Goal: Task Accomplishment & Management: Manage account settings

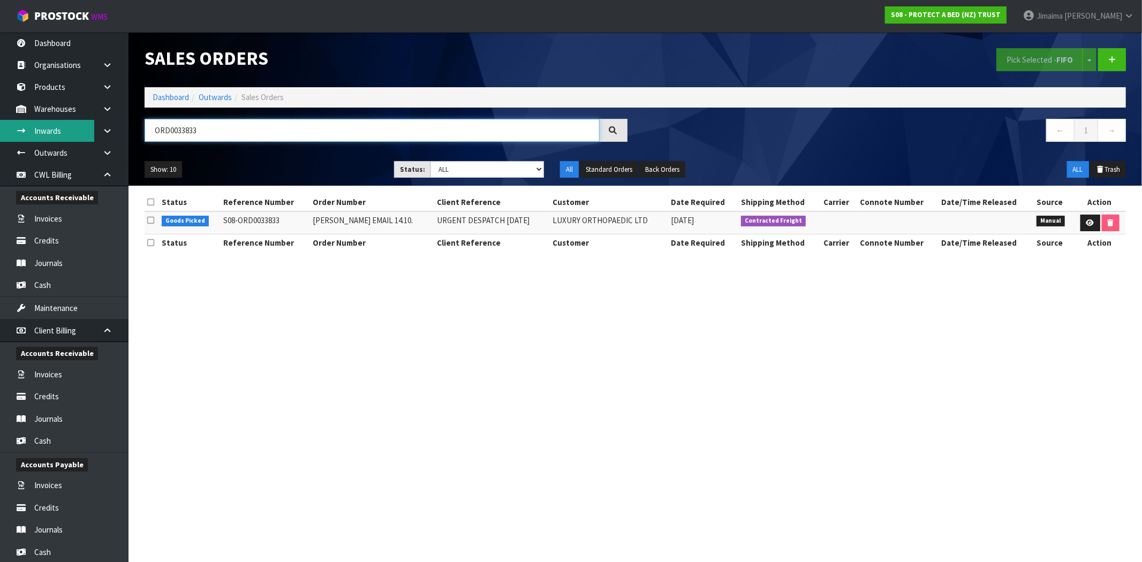
drag, startPoint x: 238, startPoint y: 129, endPoint x: 31, endPoint y: 140, distance: 207.6
click at [31, 140] on body "Toggle navigation ProStock WMS S08 - PROTECT A BED (NZ) TRUST Jimaima [PERSON_N…" at bounding box center [571, 281] width 1142 height 562
paste input "672"
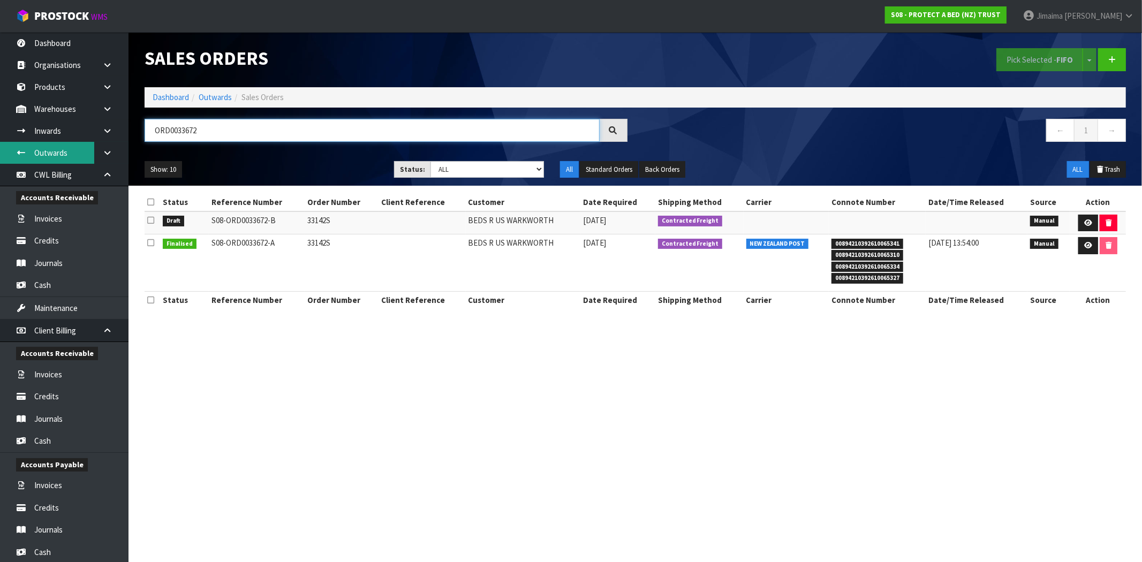
type input "ORD0033672"
click at [312, 239] on td "33142S" at bounding box center [341, 263] width 73 height 57
copy td "33142S"
click at [1088, 243] on icon at bounding box center [1089, 245] width 8 height 7
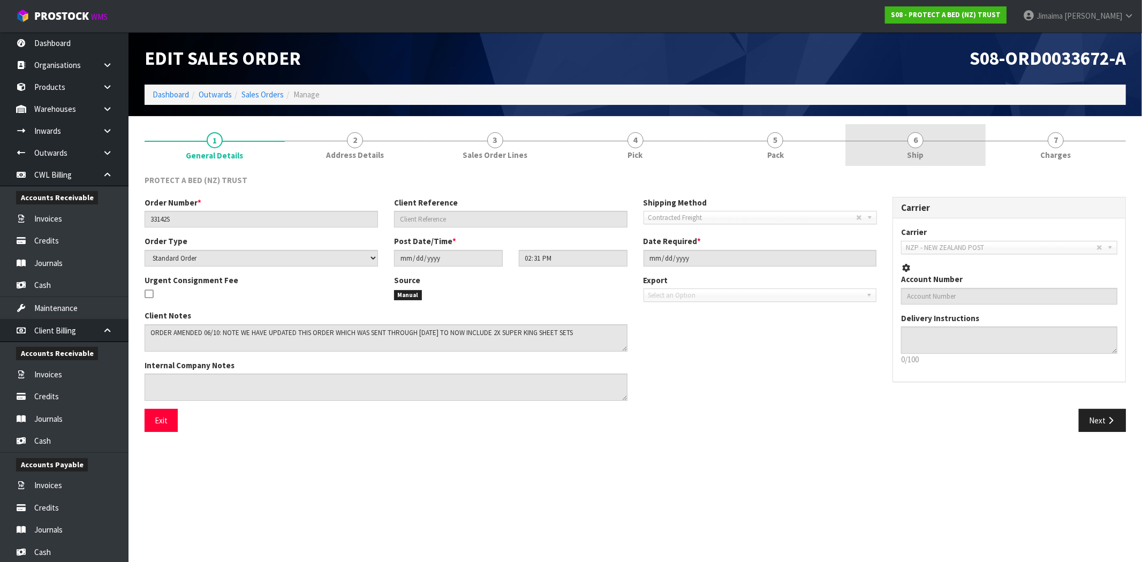
click at [900, 147] on link "6 Ship" at bounding box center [916, 145] width 140 height 42
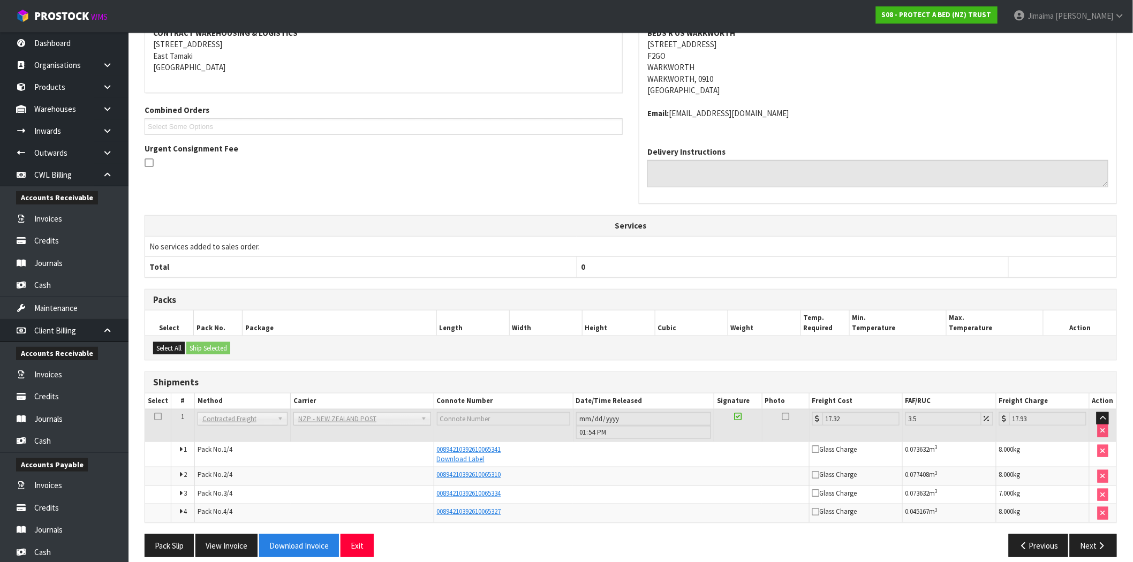
scroll to position [190, 0]
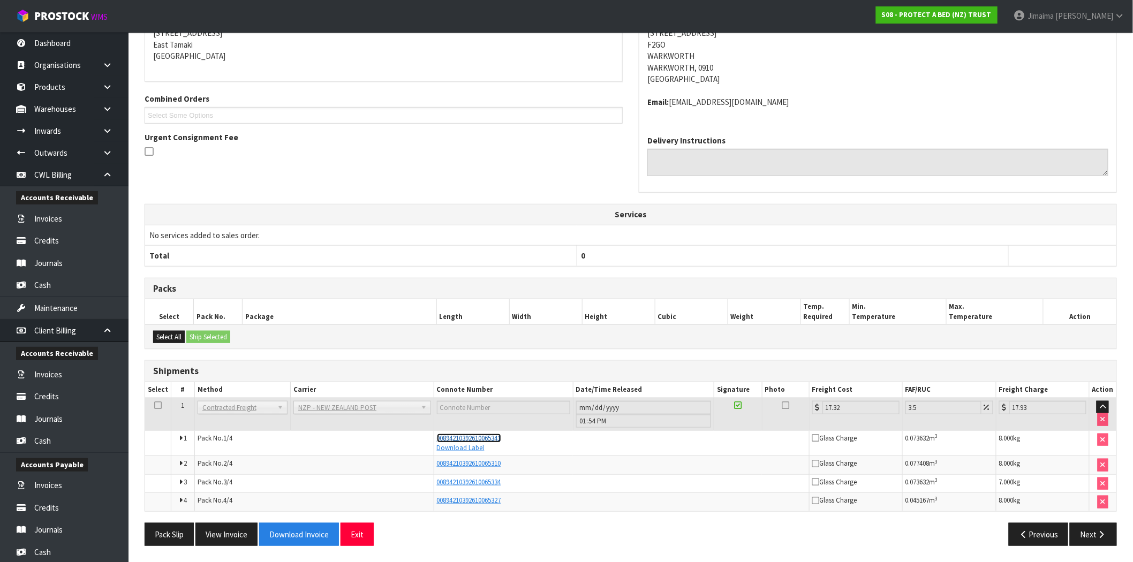
click at [493, 434] on span "00894210392610065341" at bounding box center [469, 438] width 64 height 9
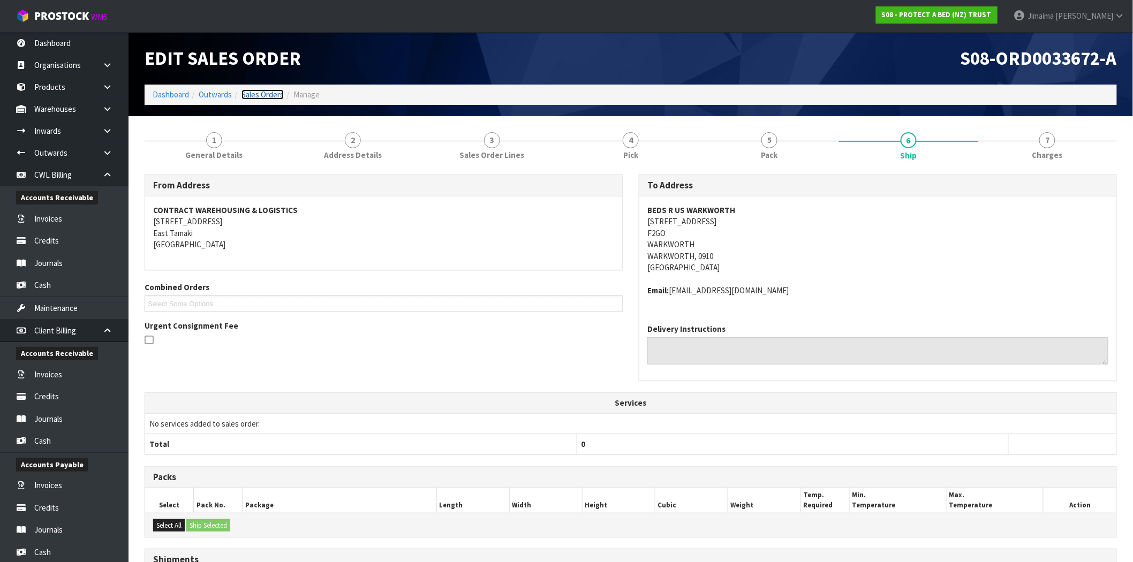
click at [257, 89] on link "Sales Orders" at bounding box center [263, 94] width 42 height 10
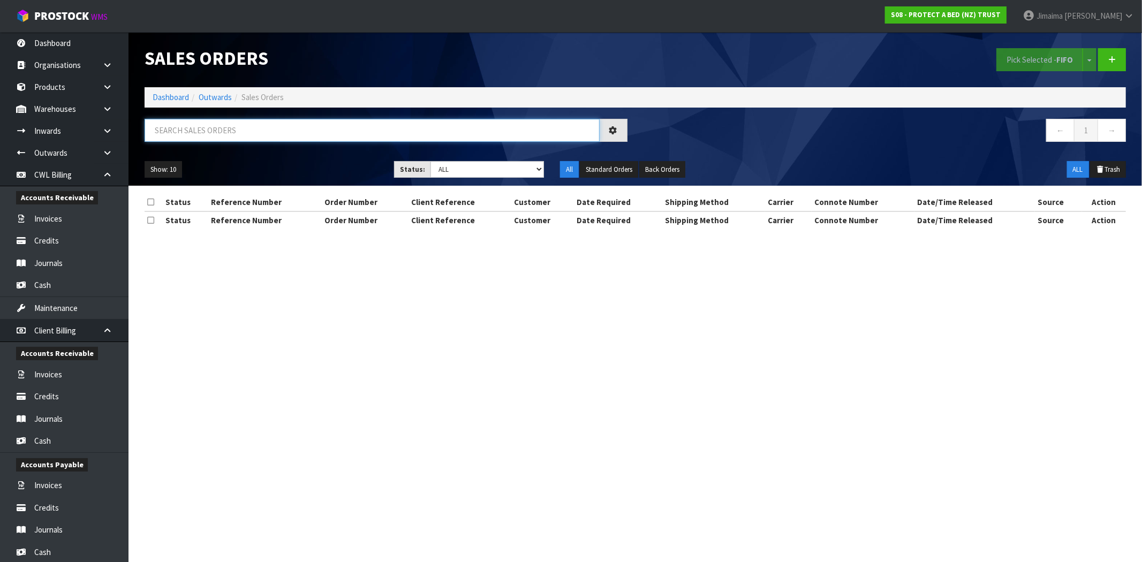
click at [186, 129] on input "text" at bounding box center [372, 130] width 455 height 23
paste input "ORD0033756"
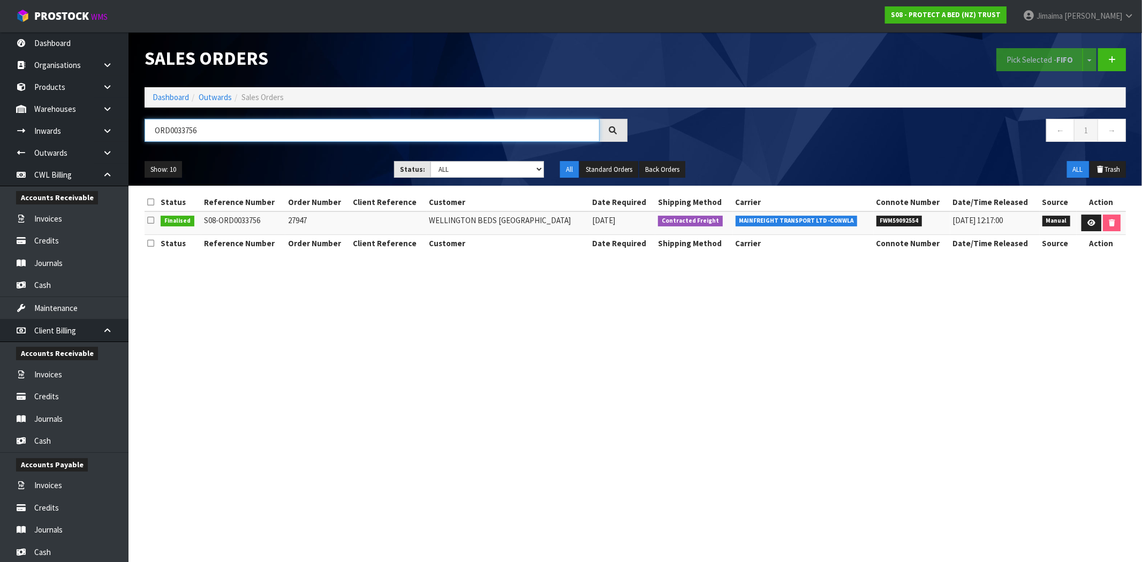
drag, startPoint x: 242, startPoint y: 138, endPoint x: -97, endPoint y: 133, distance: 339.6
click at [0, 133] on html "Toggle navigation ProStock WMS S08 - PROTECT A BED (NZ) TRUST Jimaima Reiher Lo…" at bounding box center [571, 281] width 1142 height 562
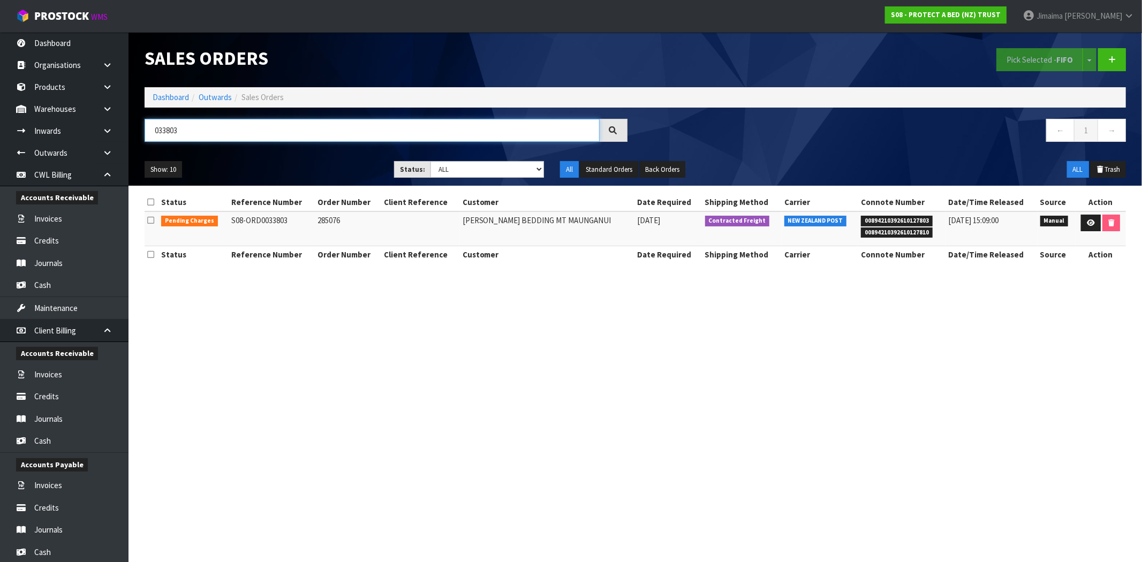
type input "033803"
click at [522, 251] on th "Customer" at bounding box center [547, 254] width 175 height 17
click at [1082, 226] on link at bounding box center [1091, 223] width 20 height 17
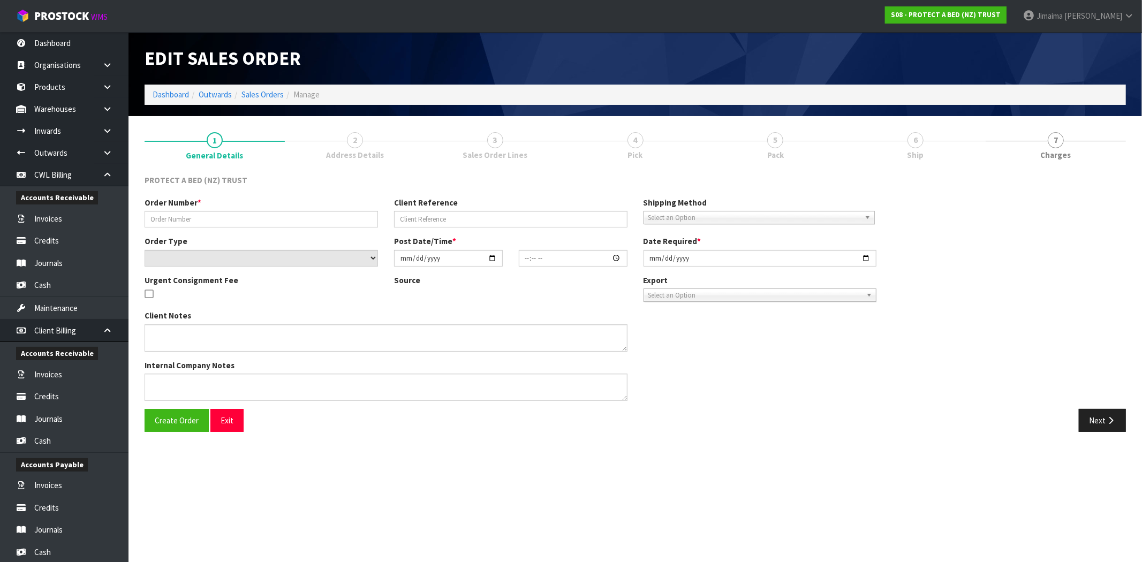
type input "285076"
select select "number:0"
type input "2025-10-10"
type input "11:14:00.000"
type input "2025-10-10"
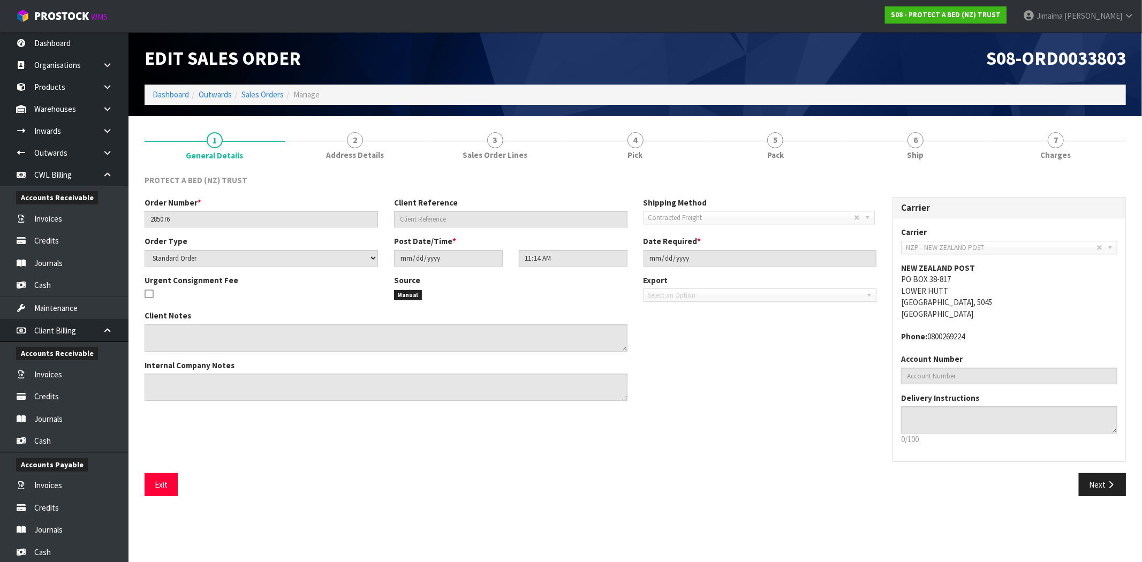
click at [924, 171] on div "PROTECT A BED (NZ) TRUST Order Number * 285076 Client Reference Shipping Method…" at bounding box center [636, 336] width 982 height 338
click at [912, 156] on span "Ship" at bounding box center [916, 154] width 17 height 11
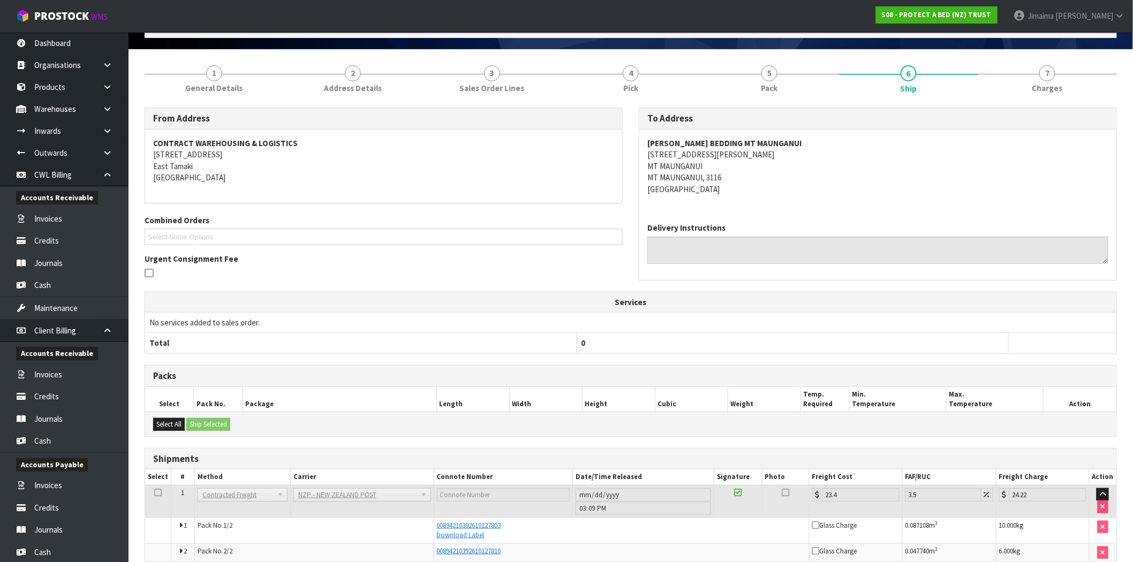
scroll to position [118, 0]
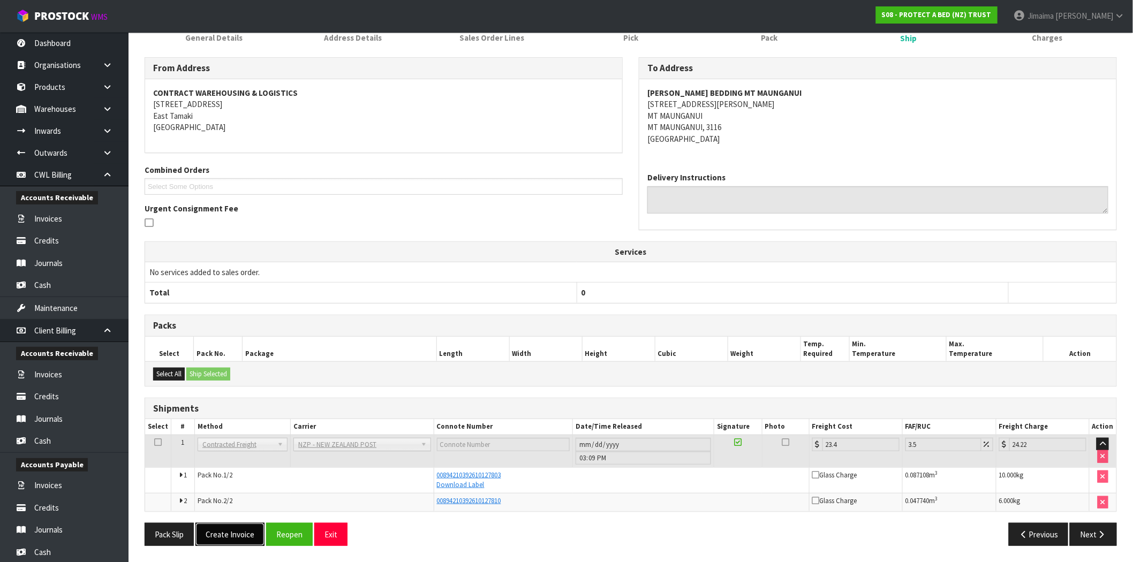
click at [246, 532] on button "Create Invoice" at bounding box center [229, 534] width 69 height 23
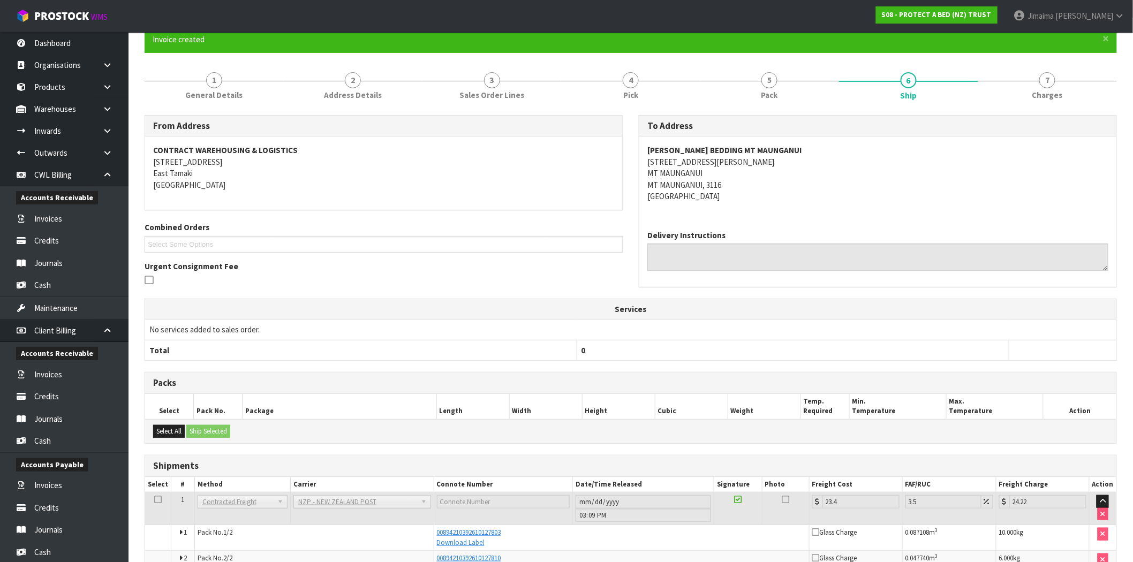
scroll to position [157, 0]
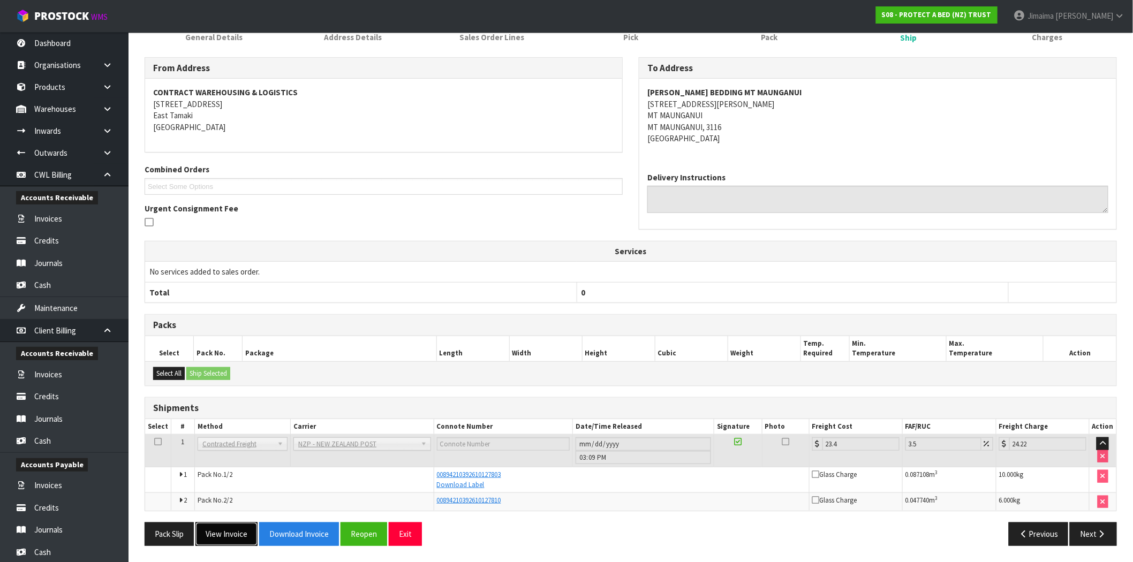
drag, startPoint x: 244, startPoint y: 528, endPoint x: 242, endPoint y: 535, distance: 6.8
click at [244, 529] on button "View Invoice" at bounding box center [226, 534] width 62 height 23
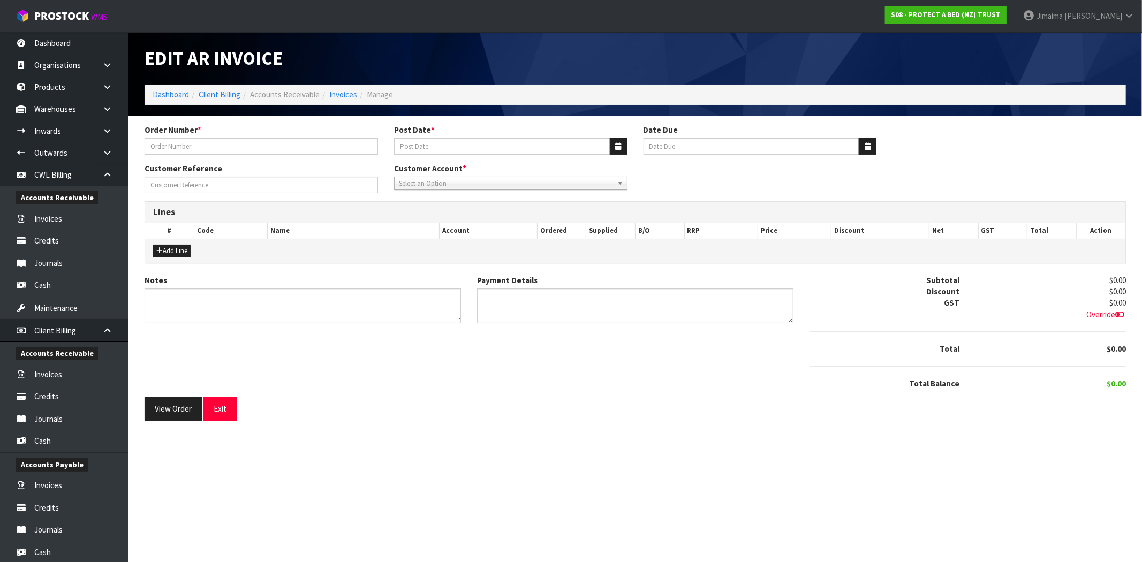
type input "285076"
type input "[DATE]"
type input "20/11/2025"
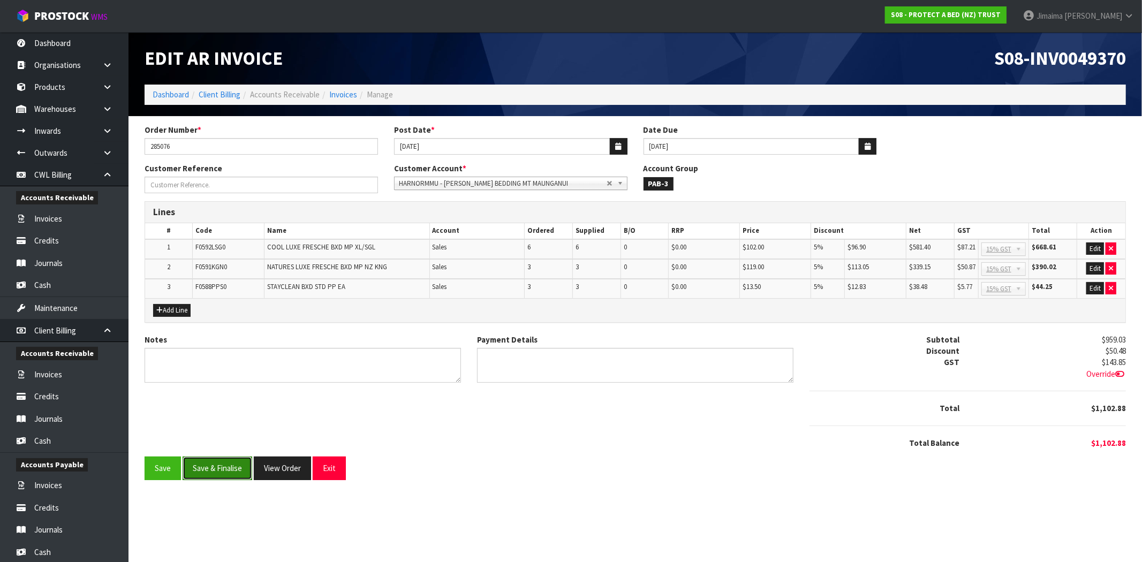
click at [230, 470] on button "Save & Finalise" at bounding box center [218, 468] width 70 height 23
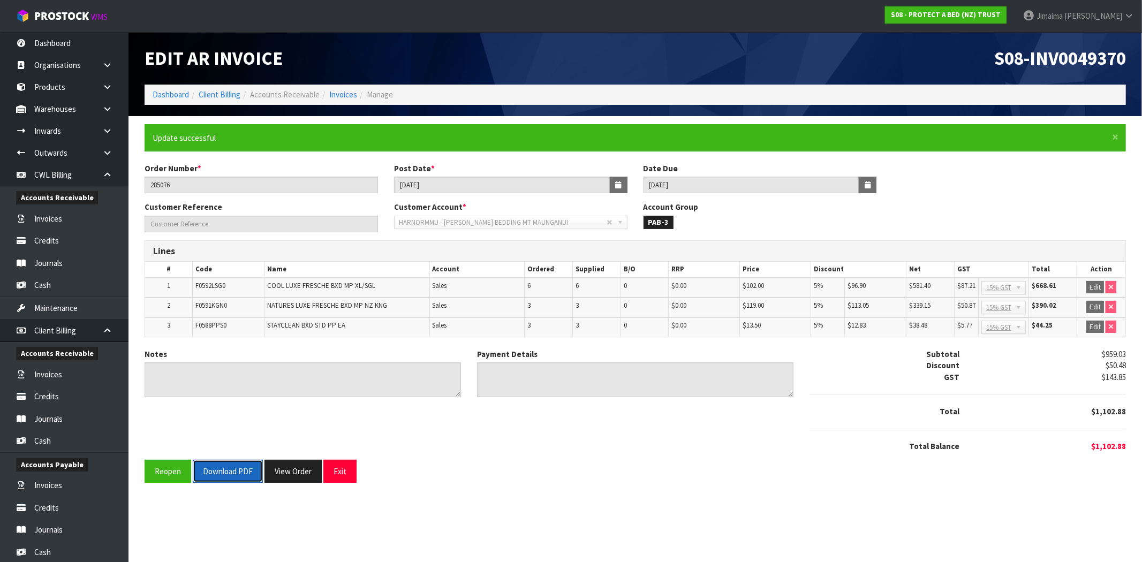
click at [232, 473] on button "Download PDF" at bounding box center [228, 471] width 70 height 23
click at [286, 478] on button "View Order" at bounding box center [293, 471] width 57 height 23
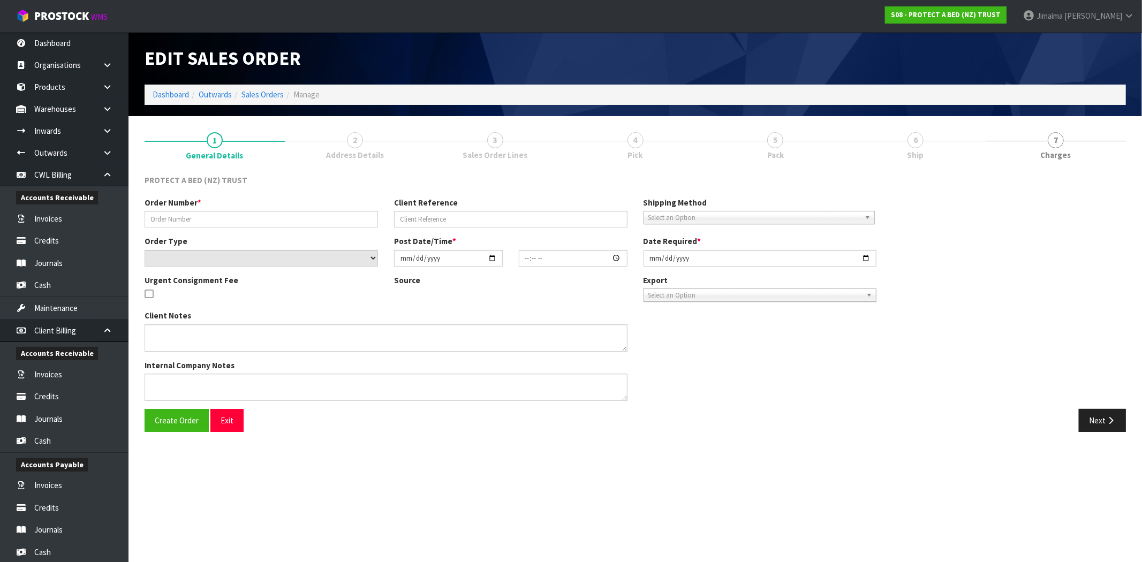
type input "285076"
select select "number:0"
type input "2025-10-10"
type input "11:14:00.000"
type input "2025-10-10"
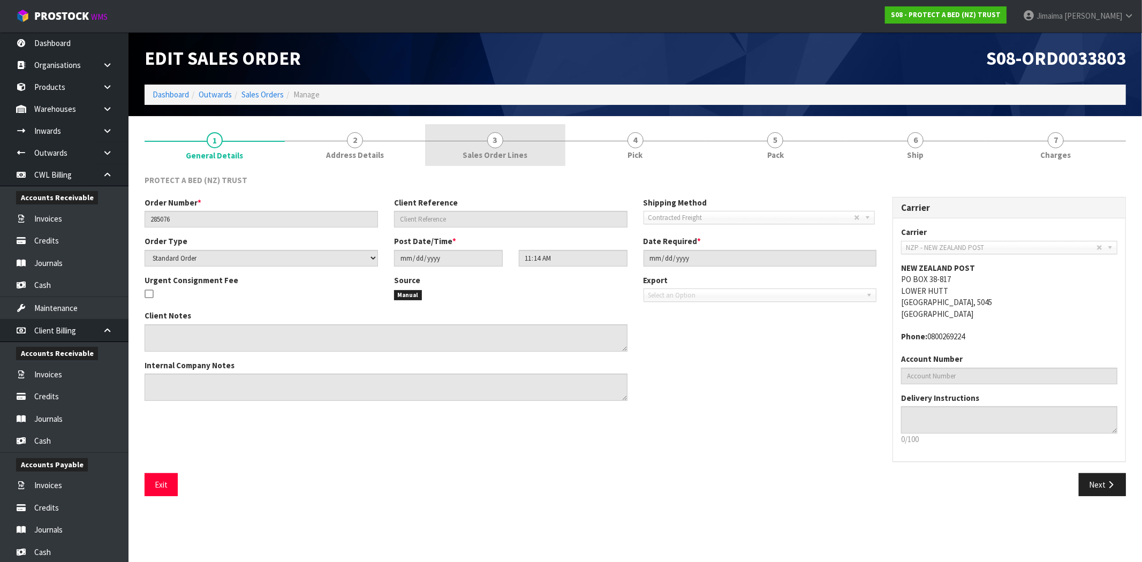
click at [513, 157] on span "Sales Order Lines" at bounding box center [495, 154] width 65 height 11
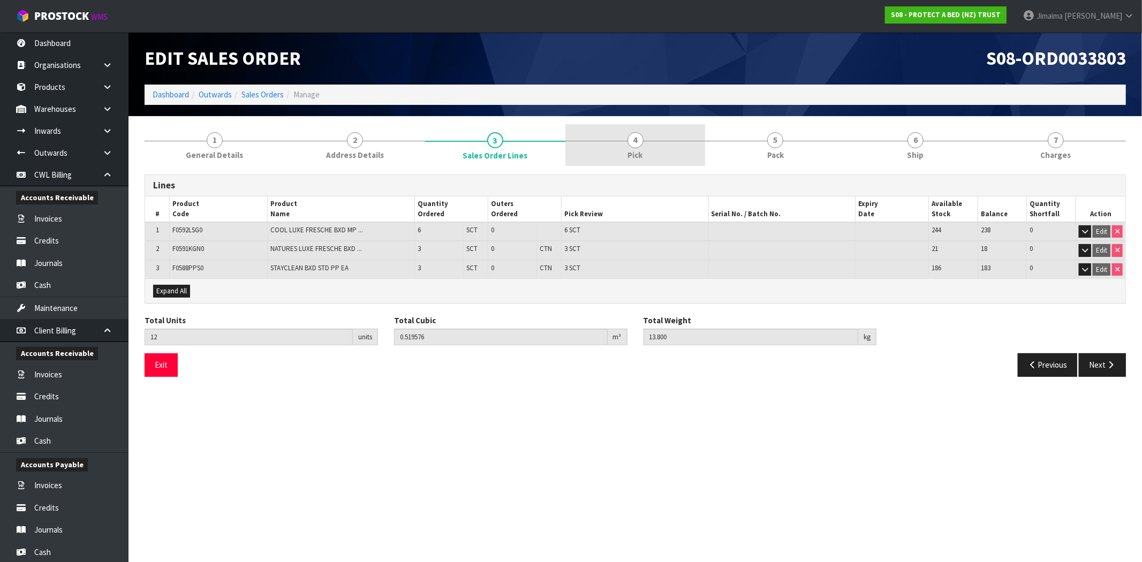
click at [614, 157] on link "4 Pick" at bounding box center [636, 145] width 140 height 42
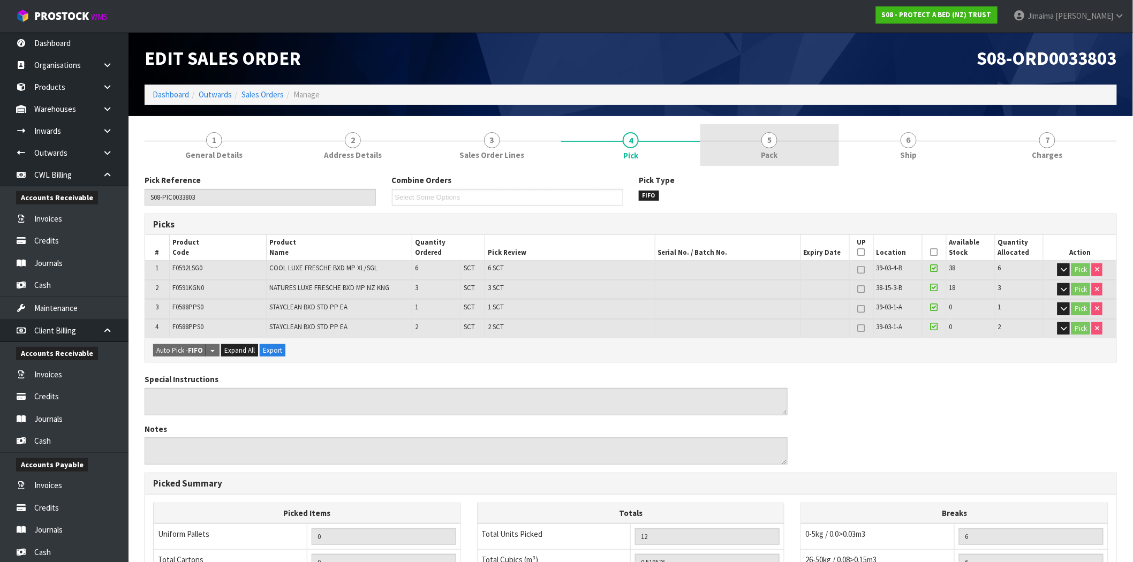
click at [742, 156] on link "5 Pack" at bounding box center [770, 145] width 139 height 42
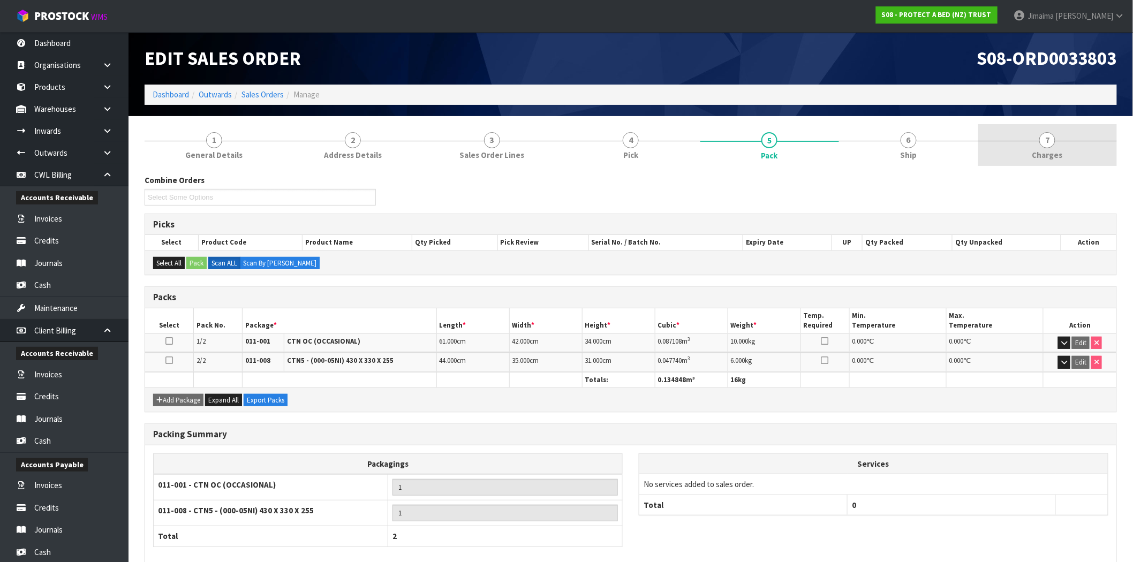
click at [1059, 145] on link "7 Charges" at bounding box center [1048, 145] width 139 height 42
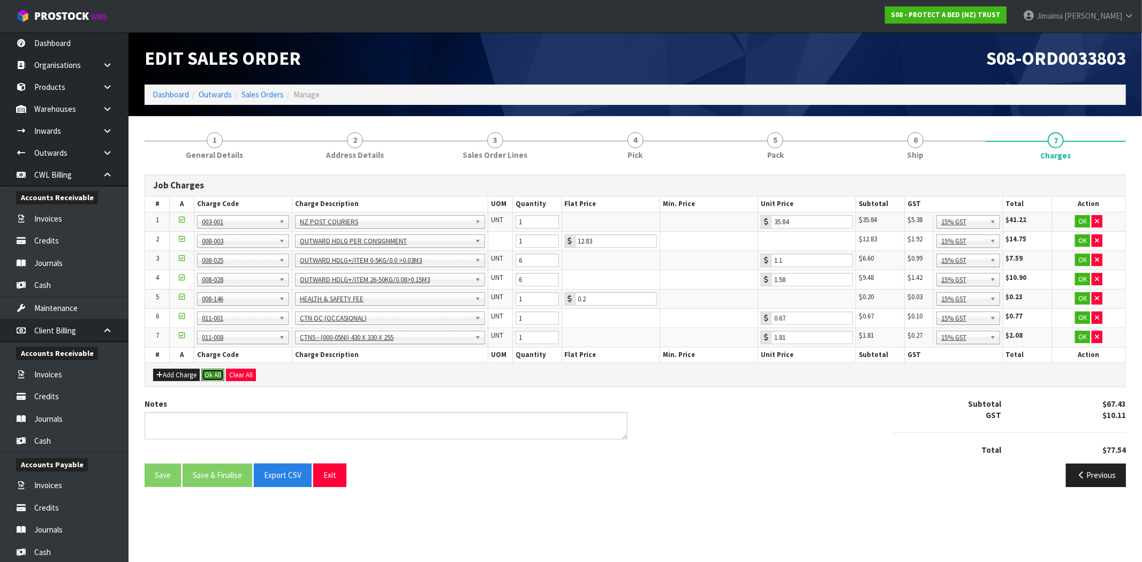
click at [211, 378] on button "Ok All" at bounding box center [212, 375] width 23 height 13
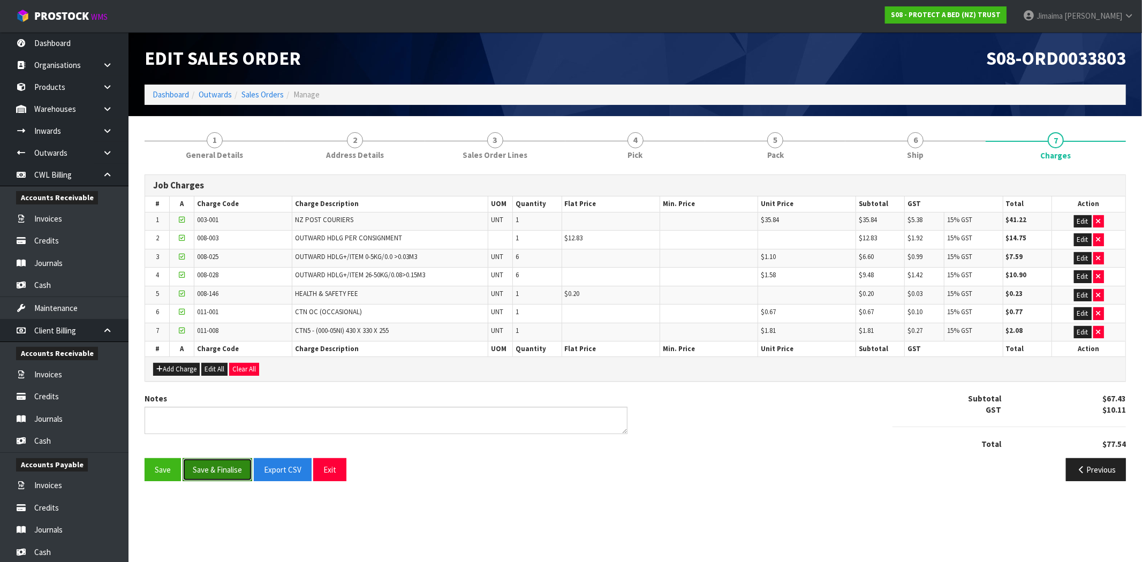
click at [217, 469] on button "Save & Finalise" at bounding box center [218, 469] width 70 height 23
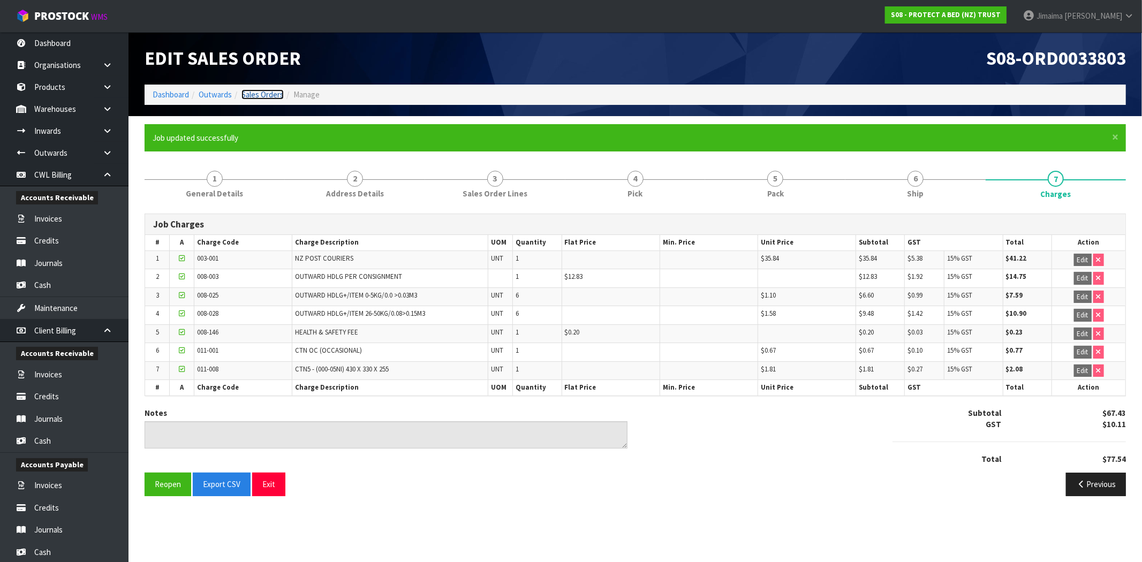
click at [270, 97] on link "Sales Orders" at bounding box center [263, 94] width 42 height 10
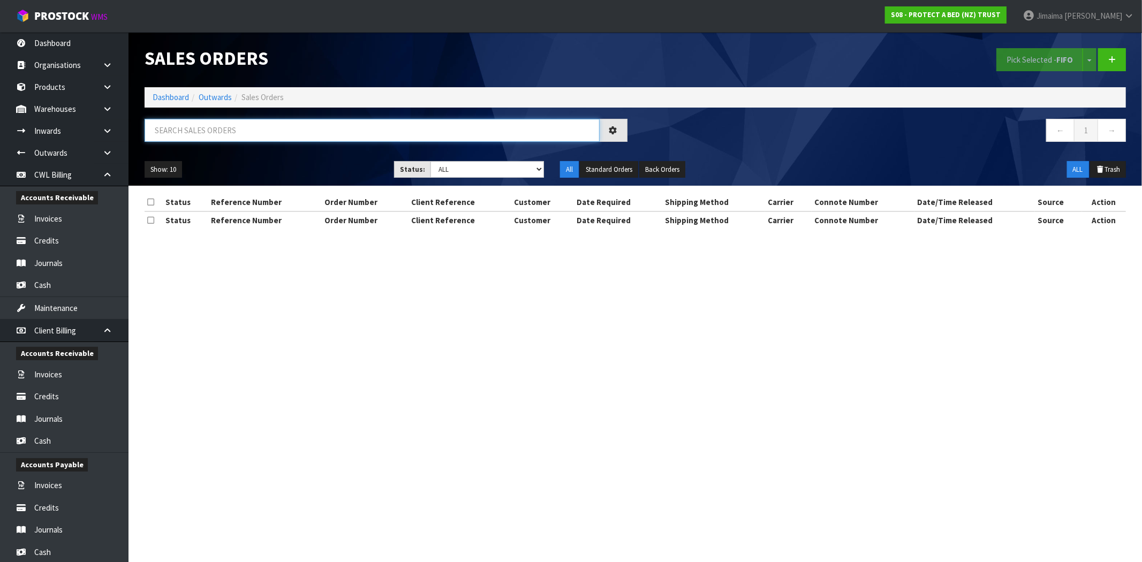
click at [222, 133] on input "text" at bounding box center [372, 130] width 455 height 23
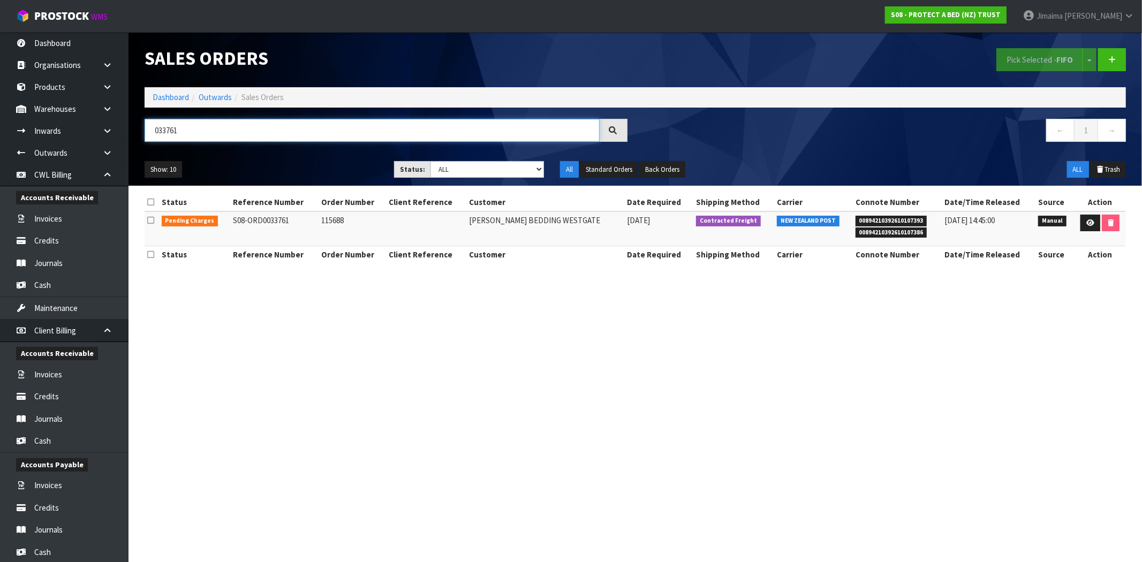
type input "033761"
click at [1086, 235] on td at bounding box center [1100, 229] width 51 height 35
click at [1090, 223] on icon at bounding box center [1091, 223] width 8 height 7
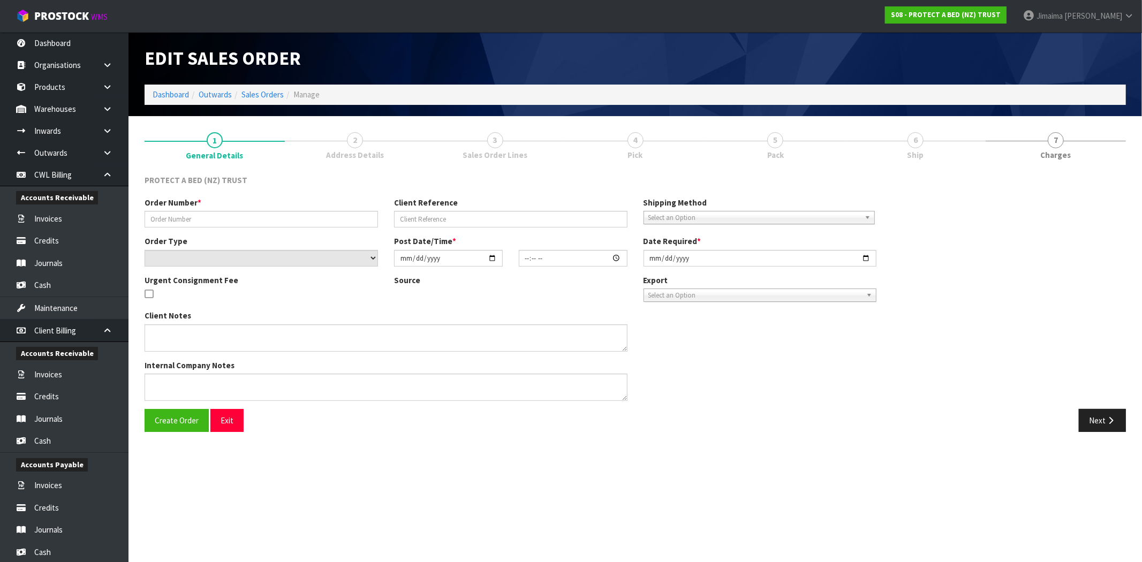
type input "115688"
select select "number:0"
type input "2025-10-07"
type input "12:20:00.000"
type input "2025-10-07"
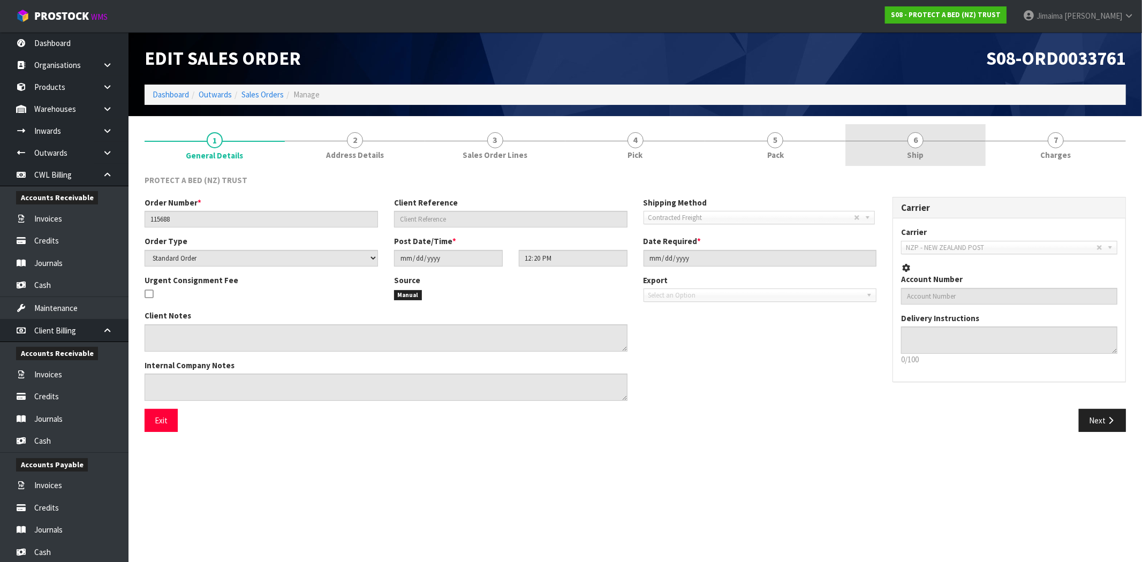
click at [927, 138] on link "6 Ship" at bounding box center [916, 145] width 140 height 42
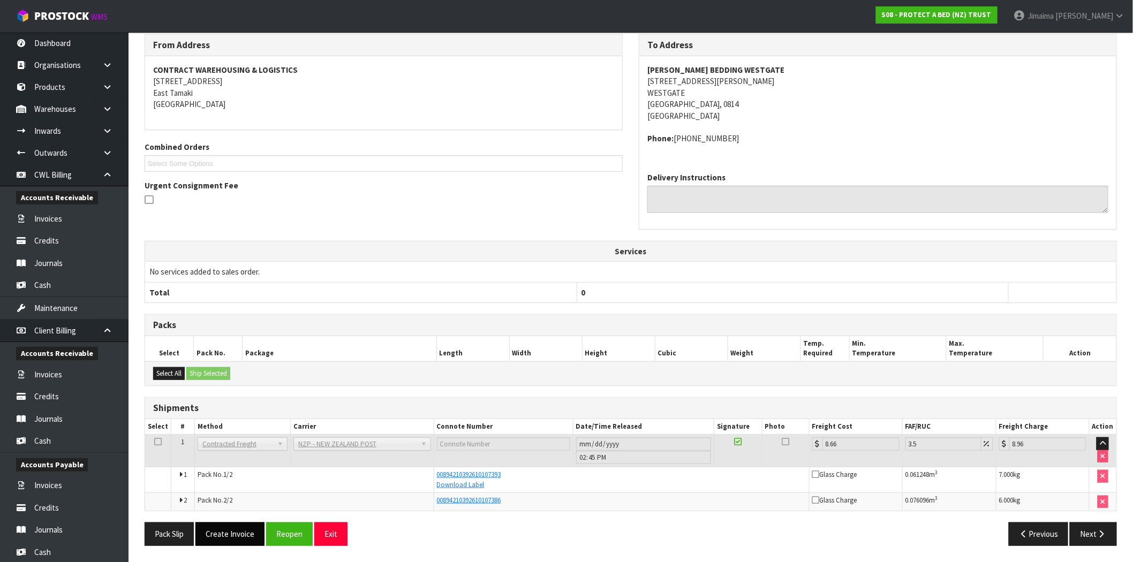
scroll to position [141, 0]
click at [237, 536] on button "Create Invoice" at bounding box center [229, 534] width 69 height 23
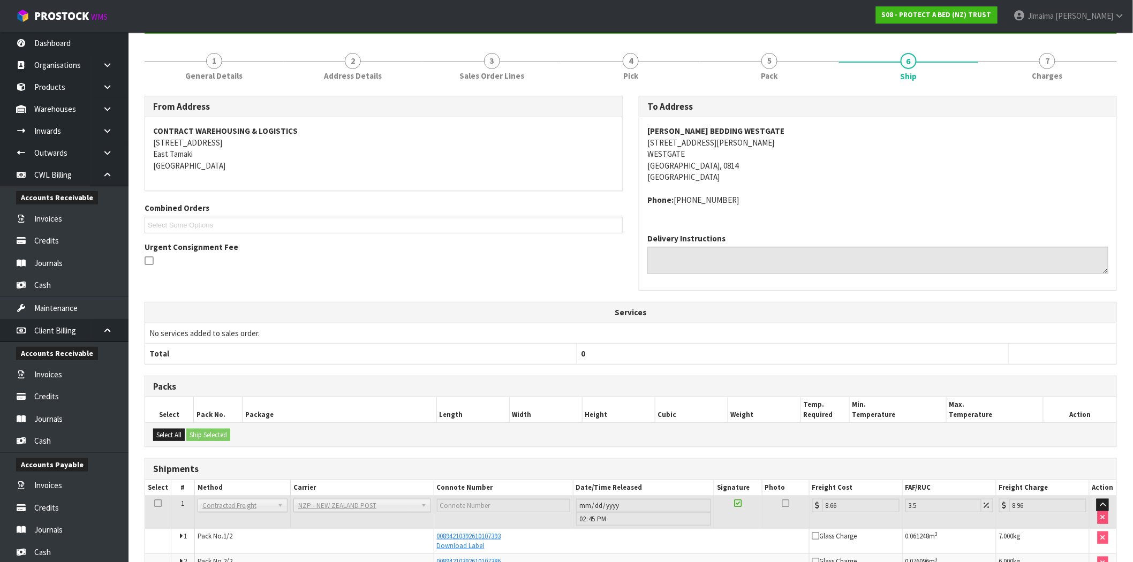
scroll to position [179, 0]
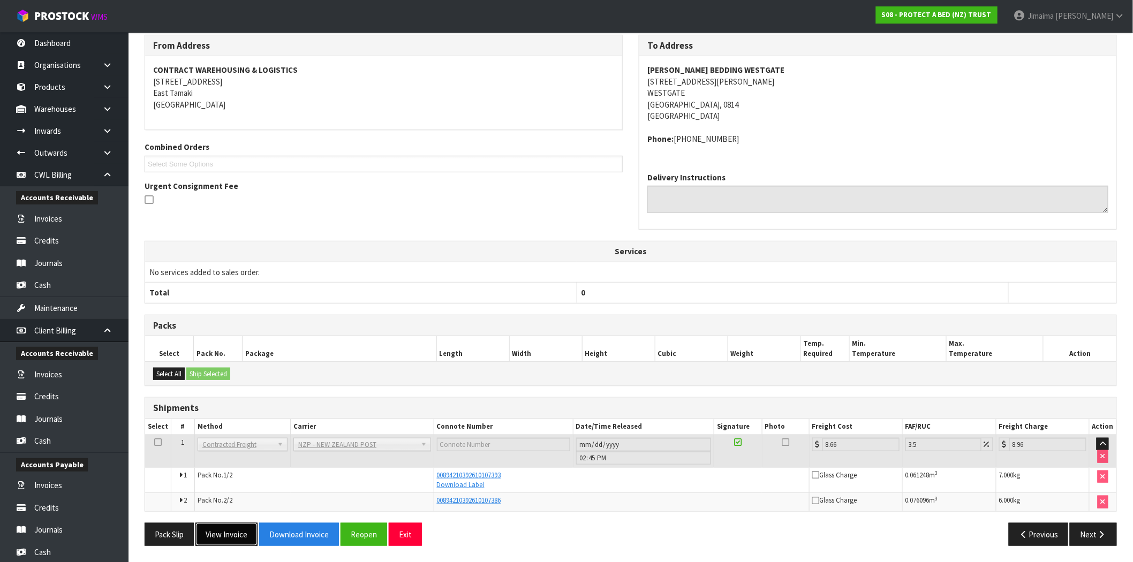
click at [232, 532] on button "View Invoice" at bounding box center [226, 534] width 62 height 23
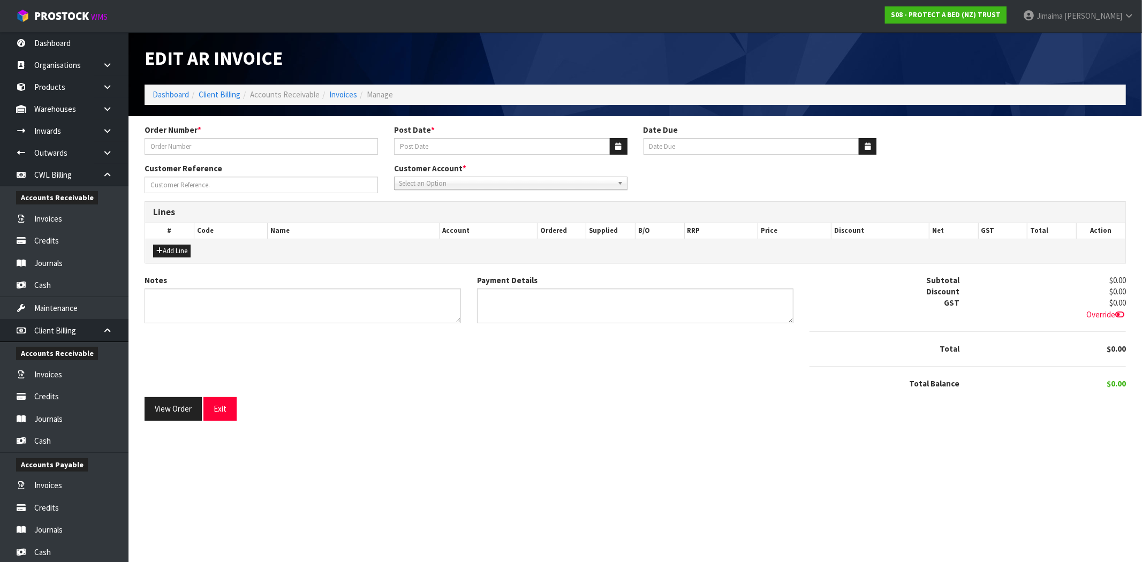
type input "115688"
type input "[DATE]"
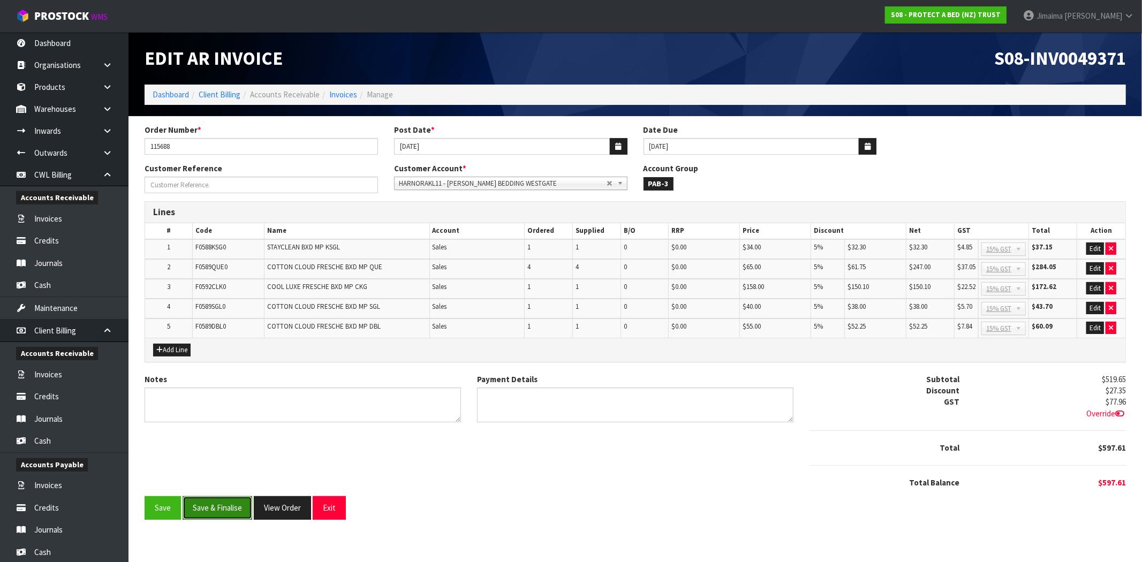
click at [232, 502] on button "Save & Finalise" at bounding box center [218, 507] width 70 height 23
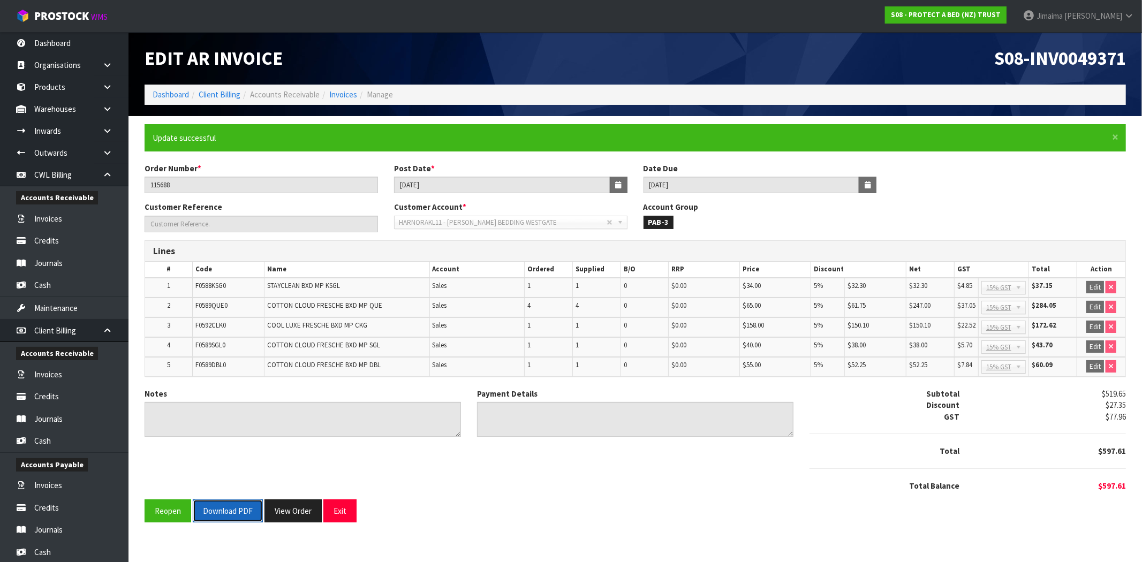
click at [239, 503] on button "Download PDF" at bounding box center [228, 511] width 70 height 23
click at [298, 518] on button "View Order" at bounding box center [293, 511] width 57 height 23
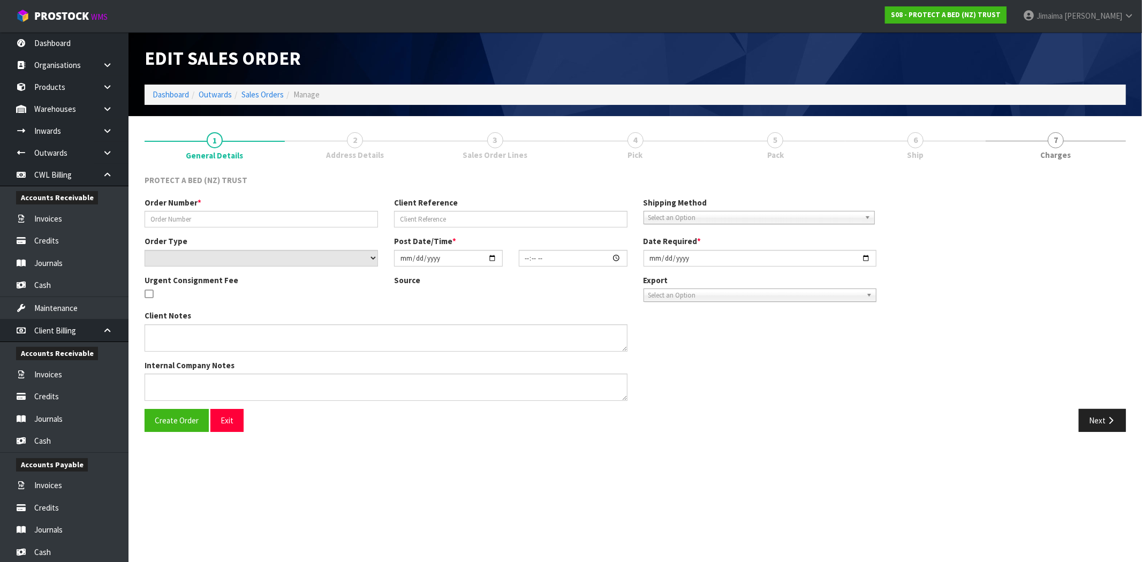
type input "115688"
select select "number:0"
type input "2025-10-07"
type input "12:20:00.000"
type input "2025-10-07"
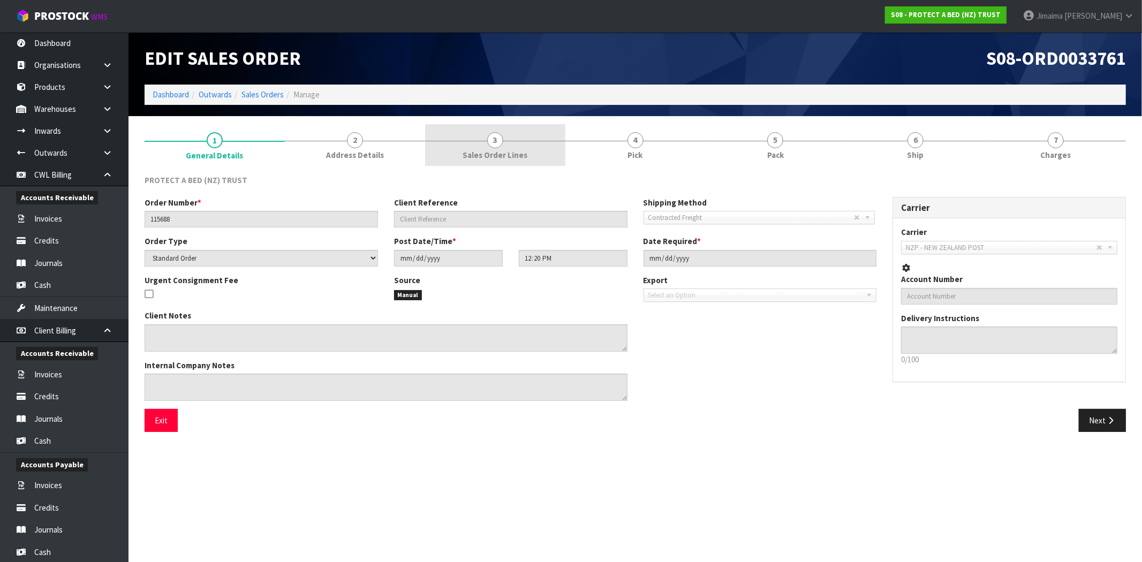
click at [500, 156] on span "Sales Order Lines" at bounding box center [495, 154] width 65 height 11
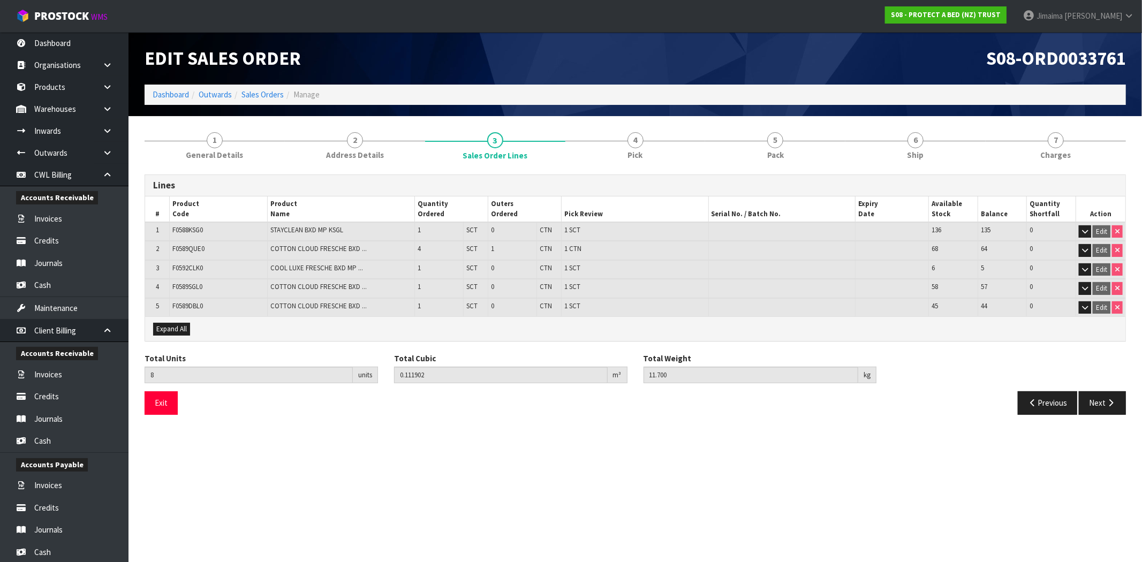
click at [615, 157] on link "4 Pick" at bounding box center [636, 145] width 140 height 42
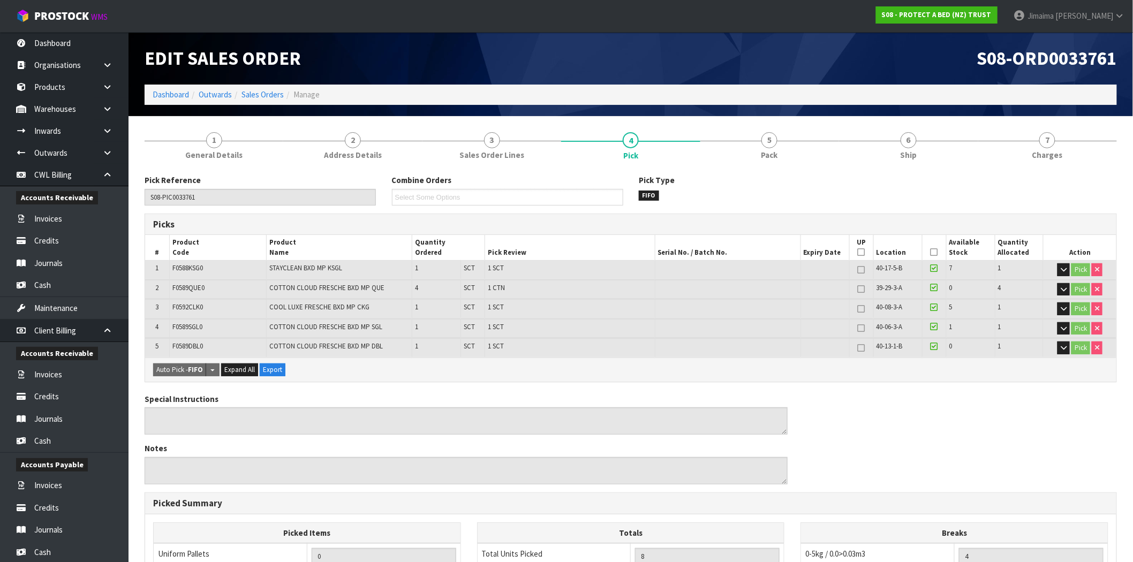
click at [783, 177] on div "Pick Type FIFO" at bounding box center [754, 188] width 247 height 26
click at [774, 161] on span "Pack" at bounding box center [770, 154] width 17 height 11
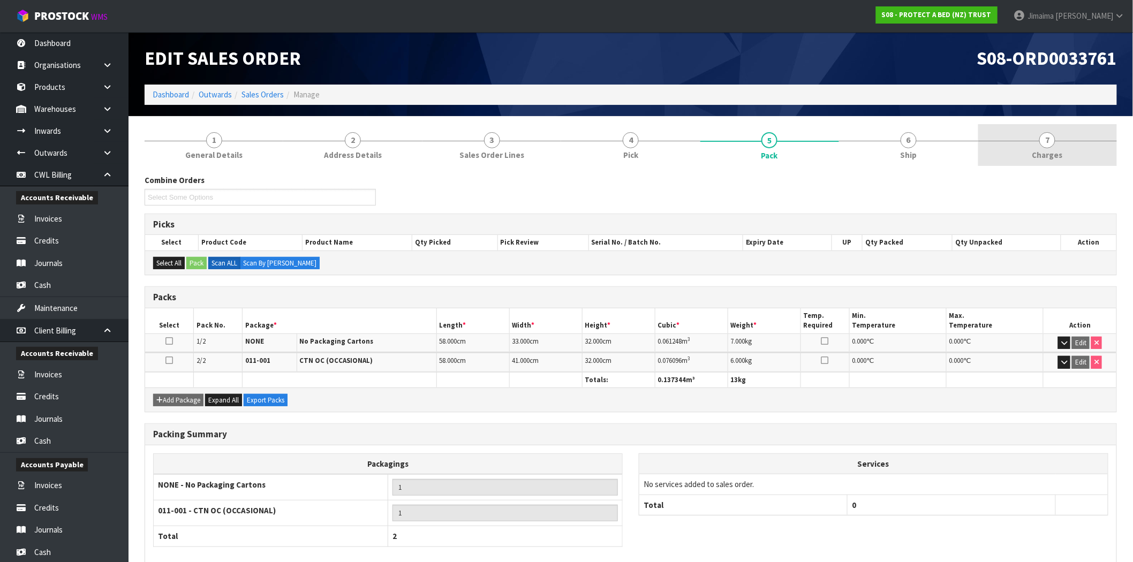
click at [1079, 145] on link "7 Charges" at bounding box center [1048, 145] width 139 height 42
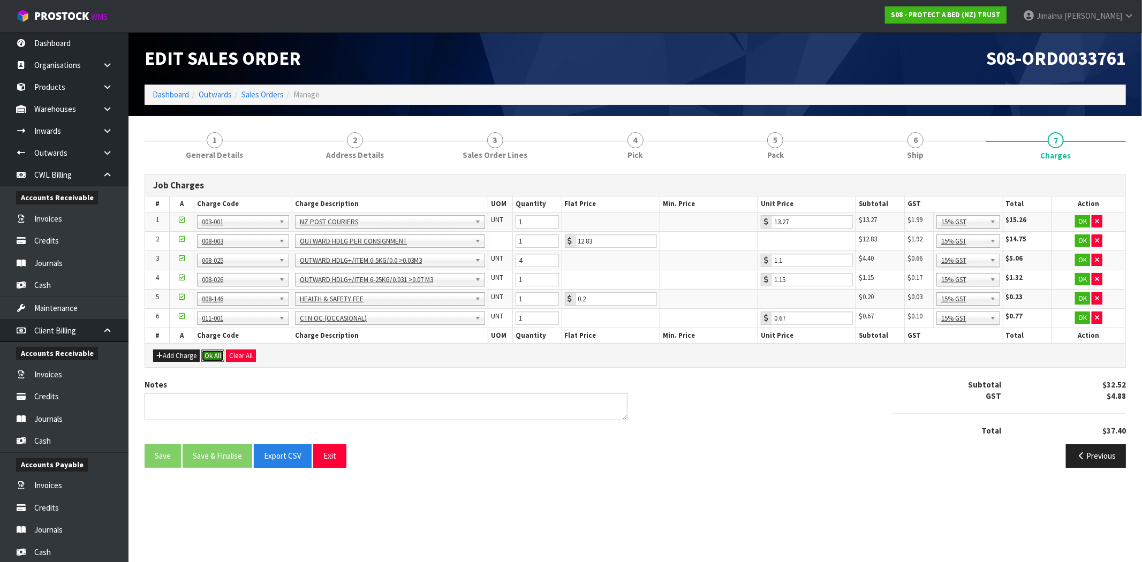
click at [210, 355] on button "Ok All" at bounding box center [212, 356] width 23 height 13
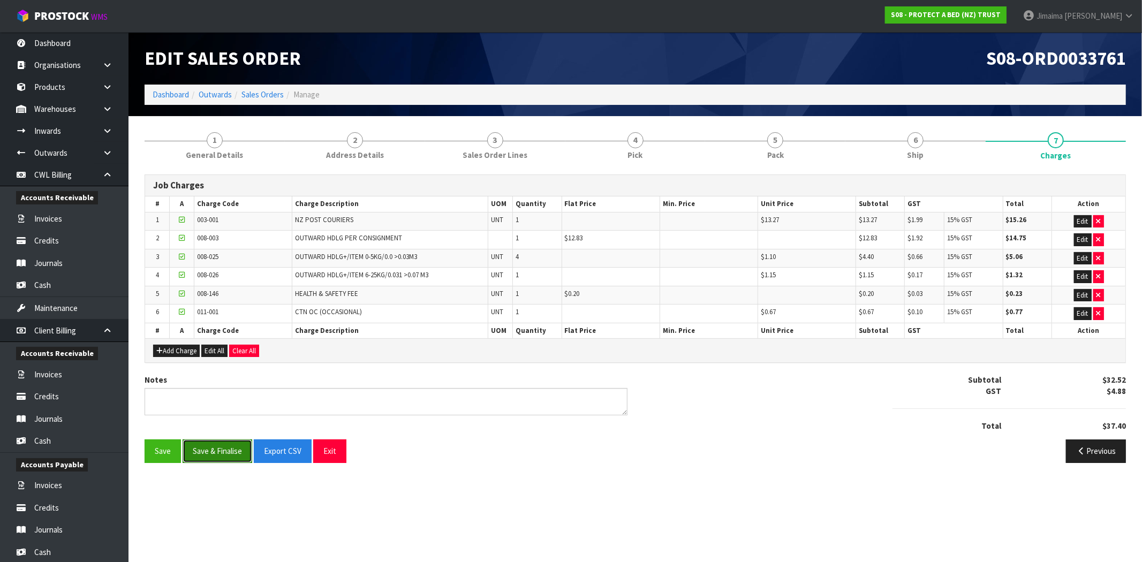
click at [209, 449] on button "Save & Finalise" at bounding box center [218, 451] width 70 height 23
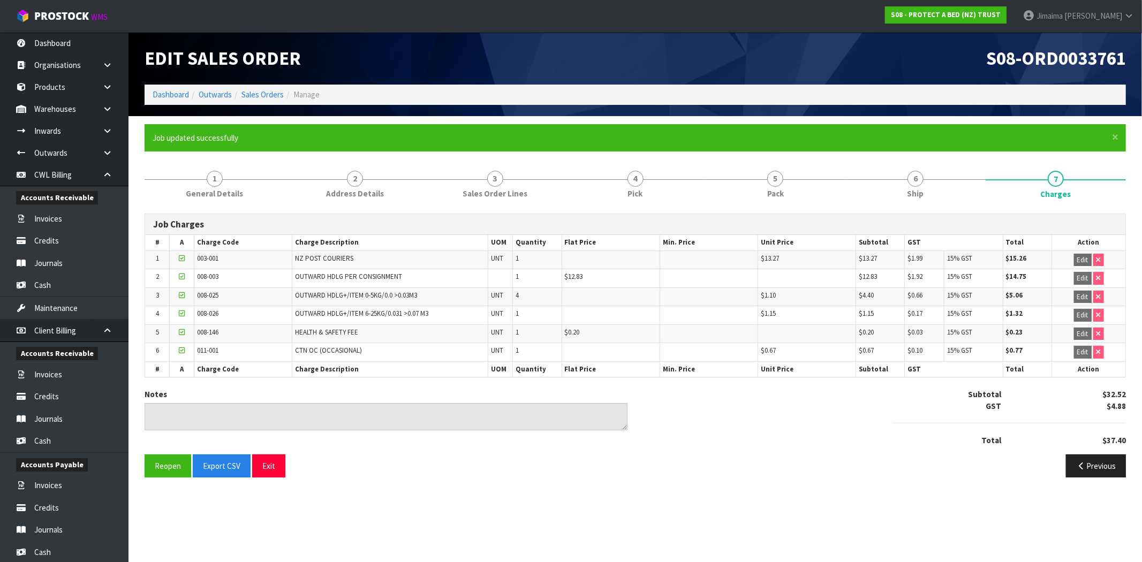
click at [265, 86] on ol "Dashboard Outwards Sales Orders Manage" at bounding box center [636, 95] width 982 height 20
click at [265, 100] on li "Sales Orders" at bounding box center [258, 94] width 52 height 11
click at [264, 96] on link "Sales Orders" at bounding box center [263, 94] width 42 height 10
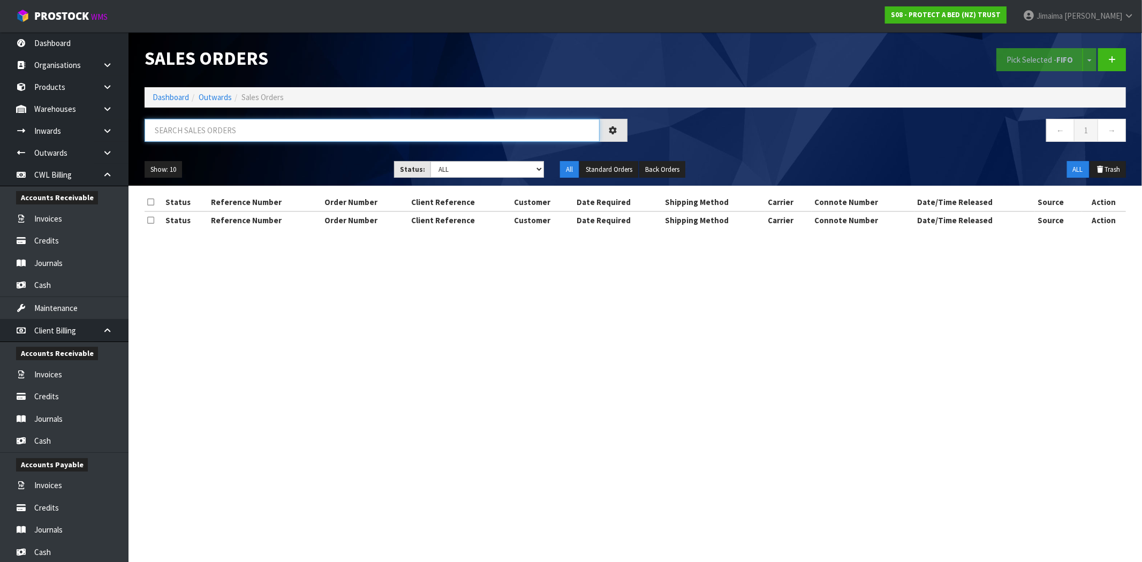
click at [177, 129] on input "text" at bounding box center [372, 130] width 455 height 23
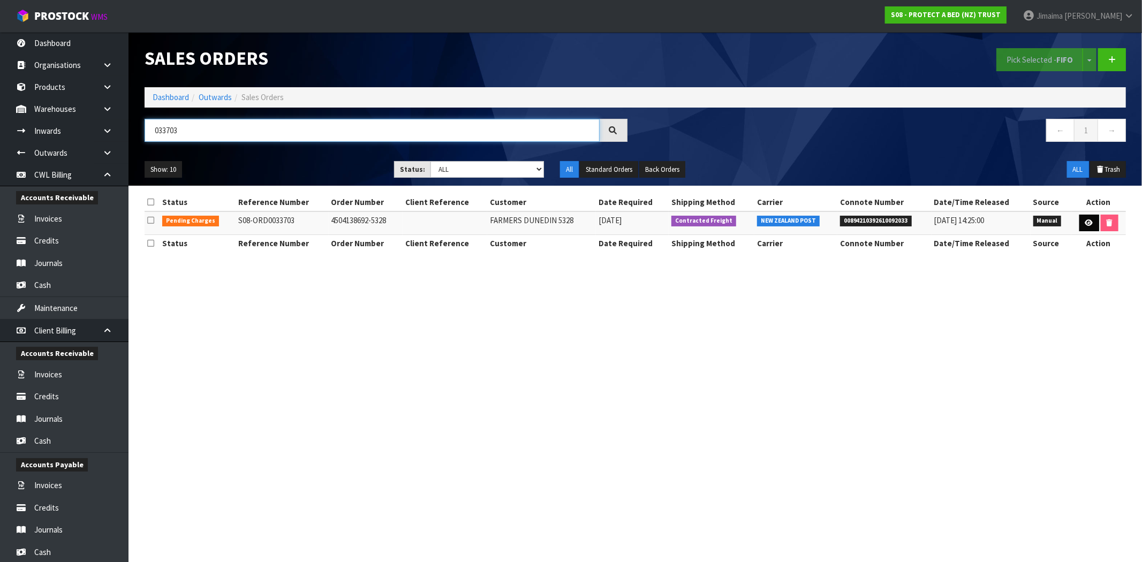
type input "033703"
click at [1089, 221] on icon at bounding box center [1090, 223] width 8 height 7
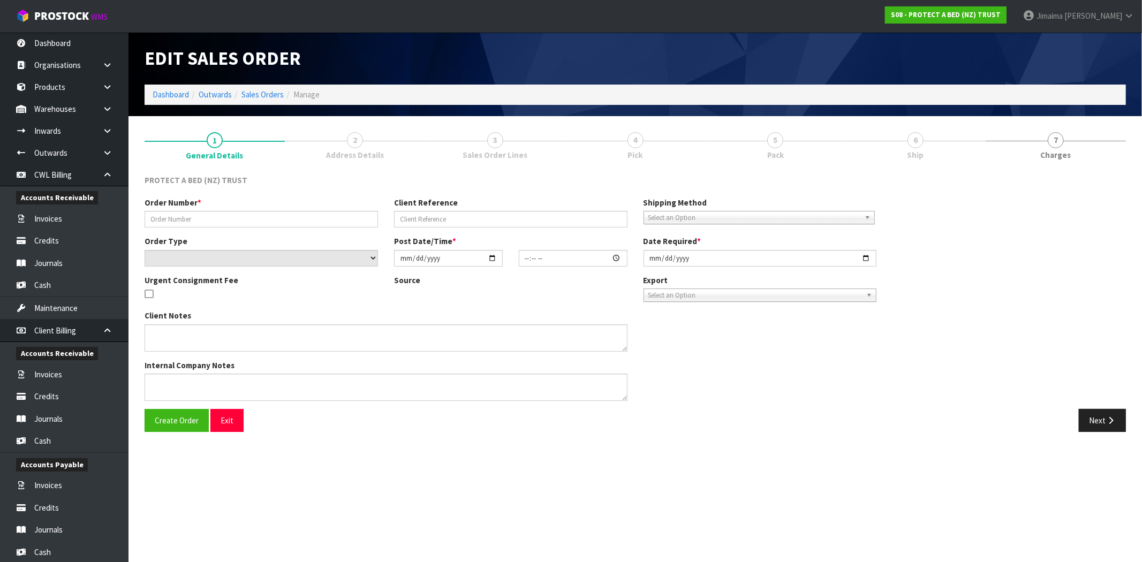
type input "4504138692-5328"
select select "number:0"
type input "2025-10-06"
type input "08:49:00.000"
type input "2025-10-06"
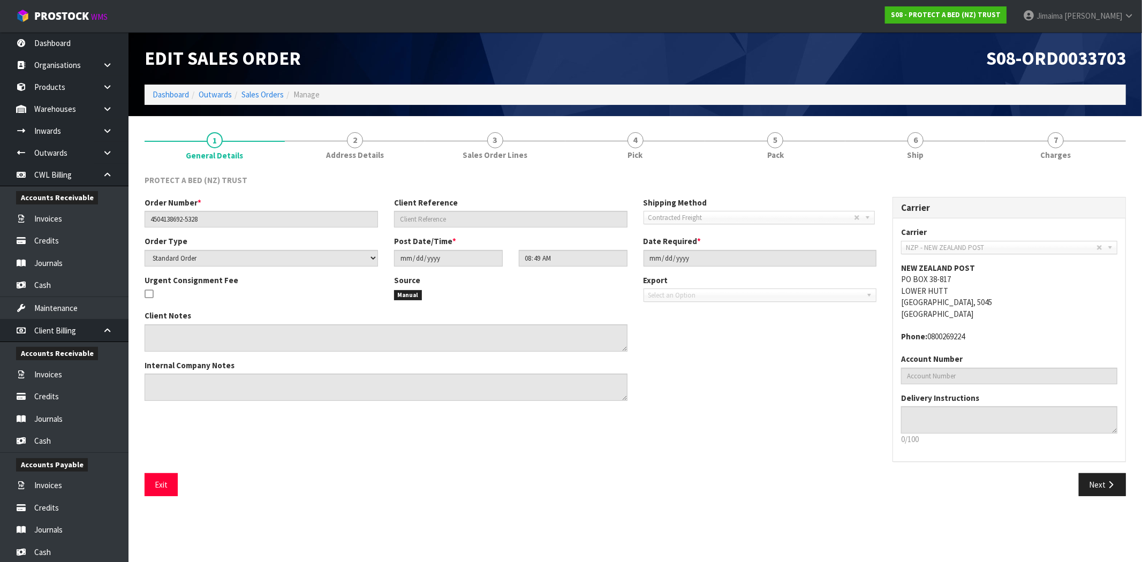
click at [911, 146] on span "6" at bounding box center [916, 140] width 16 height 16
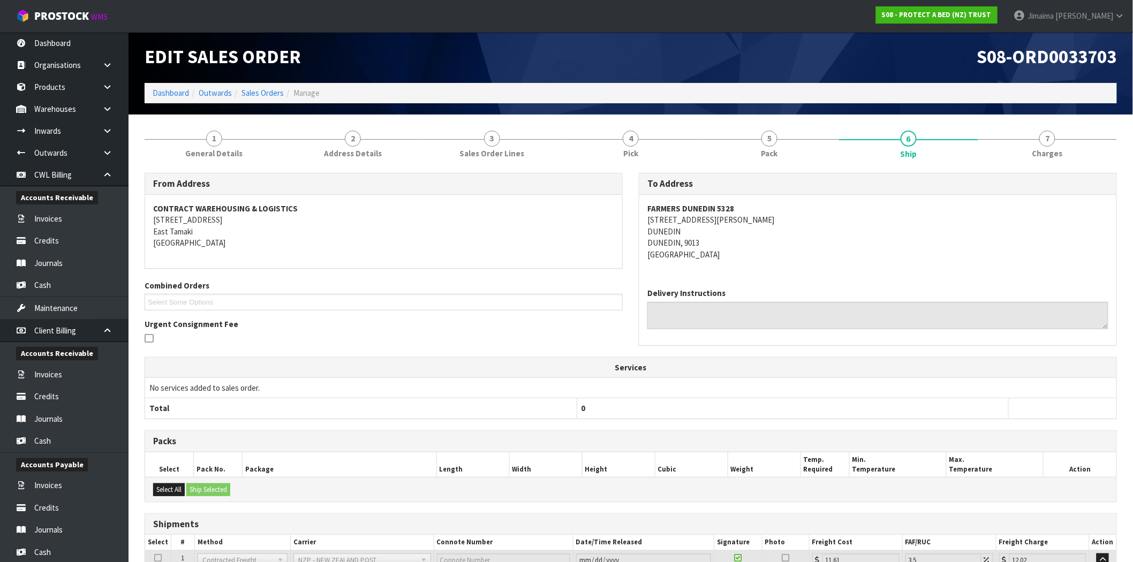
scroll to position [99, 0]
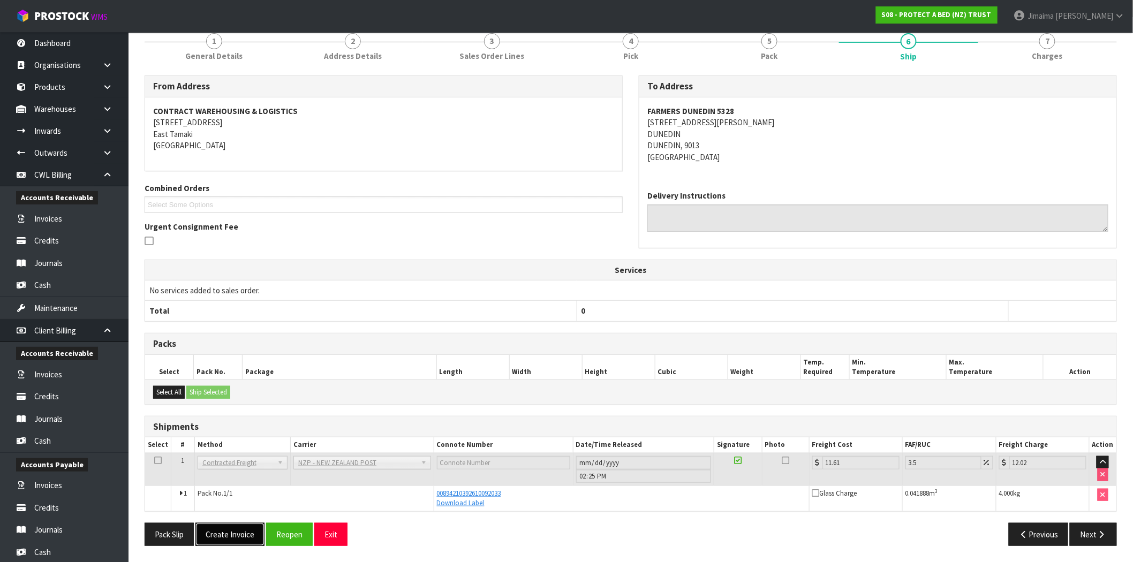
click at [252, 526] on button "Create Invoice" at bounding box center [229, 534] width 69 height 23
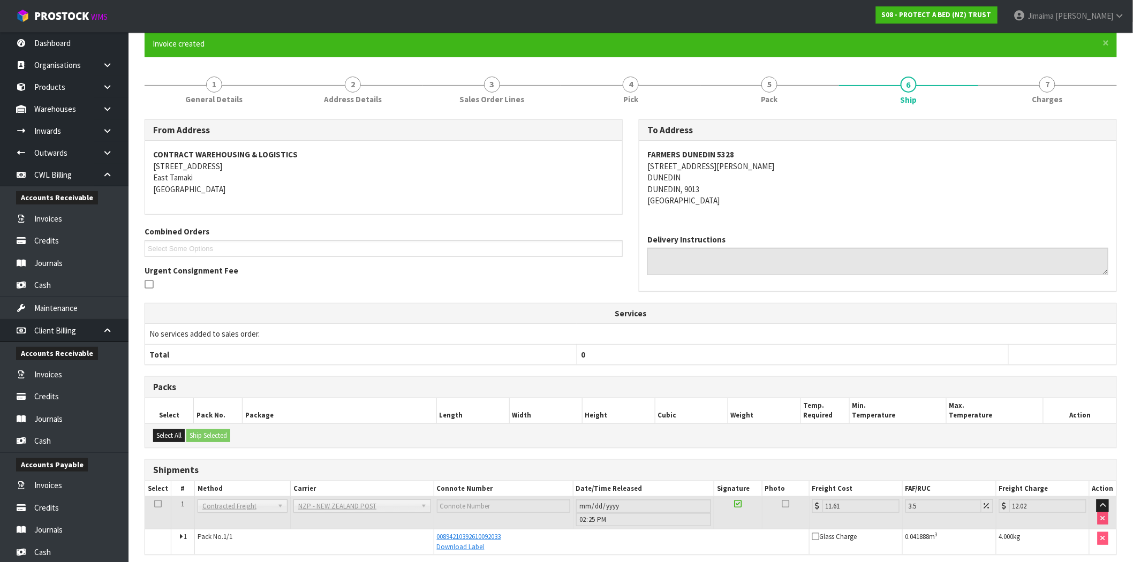
scroll to position [138, 0]
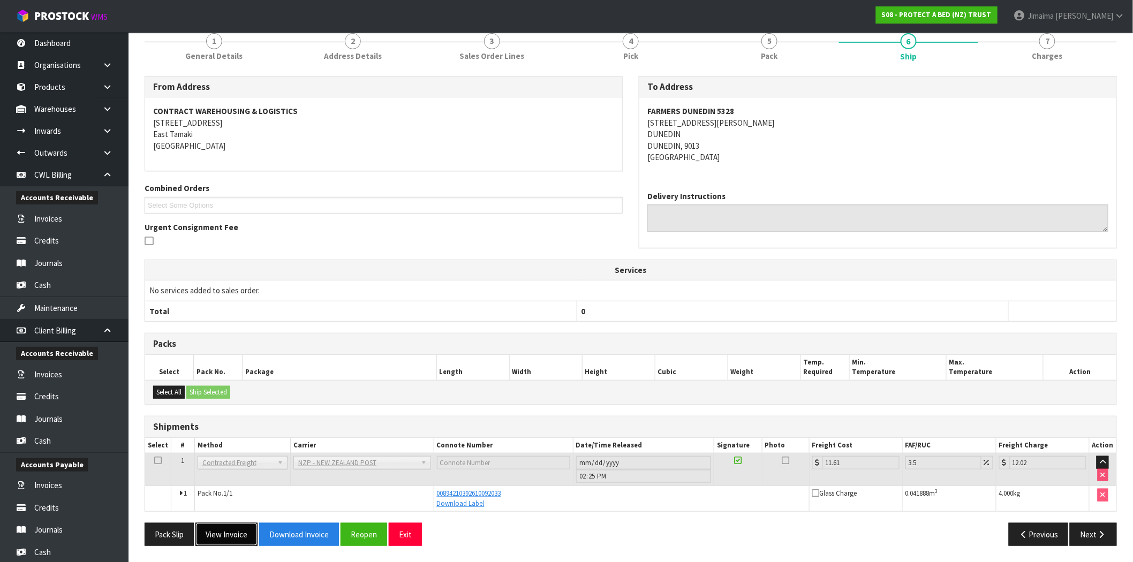
click at [222, 530] on button "View Invoice" at bounding box center [226, 534] width 62 height 23
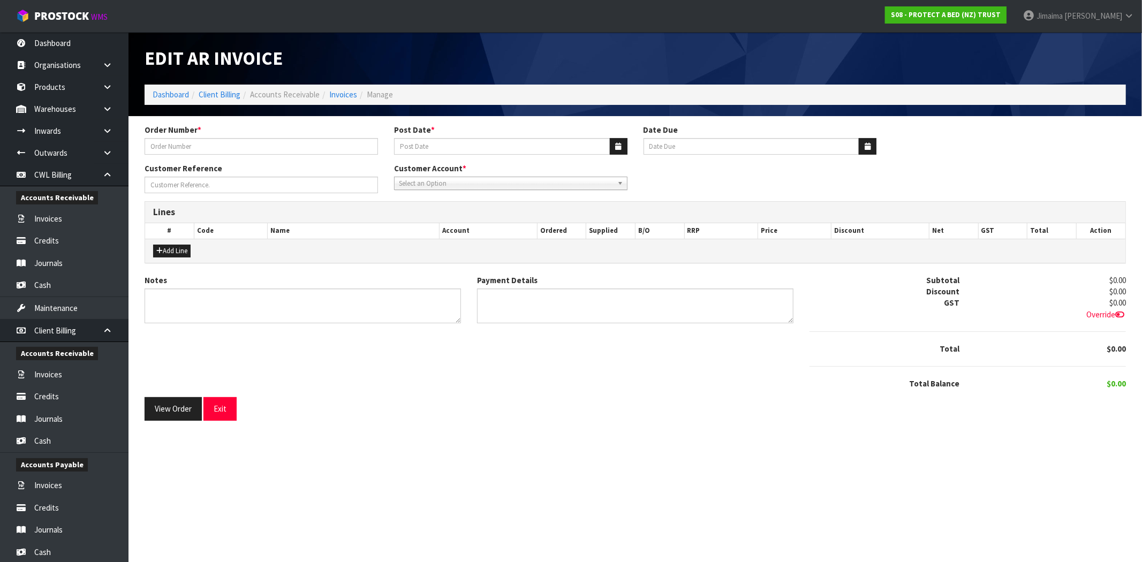
type input "4504138692-5328"
type input "[DATE]"
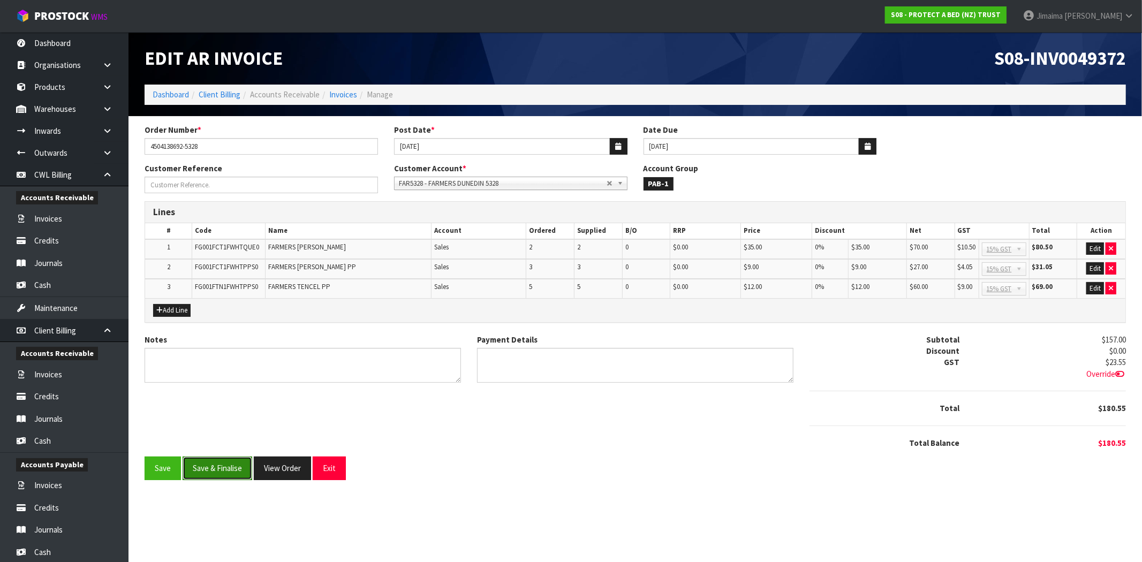
click at [217, 462] on button "Save & Finalise" at bounding box center [218, 468] width 70 height 23
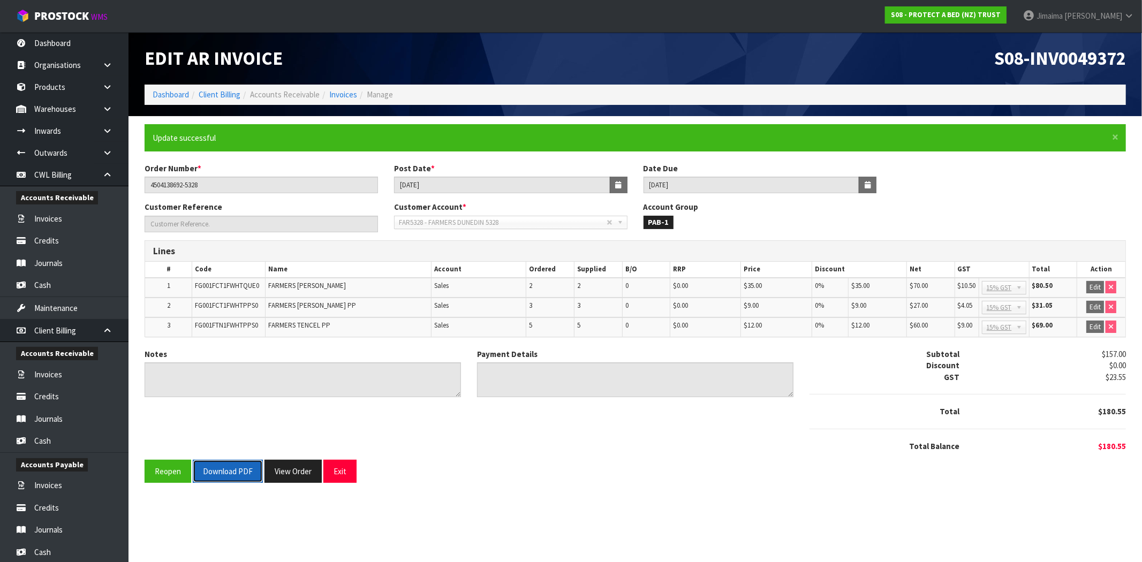
click at [229, 477] on button "Download PDF" at bounding box center [228, 471] width 70 height 23
click at [299, 466] on button "View Order" at bounding box center [293, 471] width 57 height 23
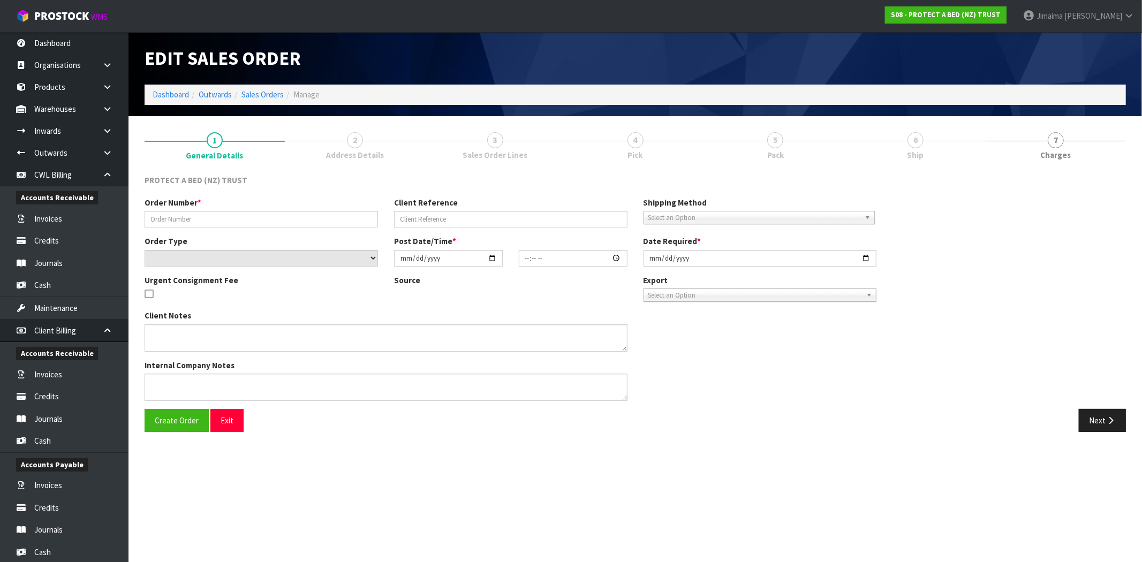
type input "4504138692-5328"
select select "number:0"
type input "2025-10-06"
type input "08:49:00.000"
type input "2025-10-06"
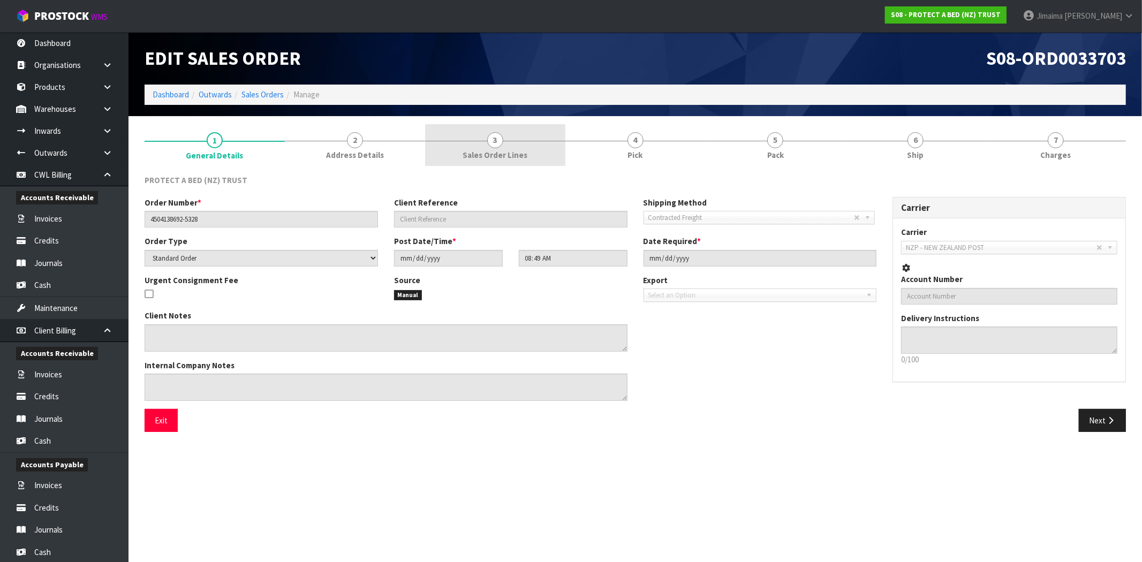
click at [478, 147] on link "3 Sales Order Lines" at bounding box center [495, 145] width 140 height 42
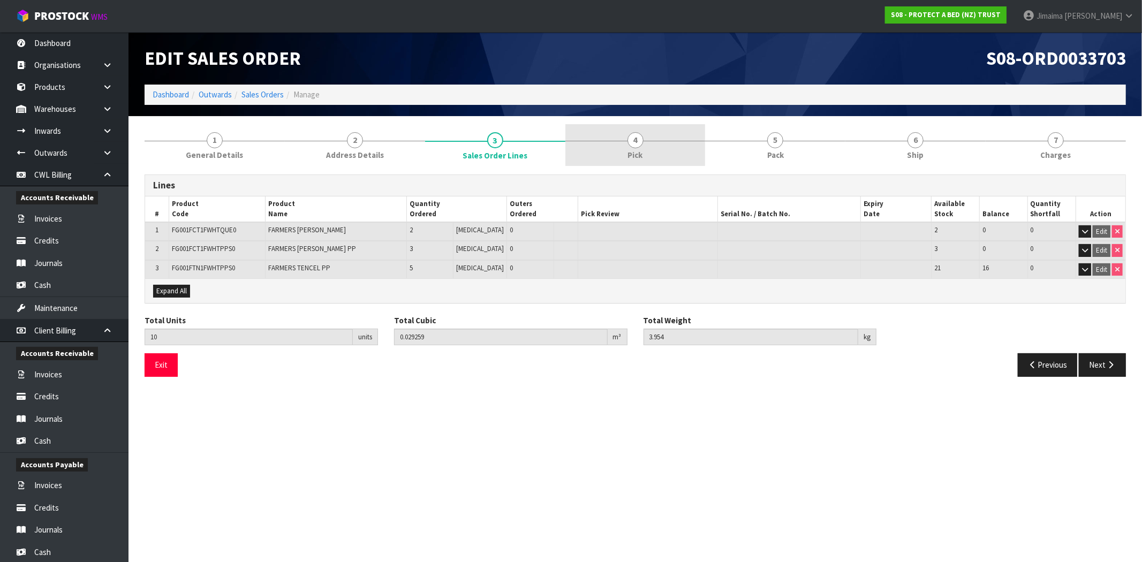
click at [635, 149] on span "Pick" at bounding box center [635, 154] width 15 height 11
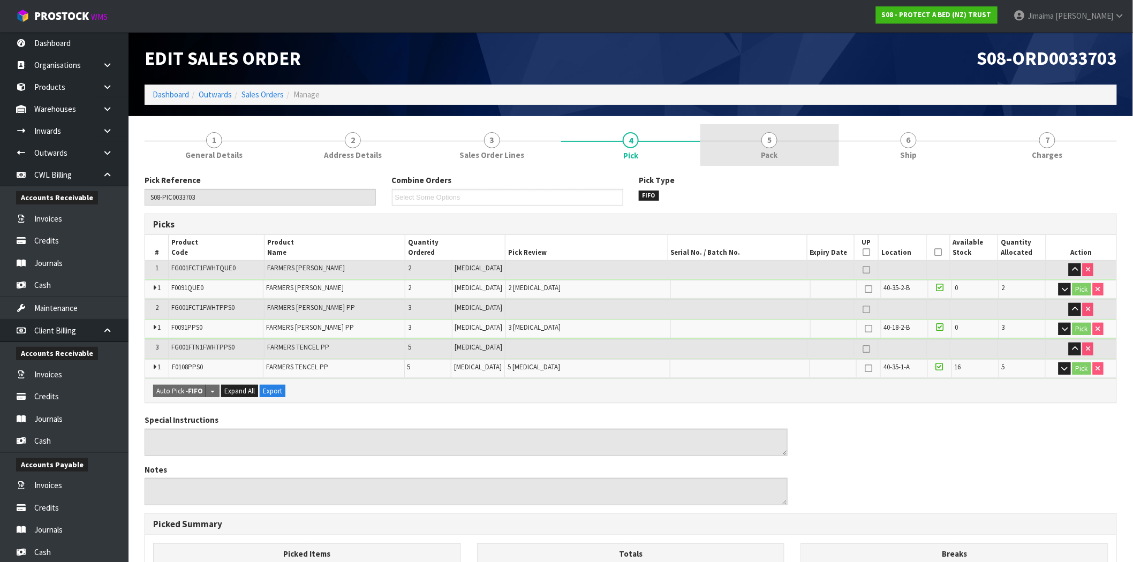
click at [783, 146] on link "5 Pack" at bounding box center [770, 145] width 139 height 42
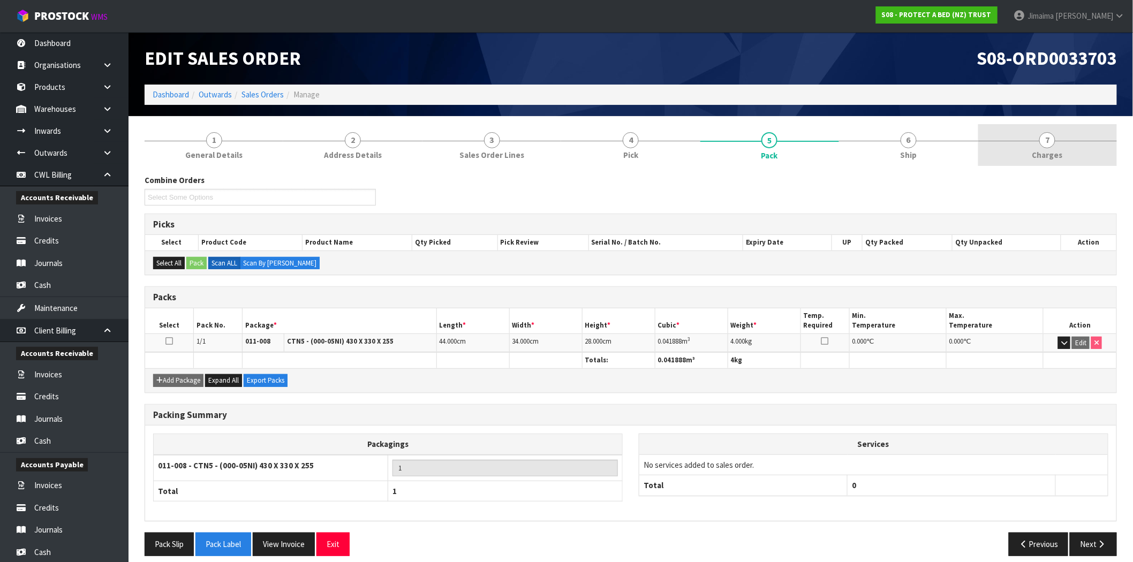
click at [1077, 149] on link "7 Charges" at bounding box center [1048, 145] width 139 height 42
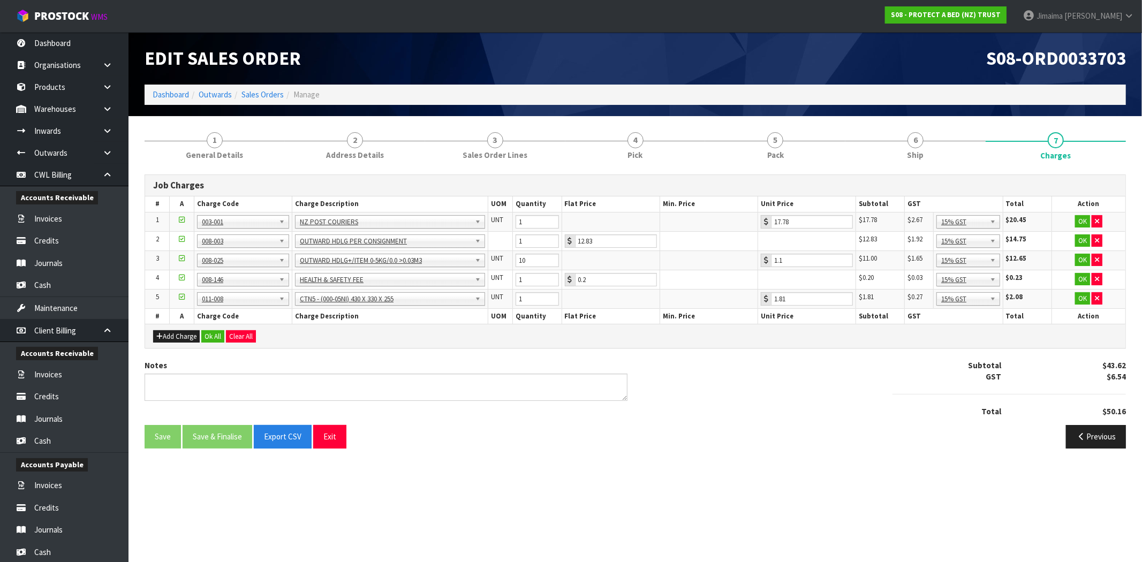
drag, startPoint x: 209, startPoint y: 329, endPoint x: 218, endPoint y: 355, distance: 27.1
click at [210, 329] on div "Add Charge Ok All Clear All" at bounding box center [635, 336] width 981 height 24
click at [223, 336] on button "Ok All" at bounding box center [212, 336] width 23 height 13
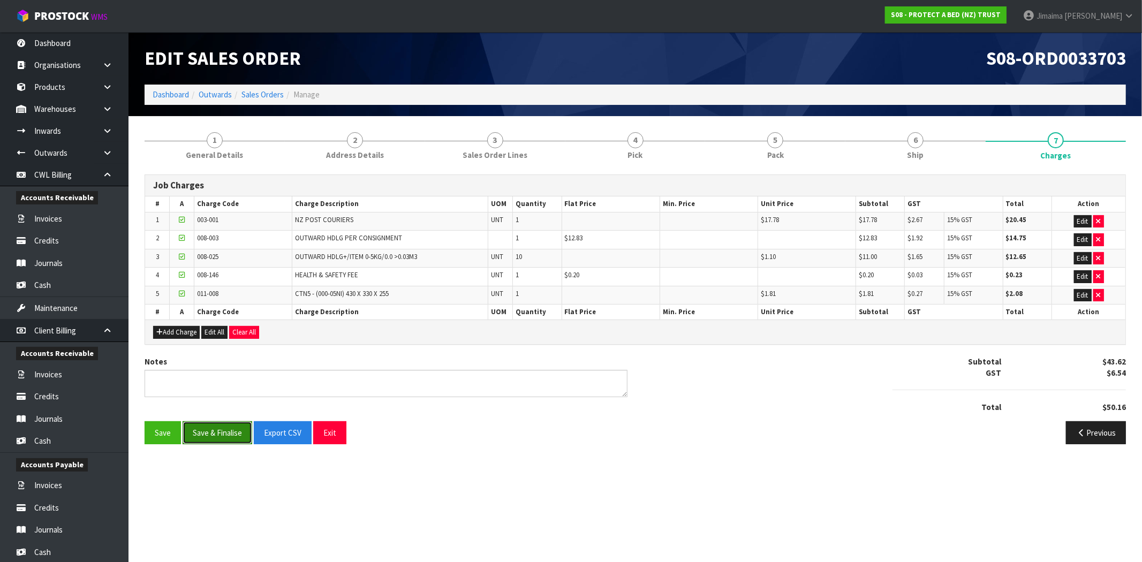
click at [226, 433] on button "Save & Finalise" at bounding box center [218, 433] width 70 height 23
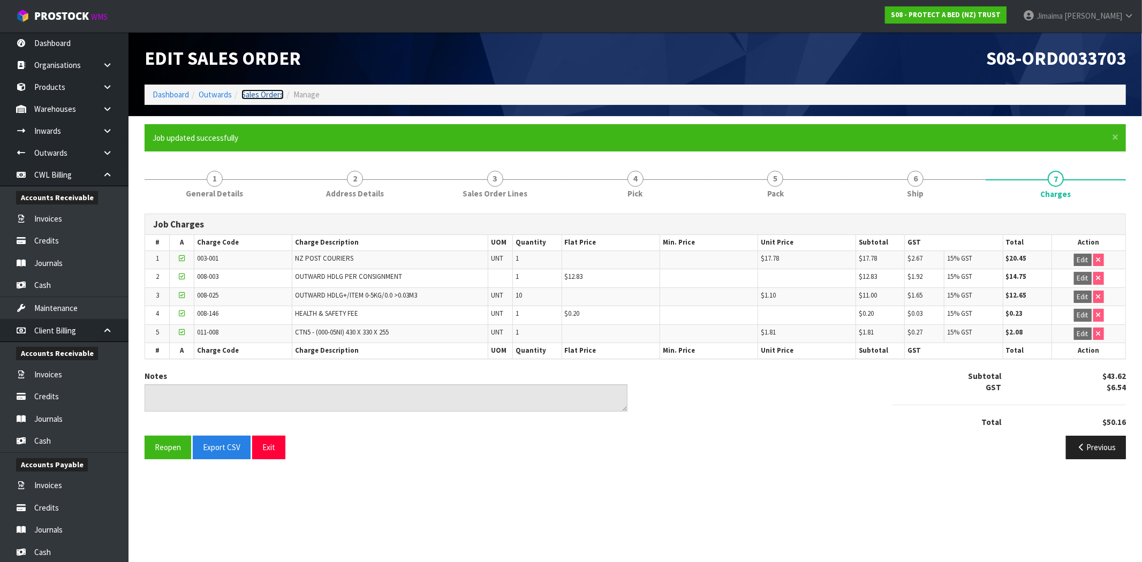
click at [268, 92] on link "Sales Orders" at bounding box center [263, 94] width 42 height 10
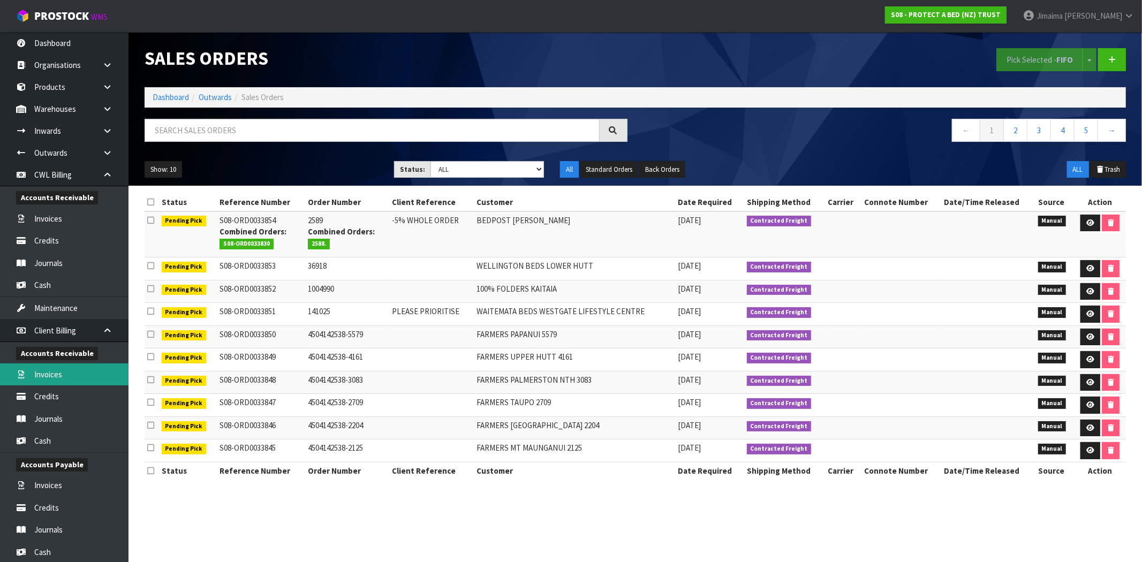
drag, startPoint x: 66, startPoint y: 374, endPoint x: 316, endPoint y: 281, distance: 266.4
click at [66, 374] on link "Invoices" at bounding box center [64, 375] width 129 height 22
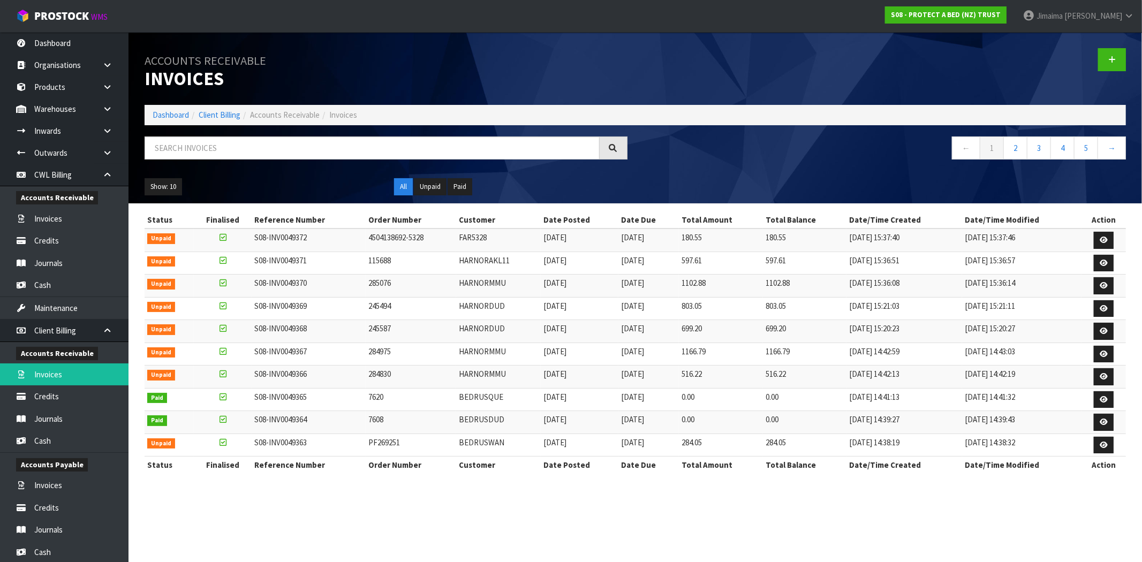
click at [507, 441] on td "BEDRUSWAN" at bounding box center [498, 445] width 84 height 23
click at [513, 392] on td "BEDRUSQUE" at bounding box center [498, 399] width 84 height 23
click at [1019, 147] on link "2" at bounding box center [1016, 148] width 24 height 23
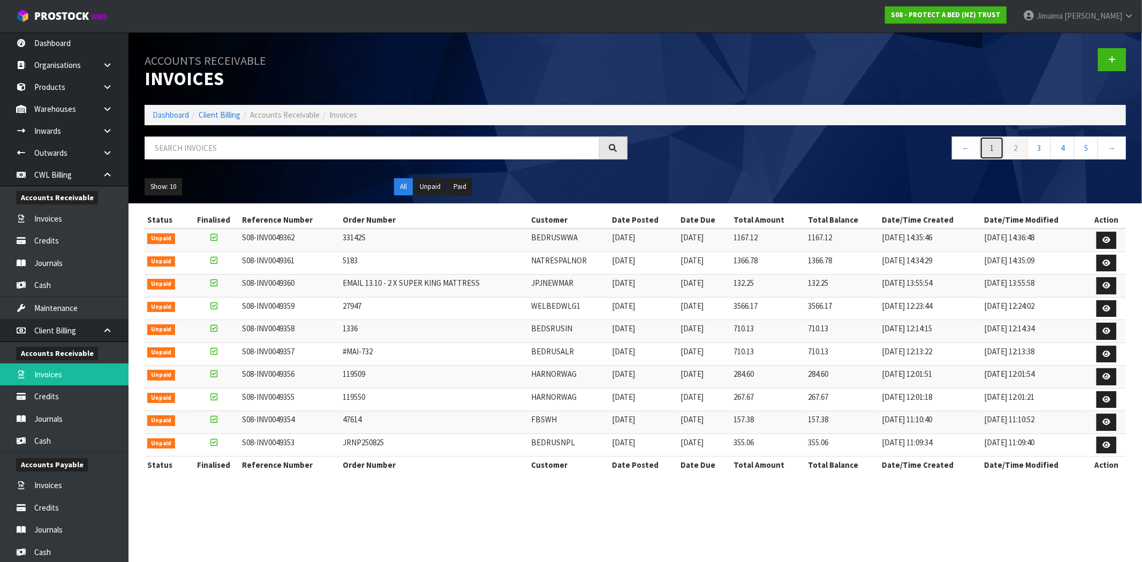
click at [989, 143] on link "1" at bounding box center [992, 148] width 24 height 23
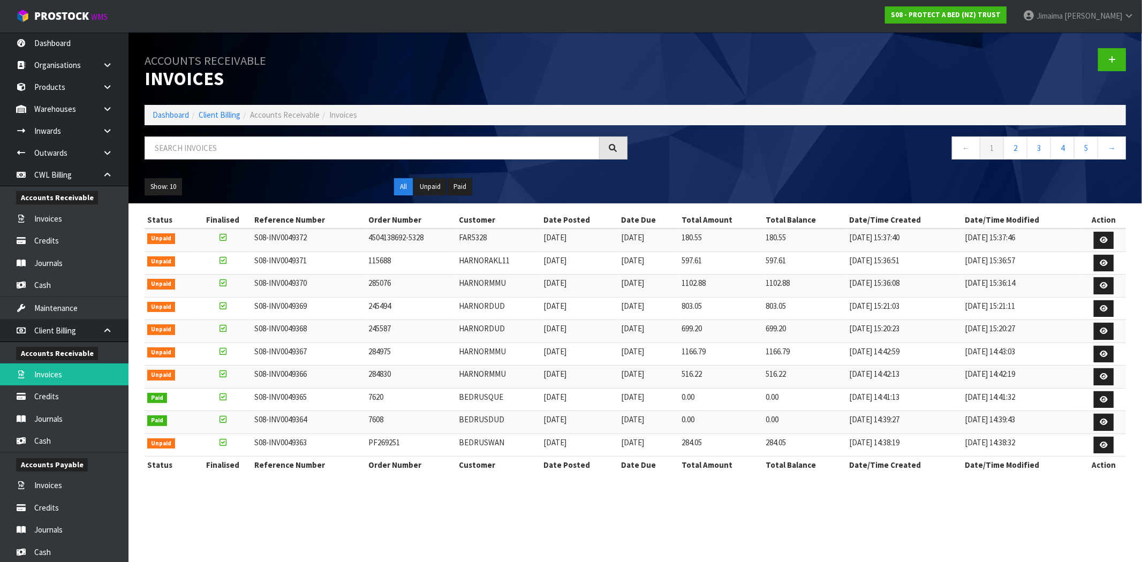
click at [913, 347] on td "[DATE] 14:42:59" at bounding box center [905, 354] width 116 height 23
click at [1013, 149] on link "2" at bounding box center [1016, 148] width 24 height 23
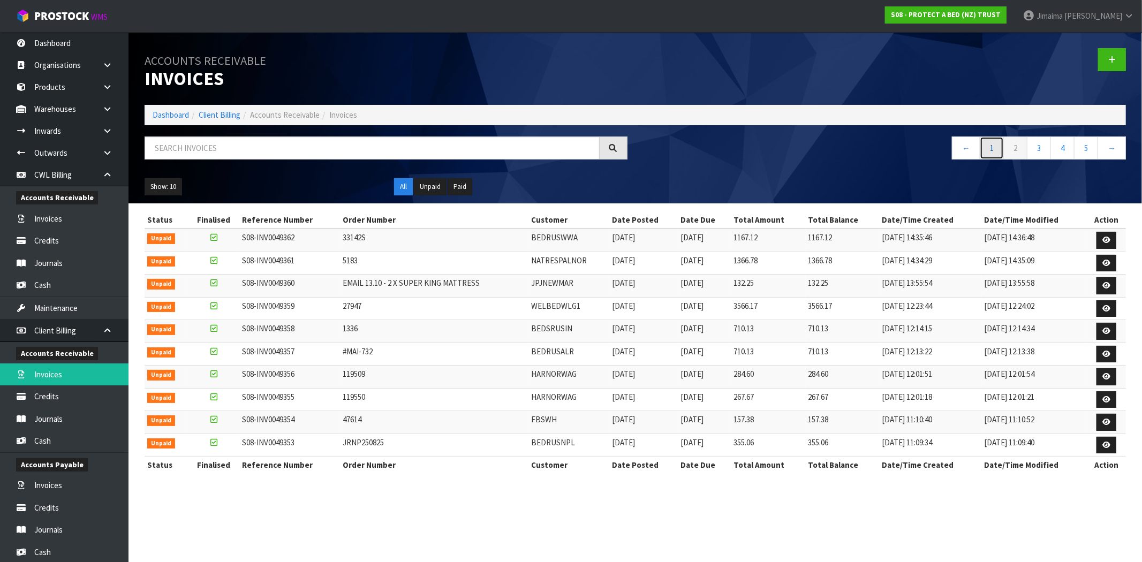
click at [982, 147] on link "1" at bounding box center [992, 148] width 24 height 23
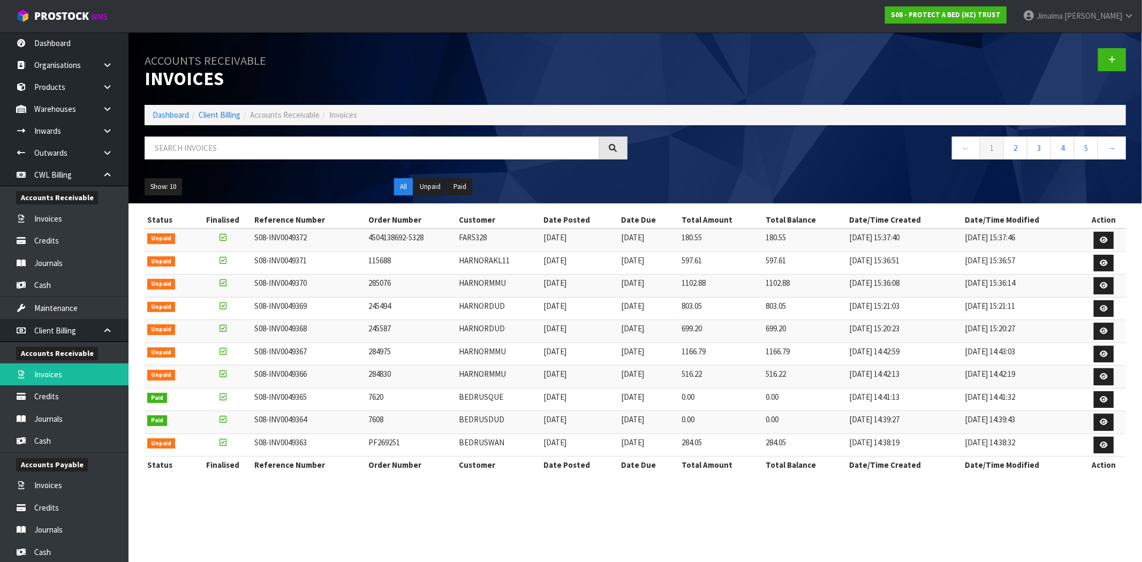
drag, startPoint x: 935, startPoint y: 353, endPoint x: 275, endPoint y: 360, distance: 660.4
click at [275, 360] on tr "Unpaid S08-INV0049367 284975 HARNORMMU 14/10/2025 20/11/2025 1166.79 1166.79 14…" at bounding box center [636, 354] width 982 height 23
click at [275, 360] on td "S08-INV0049367" at bounding box center [309, 354] width 114 height 23
click at [1012, 151] on link "2" at bounding box center [1016, 148] width 24 height 23
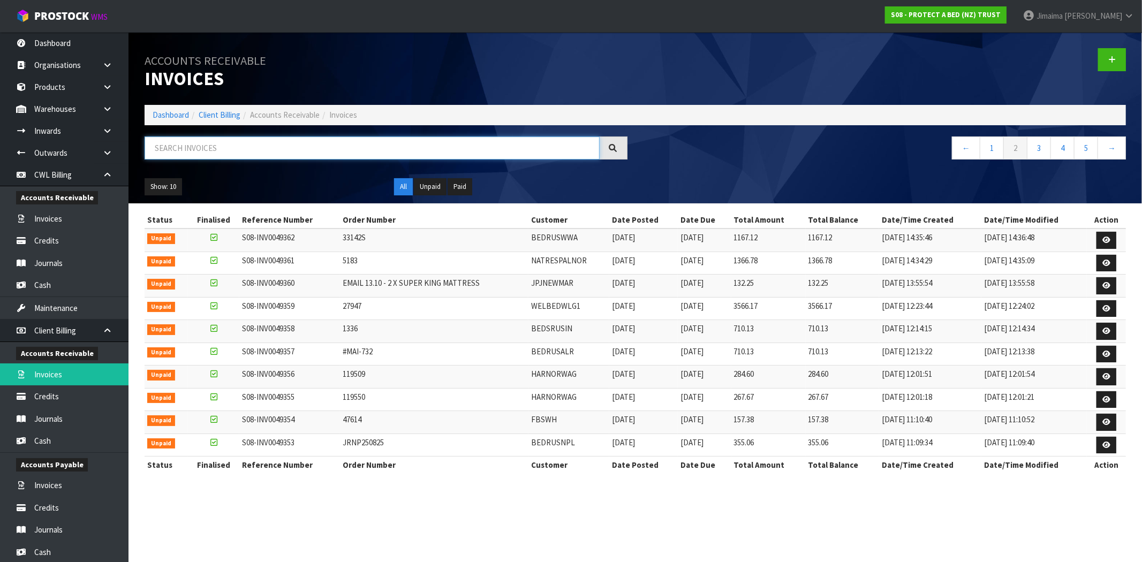
click at [276, 139] on input "text" at bounding box center [372, 148] width 455 height 23
click at [61, 393] on link "Credits" at bounding box center [64, 397] width 129 height 22
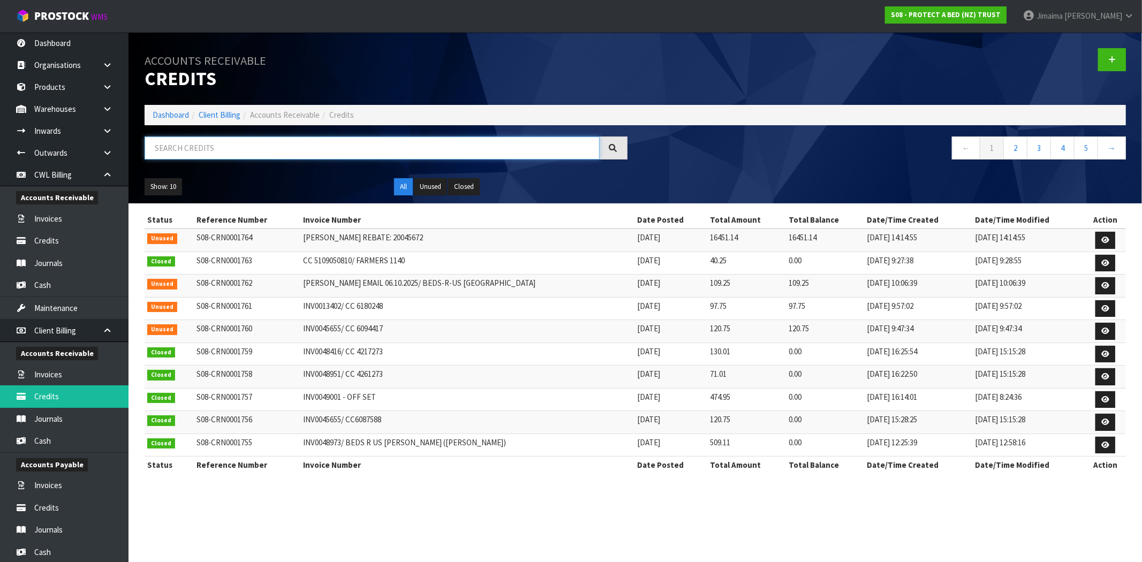
click at [206, 154] on input "text" at bounding box center [372, 148] width 455 height 23
paste input "INV0046278"
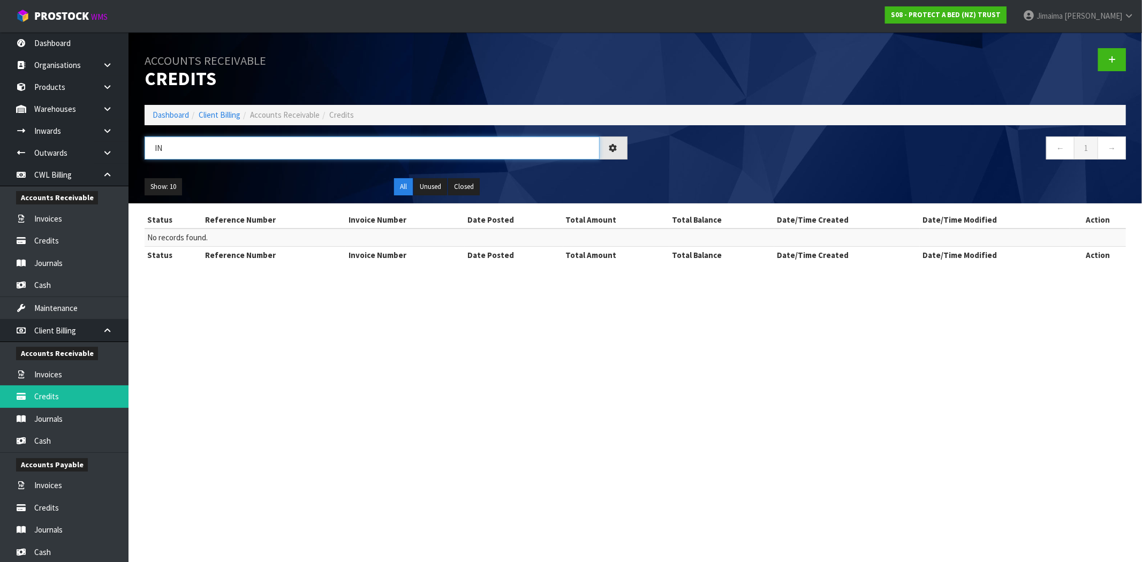
type input "I"
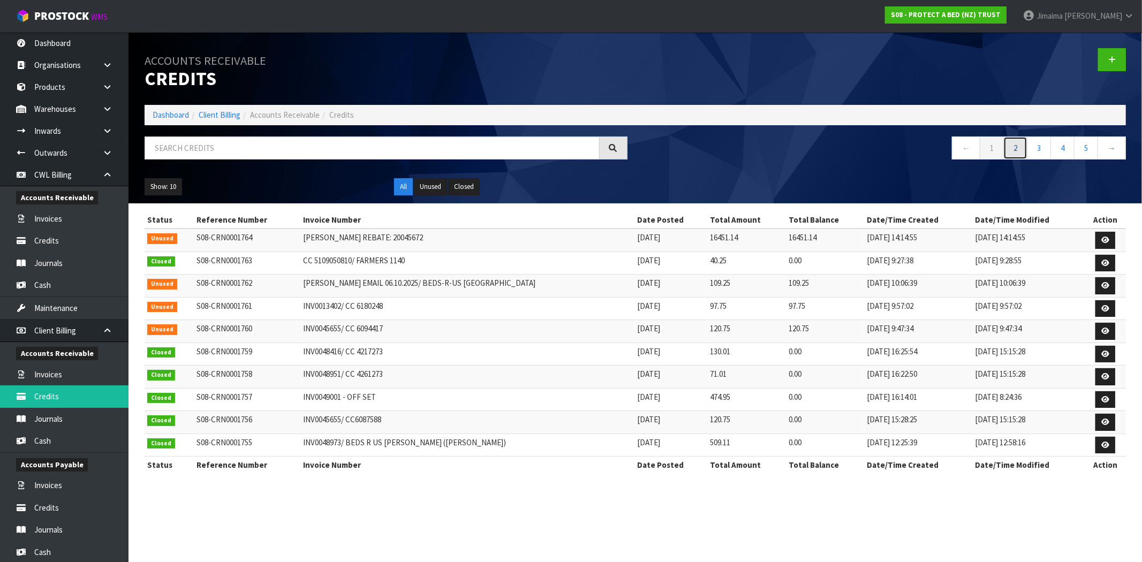
click at [1020, 141] on link "2" at bounding box center [1016, 148] width 24 height 23
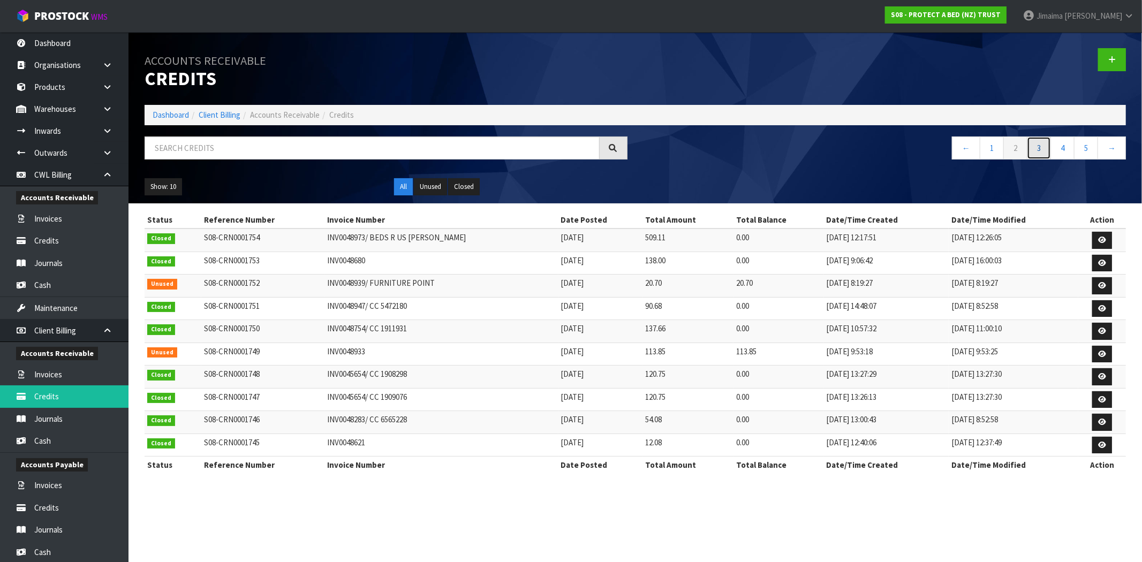
click at [1034, 147] on link "3" at bounding box center [1039, 148] width 24 height 23
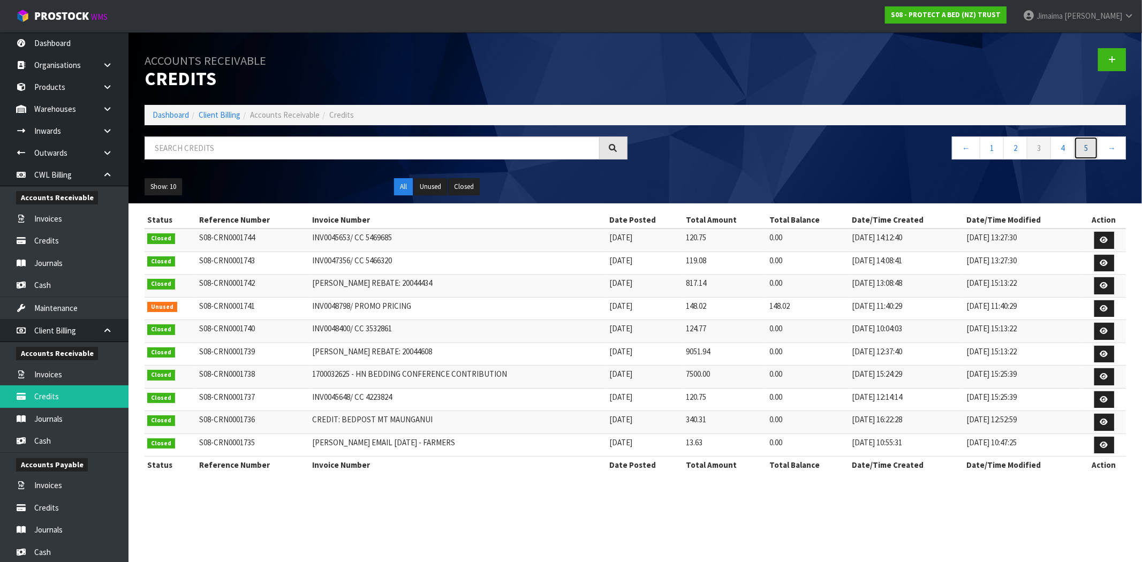
click at [1094, 151] on link "5" at bounding box center [1086, 148] width 24 height 23
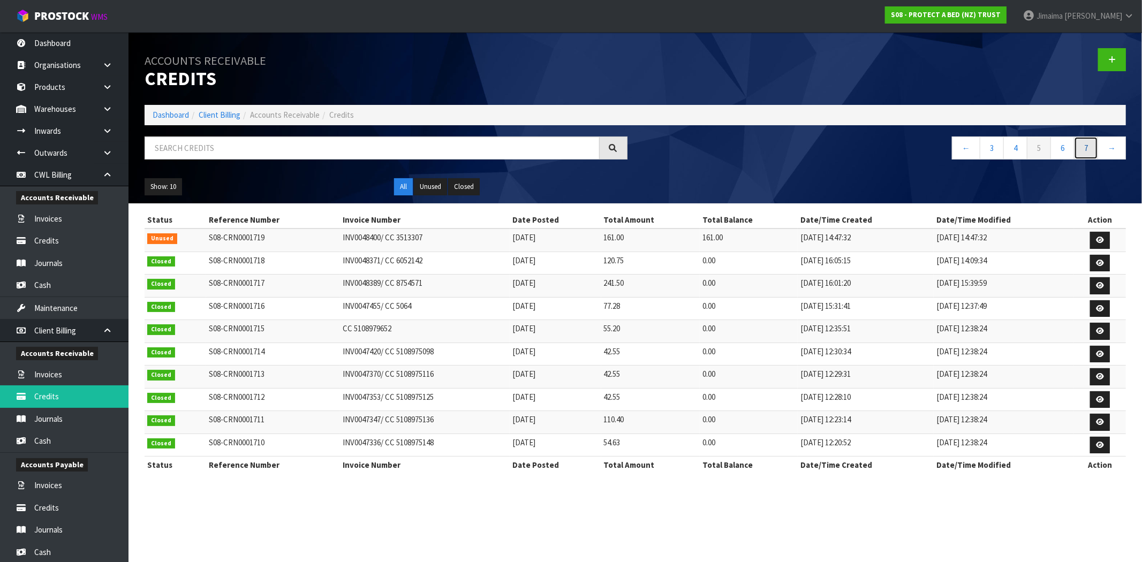
click at [1094, 151] on link "7" at bounding box center [1086, 148] width 24 height 23
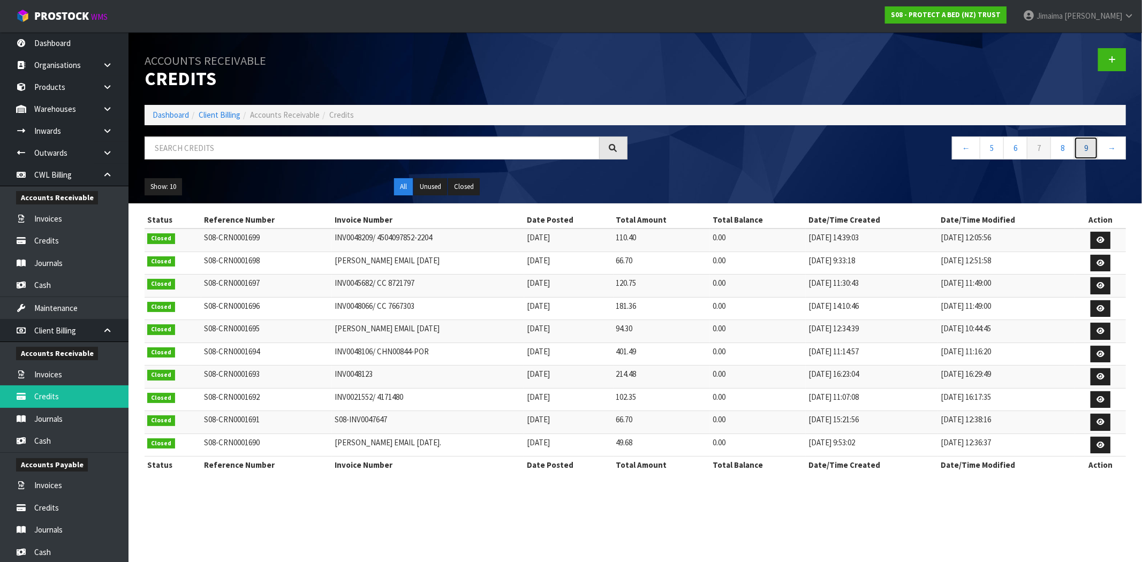
click at [1094, 151] on link "9" at bounding box center [1086, 148] width 24 height 23
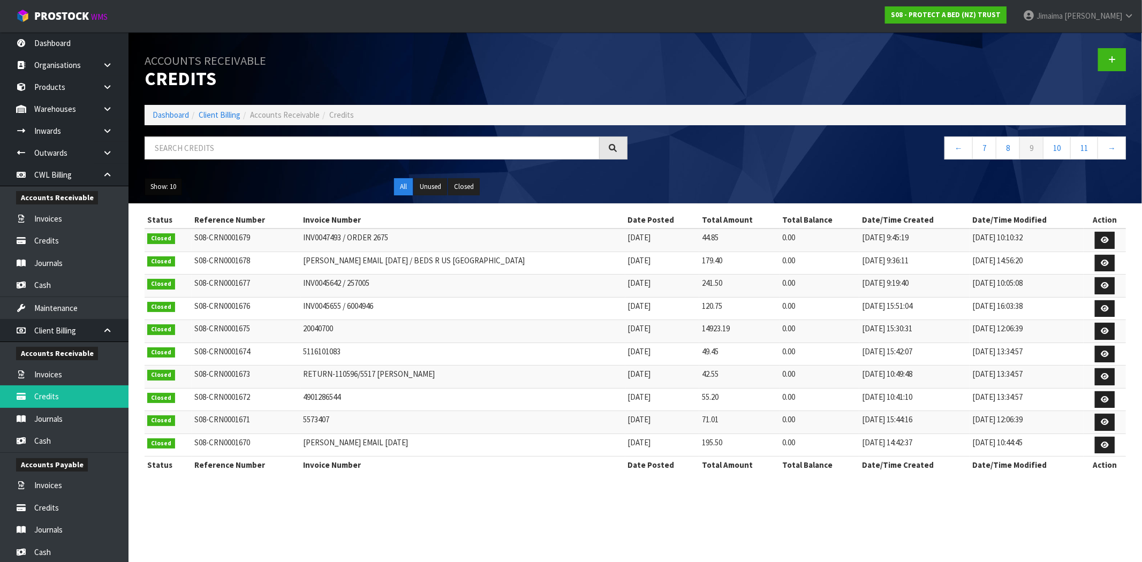
click at [169, 184] on button "Show: 10" at bounding box center [163, 186] width 37 height 17
click at [164, 249] on link "50" at bounding box center [187, 251] width 85 height 14
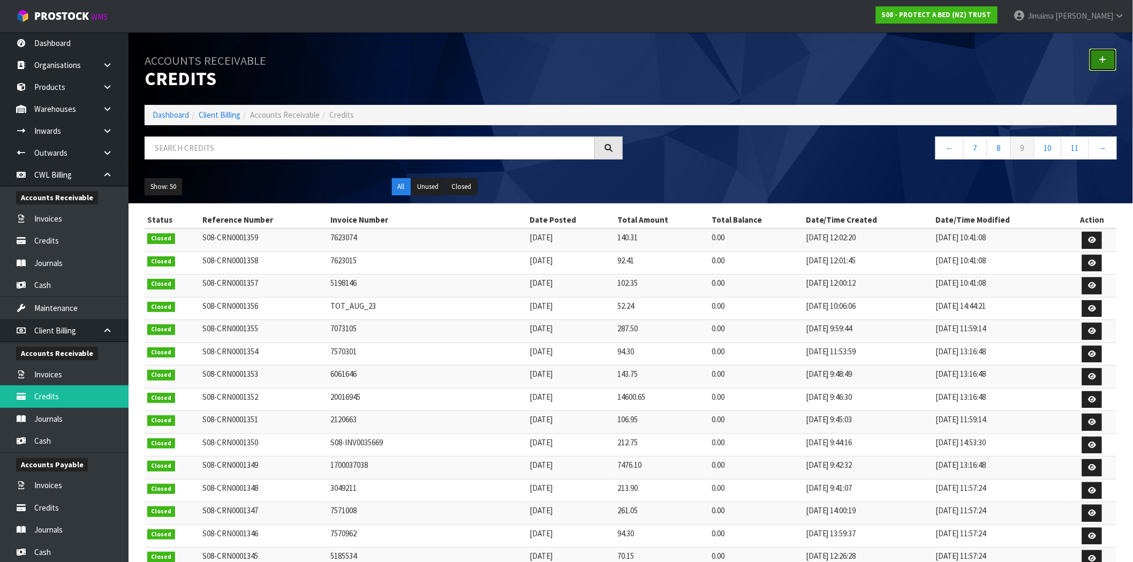
drag, startPoint x: 1104, startPoint y: 63, endPoint x: 924, endPoint y: 36, distance: 182.6
click at [1104, 63] on icon at bounding box center [1103, 60] width 7 height 8
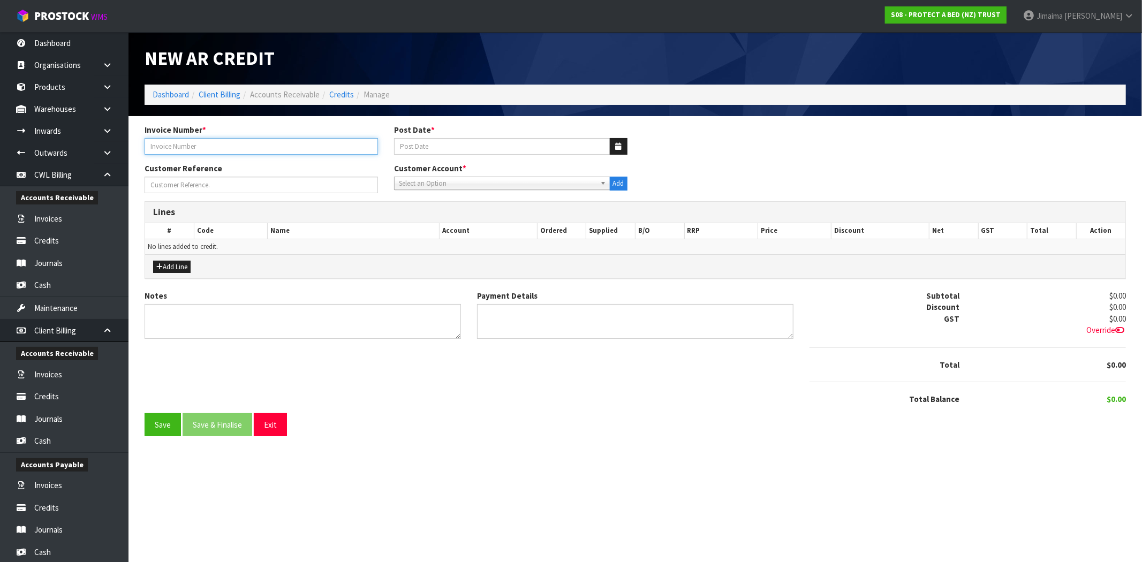
click at [167, 146] on input "text" at bounding box center [262, 146] width 234 height 17
paste input "INV0046278"
type input "INV0046278/ CC 117771"
click at [616, 150] on icon "button" at bounding box center [619, 146] width 6 height 7
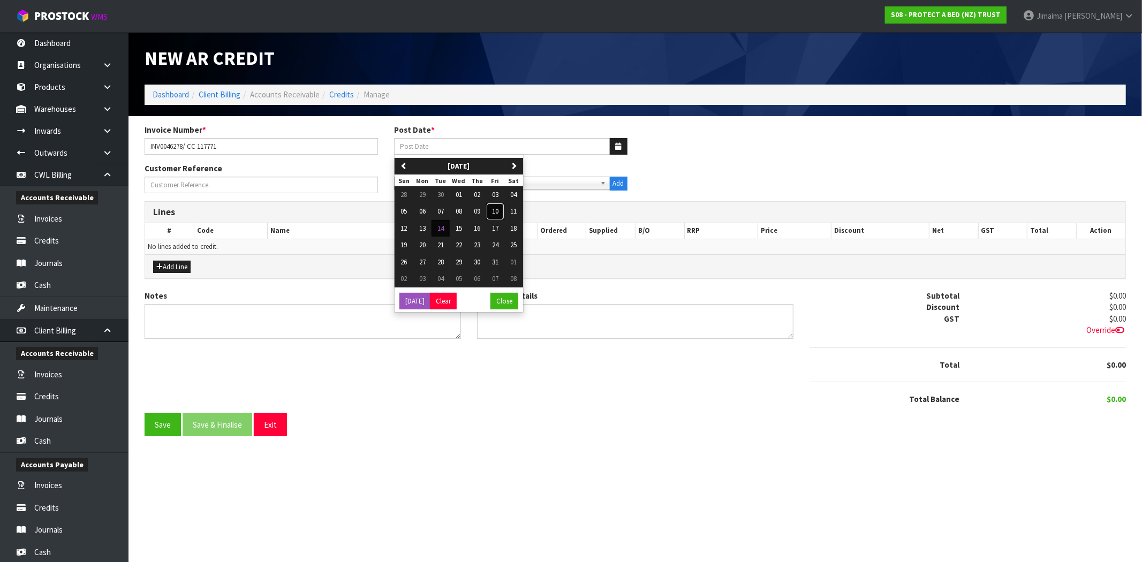
click at [494, 211] on span "10" at bounding box center [495, 211] width 6 height 9
type input "10/10/2025"
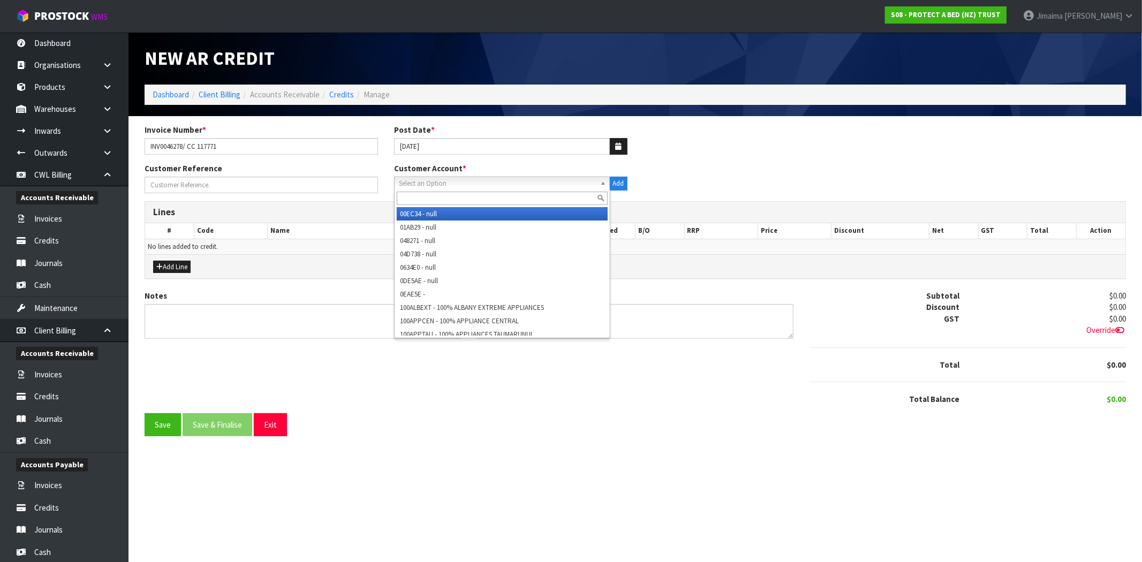
click at [464, 186] on span "Select an Option" at bounding box center [497, 183] width 197 height 13
click at [454, 193] on input "text" at bounding box center [502, 198] width 211 height 13
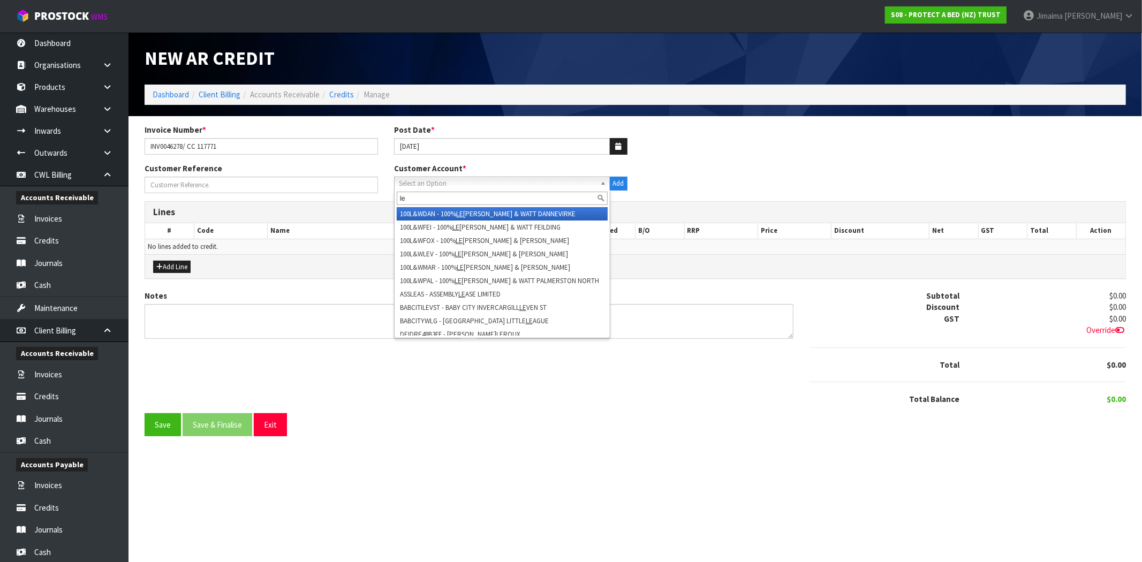
type input "l"
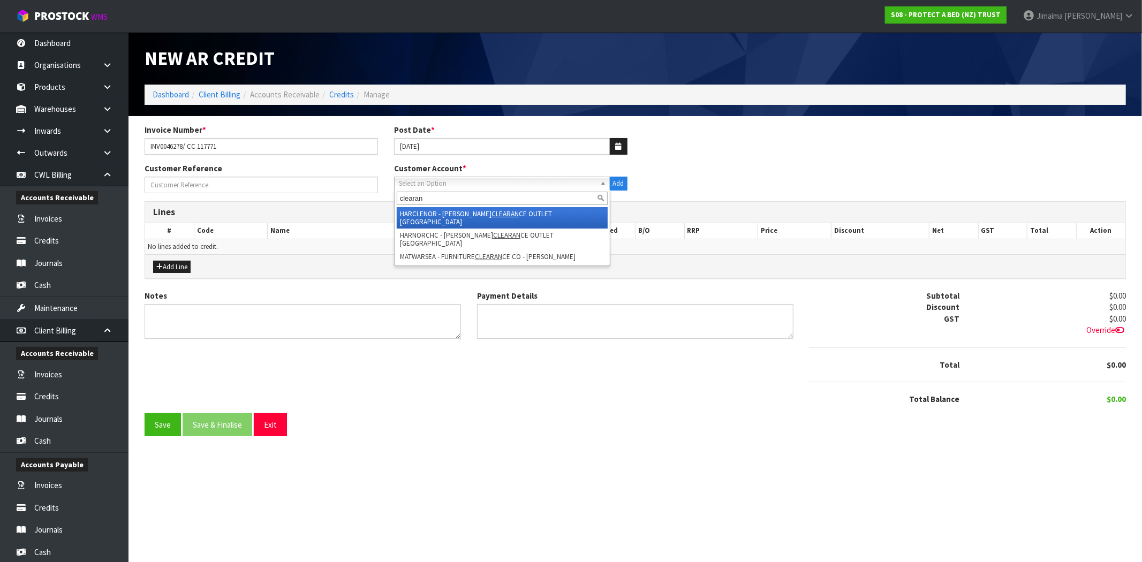
type input "clearan"
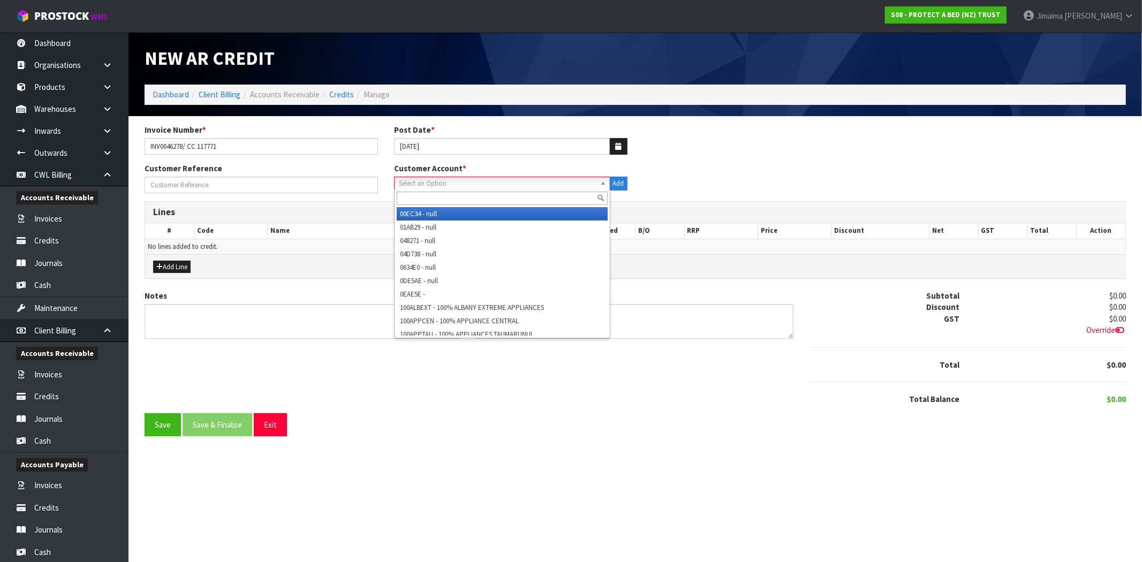
click at [441, 185] on span "Select an Option" at bounding box center [497, 183] width 197 height 13
click at [428, 195] on input "text" at bounding box center [502, 198] width 211 height 13
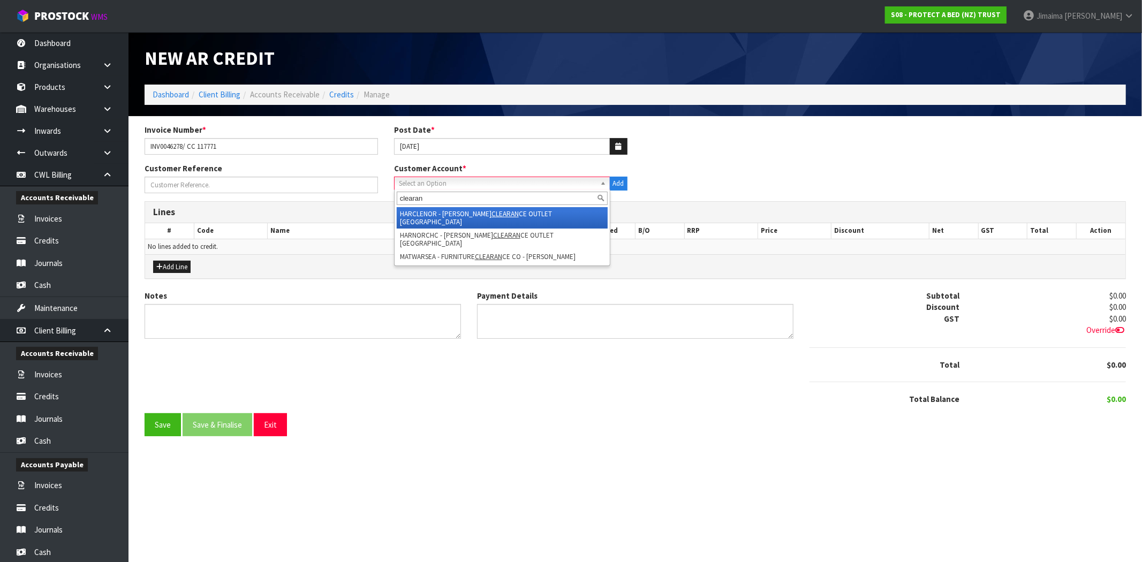
type input "clearan"
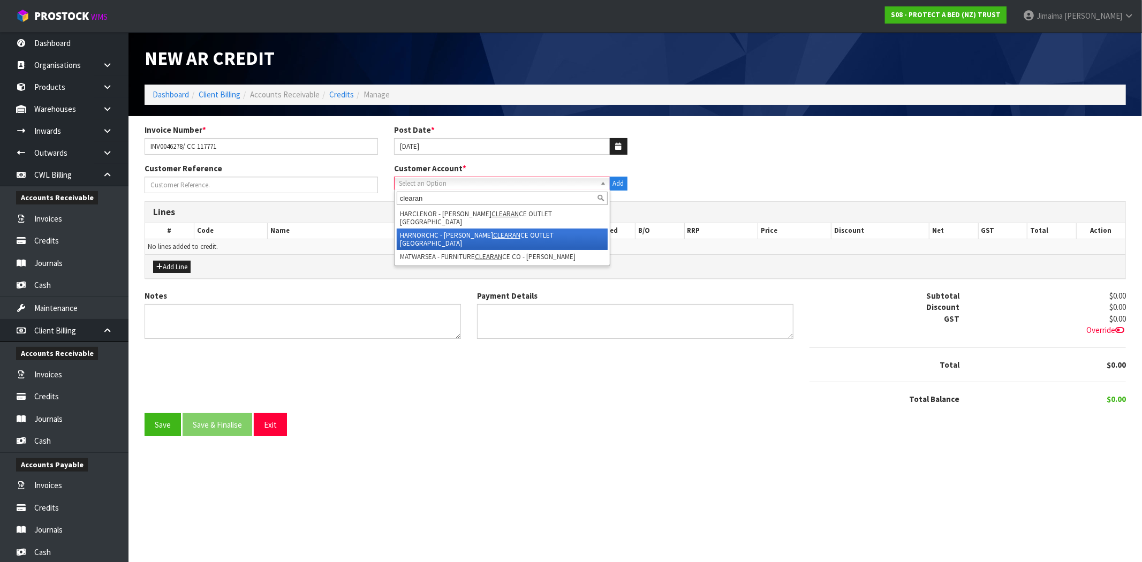
click at [442, 229] on li "HARNORCHC - HARVEY NORMAN CLEARAN CE OUTLET NORTHWOOD" at bounding box center [502, 239] width 211 height 21
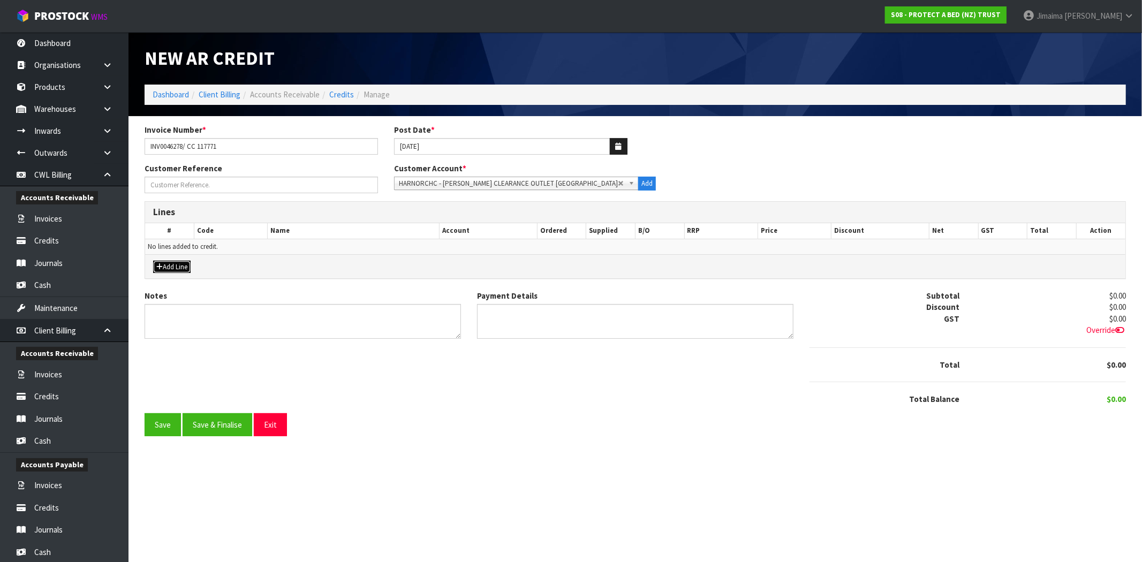
click at [189, 261] on button "Add Line" at bounding box center [171, 267] width 37 height 13
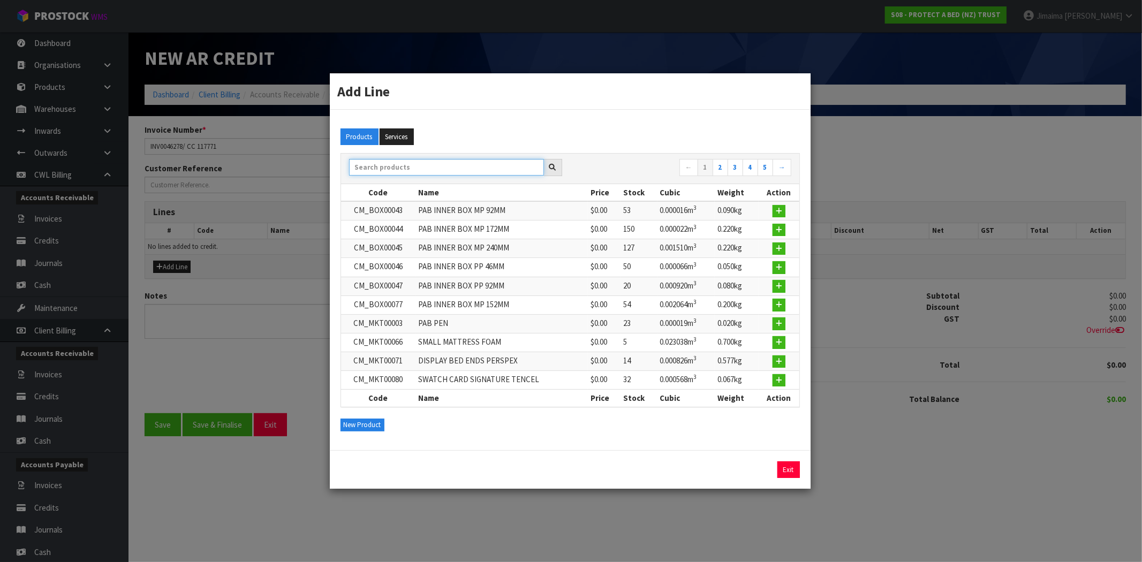
click at [383, 167] on input "text" at bounding box center [446, 167] width 195 height 17
paste input "F0623PLW0"
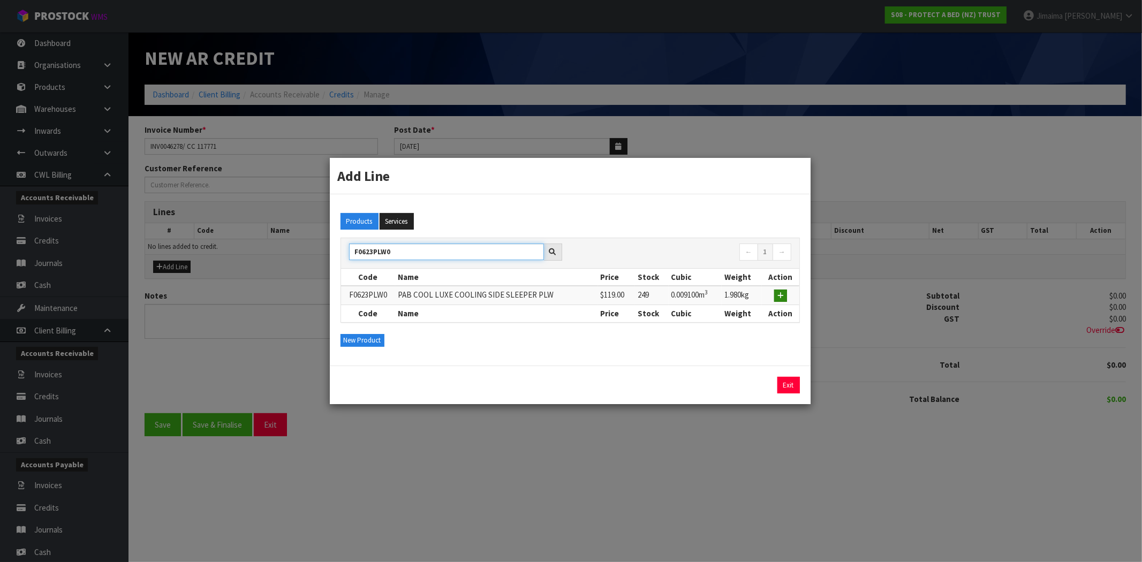
type input "F0623PLW0"
click at [782, 298] on icon "button" at bounding box center [781, 295] width 6 height 7
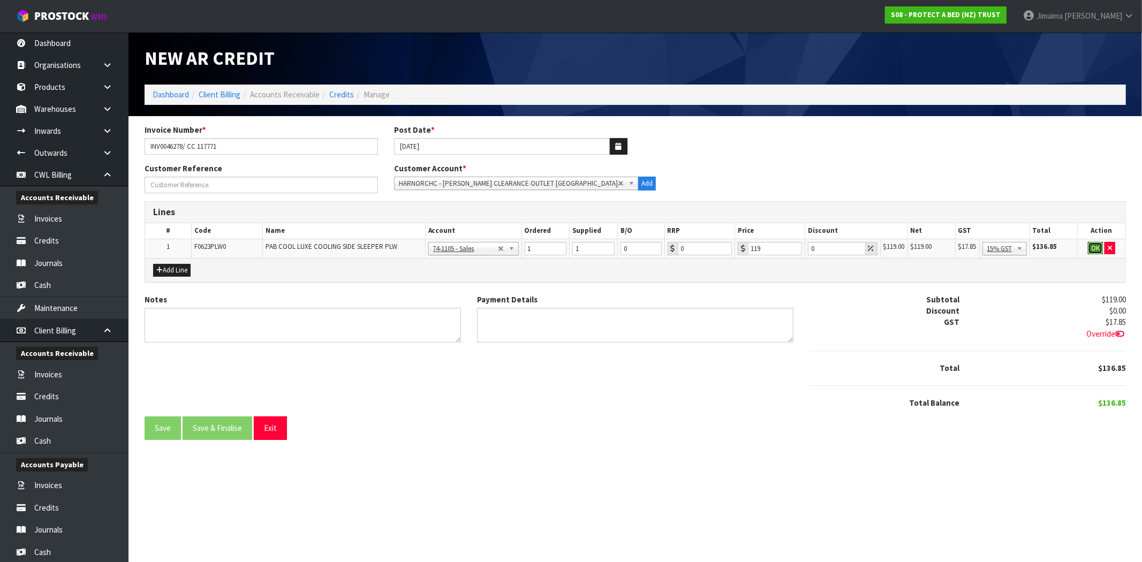
click at [1089, 252] on button "OK" at bounding box center [1095, 248] width 15 height 13
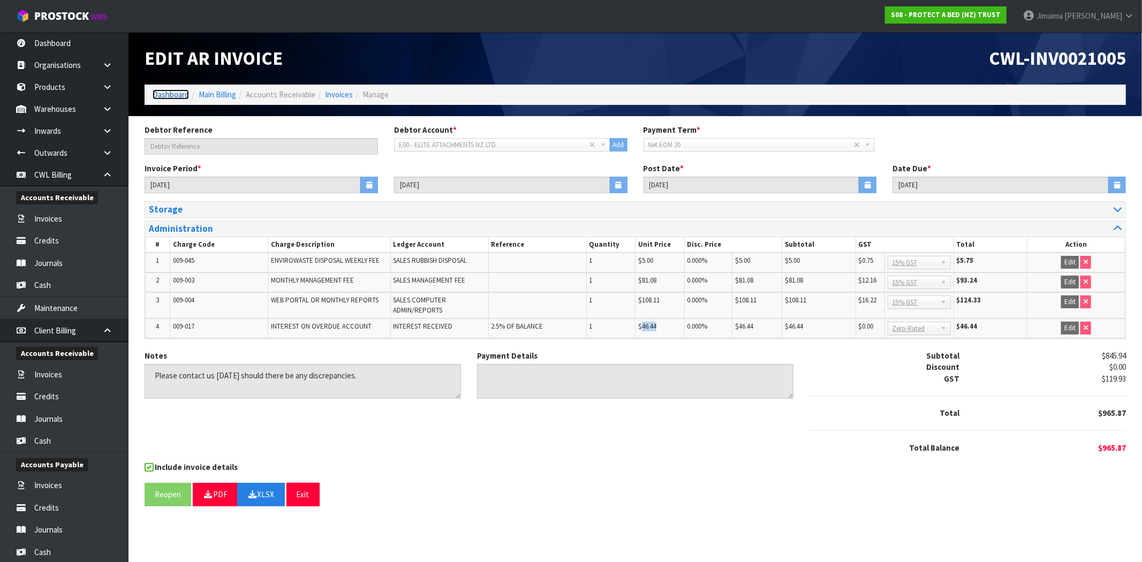
click at [170, 94] on link "Dashboard" at bounding box center [171, 94] width 36 height 10
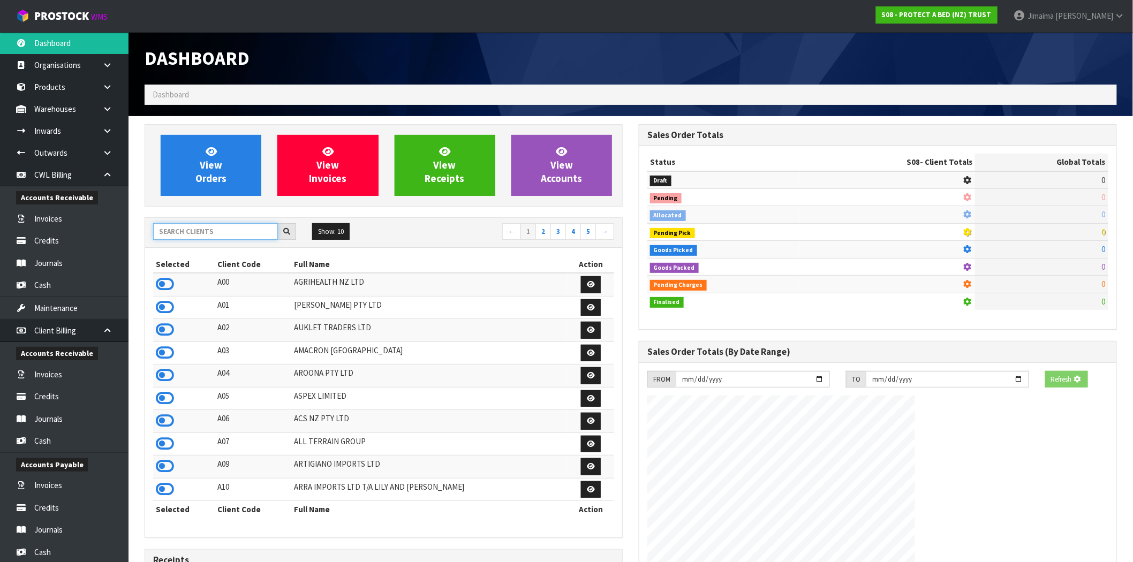
click at [189, 233] on input "text" at bounding box center [215, 231] width 125 height 17
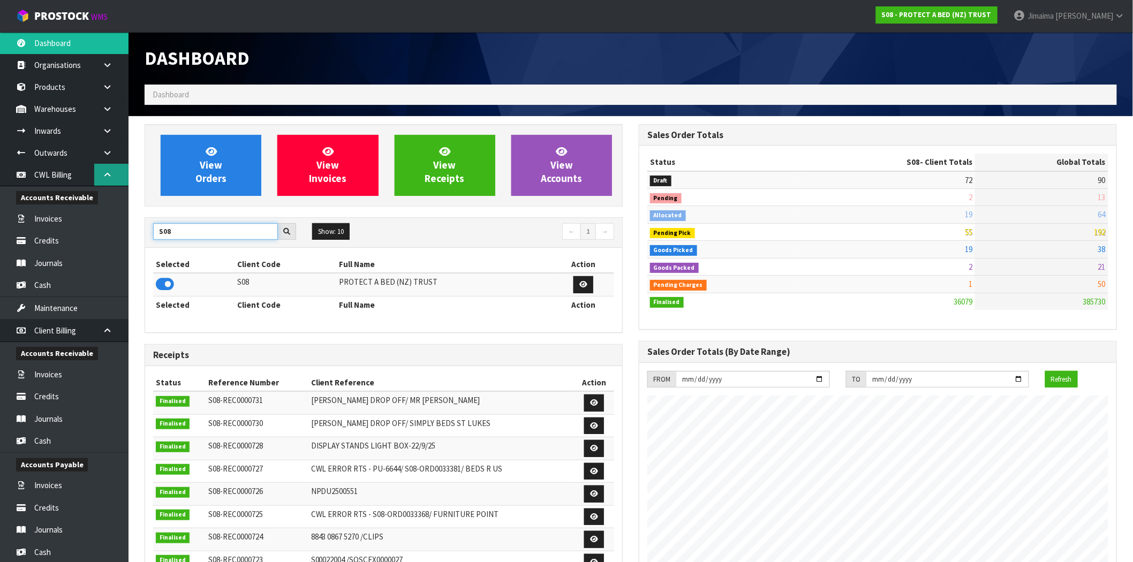
type input "S08"
click at [97, 167] on link at bounding box center [111, 175] width 34 height 22
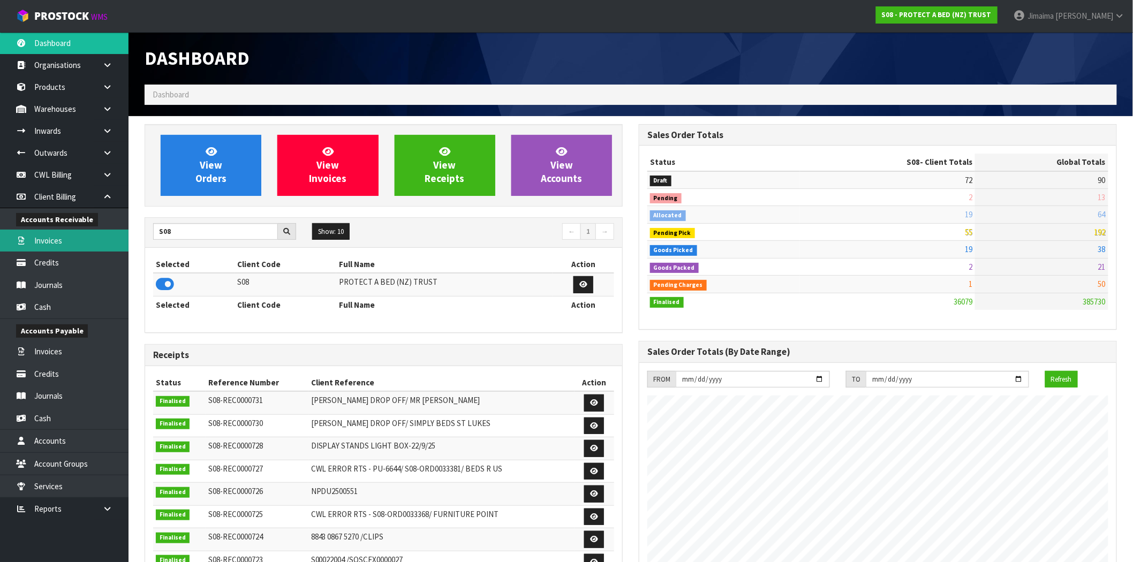
click at [66, 245] on link "Invoices" at bounding box center [64, 241] width 129 height 22
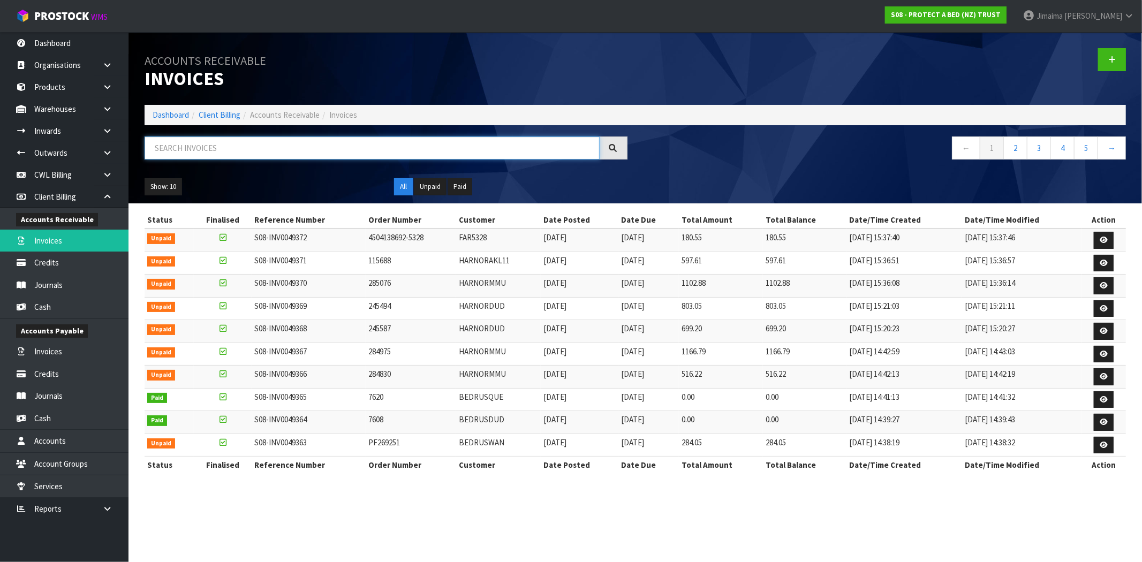
click at [234, 144] on input "text" at bounding box center [372, 148] width 455 height 23
type input "1"
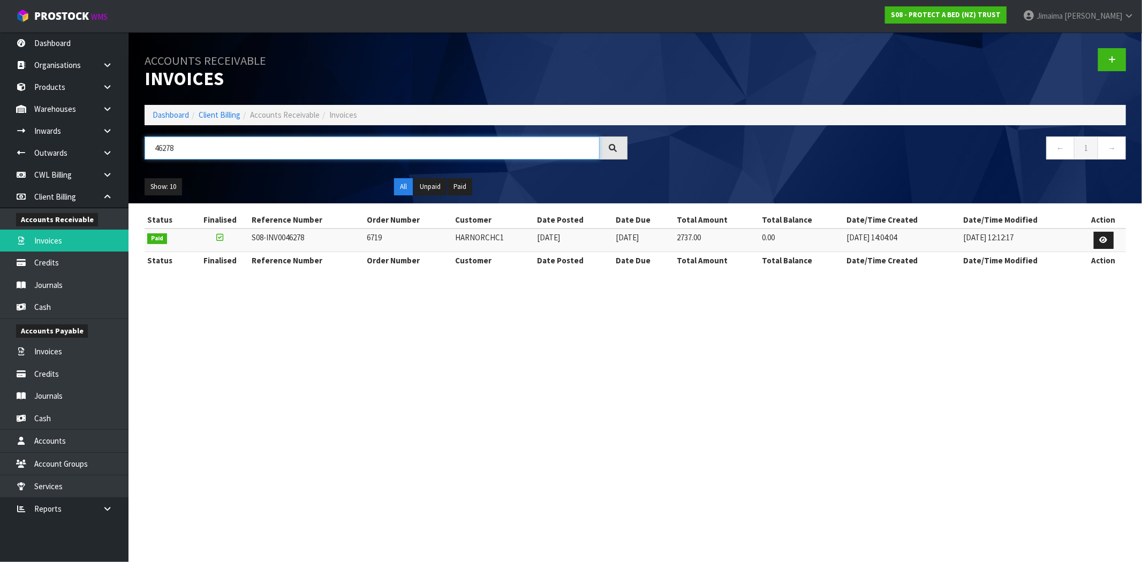
type input "46278"
click at [339, 234] on td "S08-INV0046278" at bounding box center [306, 240] width 115 height 23
click at [1103, 239] on icon at bounding box center [1104, 240] width 8 height 7
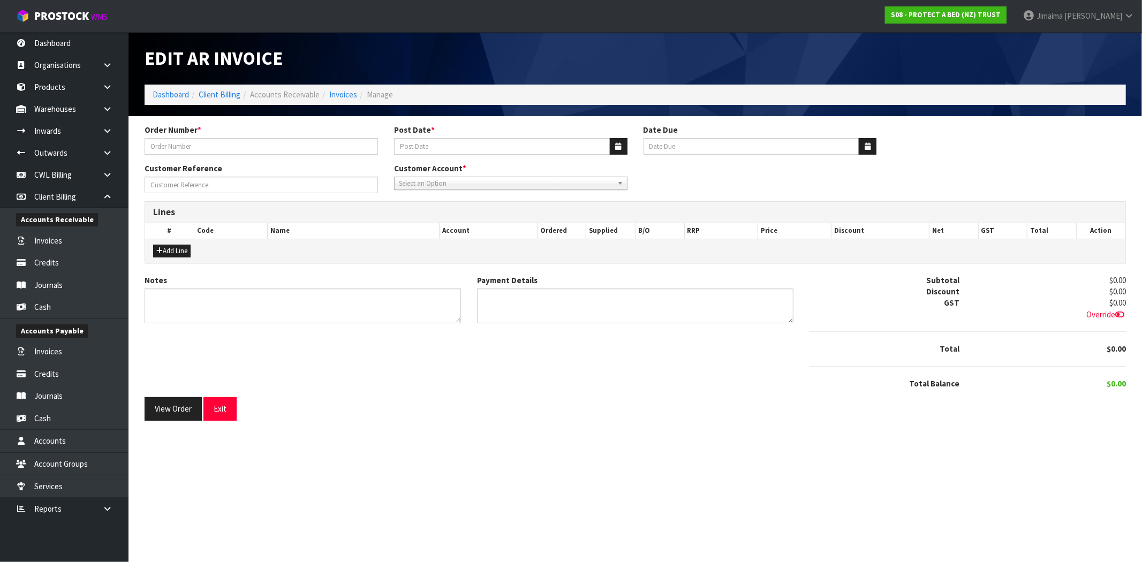
type input "6719"
type input "[DATE]"
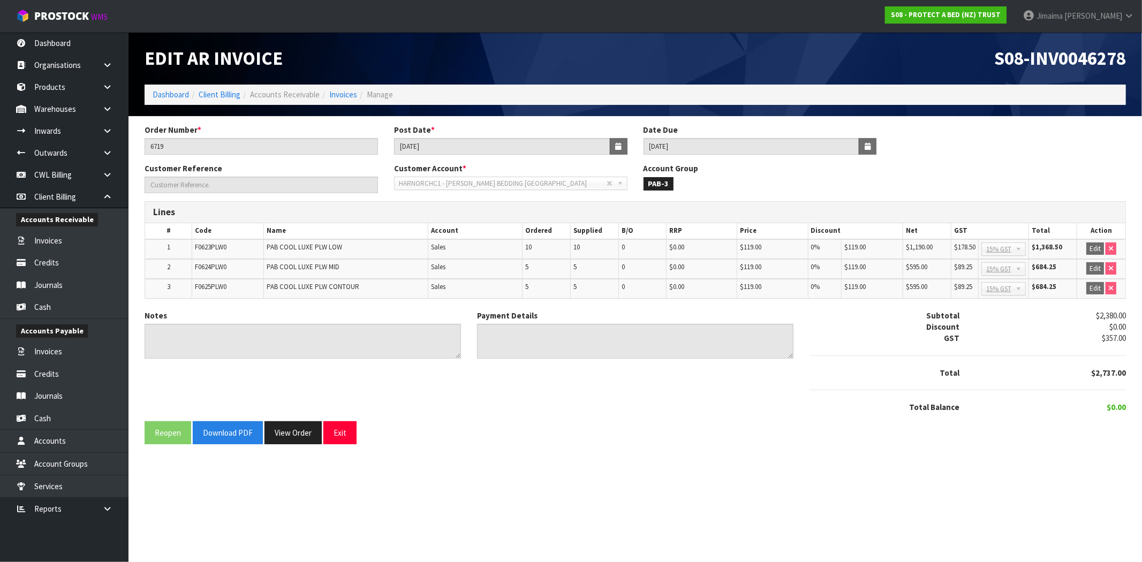
click at [1091, 55] on span "S08-INV0046278" at bounding box center [1061, 58] width 132 height 23
copy span "INV0046278"
click at [197, 244] on span "F0623PLW0" at bounding box center [211, 247] width 32 height 9
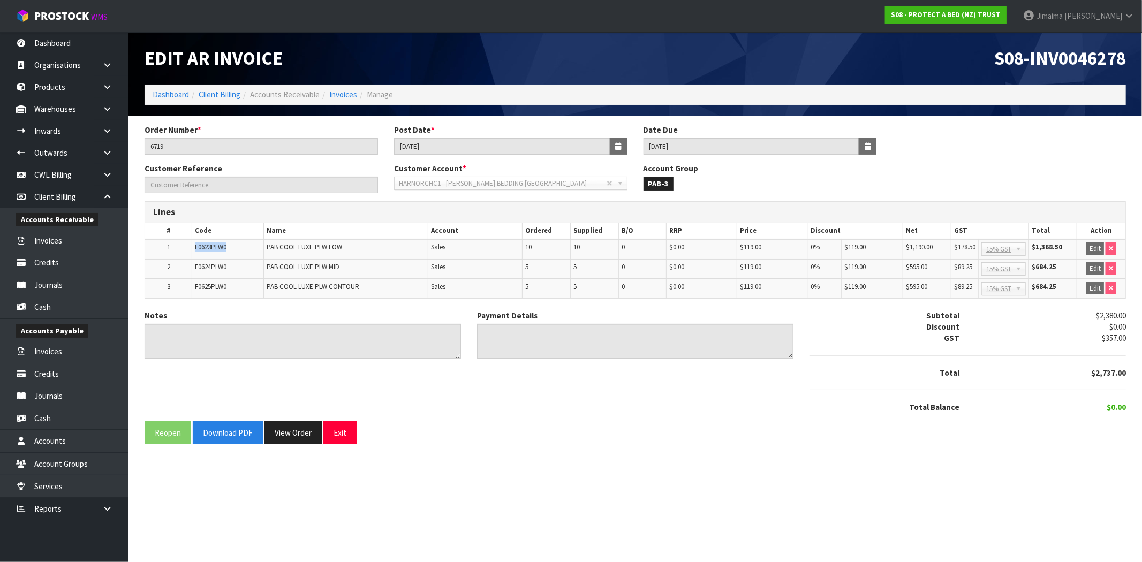
click at [197, 244] on span "F0623PLW0" at bounding box center [211, 247] width 32 height 9
copy span "F0623PLW0"
click at [153, 148] on input "6719" at bounding box center [262, 146] width 234 height 17
click at [1064, 56] on span "S08-INV0046278" at bounding box center [1061, 58] width 132 height 23
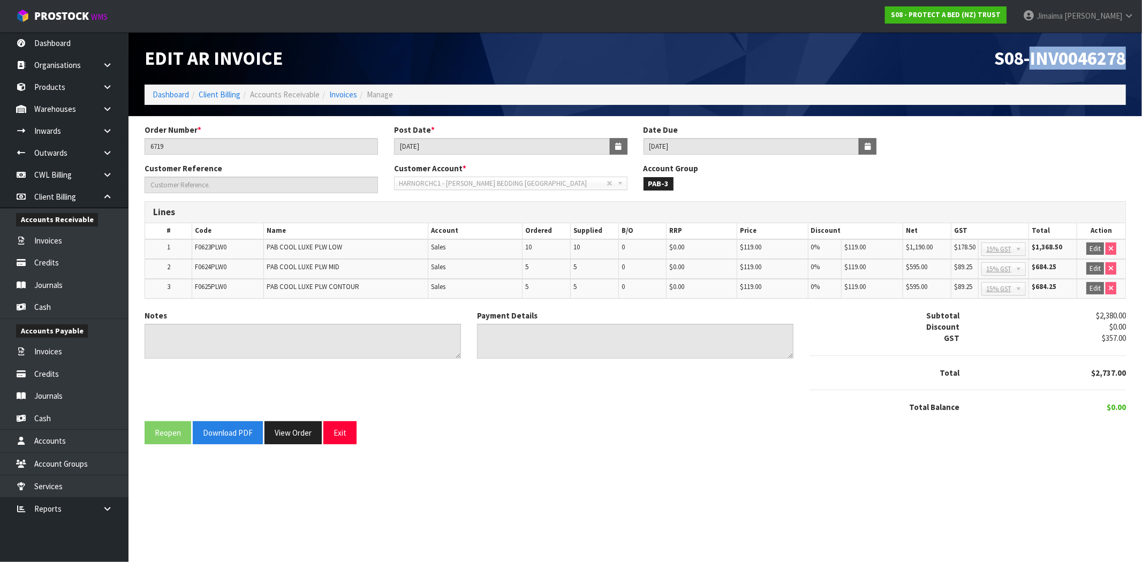
click at [1064, 56] on span "S08-INV0046278" at bounding box center [1061, 58] width 132 height 23
copy span "INV0046278"
drag, startPoint x: 95, startPoint y: 300, endPoint x: 100, endPoint y: 297, distance: 6.2
click at [95, 300] on link "Cash" at bounding box center [64, 307] width 129 height 22
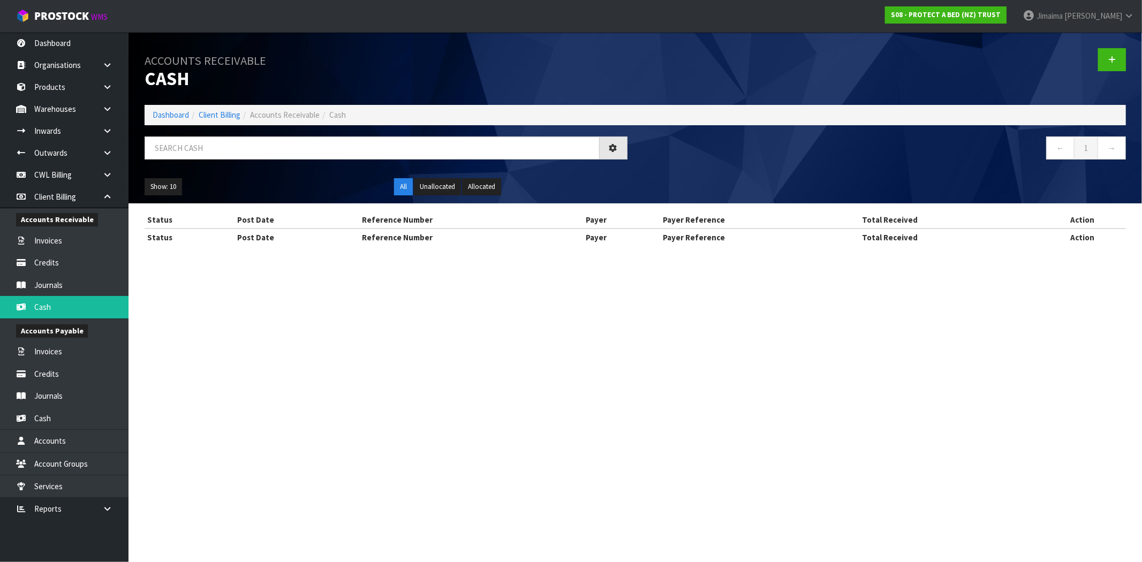
click at [104, 193] on div "Accounts Receivable Cash Dashboard Client Billing Accounts Receivable Cash ← 1 …" at bounding box center [571, 133] width 1142 height 266
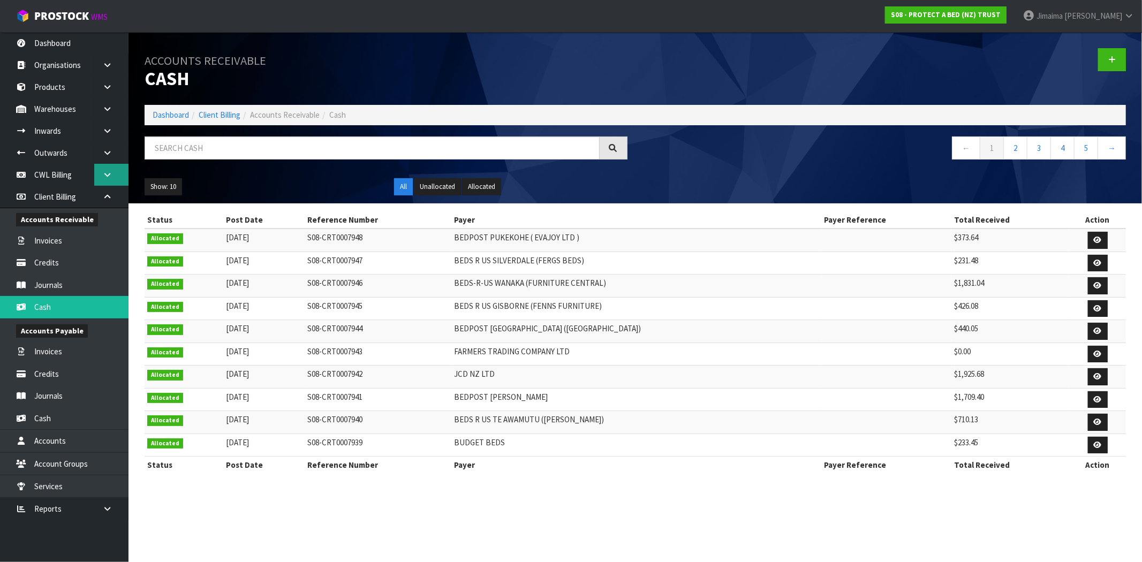
click at [104, 179] on link at bounding box center [111, 175] width 34 height 22
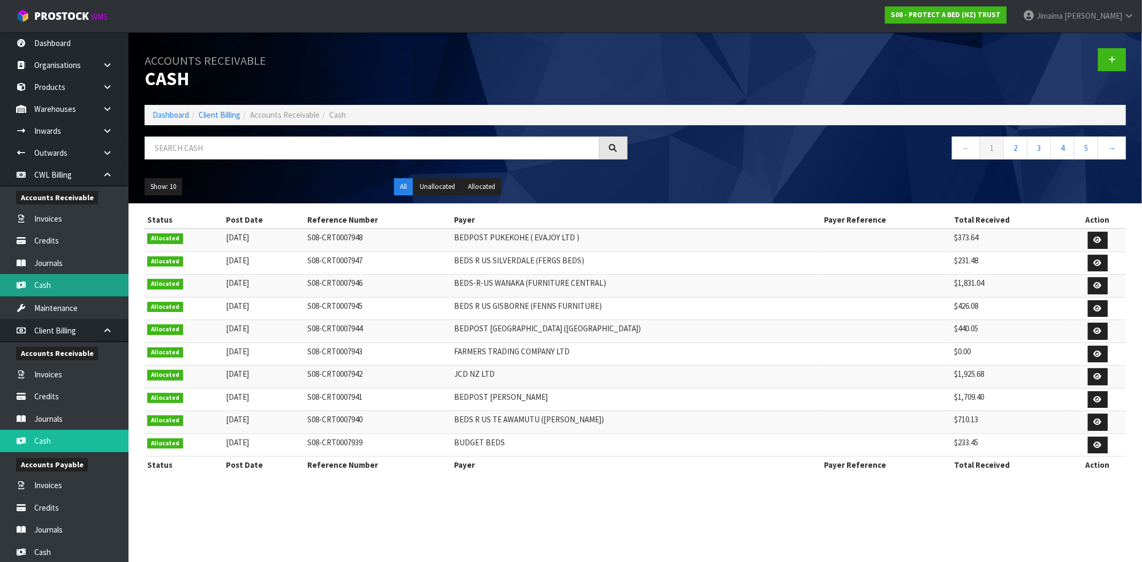
click at [63, 275] on link "Cash" at bounding box center [64, 285] width 129 height 22
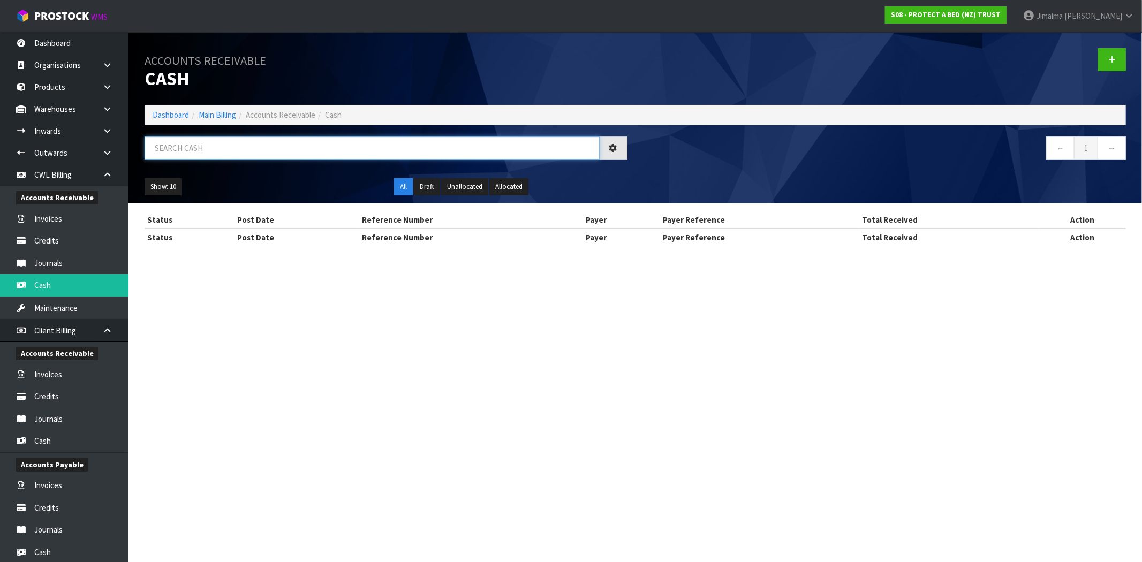
click at [205, 151] on input "text" at bounding box center [372, 148] width 455 height 23
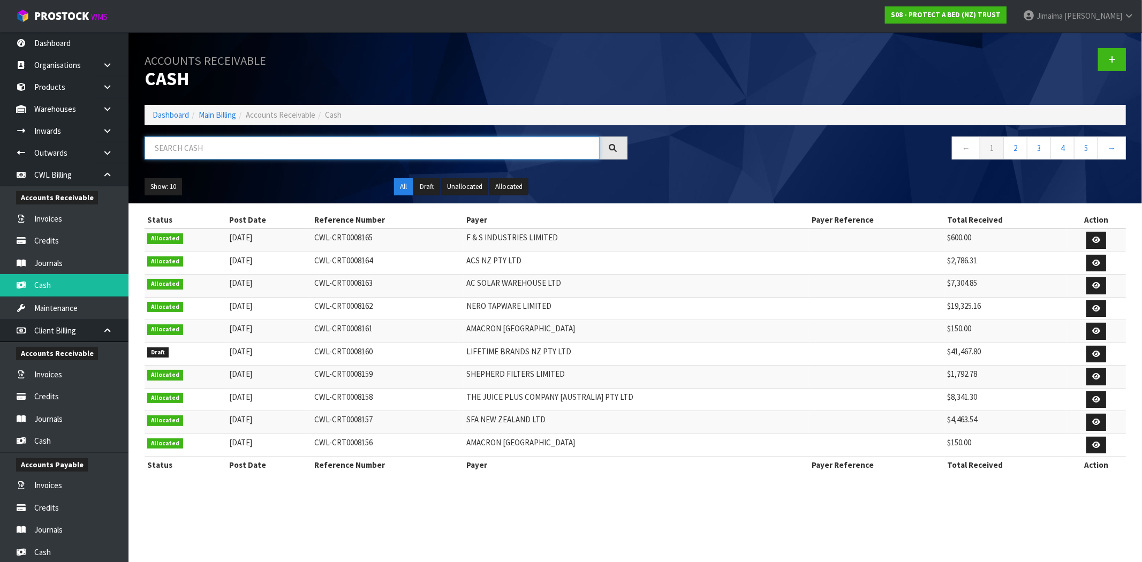
type input "m"
type input "AMA"
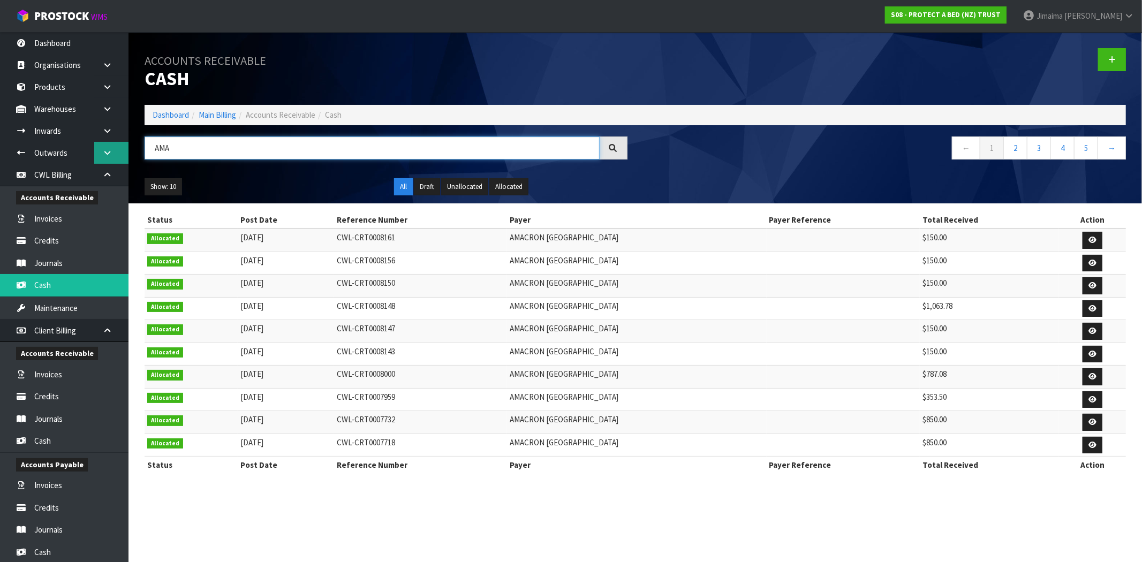
drag, startPoint x: 132, startPoint y: 144, endPoint x: 108, endPoint y: 144, distance: 24.1
click at [108, 144] on body "Toggle navigation ProStock WMS S08 - PROTECT A BED (NZ) TRUST Jimaima Reiher Lo…" at bounding box center [571, 281] width 1142 height 562
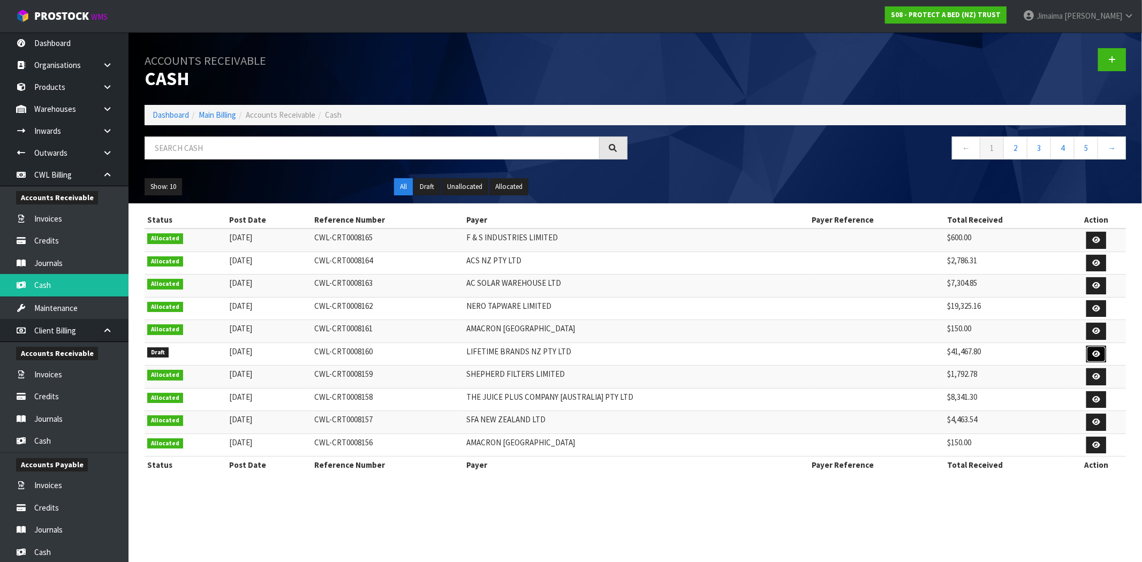
click at [1101, 356] on link at bounding box center [1097, 354] width 20 height 17
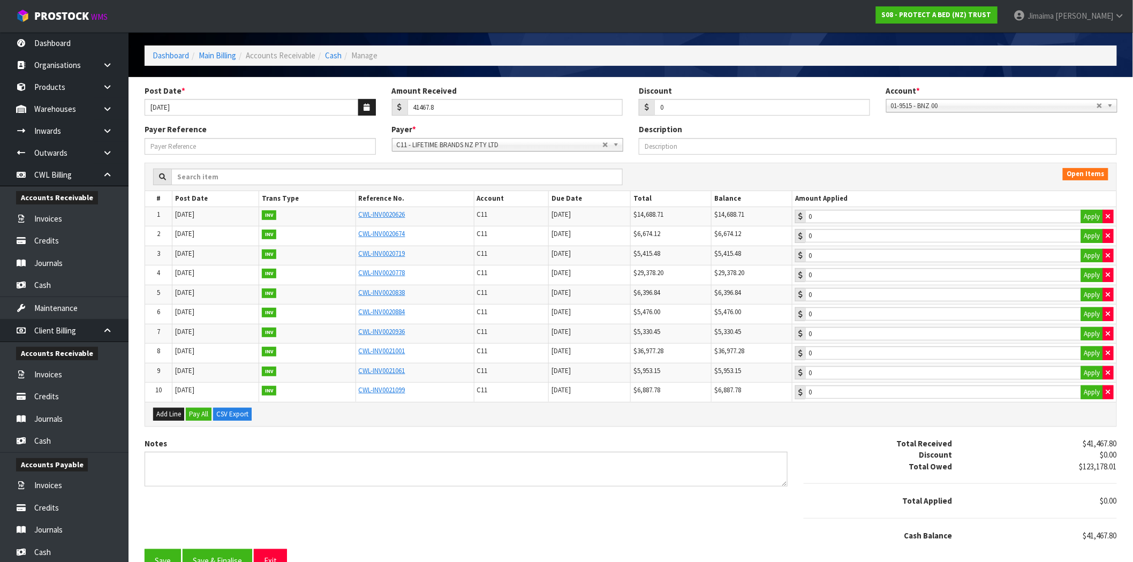
scroll to position [59, 0]
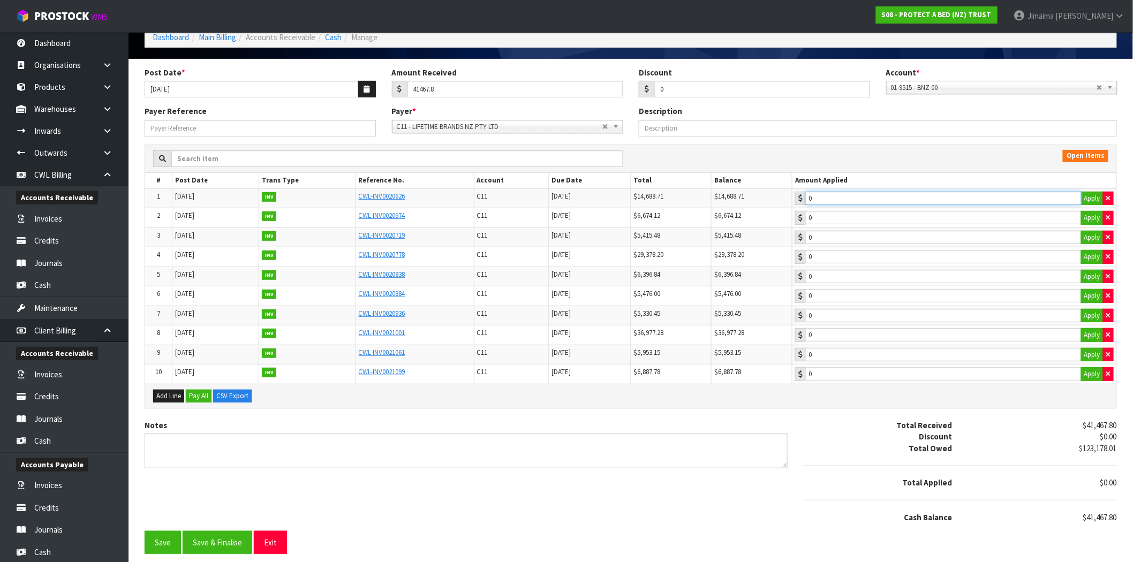
type input "14688.71"
drag, startPoint x: 861, startPoint y: 195, endPoint x: 850, endPoint y: 212, distance: 20.1
click at [861, 195] on input "14688.71" at bounding box center [944, 198] width 276 height 13
type input "6674.12"
click at [849, 212] on input "6674.12" at bounding box center [944, 217] width 276 height 13
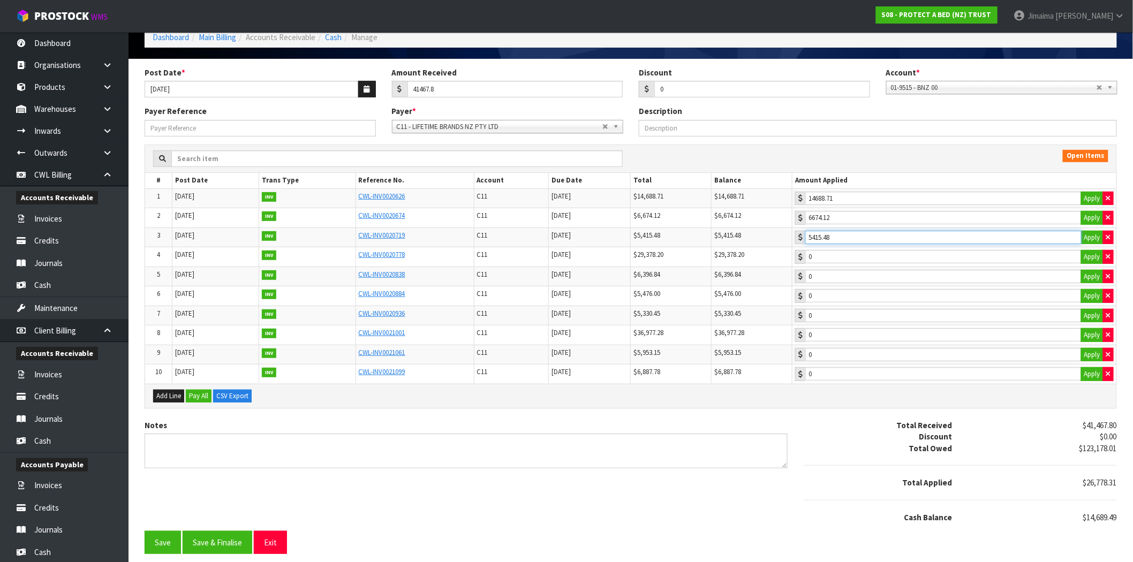
click at [845, 231] on input "5415.48" at bounding box center [944, 237] width 276 height 13
drag, startPoint x: 1111, startPoint y: 234, endPoint x: 1111, endPoint y: 223, distance: 10.2
click at [1111, 234] on button "button" at bounding box center [1108, 238] width 11 height 14
type input "0"
click at [1111, 221] on button "button" at bounding box center [1108, 218] width 11 height 14
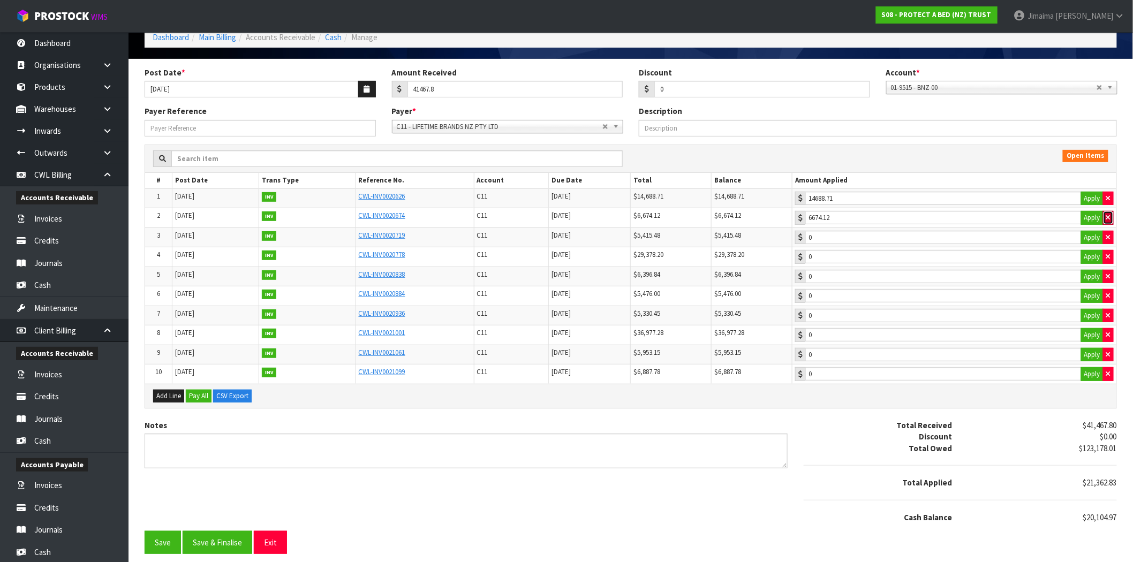
type input "0"
click at [1111, 204] on td "14688.71 Apply" at bounding box center [955, 199] width 324 height 20
click at [1108, 200] on button "button" at bounding box center [1108, 199] width 11 height 14
type input "0"
click at [279, 545] on button "Exit" at bounding box center [270, 542] width 33 height 23
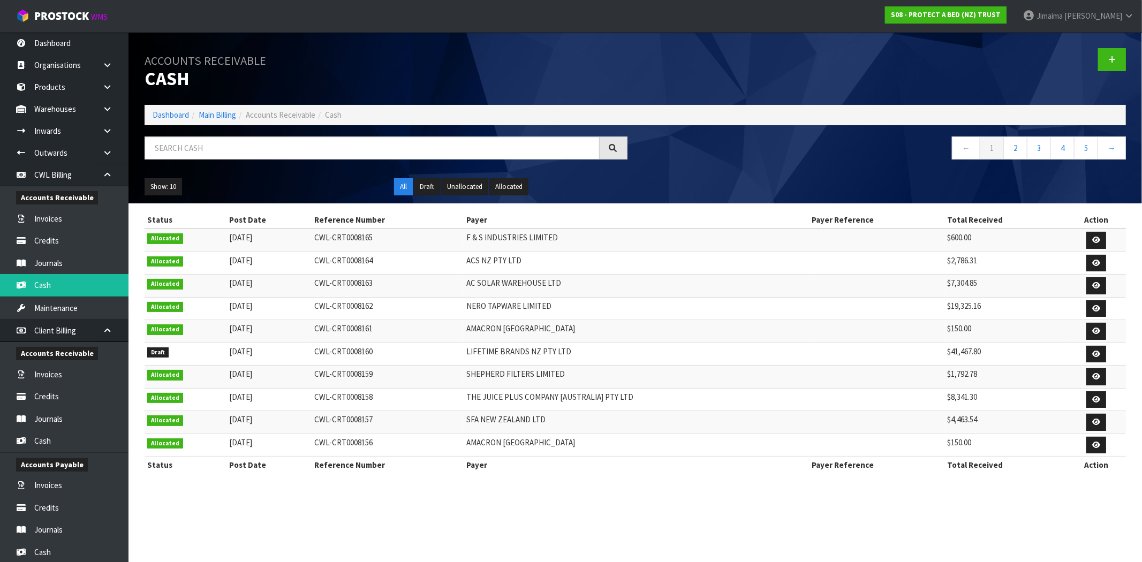
click at [417, 286] on td "CWL-CRT0008163" at bounding box center [388, 286] width 153 height 23
click at [66, 382] on link "Invoices" at bounding box center [64, 375] width 129 height 22
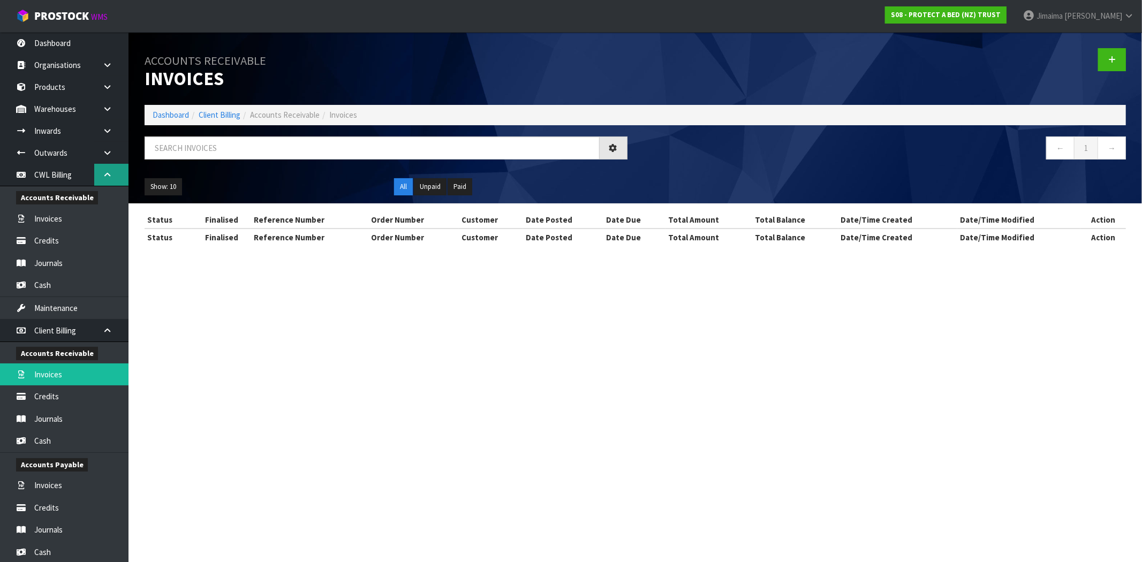
click at [111, 175] on icon at bounding box center [107, 175] width 10 height 8
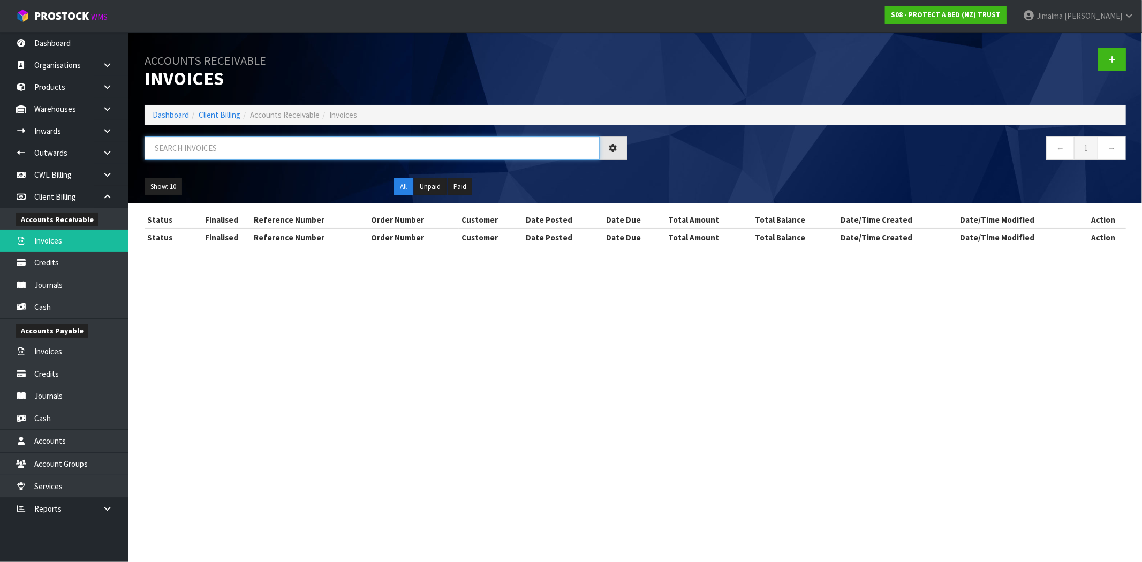
click at [193, 154] on input "text" at bounding box center [372, 148] width 455 height 23
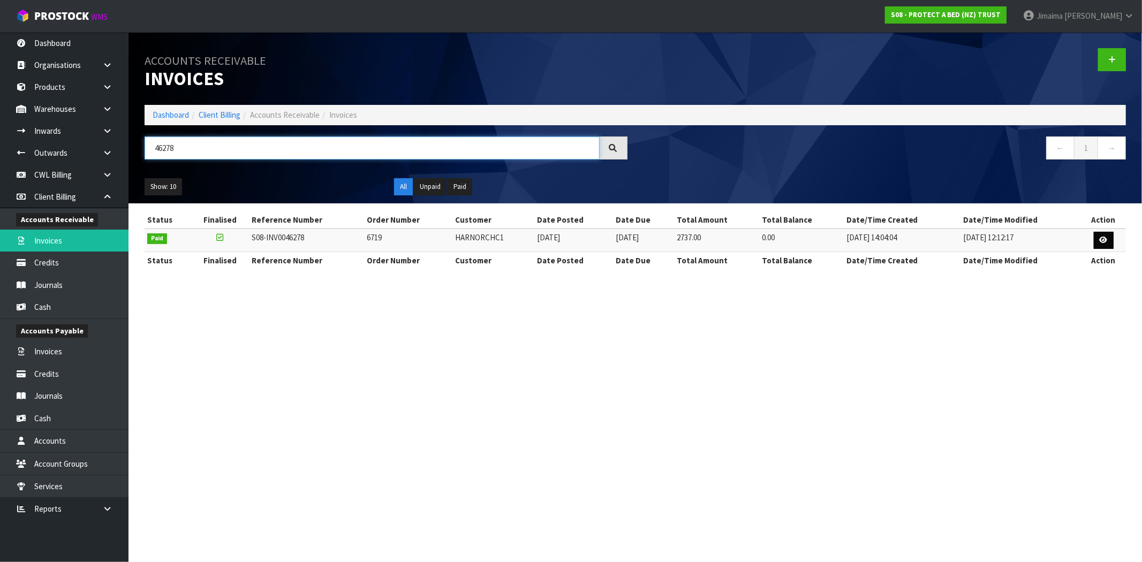
type input "46278"
click at [1105, 243] on icon at bounding box center [1104, 240] width 8 height 7
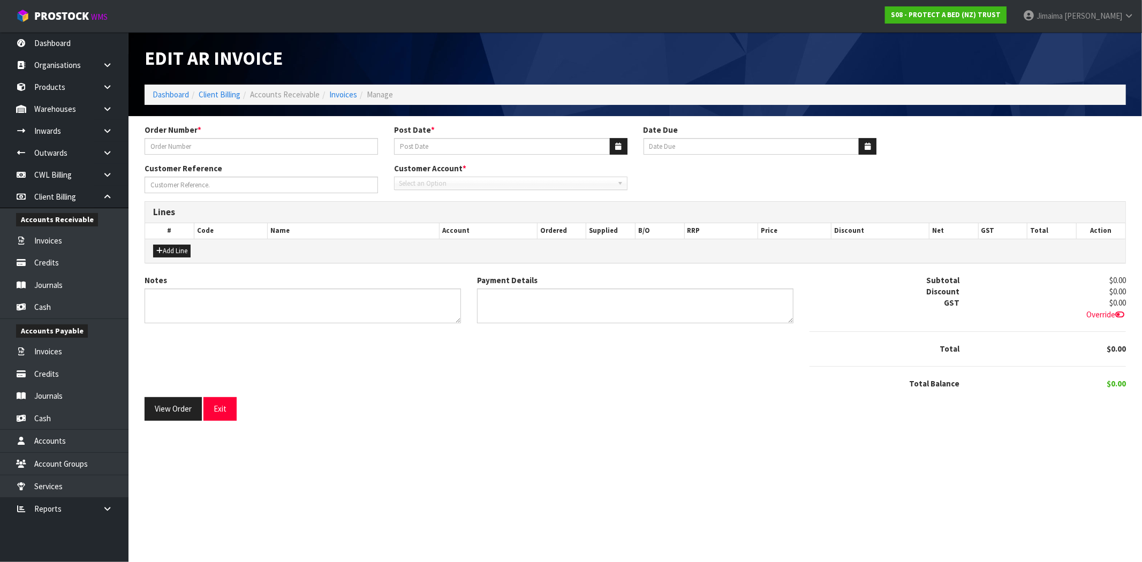
type input "6719"
type input "[DATE]"
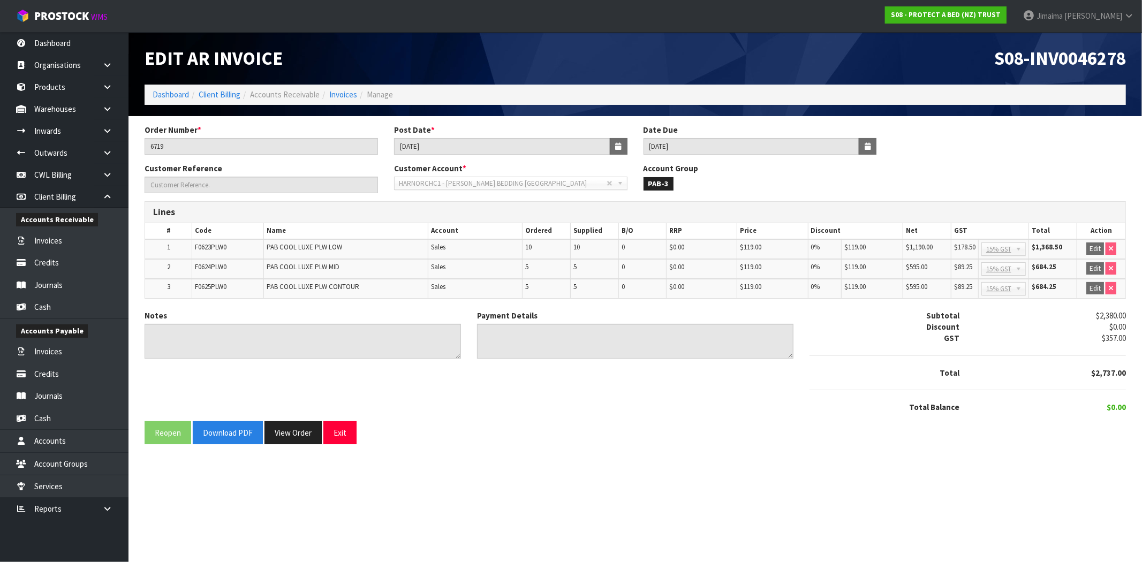
click at [213, 253] on td "F0623PLW0" at bounding box center [228, 249] width 72 height 20
copy span "F0623PLW0"
click at [331, 98] on link "Invoices" at bounding box center [343, 94] width 28 height 10
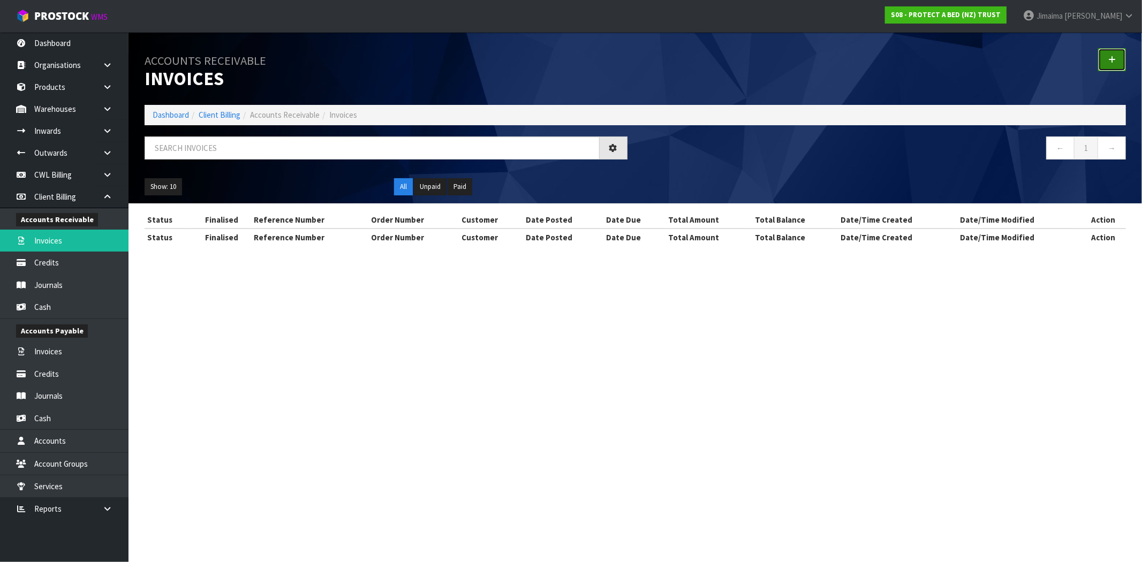
click at [1108, 59] on link at bounding box center [1113, 59] width 28 height 23
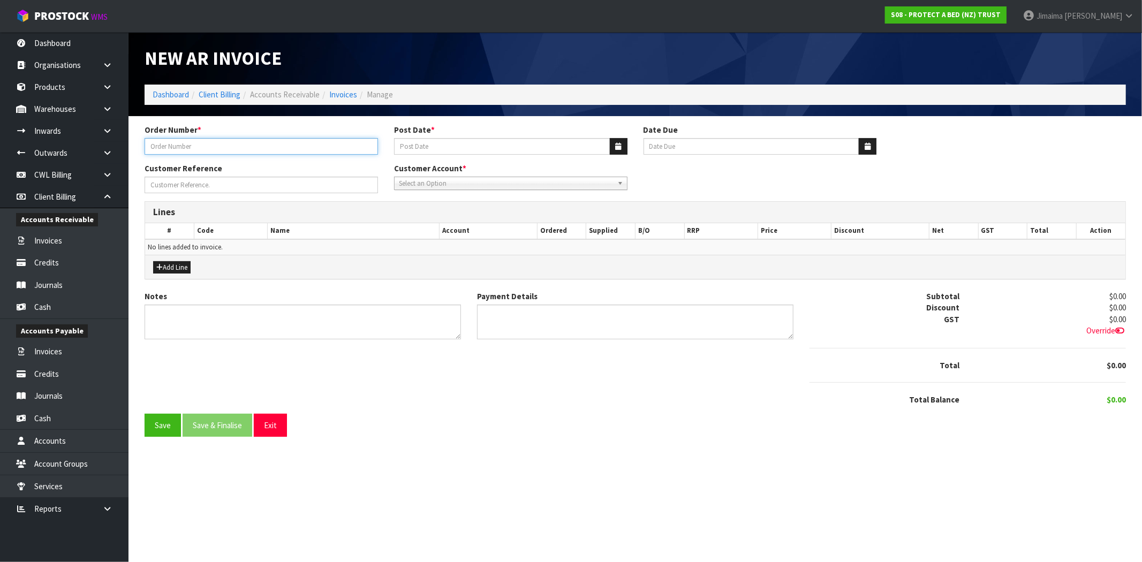
click at [162, 145] on input "text" at bounding box center [262, 146] width 234 height 17
paste input "S08-CRN0001765"
type input "S08-CRN0001765"
click at [611, 151] on button "button" at bounding box center [619, 146] width 18 height 17
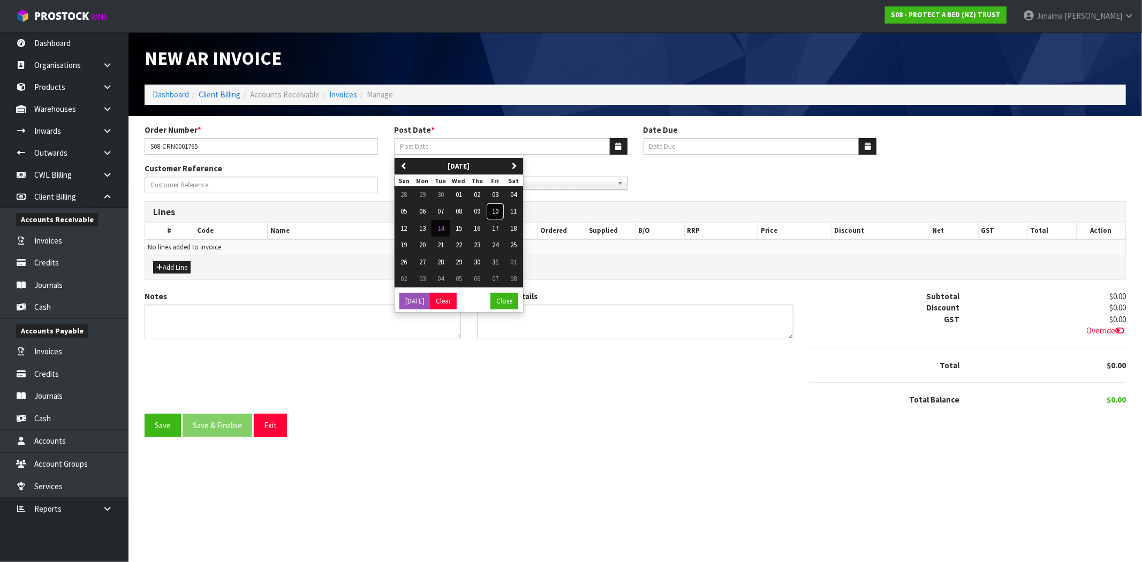
click at [499, 209] on span "10" at bounding box center [495, 211] width 6 height 9
type input "[DATE]"
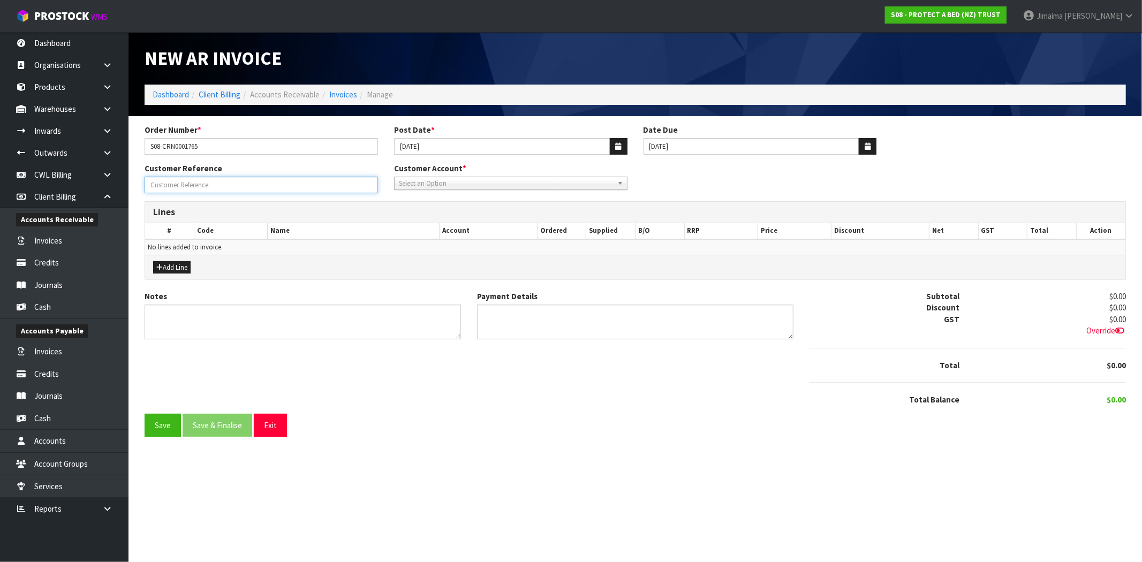
click at [253, 193] on input "Order Number *" at bounding box center [262, 185] width 234 height 17
type input "OFF SET"
drag, startPoint x: 255, startPoint y: 193, endPoint x: -5, endPoint y: 163, distance: 262.0
click at [0, 163] on html "Toggle navigation ProStock WMS S08 - PROTECT A BED (NZ) TRUST Jimaima [PERSON_N…" at bounding box center [571, 281] width 1142 height 562
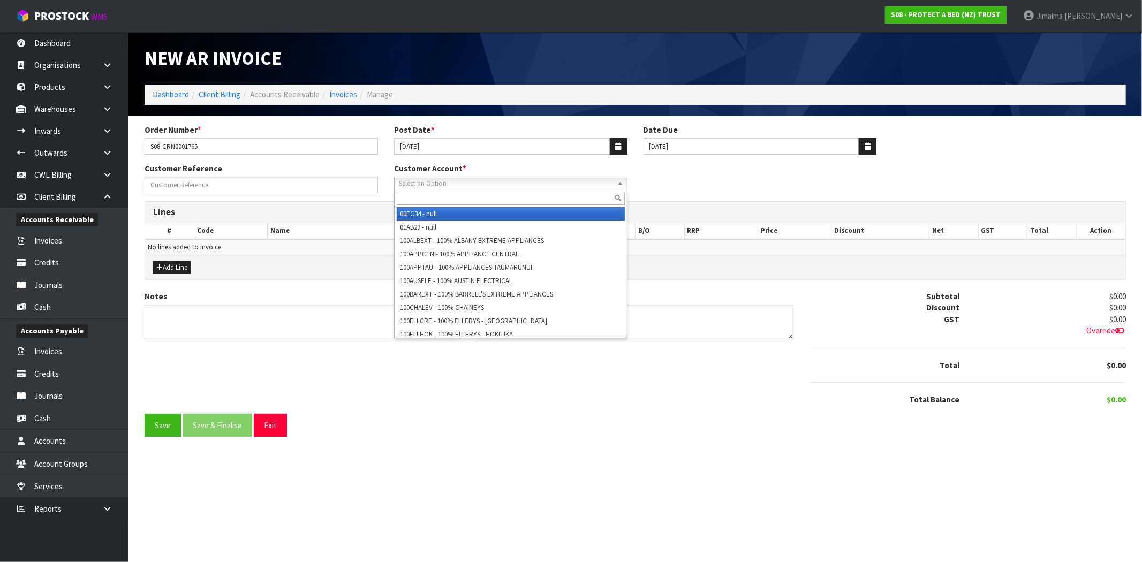
click at [463, 185] on span "Select an Option" at bounding box center [506, 183] width 214 height 13
click at [453, 195] on input "text" at bounding box center [511, 198] width 228 height 13
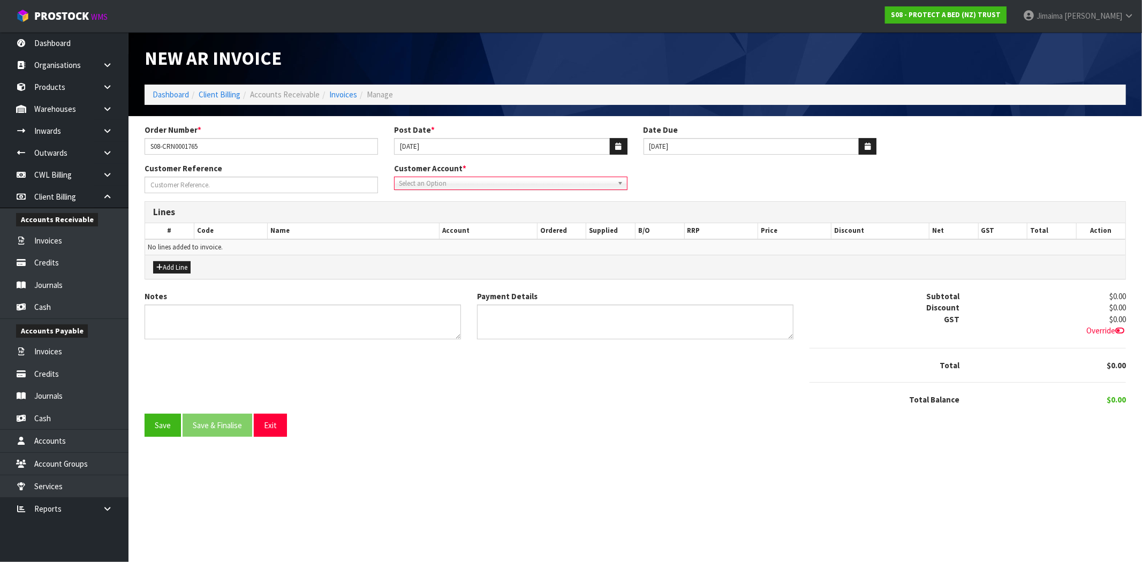
click at [483, 186] on span "Select an Option" at bounding box center [506, 183] width 214 height 13
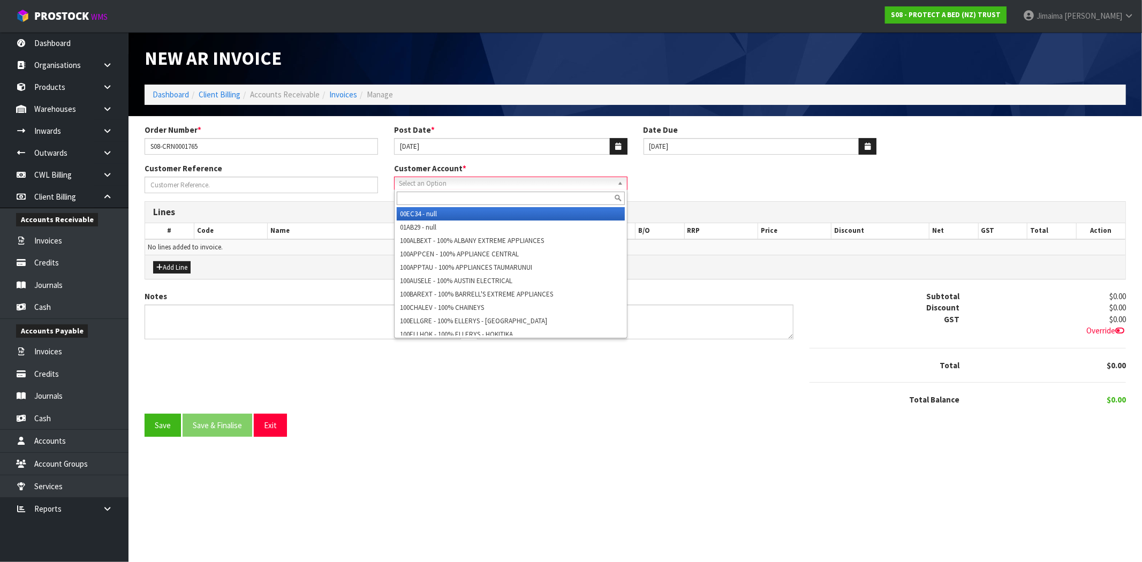
click at [472, 195] on input "text" at bounding box center [511, 198] width 228 height 13
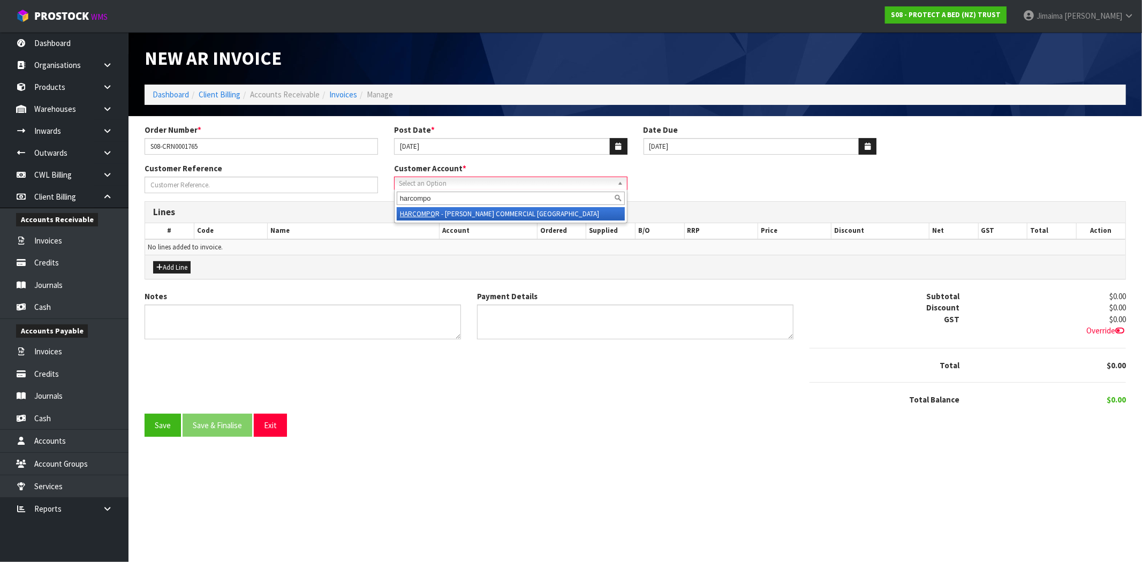
type input "harcompo"
click at [477, 212] on li "HARCOMPO R - [PERSON_NAME] COMMERCIAL [GEOGRAPHIC_DATA]" at bounding box center [511, 213] width 228 height 13
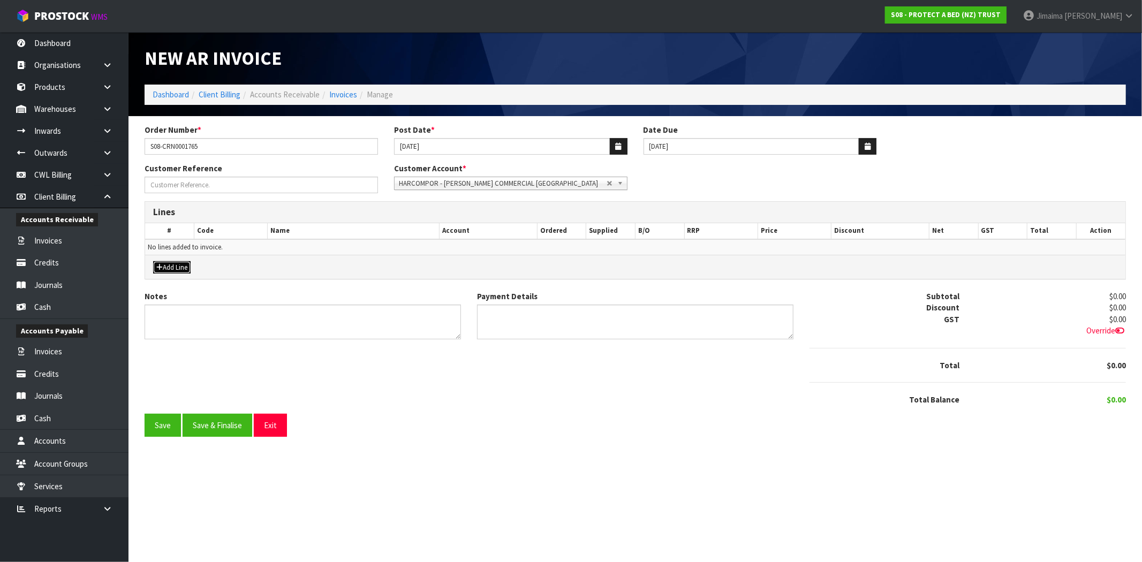
drag, startPoint x: 175, startPoint y: 269, endPoint x: 180, endPoint y: 267, distance: 5.5
click at [175, 269] on button "Add Line" at bounding box center [171, 267] width 37 height 13
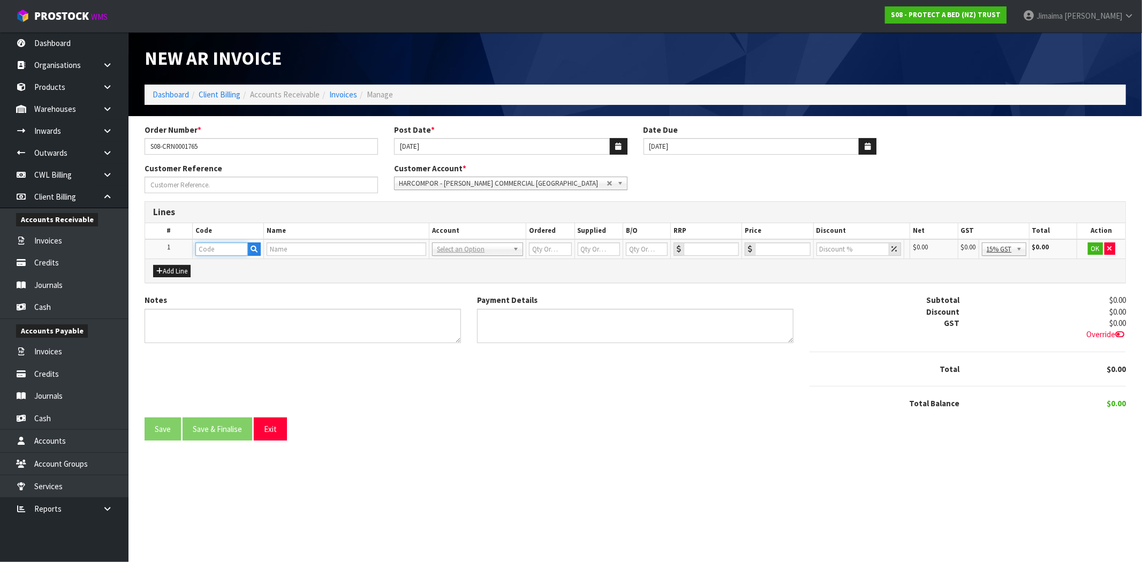
click at [206, 254] on input "text" at bounding box center [221, 249] width 52 height 13
paste input "F0623PLW0"
type input "F0623PLW0"
type input "PAB COOL LUXE COOLING SIDE SLEEPER PLW"
type input "1"
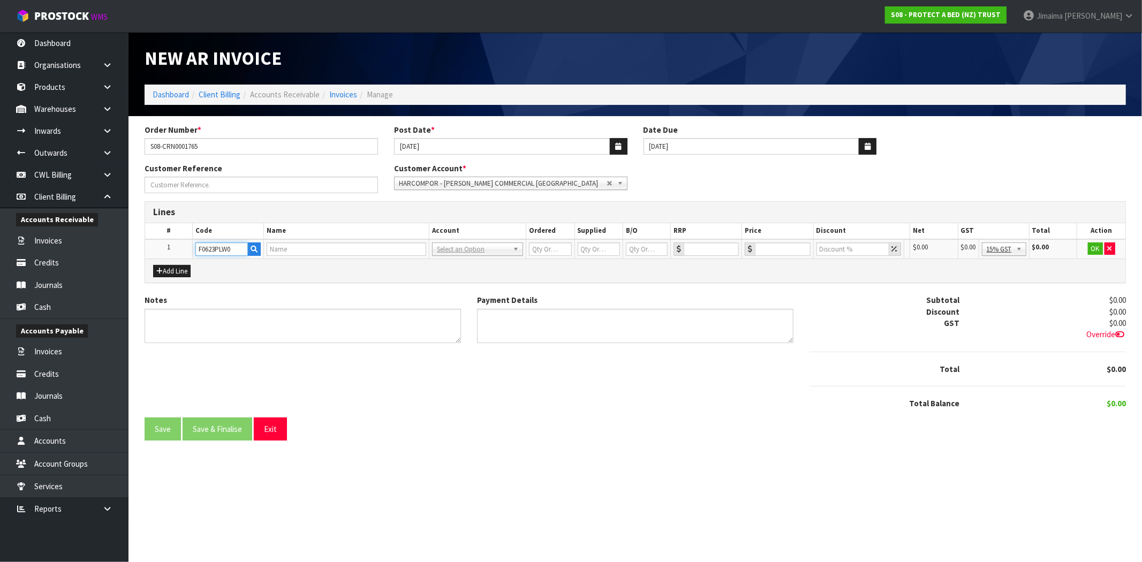
type input "1"
type input "0"
type input "119"
type input "0"
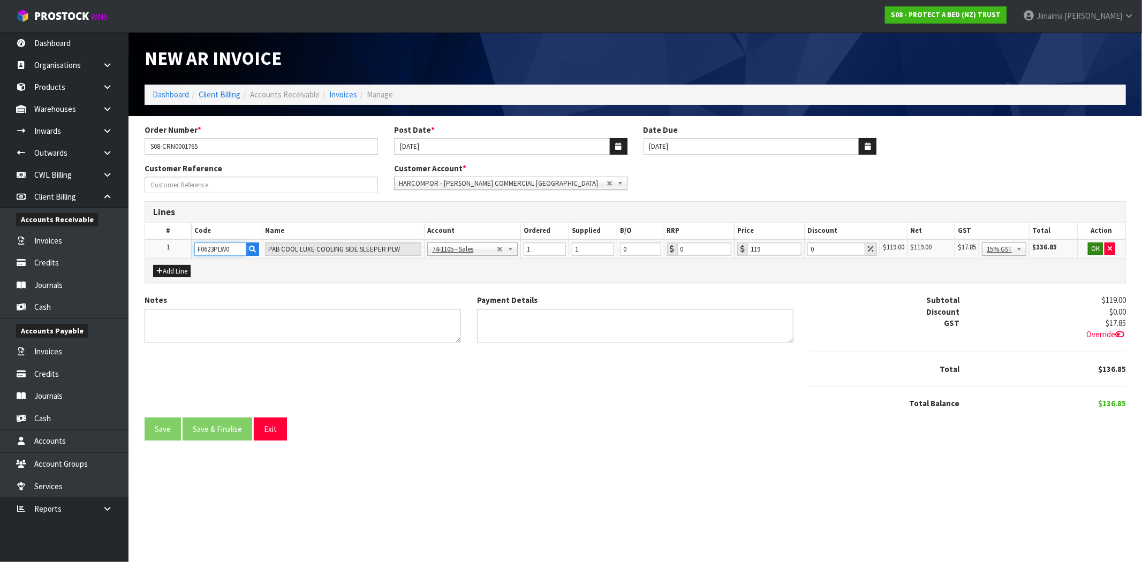
type input "F0623PLW0"
click at [1095, 245] on button "OK" at bounding box center [1095, 249] width 15 height 13
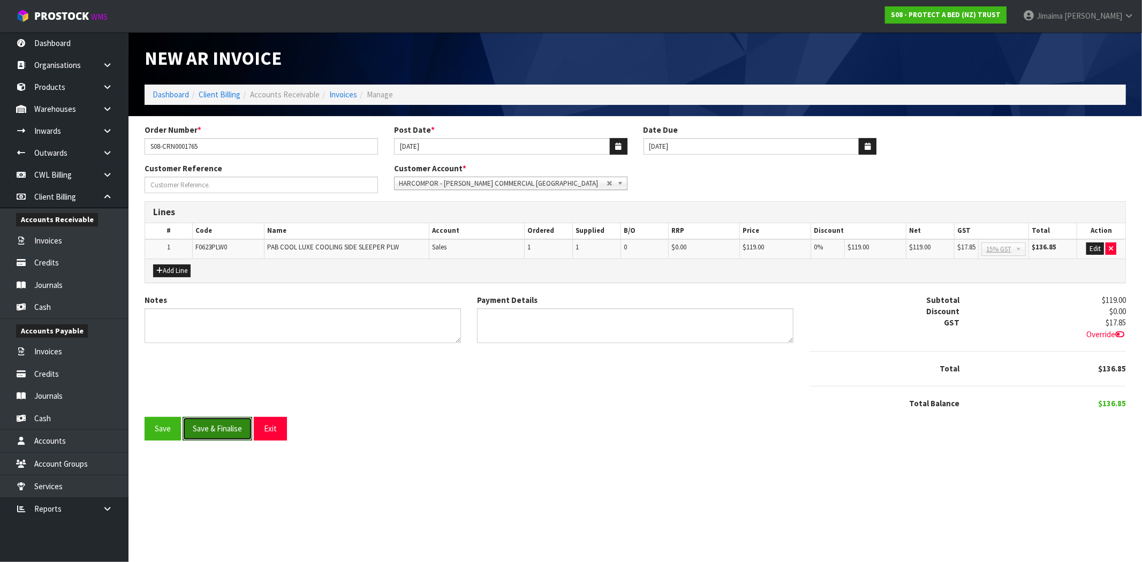
drag, startPoint x: 225, startPoint y: 433, endPoint x: 431, endPoint y: 288, distance: 252.2
click at [225, 433] on button "Save & Finalise" at bounding box center [218, 428] width 70 height 23
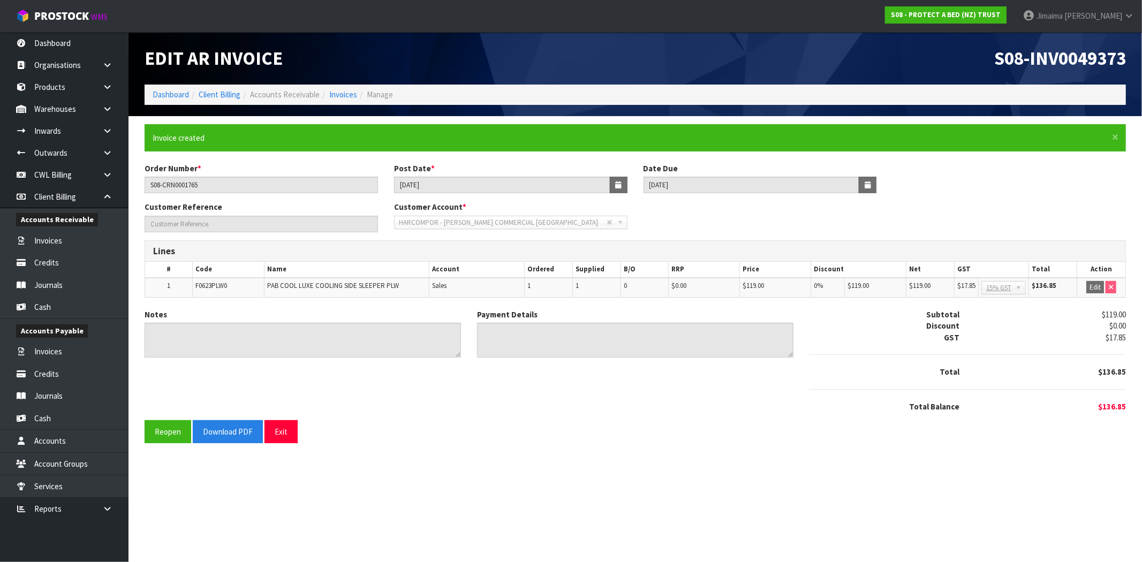
drag, startPoint x: 376, startPoint y: 512, endPoint x: 556, endPoint y: 194, distance: 365.1
click at [376, 512] on section "Edit AR Invoice S08-INV0049373 Dashboard Client Billing Accounts Receivable Inv…" at bounding box center [571, 281] width 1142 height 562
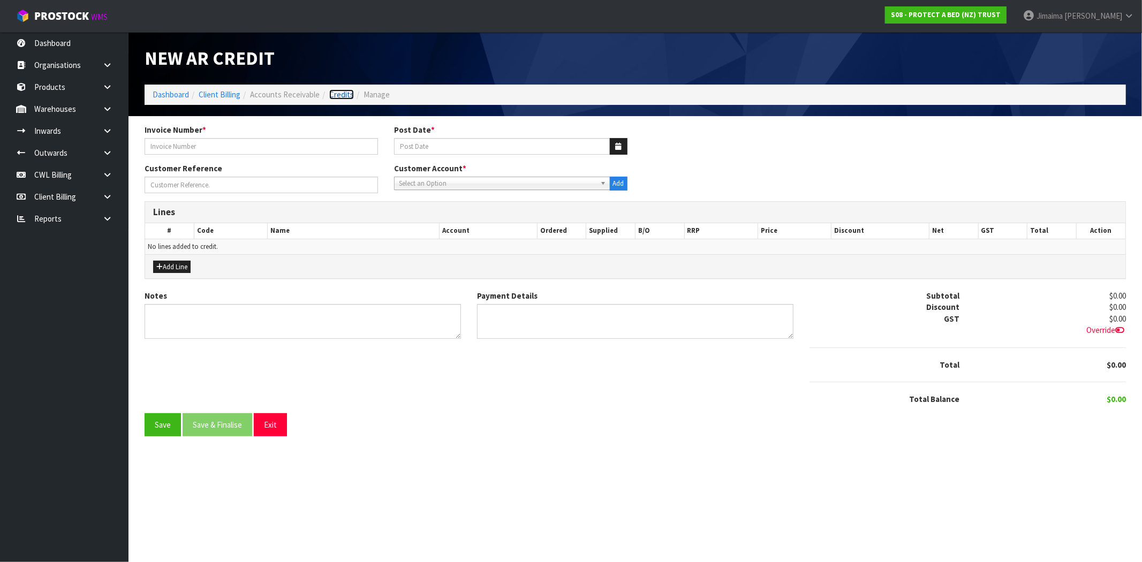
click at [338, 96] on link "Credits" at bounding box center [341, 94] width 25 height 10
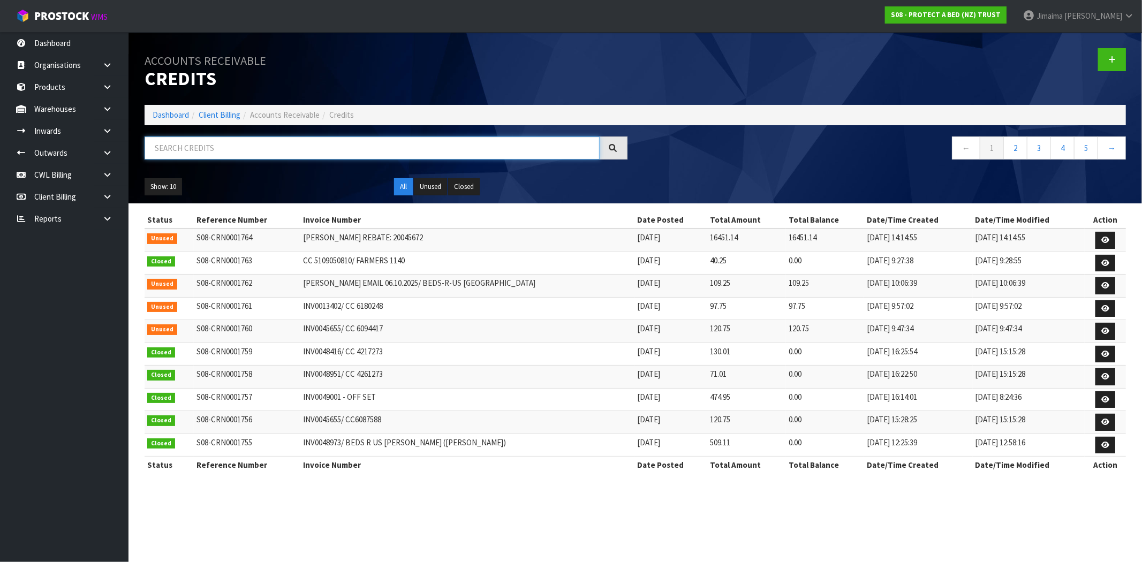
click at [462, 151] on input "text" at bounding box center [372, 148] width 455 height 23
paste input "6719"
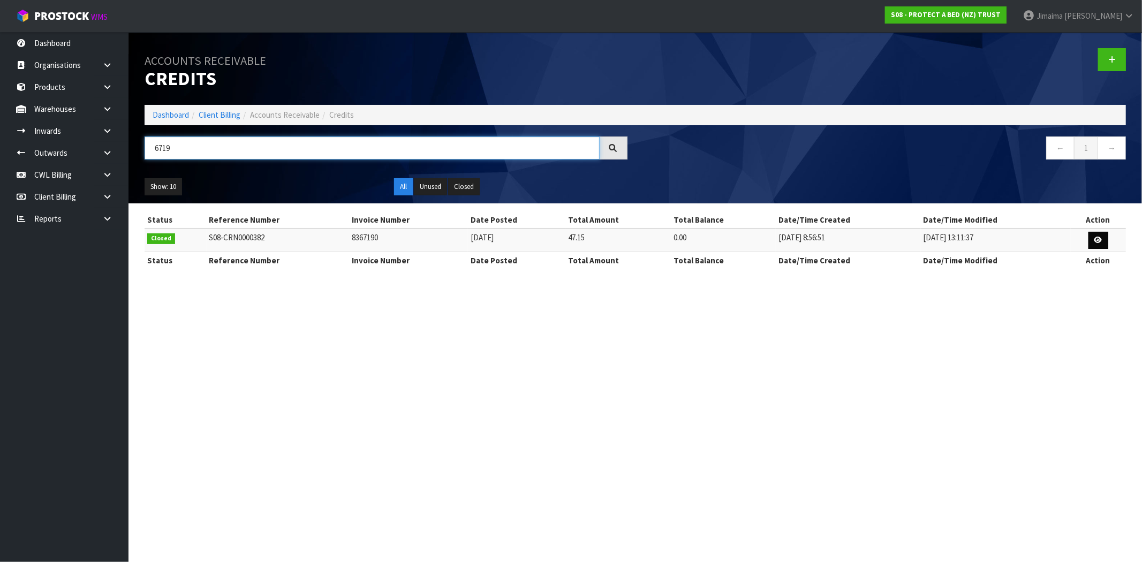
type input "6719"
click at [1092, 238] on link at bounding box center [1099, 240] width 20 height 17
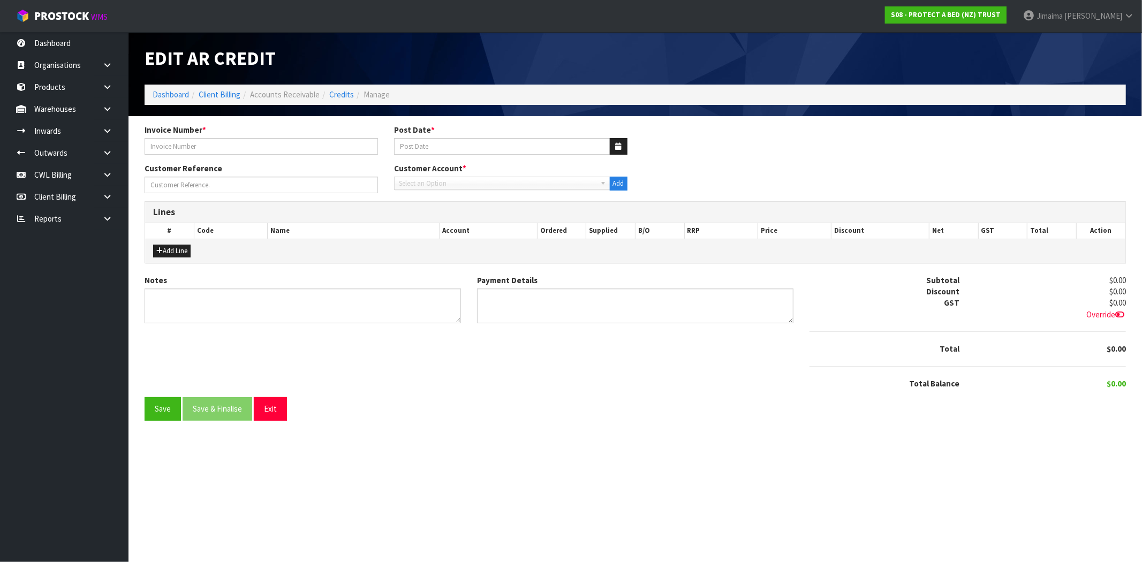
type input "8367190"
type input "05/03/2019"
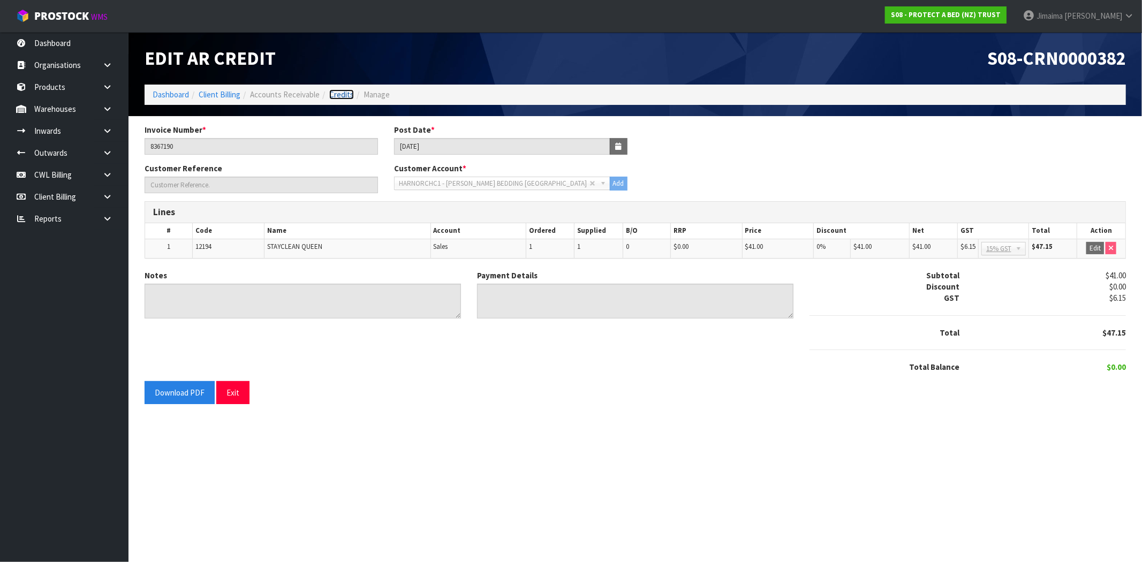
click at [336, 92] on link "Credits" at bounding box center [341, 94] width 25 height 10
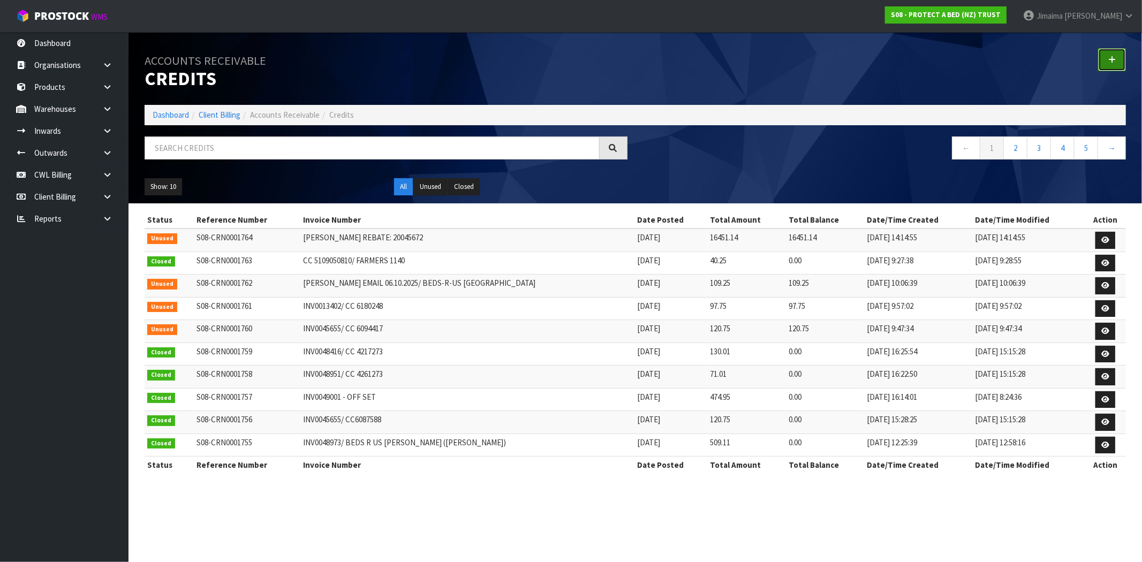
click at [1102, 67] on link at bounding box center [1113, 59] width 28 height 23
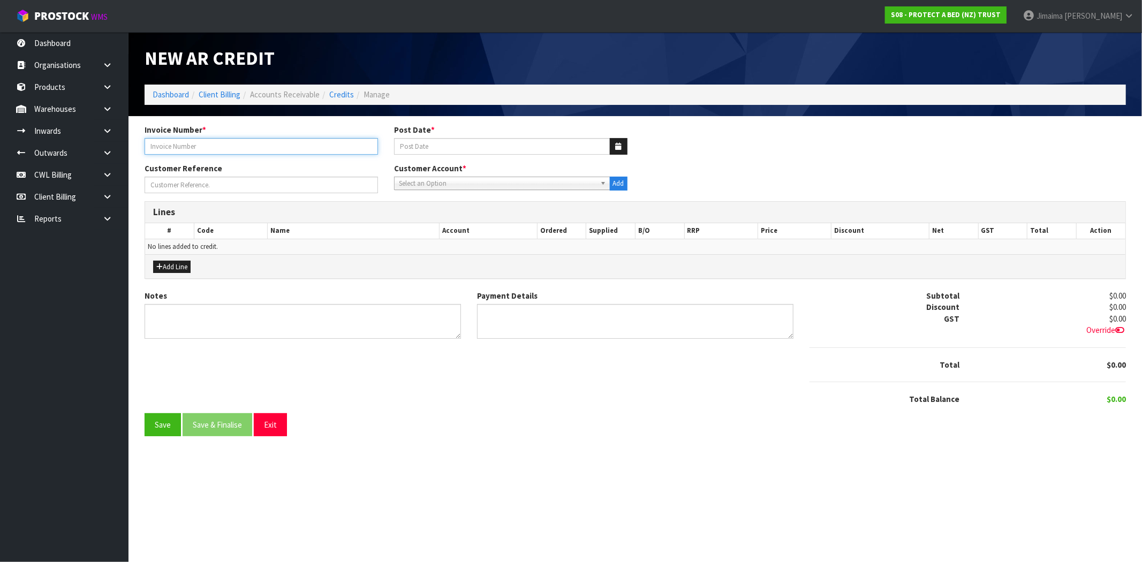
click at [202, 142] on input "text" at bounding box center [262, 146] width 234 height 17
paste input "INV0046278"
type input "INV0046278"
click at [626, 144] on button "button" at bounding box center [619, 146] width 18 height 17
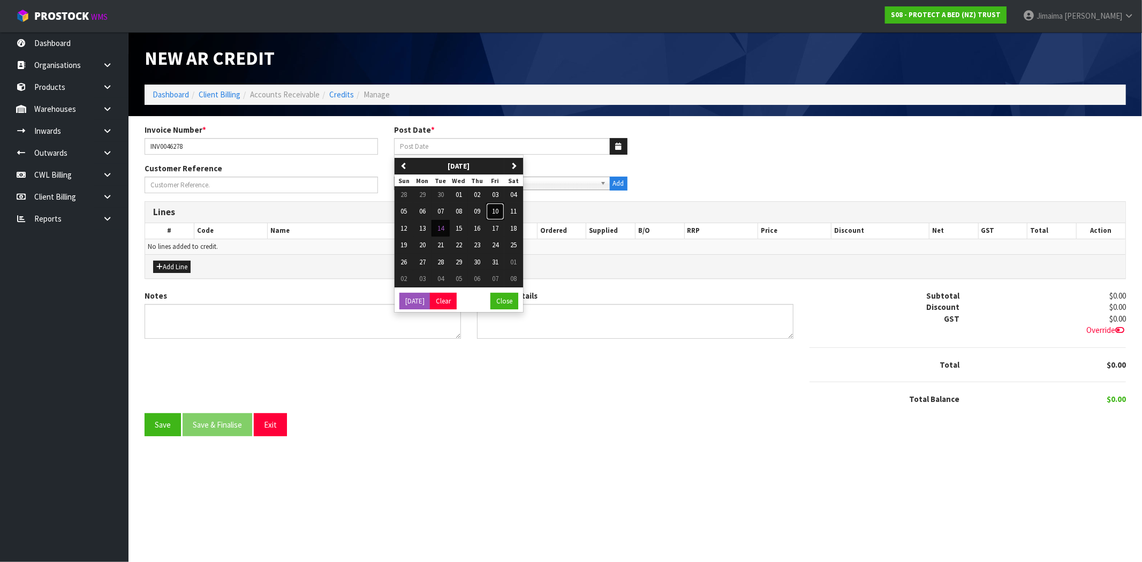
click at [502, 211] on button "10" at bounding box center [495, 211] width 18 height 17
type input "[DATE]"
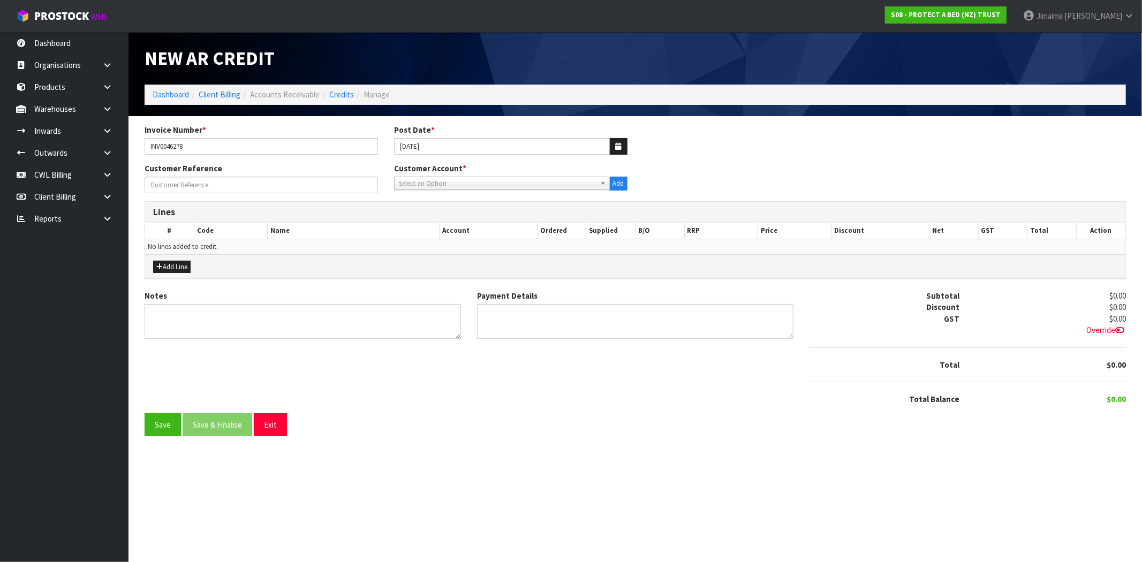
click at [480, 185] on span "Select an Option" at bounding box center [497, 183] width 197 height 13
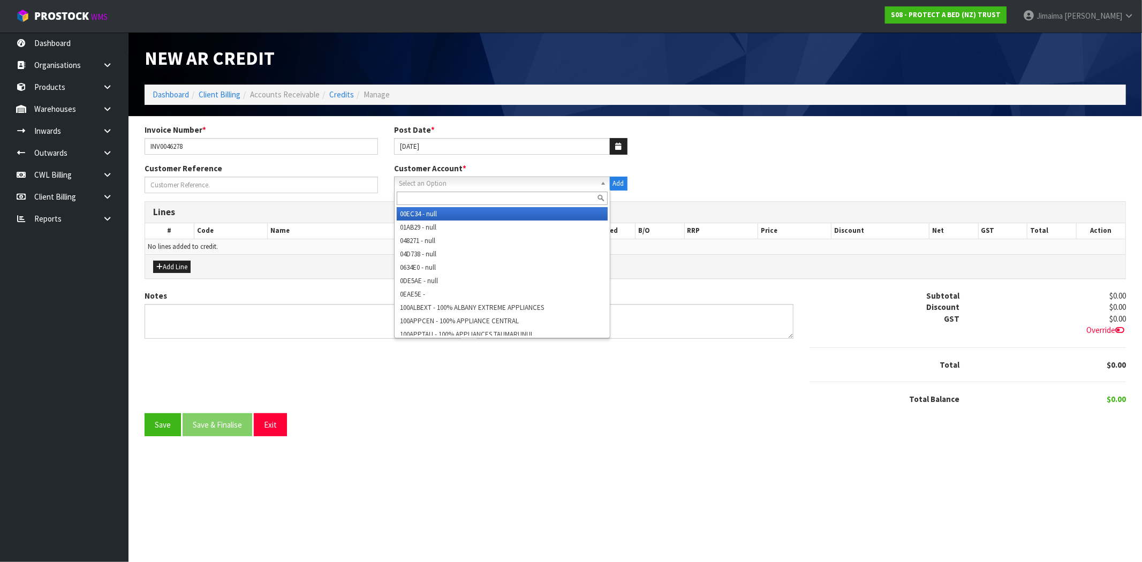
click at [457, 198] on input "text" at bounding box center [502, 198] width 211 height 13
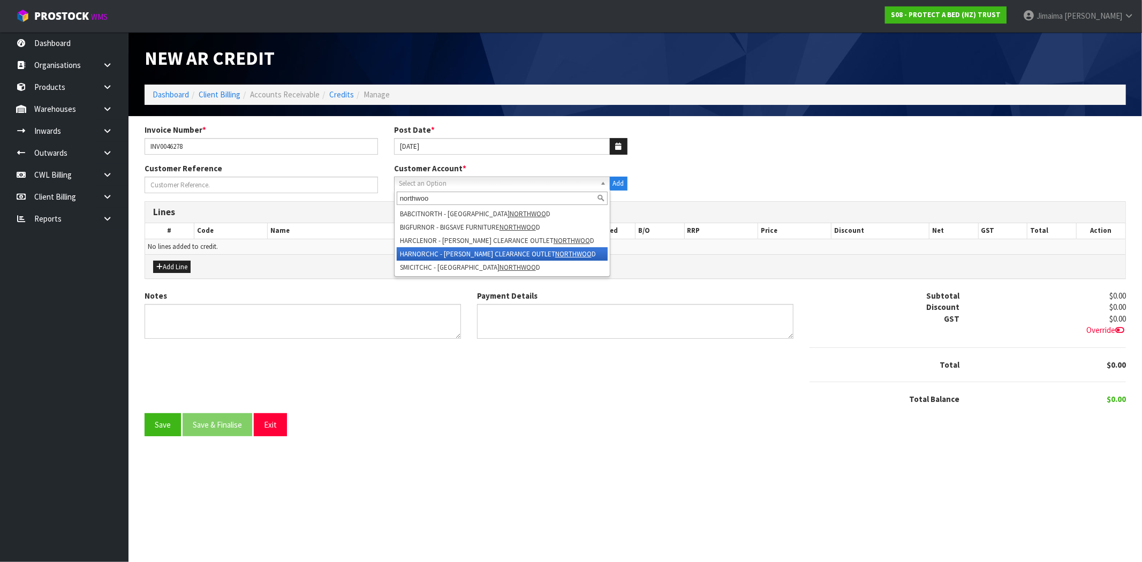
type input "northwoo"
click at [469, 247] on li "HARNORCHC - HARVEY NORMAN CLEARANCE OUTLET NORTHWOO D" at bounding box center [502, 253] width 211 height 13
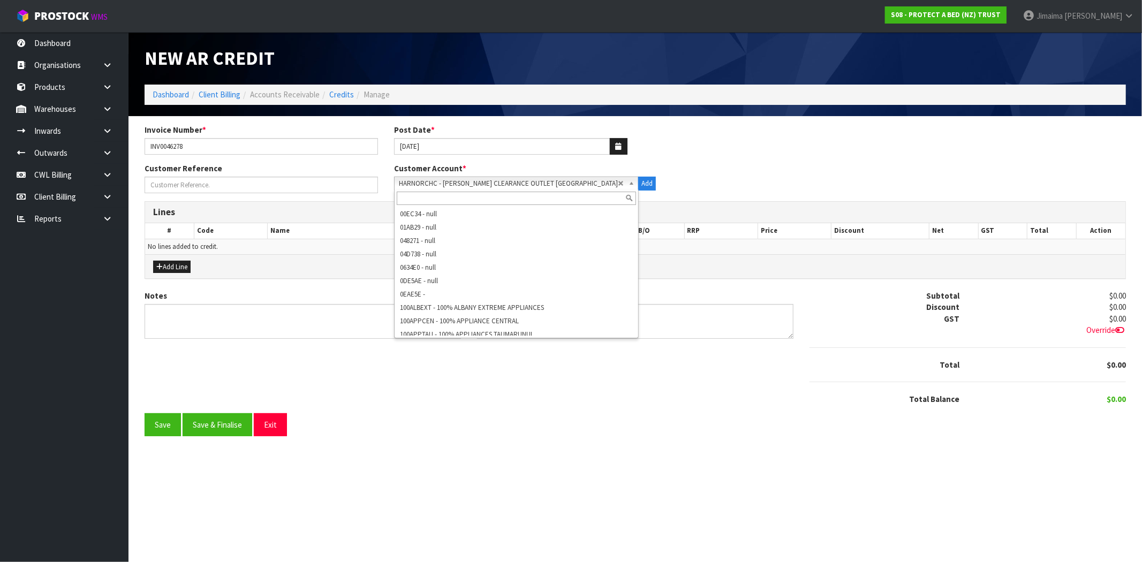
click at [443, 184] on span "HARNORCHC - [PERSON_NAME] CLEARANCE OUTLET [GEOGRAPHIC_DATA]" at bounding box center [508, 183] width 219 height 13
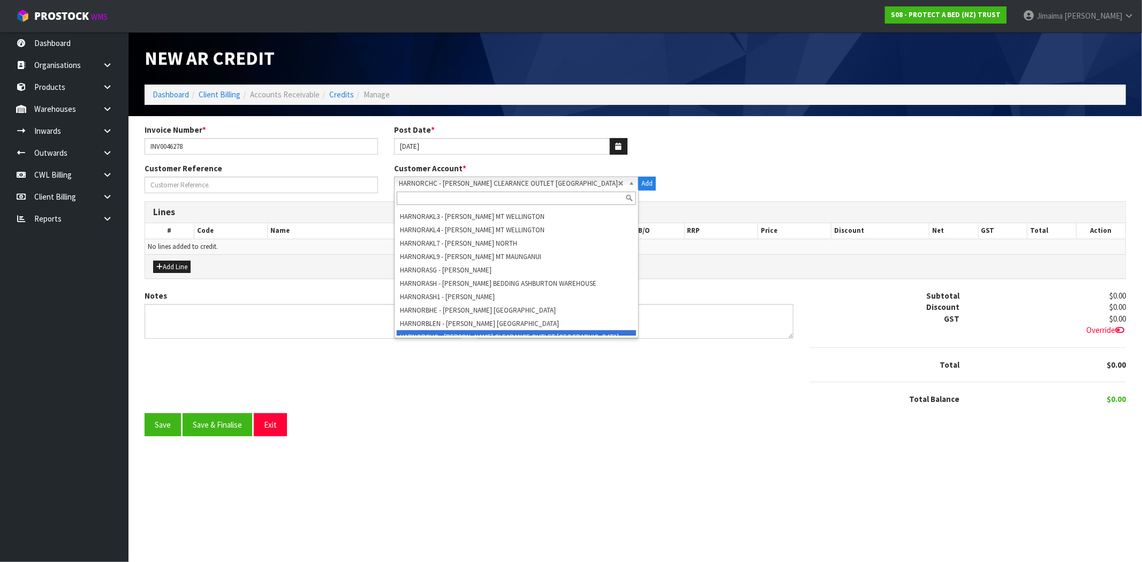
click at [434, 194] on input "text" at bounding box center [516, 198] width 239 height 13
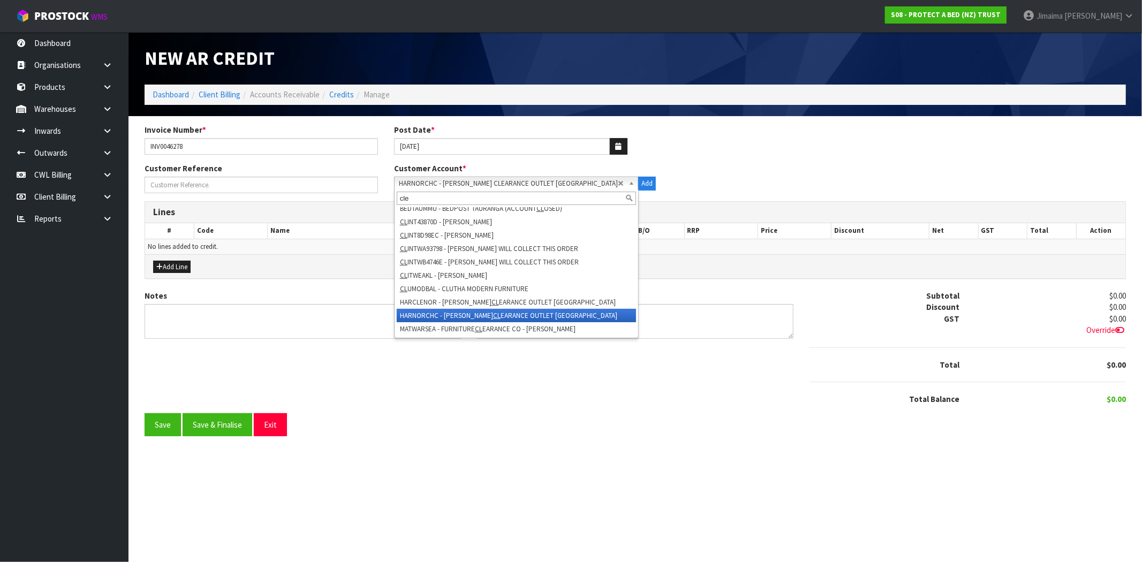
scroll to position [0, 0]
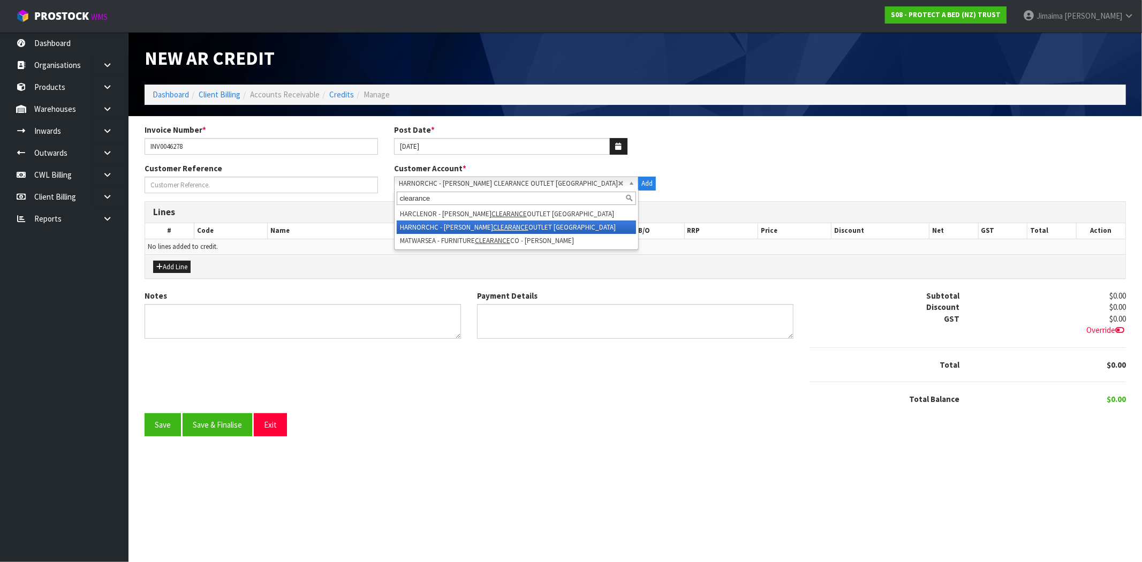
type input "clearance"
click at [462, 229] on li "HARNORCHC - HARVEY NORMAN CLEARANCE OUTLET NORTHWOOD" at bounding box center [516, 227] width 239 height 13
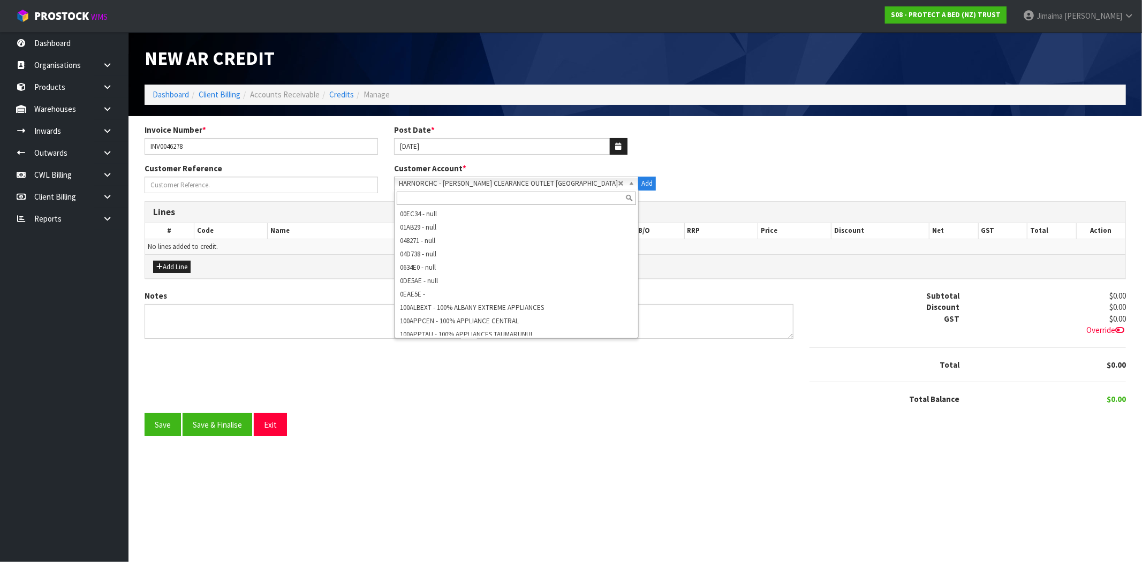
click at [404, 182] on span "HARNORCHC - [PERSON_NAME] CLEARANCE OUTLET [GEOGRAPHIC_DATA]" at bounding box center [508, 183] width 219 height 13
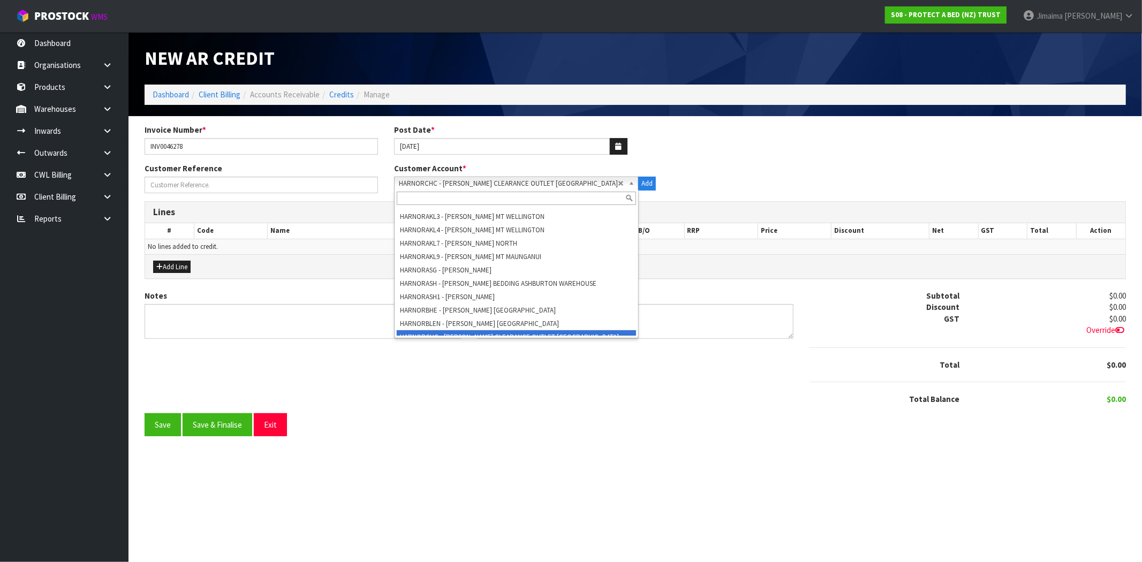
click at [404, 201] on input "text" at bounding box center [516, 198] width 239 height 13
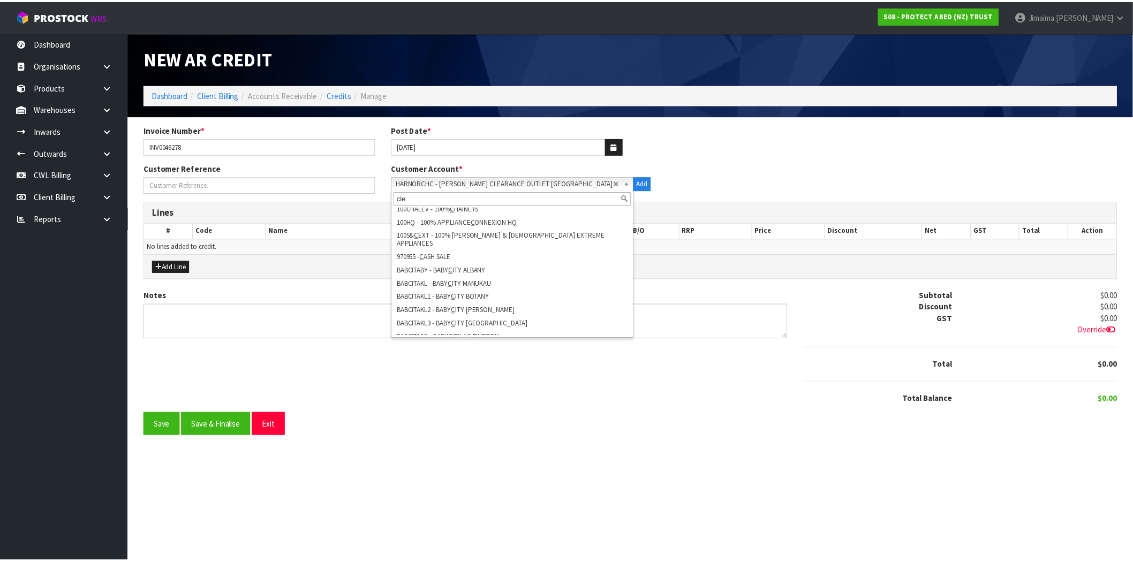
scroll to position [0, 0]
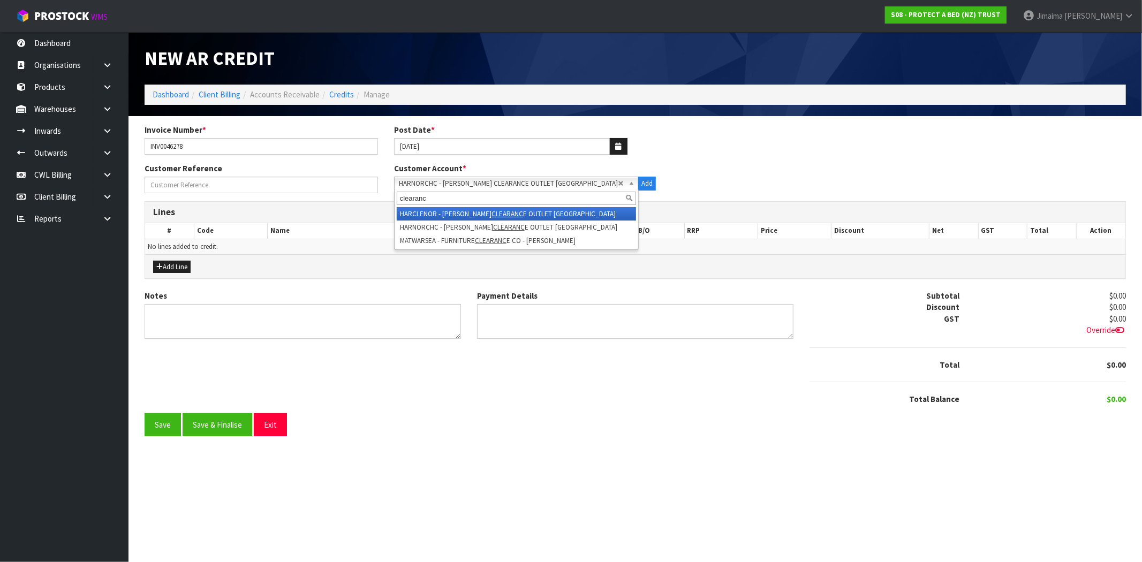
type input "clearanc"
click at [435, 214] on li "HARCLENOR - HARVEY NORMAN CLEARANC E OUTLET NORTHWOOD" at bounding box center [516, 213] width 239 height 13
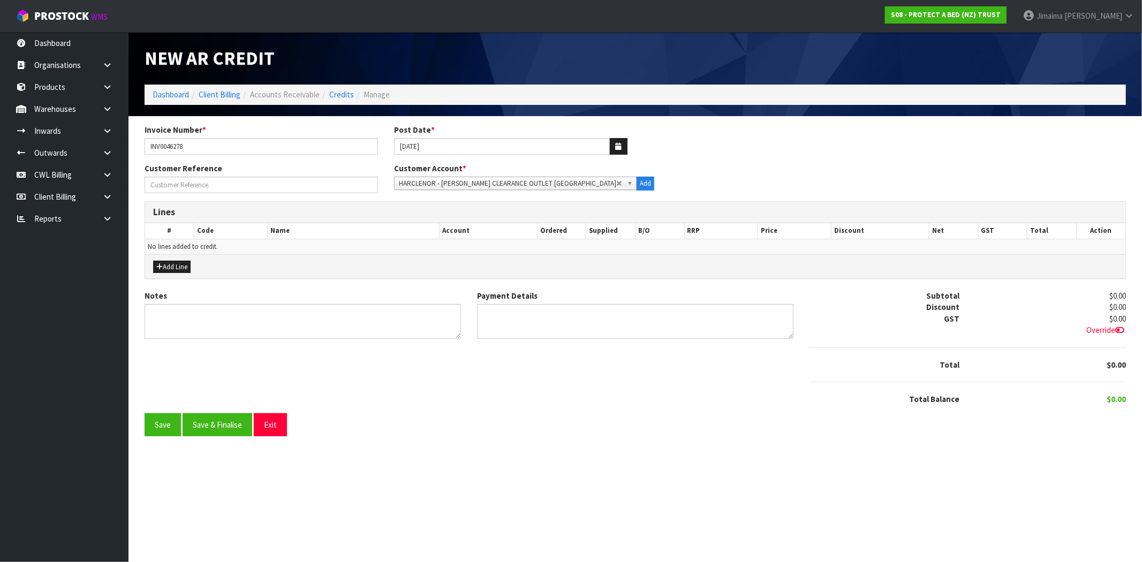
click at [266, 155] on div "Invoice Number * INV0046278 Post Date * 10/10/2025" at bounding box center [636, 143] width 998 height 39
click at [266, 141] on input "INV0046278" at bounding box center [262, 146] width 234 height 17
type input "INV0046278/ CC 117771"
click at [520, 393] on div "Notes Payment Details Subtotal $0.00 Discount $0.00 GST $0.00 Override Total" at bounding box center [636, 351] width 998 height 123
click at [169, 261] on button "Add Line" at bounding box center [171, 267] width 37 height 13
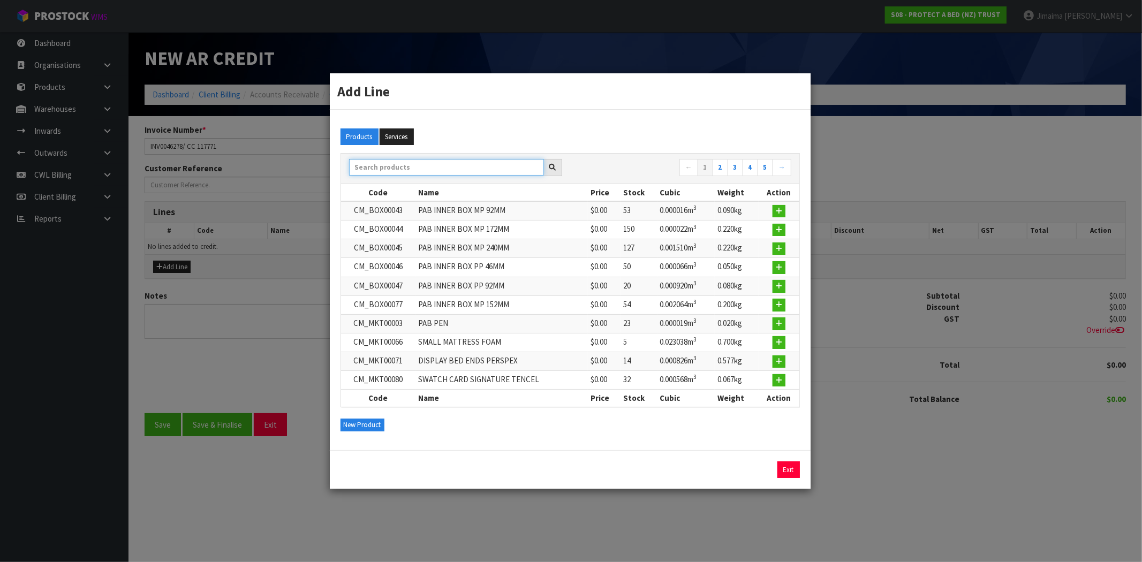
click at [410, 167] on input "text" at bounding box center [446, 167] width 195 height 17
paste input "F0623PLW0"
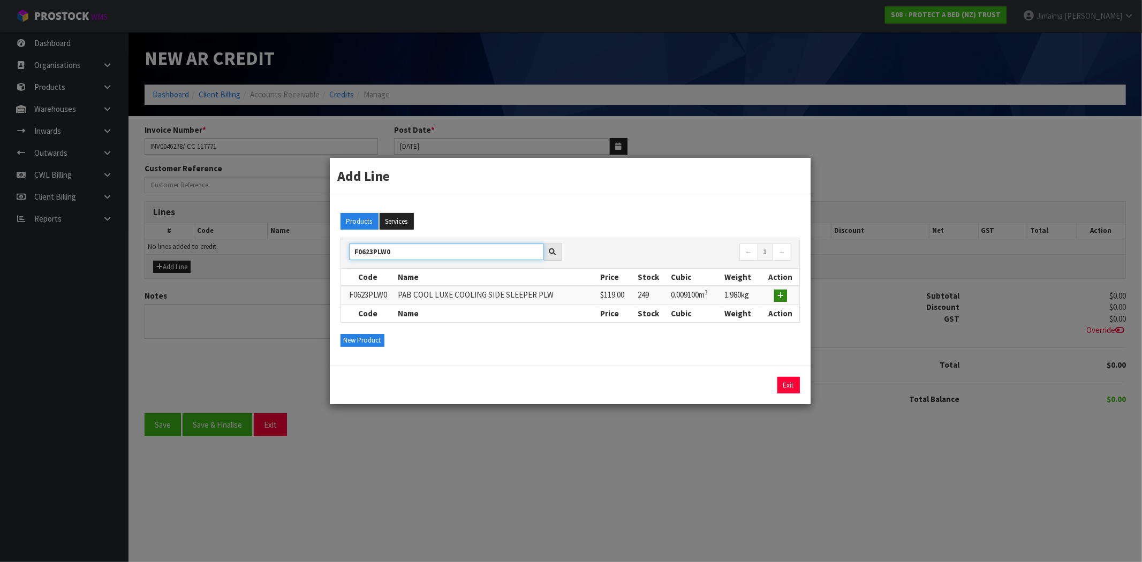
type input "F0623PLW0"
click at [782, 297] on icon "button" at bounding box center [781, 295] width 6 height 7
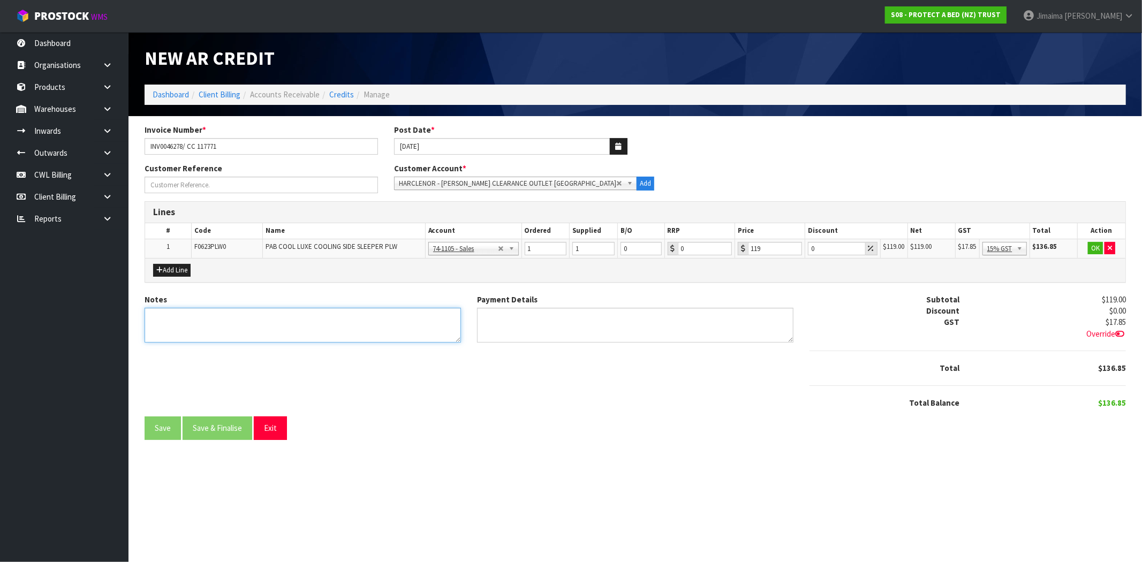
click at [246, 311] on textarea "Notes" at bounding box center [303, 325] width 317 height 35
paste textarea "DELAMINATING/BUNCHING"
type textarea "DELAMINATING/BUNCHING"
click at [1093, 244] on button "OK" at bounding box center [1095, 248] width 15 height 13
click at [221, 434] on button "Save & Finalise" at bounding box center [218, 428] width 70 height 23
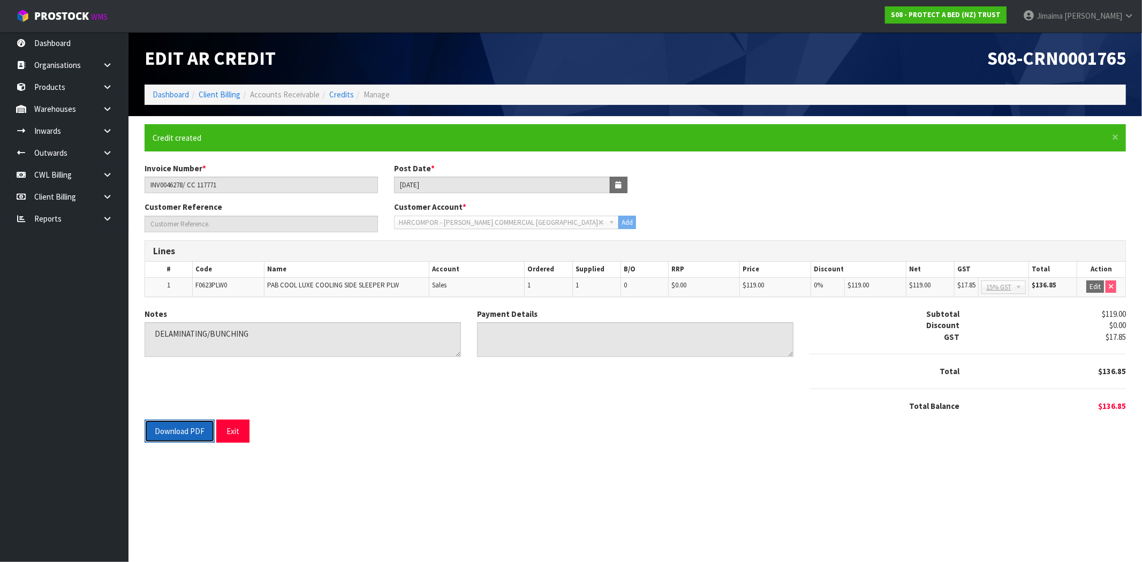
click at [172, 435] on button "Download PDF" at bounding box center [180, 431] width 70 height 23
drag, startPoint x: 974, startPoint y: 52, endPoint x: 925, endPoint y: 36, distance: 51.5
click at [1140, 63] on header "Edit AR Credit S08-CRN0001765 Dashboard Client Billing Accounts Receivable Cred…" at bounding box center [636, 74] width 1014 height 84
click at [1005, 50] on span "S08-CRN0001765" at bounding box center [1057, 58] width 139 height 23
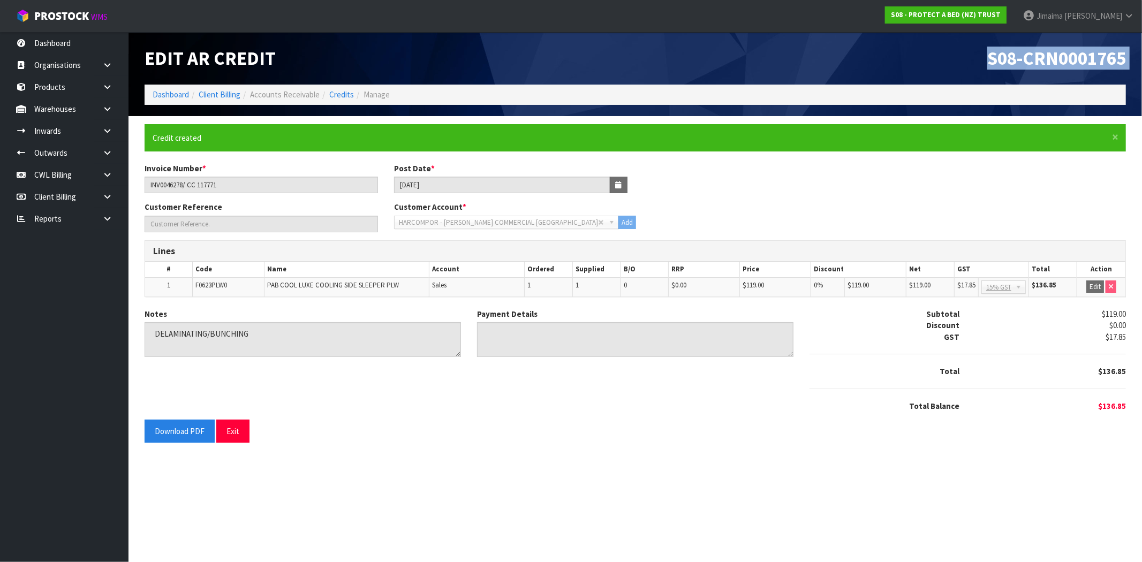
click at [1005, 50] on span "S08-CRN0001765" at bounding box center [1057, 58] width 139 height 23
click at [404, 48] on h1 "Edit AR Credit" at bounding box center [386, 58] width 483 height 20
drag, startPoint x: 1122, startPoint y: 61, endPoint x: 1023, endPoint y: 57, distance: 99.2
click at [1142, 61] on header "Edit AR Credit S08-CRN0001765 Dashboard Client Billing Accounts Receivable Cred…" at bounding box center [636, 74] width 1014 height 84
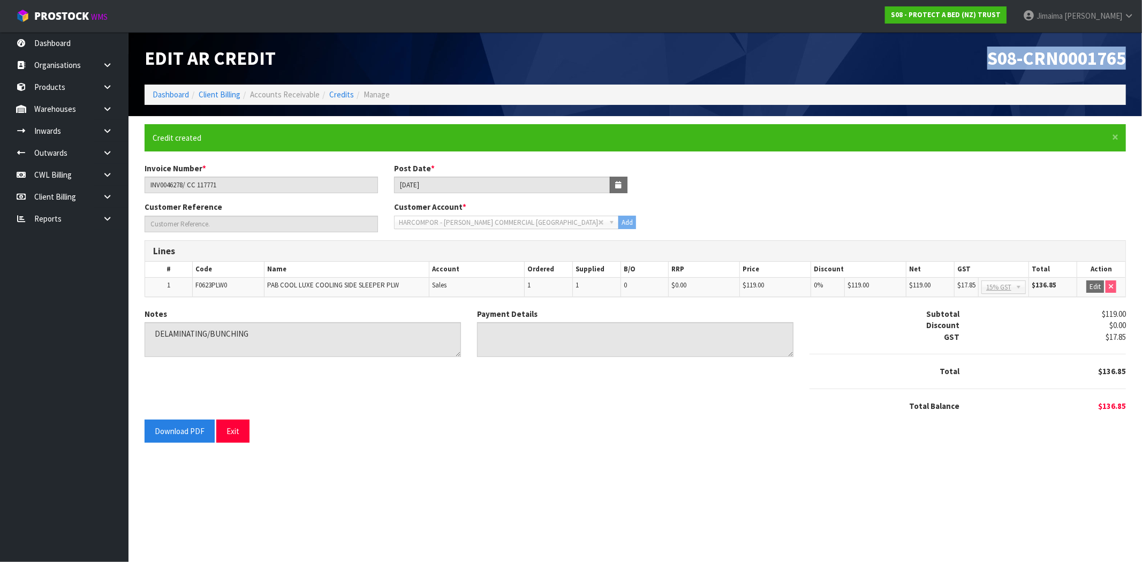
copy span "S08-CRN0001765"
click at [210, 287] on span "F0623PLW0" at bounding box center [211, 285] width 32 height 9
copy span "F0623PLW0"
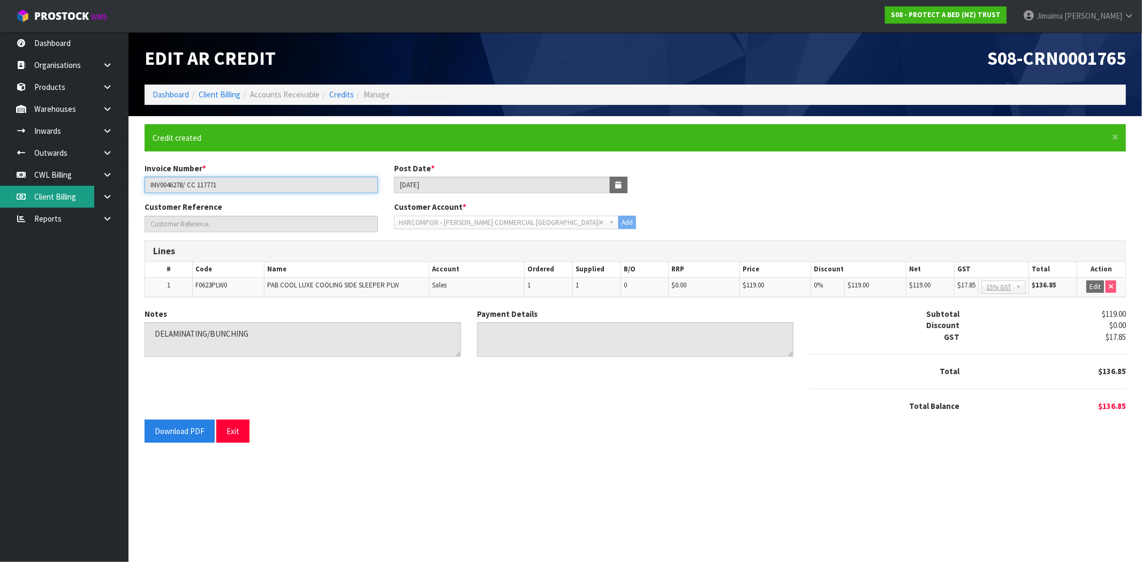
drag, startPoint x: 116, startPoint y: 186, endPoint x: 43, endPoint y: 187, distance: 72.8
click at [43, 187] on body "Toggle navigation ProStock WMS S08 - PROTECT A BED (NZ) TRUST Jimaima [PERSON_N…" at bounding box center [571, 281] width 1142 height 562
click at [341, 94] on link "Credits" at bounding box center [341, 94] width 25 height 10
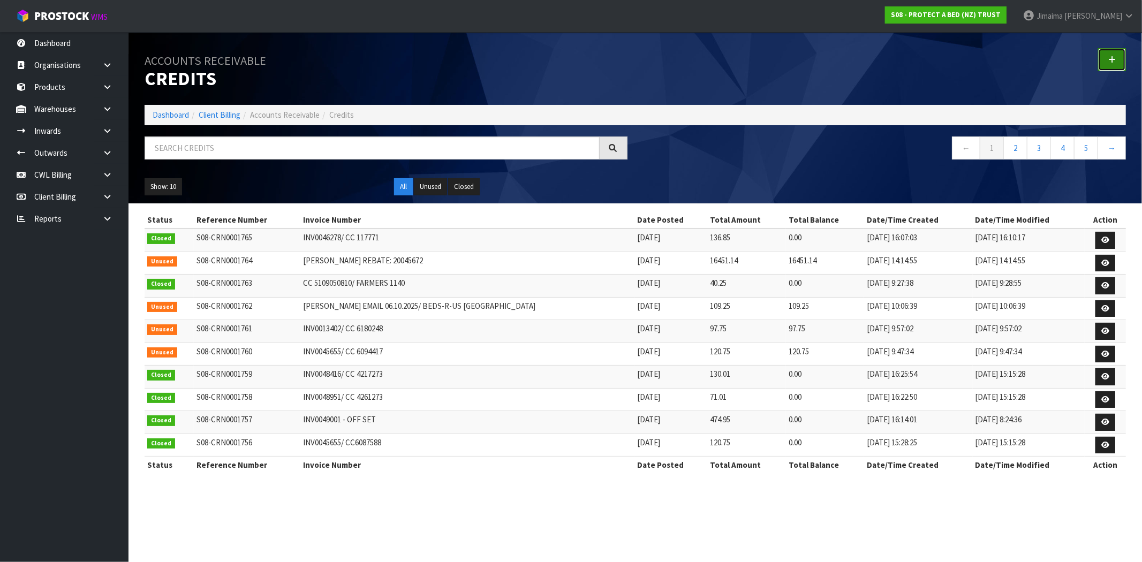
click at [1117, 59] on link at bounding box center [1113, 59] width 28 height 23
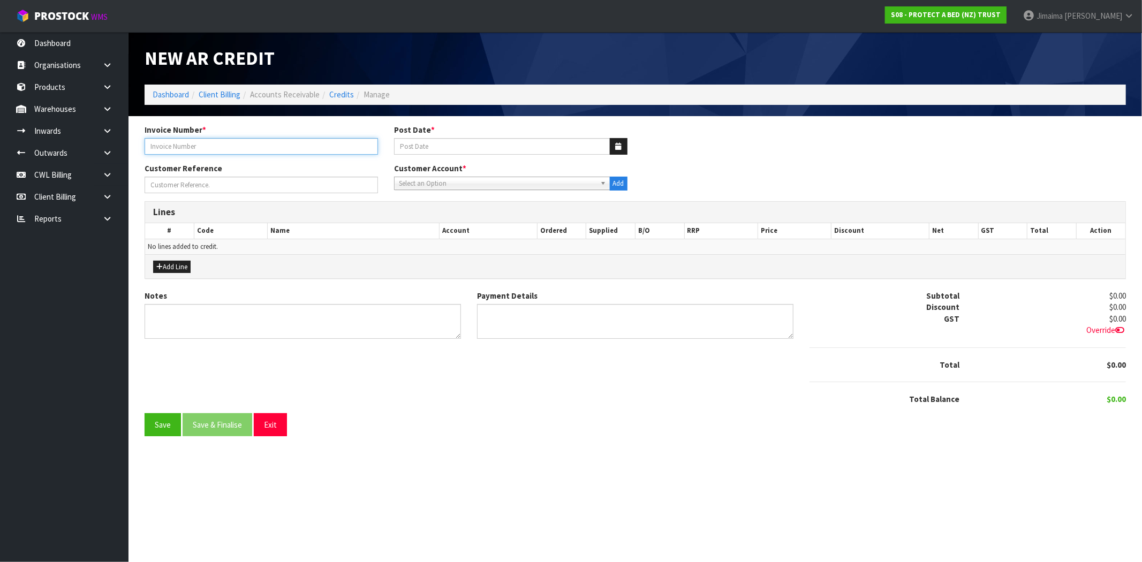
click at [270, 148] on input "text" at bounding box center [262, 146] width 234 height 17
paste input "INV0046278/ CC 117771"
type input "INV0046278/ CC 117771"
click at [616, 147] on icon "button" at bounding box center [619, 146] width 6 height 7
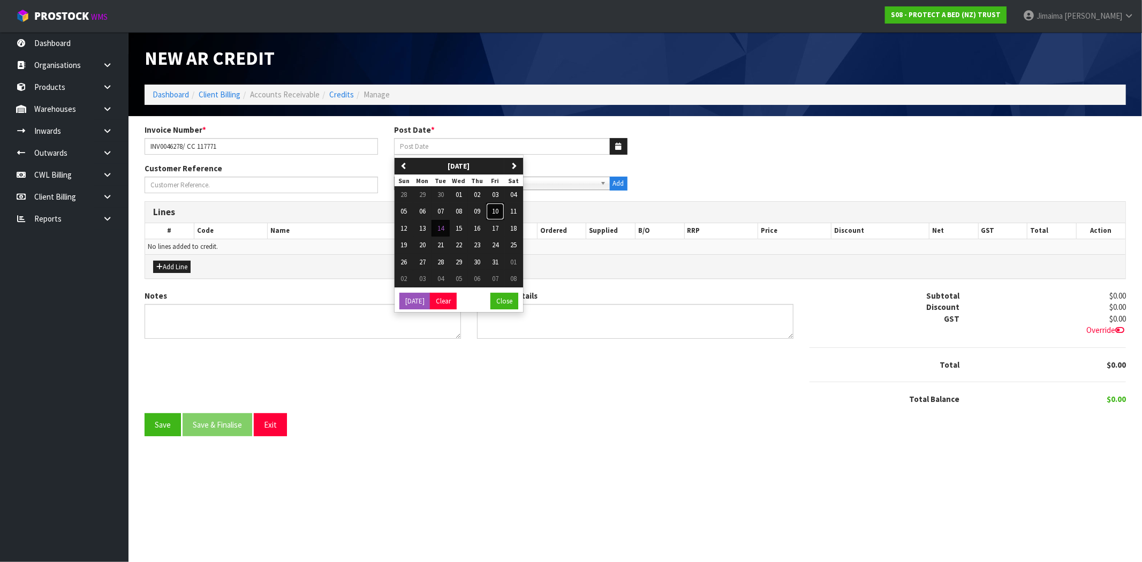
click at [493, 213] on button "10" at bounding box center [495, 211] width 18 height 17
type input "[DATE]"
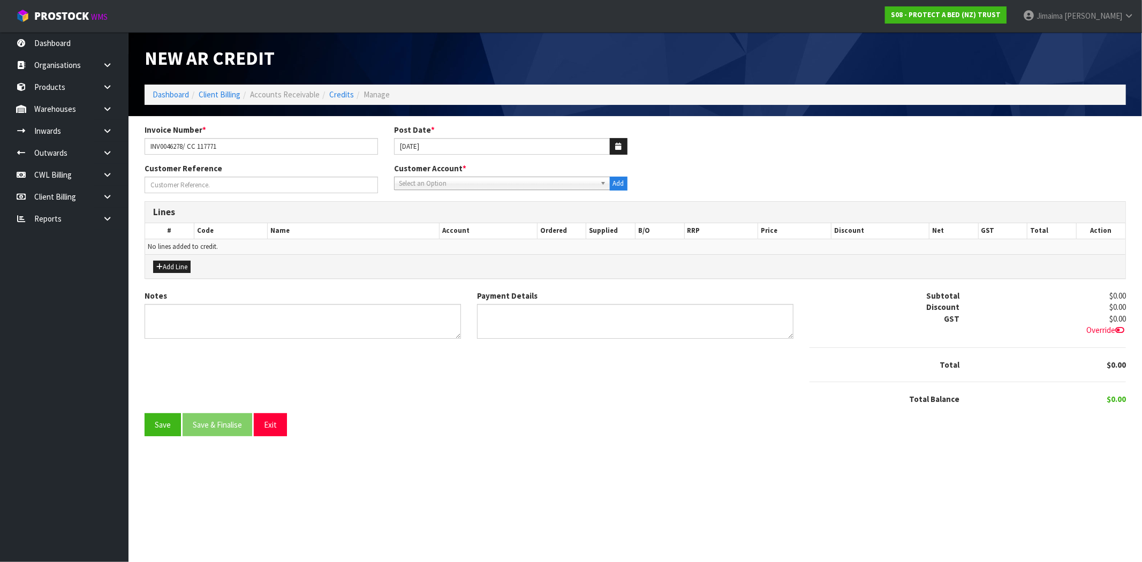
click at [472, 185] on span "Select an Option" at bounding box center [497, 183] width 197 height 13
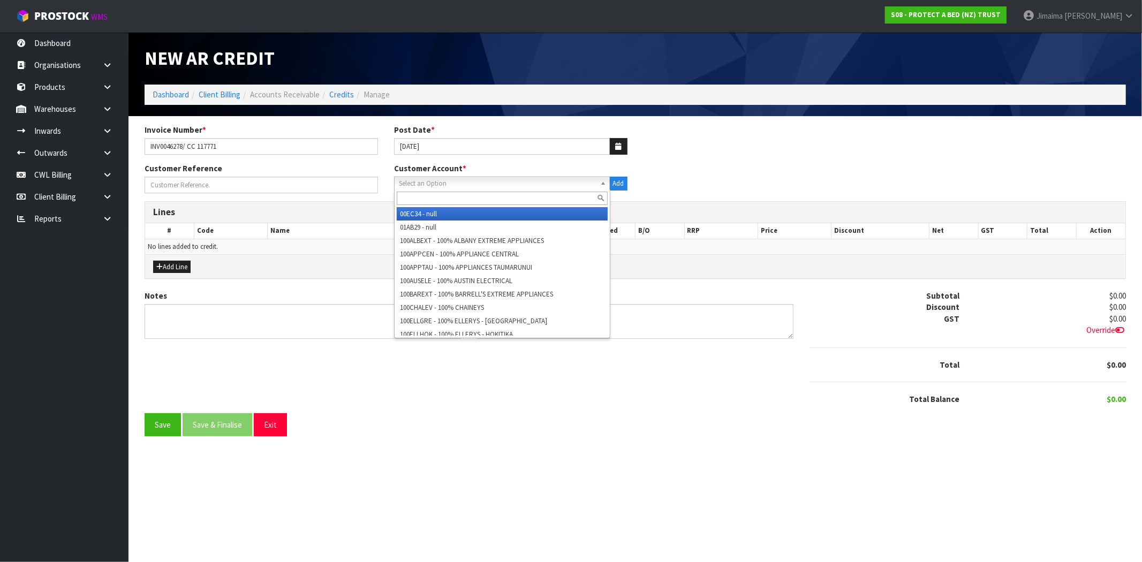
click at [439, 197] on input "text" at bounding box center [502, 198] width 211 height 13
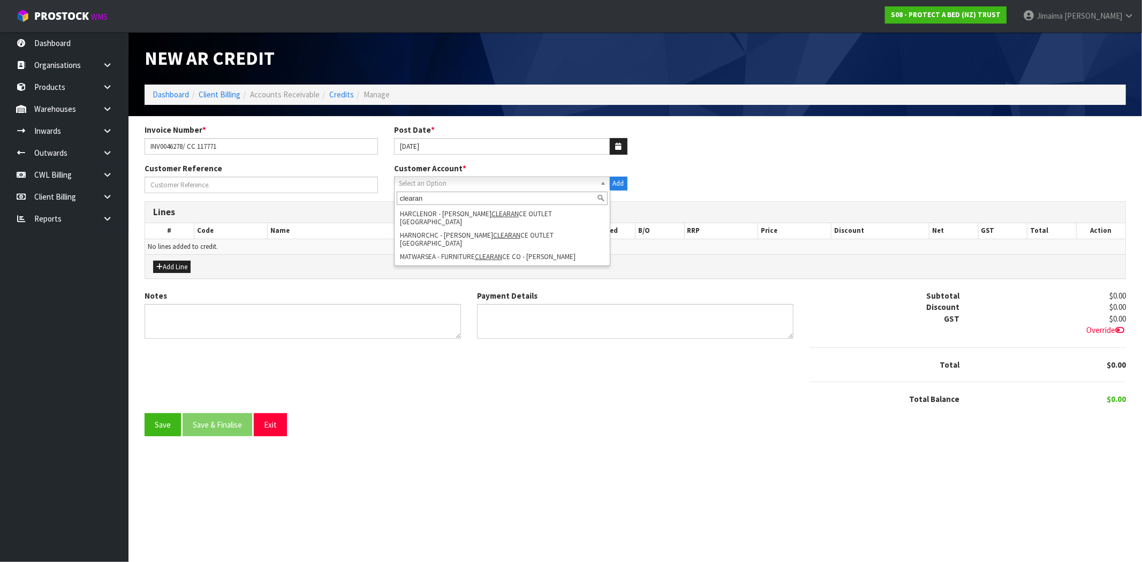
type input "clearan"
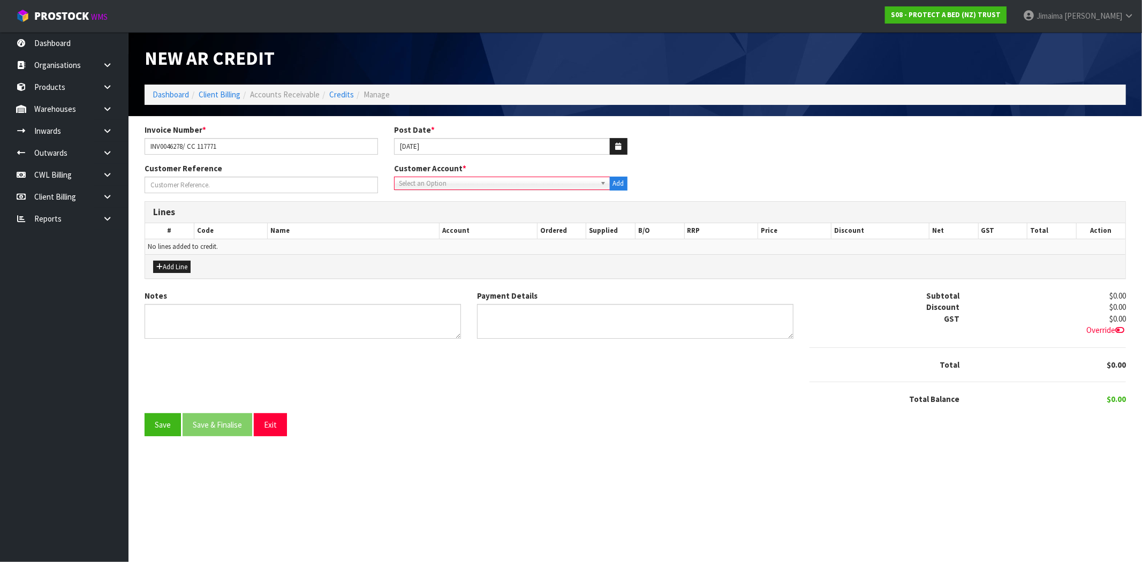
click at [435, 183] on span "Select an Option" at bounding box center [497, 183] width 197 height 13
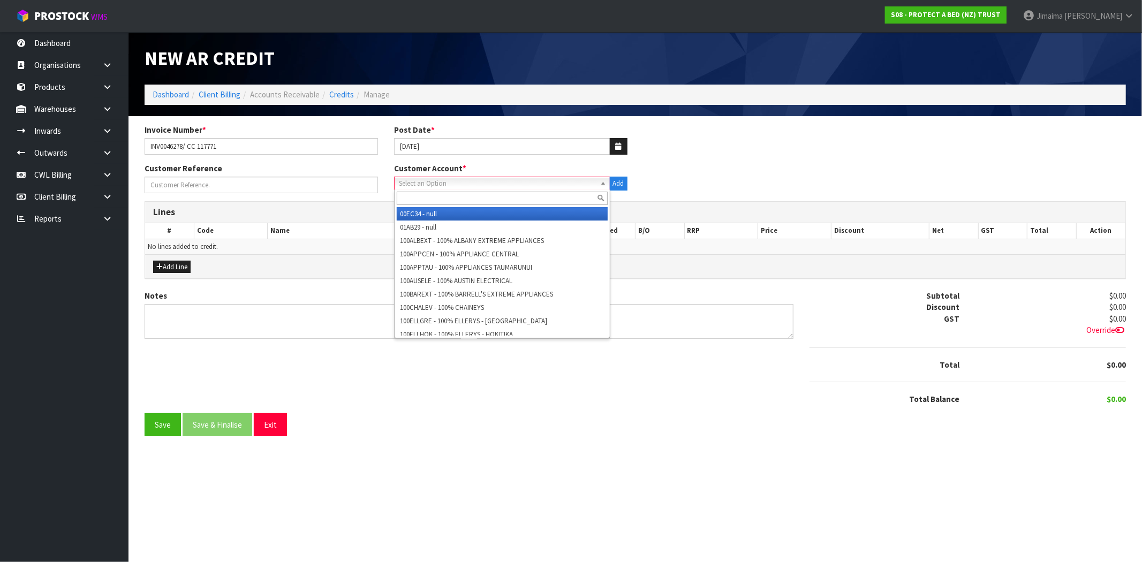
click at [426, 191] on div at bounding box center [502, 199] width 215 height 18
click at [425, 200] on input "text" at bounding box center [502, 198] width 211 height 13
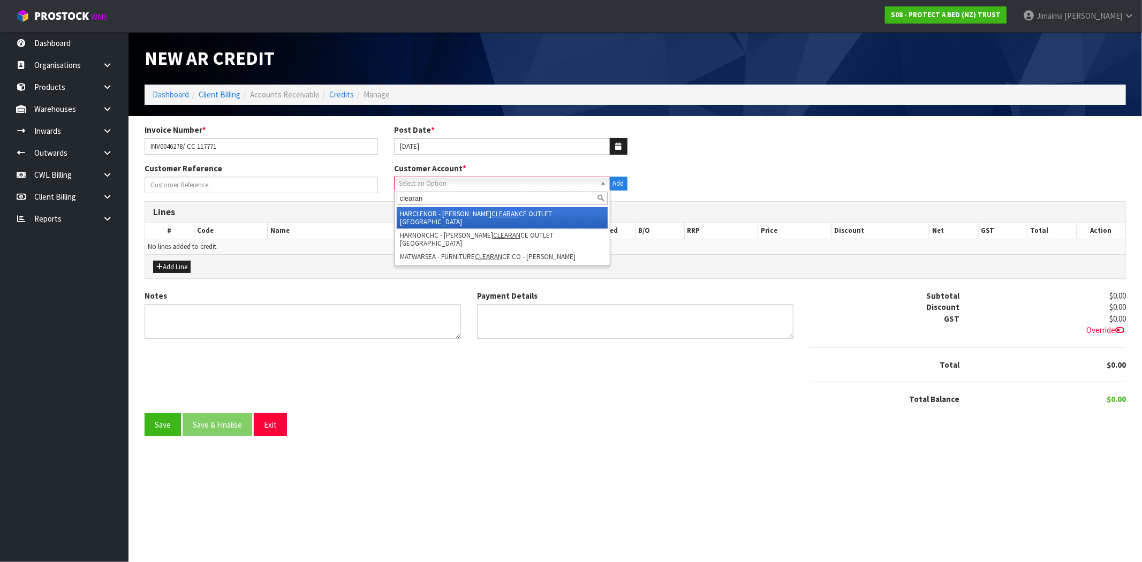
type input "clearan"
click at [427, 213] on li "HARCLENOR - HARVEY NORMAN CLEARAN CE OUTLET NORTHWOOD" at bounding box center [502, 217] width 211 height 21
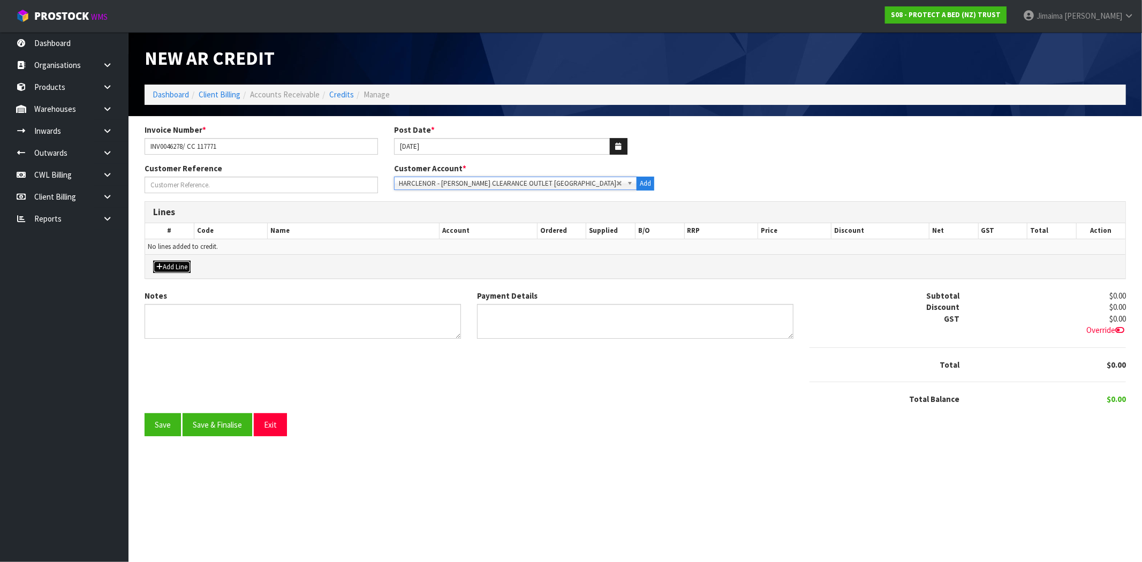
click at [161, 268] on icon "button" at bounding box center [159, 267] width 6 height 7
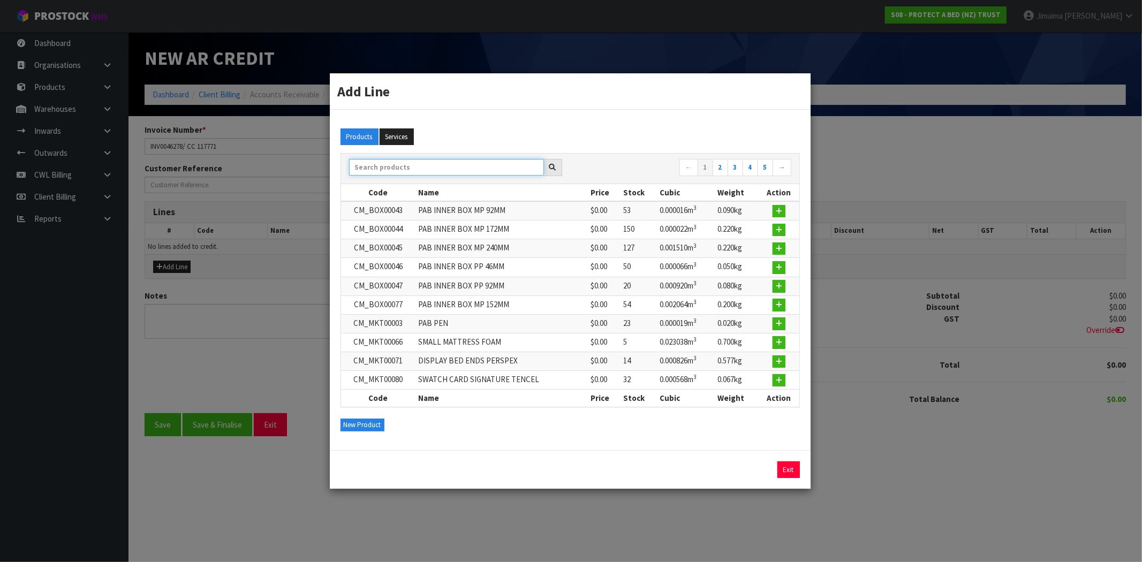
click at [425, 164] on input "text" at bounding box center [446, 167] width 195 height 17
paste input "F0623PLW0"
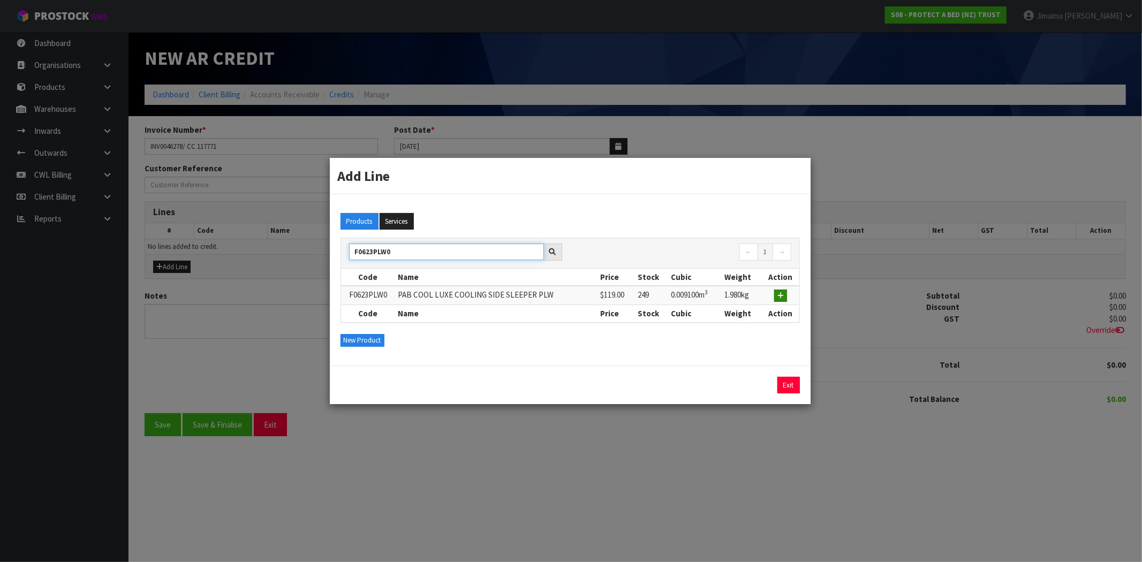
type input "F0623PLW0"
click at [784, 293] on icon "button" at bounding box center [781, 295] width 6 height 7
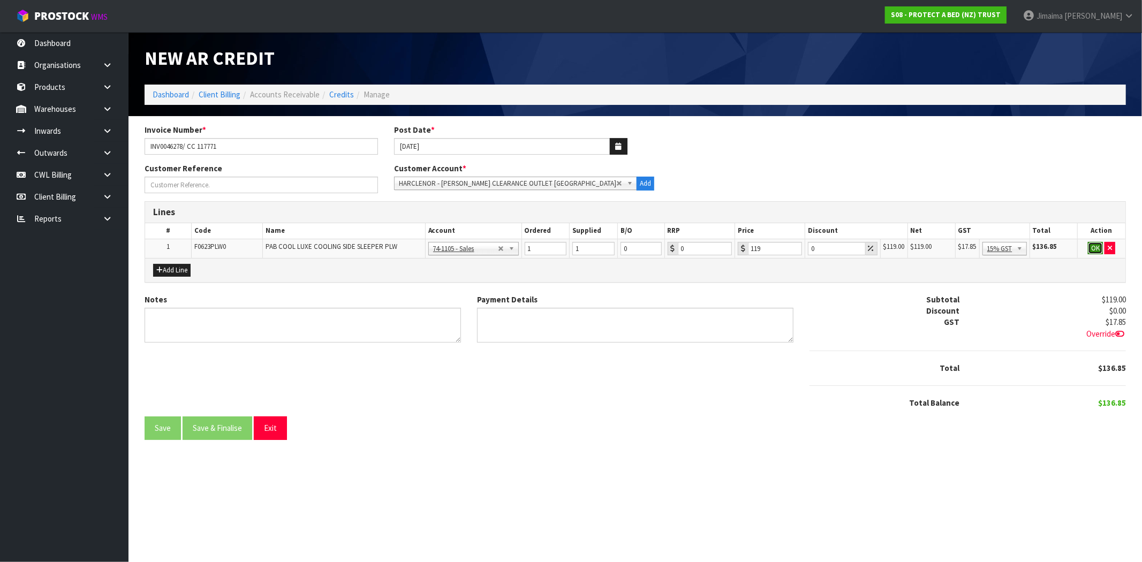
click at [1092, 245] on button "OK" at bounding box center [1095, 248] width 15 height 13
click at [212, 425] on button "Save & Finalise" at bounding box center [218, 428] width 70 height 23
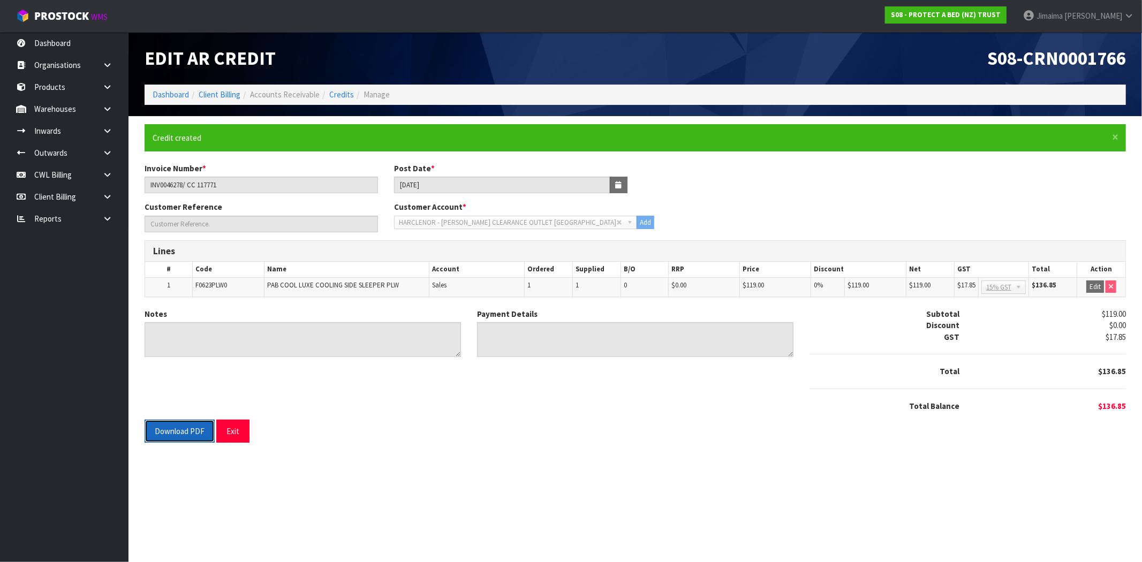
drag, startPoint x: 191, startPoint y: 430, endPoint x: 581, endPoint y: 524, distance: 401.0
click at [191, 430] on button "Download PDF" at bounding box center [180, 431] width 70 height 23
click at [344, 94] on link "Credits" at bounding box center [341, 94] width 25 height 10
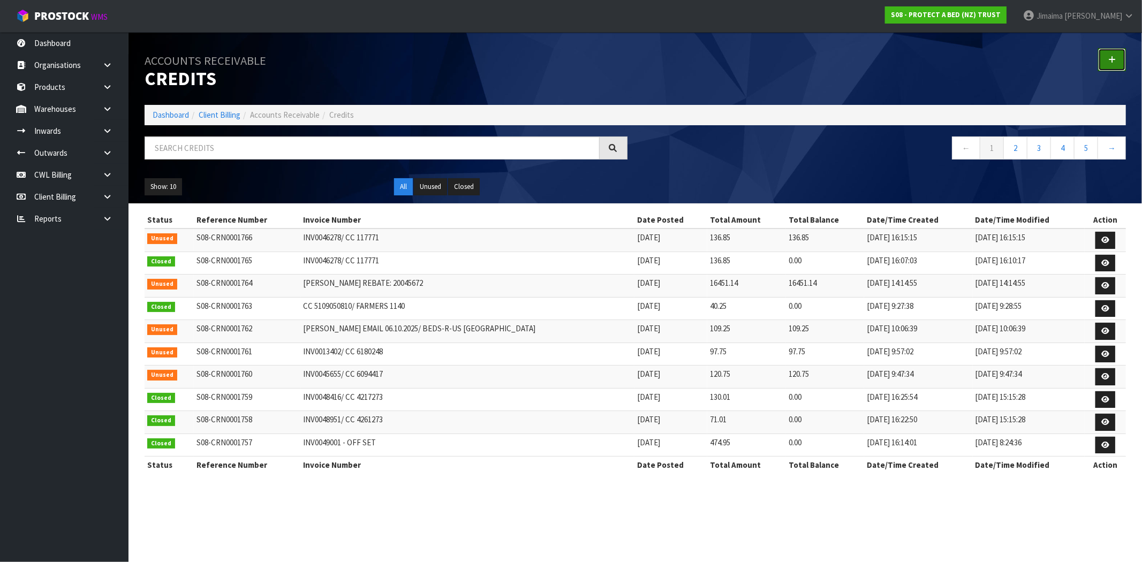
drag, startPoint x: 1109, startPoint y: 59, endPoint x: 1097, endPoint y: 58, distance: 12.4
click at [1109, 59] on icon at bounding box center [1112, 60] width 7 height 8
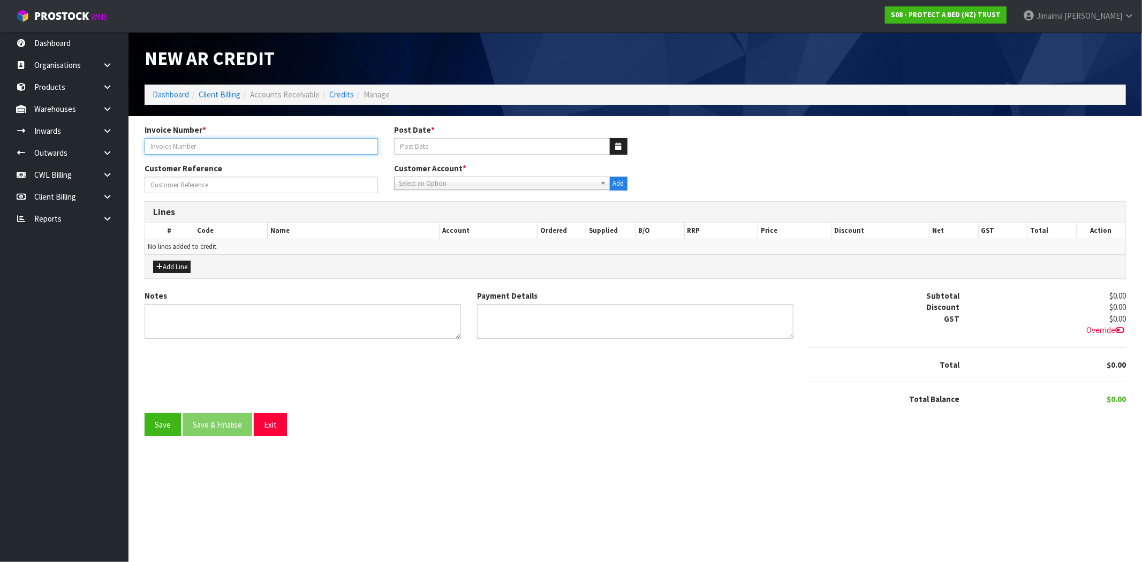
click at [196, 142] on input "text" at bounding box center [262, 146] width 234 height 17
paste input "INV0012748"
type input "INV0012748/ CC 1925139"
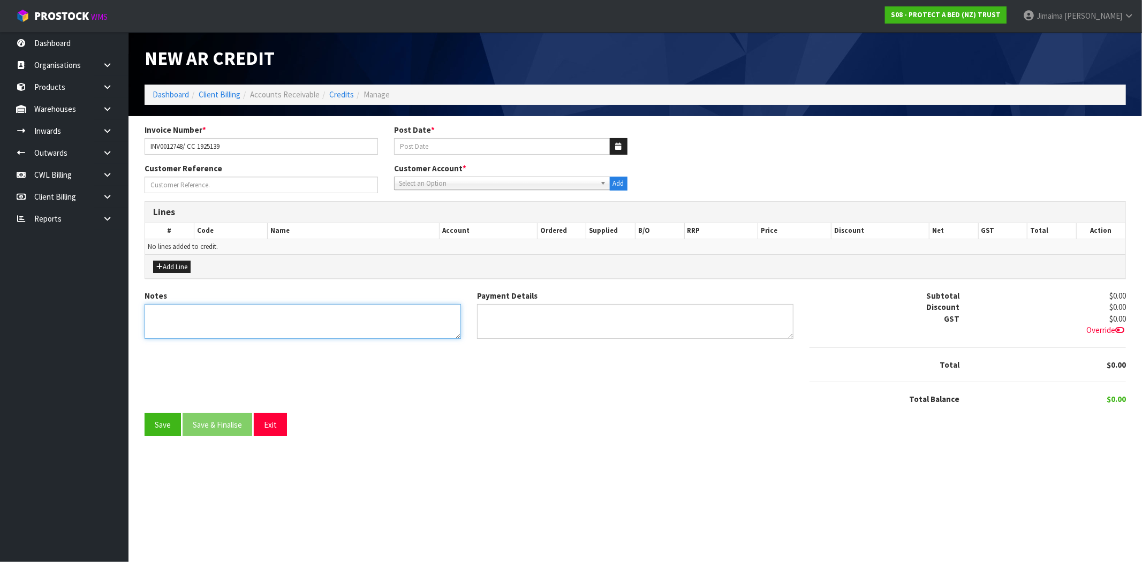
click at [199, 320] on textarea "Notes" at bounding box center [303, 321] width 317 height 35
type textarea "FAULTY PRODUCT"
drag, startPoint x: 547, startPoint y: 433, endPoint x: 531, endPoint y: 402, distance: 34.5
click at [547, 433] on div "Save Save & Finalise Exit" at bounding box center [636, 424] width 982 height 23
click at [442, 186] on span "Select an Option" at bounding box center [497, 183] width 197 height 13
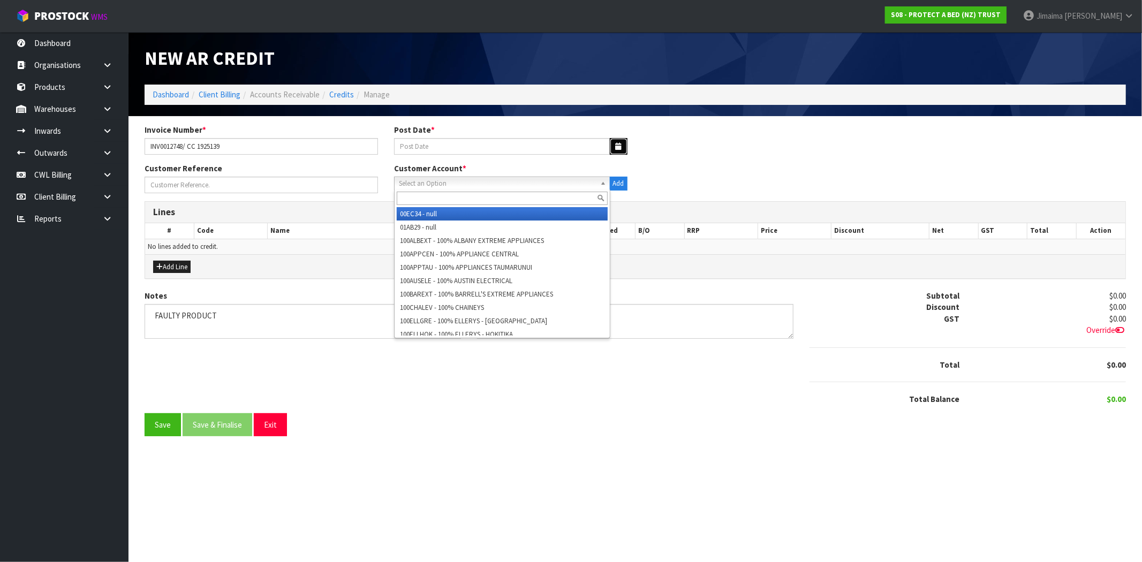
click at [624, 146] on button "button" at bounding box center [619, 146] width 18 height 17
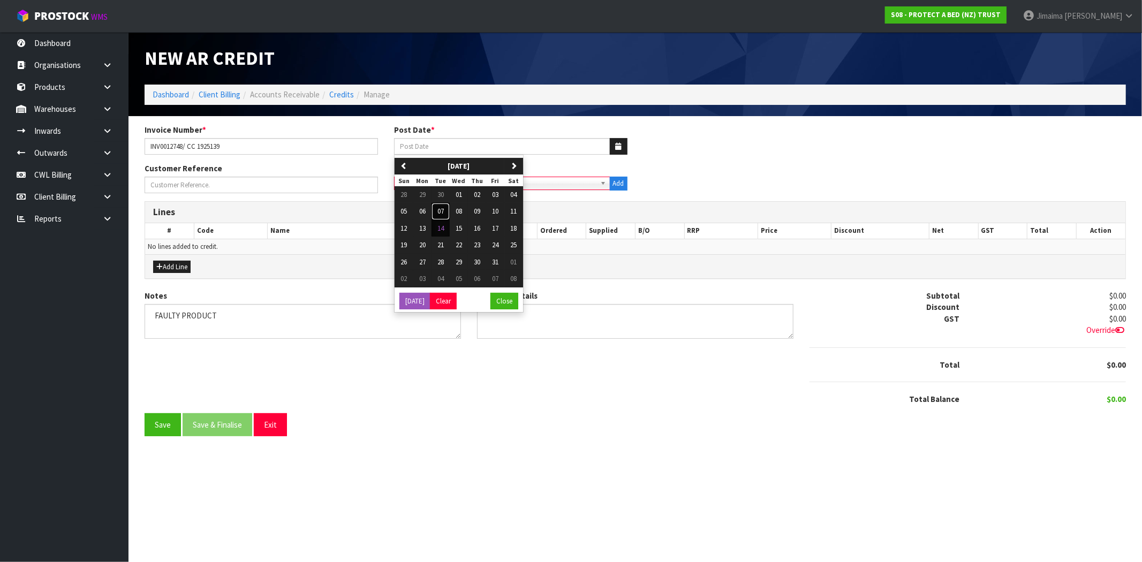
click at [444, 213] on span "07" at bounding box center [441, 211] width 6 height 9
type input "[DATE]"
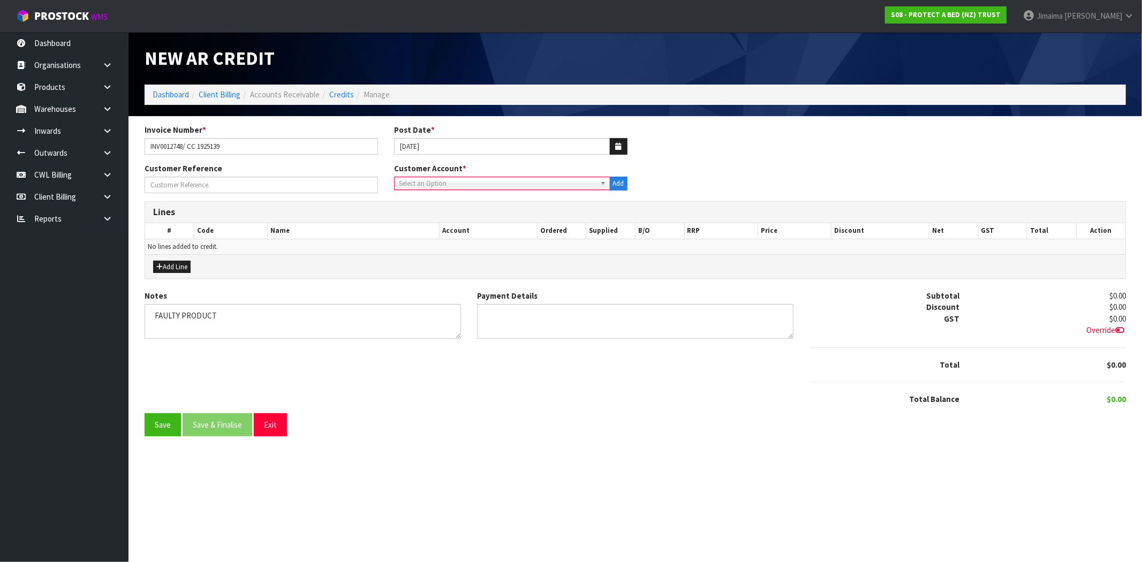
click at [446, 185] on span "Select an Option" at bounding box center [497, 183] width 197 height 13
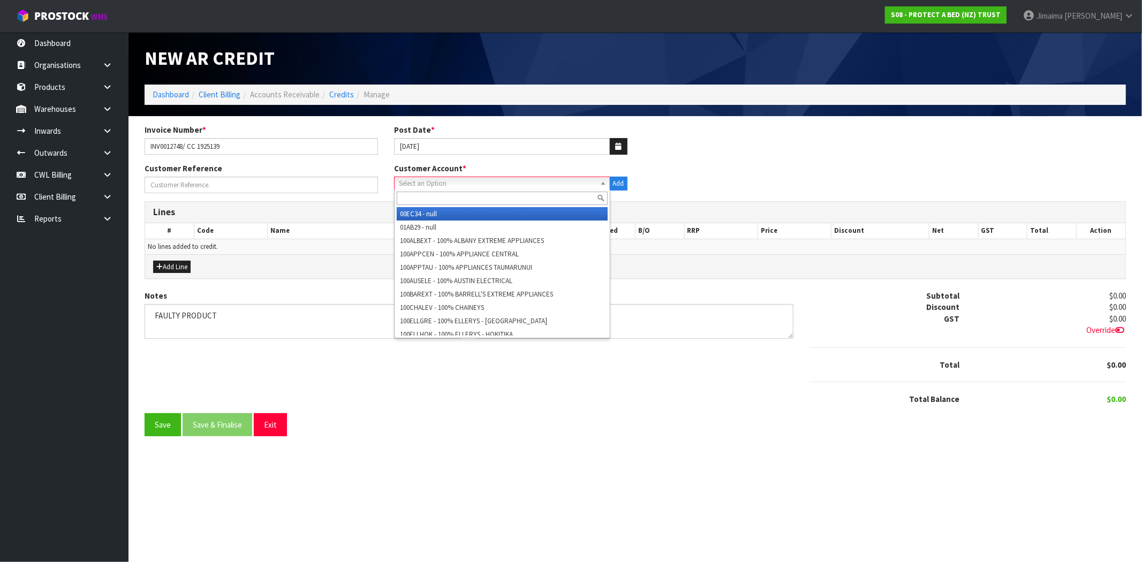
click at [437, 194] on input "text" at bounding box center [502, 198] width 211 height 13
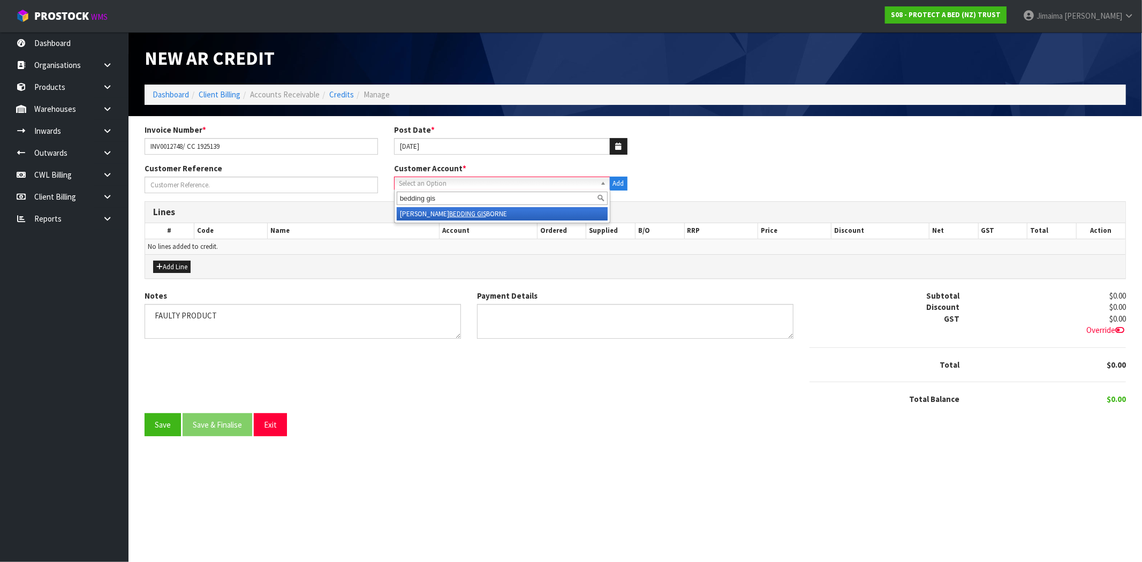
type input "bedding gis"
click at [475, 210] on li "HARNORGIS - HARVEY NORMAN BEDDING GIS BORNE" at bounding box center [502, 213] width 211 height 13
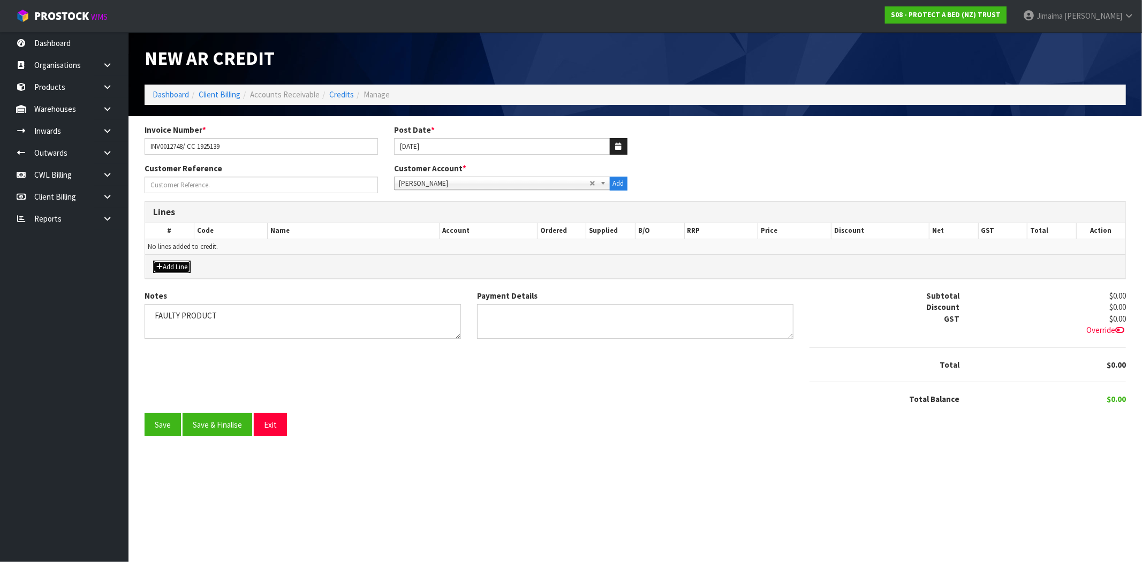
click at [179, 265] on button "Add Line" at bounding box center [171, 267] width 37 height 13
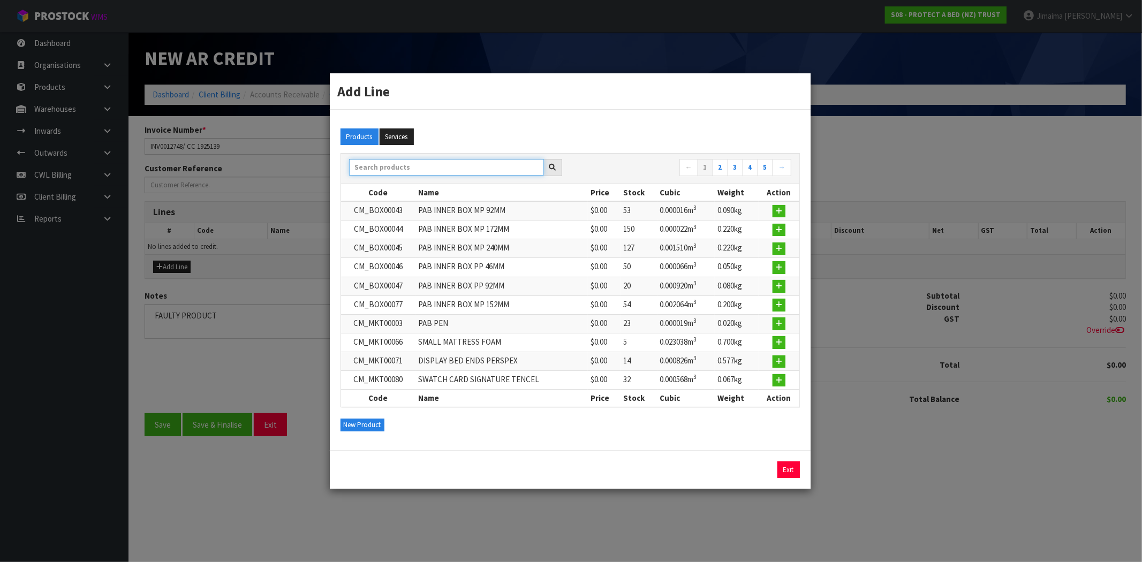
click at [380, 169] on input "text" at bounding box center [446, 167] width 195 height 17
paste input "12135NZ"
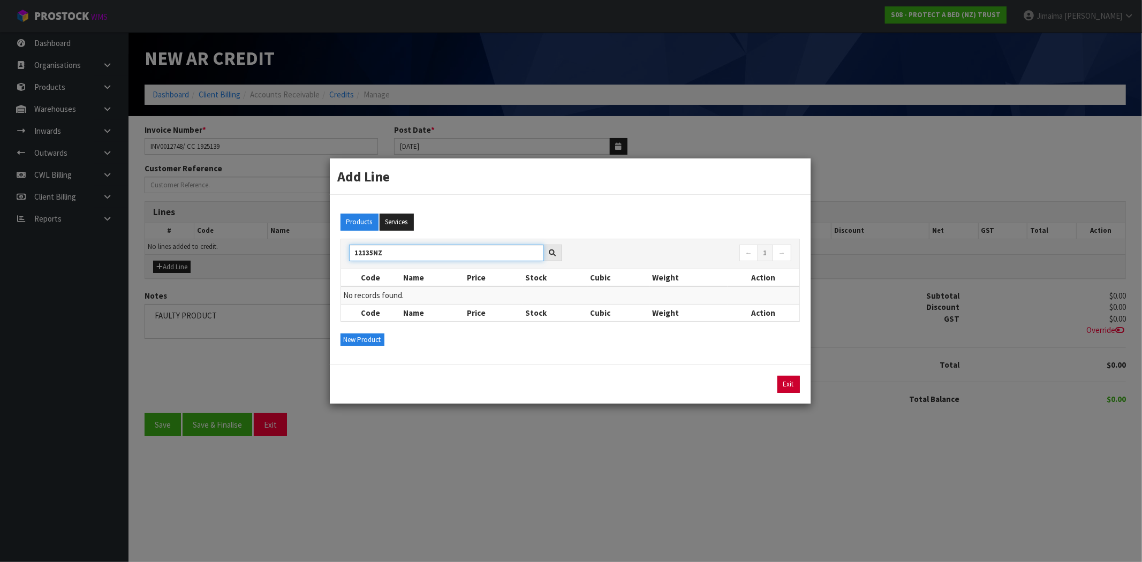
type input "12135NZ"
click at [794, 384] on link "Exit" at bounding box center [789, 384] width 22 height 17
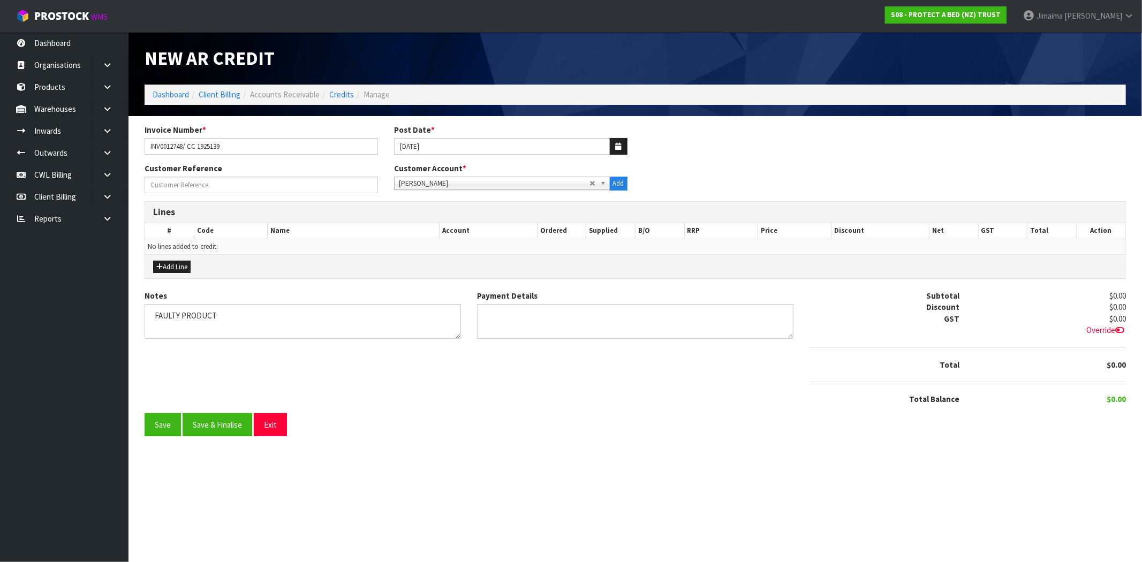
click at [173, 274] on div "Add Line" at bounding box center [635, 266] width 981 height 24
click at [176, 265] on button "Add Line" at bounding box center [171, 267] width 37 height 13
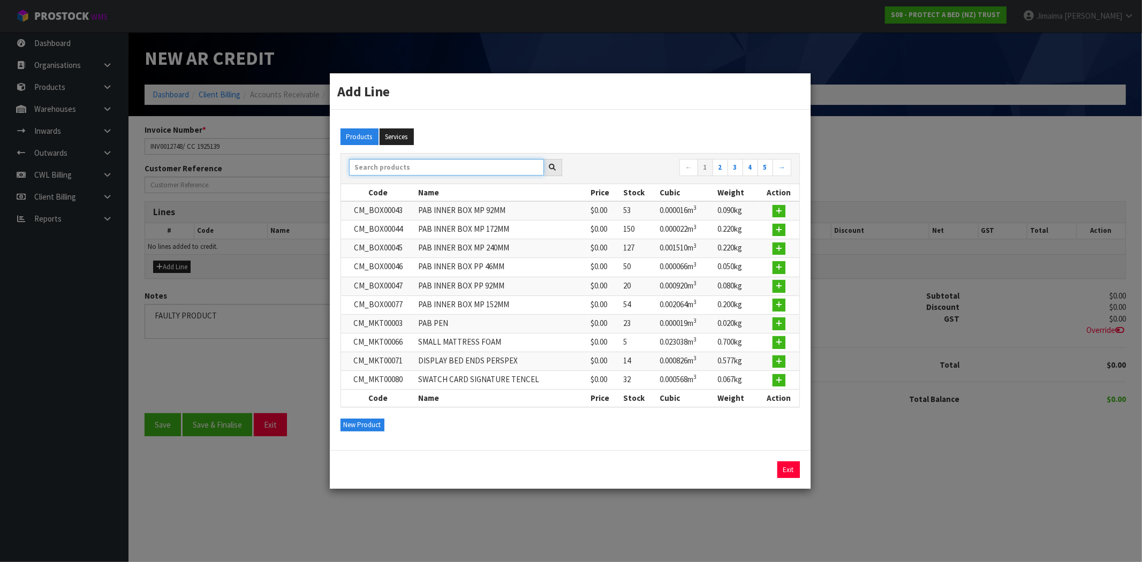
click at [404, 163] on input "text" at bounding box center [446, 167] width 195 height 17
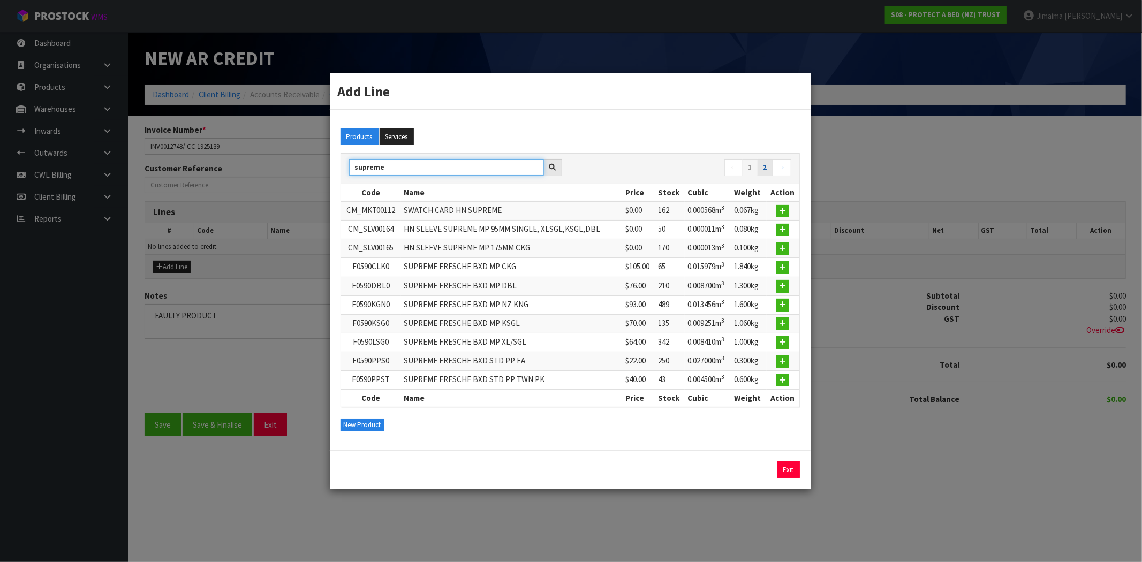
type input "supreme"
click at [763, 172] on link "2" at bounding box center [766, 167] width 16 height 17
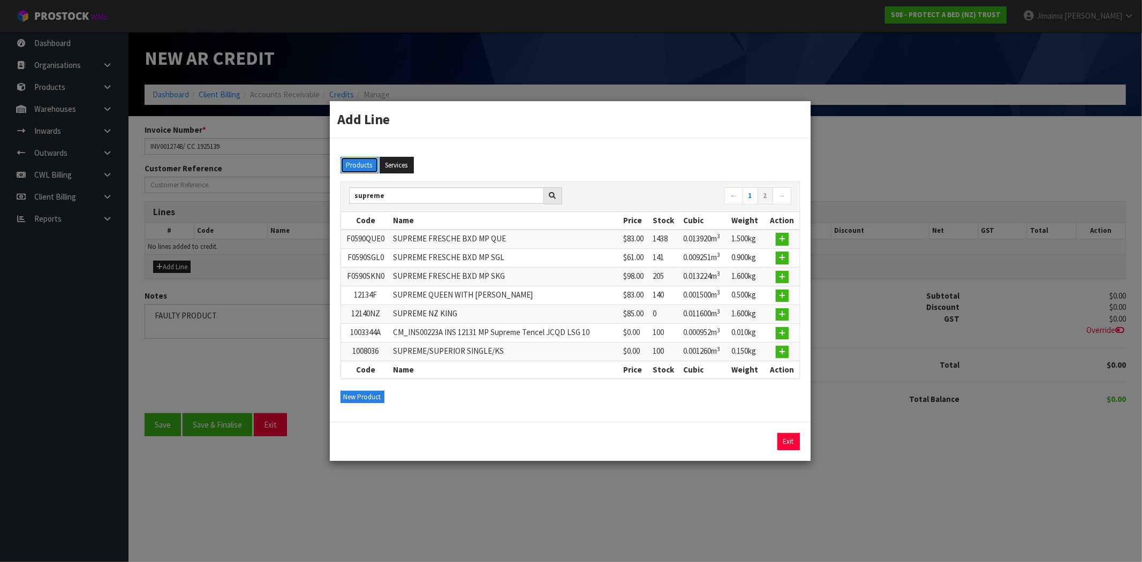
click at [365, 165] on button "Products" at bounding box center [360, 165] width 38 height 17
drag, startPoint x: 457, startPoint y: 199, endPoint x: 575, endPoint y: 195, distance: 117.9
click at [458, 199] on input "supreme" at bounding box center [446, 195] width 195 height 17
click at [552, 193] on icon at bounding box center [553, 195] width 7 height 7
drag, startPoint x: 477, startPoint y: 195, endPoint x: 194, endPoint y: 197, distance: 282.8
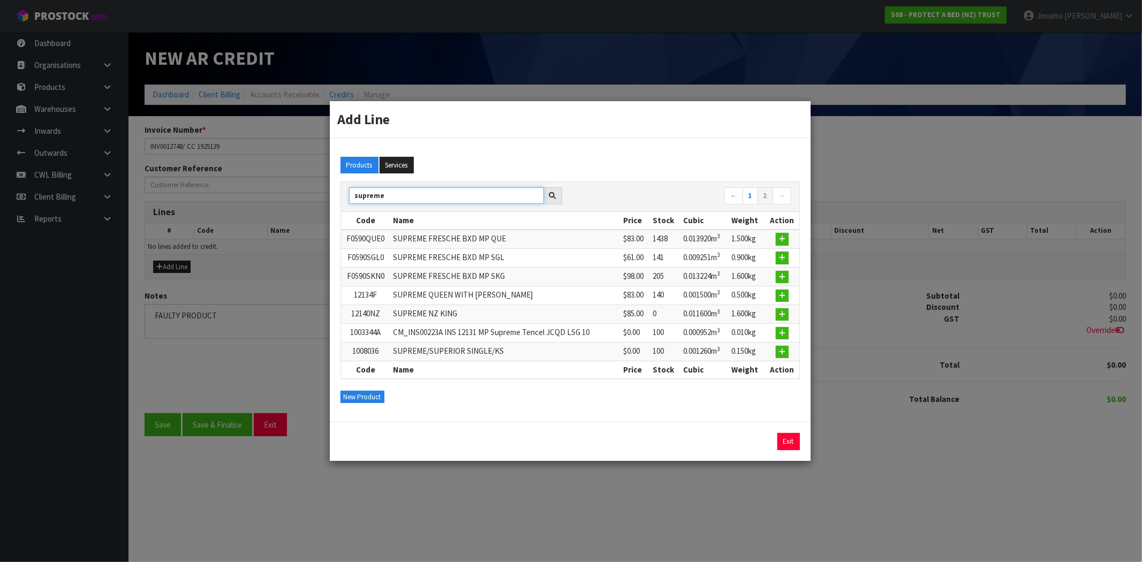
click at [194, 197] on div "Add Line Products Services supreme ← 1 2 → Code Name Price Stock Cubic Weight A…" at bounding box center [571, 281] width 1142 height 562
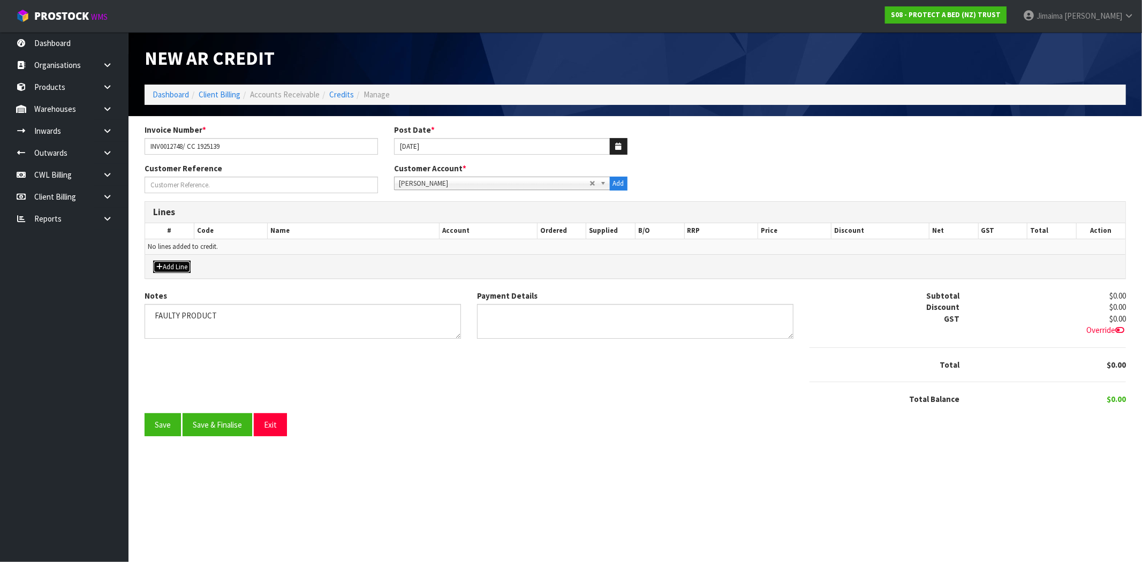
click at [168, 269] on button "Add Line" at bounding box center [171, 267] width 37 height 13
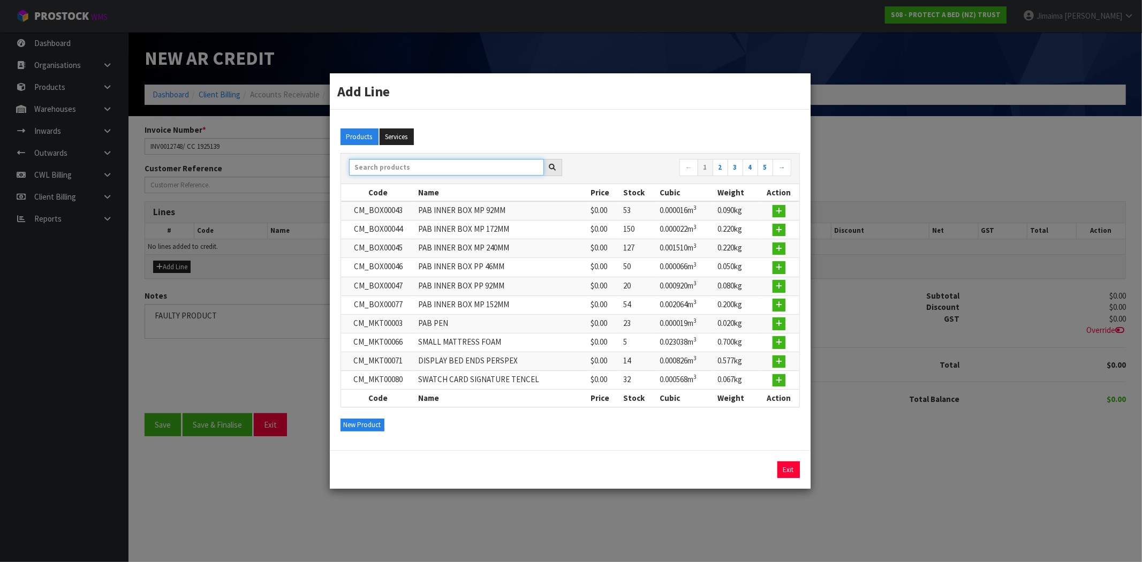
click at [385, 168] on input "text" at bounding box center [446, 167] width 195 height 17
paste input "12135NZ"
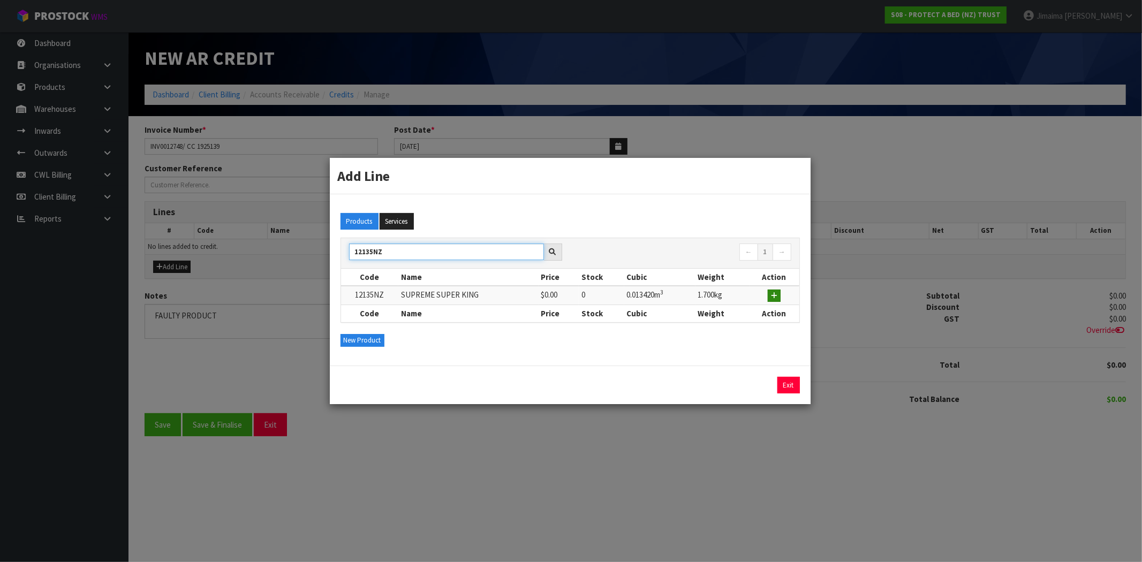
type input "12135NZ"
click at [777, 297] on icon "button" at bounding box center [774, 295] width 6 height 7
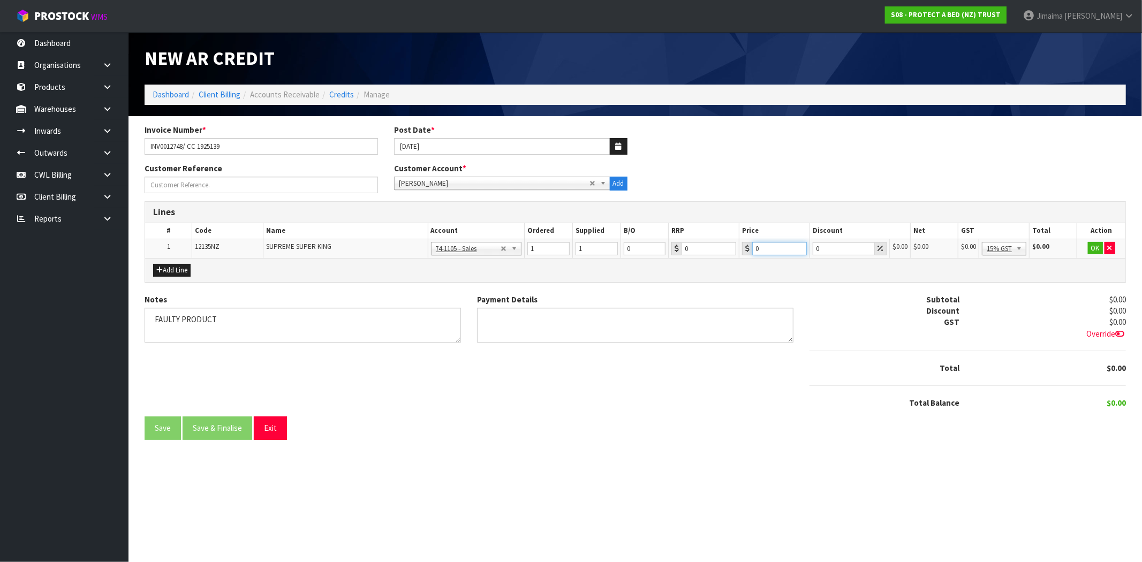
click at [728, 239] on tr "1 12135NZ SUPREME SUPER KING 74-1100 - Sales - Admin 74-1105 - Sales 74-1106 - …" at bounding box center [635, 248] width 981 height 19
type input "89"
click at [1101, 245] on button "OK" at bounding box center [1095, 248] width 15 height 13
drag, startPoint x: 215, startPoint y: 424, endPoint x: 224, endPoint y: 384, distance: 40.6
click at [215, 424] on button "Save & Finalise" at bounding box center [218, 428] width 70 height 23
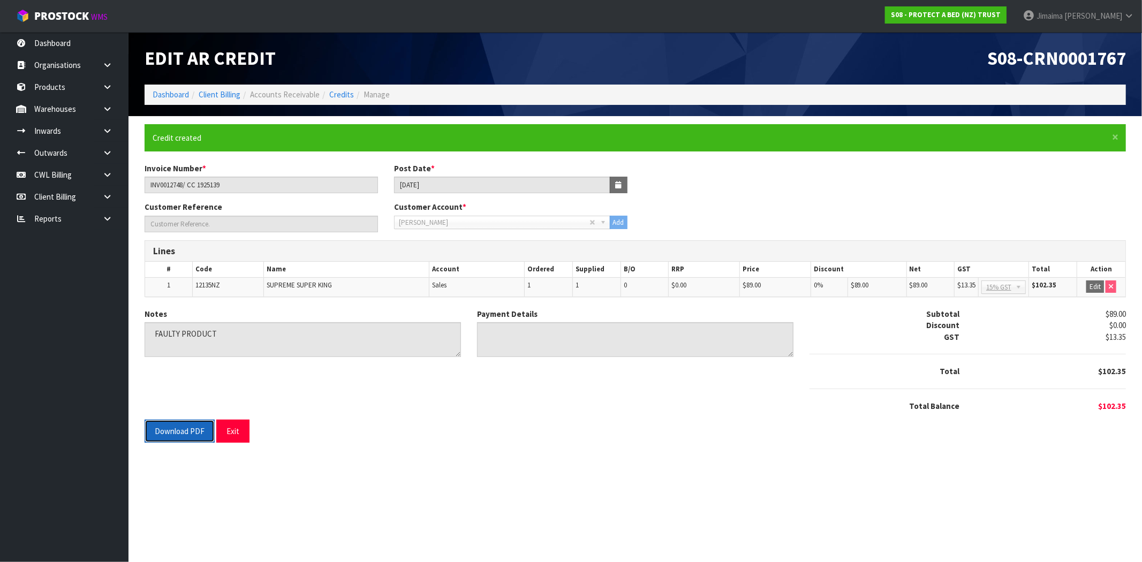
click at [192, 431] on button "Download PDF" at bounding box center [180, 431] width 70 height 23
click at [522, 56] on h1 "Edit AR Credit" at bounding box center [386, 58] width 483 height 20
drag, startPoint x: 969, startPoint y: 61, endPoint x: 844, endPoint y: 102, distance: 131.8
click at [1142, 62] on header "Edit AR Credit S08-CRN0001767 Dashboard Client Billing Accounts Receivable Cred…" at bounding box center [636, 74] width 1014 height 84
copy span "S08-CRN0001767"
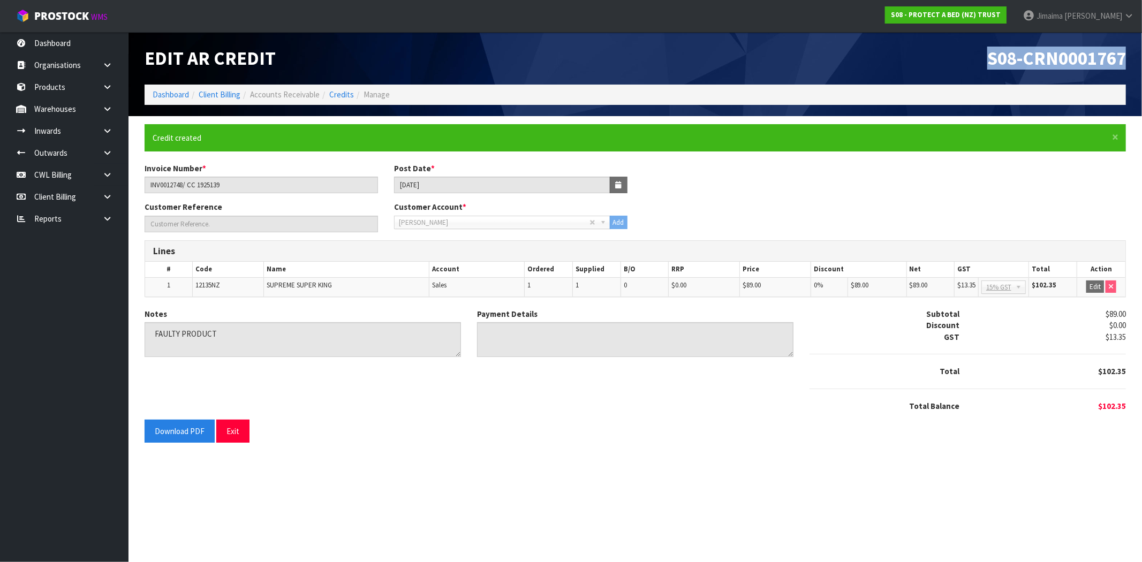
click at [170, 100] on ol "Dashboard Client Billing Accounts Receivable Credits Manage" at bounding box center [636, 95] width 982 height 20
click at [170, 99] on link "Dashboard" at bounding box center [171, 94] width 36 height 10
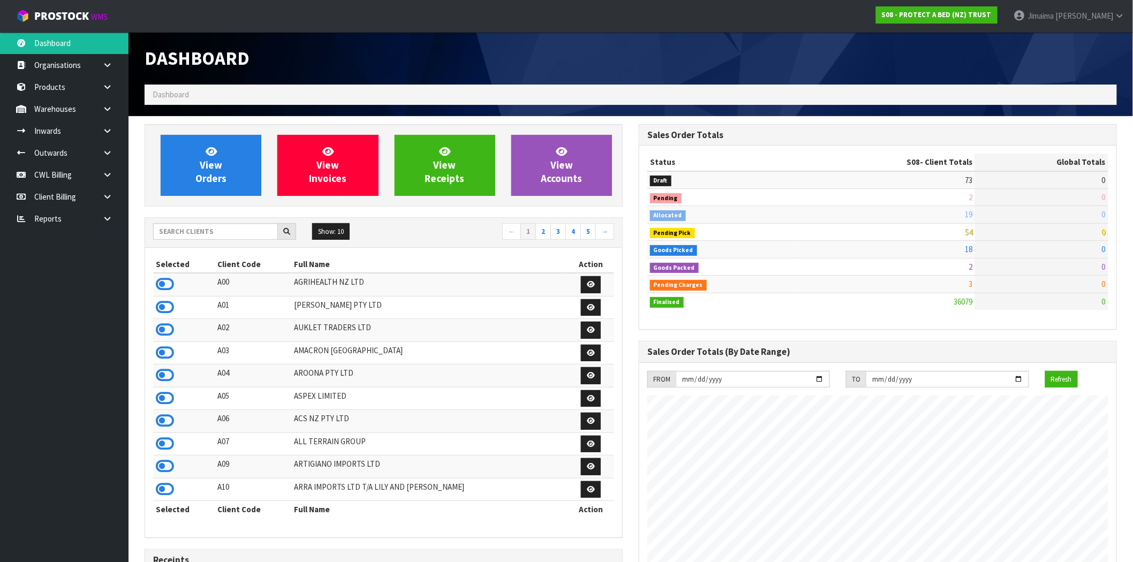
scroll to position [668, 494]
click at [215, 162] on span "View Orders" at bounding box center [210, 165] width 31 height 40
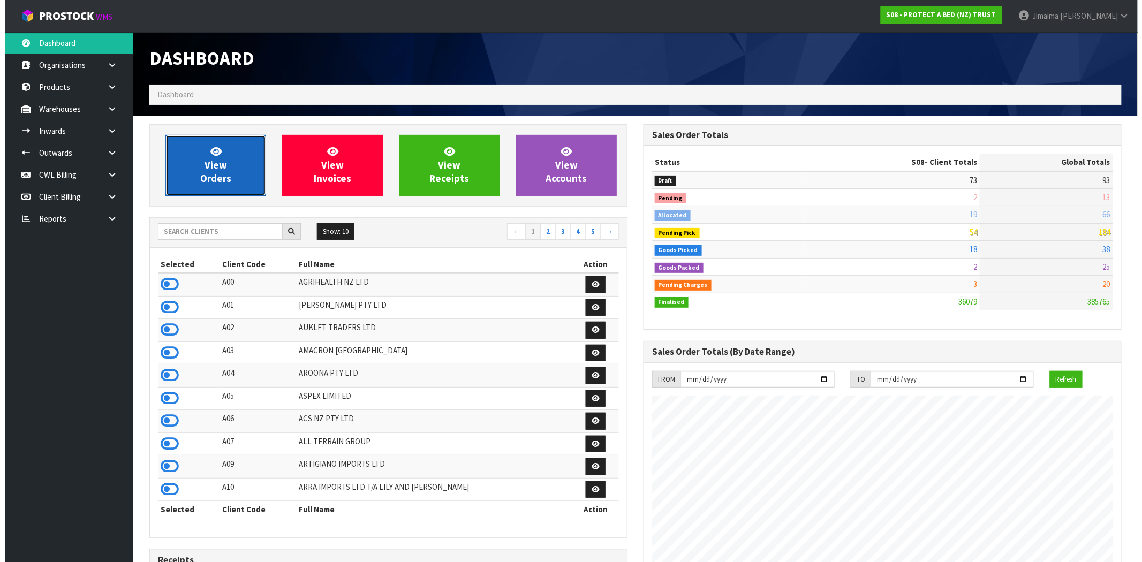
scroll to position [811, 494]
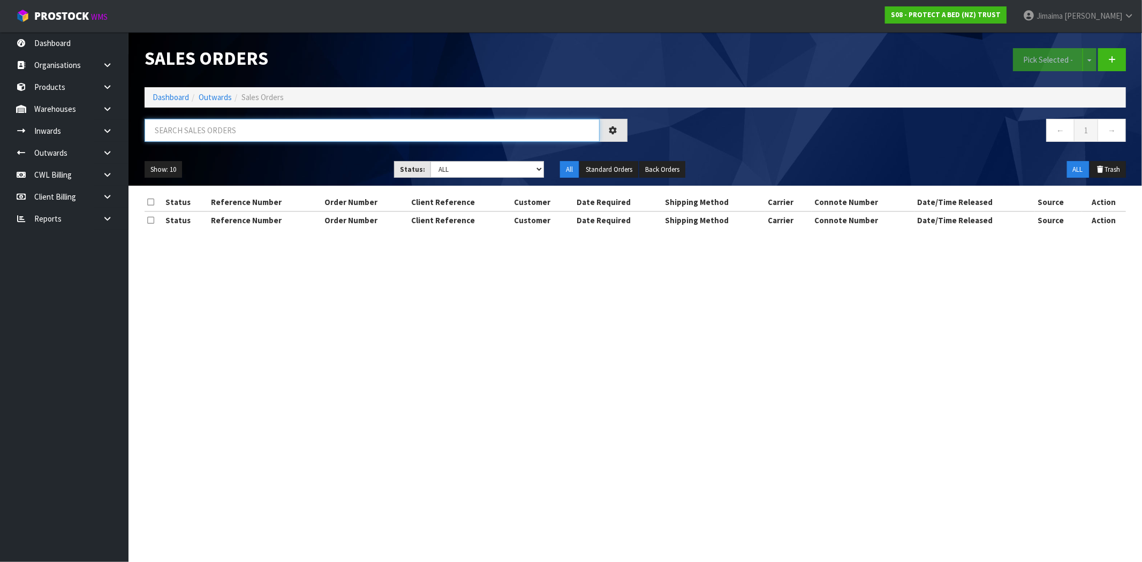
click at [238, 136] on input "text" at bounding box center [372, 130] width 455 height 23
paste input "ORD0033833"
type input "ORD0033833"
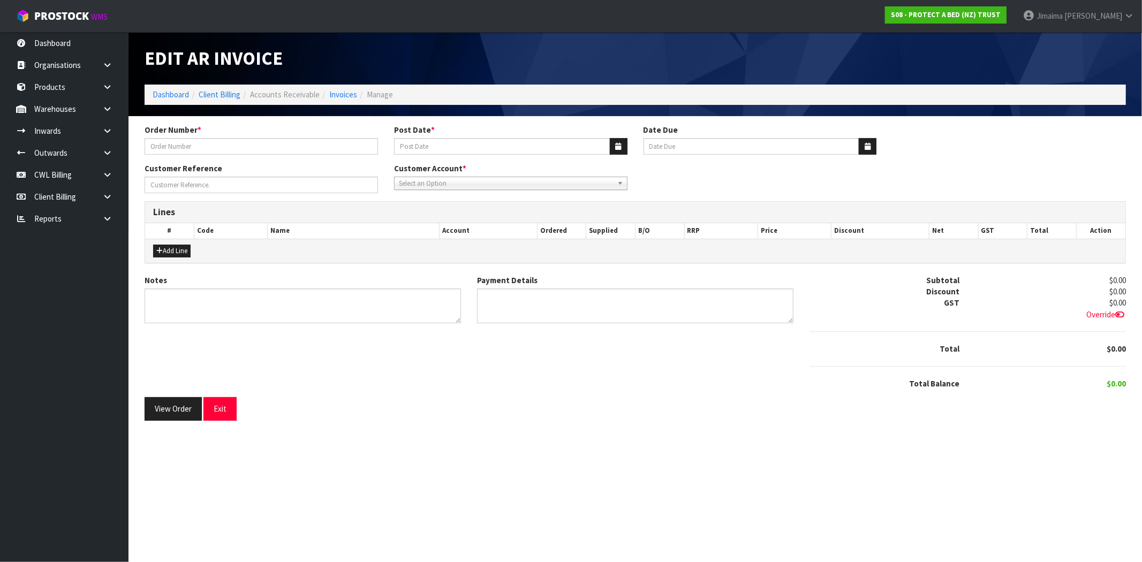
type input "6719"
type input "[DATE]"
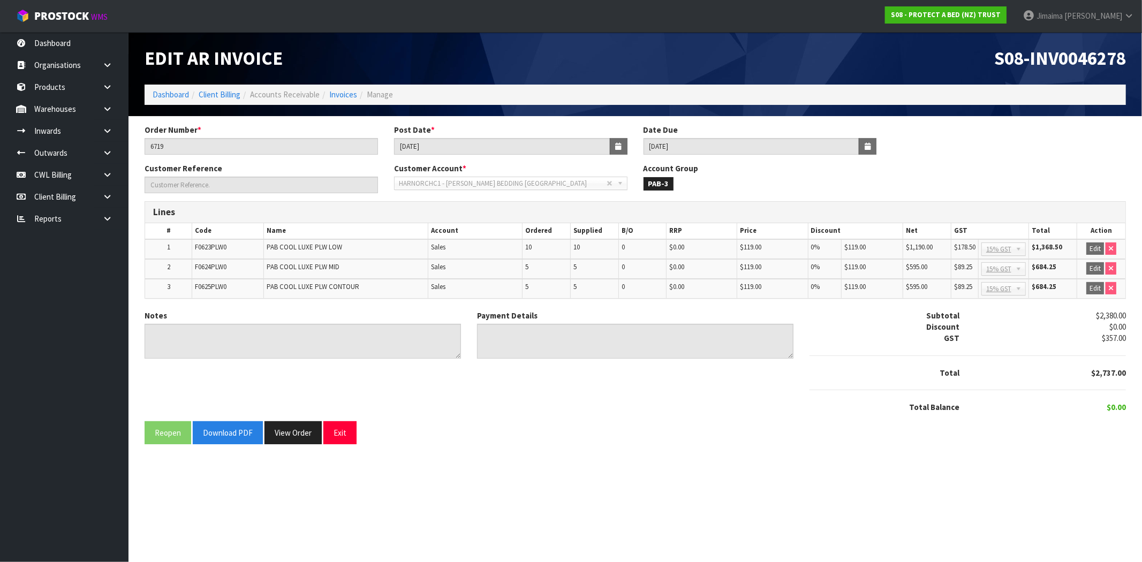
click at [187, 84] on div "Edit AR Invoice" at bounding box center [386, 58] width 499 height 52
click at [174, 90] on link "Dashboard" at bounding box center [171, 94] width 36 height 10
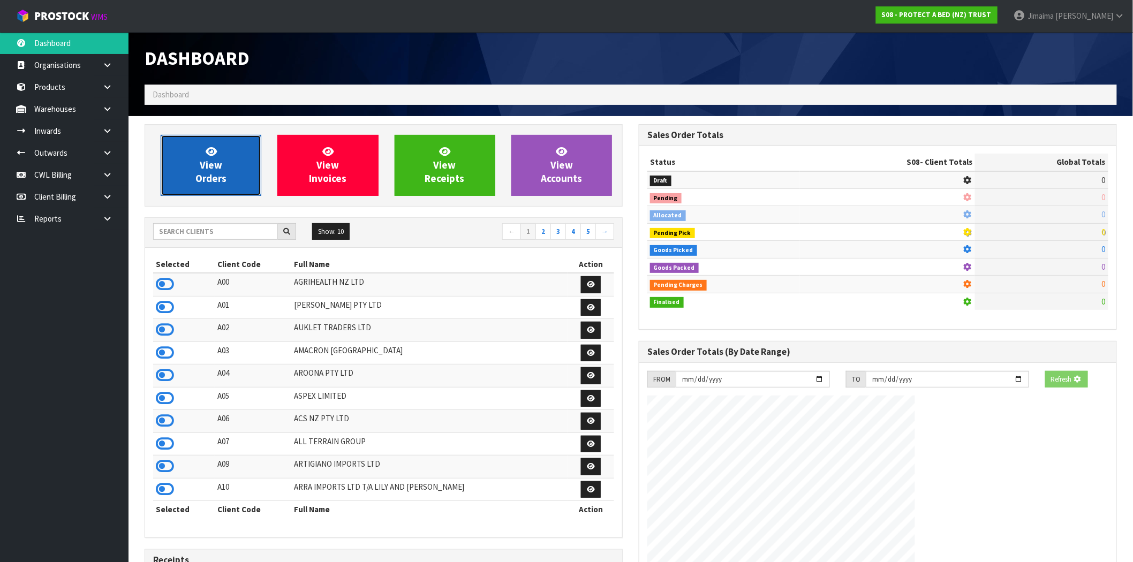
drag, startPoint x: 187, startPoint y: 157, endPoint x: 202, endPoint y: 157, distance: 15.0
click at [188, 157] on link "View Orders" at bounding box center [211, 165] width 101 height 61
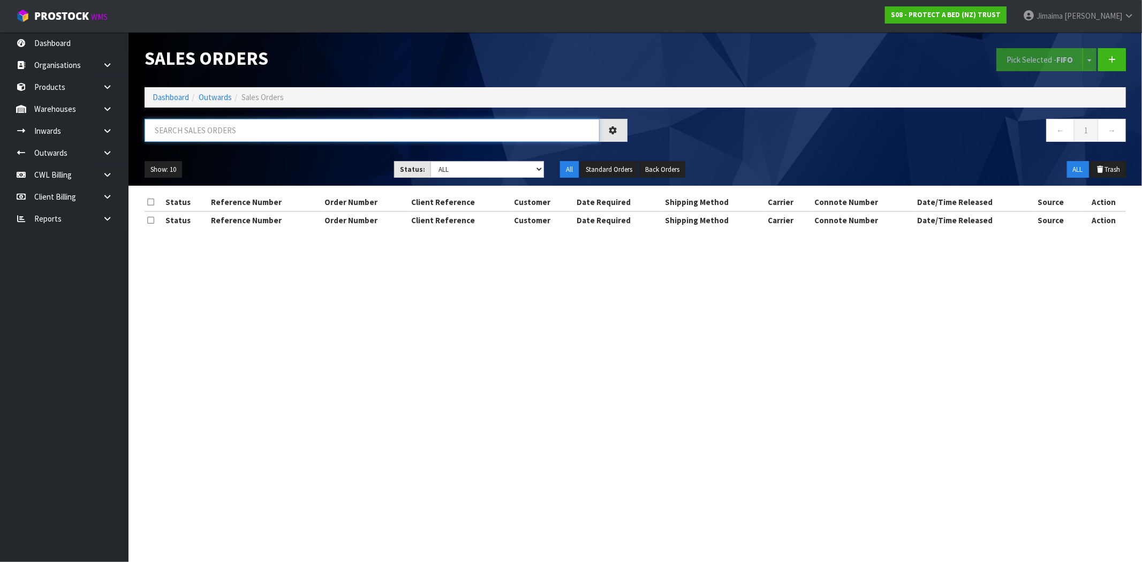
click at [227, 141] on input "text" at bounding box center [372, 130] width 455 height 23
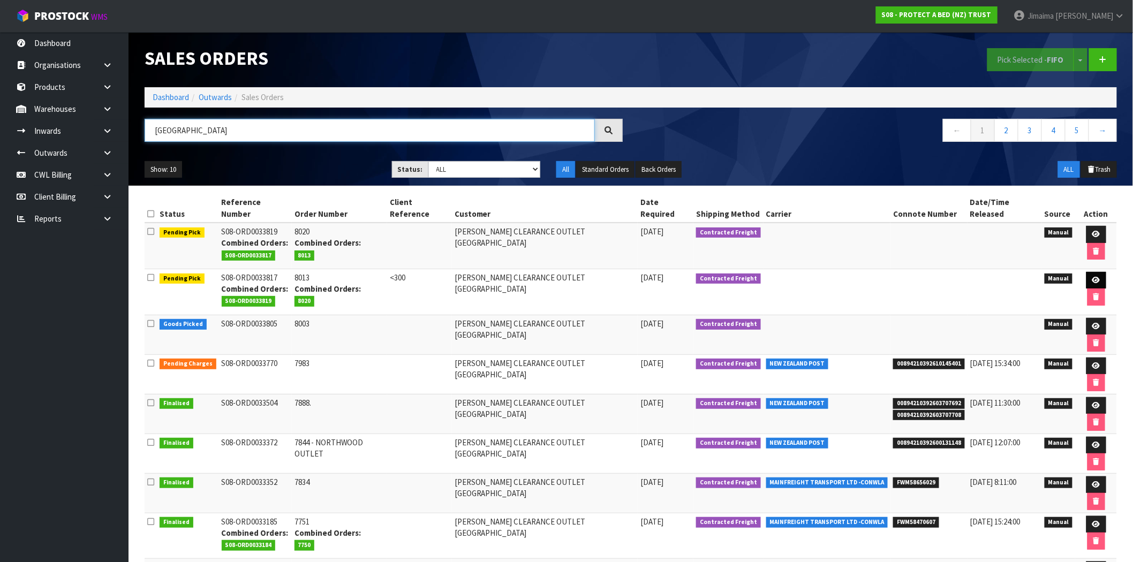
type input "[GEOGRAPHIC_DATA]"
click at [1087, 272] on link at bounding box center [1097, 280] width 20 height 17
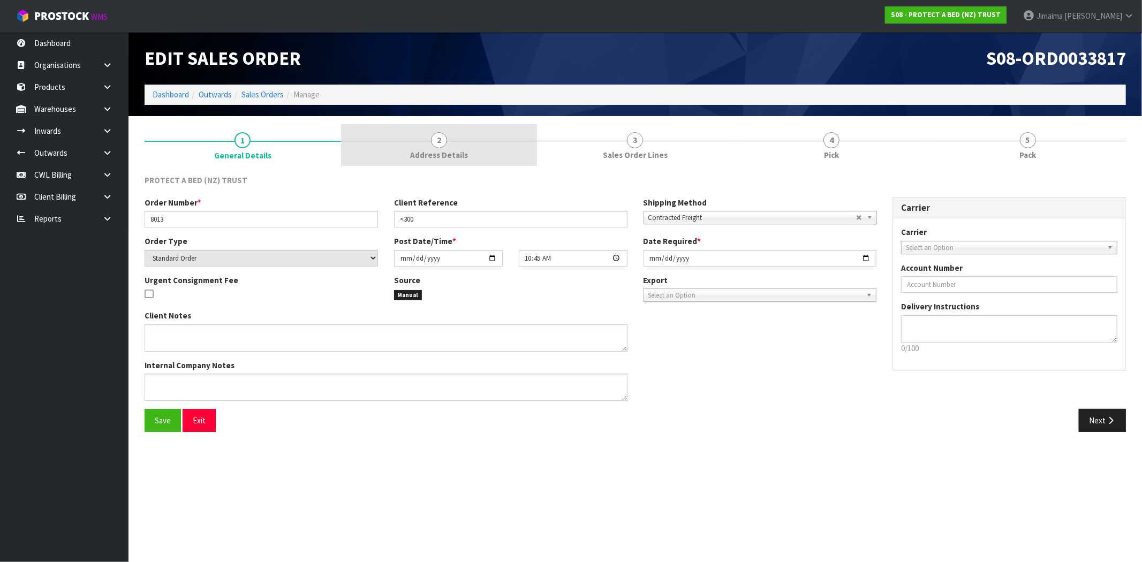
click at [440, 145] on span "2" at bounding box center [439, 140] width 16 height 16
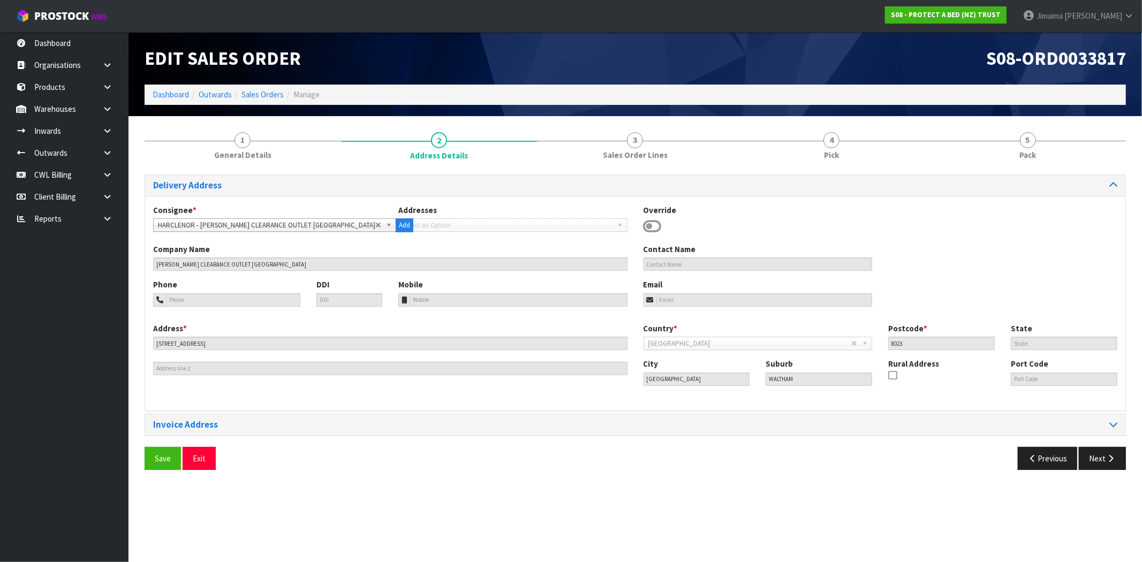
drag, startPoint x: 834, startPoint y: 161, endPoint x: 726, endPoint y: 258, distance: 145.7
click at [834, 161] on link "4 Pick" at bounding box center [832, 145] width 197 height 42
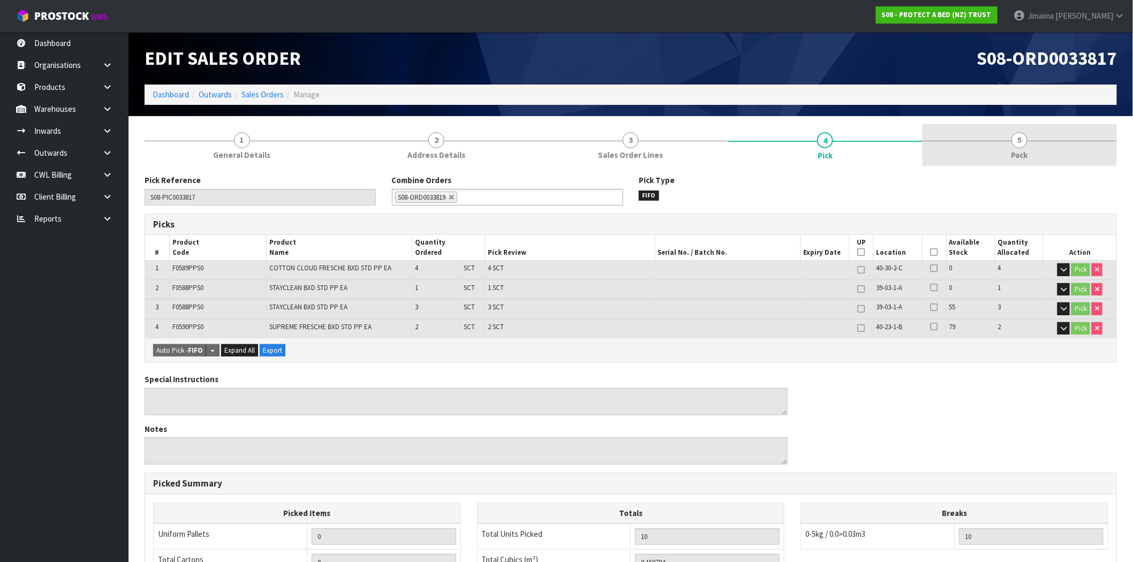
click at [983, 144] on link "5 Pack" at bounding box center [1020, 145] width 194 height 42
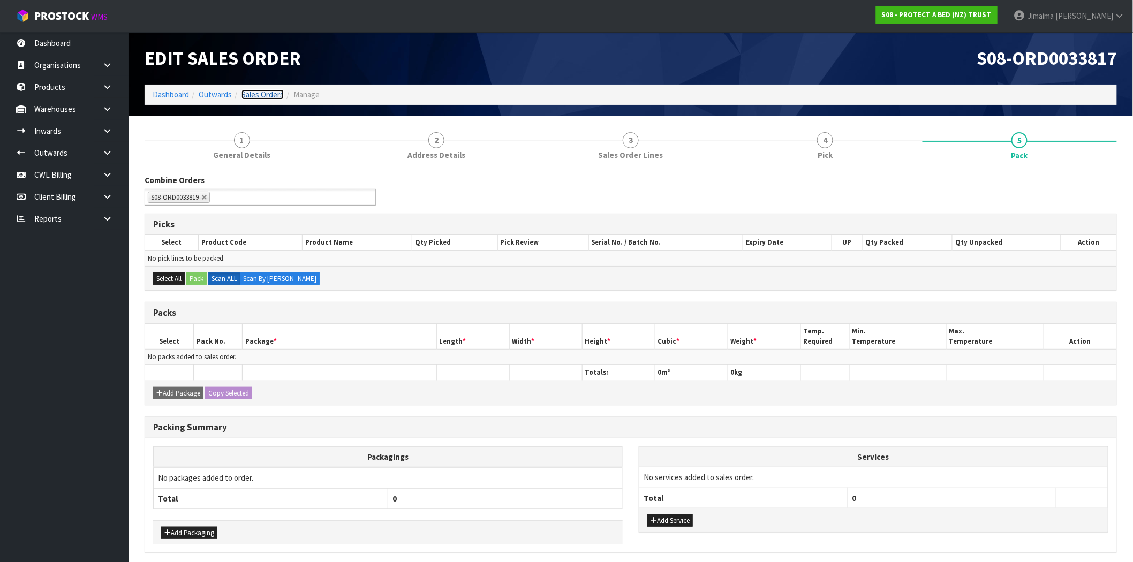
click at [274, 90] on link "Sales Orders" at bounding box center [263, 94] width 42 height 10
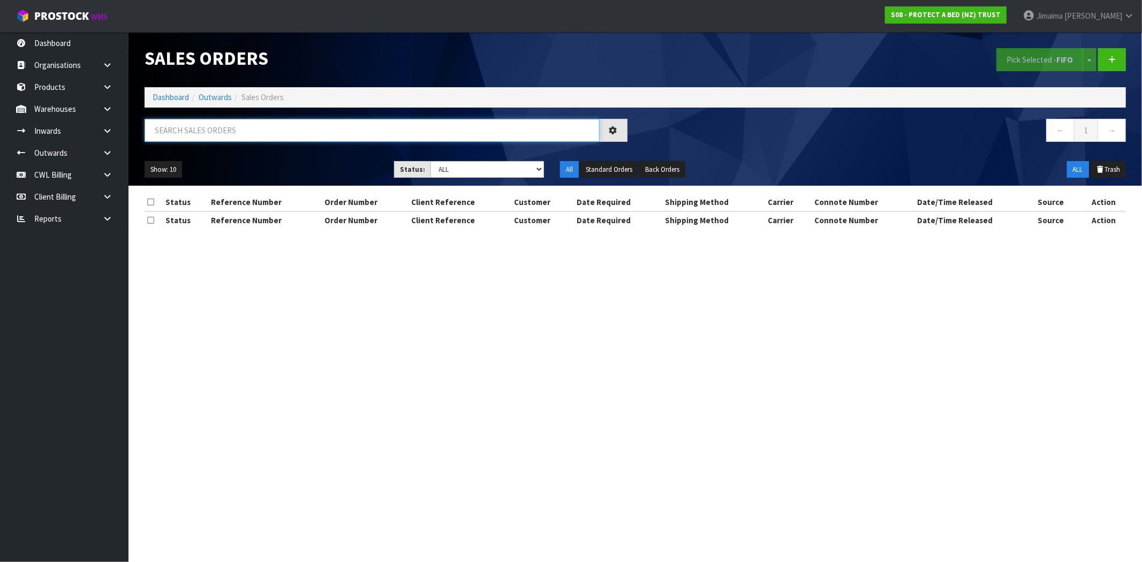
click at [296, 140] on input "text" at bounding box center [372, 130] width 455 height 23
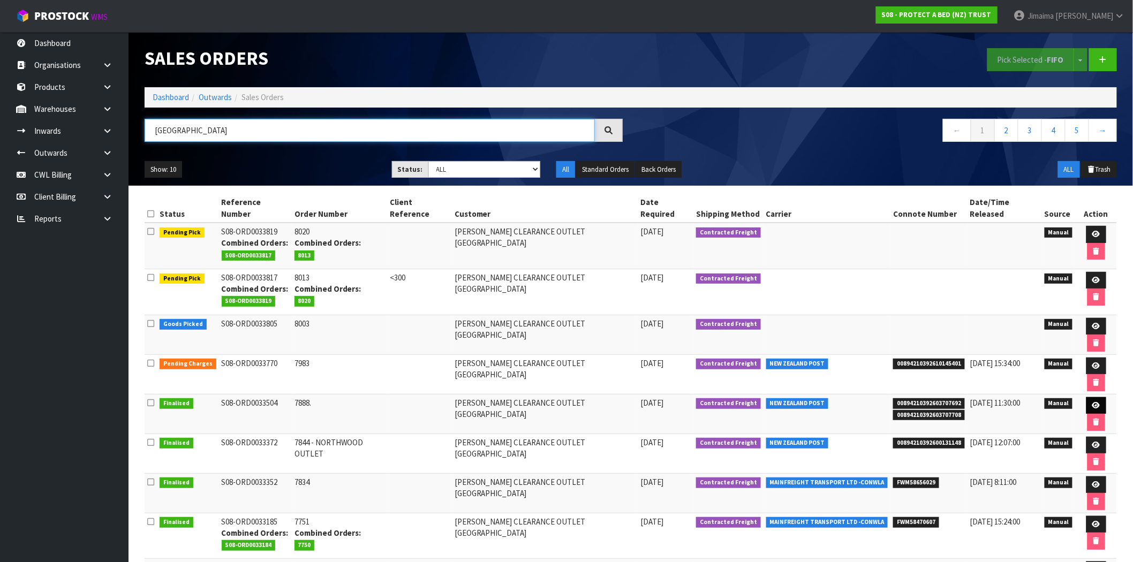
type input "[GEOGRAPHIC_DATA]"
click at [1093, 402] on icon at bounding box center [1097, 405] width 8 height 7
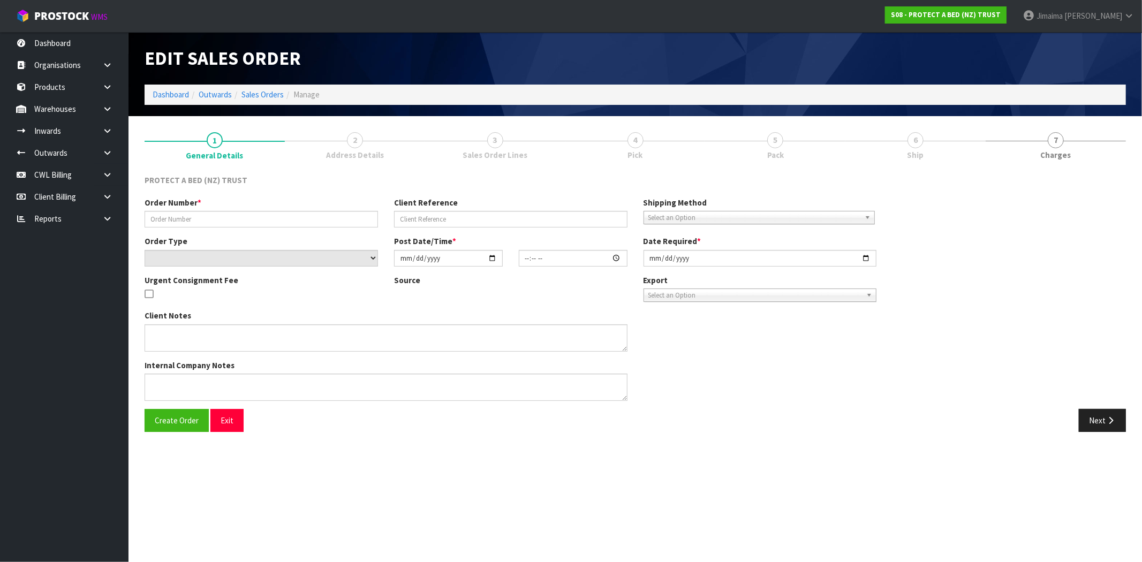
type input "7888."
select select "number:0"
type input "[DATE]"
type input "09:31:00.000"
type input "[DATE]"
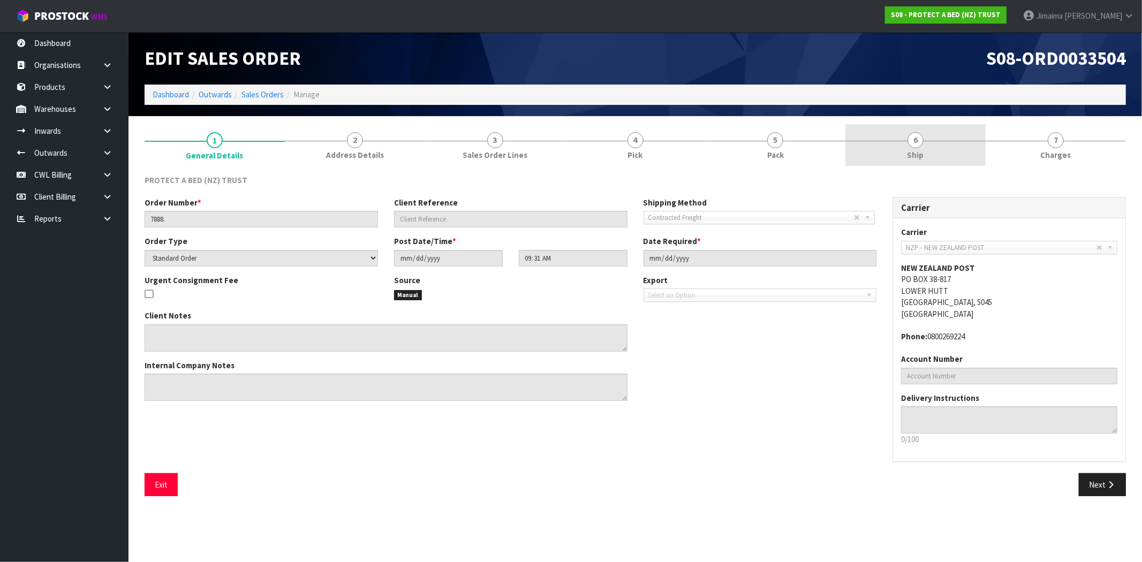
click at [916, 154] on span "Ship" at bounding box center [916, 154] width 17 height 11
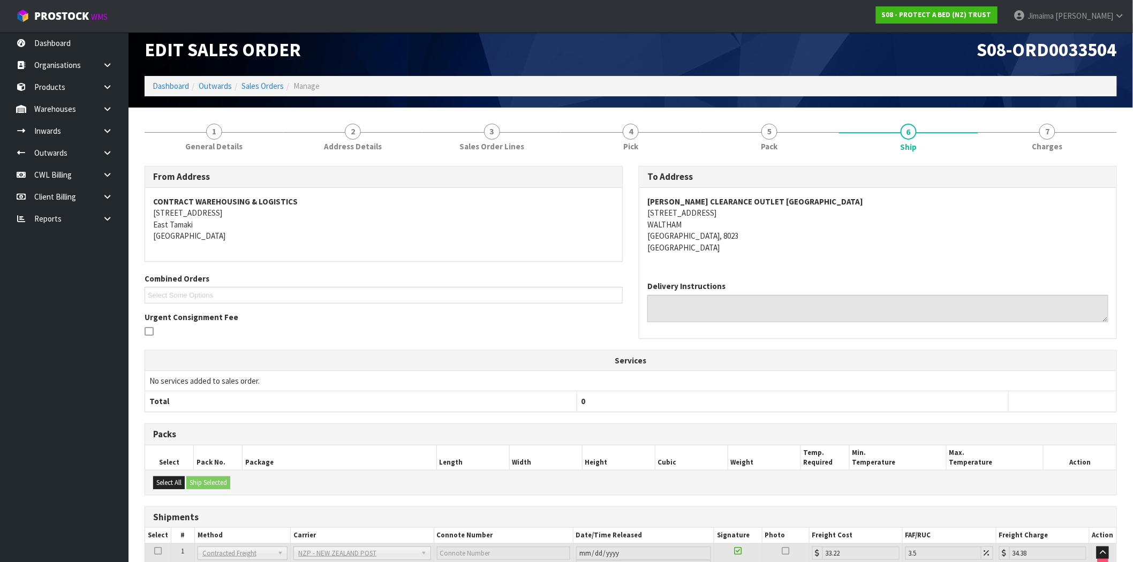
scroll to position [118, 0]
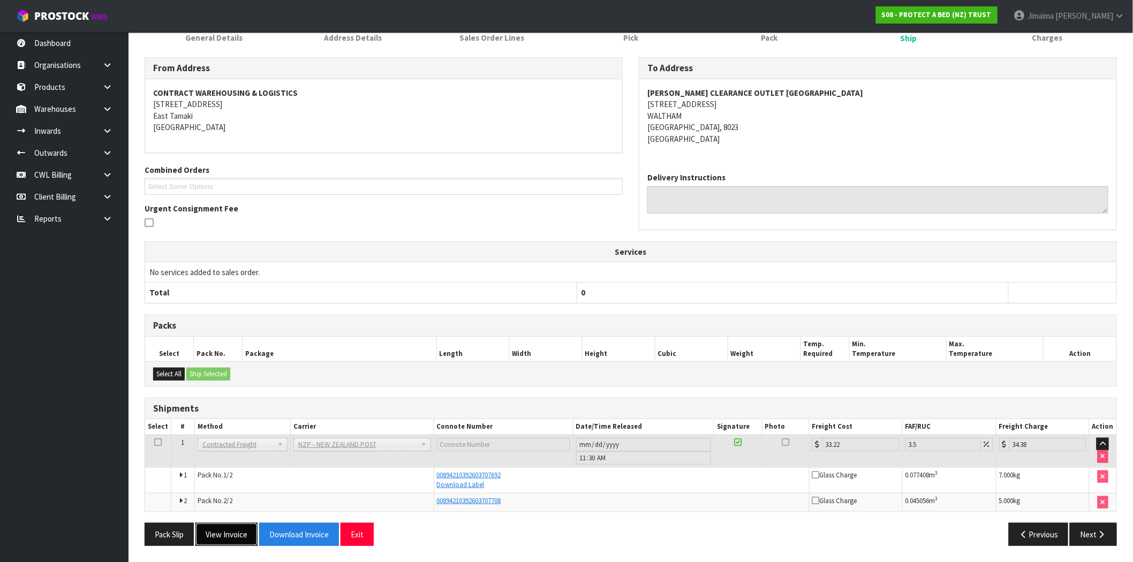
click at [232, 537] on button "View Invoice" at bounding box center [226, 534] width 62 height 23
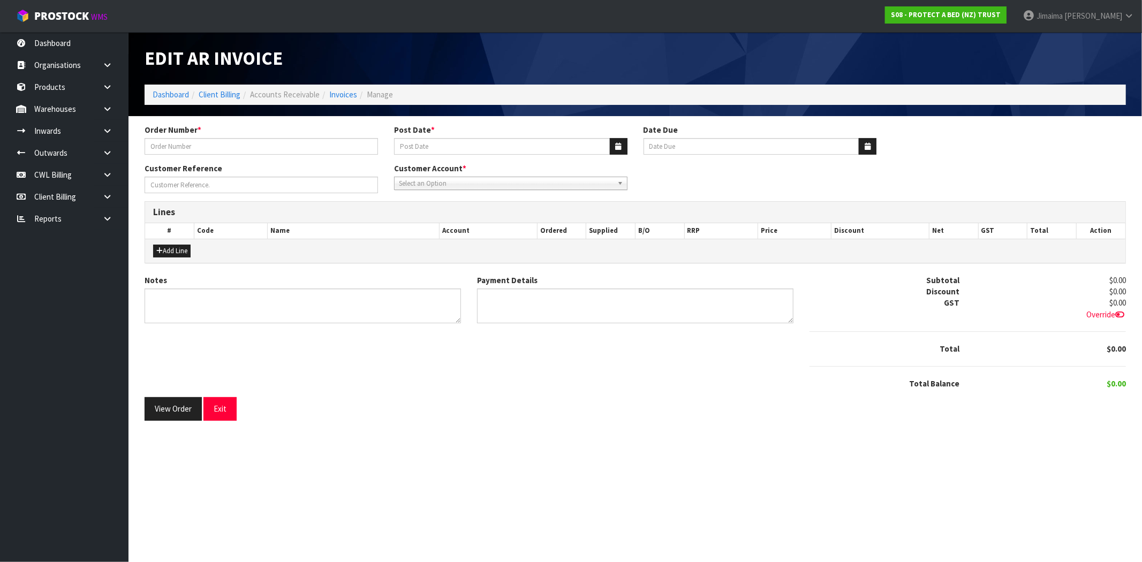
type input "7888."
type input "[DATE]"
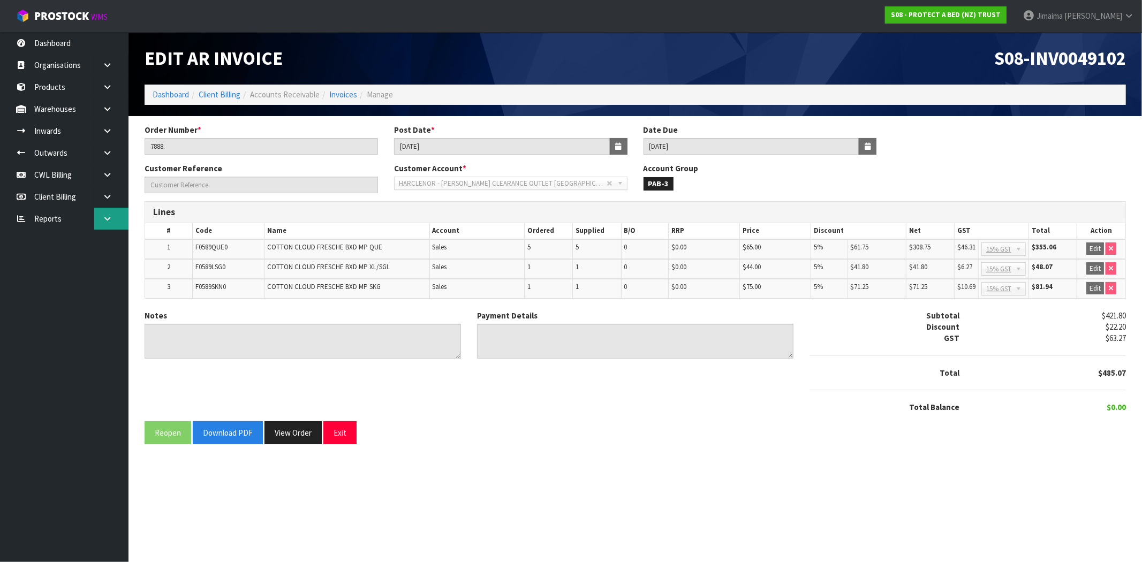
click at [104, 225] on link at bounding box center [111, 219] width 34 height 22
click at [102, 206] on link at bounding box center [111, 197] width 34 height 22
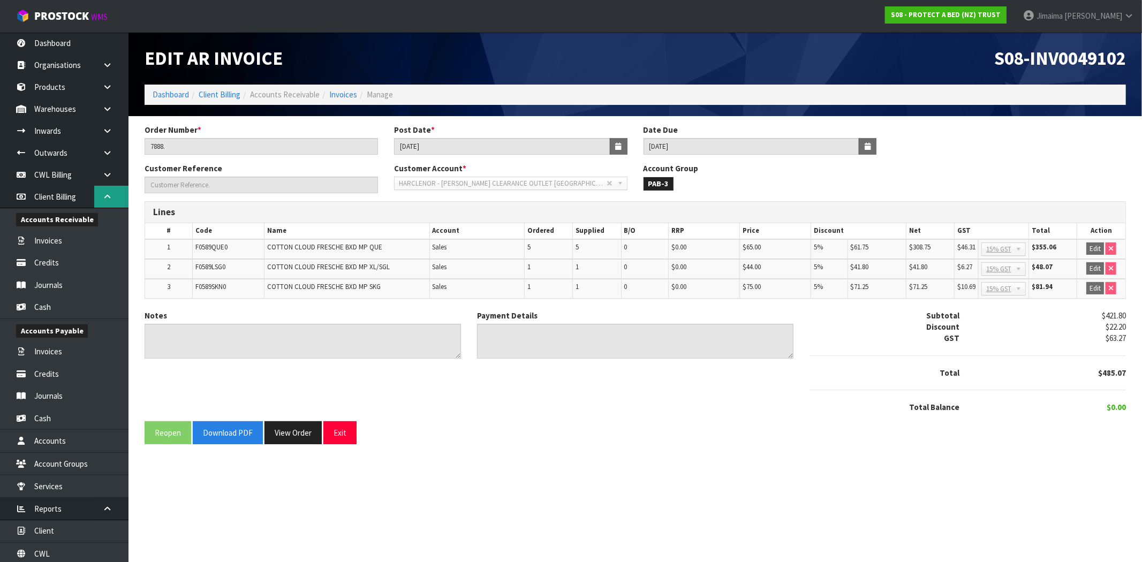
click at [105, 200] on icon at bounding box center [107, 197] width 10 height 8
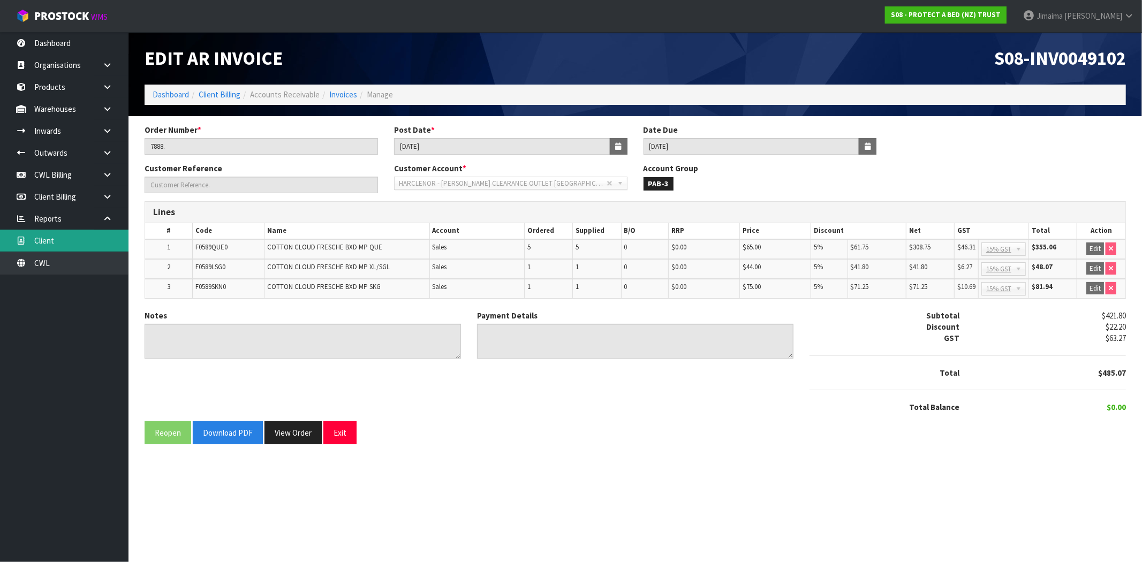
click at [59, 237] on link "Client" at bounding box center [64, 241] width 129 height 22
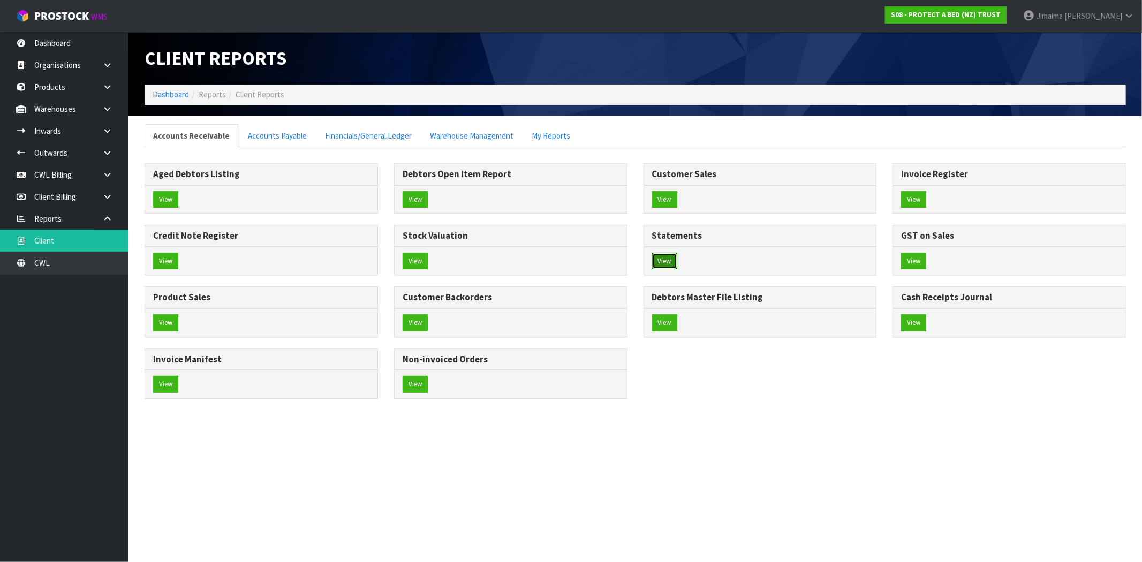
click at [671, 261] on button "View" at bounding box center [664, 261] width 25 height 17
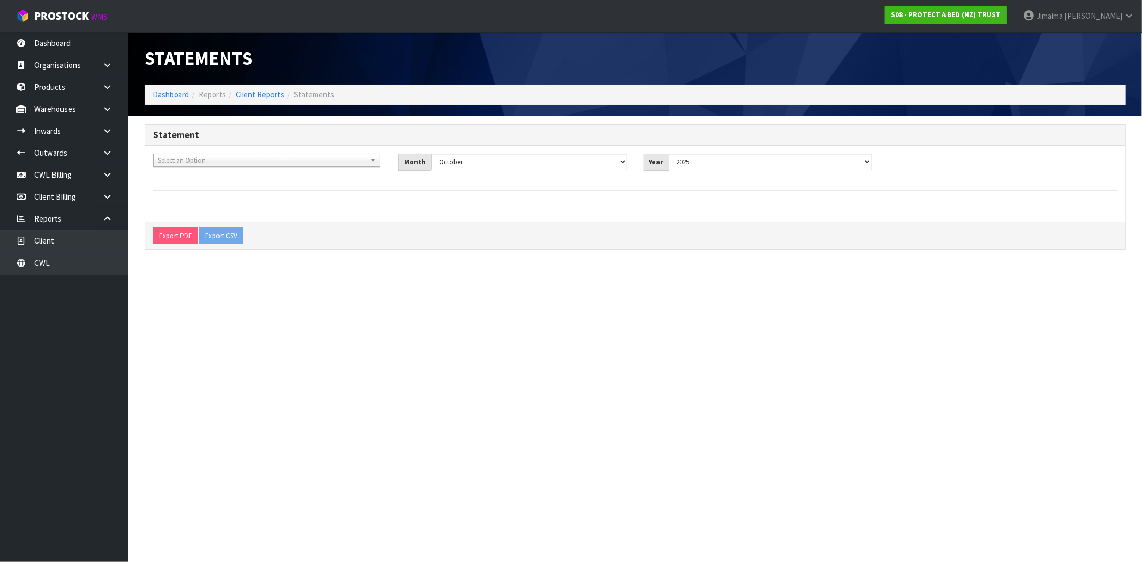
click at [329, 161] on span "Select an Option" at bounding box center [262, 160] width 208 height 13
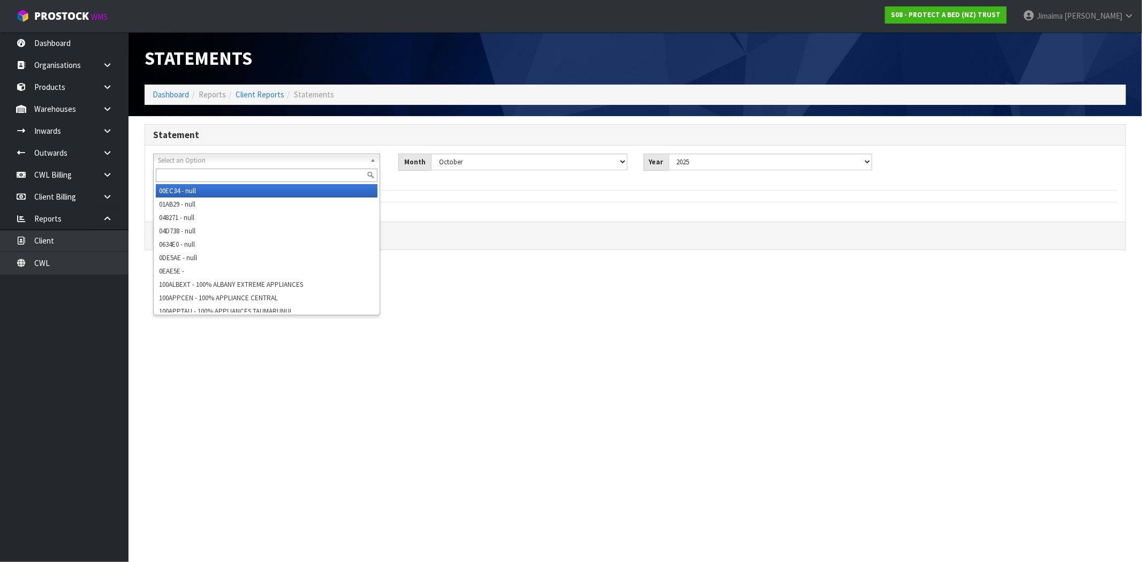
click at [297, 172] on input "text" at bounding box center [267, 175] width 222 height 13
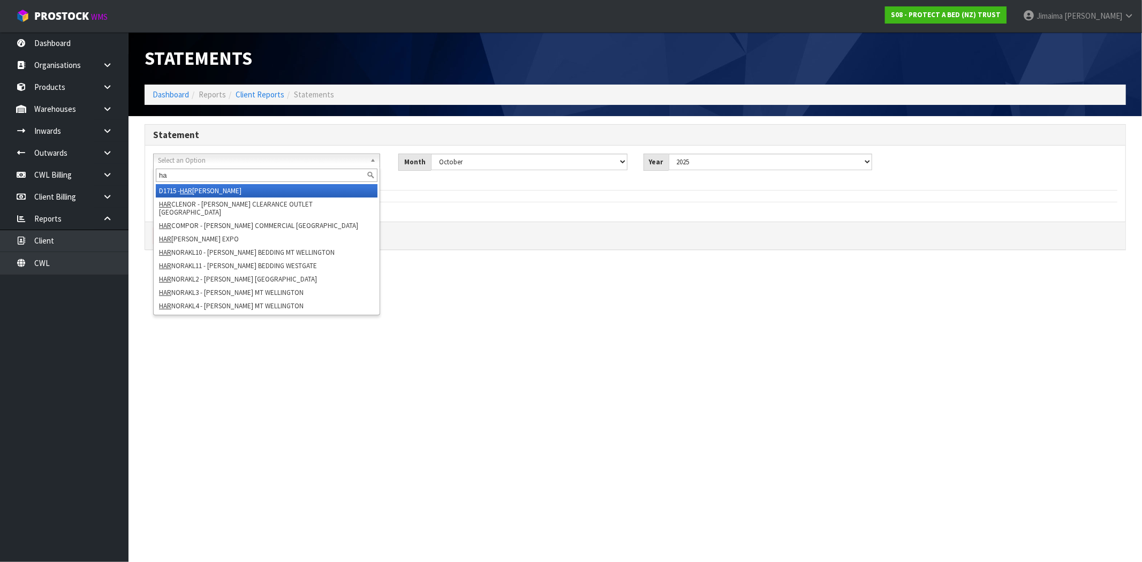
type input "h"
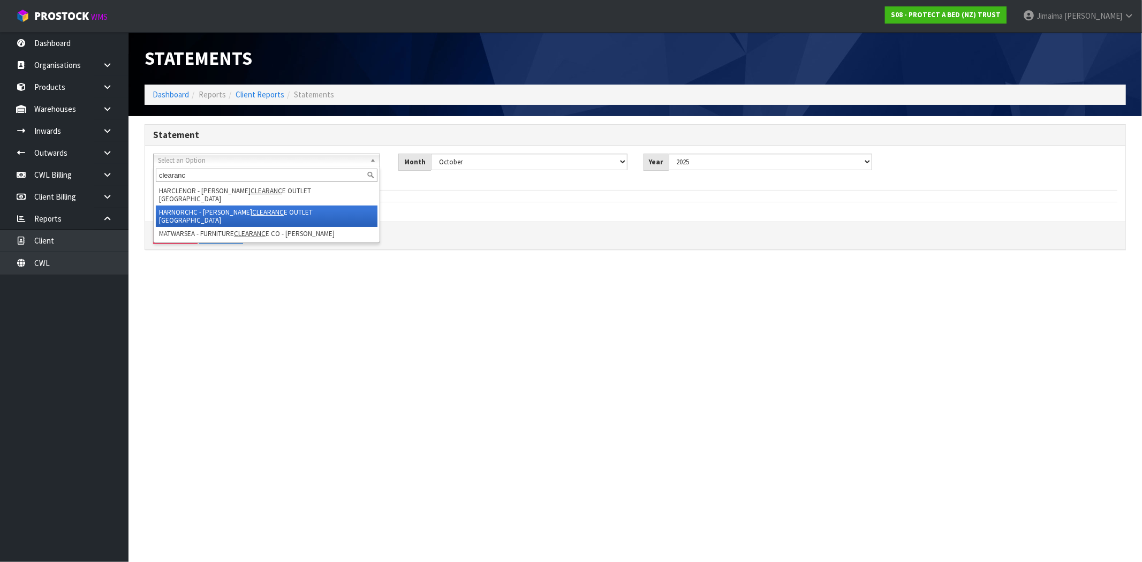
type input "clearanc"
click at [300, 206] on li "HARNORCHC - [PERSON_NAME] CLEARANC E OUTLET [GEOGRAPHIC_DATA]" at bounding box center [267, 216] width 222 height 21
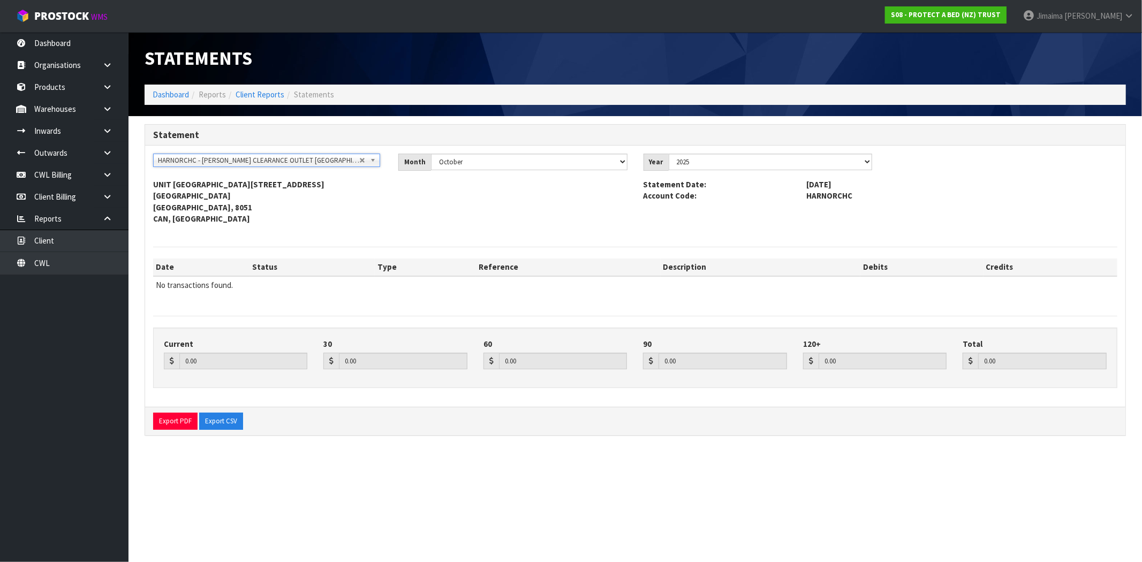
click at [312, 167] on div "HARNORCHC - [PERSON_NAME] CLEARANCE OUTLET [GEOGRAPHIC_DATA] HARCLENOR - [PERSO…" at bounding box center [266, 160] width 227 height 13
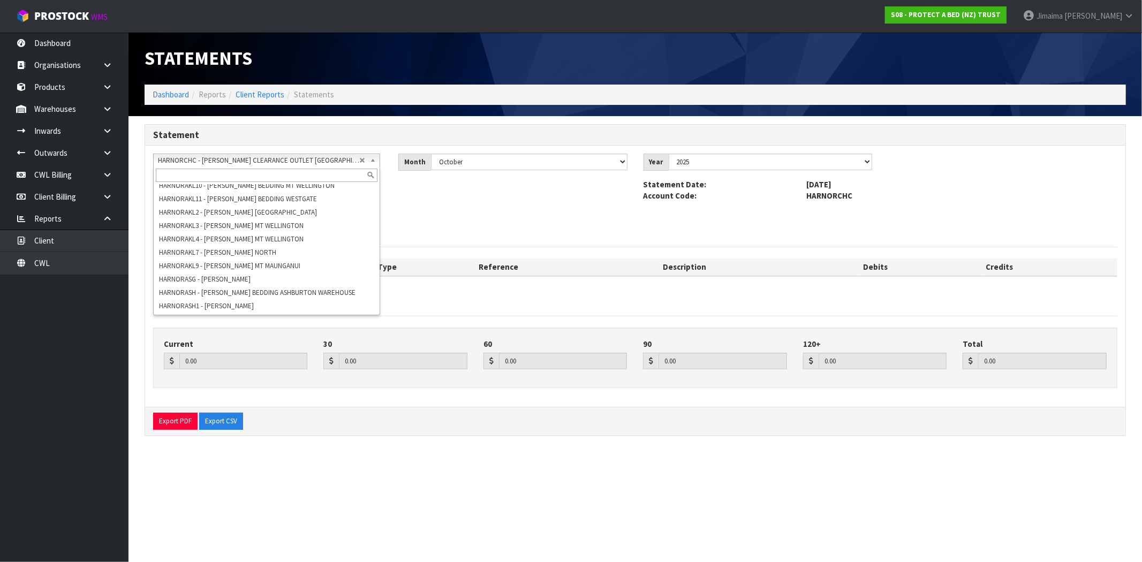
click at [302, 174] on input "text" at bounding box center [267, 175] width 222 height 13
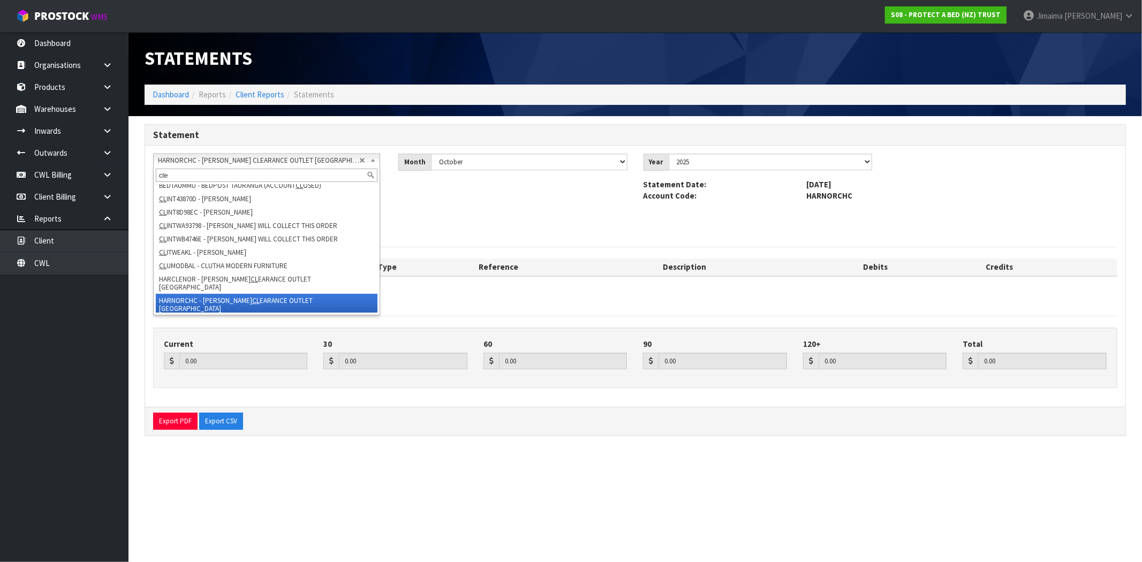
scroll to position [0, 0]
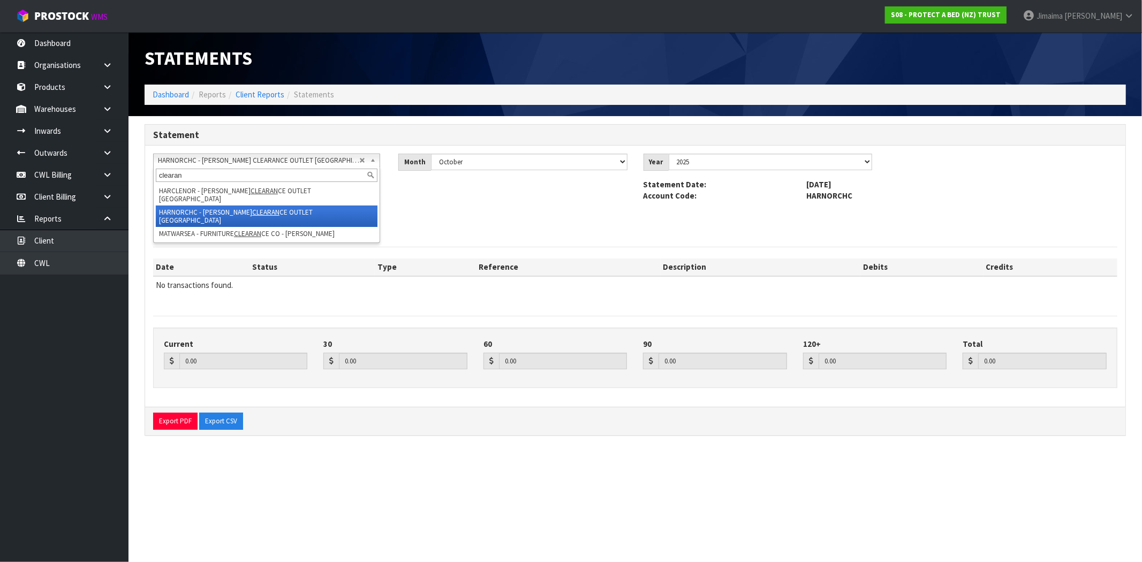
type input "clearan"
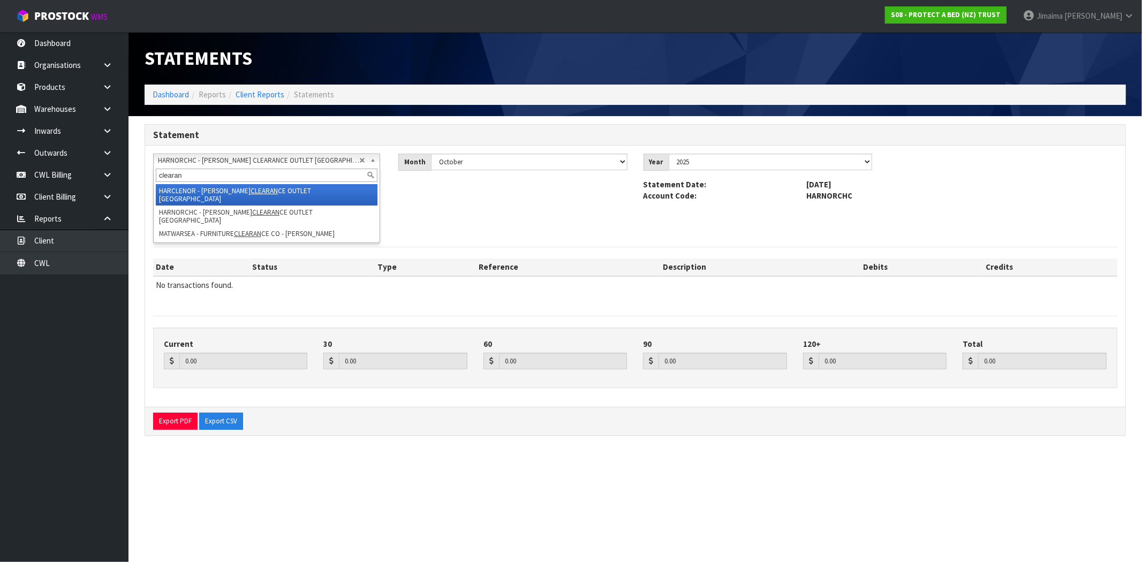
click at [298, 186] on li "HARCLENOR - [PERSON_NAME] CE OUTLET [GEOGRAPHIC_DATA]" at bounding box center [267, 194] width 222 height 21
type input "0.00"
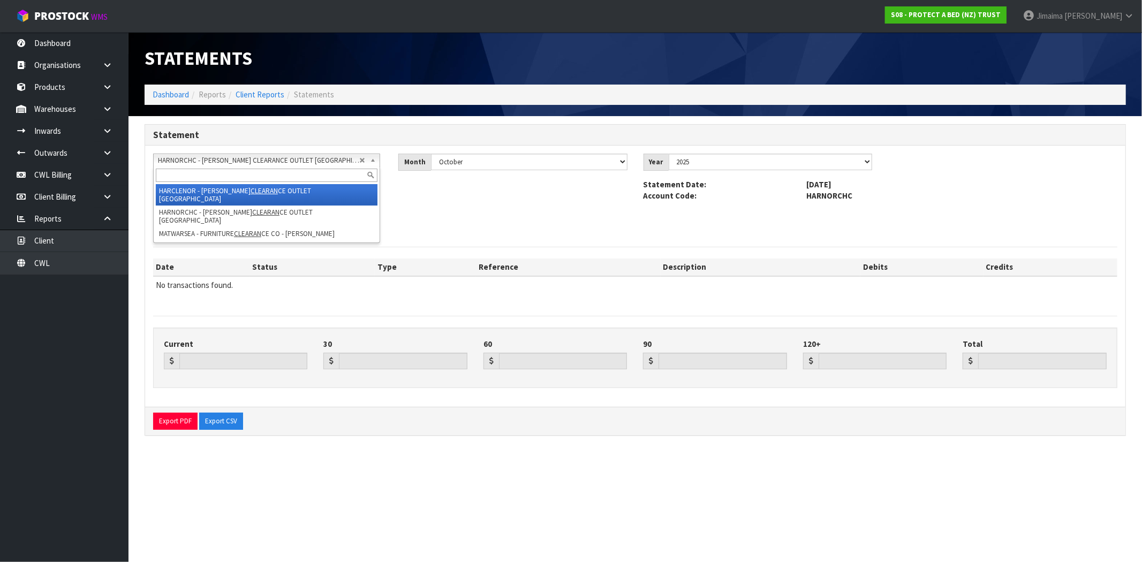
type input "0.00"
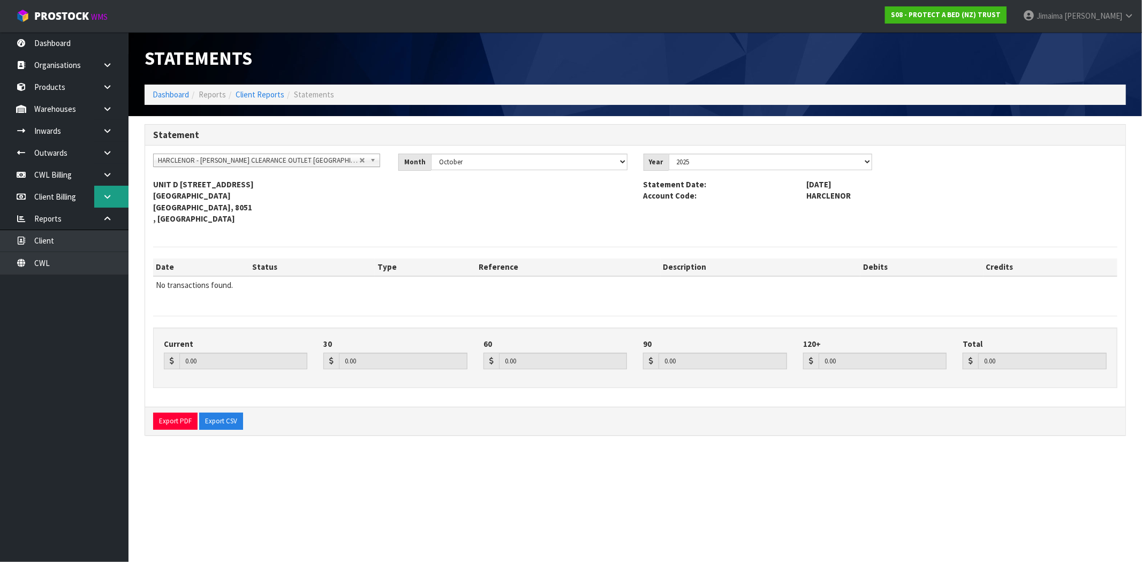
click at [121, 197] on link at bounding box center [111, 197] width 34 height 22
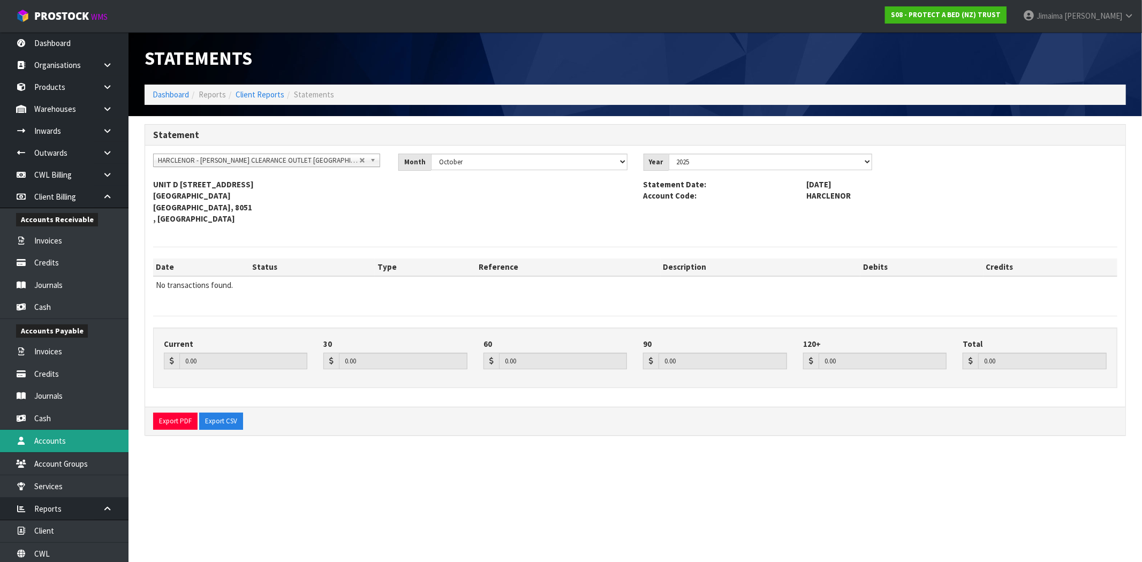
click at [66, 438] on link "Accounts" at bounding box center [64, 441] width 129 height 22
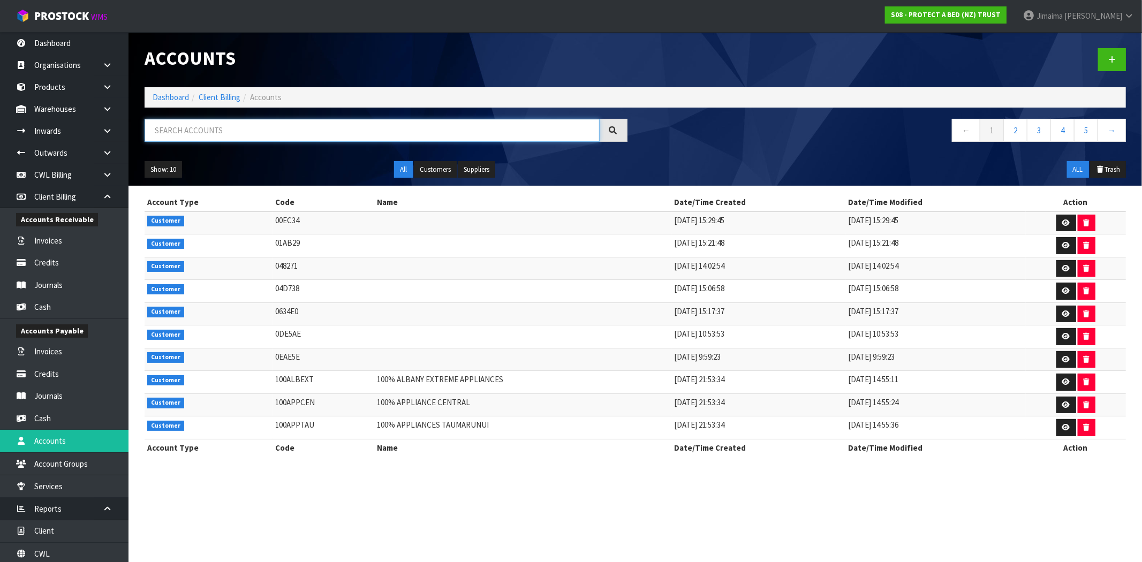
click at [274, 137] on input "text" at bounding box center [372, 130] width 455 height 23
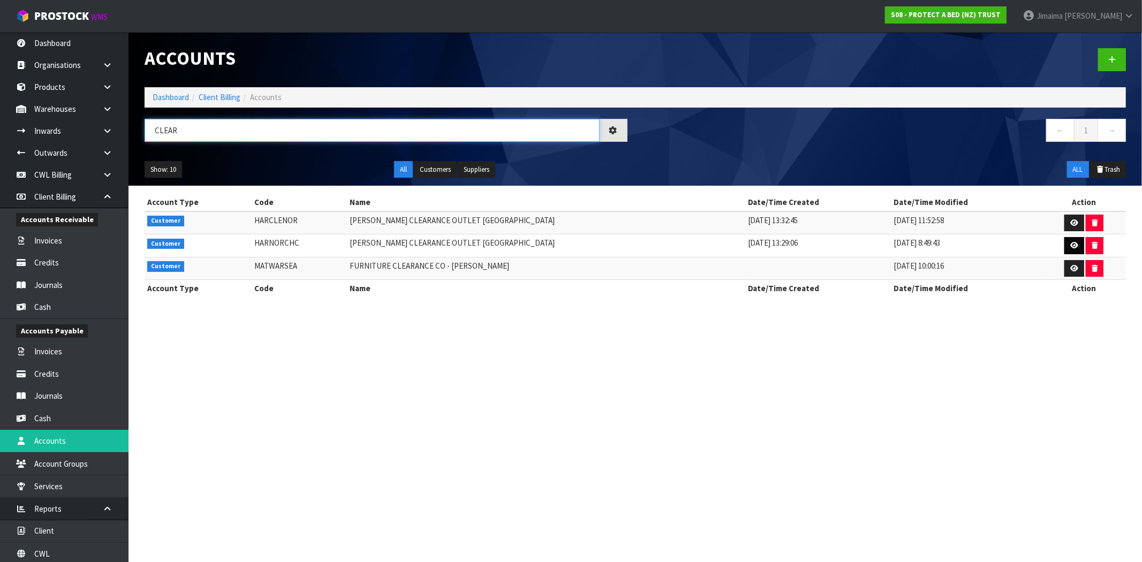
type input "CLEAR"
click at [1071, 249] on icon at bounding box center [1075, 245] width 8 height 7
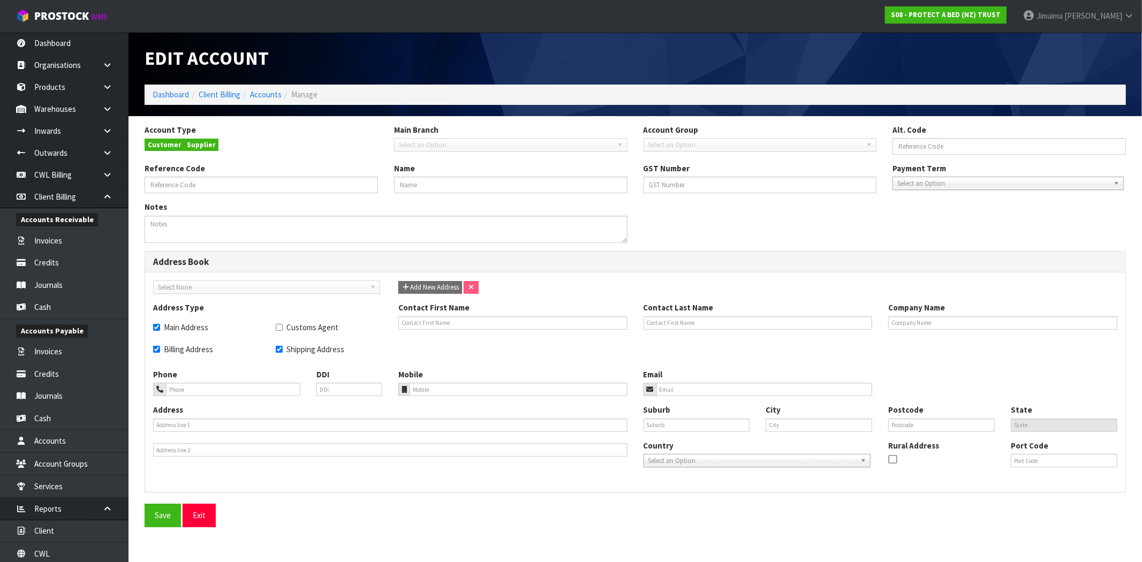
type input "HARNORCHC"
type input "[PERSON_NAME] CLEARANCE OUTLET [GEOGRAPHIC_DATA]"
checkbox input "true"
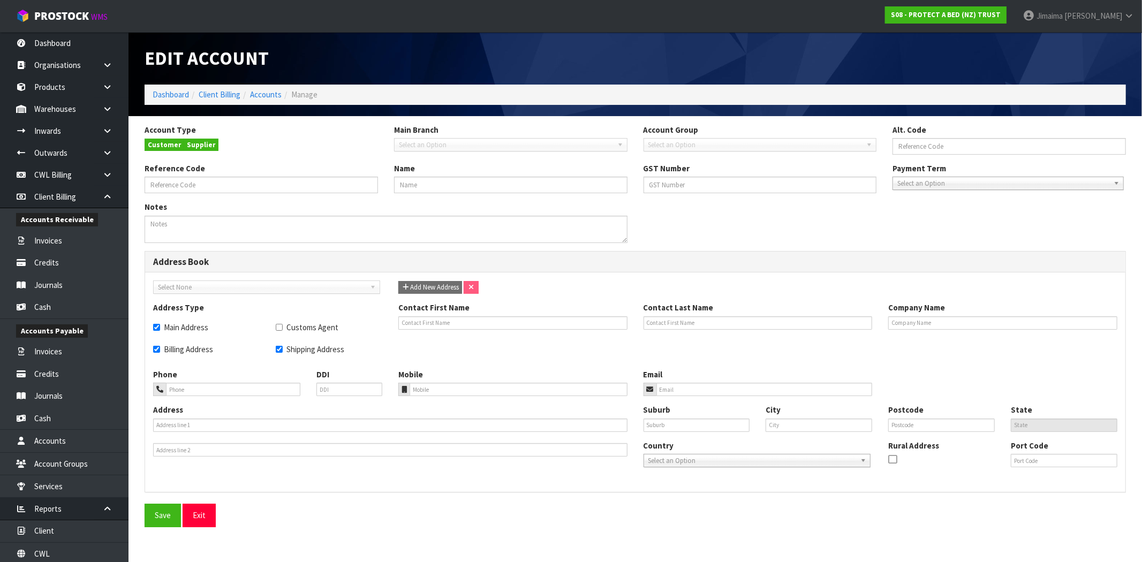
type input "[PERSON_NAME] CLEARANCE OUTLET [GEOGRAPHIC_DATA]"
type input "UNIT [GEOGRAPHIC_DATA][STREET_ADDRESS]"
type input "[GEOGRAPHIC_DATA]"
type input "8051"
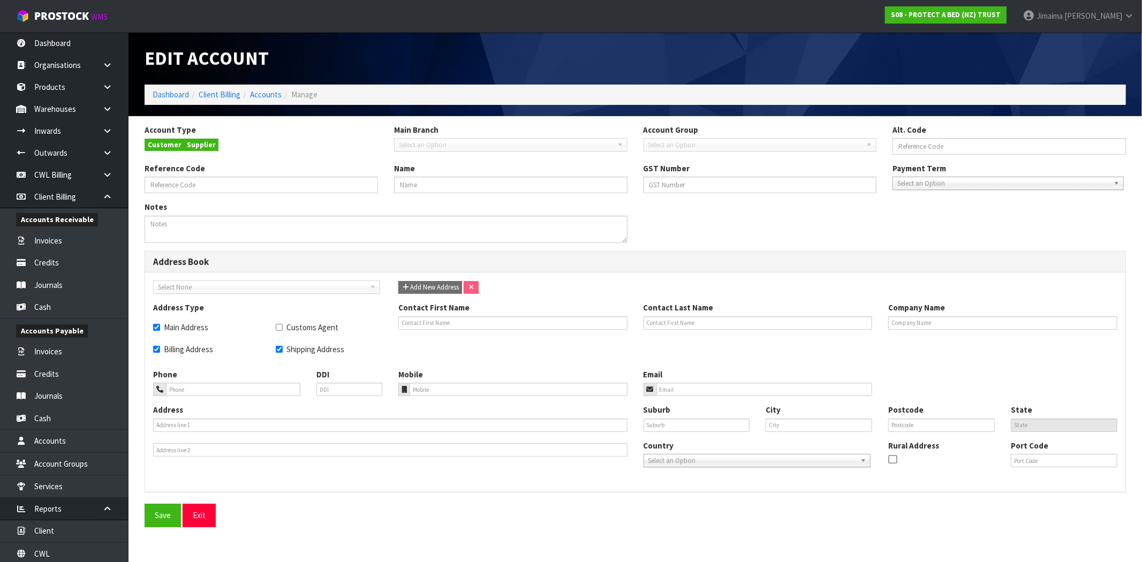
type input "CAN"
type input "NZCHC"
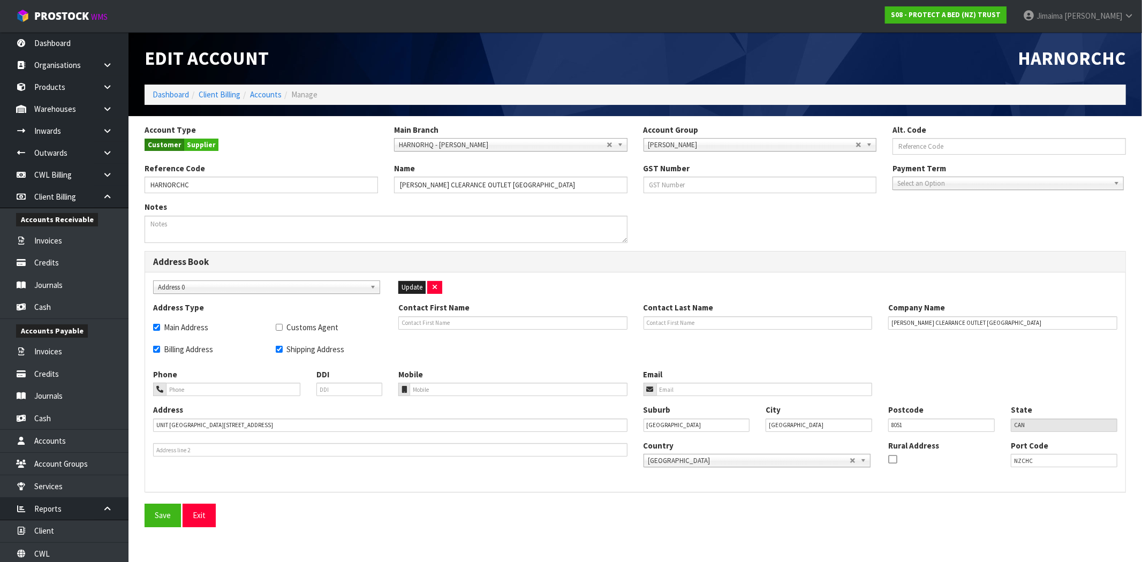
click at [371, 290] on b at bounding box center [375, 287] width 10 height 12
click at [525, 292] on div "Update" at bounding box center [512, 287] width 245 height 13
click at [266, 97] on link "Accounts" at bounding box center [266, 94] width 32 height 10
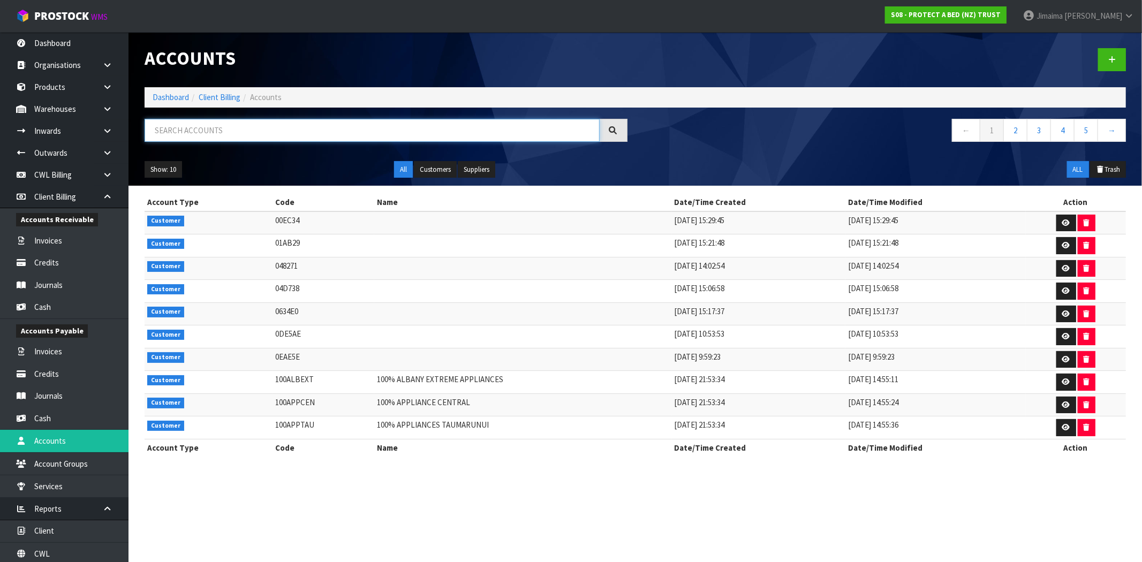
click at [242, 137] on input "text" at bounding box center [372, 130] width 455 height 23
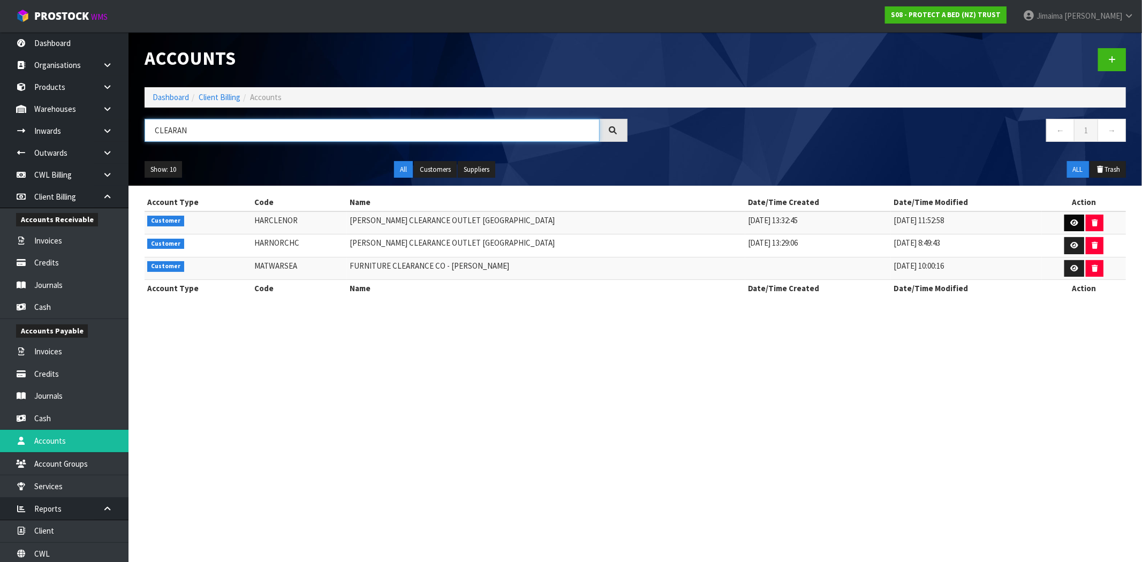
type input "CLEARAN"
click at [1073, 223] on icon at bounding box center [1075, 223] width 8 height 7
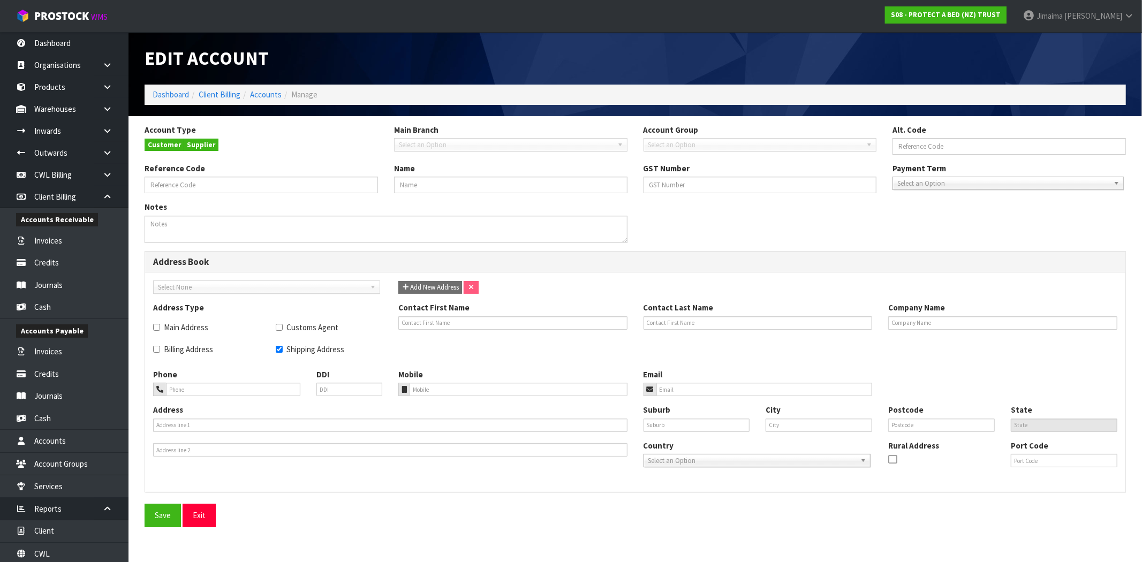
type input "10876"
type input "HARCLENOR"
type input "[PERSON_NAME] CLEARANCE OUTLET [GEOGRAPHIC_DATA]"
checkbox input "true"
type input "[PERSON_NAME] CLEARANCE OUTLET [GEOGRAPHIC_DATA]"
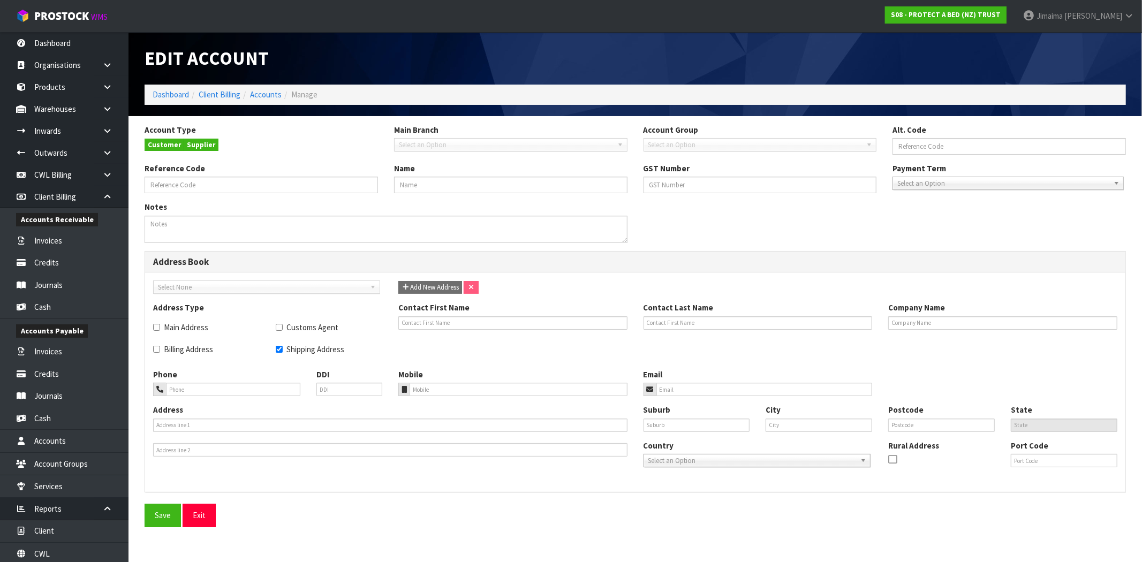
type input "[STREET_ADDRESS]"
type input "WALTHAM"
type input "[GEOGRAPHIC_DATA]"
type input "8023"
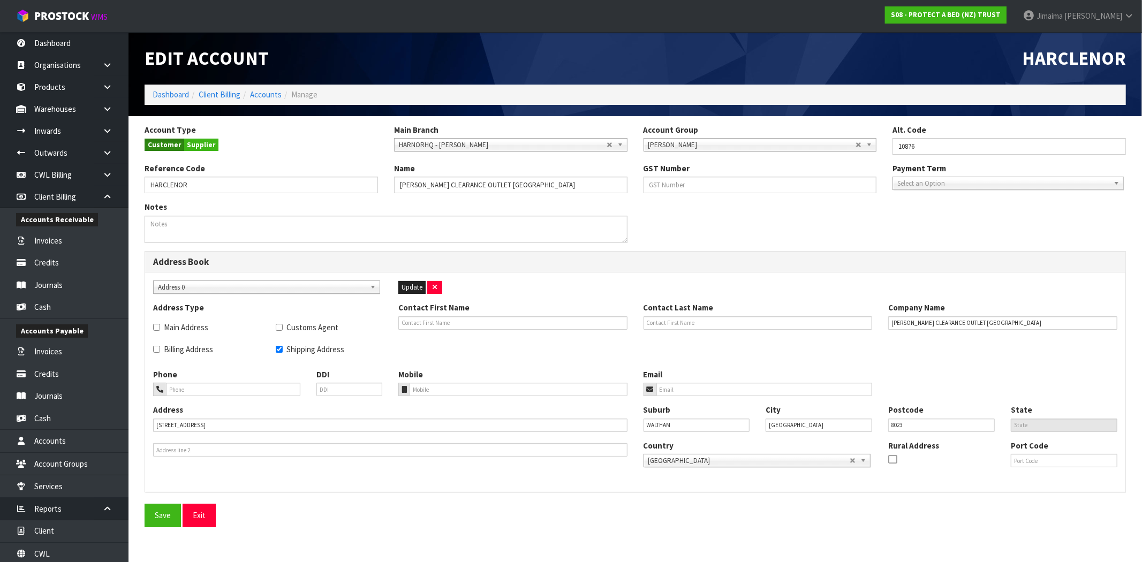
click at [372, 285] on b at bounding box center [375, 287] width 10 height 12
click at [347, 346] on li "Address 1" at bounding box center [267, 344] width 222 height 13
checkbox input "true"
checkbox input "false"
type input "UNIT D [STREET_ADDRESS]"
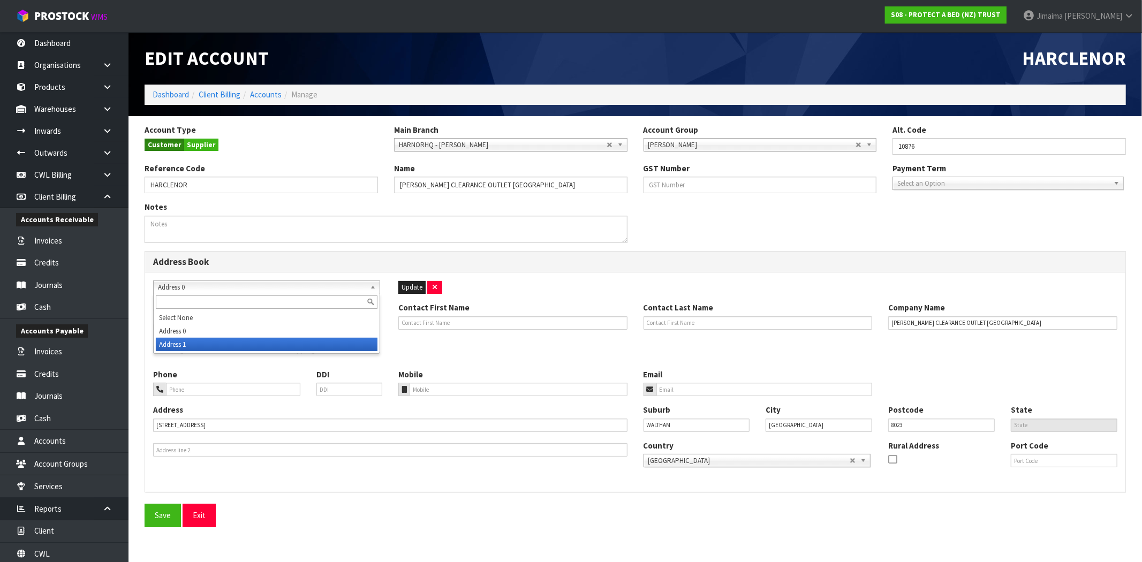
type input "[GEOGRAPHIC_DATA]"
type input "8051"
click at [372, 292] on b at bounding box center [375, 287] width 10 height 12
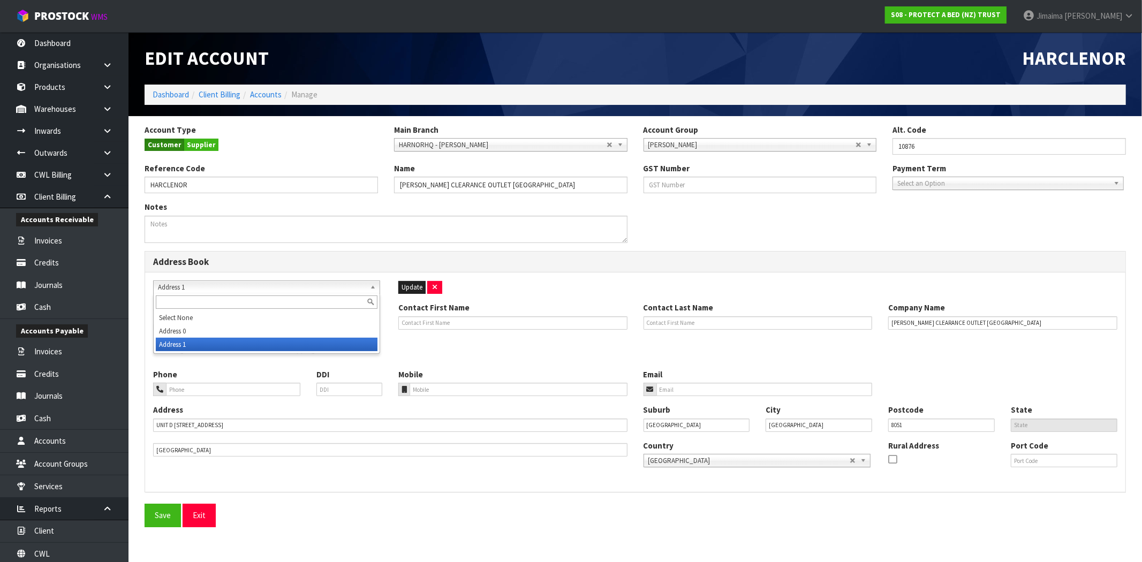
click at [249, 336] on li "Address 0" at bounding box center [267, 331] width 222 height 13
checkbox input "false"
checkbox input "true"
type input "[STREET_ADDRESS]"
type input "WALTHAM"
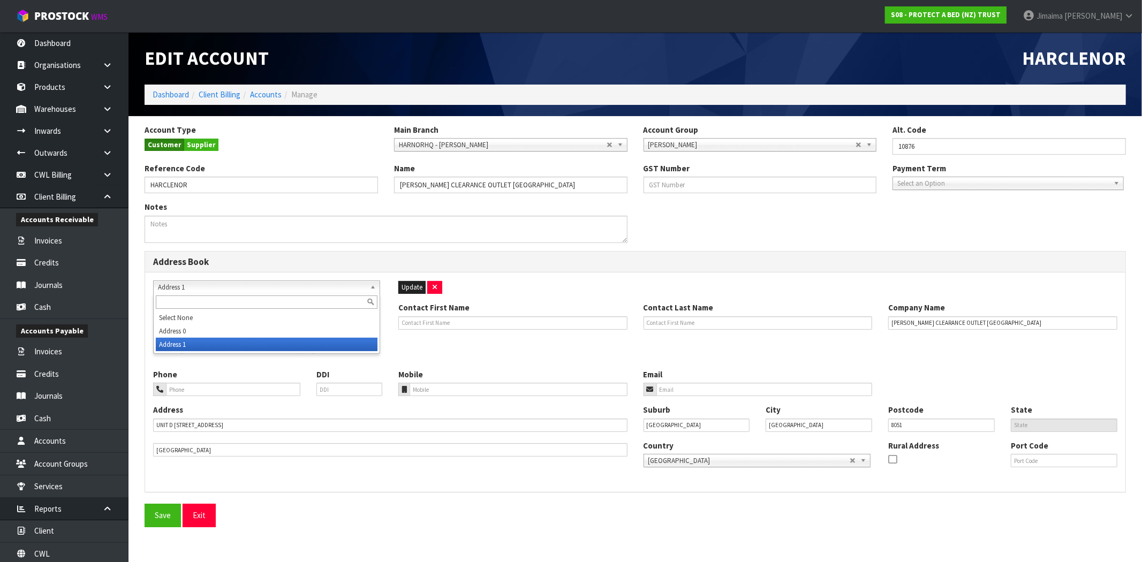
type input "[GEOGRAPHIC_DATA]"
type input "8023"
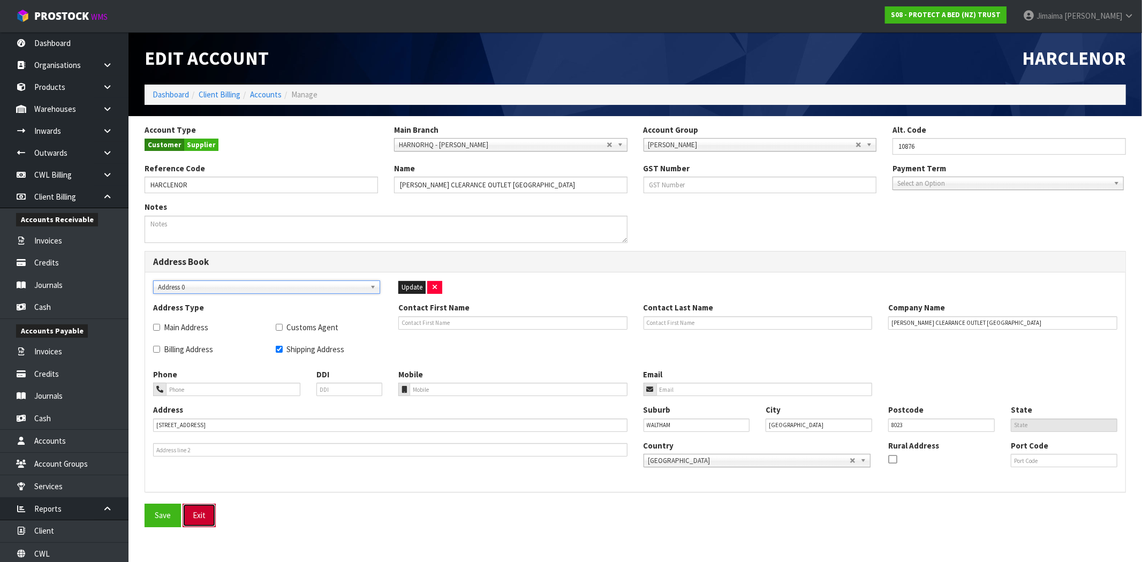
click at [196, 509] on link "Exit" at bounding box center [199, 515] width 33 height 23
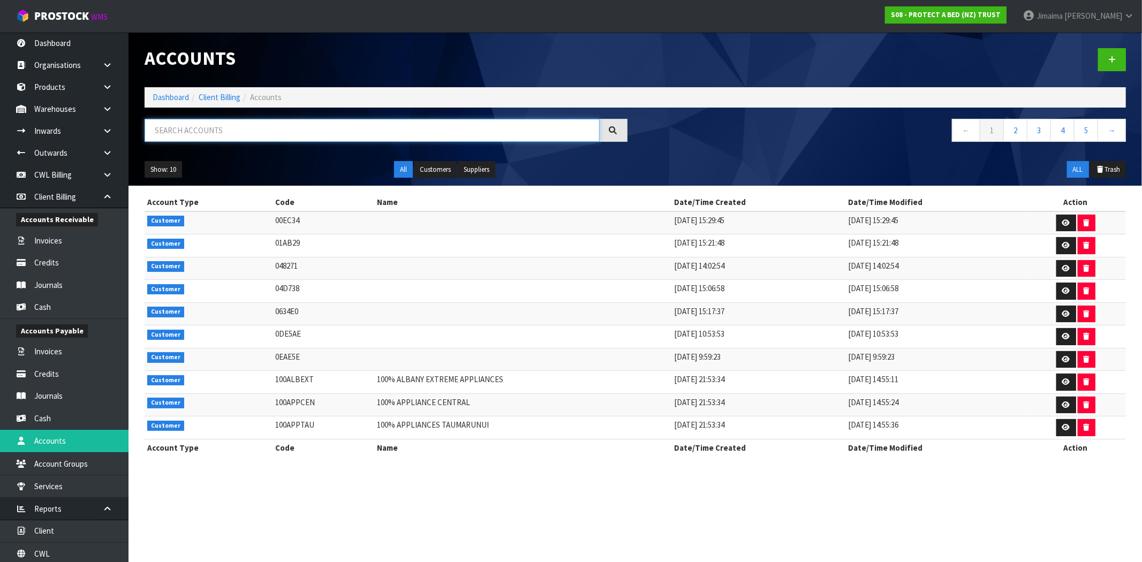
click at [199, 129] on input "text" at bounding box center [372, 130] width 455 height 23
click at [75, 62] on link "Organisations" at bounding box center [64, 65] width 129 height 22
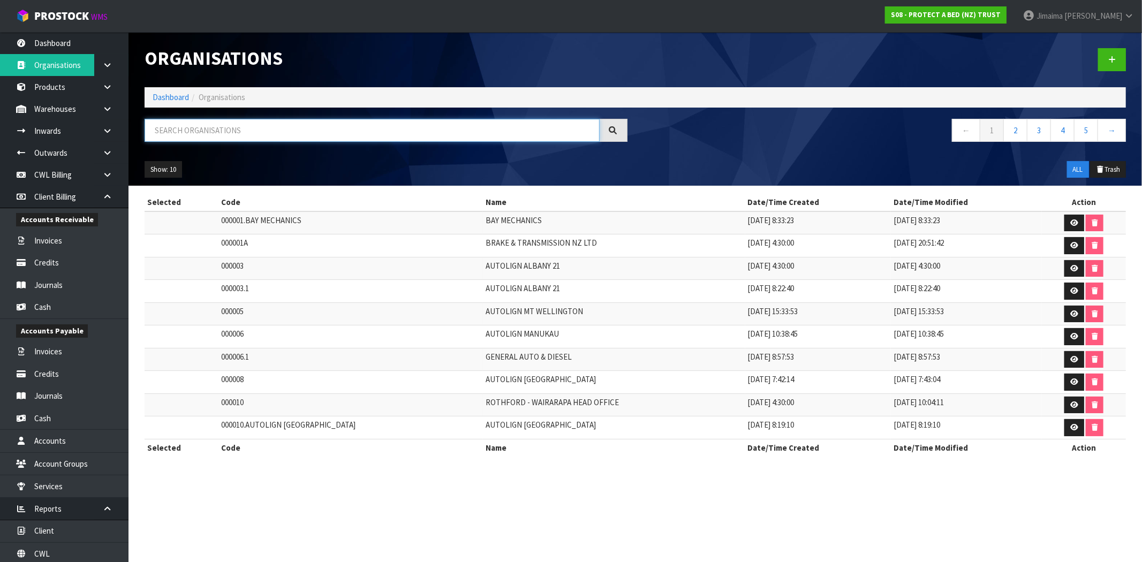
click at [197, 140] on input "text" at bounding box center [372, 130] width 455 height 23
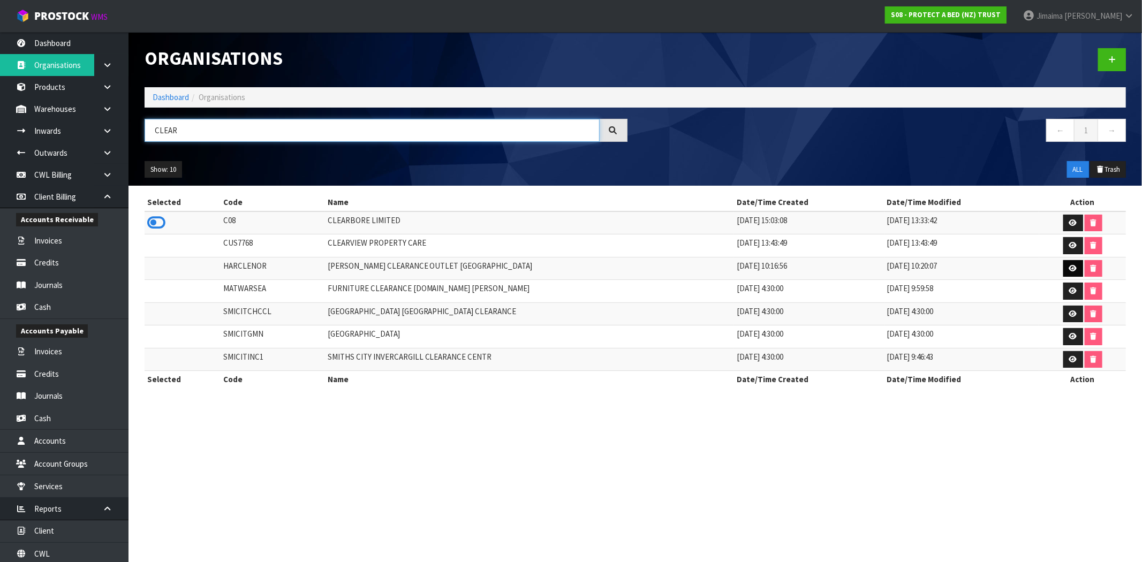
type input "CLEAR"
click at [1070, 271] on icon at bounding box center [1074, 268] width 8 height 7
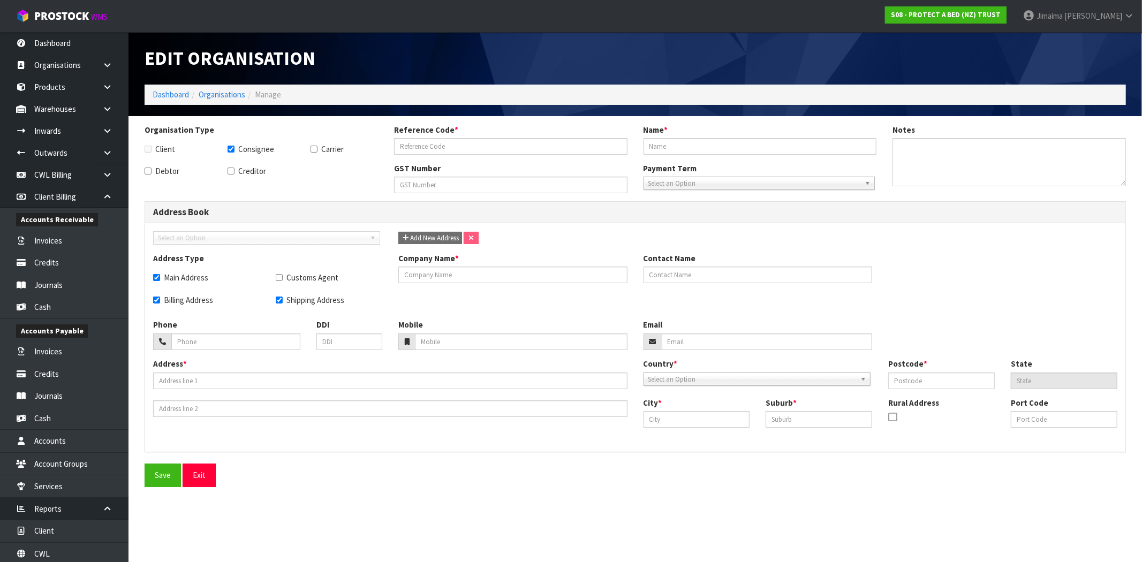
checkbox input "true"
type input "HARCLENOR"
type input "[PERSON_NAME] CLEARANCE OUTLET [GEOGRAPHIC_DATA]"
checkbox input "true"
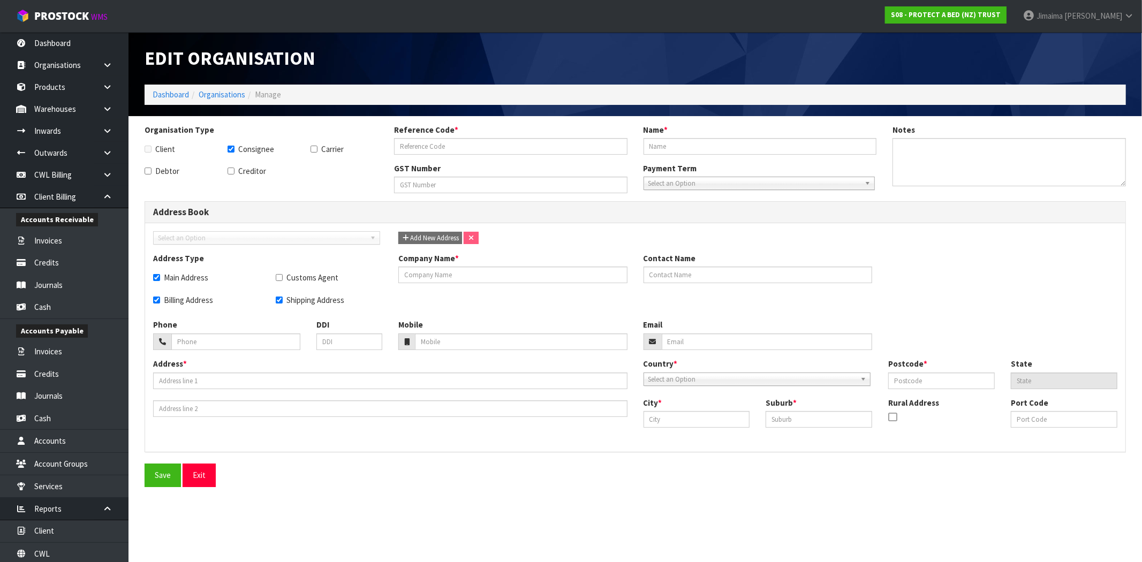
checkbox input "true"
type input "[PERSON_NAME] CLEARANCE OUTLET [GEOGRAPHIC_DATA]"
type input "UNIT D [STREET_ADDRESS]"
type input "[GEOGRAPHIC_DATA]"
type input "8051"
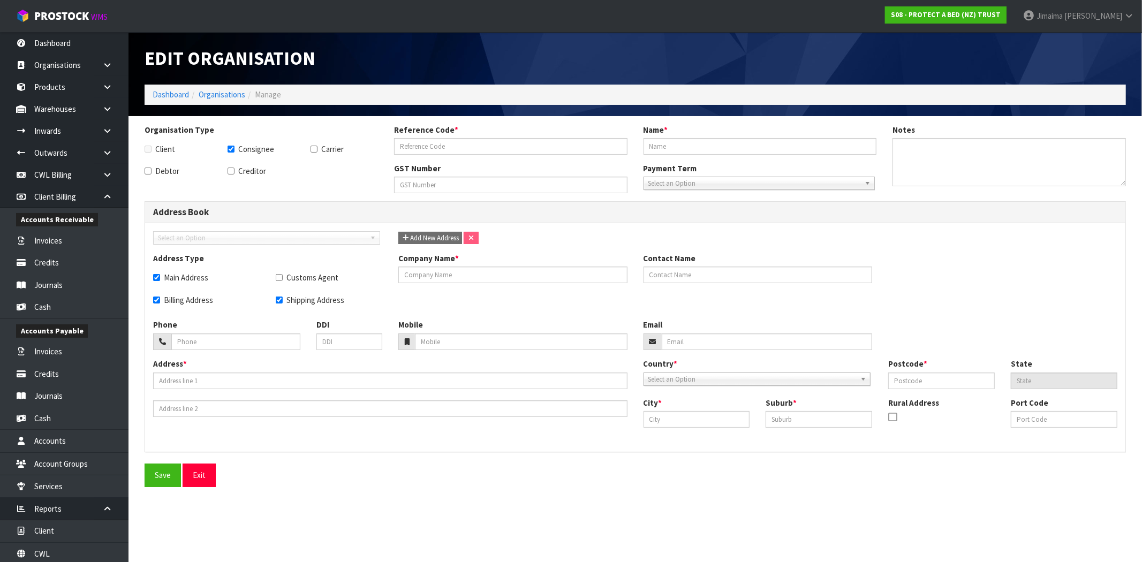
type input "[GEOGRAPHIC_DATA]"
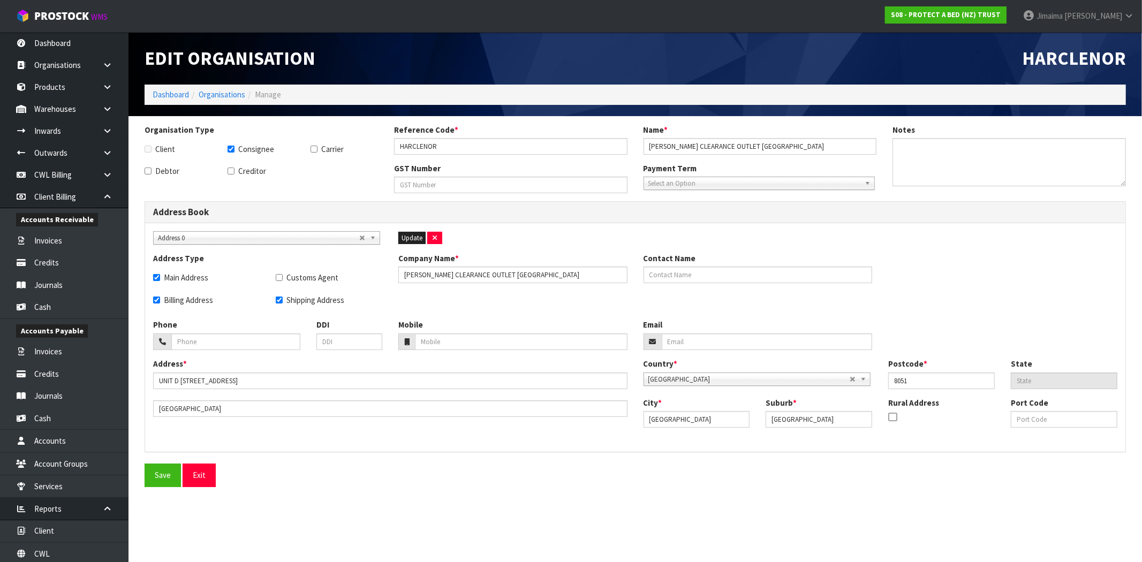
click at [373, 239] on b at bounding box center [375, 238] width 10 height 12
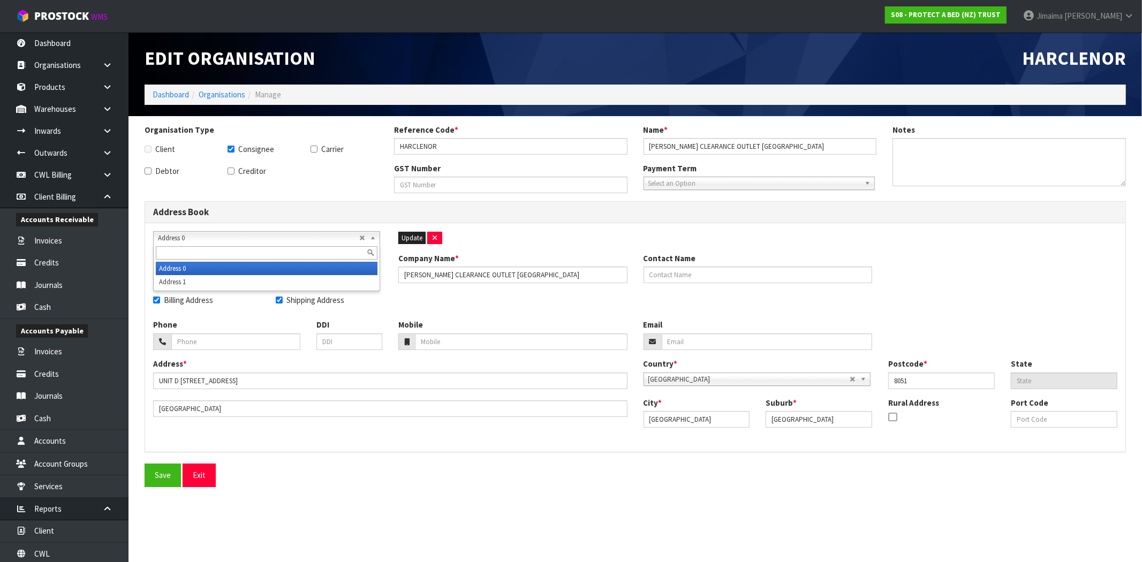
click at [373, 239] on b at bounding box center [375, 238] width 10 height 12
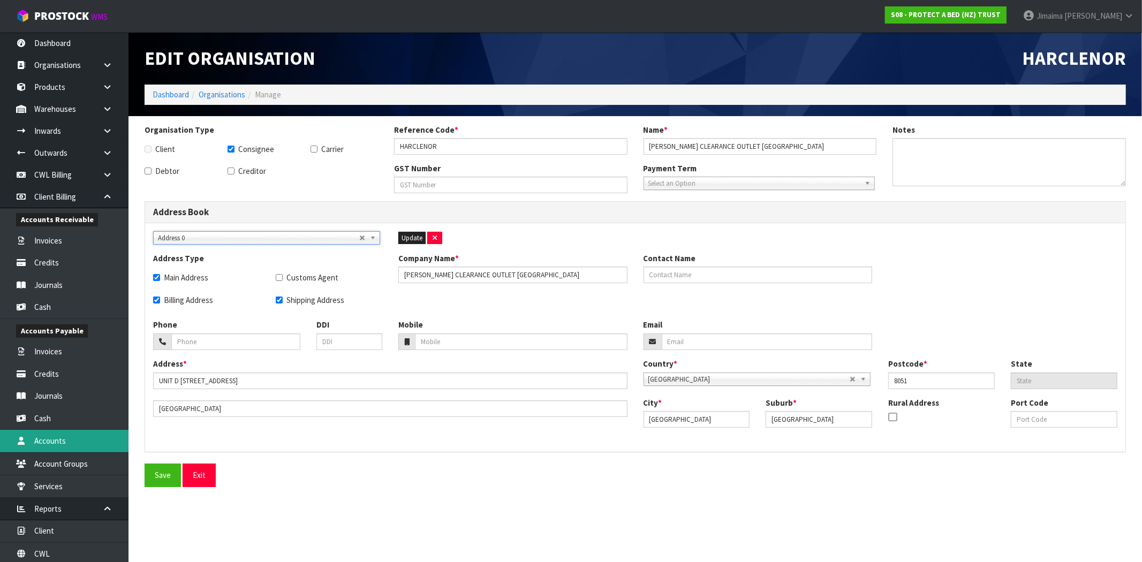
click at [76, 443] on link "Accounts" at bounding box center [64, 441] width 129 height 22
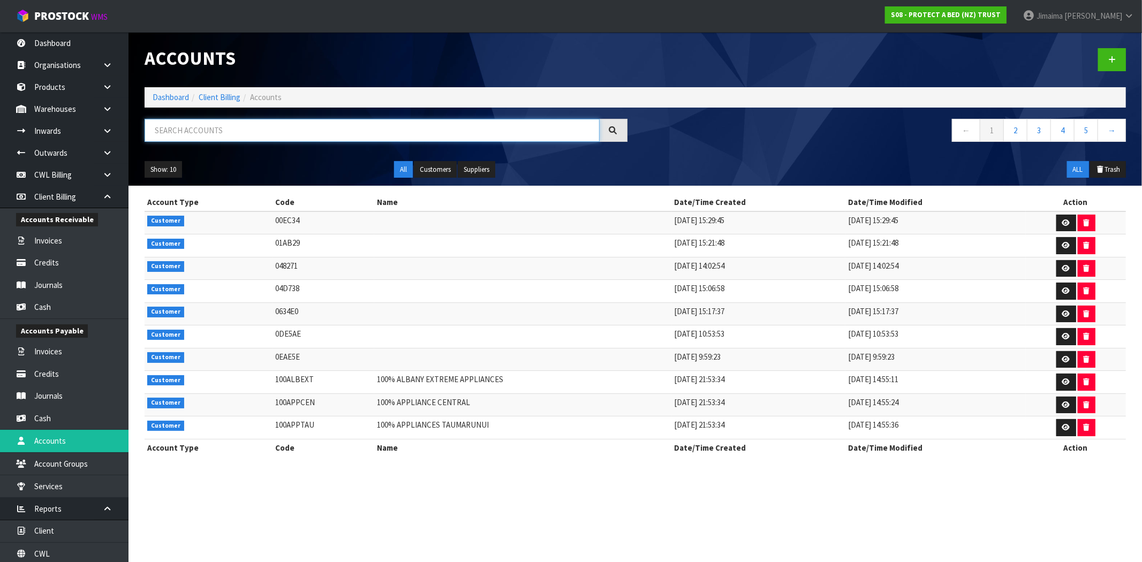
click at [250, 131] on input "text" at bounding box center [372, 130] width 455 height 23
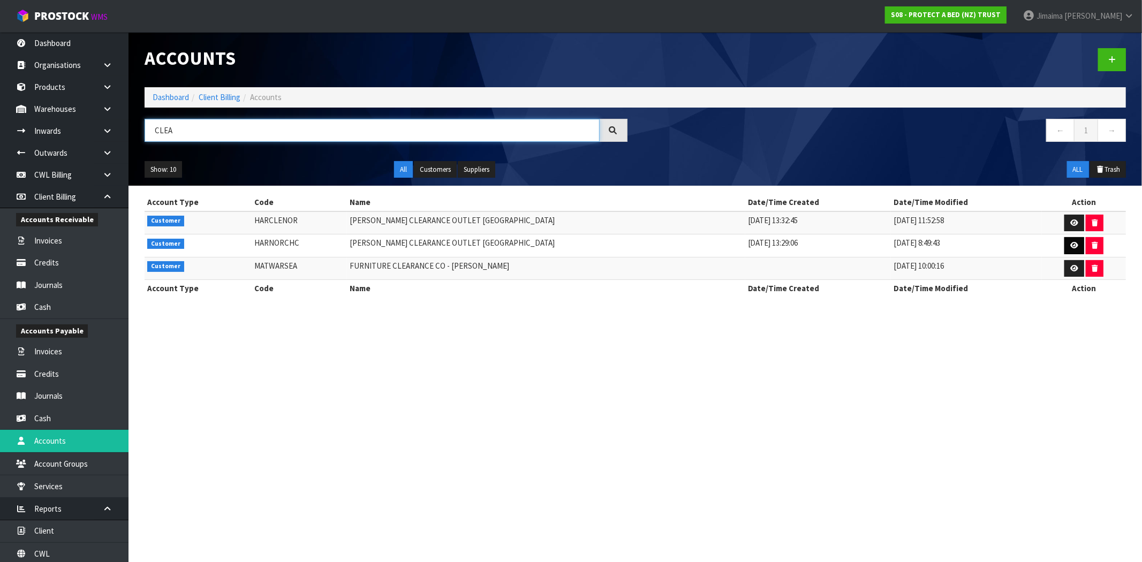
type input "CLEA"
click at [1072, 246] on icon at bounding box center [1075, 245] width 8 height 7
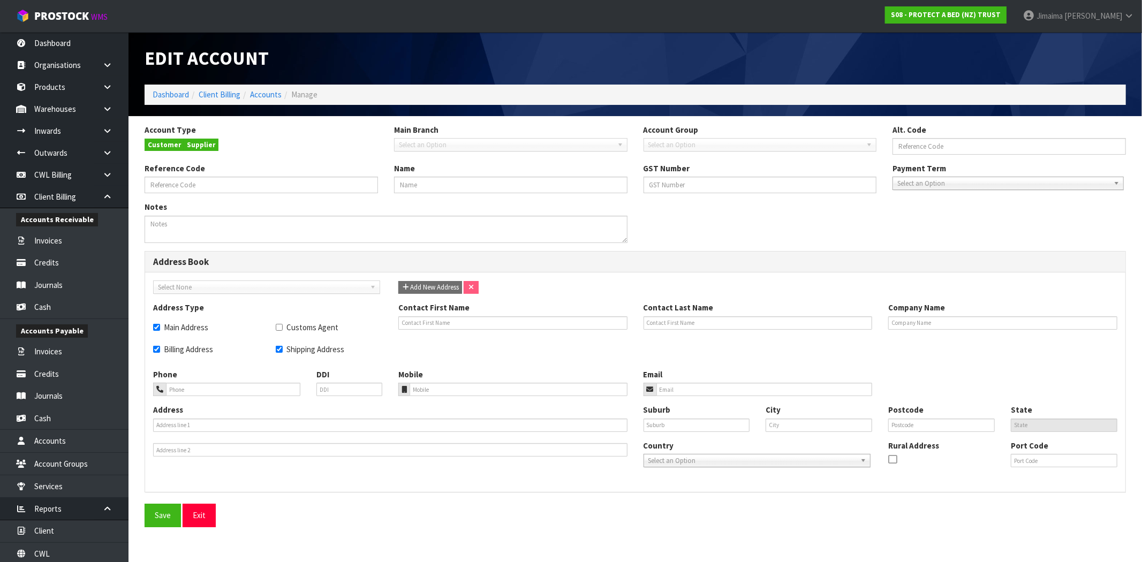
type input "HARNORCHC"
type input "[PERSON_NAME] CLEARANCE OUTLET [GEOGRAPHIC_DATA]"
checkbox input "true"
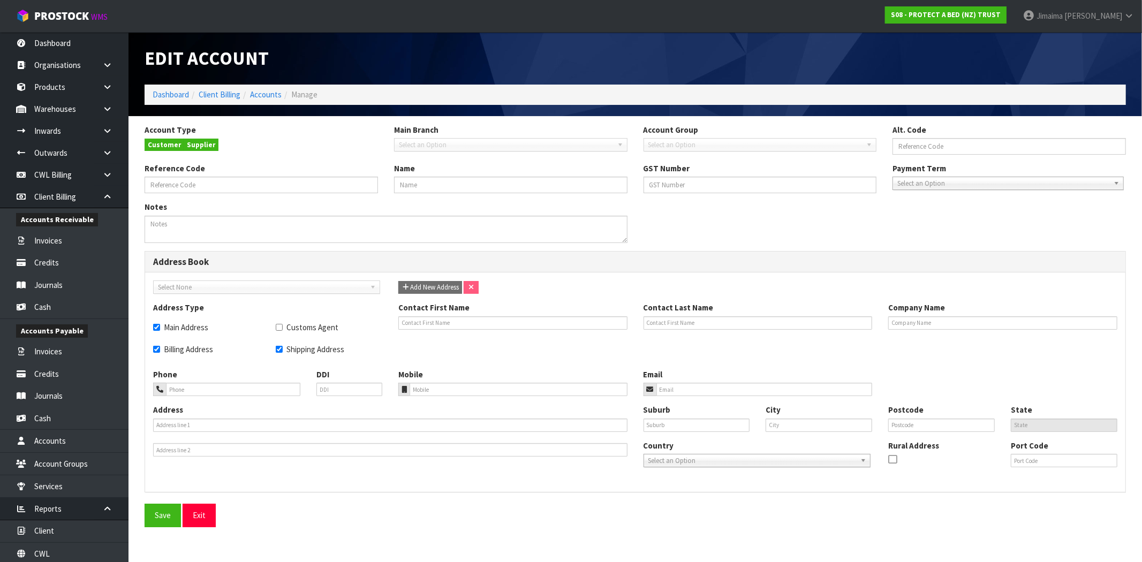
type input "[PERSON_NAME] CLEARANCE OUTLET [GEOGRAPHIC_DATA]"
type input "UNIT [GEOGRAPHIC_DATA][STREET_ADDRESS]"
type input "[GEOGRAPHIC_DATA]"
type input "8051"
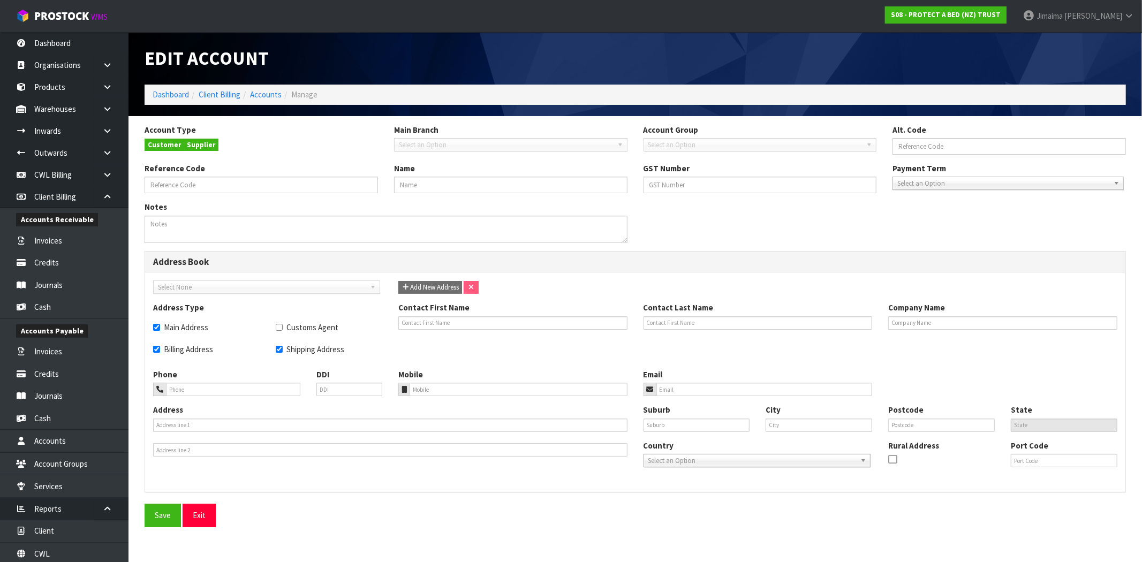
type input "CAN"
type input "NZCHC"
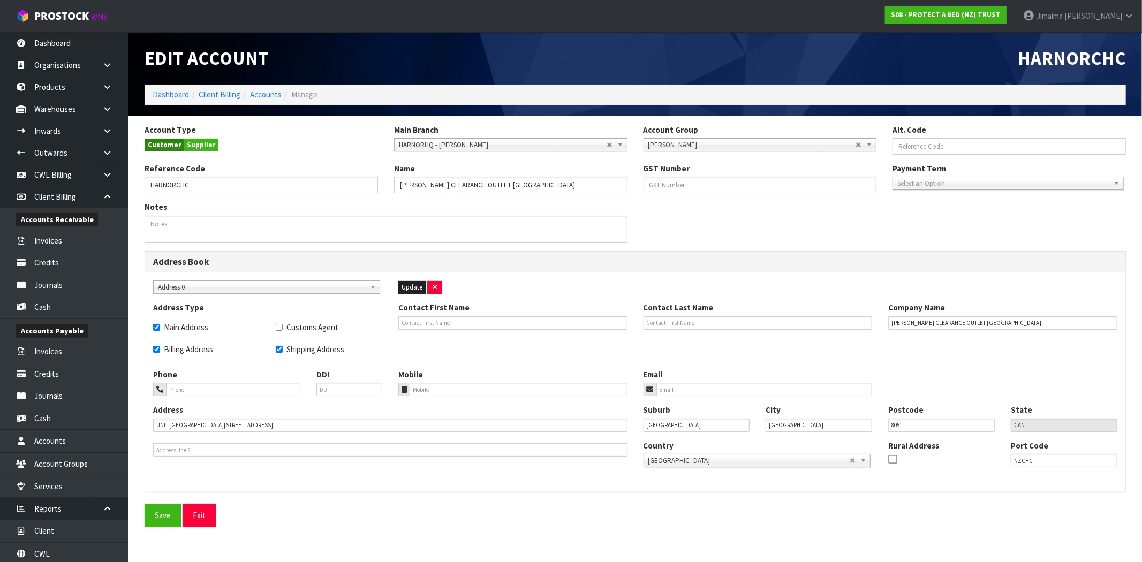
click at [269, 100] on li "Accounts" at bounding box center [260, 94] width 41 height 11
click at [269, 98] on link "Accounts" at bounding box center [266, 94] width 32 height 10
click at [250, 97] on li "Accounts" at bounding box center [260, 94] width 41 height 11
click at [260, 95] on link "Accounts" at bounding box center [266, 94] width 32 height 10
click at [205, 509] on link "Exit" at bounding box center [199, 515] width 33 height 23
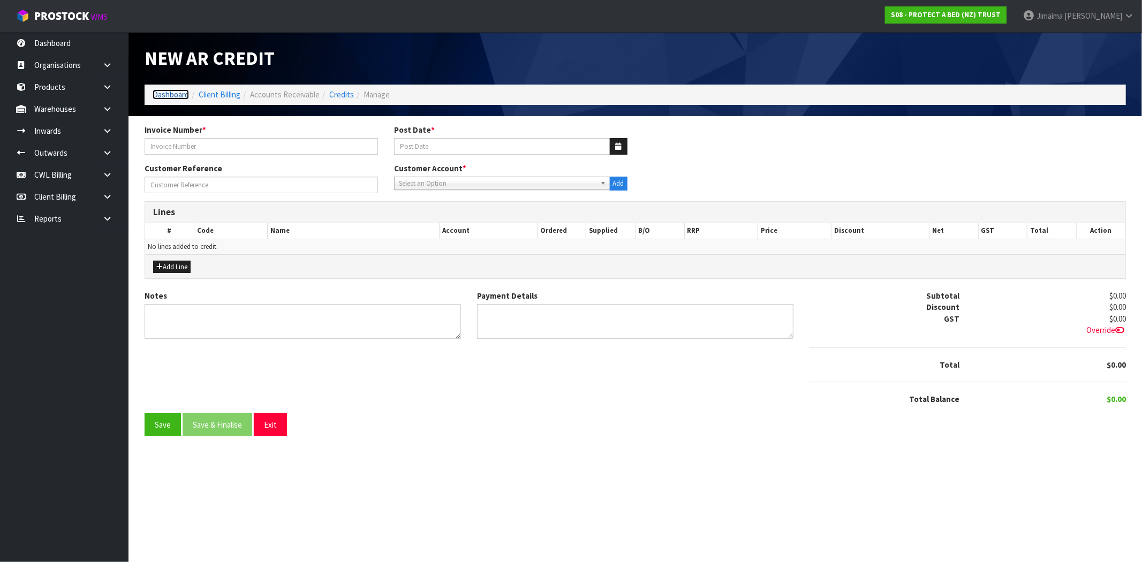
click at [184, 92] on link "Dashboard" at bounding box center [171, 94] width 36 height 10
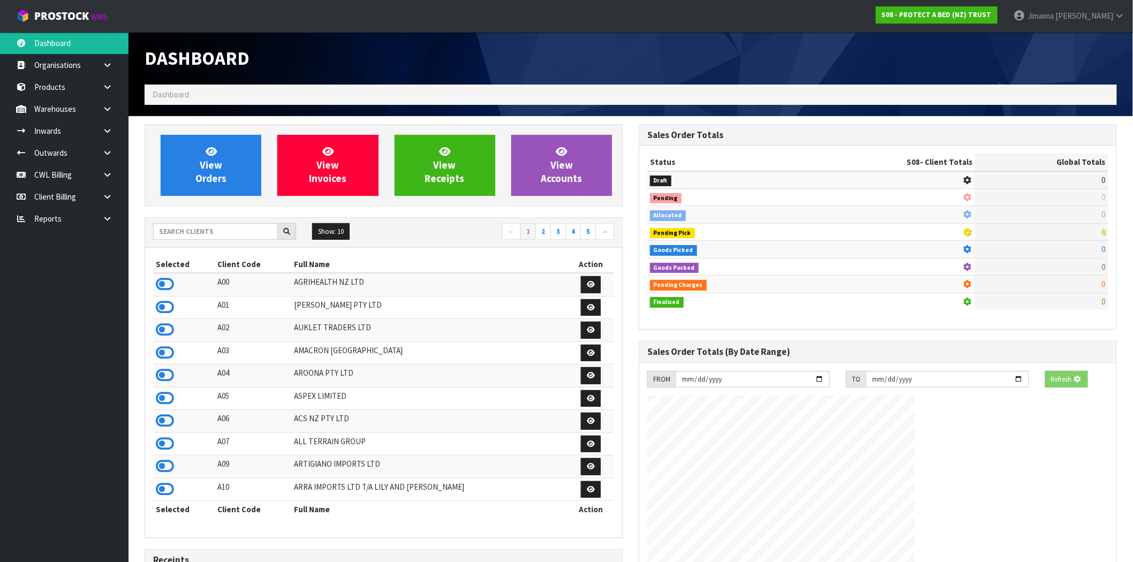
click at [119, 193] on div "Dashboard Dashboard View Orders View Invoices View Receipts View Accounts 5 10" at bounding box center [566, 401] width 1133 height 803
click at [106, 195] on icon at bounding box center [107, 197] width 10 height 8
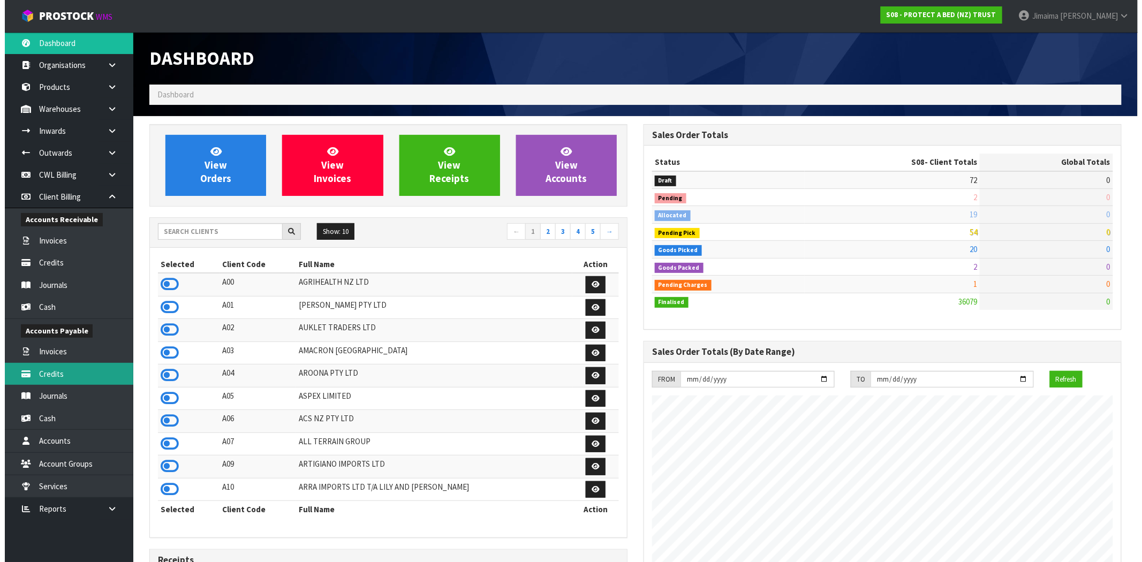
scroll to position [811, 494]
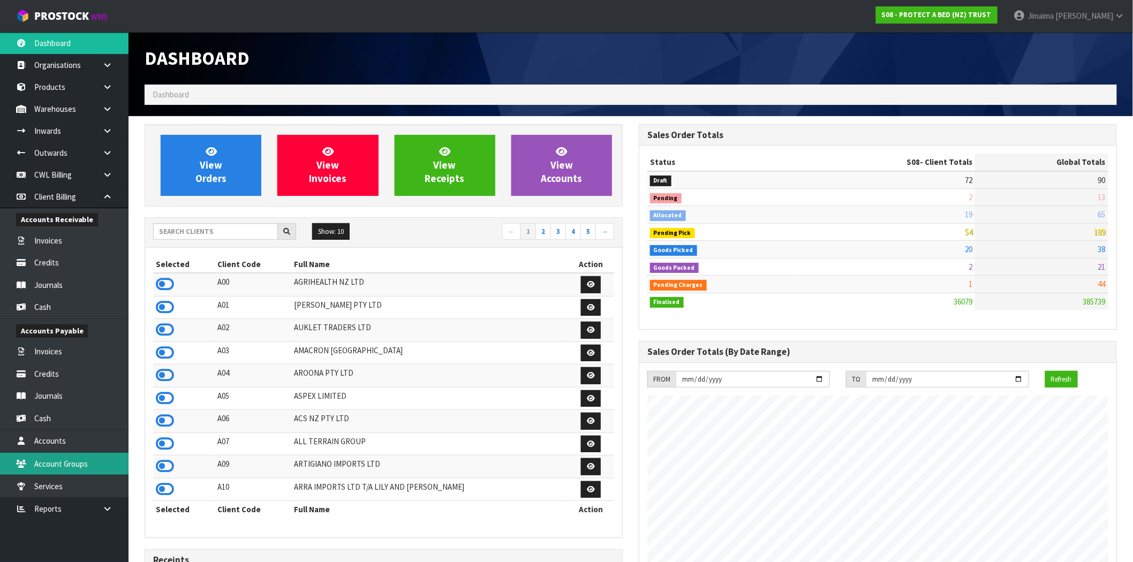
click at [83, 454] on link "Account Groups" at bounding box center [64, 464] width 129 height 22
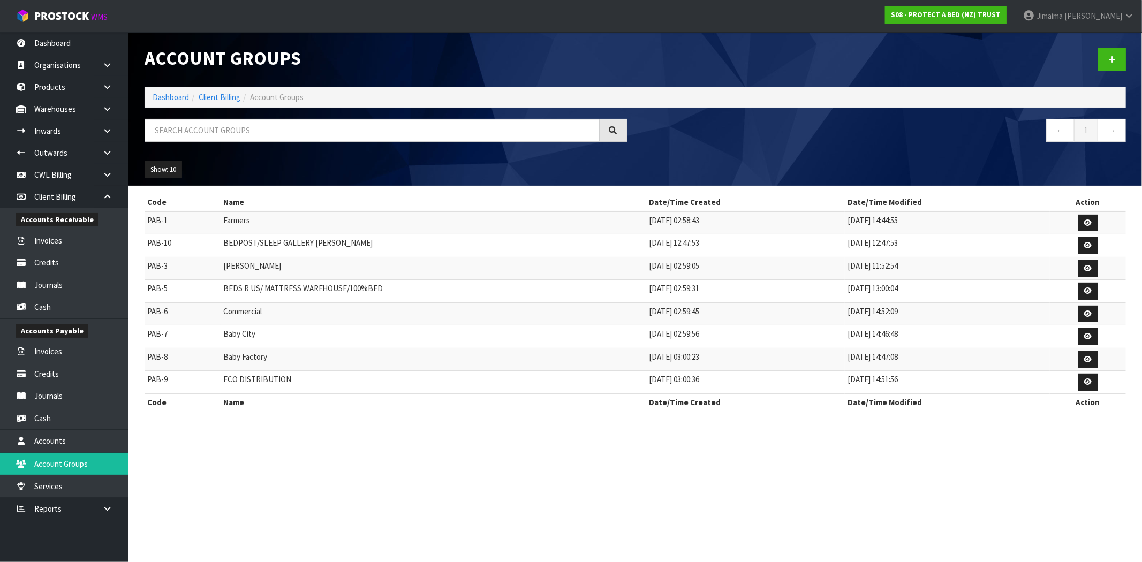
click at [56, 437] on section "Account Groups Dashboard Client Billing Account Groups ← 1 → Show: 10 5 10 25 5…" at bounding box center [571, 281] width 1142 height 562
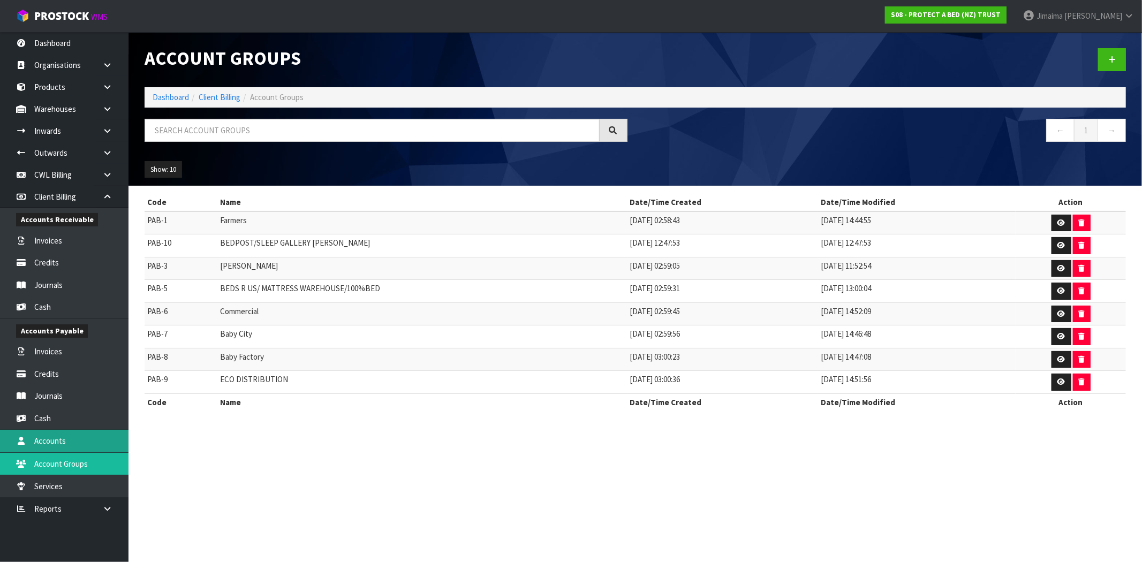
click at [50, 438] on link "Accounts" at bounding box center [64, 441] width 129 height 22
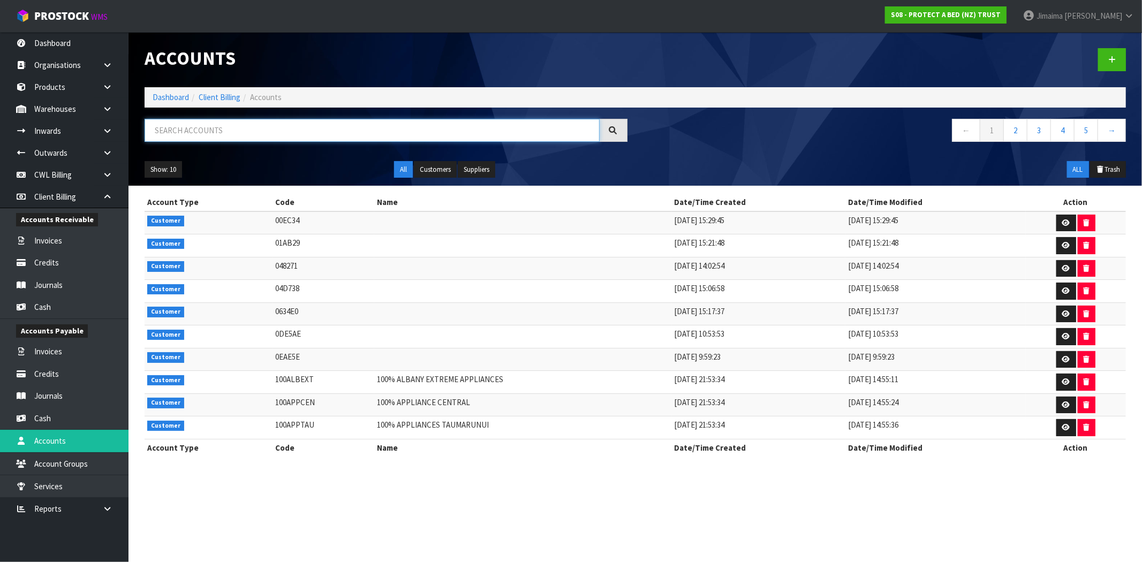
click at [324, 119] on input "text" at bounding box center [372, 130] width 455 height 23
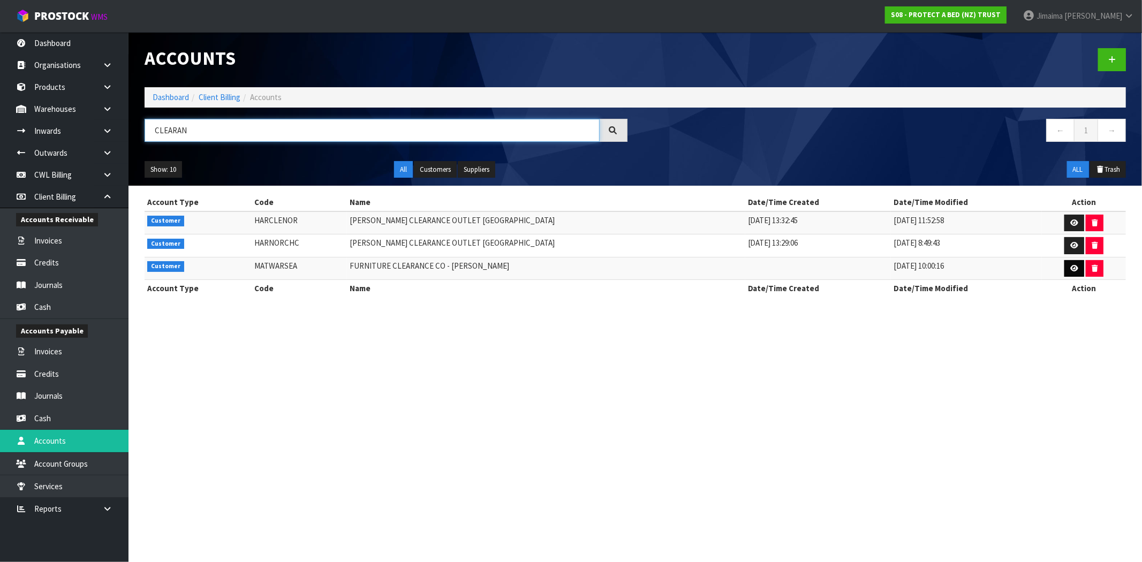
type input "CLEARAN"
click at [1071, 269] on icon at bounding box center [1075, 268] width 8 height 7
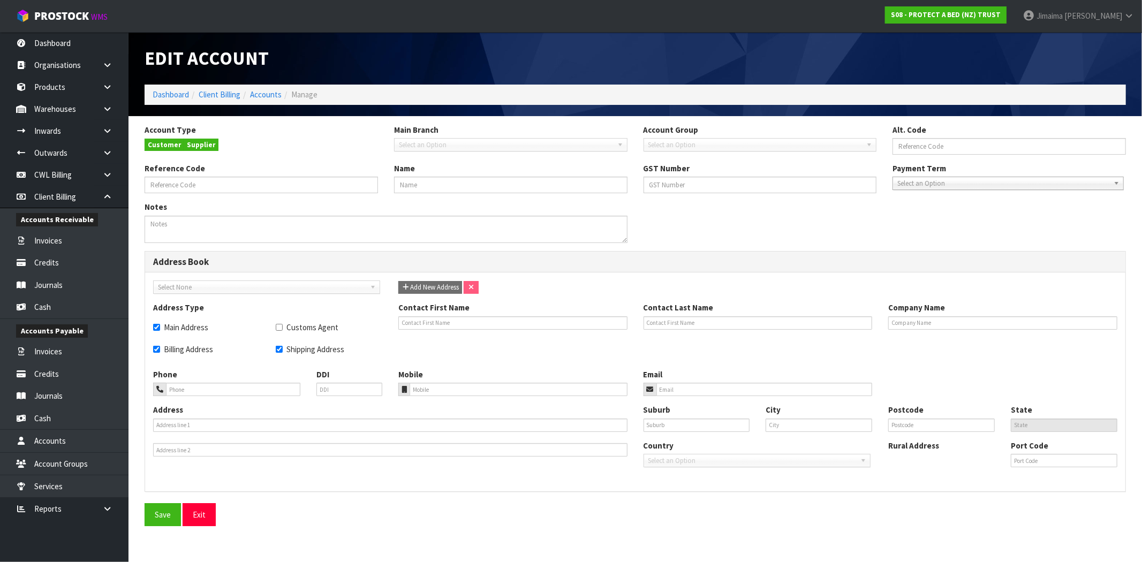
type input "8697"
type input "MATWARSEA"
type input "FURNITURE CLEARANCE CO - [PERSON_NAME]"
checkbox input "true"
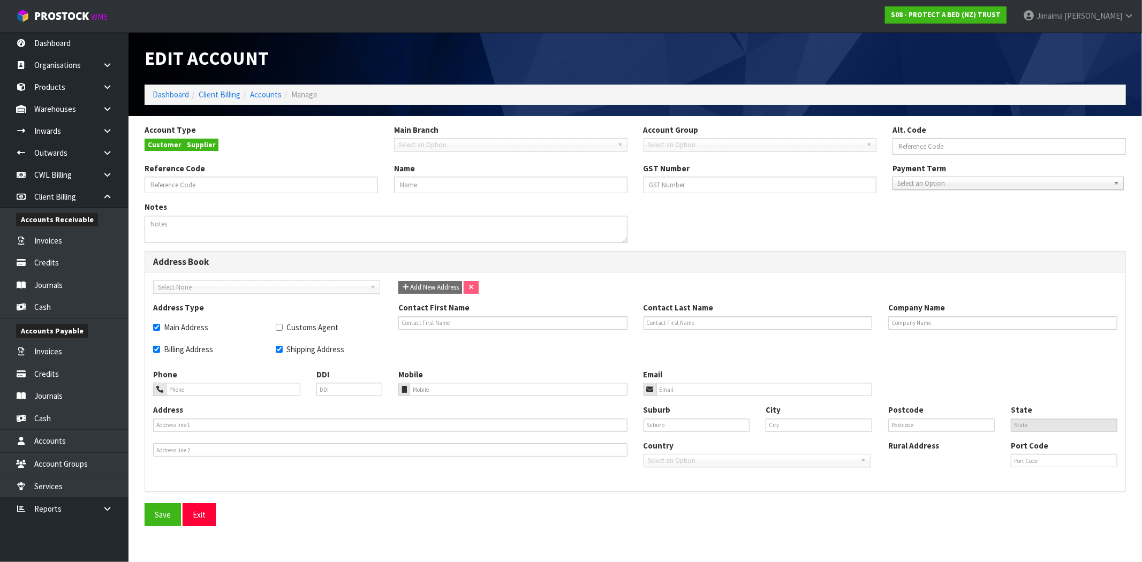
checkbox input "true"
type input "FURNITURE CLEARANCE CO - [PERSON_NAME]"
type input "6468337174"
type input "[EMAIL_ADDRESS][DOMAIN_NAME]"
type input "[STREET_ADDRESS][PERSON_NAME]"
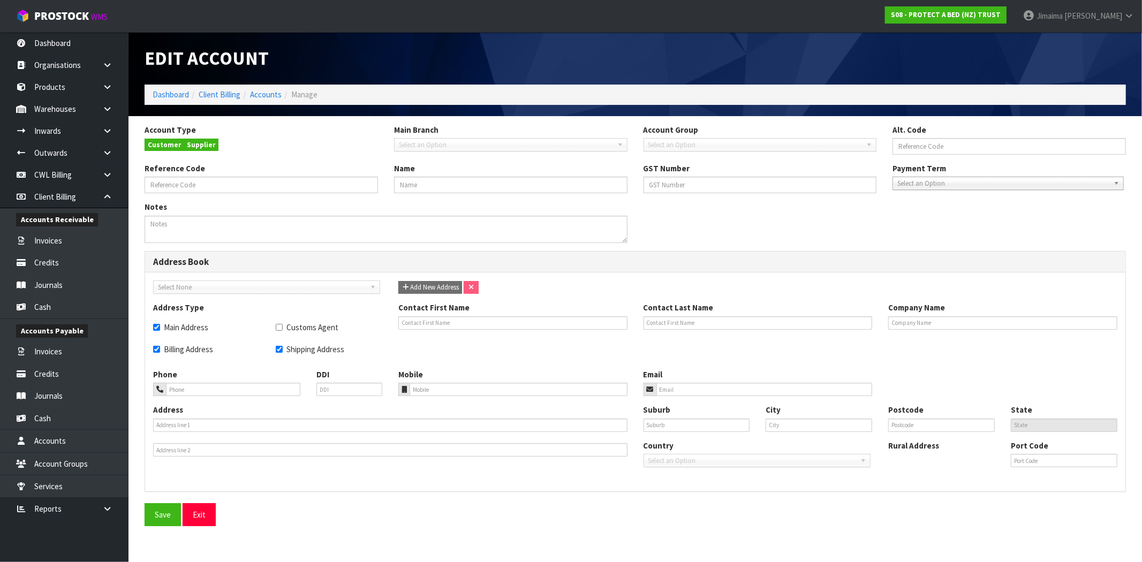
type input "[PERSON_NAME] SOUTH"
type input "[PERSON_NAME]"
type input "4110"
type input "HKB"
type input "NZSEA"
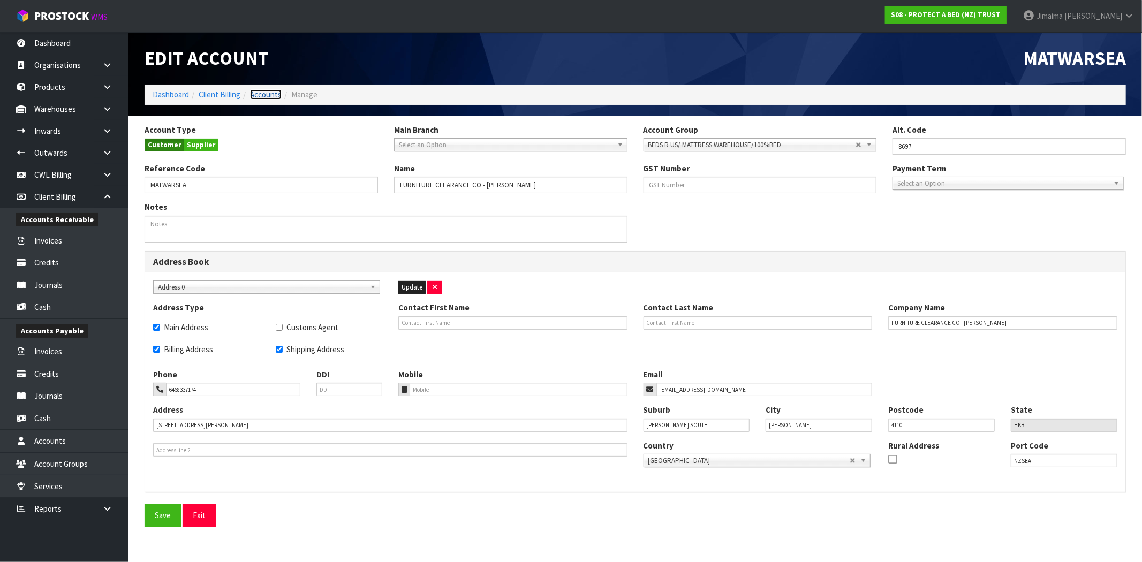
click at [256, 93] on link "Accounts" at bounding box center [266, 94] width 32 height 10
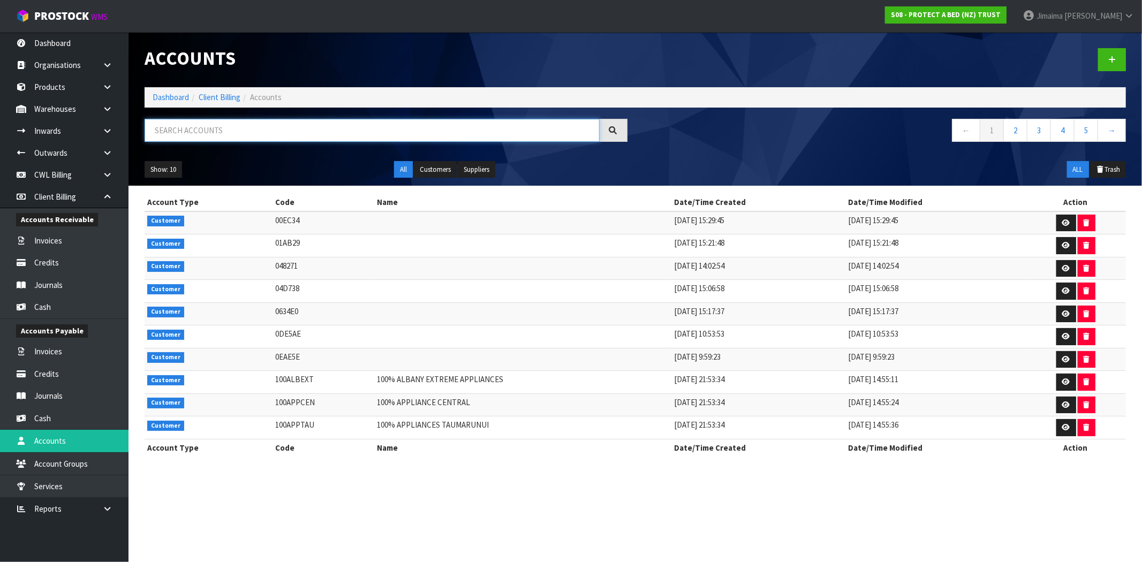
click at [242, 130] on input "text" at bounding box center [372, 130] width 455 height 23
type input "l"
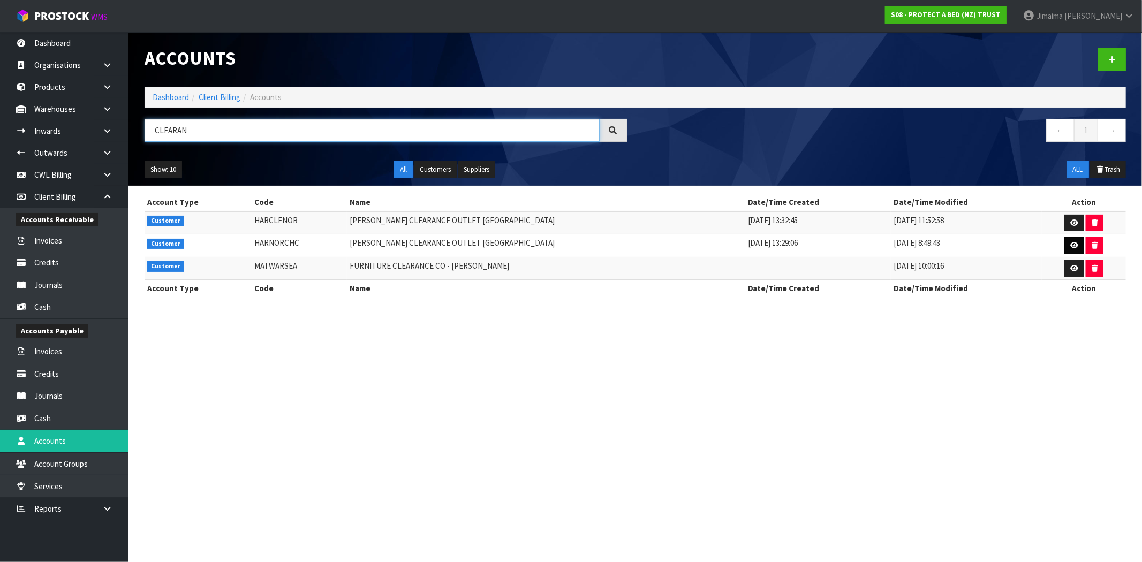
type input "CLEARAN"
click at [1071, 245] on icon at bounding box center [1075, 245] width 8 height 7
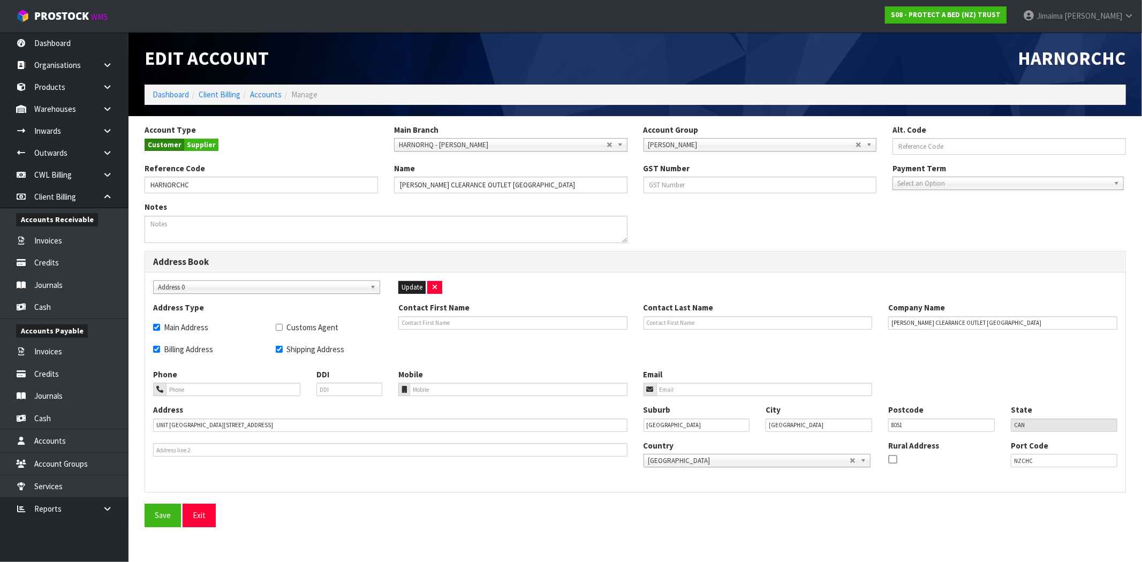
click at [373, 285] on b at bounding box center [375, 287] width 10 height 12
click at [372, 285] on b at bounding box center [375, 287] width 10 height 12
click at [372, 284] on b at bounding box center [375, 287] width 10 height 12
click at [202, 518] on link "Exit" at bounding box center [199, 515] width 33 height 23
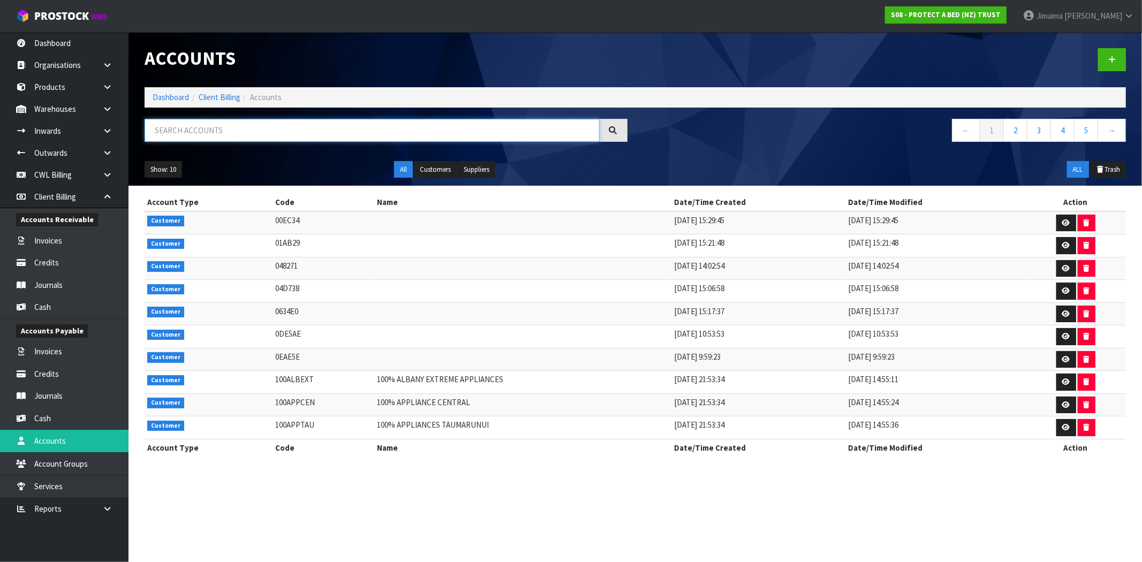
click at [377, 127] on input "text" at bounding box center [372, 130] width 455 height 23
click at [1102, 161] on div "Show: 10 5 10 25 50 All Customers Suppliers ALL Trash" at bounding box center [636, 169] width 998 height 33
click at [1106, 163] on button "Trash" at bounding box center [1108, 169] width 36 height 17
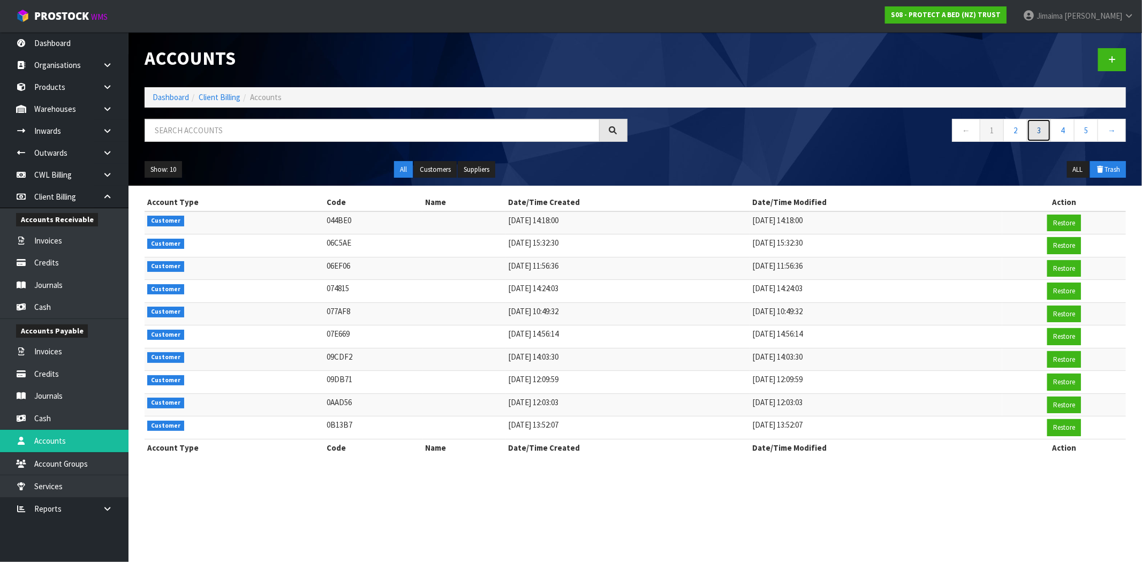
click at [1036, 127] on link "3" at bounding box center [1039, 130] width 24 height 23
click at [993, 134] on link "1" at bounding box center [992, 130] width 24 height 23
click at [1088, 129] on link "5" at bounding box center [1086, 130] width 24 height 23
click at [1088, 129] on link "7" at bounding box center [1086, 130] width 24 height 23
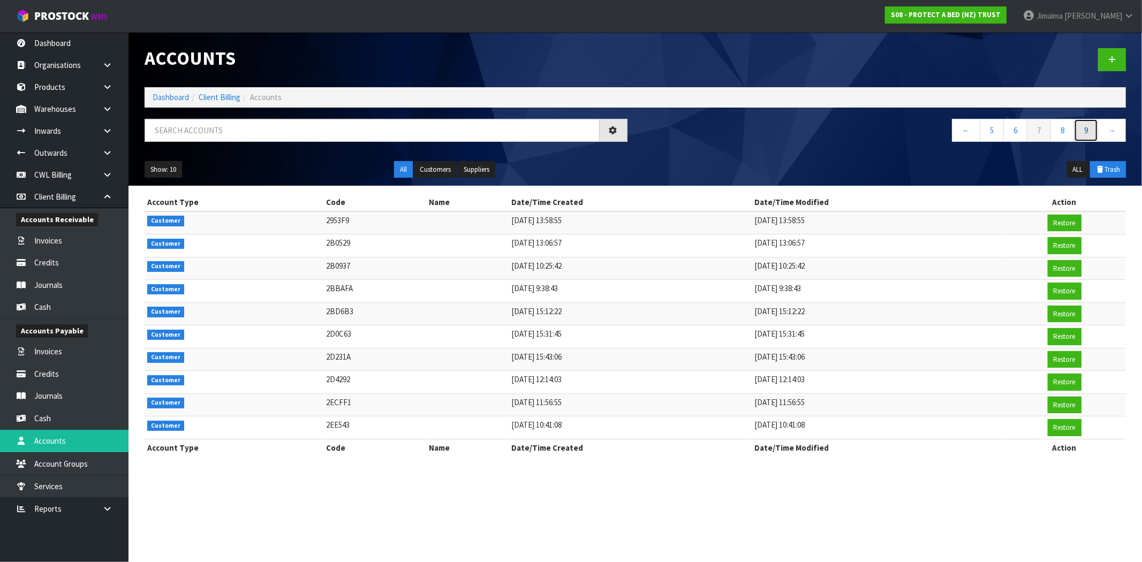
click at [1088, 129] on link "9" at bounding box center [1086, 130] width 24 height 23
click at [1088, 129] on link "11" at bounding box center [1085, 130] width 28 height 23
click at [1088, 129] on link "13" at bounding box center [1085, 130] width 28 height 23
click at [1088, 129] on link "17" at bounding box center [1085, 130] width 28 height 23
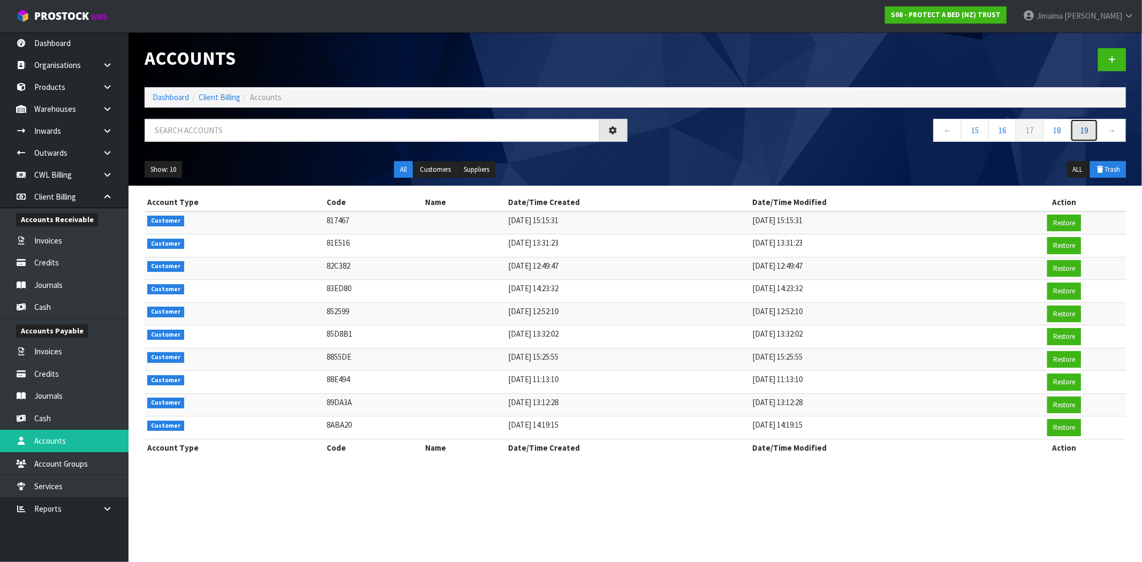
click at [1088, 129] on link "19" at bounding box center [1085, 130] width 28 height 23
click at [1088, 129] on link "21" at bounding box center [1085, 130] width 28 height 23
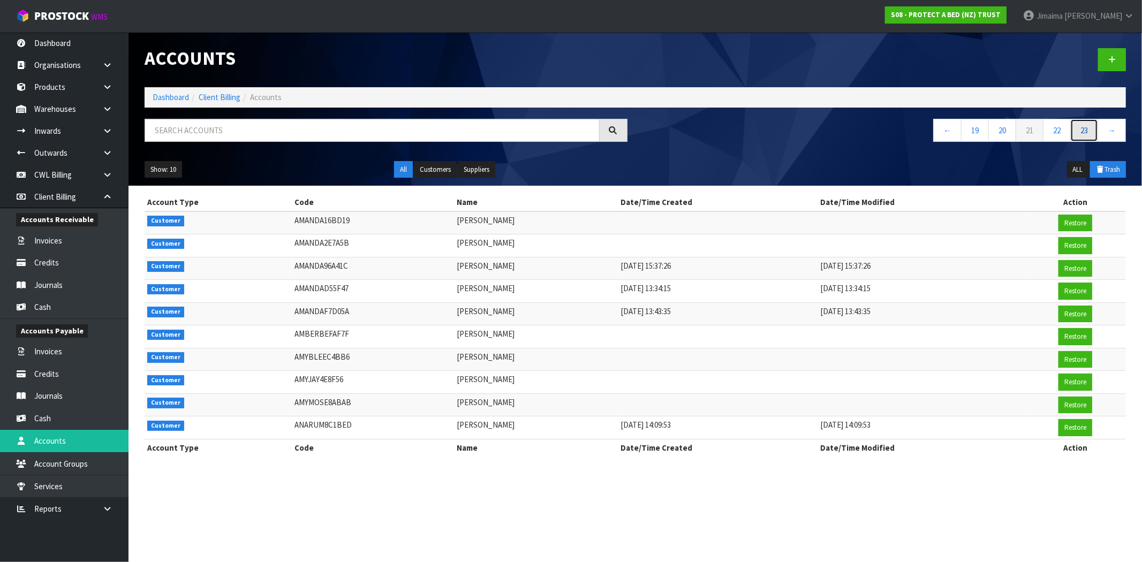
click at [1088, 129] on link "23" at bounding box center [1085, 130] width 28 height 23
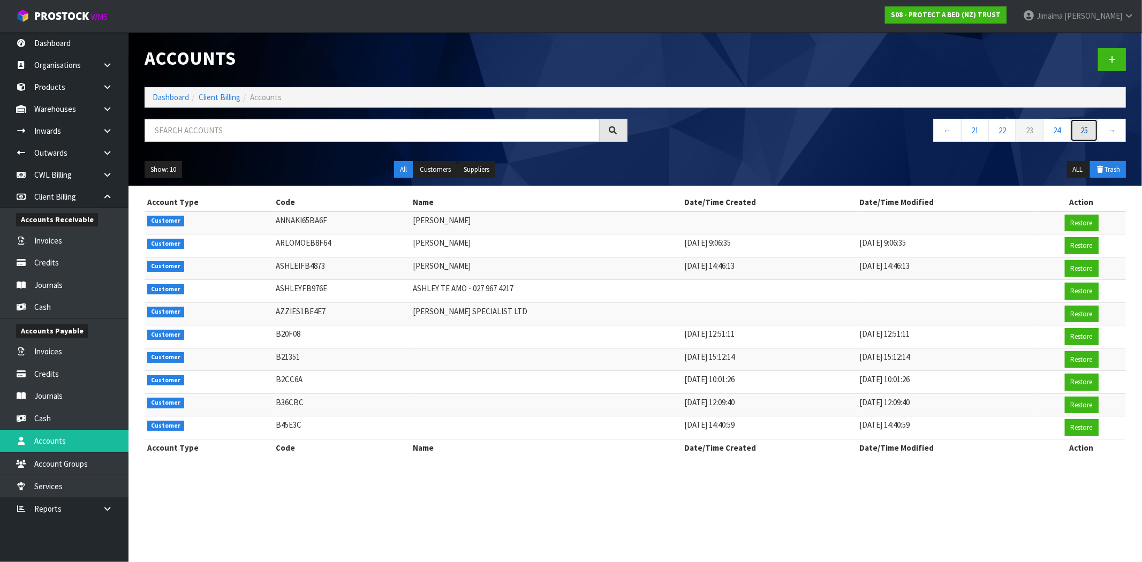
click at [1088, 129] on link "25" at bounding box center [1085, 130] width 28 height 23
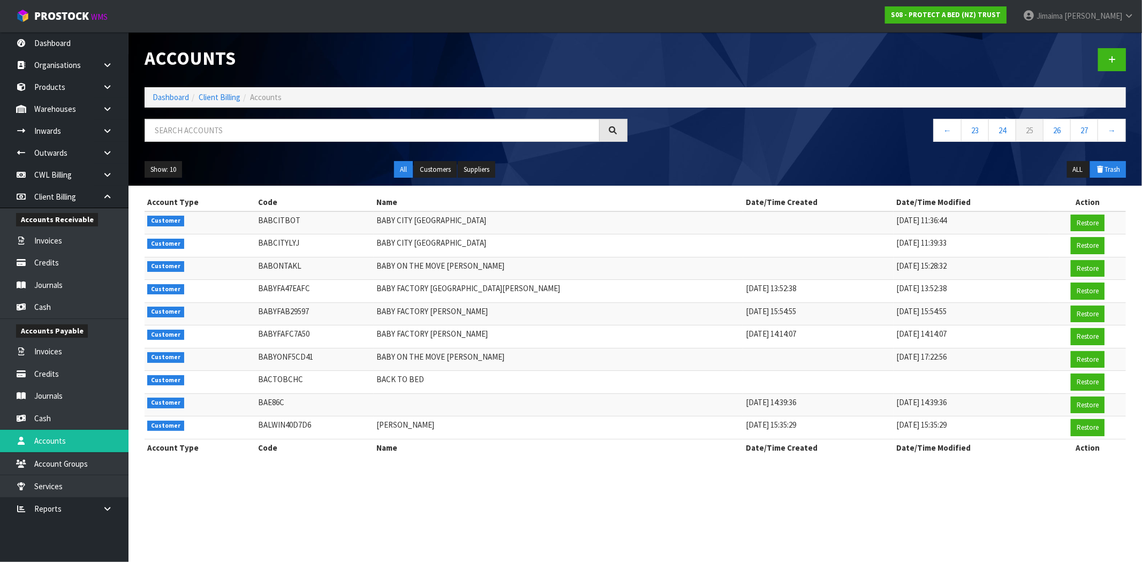
click at [532, 145] on div at bounding box center [386, 134] width 499 height 31
click at [538, 142] on div at bounding box center [386, 134] width 499 height 31
click at [542, 132] on input "text" at bounding box center [372, 130] width 455 height 23
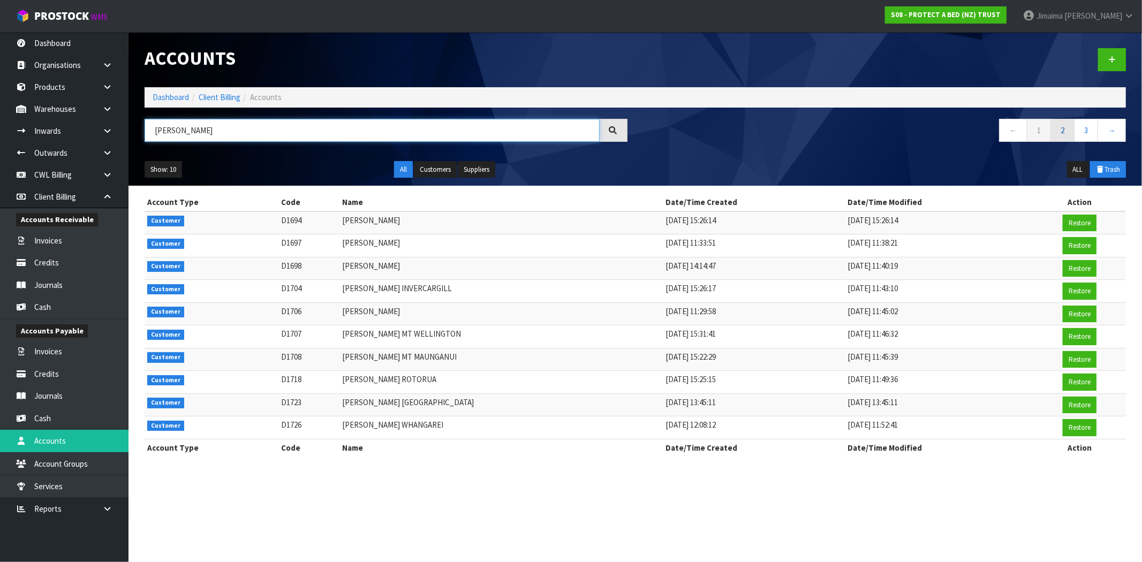
type input "[PERSON_NAME]"
click at [1061, 139] on link "2" at bounding box center [1063, 130] width 24 height 23
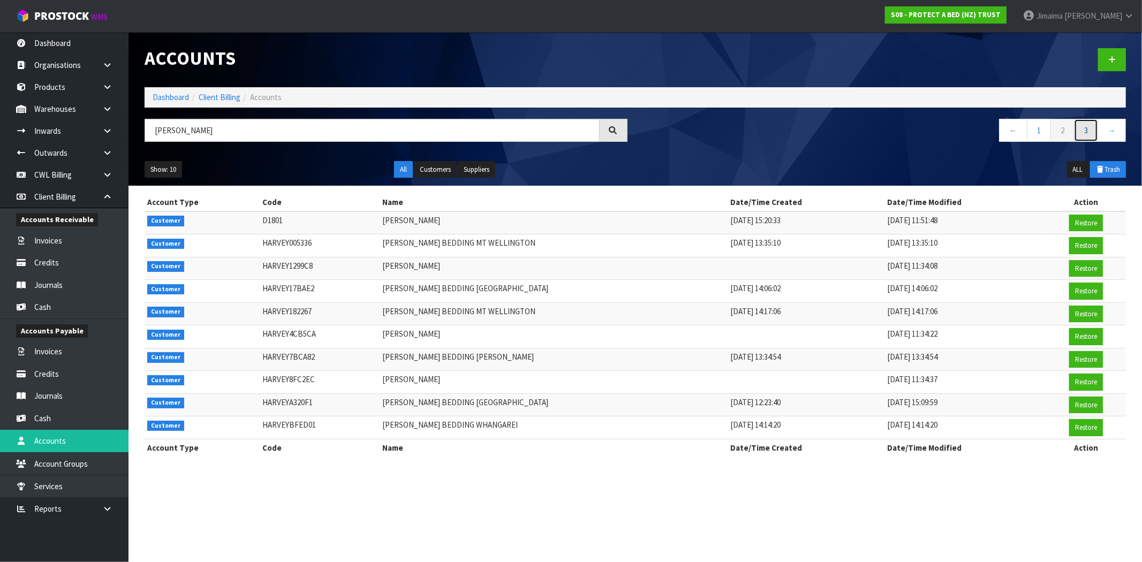
click at [1077, 138] on link "3" at bounding box center [1086, 130] width 24 height 23
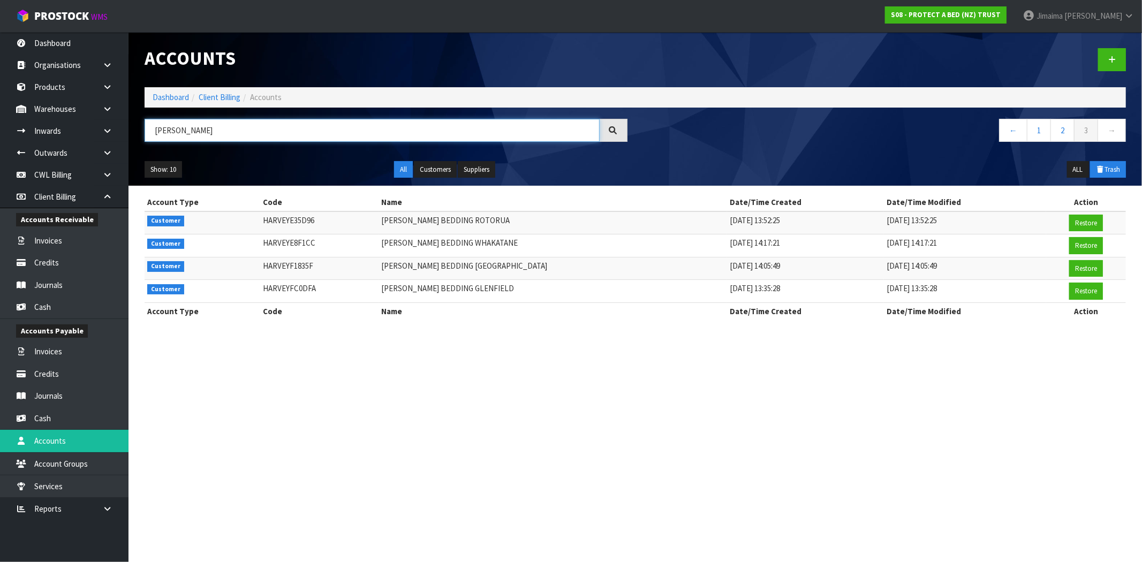
drag, startPoint x: 240, startPoint y: 139, endPoint x: -50, endPoint y: 154, distance: 290.7
click at [0, 154] on html "Toggle navigation ProStock WMS S08 - PROTECT A BED (NZ) TRUST Jimaima [PERSON_N…" at bounding box center [571, 281] width 1142 height 562
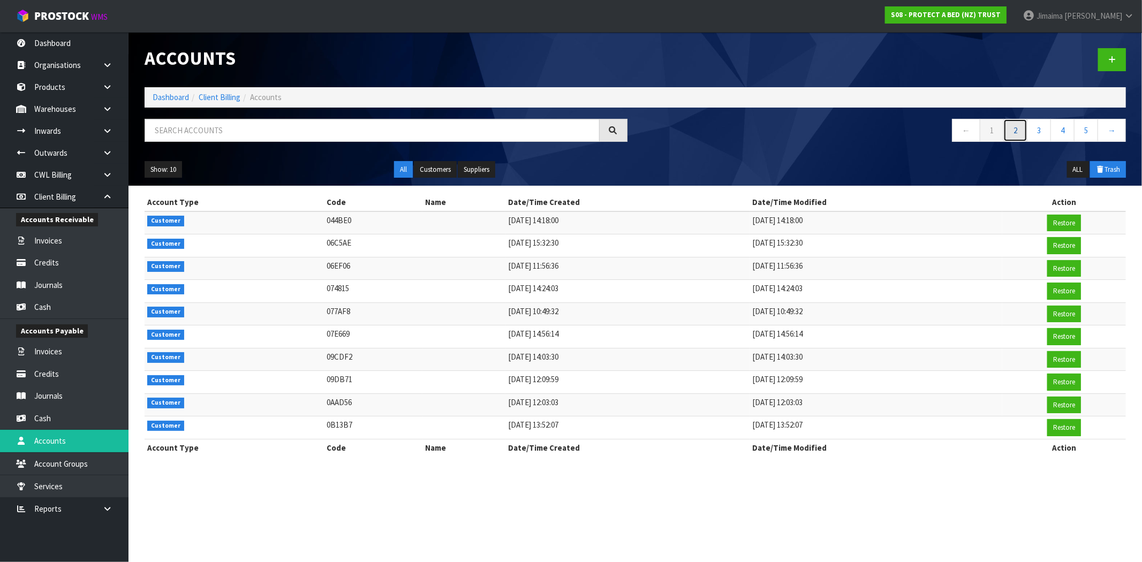
click at [1009, 134] on link "2" at bounding box center [1016, 130] width 24 height 23
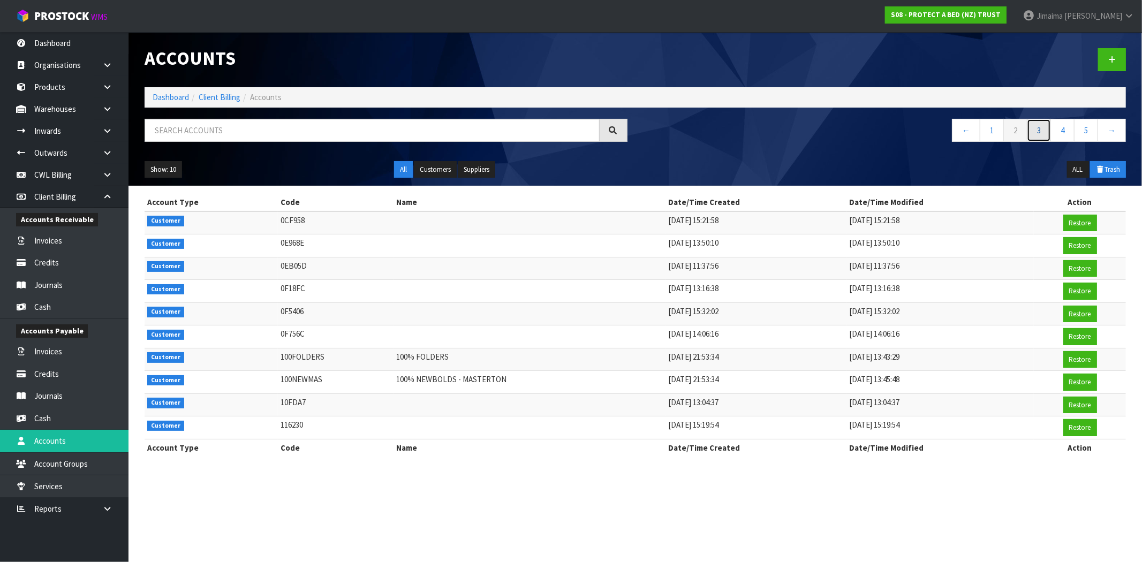
click at [1047, 135] on link "3" at bounding box center [1039, 130] width 24 height 23
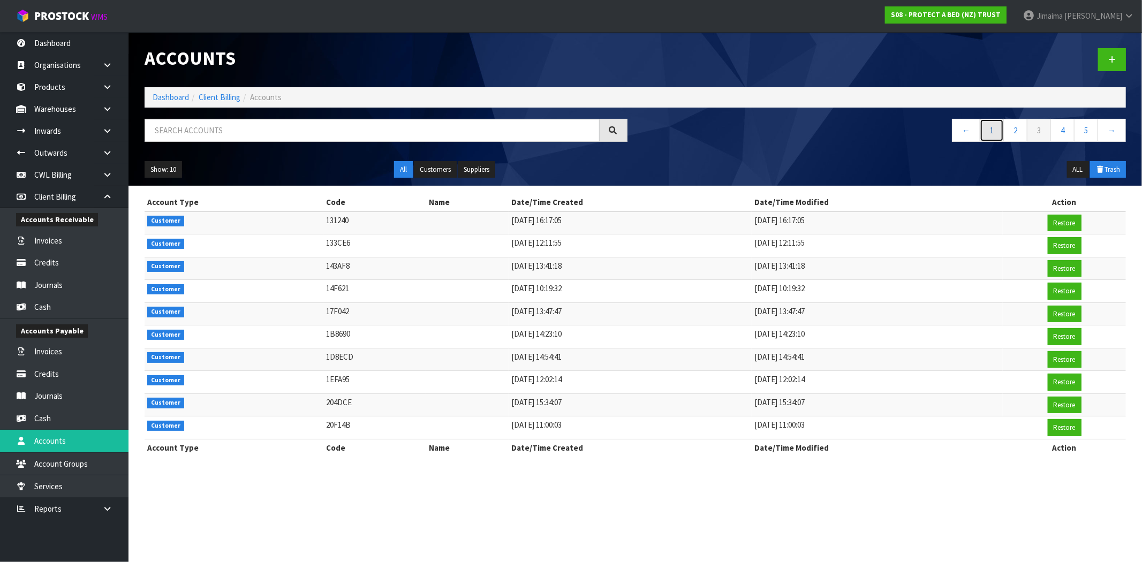
click at [984, 138] on link "1" at bounding box center [992, 130] width 24 height 23
click at [1082, 163] on button "ALL" at bounding box center [1078, 169] width 22 height 17
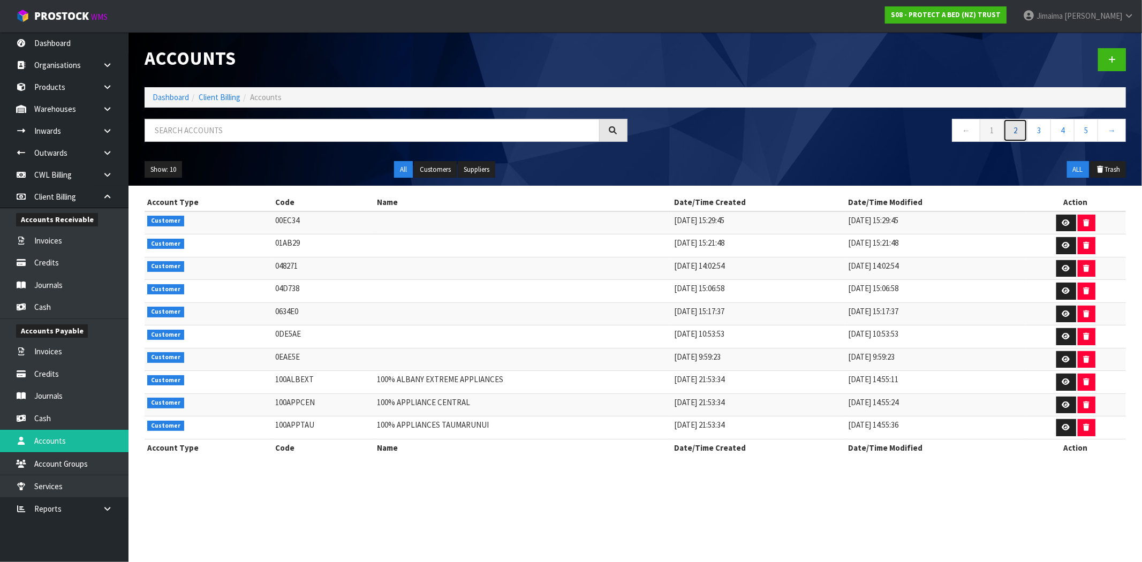
click at [1021, 131] on link "2" at bounding box center [1016, 130] width 24 height 23
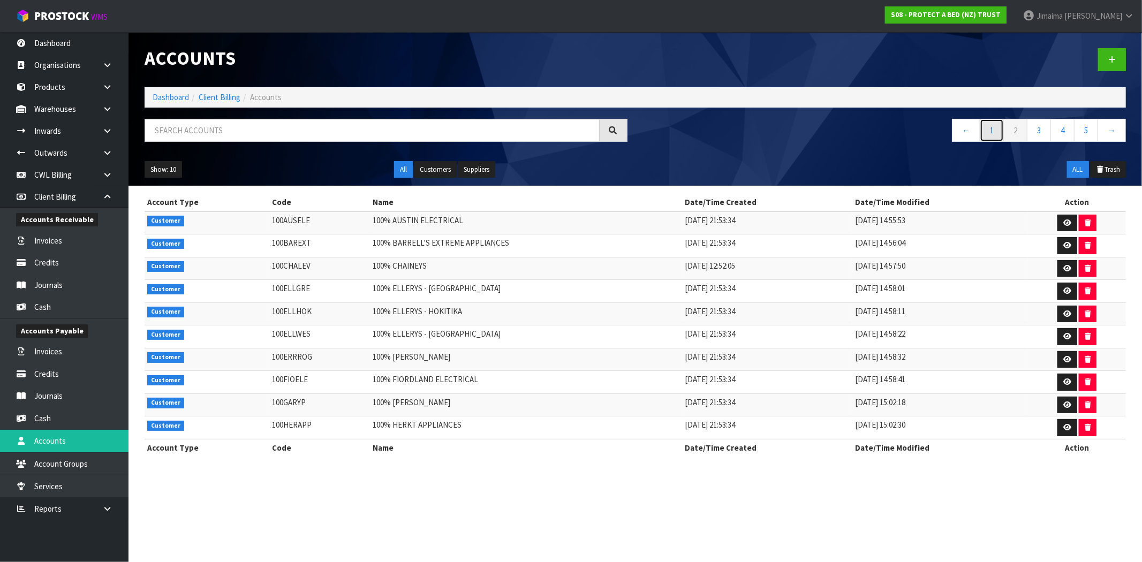
click at [996, 132] on link "1" at bounding box center [992, 130] width 24 height 23
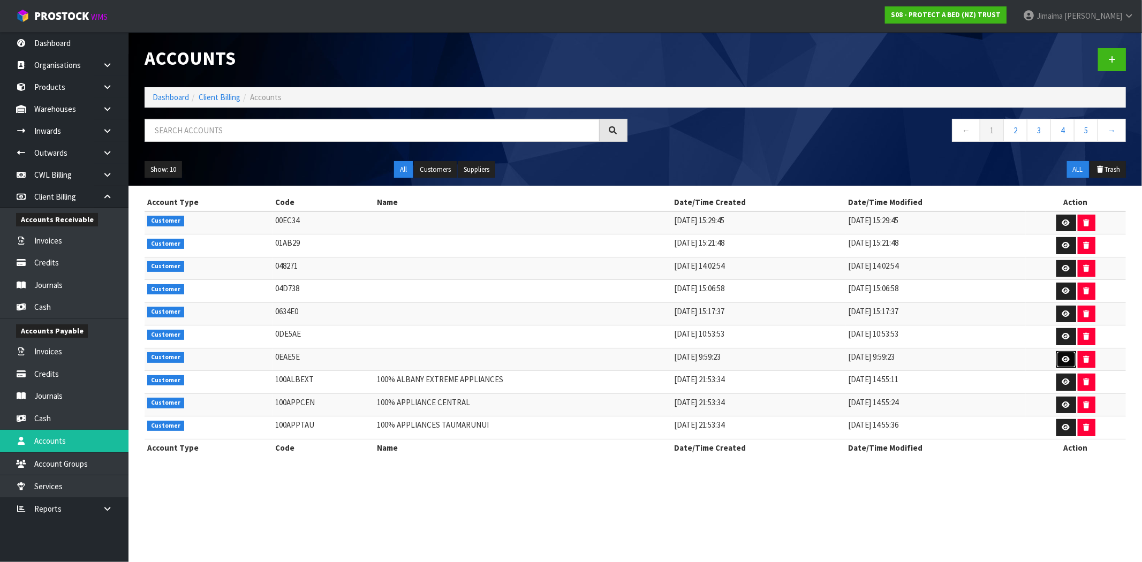
click at [1063, 358] on icon at bounding box center [1067, 359] width 8 height 7
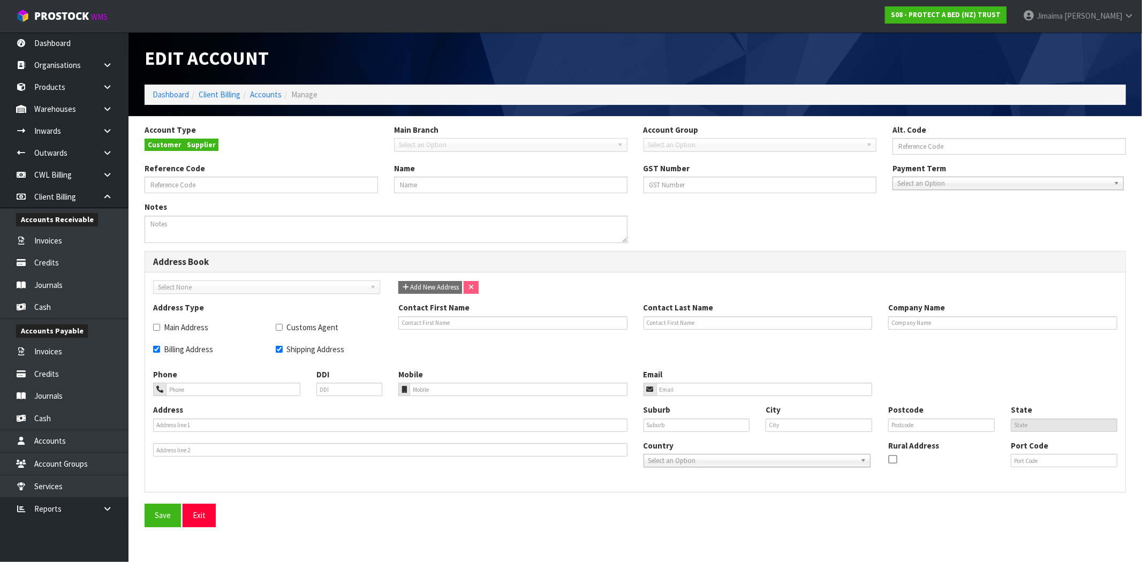
type input "0EAE5E"
checkbox input "true"
type input "34 ALDERSGATE ROAD,"
type input "HILLSBOROUGH"
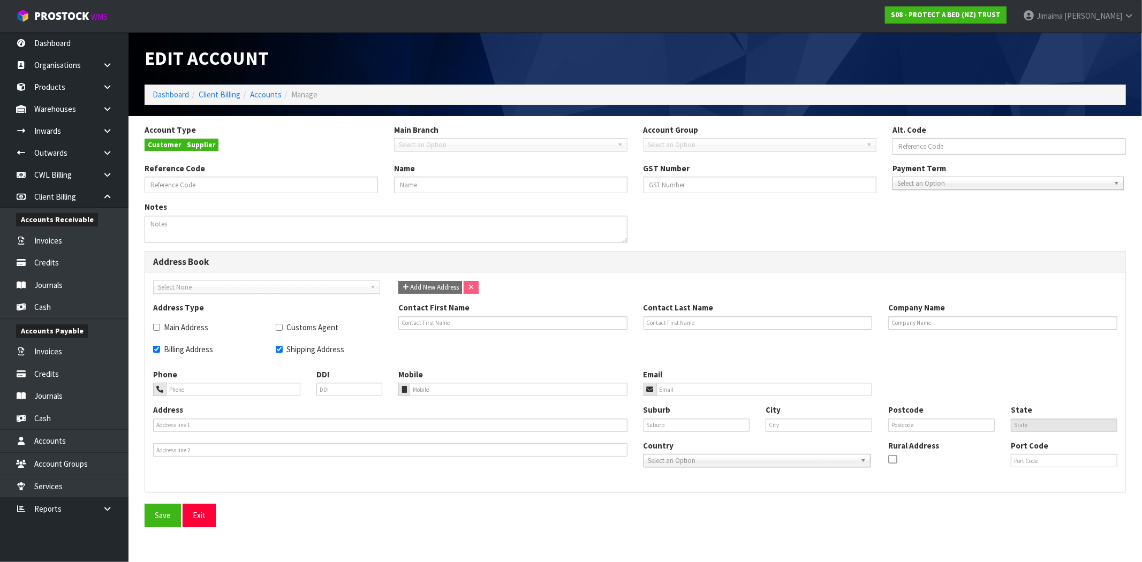
type input "AUCKLAND"
type input "1042"
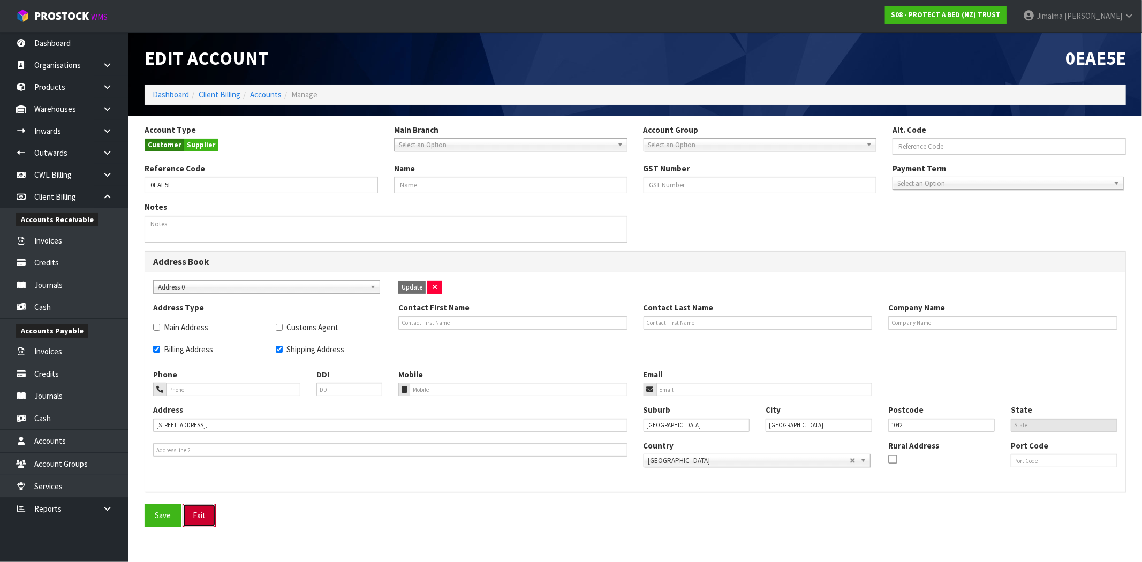
click at [202, 506] on link "Exit" at bounding box center [199, 515] width 33 height 23
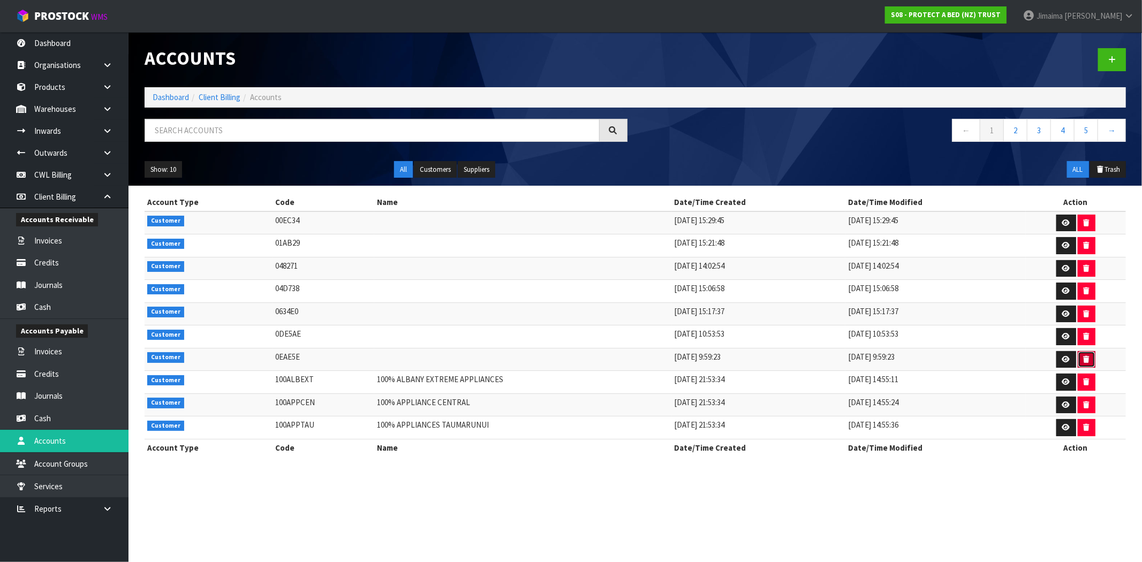
click at [1080, 362] on button "button" at bounding box center [1087, 359] width 18 height 17
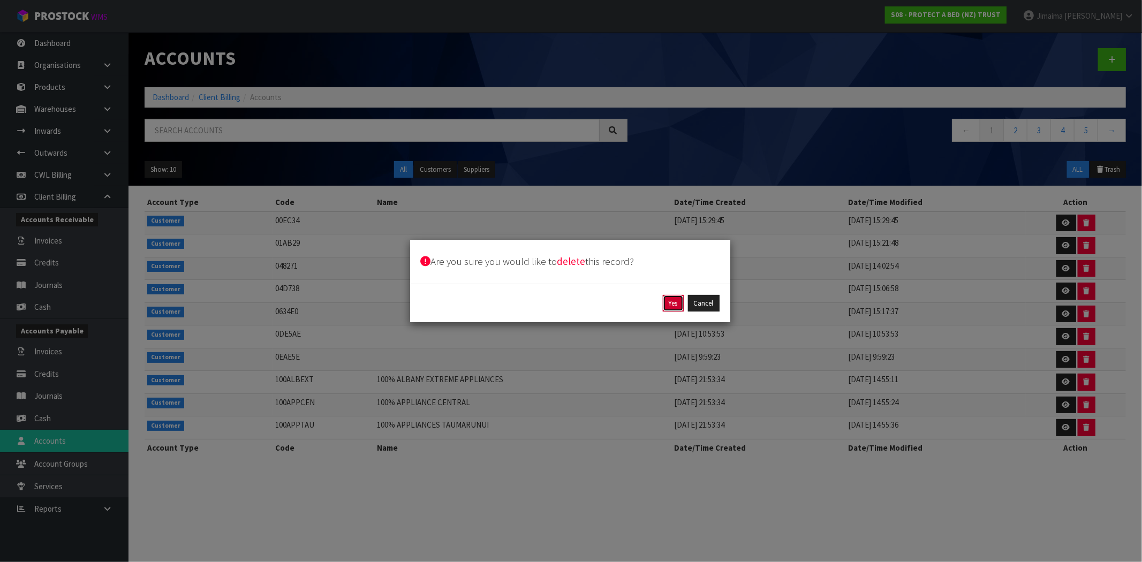
click at [669, 311] on button "Yes" at bounding box center [673, 303] width 21 height 17
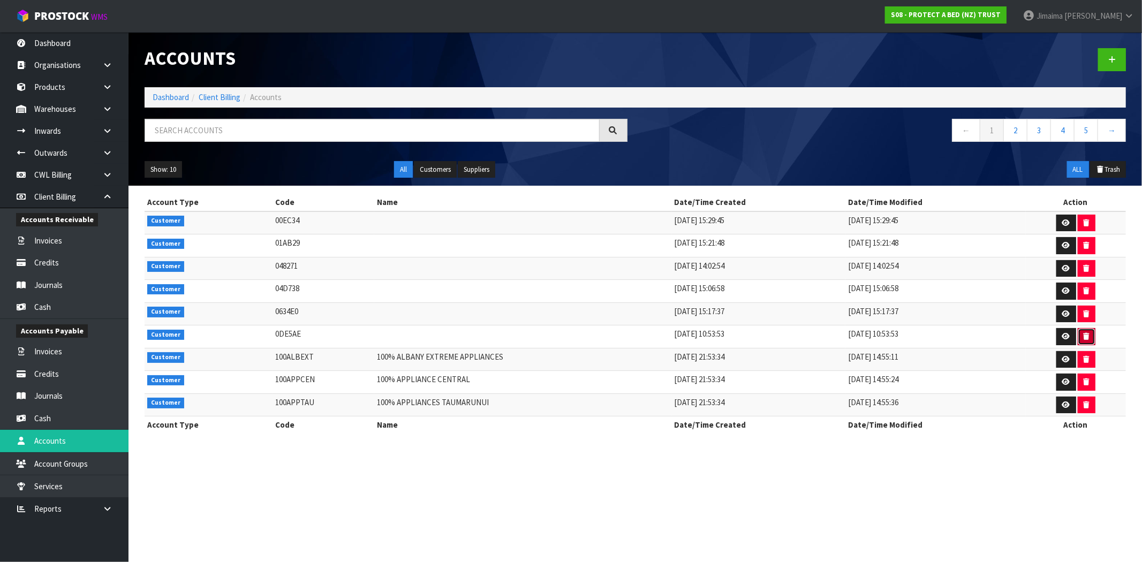
click at [1086, 330] on button "button" at bounding box center [1087, 336] width 18 height 17
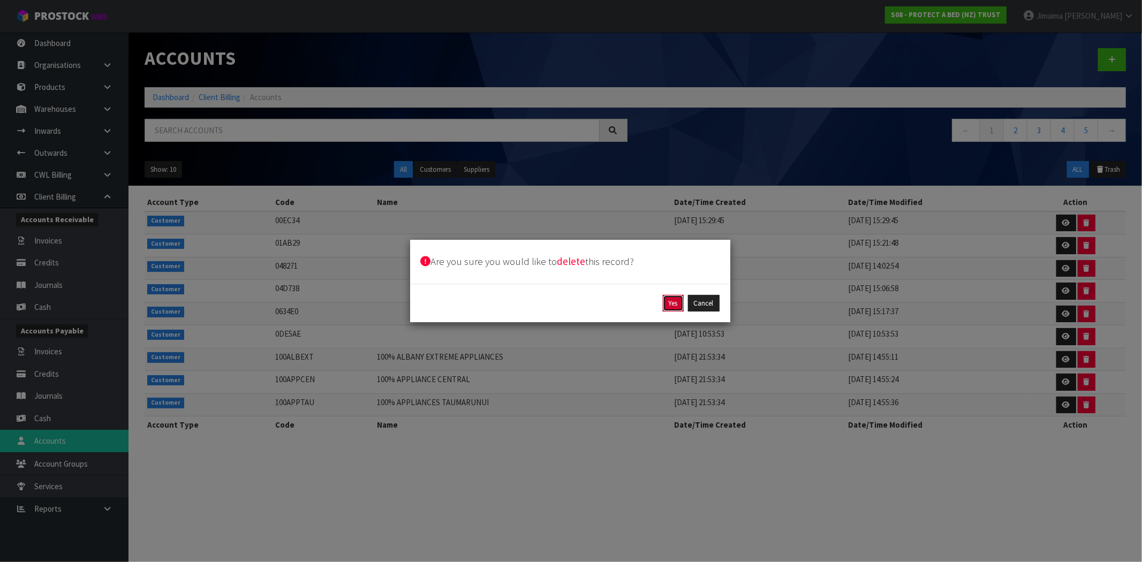
click at [673, 302] on button "Yes" at bounding box center [673, 303] width 21 height 17
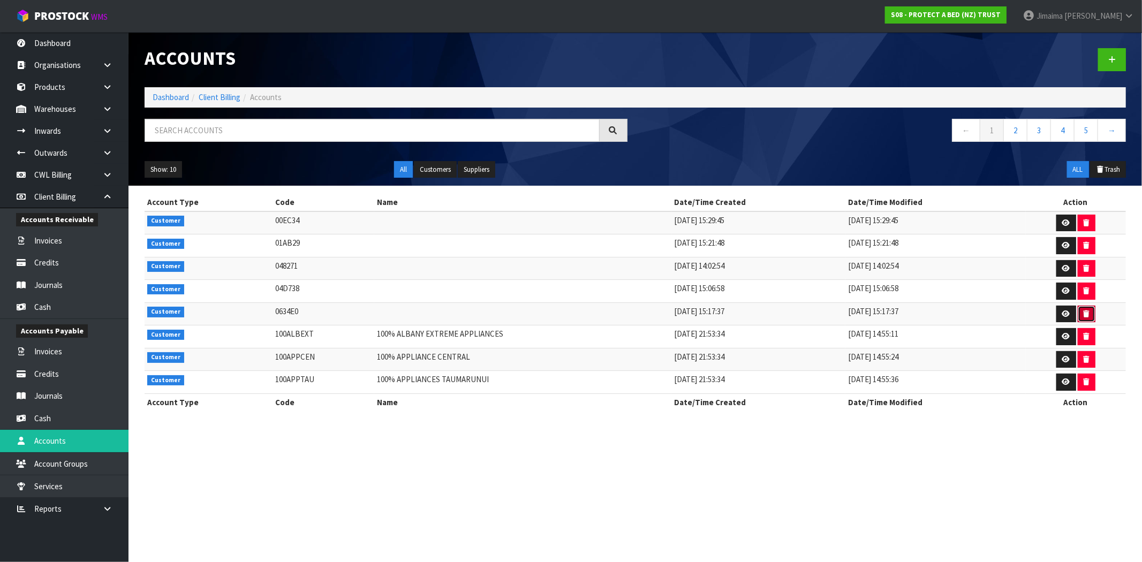
click at [1081, 311] on button "button" at bounding box center [1087, 314] width 18 height 17
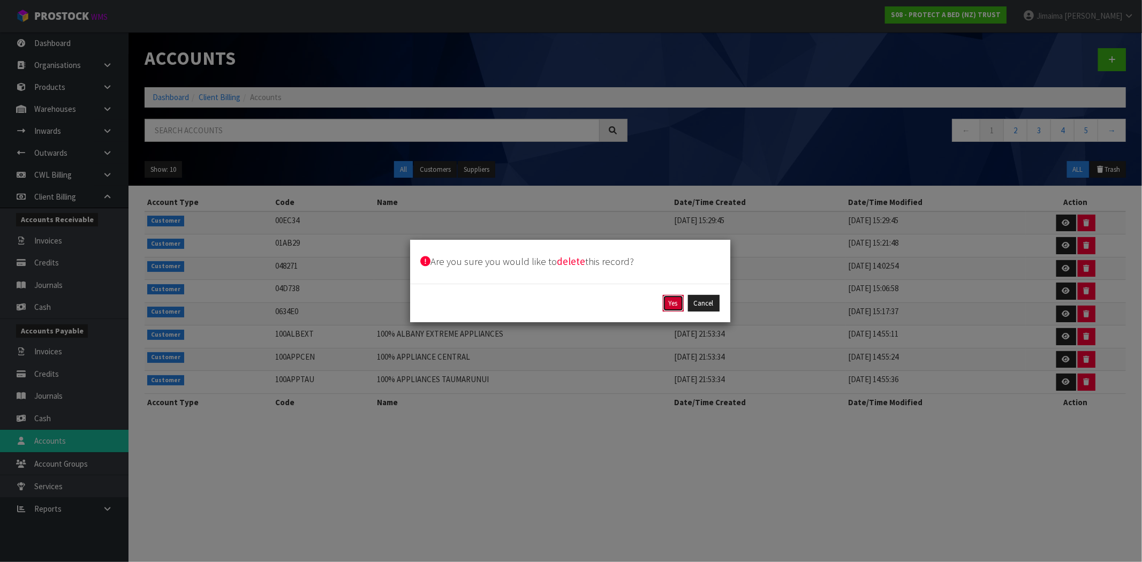
click at [678, 302] on button "Yes" at bounding box center [673, 303] width 21 height 17
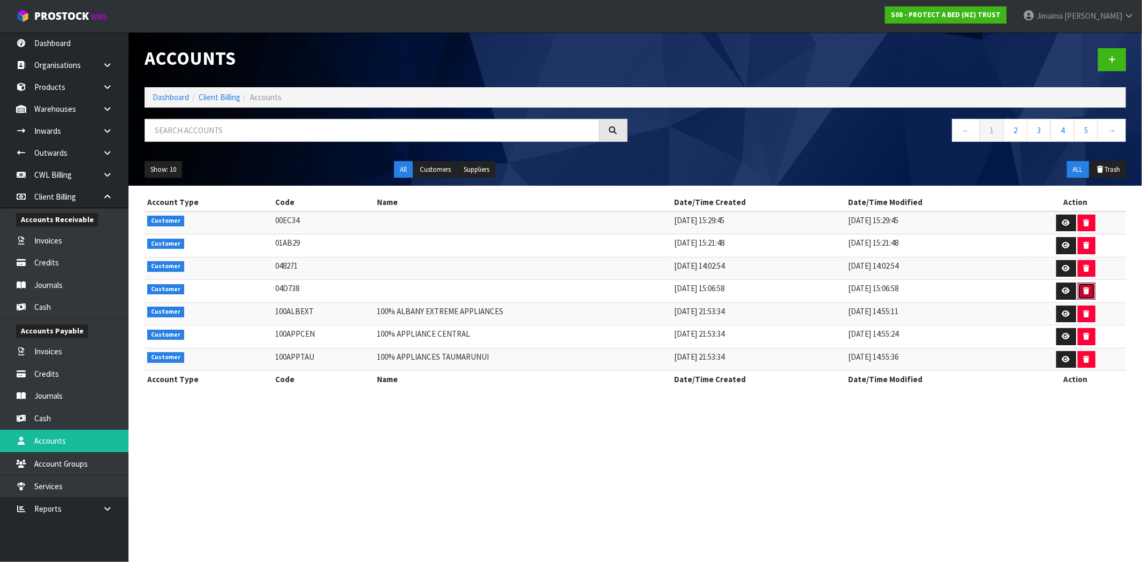
click at [1090, 289] on button "button" at bounding box center [1087, 291] width 18 height 17
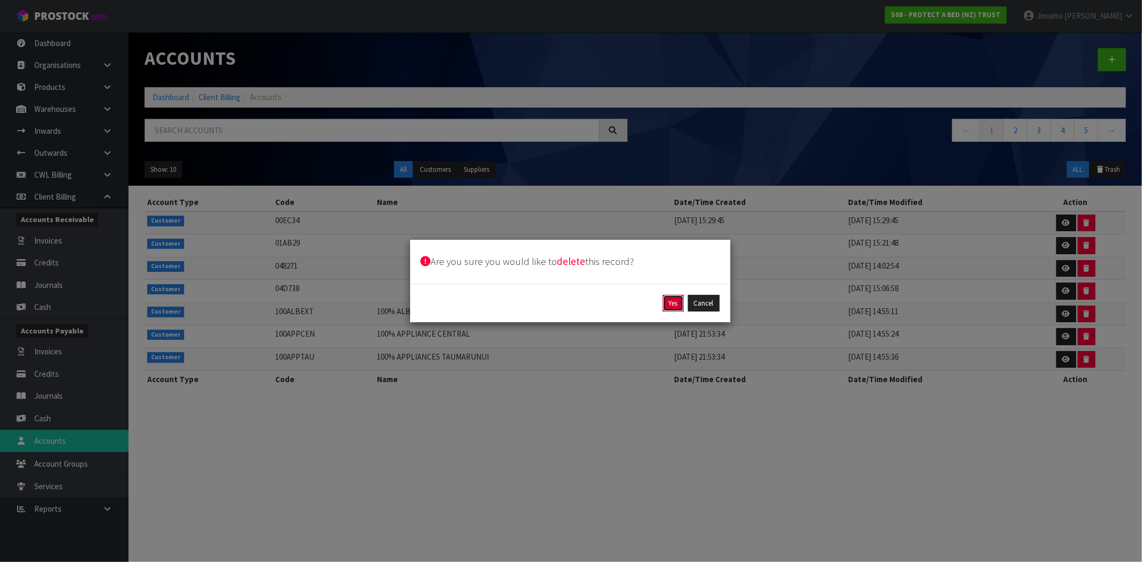
click at [675, 302] on button "Yes" at bounding box center [673, 303] width 21 height 17
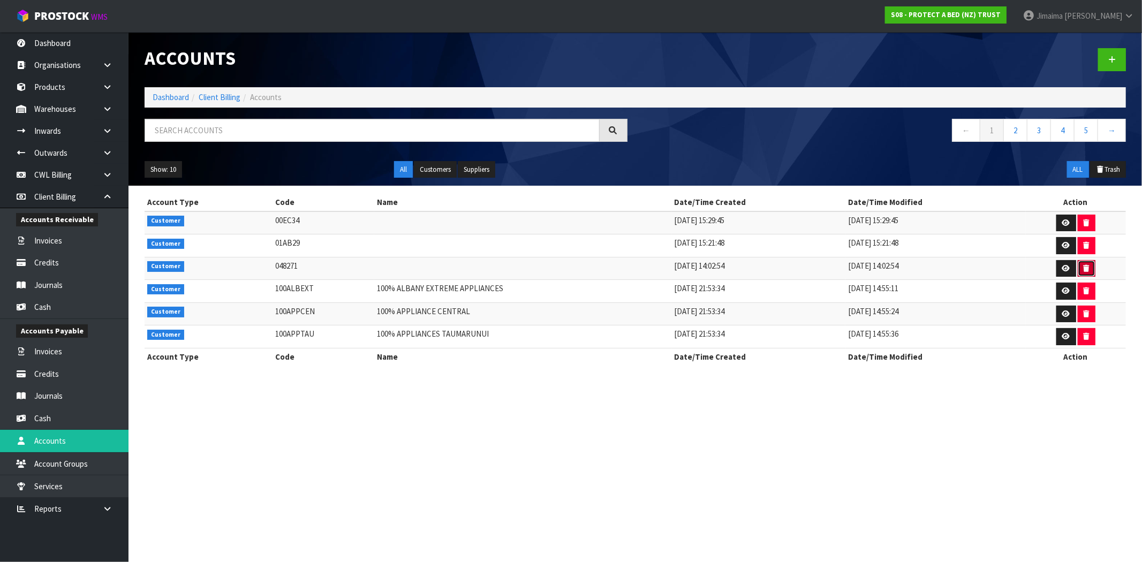
click at [1088, 268] on button "button" at bounding box center [1087, 268] width 18 height 17
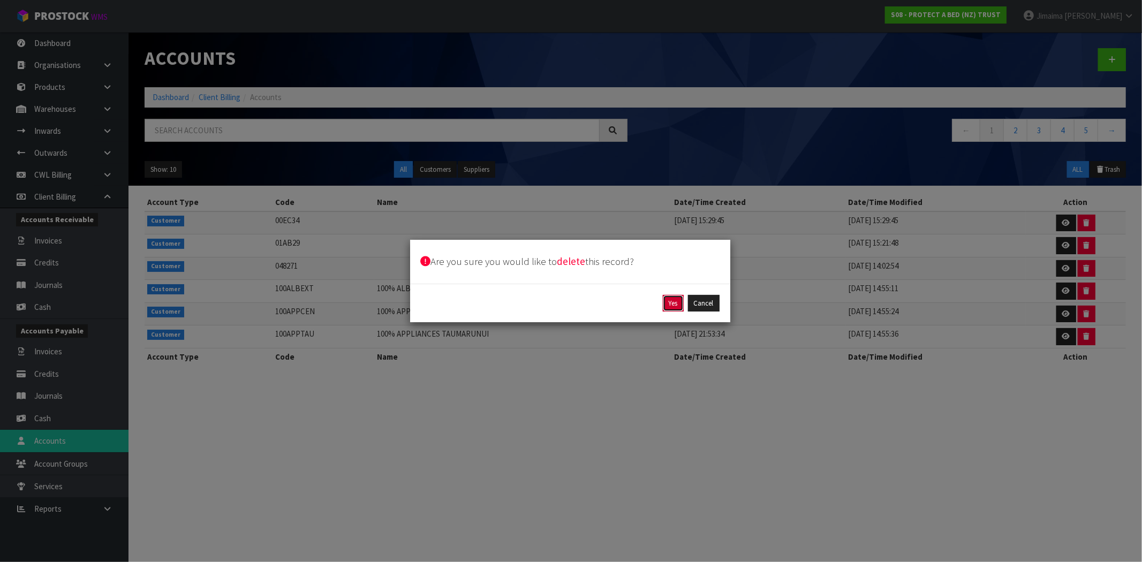
click at [675, 302] on button "Yes" at bounding box center [673, 303] width 21 height 17
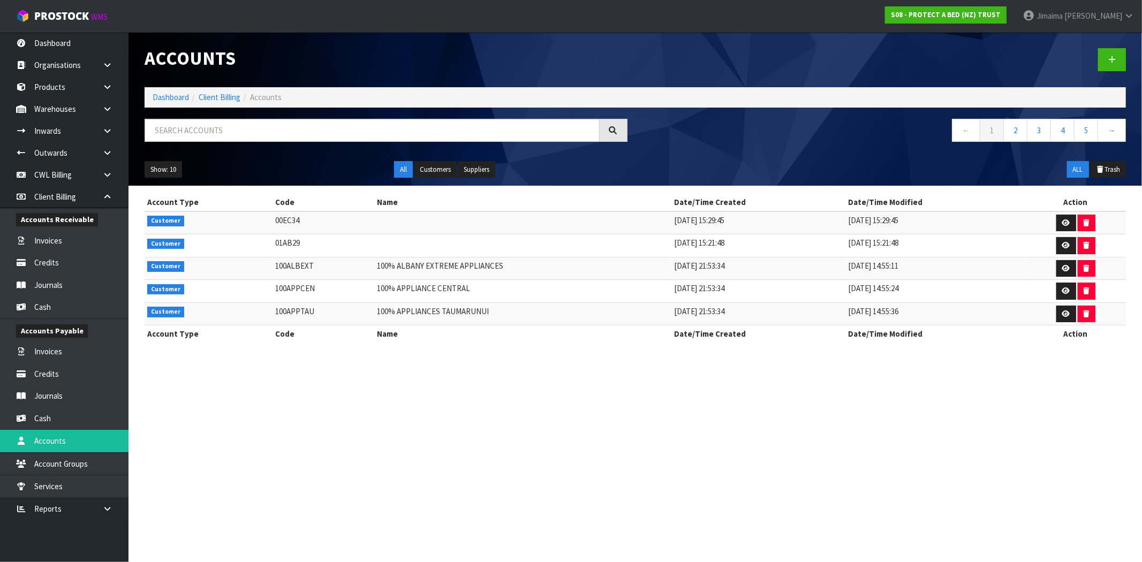
drag, startPoint x: 695, startPoint y: 244, endPoint x: 806, endPoint y: 243, distance: 110.9
click at [806, 243] on td "12/03/2025 15:21:48" at bounding box center [759, 246] width 174 height 23
click at [967, 243] on td "12/03/2025 15:21:48" at bounding box center [936, 246] width 180 height 23
click at [1016, 123] on link "2" at bounding box center [1016, 130] width 24 height 23
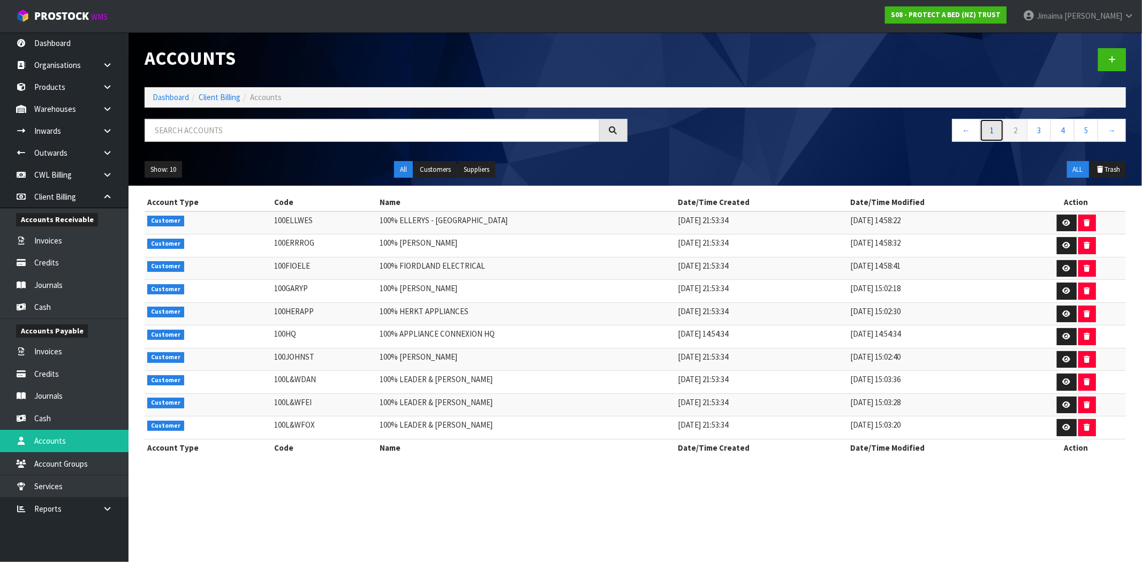
click at [993, 133] on link "1" at bounding box center [992, 130] width 24 height 23
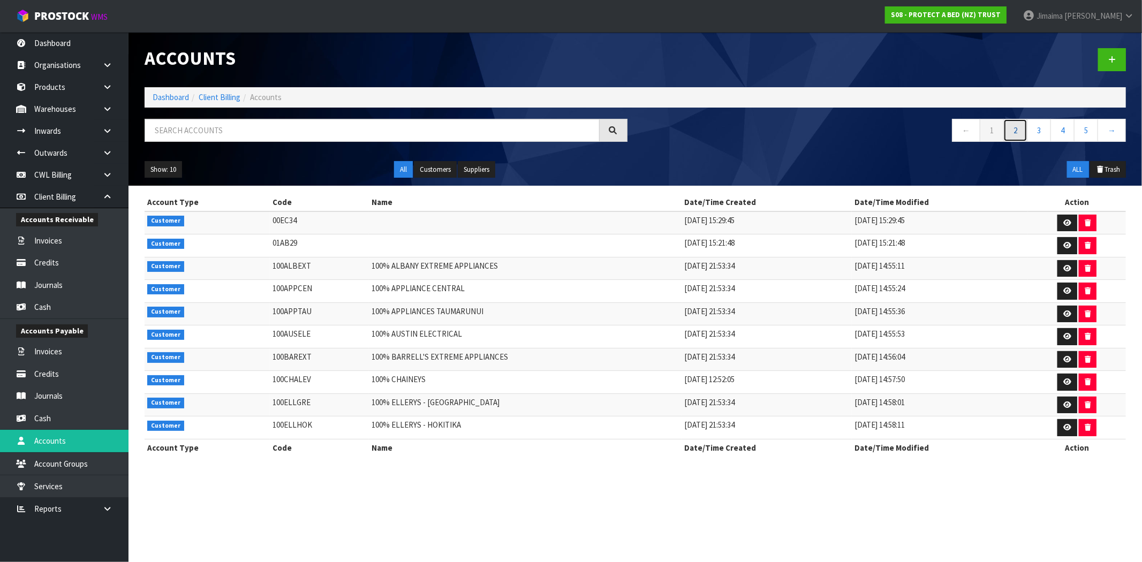
click at [1015, 132] on link "2" at bounding box center [1016, 130] width 24 height 23
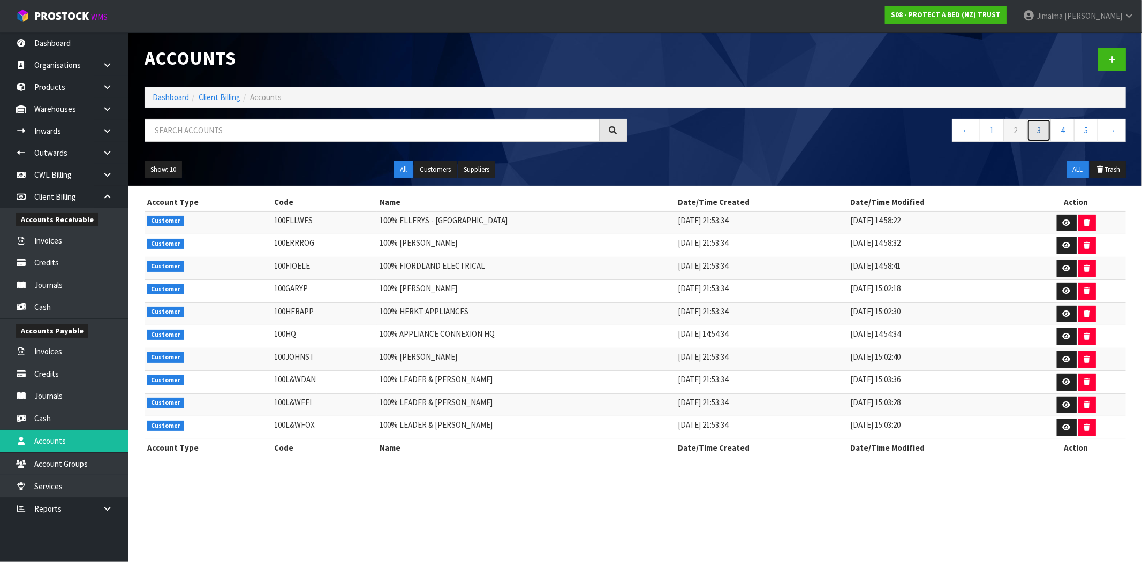
click at [1037, 127] on link "3" at bounding box center [1039, 130] width 24 height 23
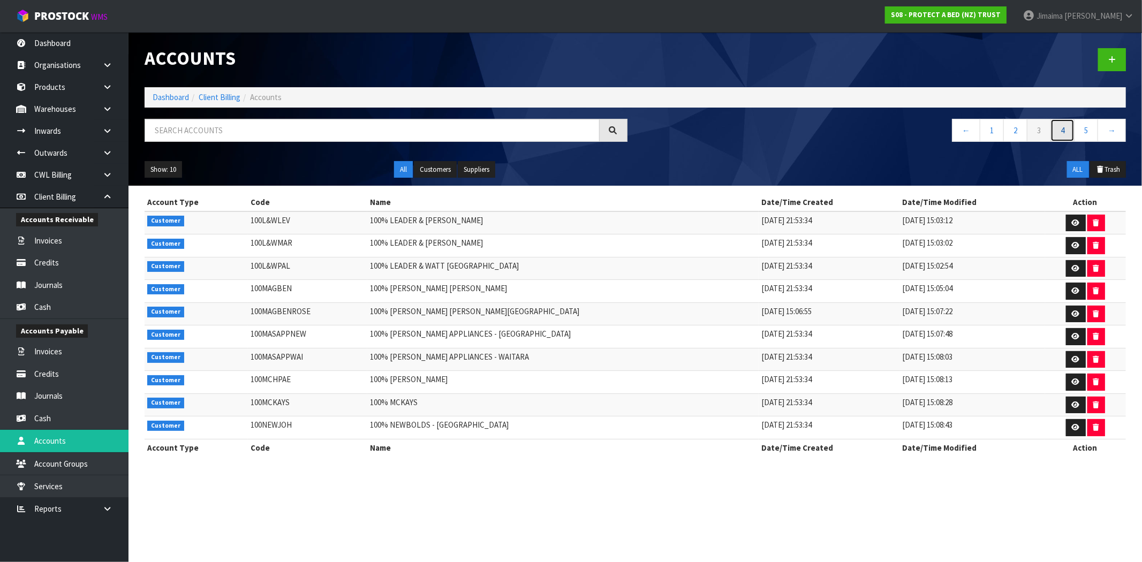
click at [1059, 127] on link "4" at bounding box center [1063, 130] width 24 height 23
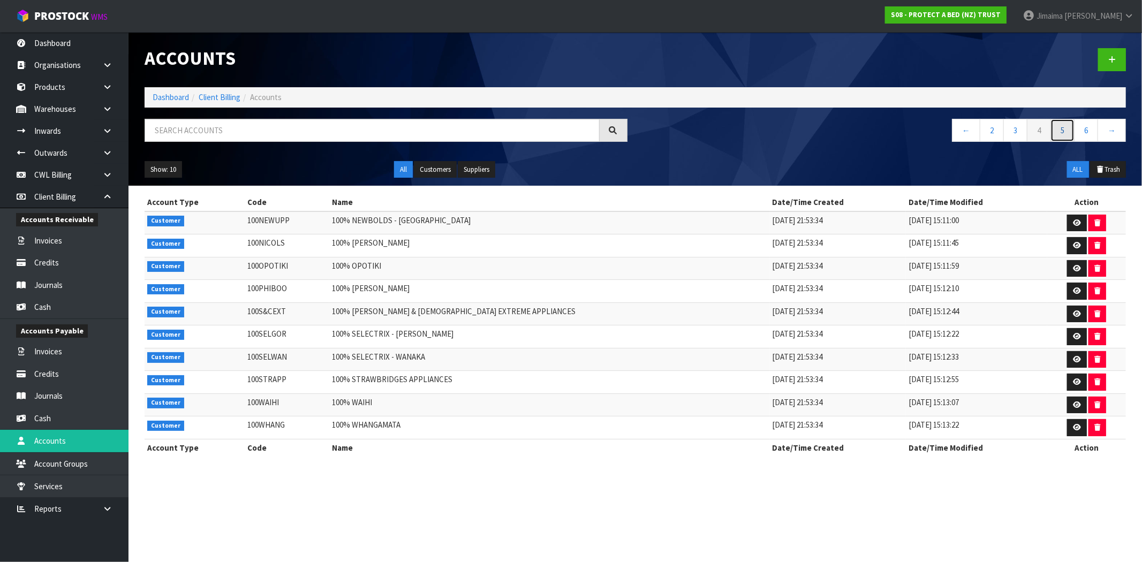
click at [1066, 136] on link "5" at bounding box center [1063, 130] width 24 height 23
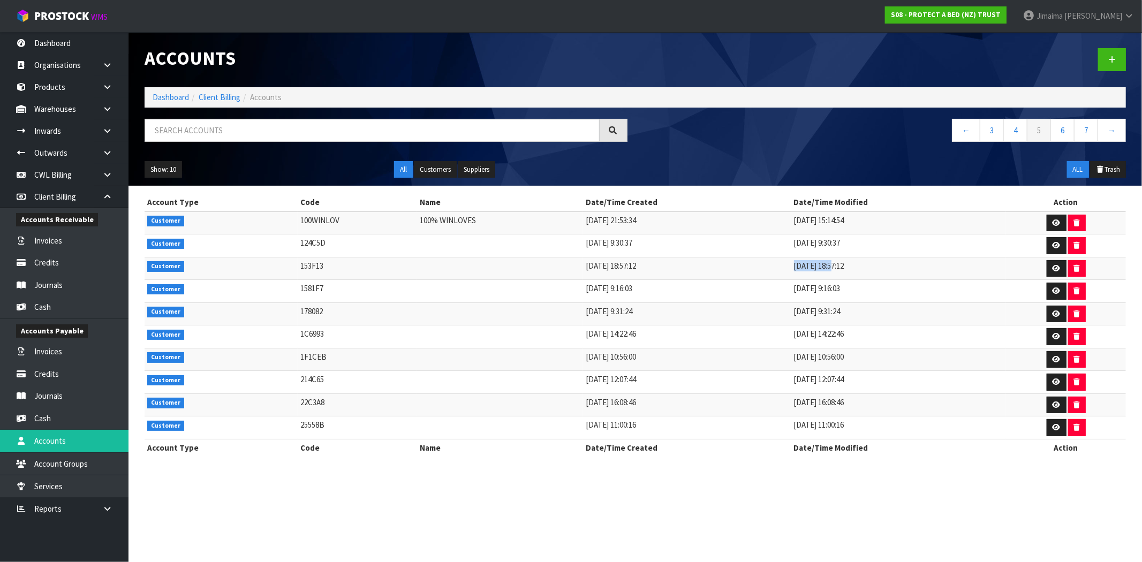
drag, startPoint x: 791, startPoint y: 267, endPoint x: 908, endPoint y: 267, distance: 117.3
click at [906, 267] on td "30/09/2024 18:57:12" at bounding box center [899, 268] width 215 height 23
click at [1079, 269] on button "button" at bounding box center [1078, 268] width 18 height 17
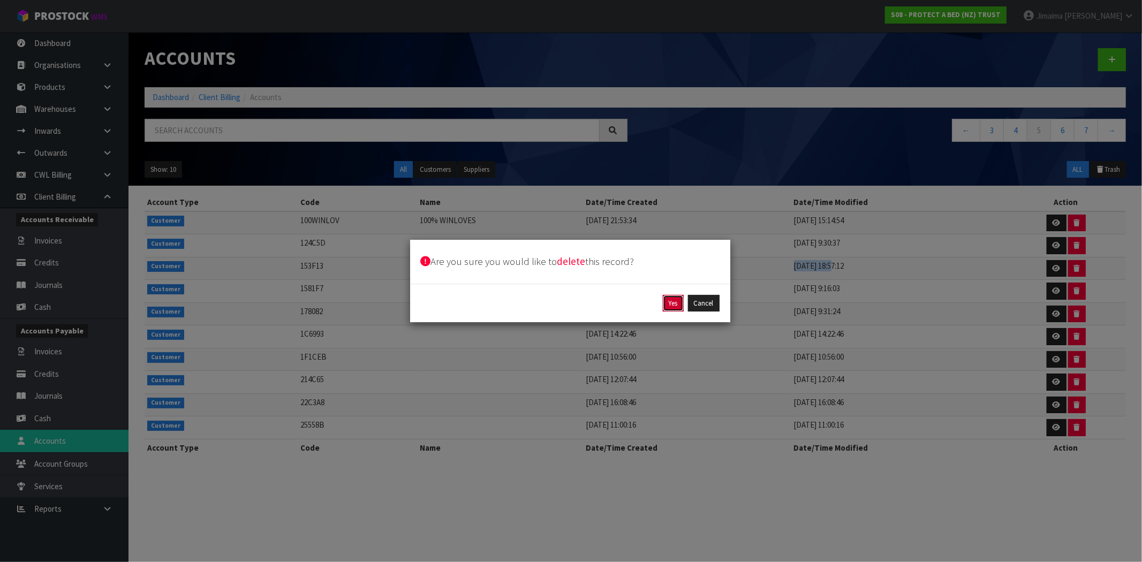
click at [667, 298] on button "Yes" at bounding box center [673, 303] width 21 height 17
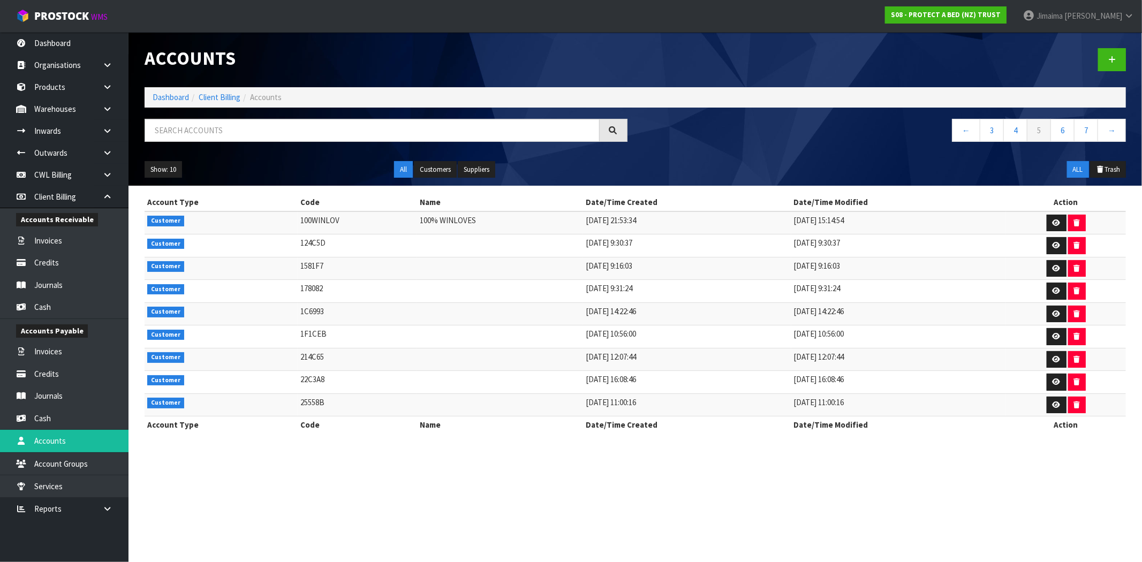
drag, startPoint x: 794, startPoint y: 270, endPoint x: 938, endPoint y: 268, distance: 144.1
click at [887, 268] on td "10/12/2024 9:16:03" at bounding box center [899, 268] width 215 height 23
click at [1079, 268] on button "button" at bounding box center [1078, 268] width 18 height 17
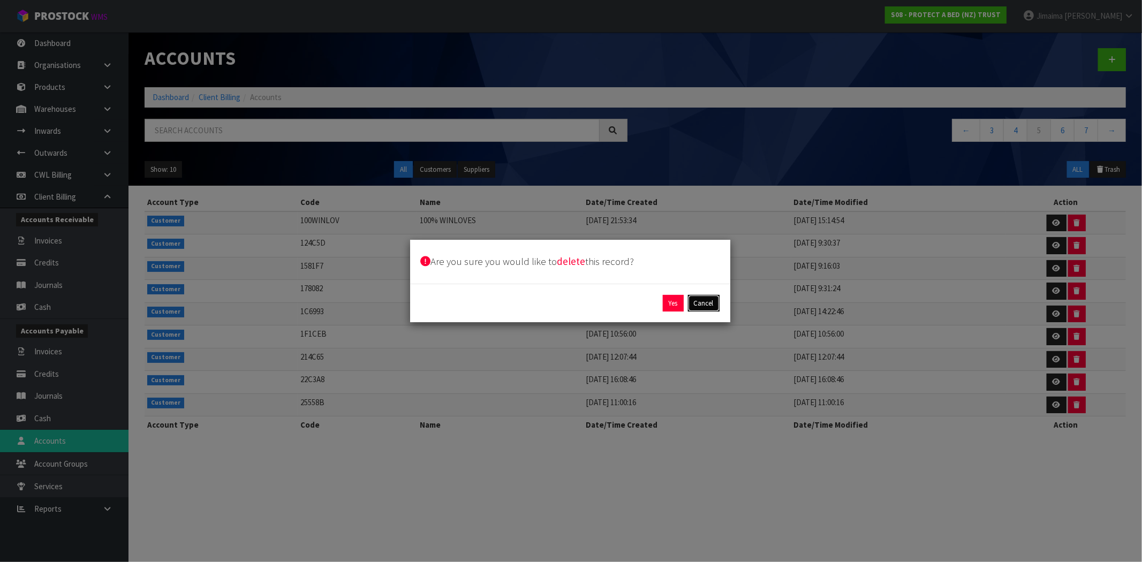
click at [698, 306] on button "Cancel" at bounding box center [704, 303] width 32 height 17
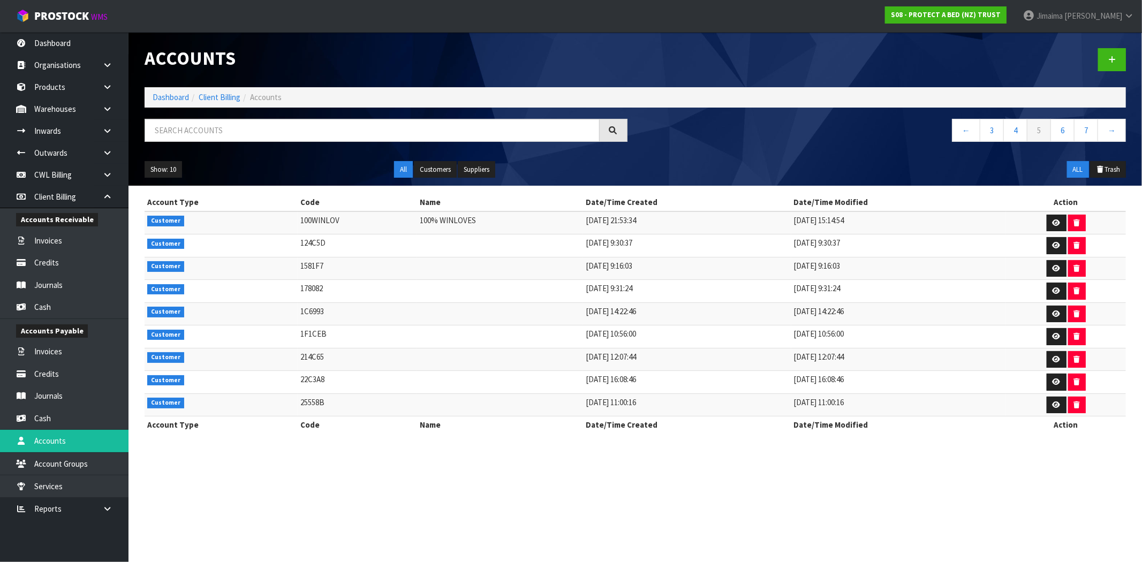
click at [698, 306] on td "17/09/2025 14:22:46" at bounding box center [687, 314] width 208 height 23
drag, startPoint x: 72, startPoint y: 309, endPoint x: 106, endPoint y: 296, distance: 35.9
click at [72, 309] on link "Cash" at bounding box center [64, 307] width 129 height 22
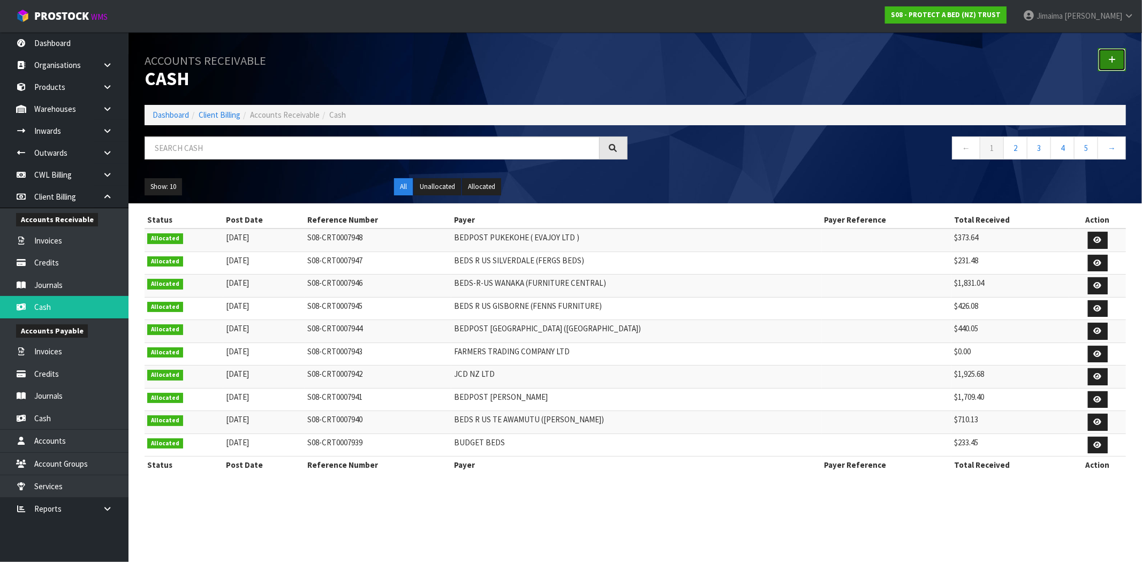
click at [1112, 57] on icon at bounding box center [1112, 60] width 7 height 8
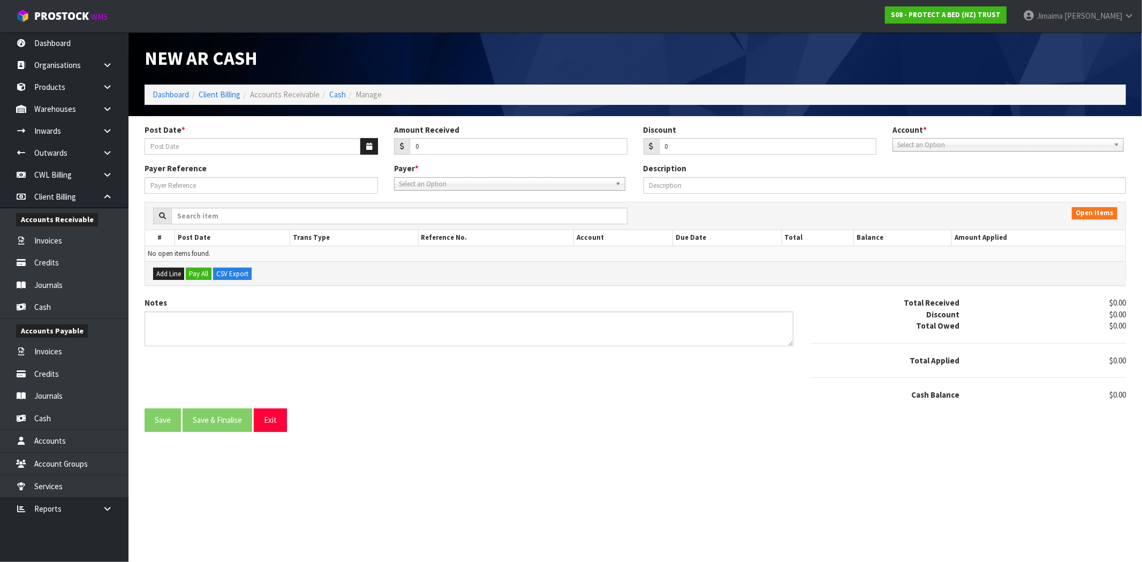
click at [450, 185] on span "Select an Option" at bounding box center [505, 184] width 212 height 13
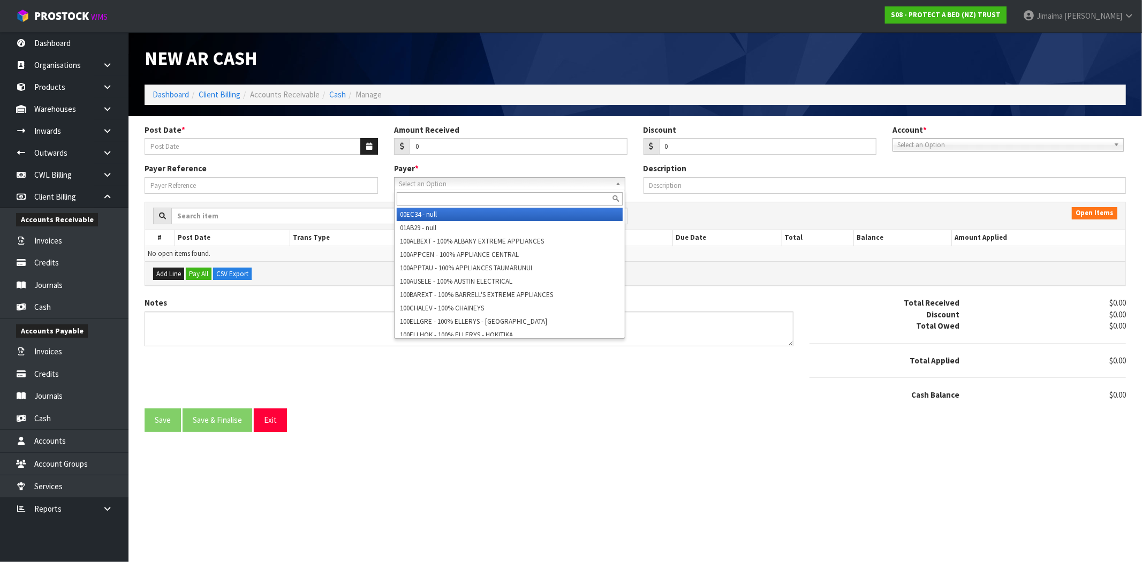
click at [433, 195] on input "text" at bounding box center [510, 198] width 226 height 13
type input "har"
click at [494, 188] on span "Select an Option" at bounding box center [505, 184] width 212 height 13
click at [480, 205] on input "text" at bounding box center [510, 198] width 226 height 13
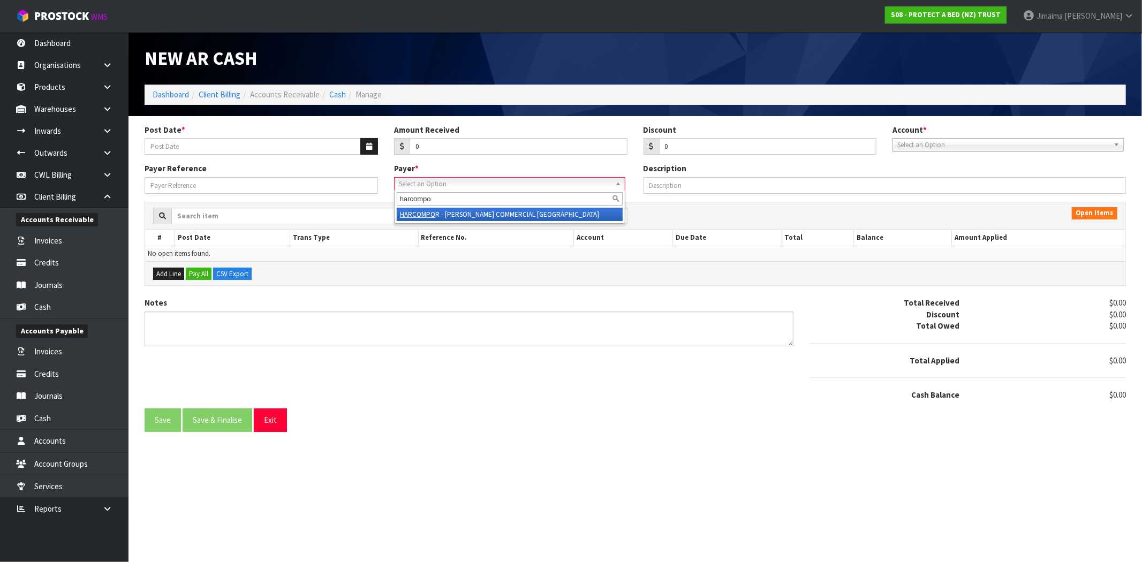
type input "harcompo"
click at [475, 215] on li "HARCOMPO R - HARVEY NORMAN COMMERCIAL PORIRUA" at bounding box center [510, 214] width 226 height 13
click at [340, 103] on ol "Dashboard Client Billing Accounts Receivable Cash Manage" at bounding box center [636, 95] width 982 height 20
click at [336, 88] on ol "Dashboard Client Billing Accounts Receivable Cash Manage" at bounding box center [636, 95] width 982 height 20
click at [330, 97] on link "Cash" at bounding box center [337, 94] width 17 height 10
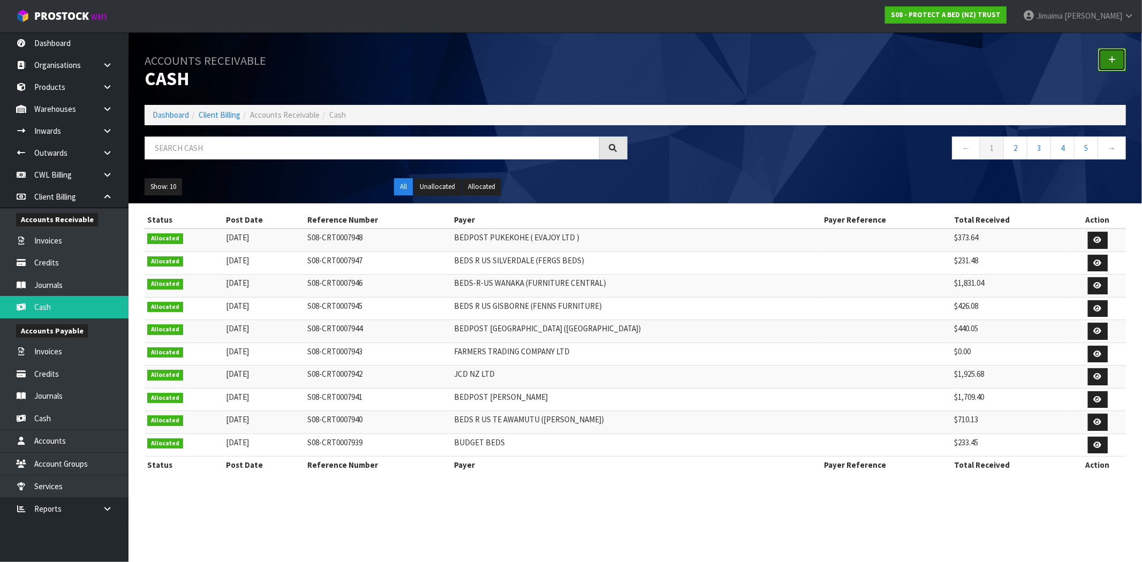
click at [1107, 58] on link at bounding box center [1113, 59] width 28 height 23
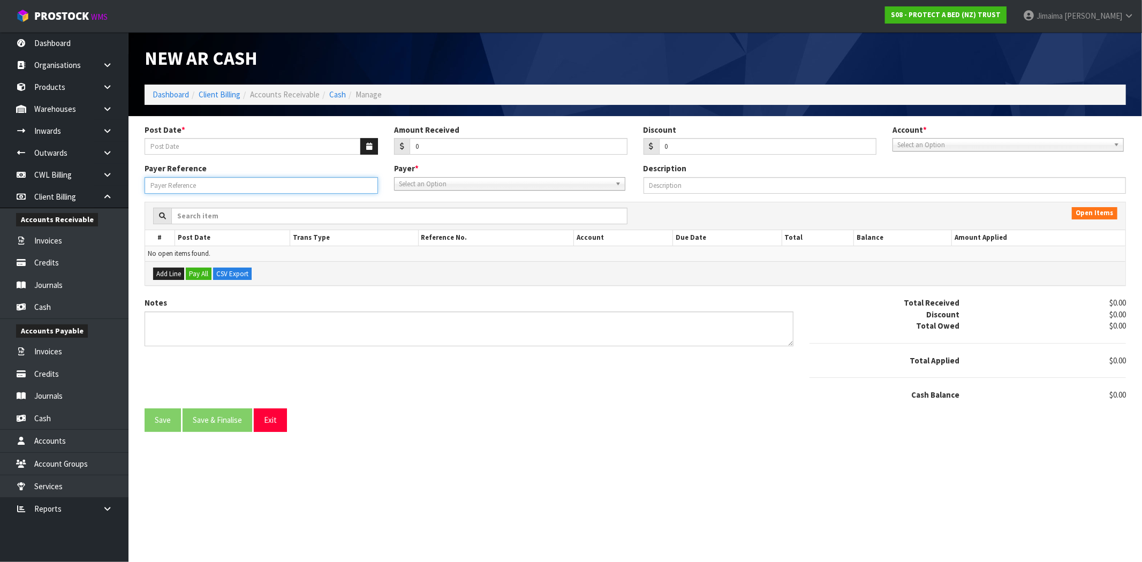
click at [266, 191] on input "Payer Reference" at bounding box center [262, 185] width 234 height 17
click at [371, 148] on icon "button" at bounding box center [369, 146] width 6 height 7
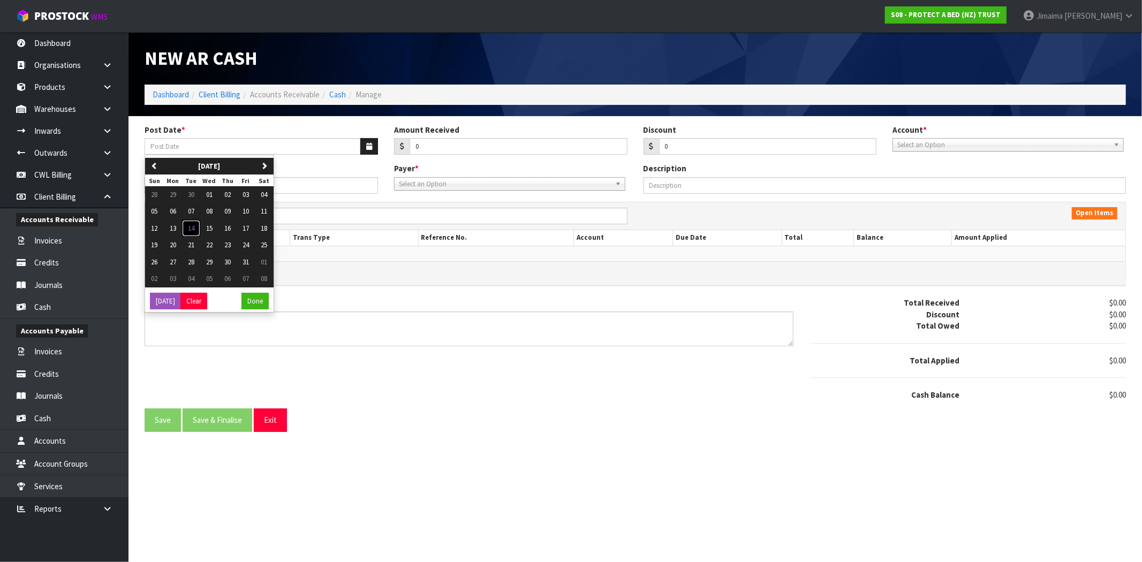
click at [194, 228] on span "14" at bounding box center [191, 228] width 6 height 9
type input "14/10/2025"
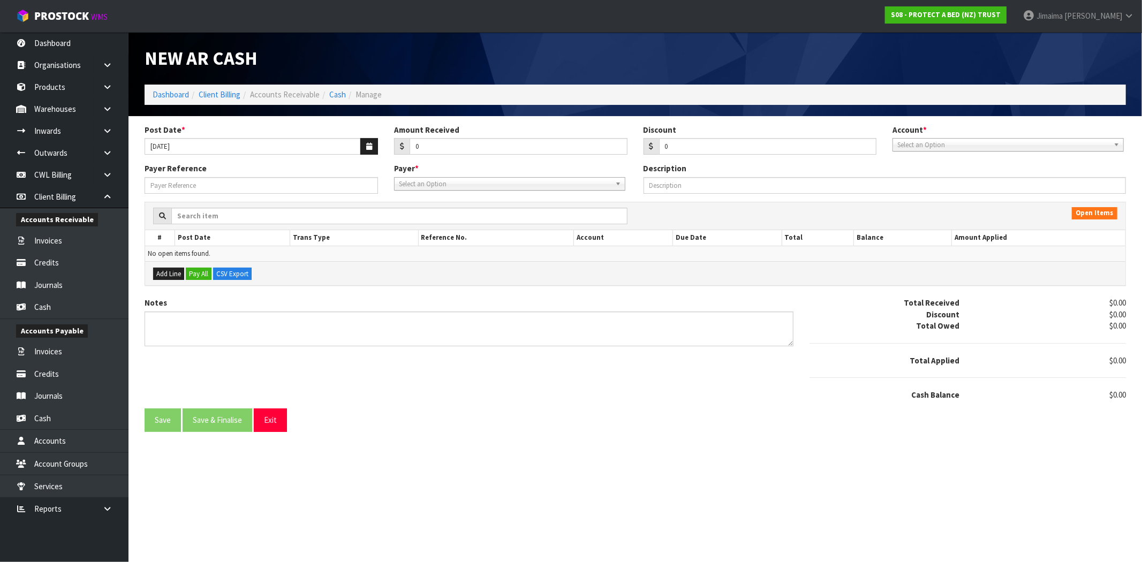
click at [977, 136] on div "Account * 74-9118 - PAB ANZ Select an Option" at bounding box center [1010, 137] width 250 height 27
click at [967, 147] on span "Select an Option" at bounding box center [1004, 145] width 212 height 13
drag, startPoint x: 935, startPoint y: 177, endPoint x: 606, endPoint y: 192, distance: 329.7
click at [934, 177] on li "74-9118 - PAB ANZ" at bounding box center [1009, 175] width 226 height 13
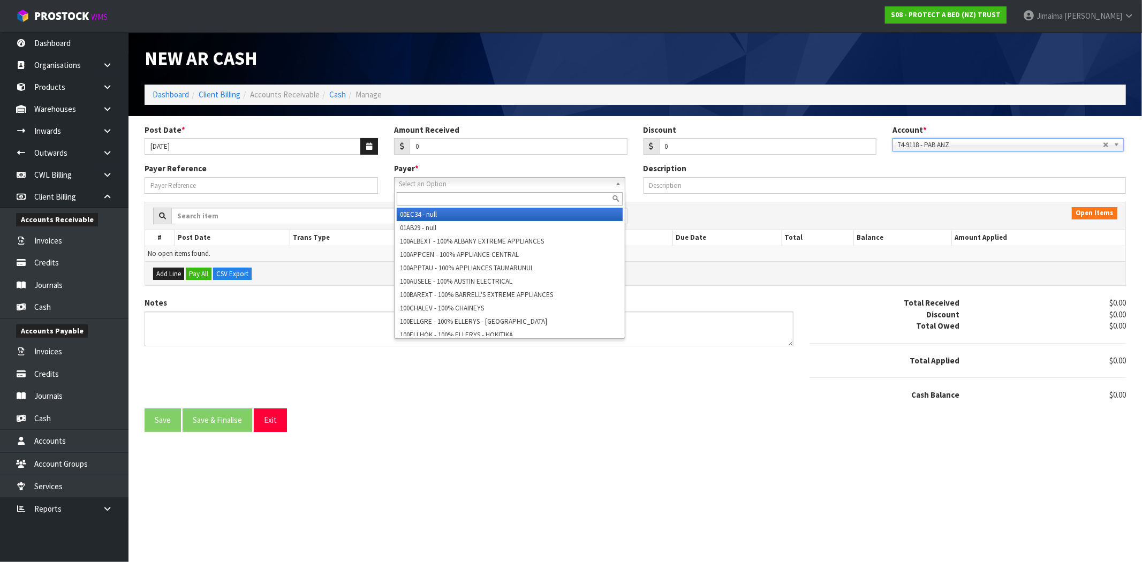
click at [515, 185] on span "Select an Option" at bounding box center [505, 184] width 212 height 13
click at [490, 196] on input "text" at bounding box center [510, 198] width 226 height 13
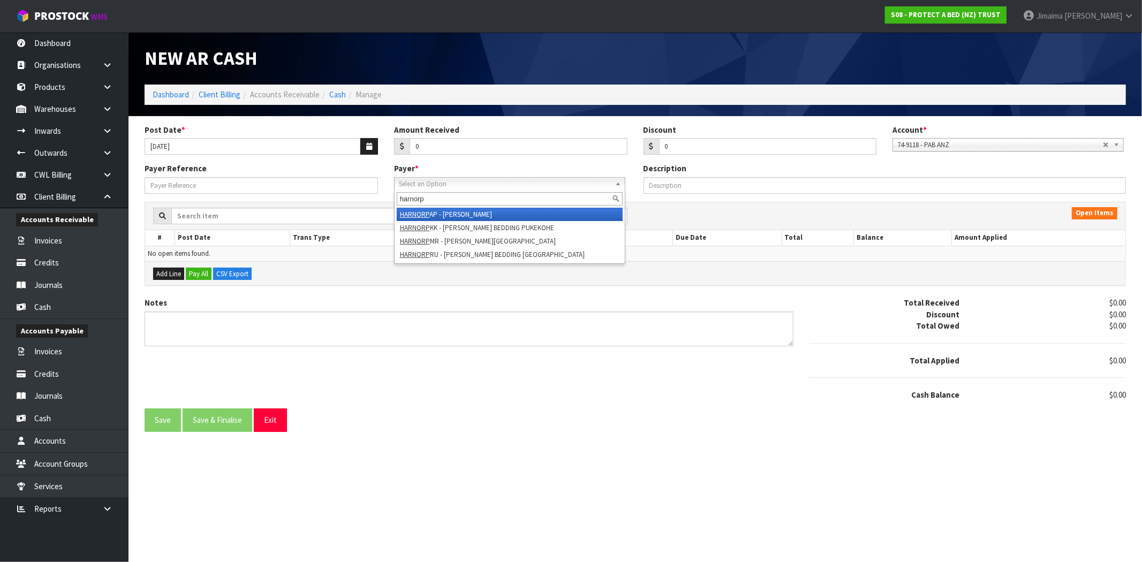
type input "harnorp"
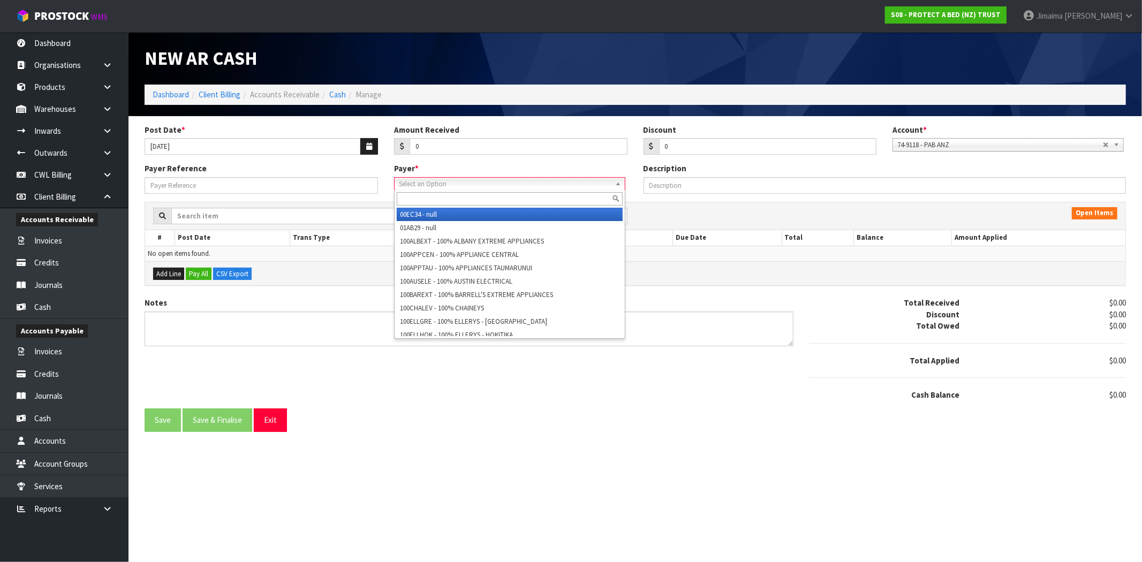
click at [473, 179] on span "Select an Option" at bounding box center [505, 184] width 212 height 13
click at [450, 201] on input "text" at bounding box center [510, 198] width 226 height 13
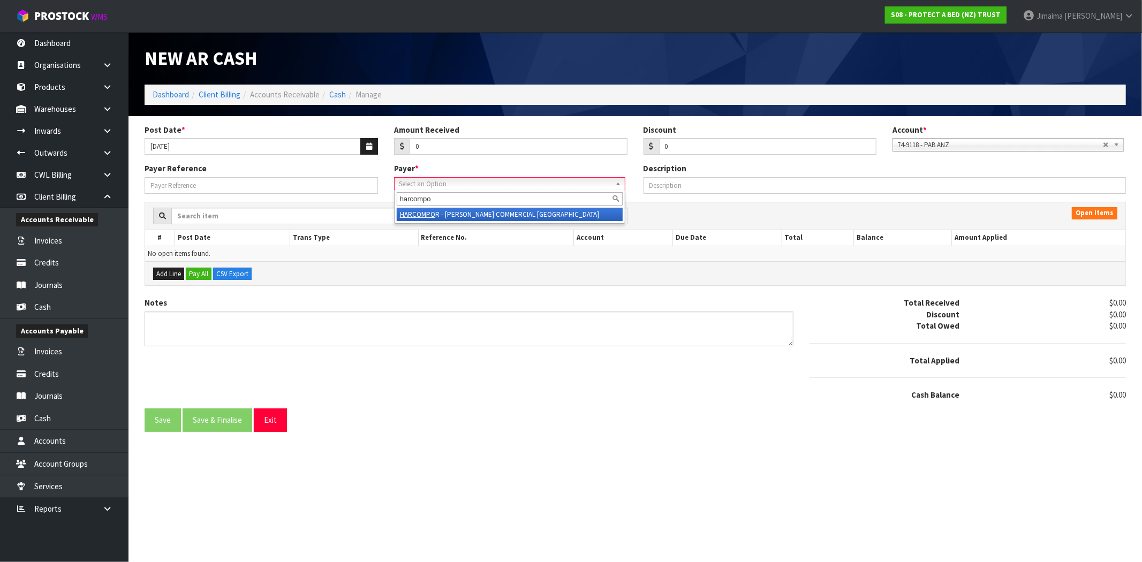
type input "harcompo"
click at [448, 219] on li "HARCOMPO R - HARVEY NORMAN COMMERCIAL PORIRUA" at bounding box center [510, 214] width 226 height 13
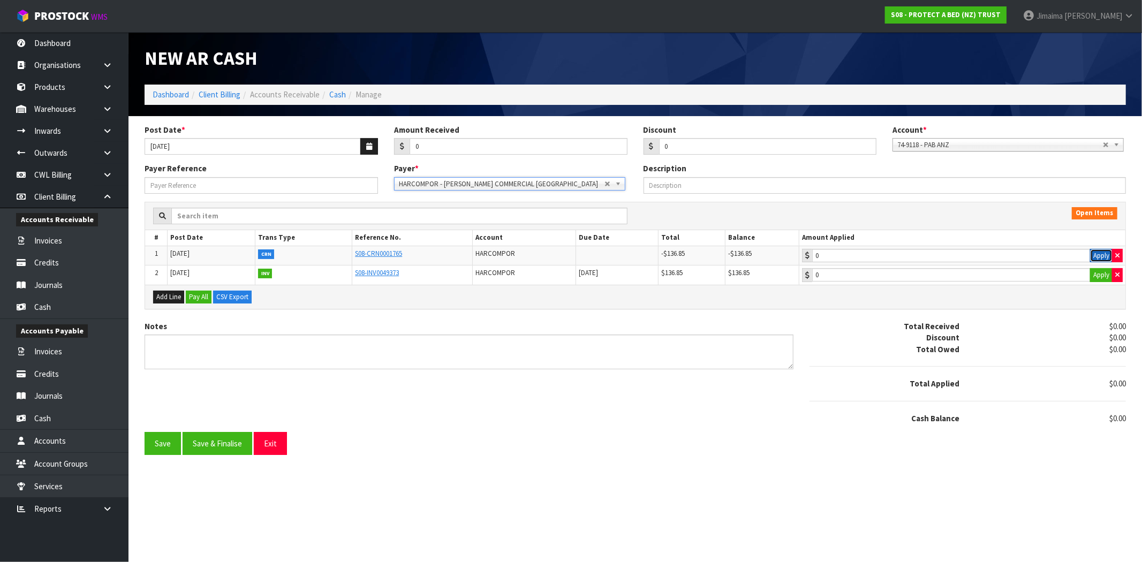
click at [1099, 252] on button "Apply" at bounding box center [1101, 256] width 22 height 14
type input "-136.85"
click at [1093, 275] on button "Apply" at bounding box center [1101, 275] width 22 height 14
type input "136.85"
click at [225, 442] on button "Save & Finalise" at bounding box center [218, 443] width 70 height 23
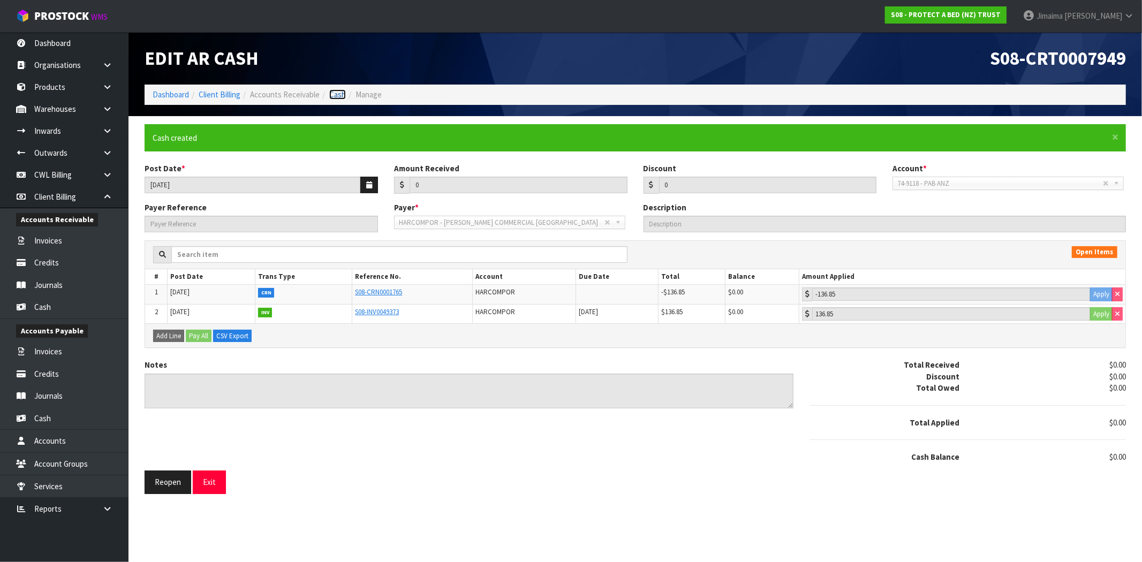
click at [334, 95] on link "Cash" at bounding box center [337, 94] width 17 height 10
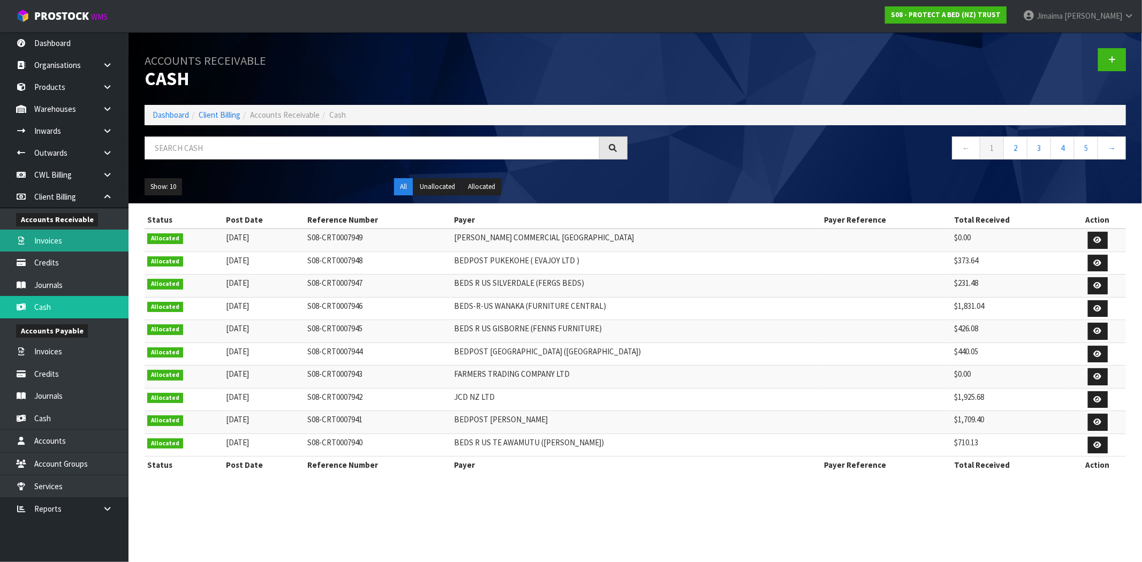
click at [85, 243] on link "Invoices" at bounding box center [64, 241] width 129 height 22
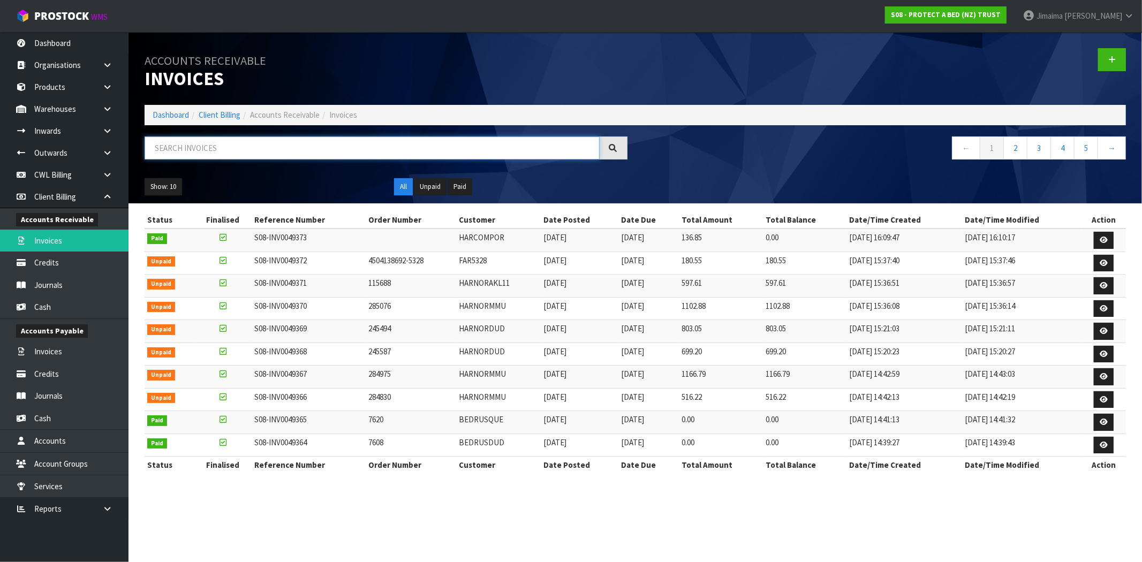
click at [246, 143] on input "text" at bounding box center [372, 148] width 455 height 23
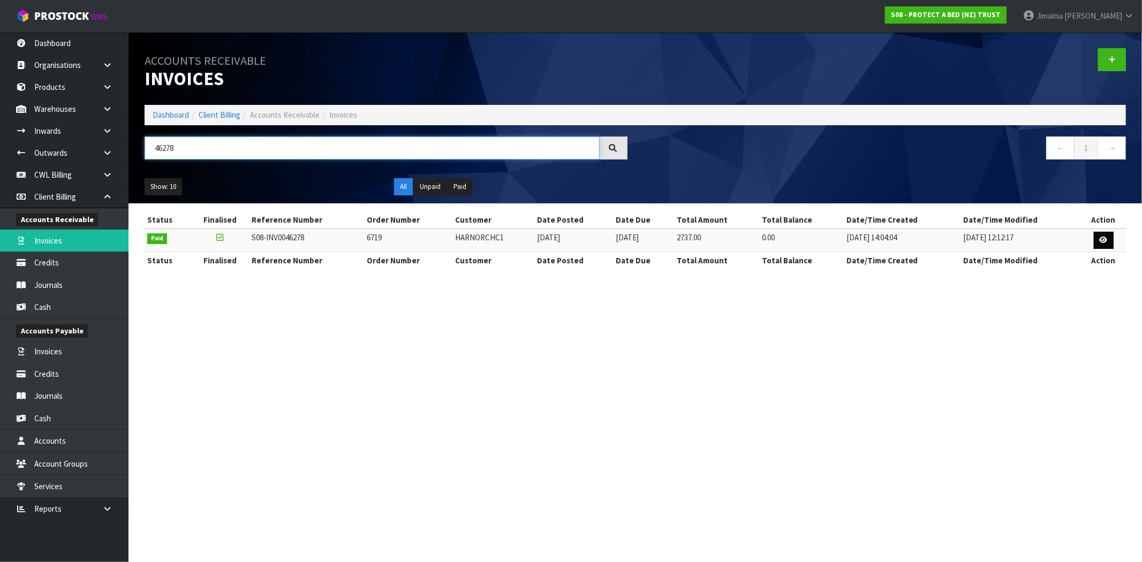
type input "46278"
drag, startPoint x: 1105, startPoint y: 236, endPoint x: 1047, endPoint y: 244, distance: 58.3
click at [1104, 237] on link at bounding box center [1104, 240] width 20 height 17
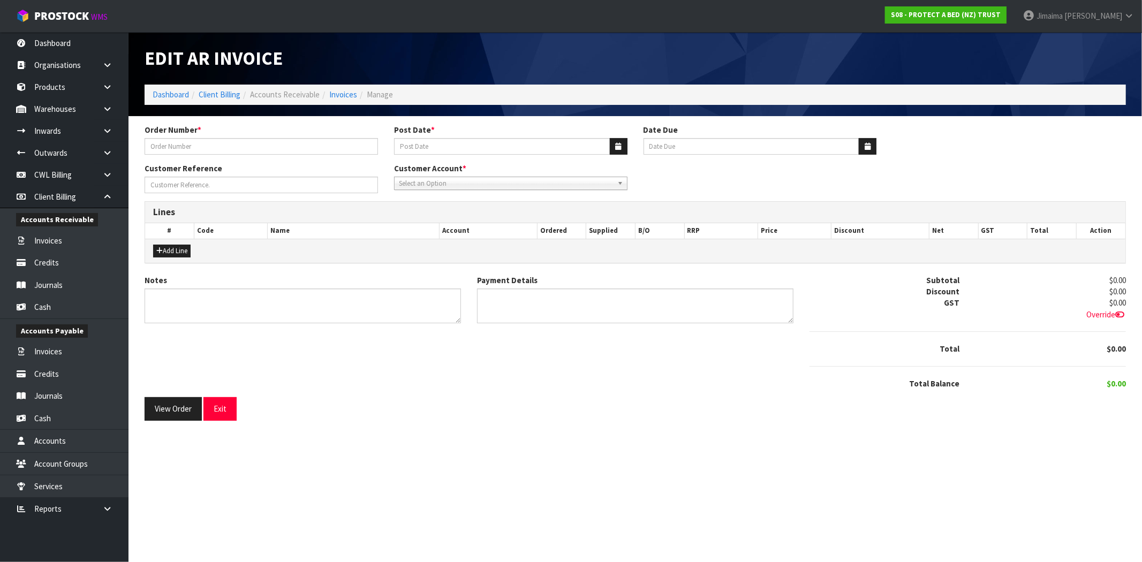
type input "6719"
type input "07/03/2025"
type input "20/04/2025"
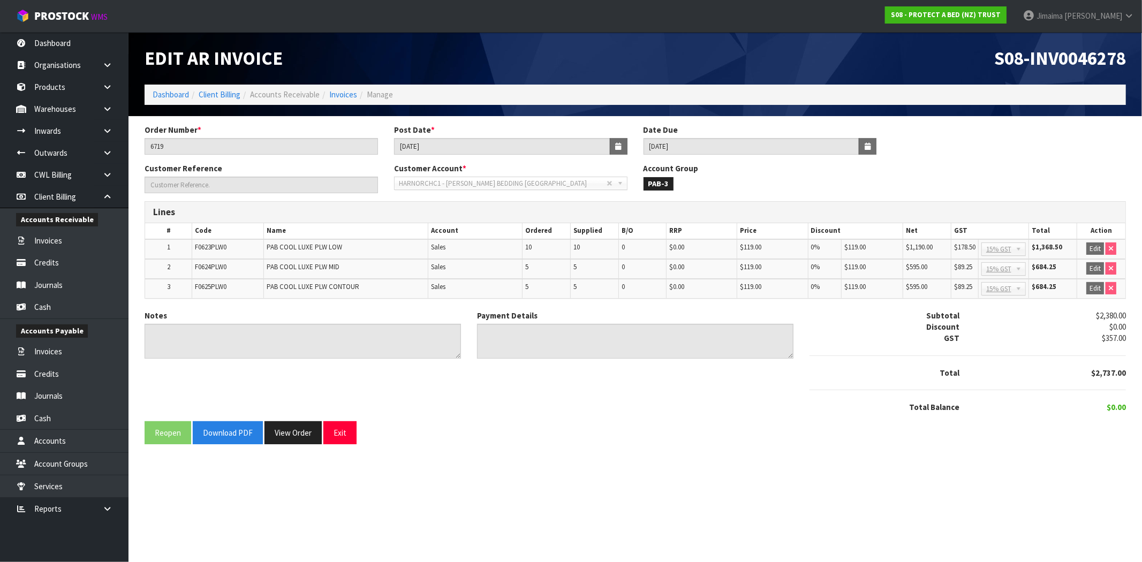
click at [219, 247] on span "F0623PLW0" at bounding box center [211, 247] width 32 height 9
copy span "F0623PLW0"
click at [349, 99] on link "Invoices" at bounding box center [343, 94] width 28 height 10
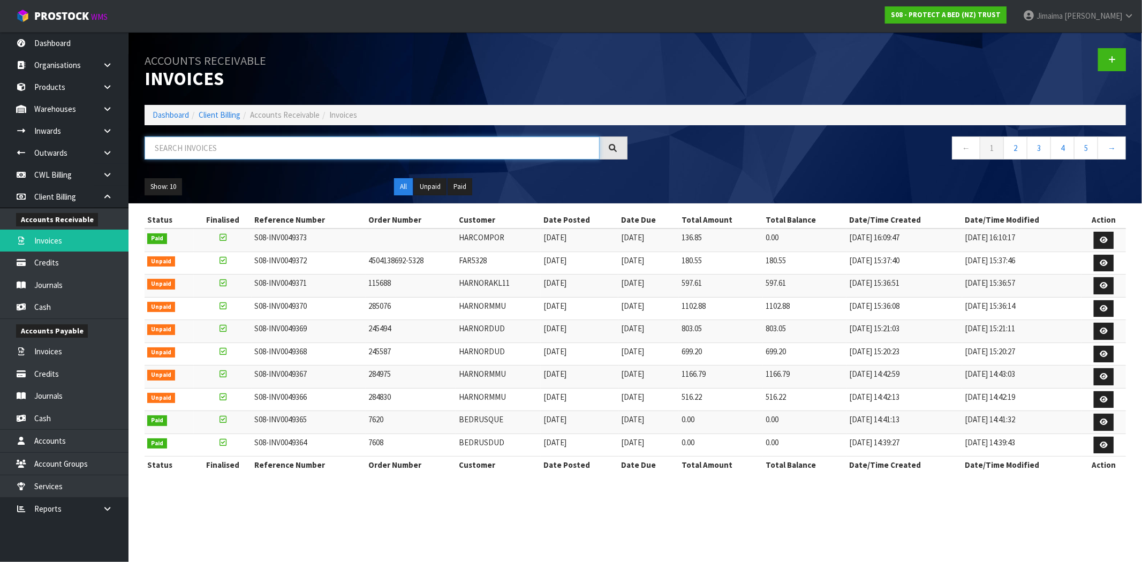
click at [234, 146] on input "text" at bounding box center [372, 148] width 455 height 23
type input "1"
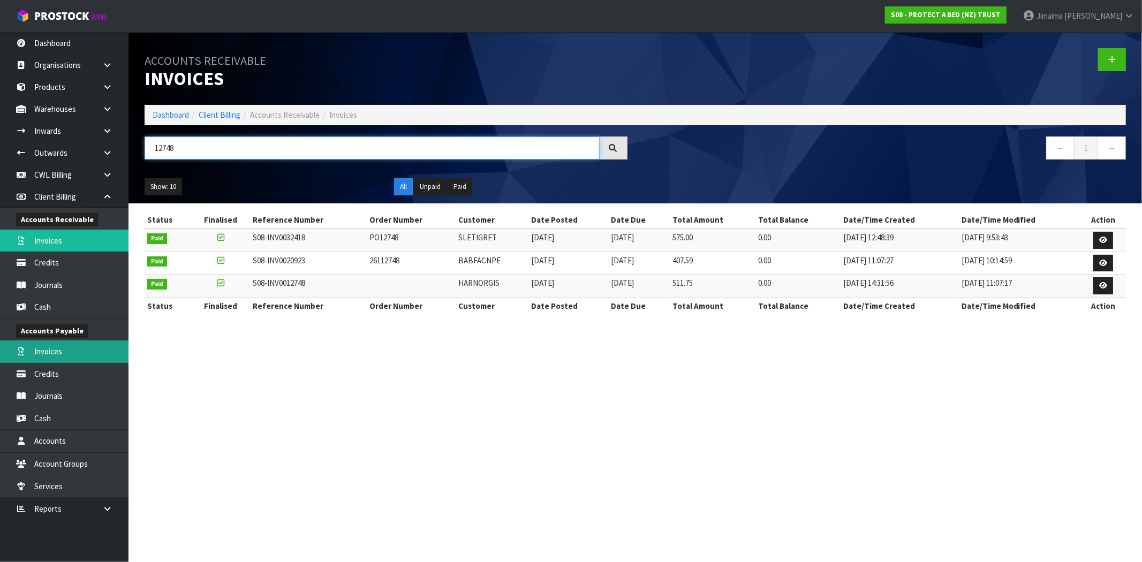
type input "12748"
drag, startPoint x: 1106, startPoint y: 285, endPoint x: 1100, endPoint y: 287, distance: 6.0
click at [1105, 286] on icon at bounding box center [1104, 285] width 8 height 7
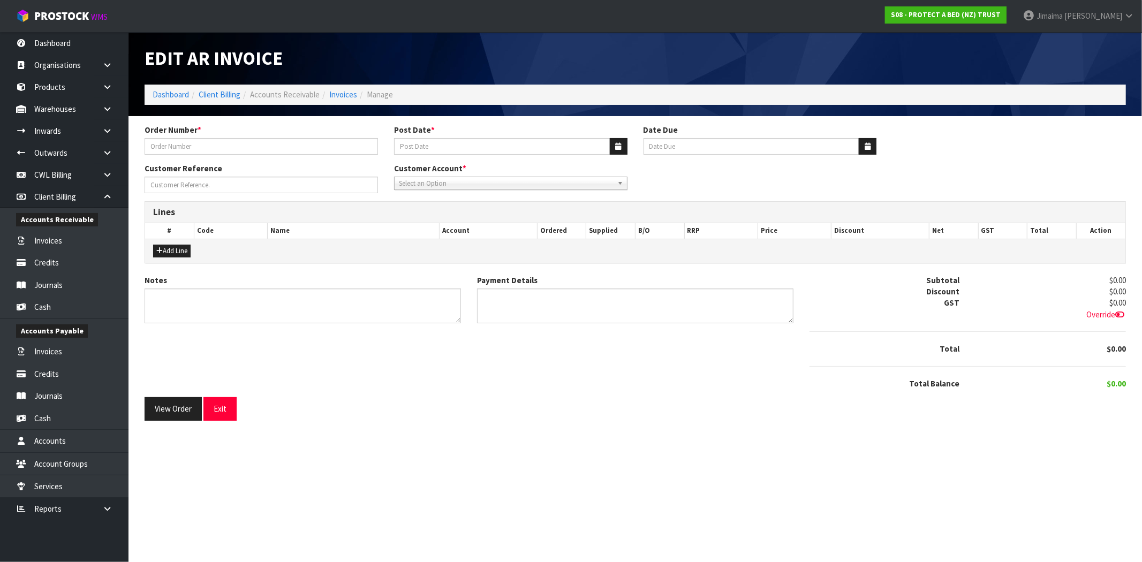
type input "32433"
type input "04/07/2019"
type input "20/08/2019"
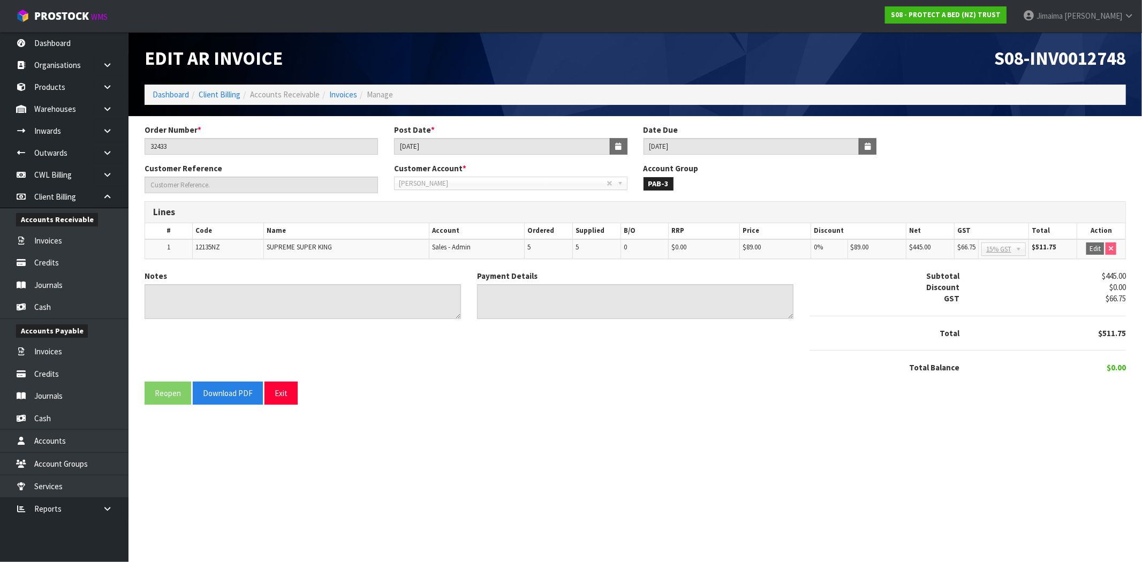
click at [1096, 59] on span "S08-INV0012748" at bounding box center [1061, 58] width 132 height 23
copy span "INV0012748"
click at [313, 281] on div "Notes" at bounding box center [303, 294] width 317 height 49
click at [210, 247] on span "12135NZ" at bounding box center [207, 247] width 25 height 9
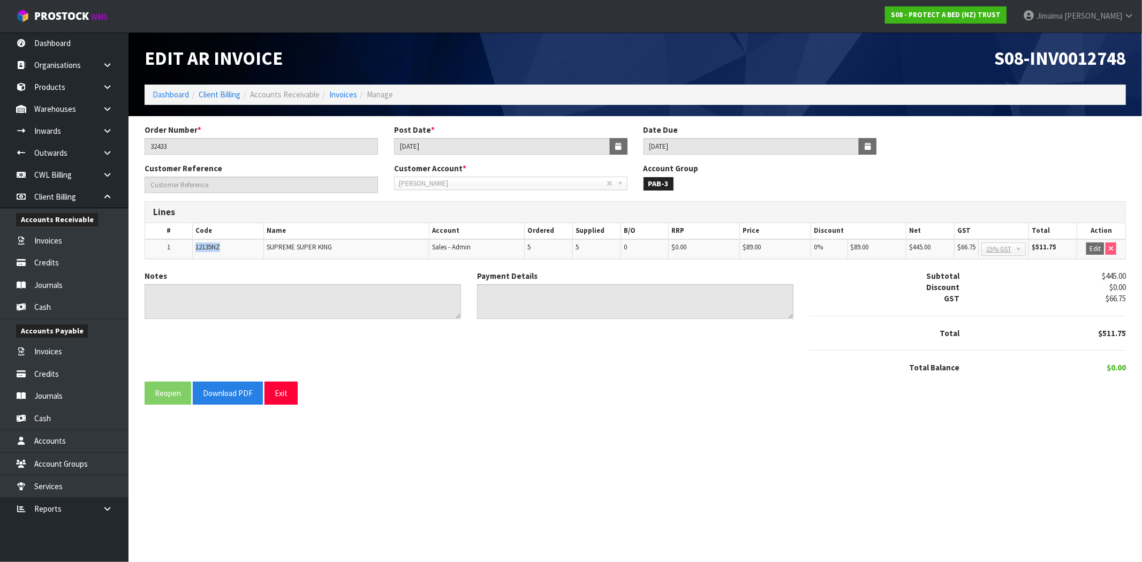
click at [210, 247] on span "12135NZ" at bounding box center [207, 247] width 25 height 9
copy span "12135NZ"
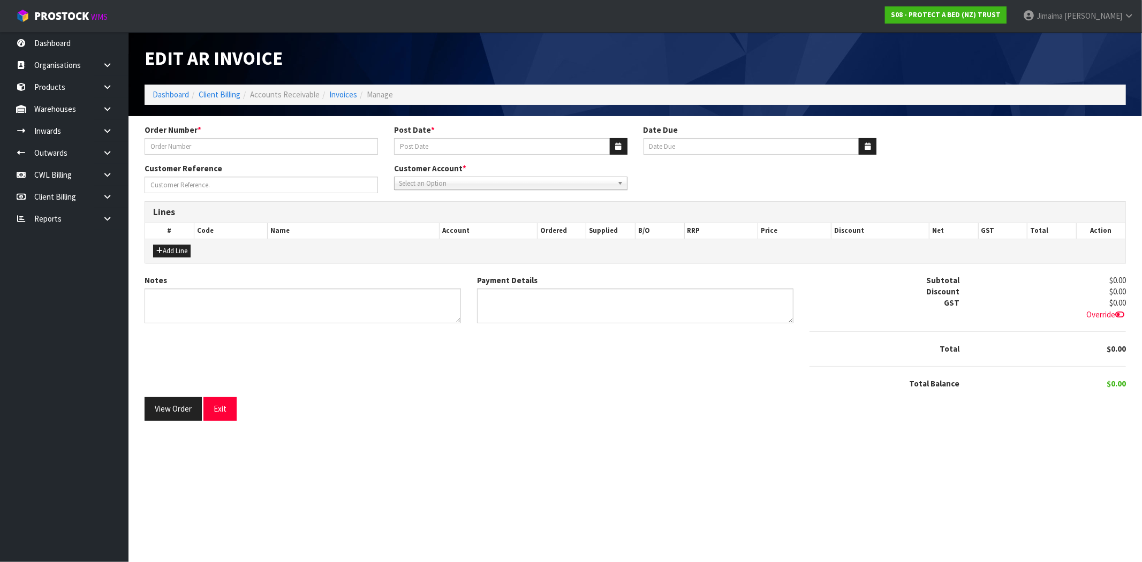
type input "S08-CRN0001765"
type input "[DATE]"
type input "20/11/2025"
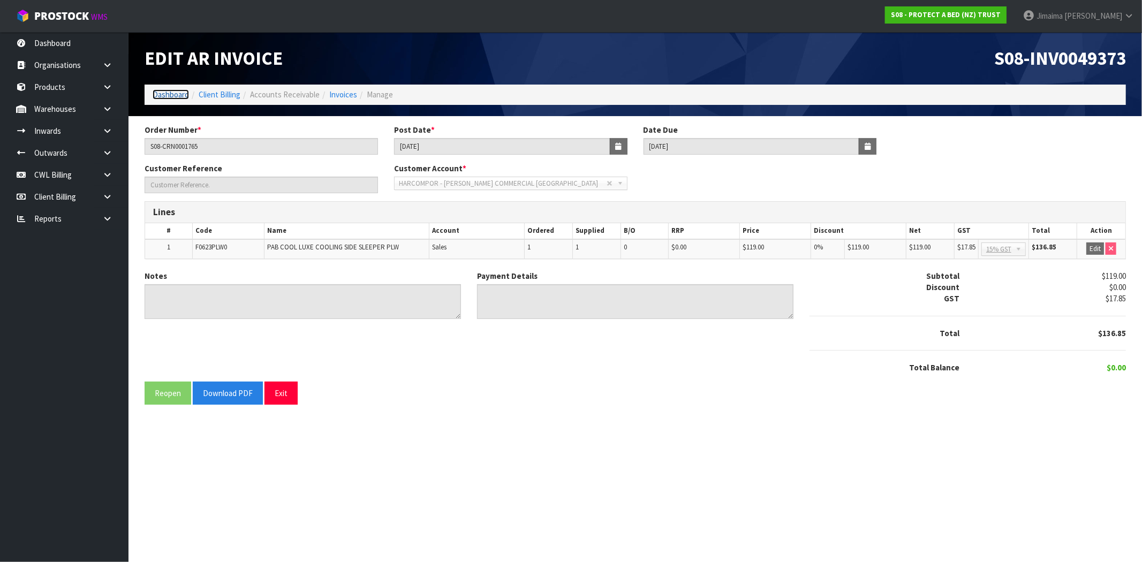
click at [178, 96] on link "Dashboard" at bounding box center [171, 94] width 36 height 10
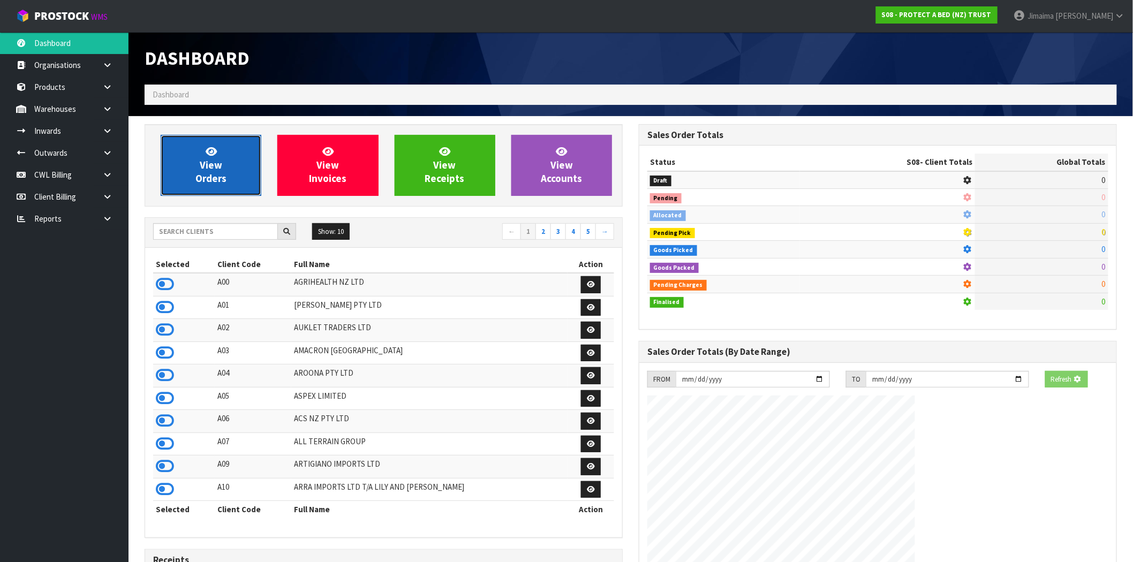
click at [221, 165] on span "View Orders" at bounding box center [210, 165] width 31 height 40
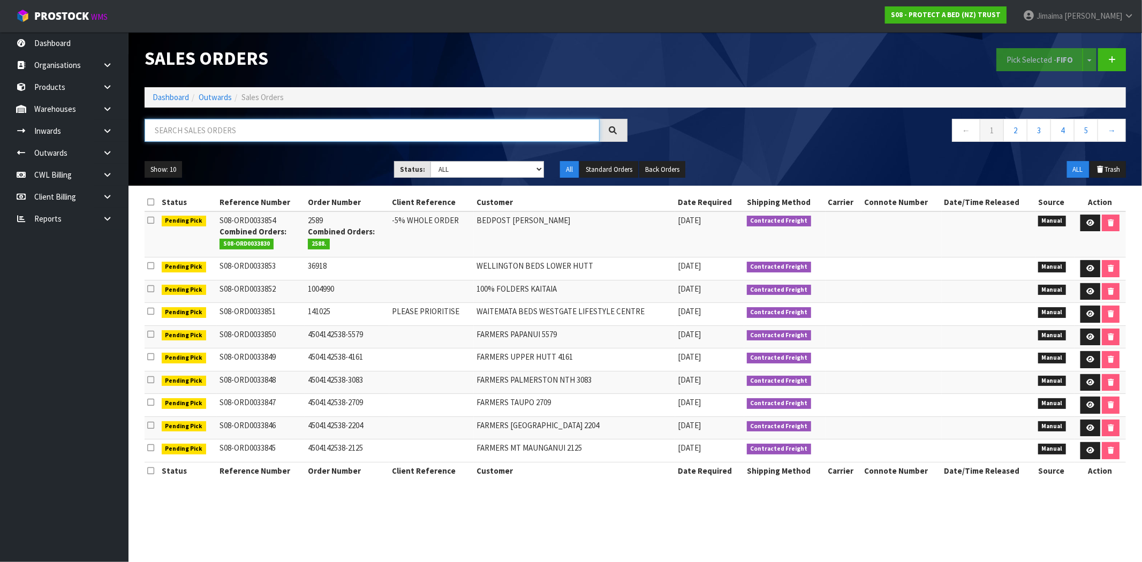
click at [184, 137] on input "text" at bounding box center [372, 130] width 455 height 23
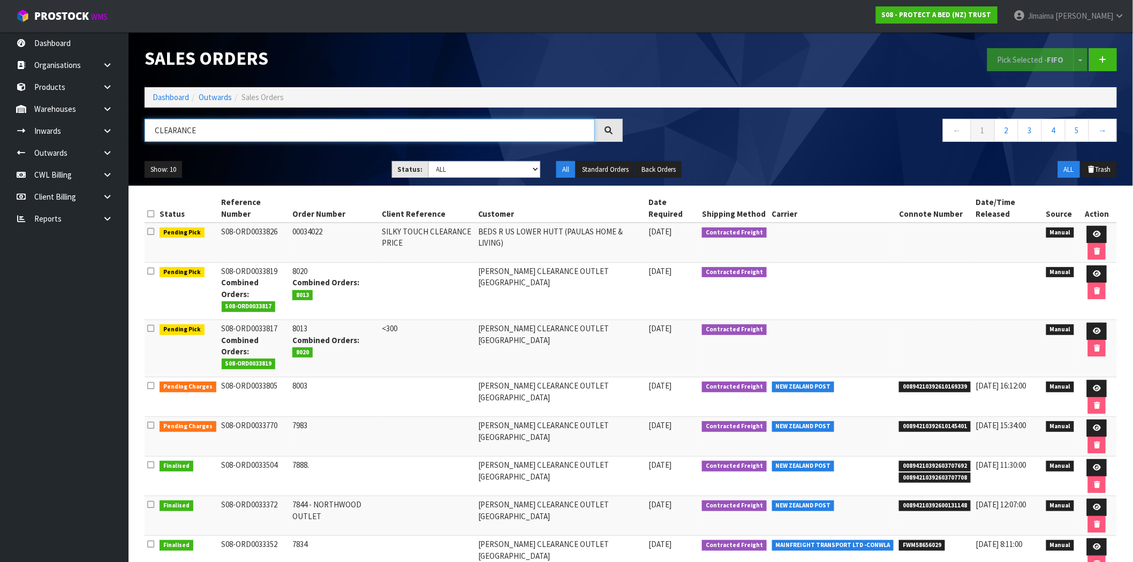
type input "CLEARANCE"
click at [518, 286] on td "HARVEY NORMAN CLEARANCE OUTLET NORTHWOOD" at bounding box center [561, 291] width 171 height 57
click at [1102, 380] on link at bounding box center [1097, 388] width 20 height 17
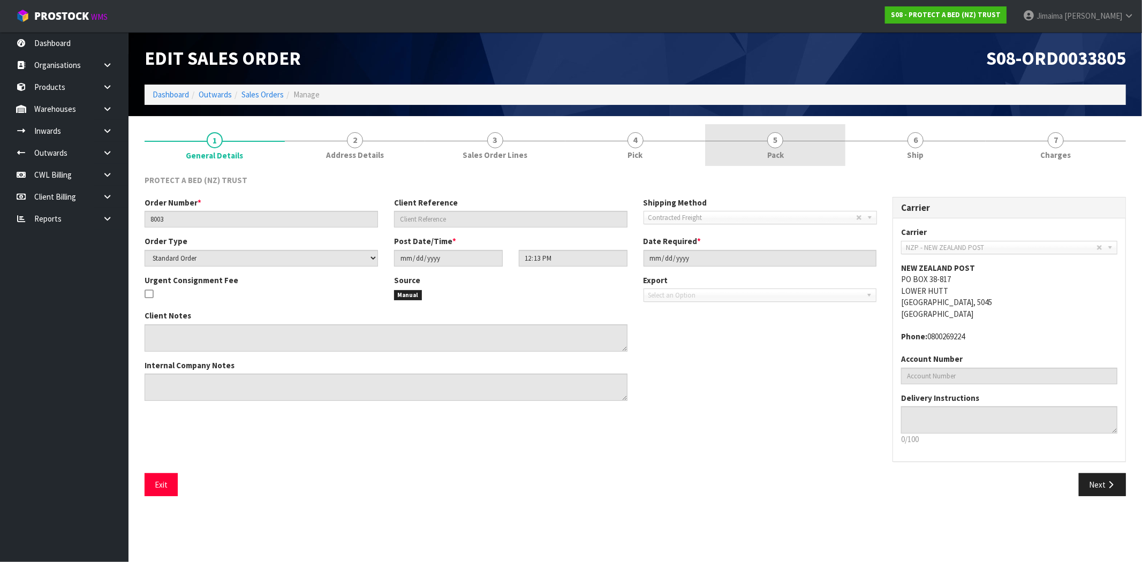
click at [796, 145] on link "5 Pack" at bounding box center [775, 145] width 140 height 42
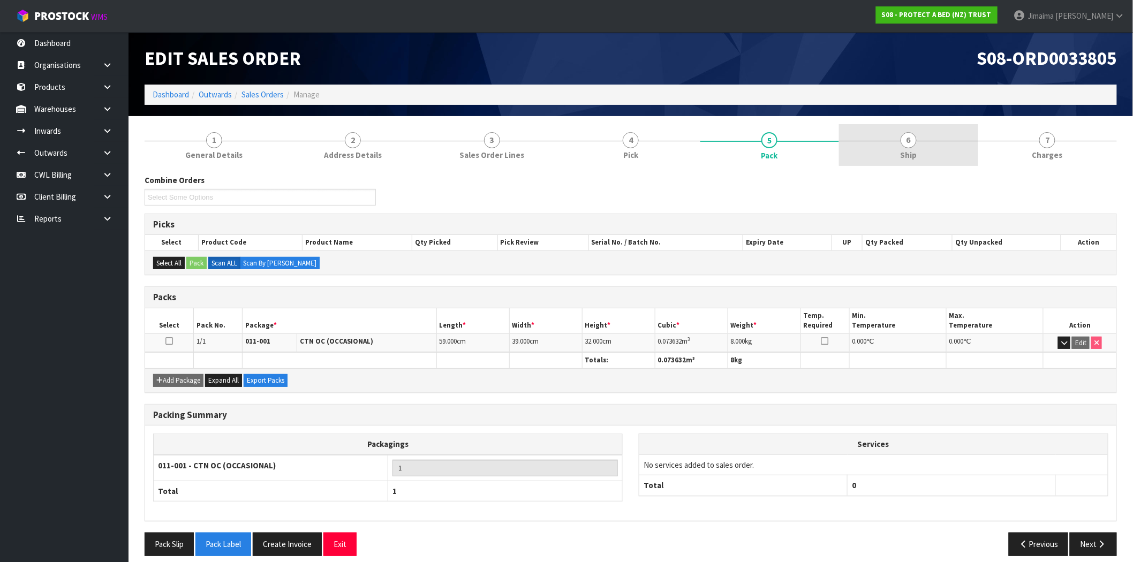
click at [907, 143] on span "6" at bounding box center [909, 140] width 16 height 16
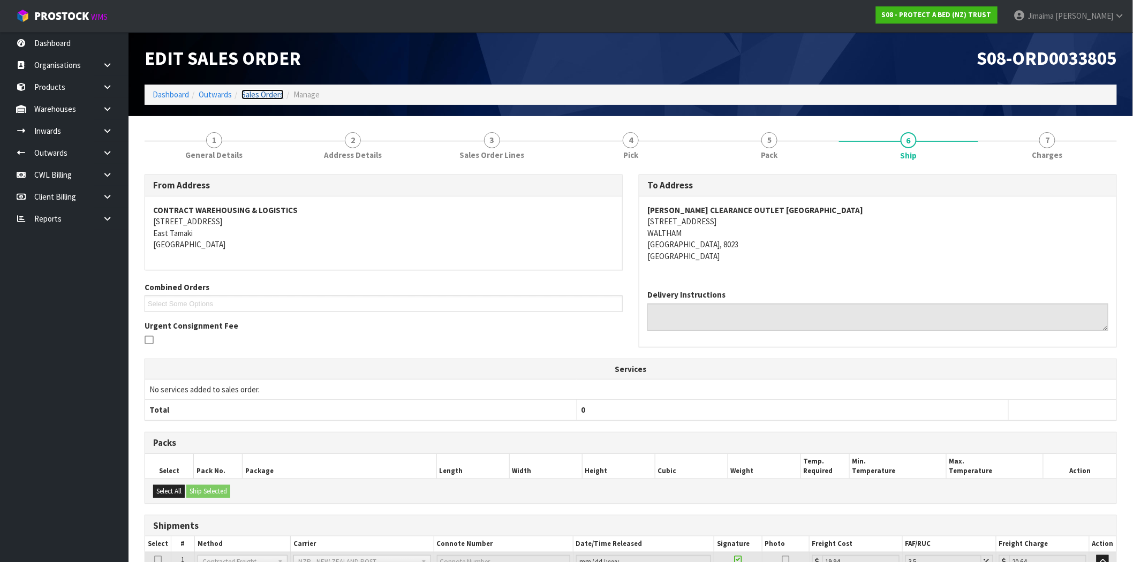
click at [258, 91] on link "Sales Orders" at bounding box center [263, 94] width 42 height 10
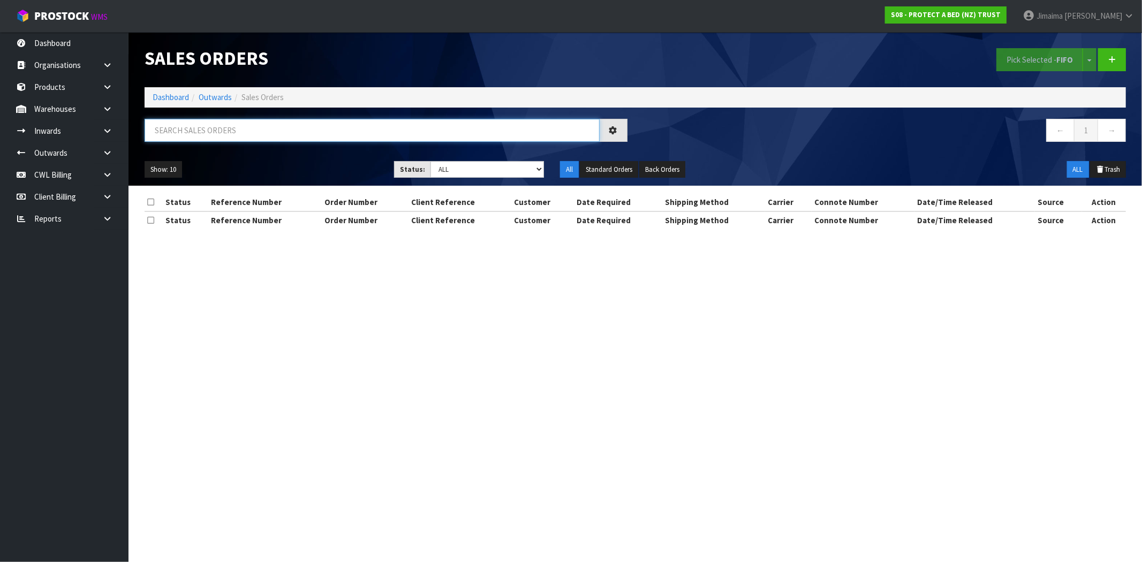
click at [237, 134] on input "text" at bounding box center [372, 130] width 455 height 23
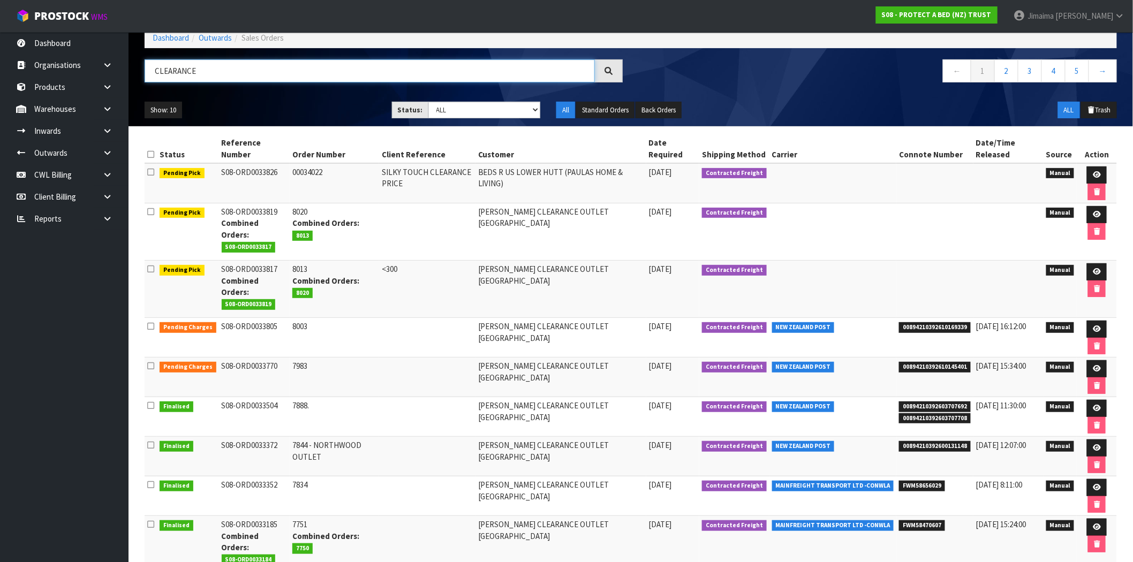
scroll to position [132, 0]
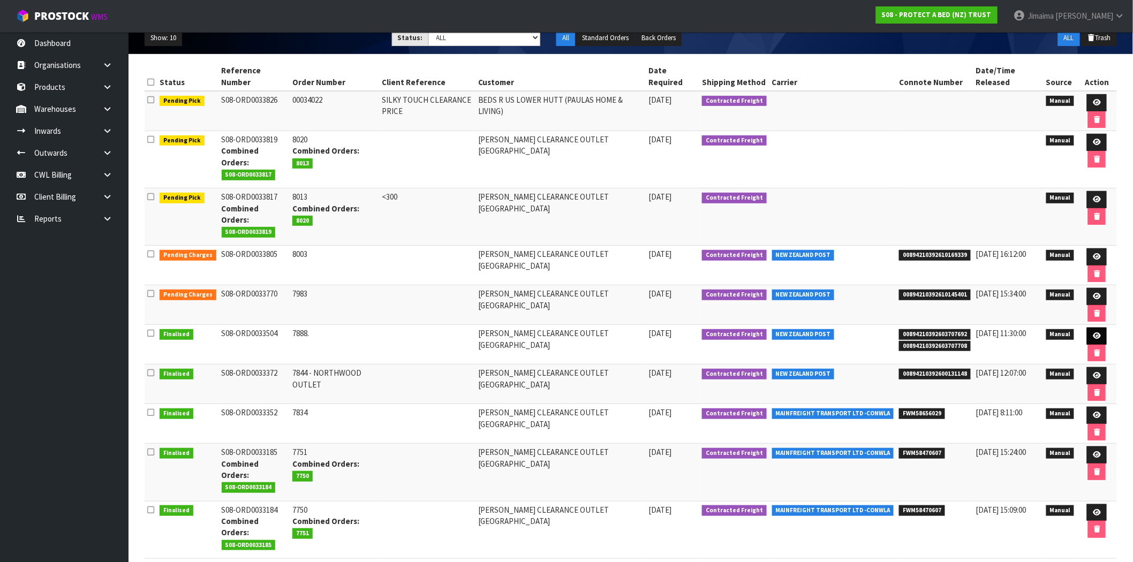
type input "CLEARANCE"
click at [1090, 328] on link at bounding box center [1097, 336] width 20 height 17
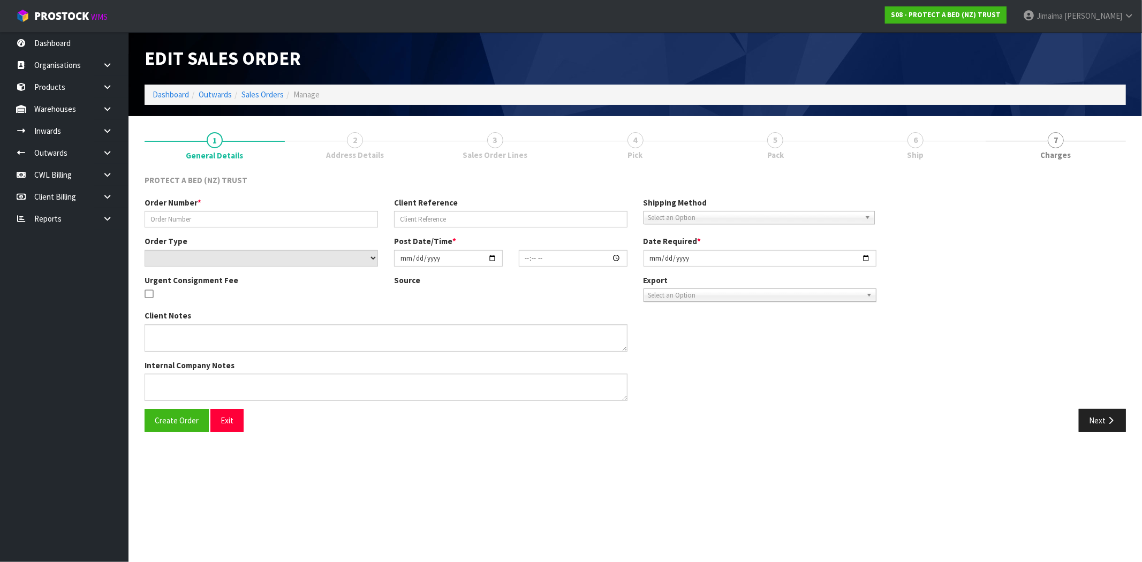
type input "7888."
select select "number:0"
type input "2025-09-22"
type input "09:31:00.000"
type input "2025-09-22"
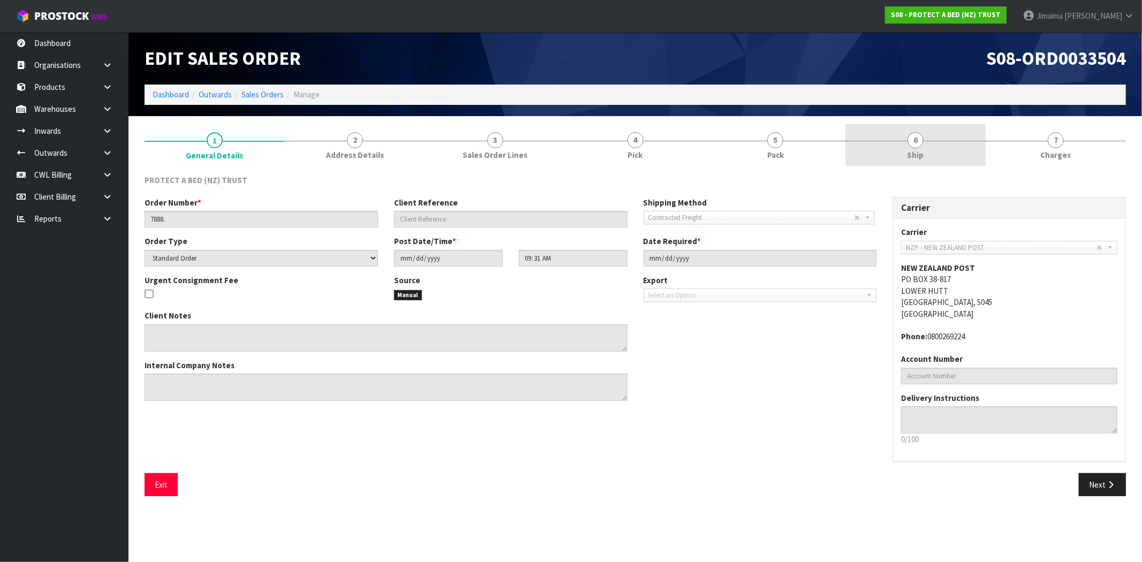
click at [886, 148] on link "6 Ship" at bounding box center [916, 145] width 140 height 42
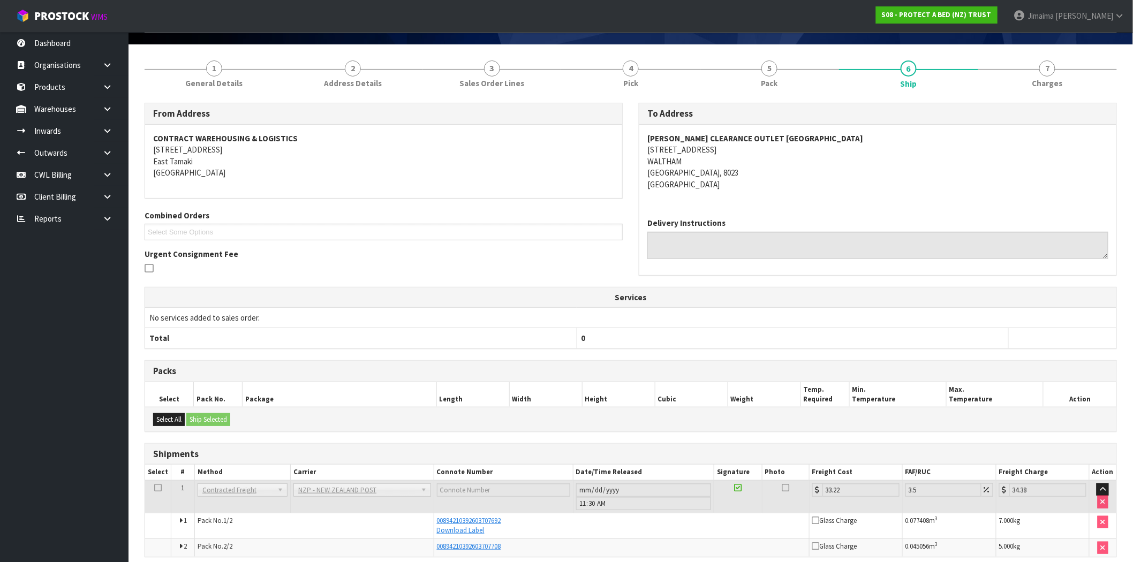
scroll to position [118, 0]
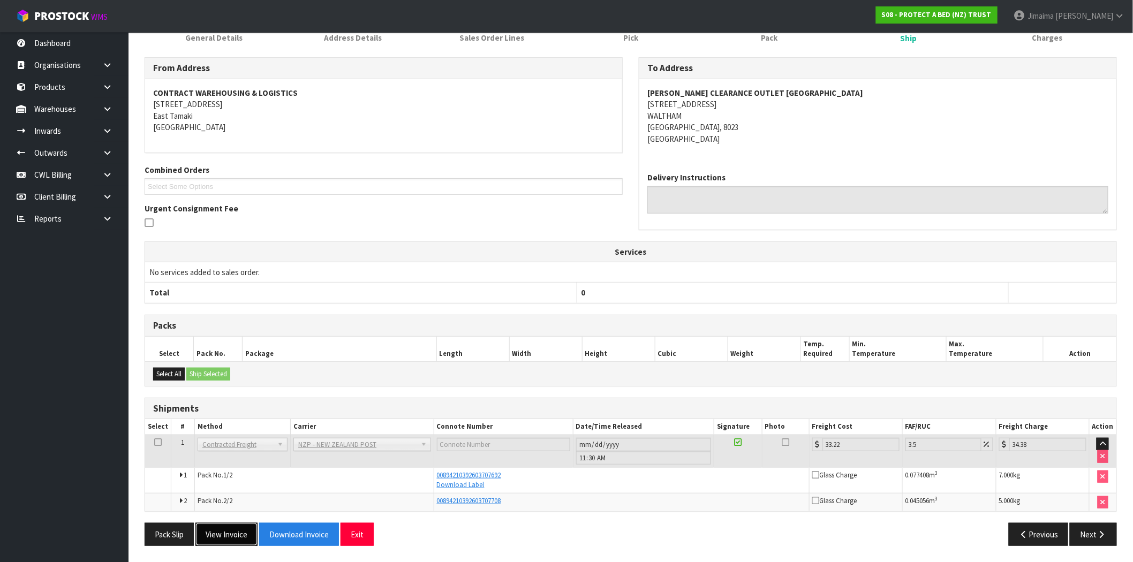
click at [231, 534] on button "View Invoice" at bounding box center [226, 534] width 62 height 23
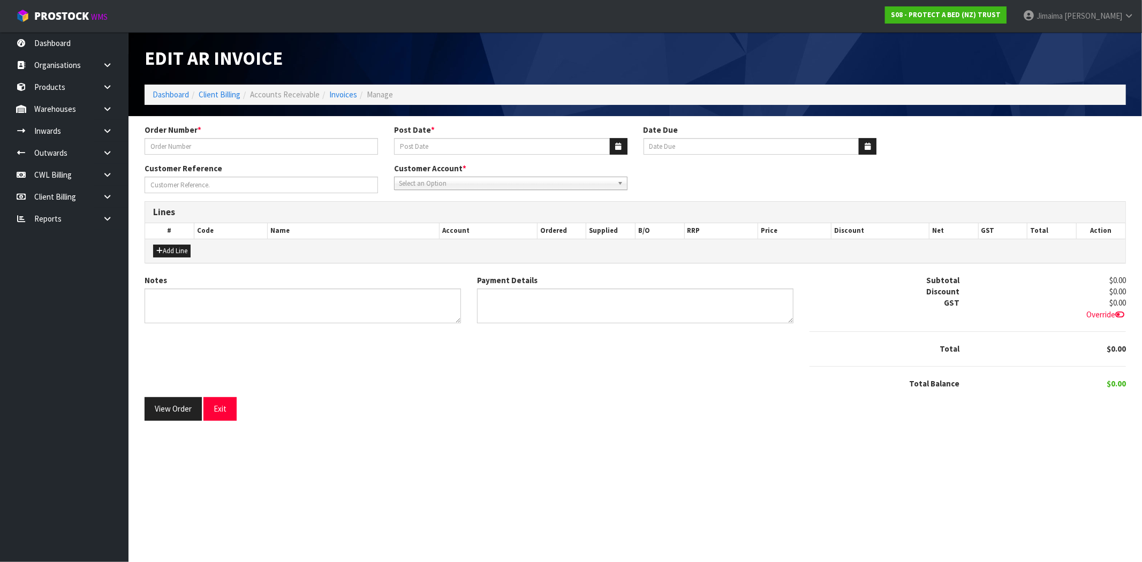
type input "7888."
type input "25/09/2025"
type input "20/10/2025"
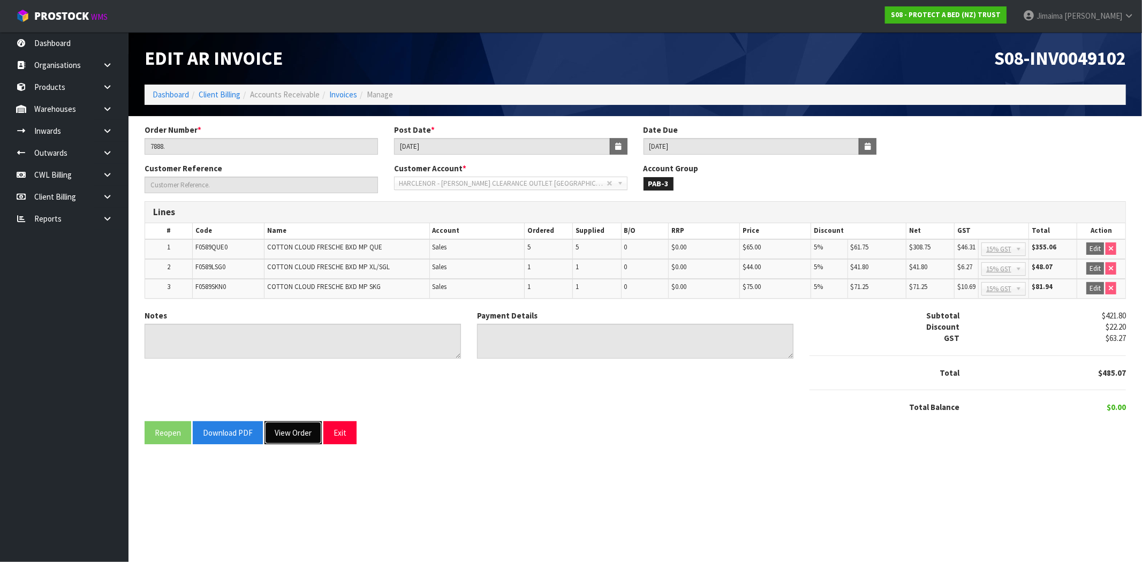
click at [296, 438] on button "View Order" at bounding box center [293, 433] width 57 height 23
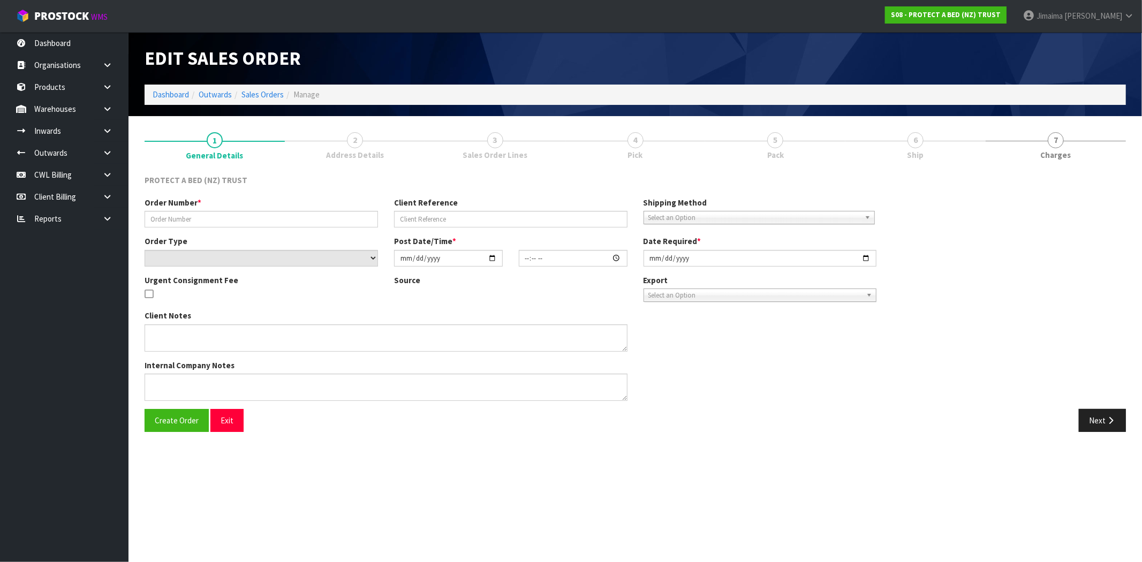
type input "7888."
select select "number:0"
type input "2025-09-22"
type input "09:31:00.000"
type input "2025-09-22"
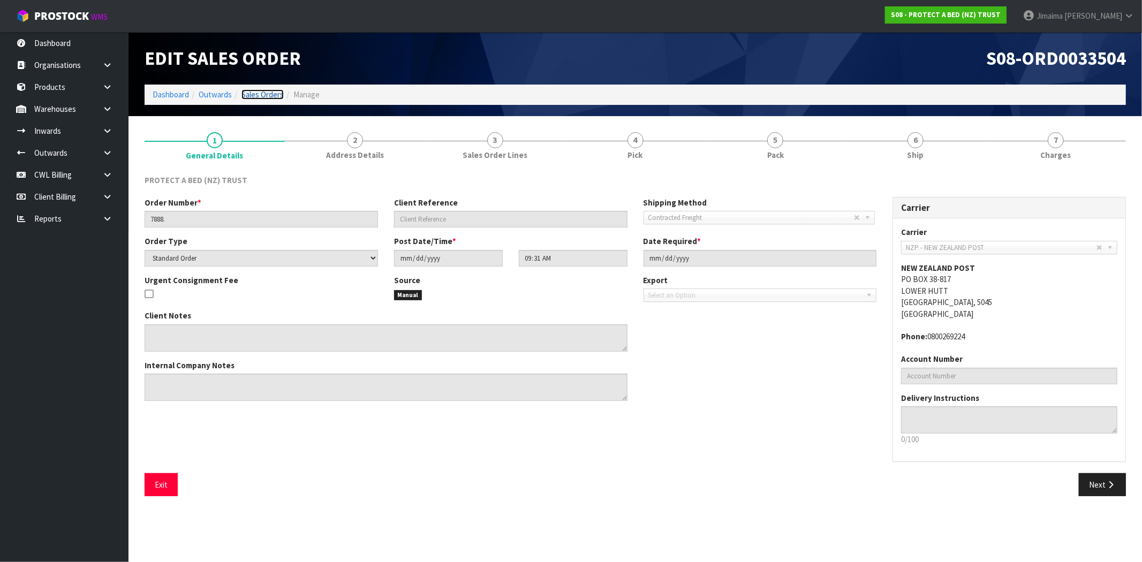
click at [269, 94] on link "Sales Orders" at bounding box center [263, 94] width 42 height 10
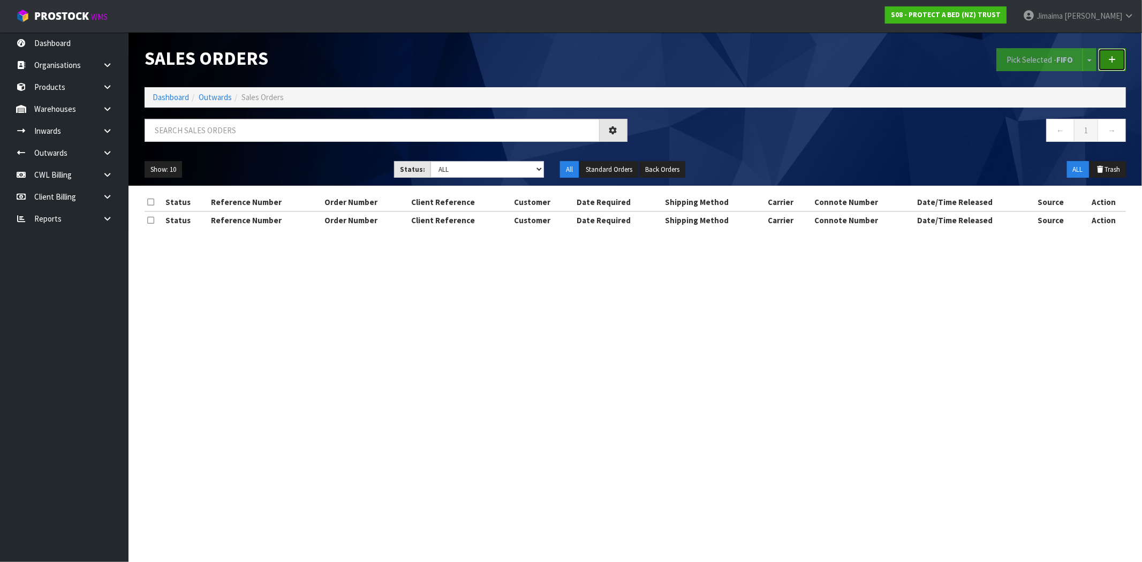
click at [1120, 57] on link at bounding box center [1113, 59] width 28 height 23
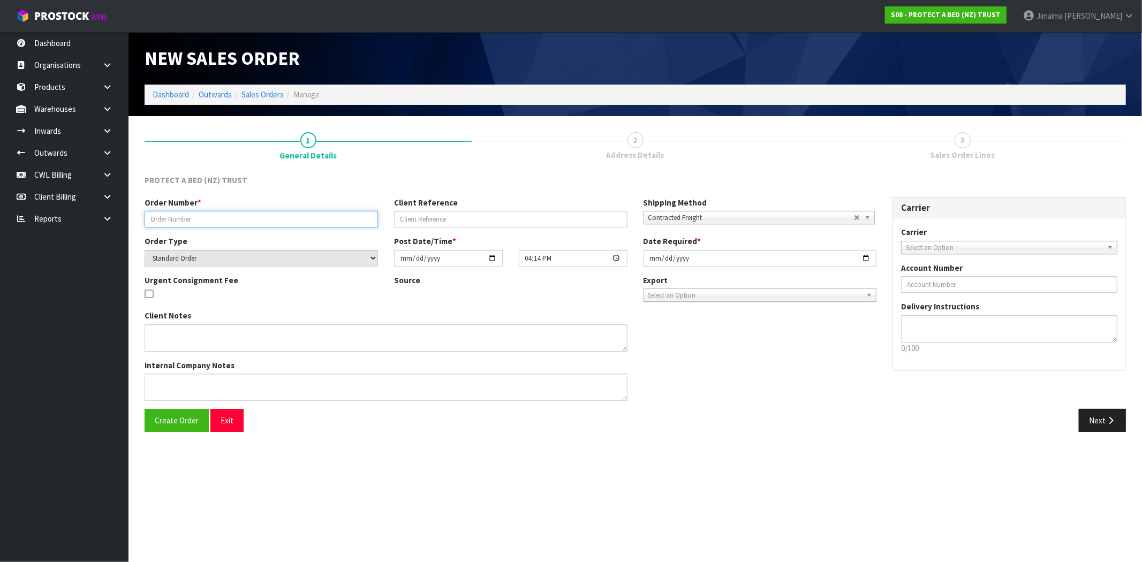
click at [357, 219] on input "text" at bounding box center [262, 219] width 234 height 17
type input "0"
click at [1097, 413] on button "Next" at bounding box center [1102, 420] width 47 height 23
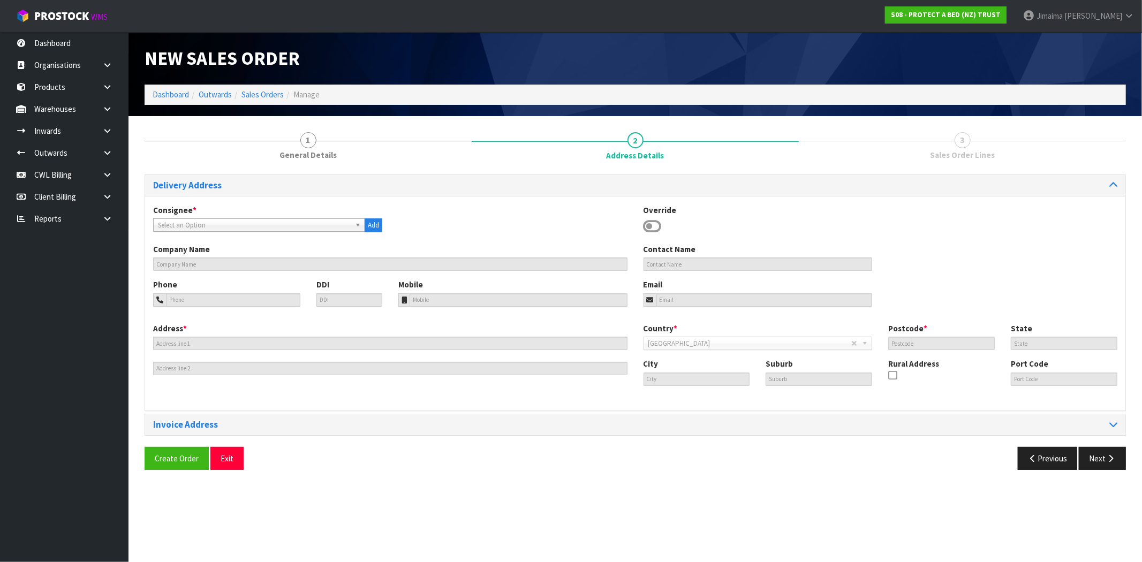
click at [277, 228] on span "Select an Option" at bounding box center [254, 225] width 193 height 13
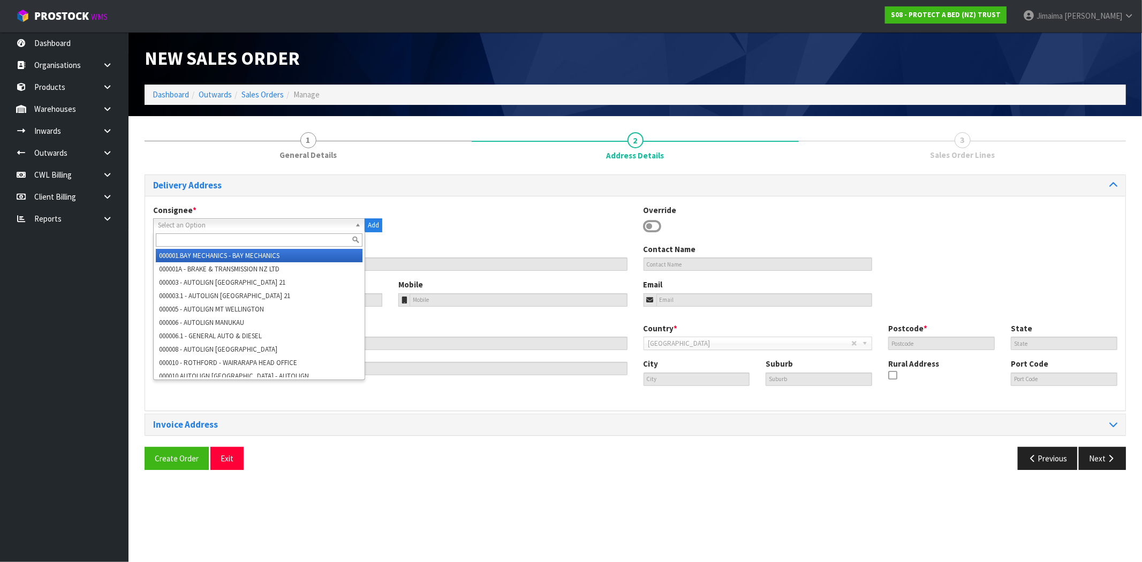
click at [268, 234] on input "text" at bounding box center [259, 240] width 207 height 13
type input "v"
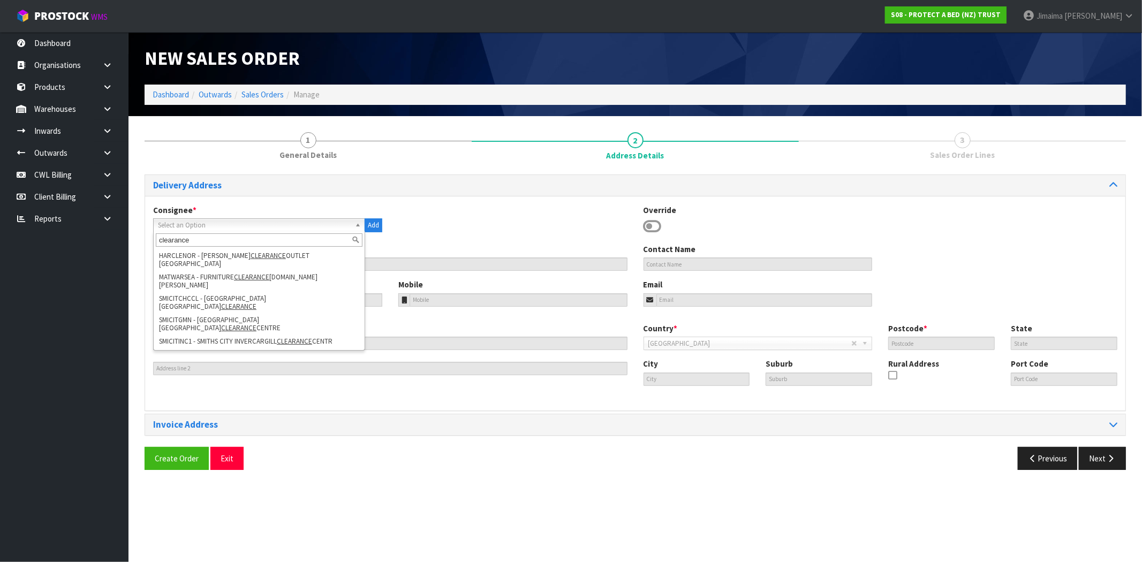
type input "clearance"
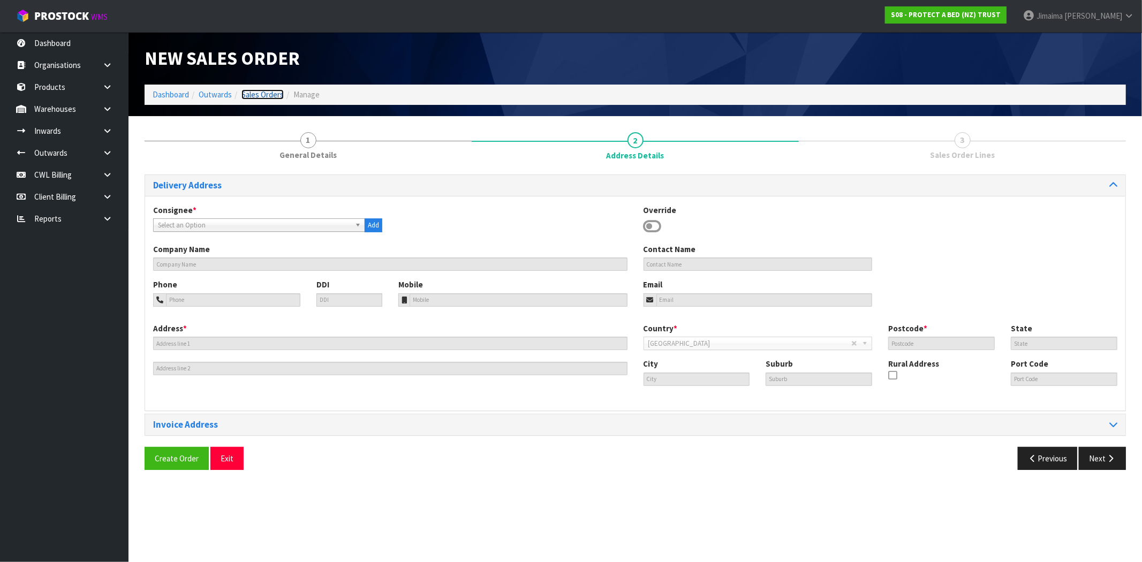
drag, startPoint x: 266, startPoint y: 94, endPoint x: 338, endPoint y: 3, distance: 116.3
click at [266, 95] on link "Sales Orders" at bounding box center [263, 94] width 42 height 10
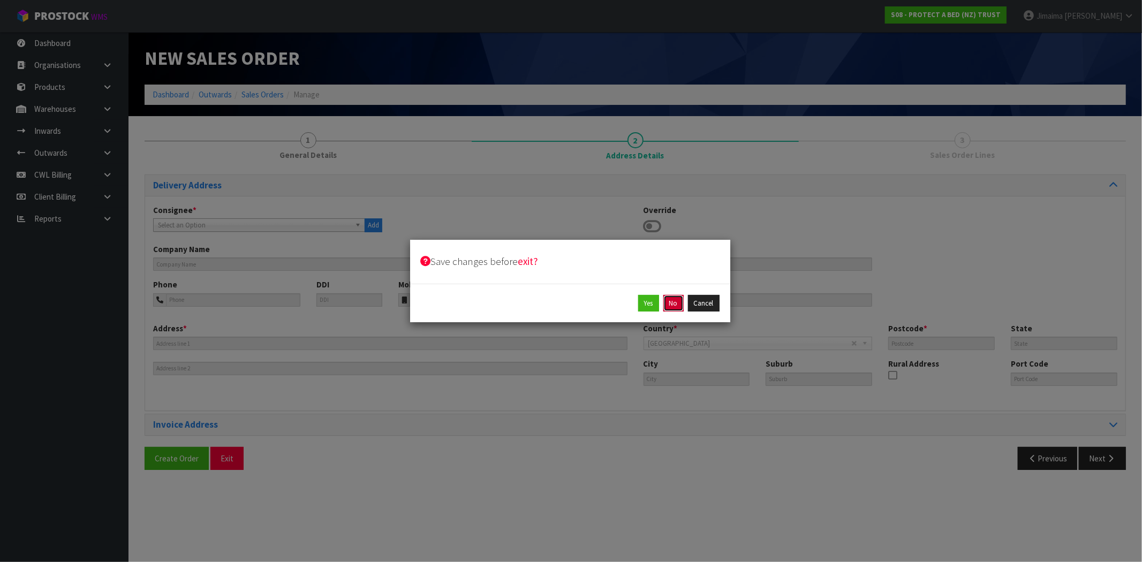
click at [672, 306] on button "No" at bounding box center [674, 303] width 20 height 17
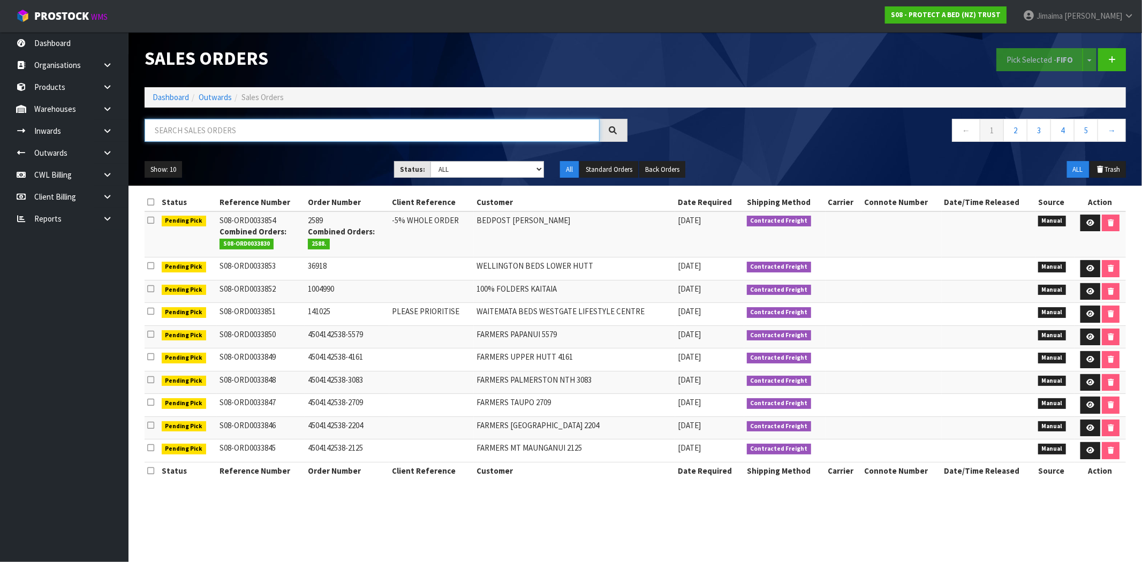
drag, startPoint x: 296, startPoint y: 129, endPoint x: 303, endPoint y: 129, distance: 6.4
click at [296, 129] on input "text" at bounding box center [372, 130] width 455 height 23
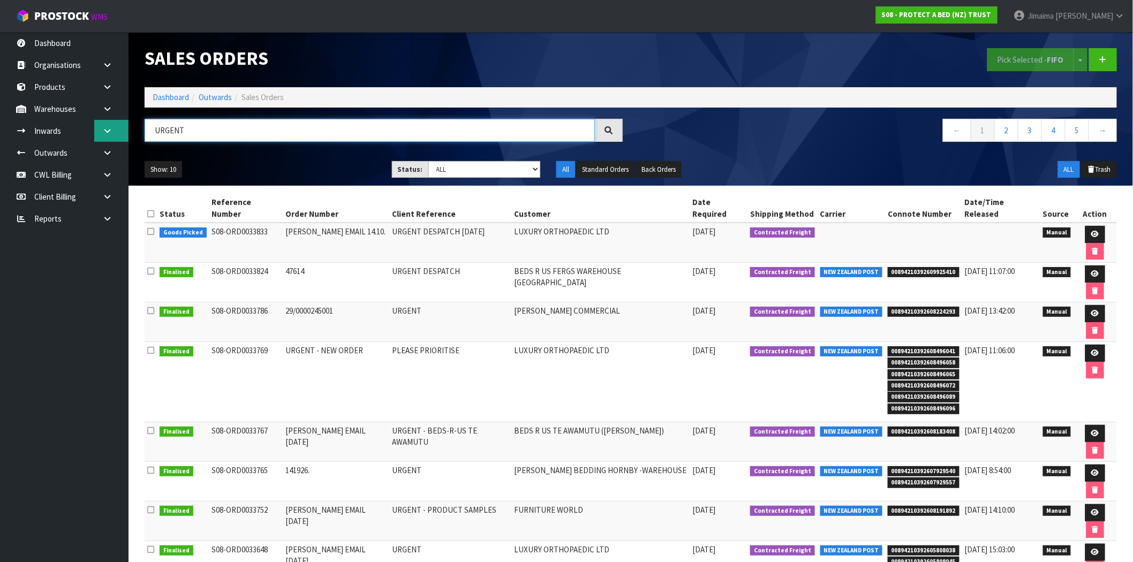
drag, startPoint x: 126, startPoint y: 131, endPoint x: 114, endPoint y: 132, distance: 12.4
click at [88, 131] on body "Toggle navigation ProStock WMS S08 - PROTECT A BED (NZ) TRUST Jimaima Reiher Lo…" at bounding box center [566, 281] width 1133 height 562
paste input "33142S"
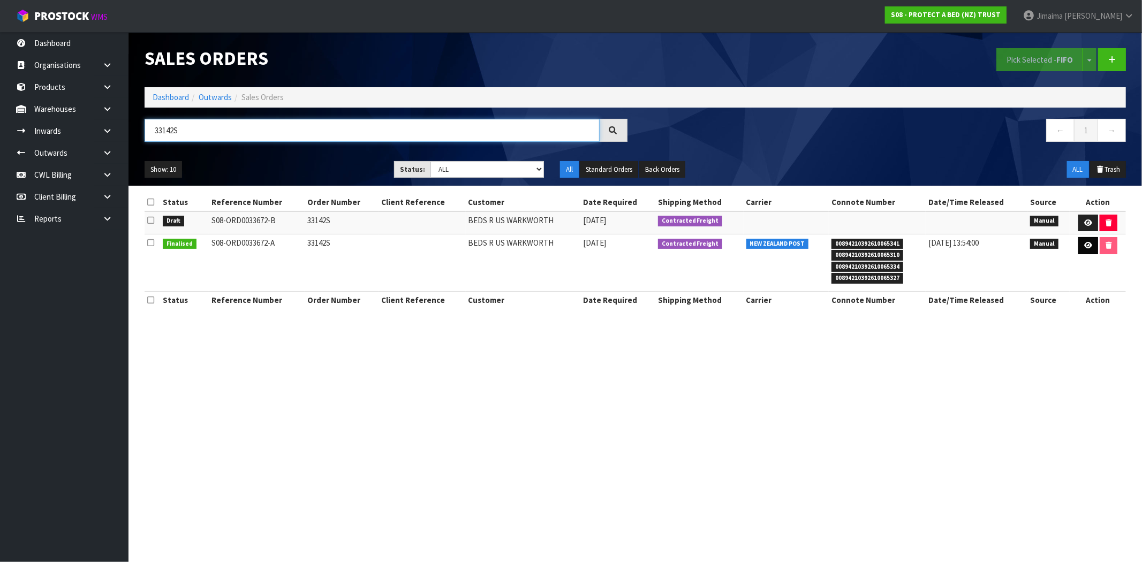
type input "33142S"
click at [1093, 247] on link at bounding box center [1089, 245] width 20 height 17
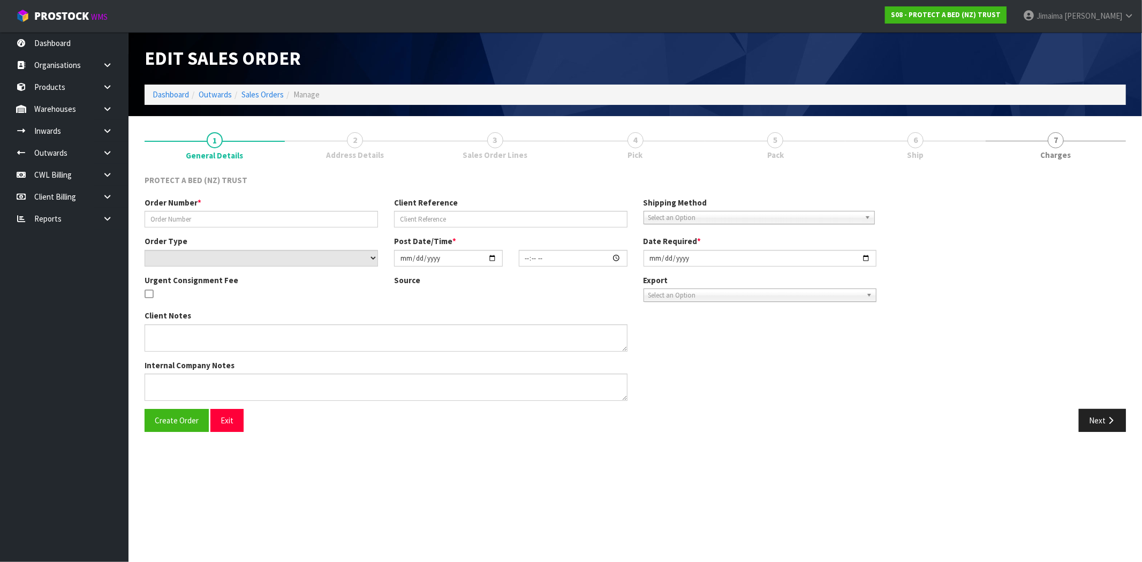
click at [927, 147] on link "6 Ship" at bounding box center [916, 145] width 140 height 42
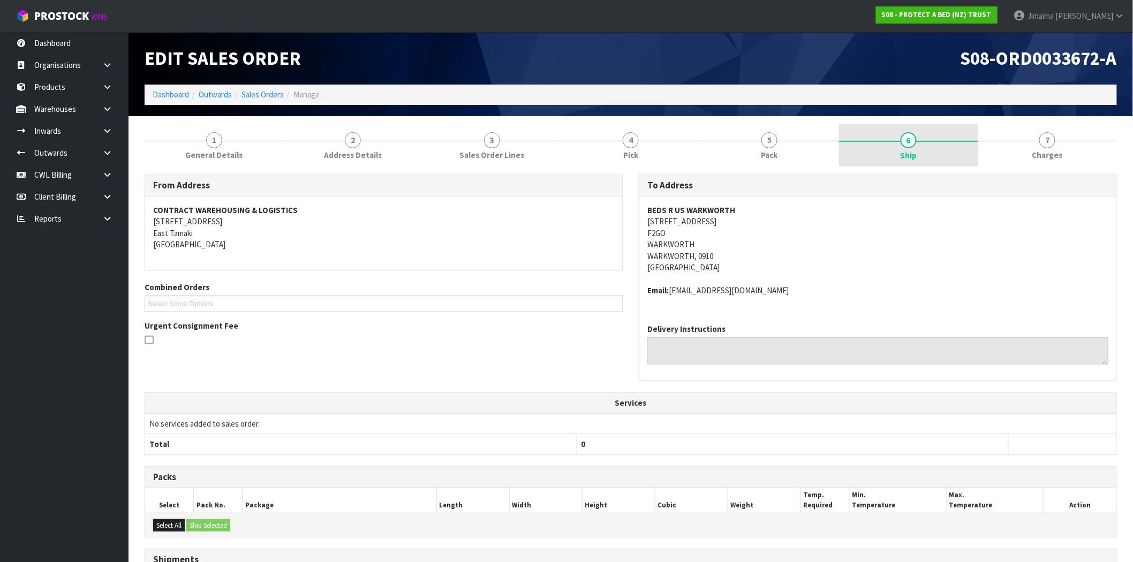
click at [952, 154] on link "6 Ship" at bounding box center [908, 145] width 139 height 43
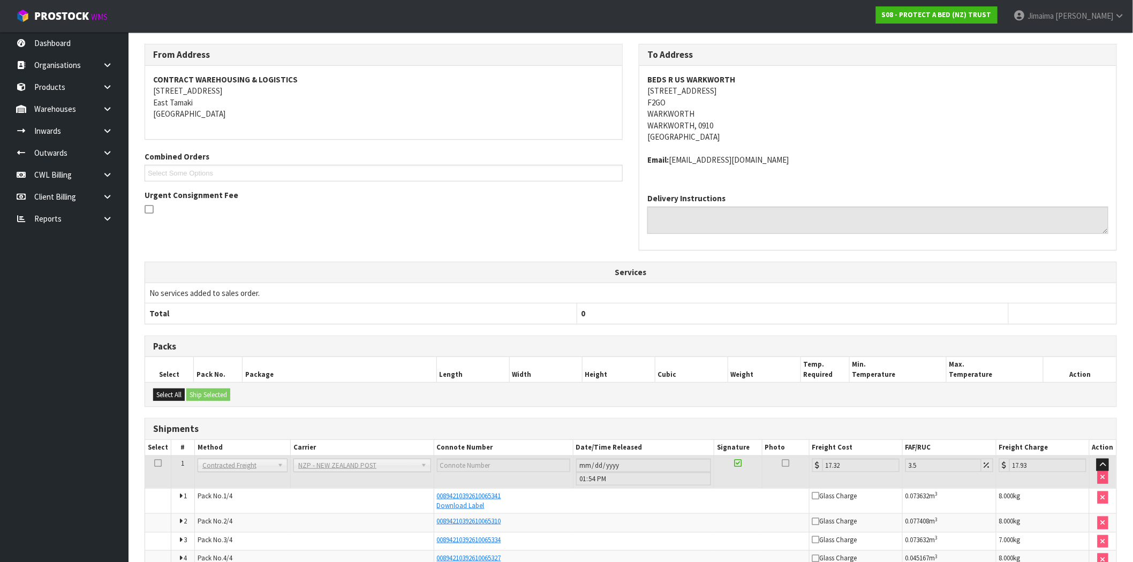
scroll to position [190, 0]
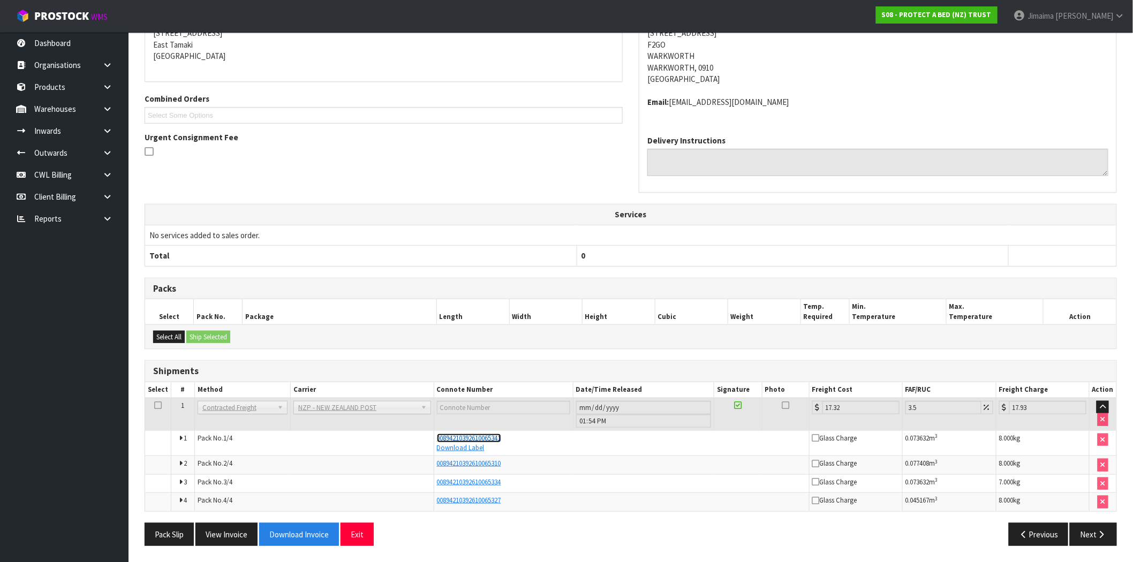
click at [488, 438] on span "00894210392610065341" at bounding box center [469, 438] width 64 height 9
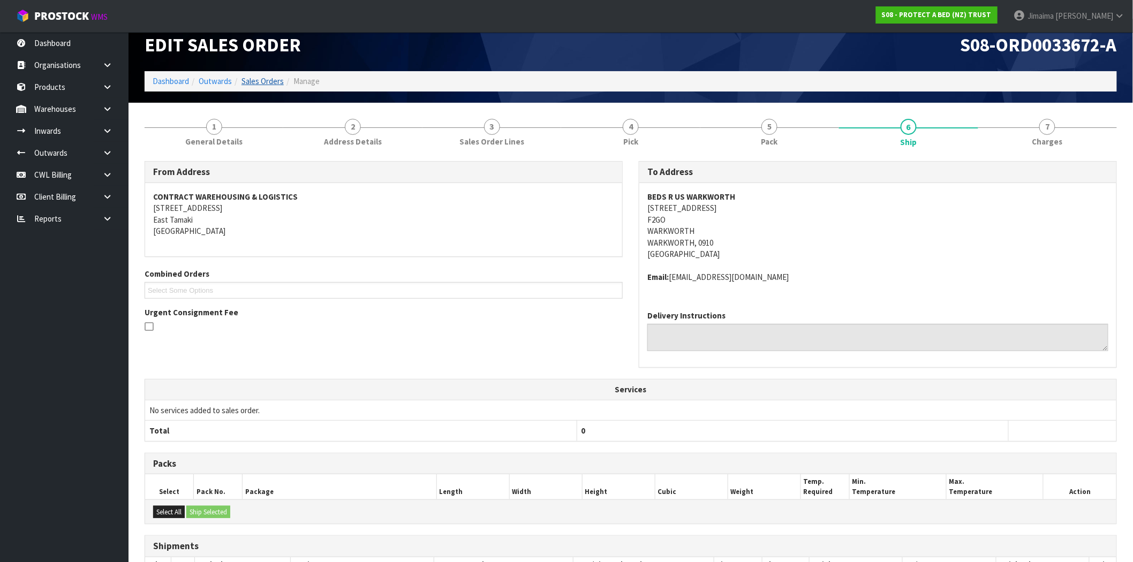
scroll to position [0, 0]
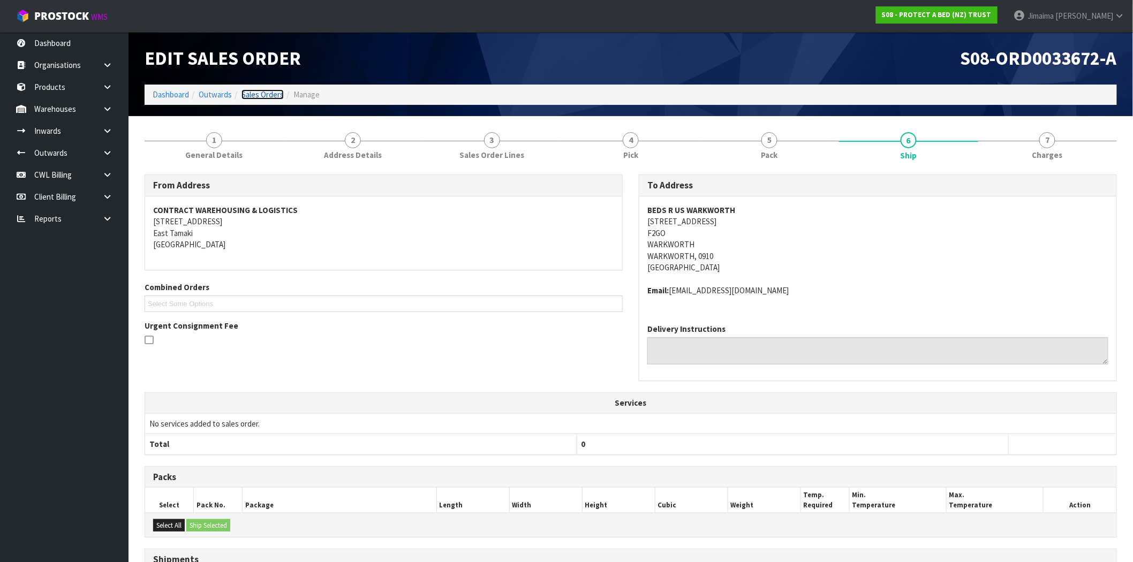
click at [254, 94] on link "Sales Orders" at bounding box center [263, 94] width 42 height 10
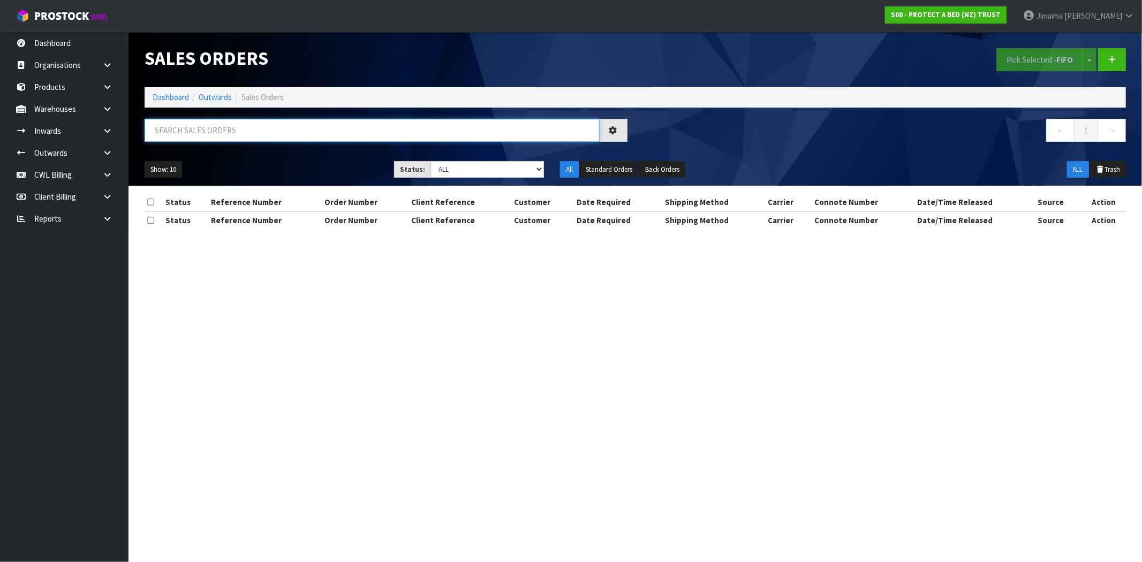
click at [200, 130] on input "text" at bounding box center [372, 130] width 455 height 23
paste input "ORD0033756"
type input "ORD0033756"
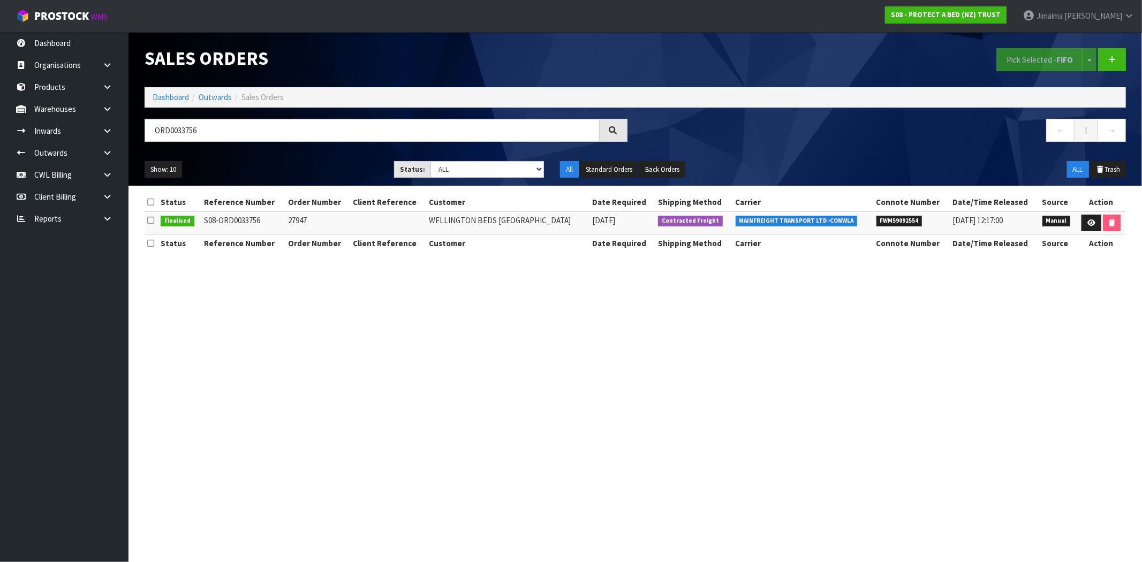
click at [531, 330] on section "Sales Orders Pick Selected - FIFO Split button! FIFO - First In First Out FEFO …" at bounding box center [571, 281] width 1142 height 562
click at [1090, 223] on icon at bounding box center [1092, 223] width 8 height 7
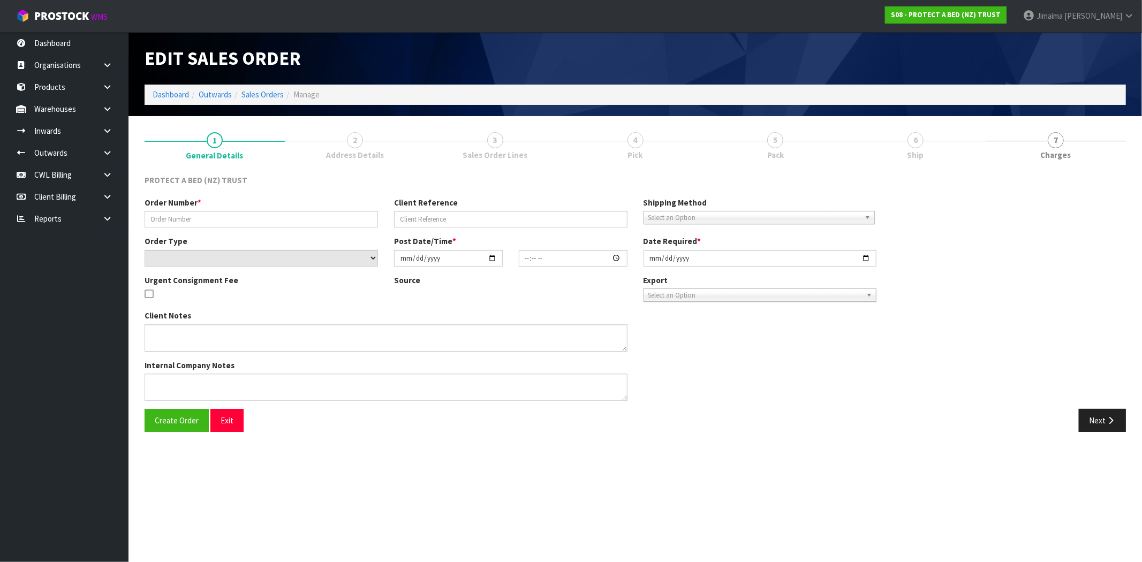
type input "27947"
select select "number:0"
type input "2025-10-07"
type input "10:51:00.000"
type input "2025-10-07"
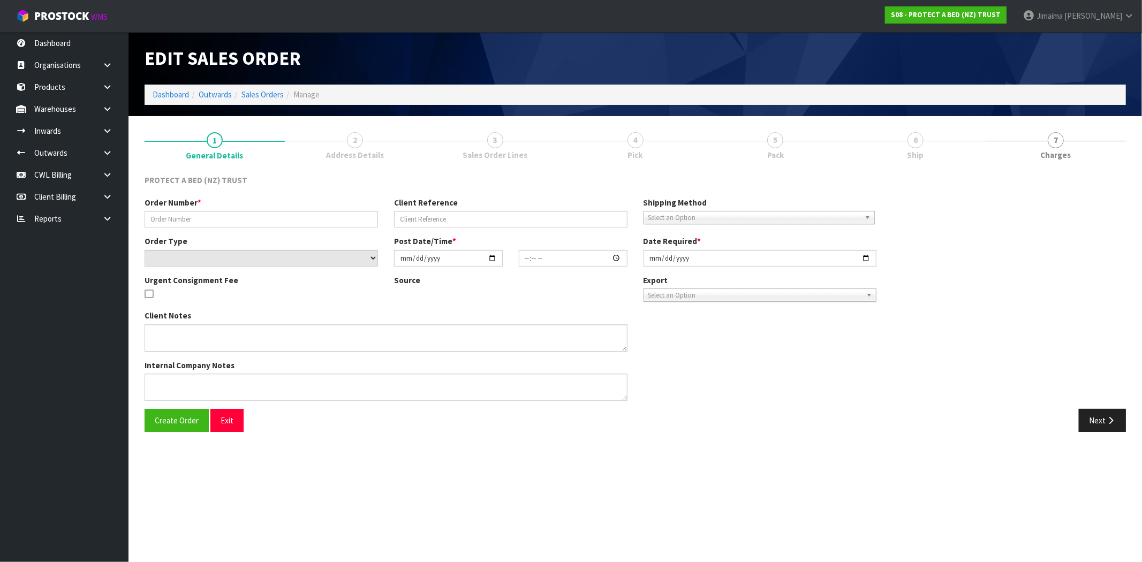
type textarea "THE INVOICES SEND WHEN THE ORDERS ARE DISPATCHING: WELLINGTON BEDS HQ ACCOUNTS@…"
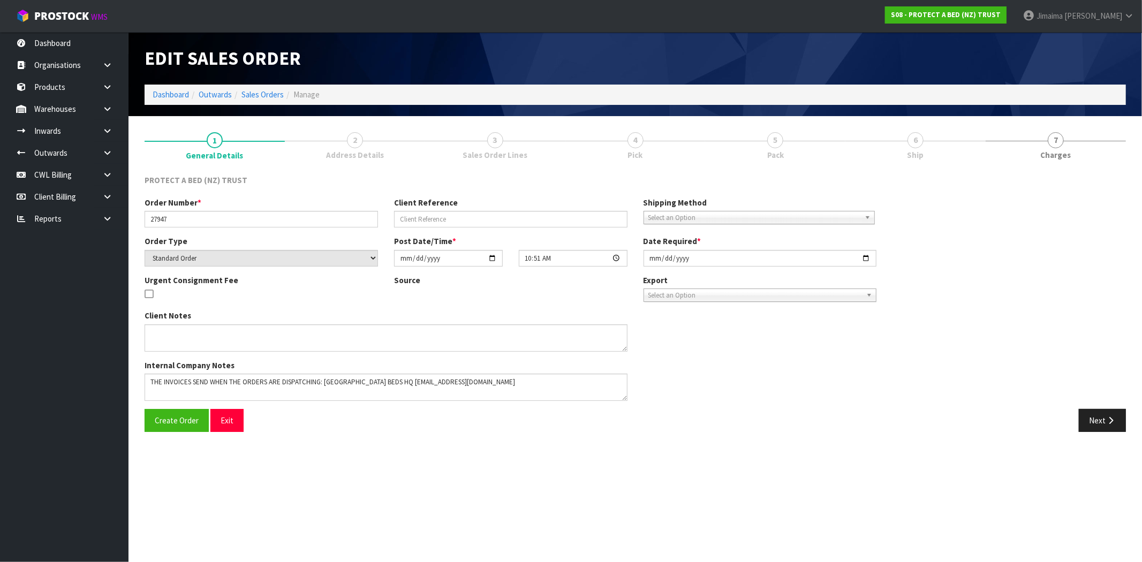
click at [941, 157] on link "6 Ship" at bounding box center [916, 145] width 140 height 42
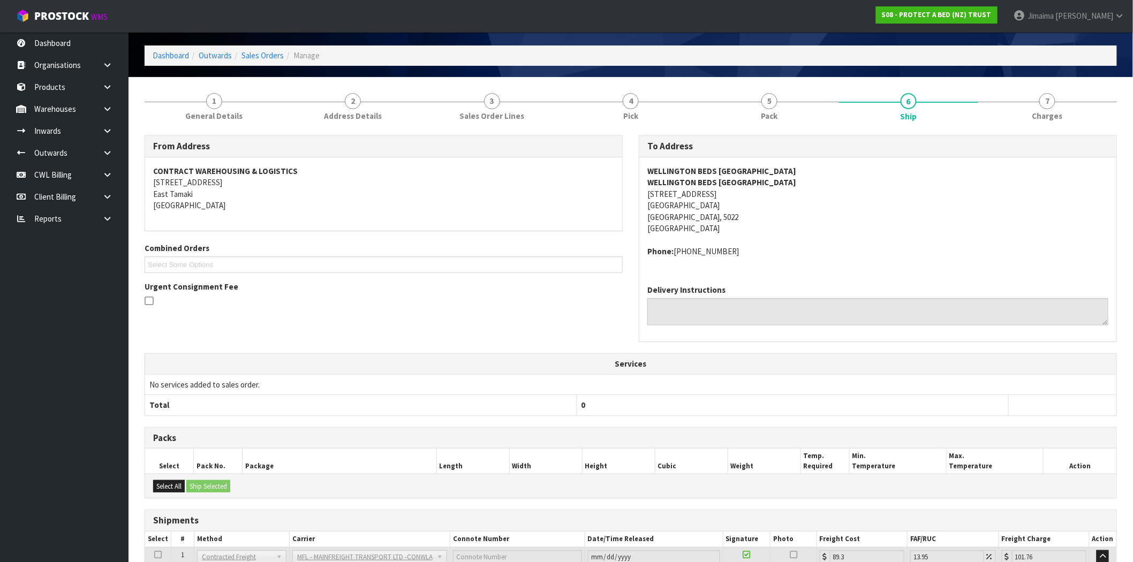
scroll to position [126, 0]
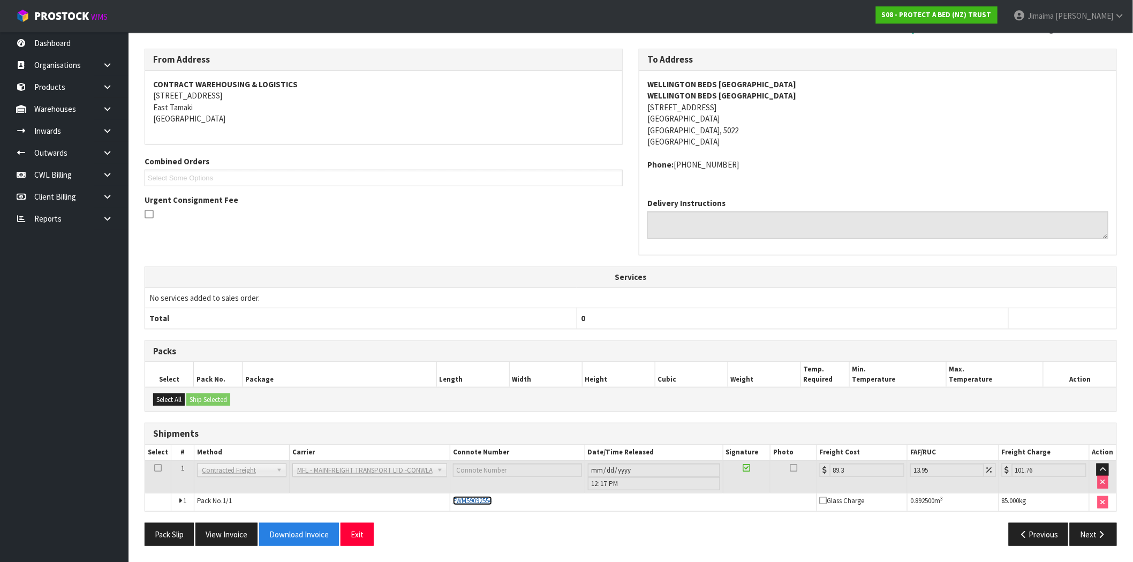
click at [480, 499] on span "FWM59092554" at bounding box center [472, 500] width 39 height 9
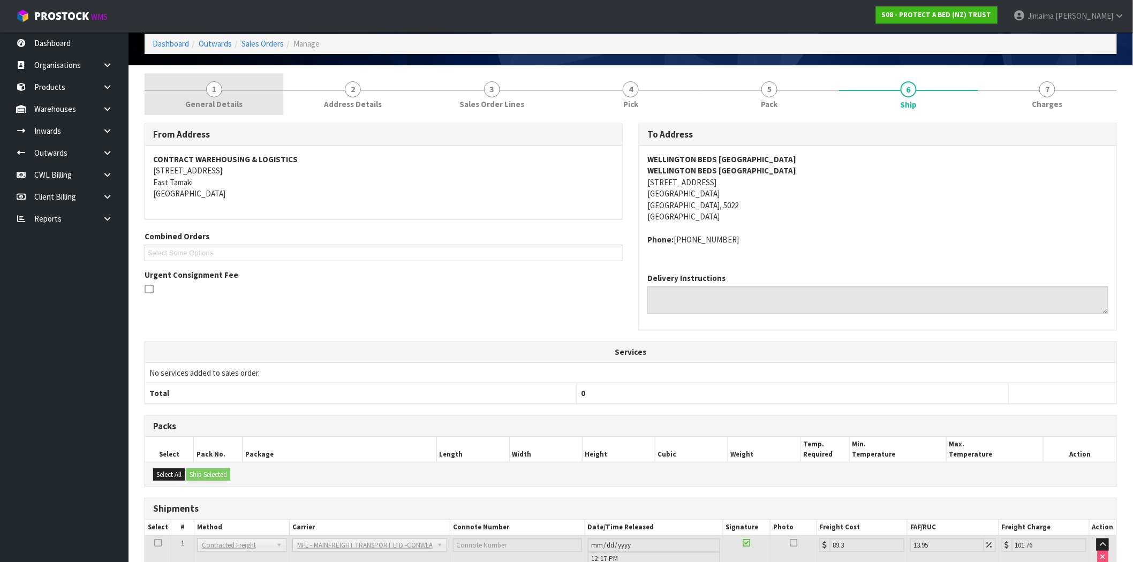
scroll to position [0, 0]
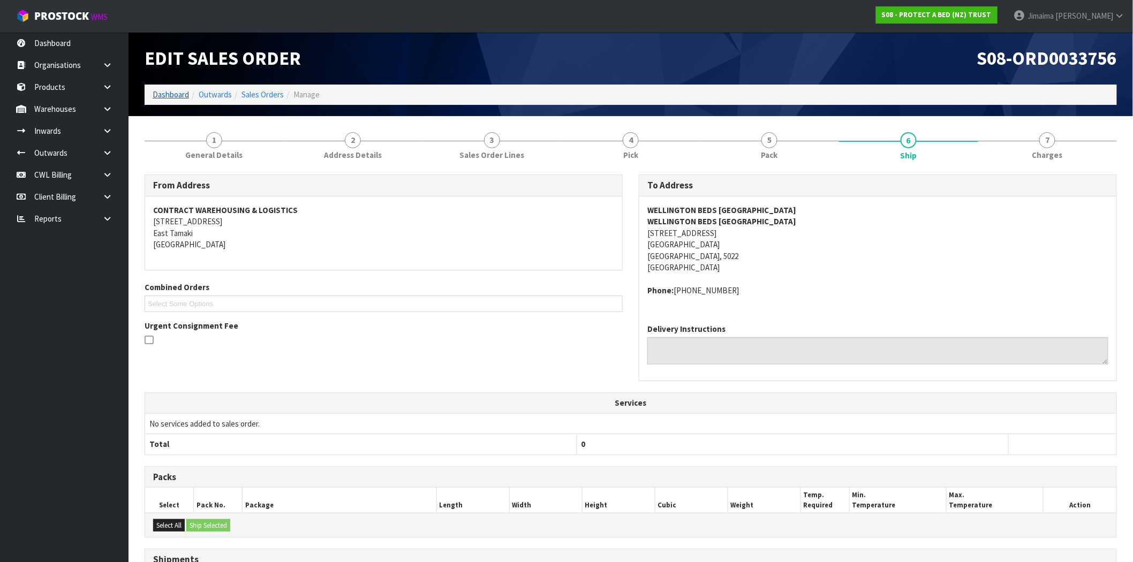
drag, startPoint x: 146, startPoint y: 90, endPoint x: 155, endPoint y: 91, distance: 9.7
click at [146, 90] on ol "Dashboard Outwards Sales Orders Manage" at bounding box center [631, 95] width 973 height 20
click at [171, 91] on link "Dashboard" at bounding box center [171, 94] width 36 height 10
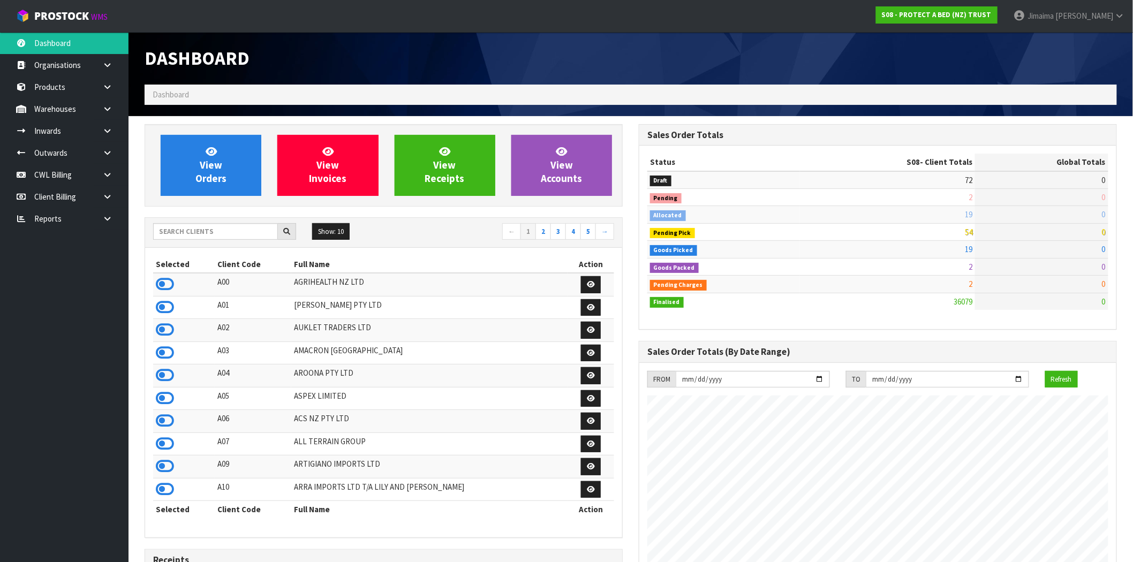
scroll to position [811, 494]
click at [211, 231] on input "text" at bounding box center [215, 231] width 125 height 17
click at [214, 179] on span "View Orders" at bounding box center [210, 165] width 31 height 40
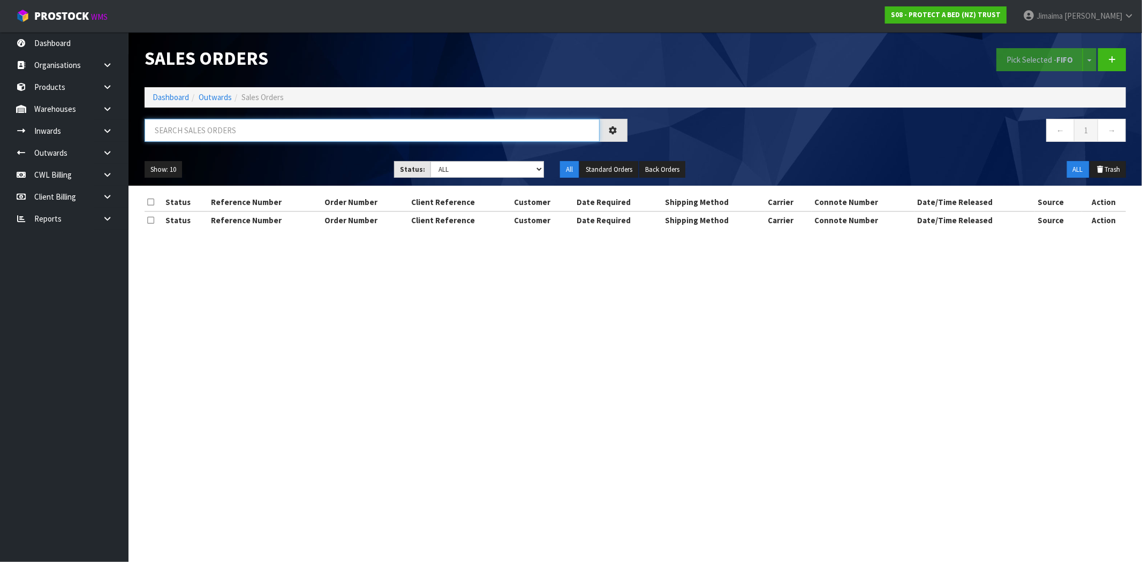
click at [252, 129] on input "text" at bounding box center [372, 130] width 455 height 23
paste input "ORD0033833"
type input "ORD0033833"
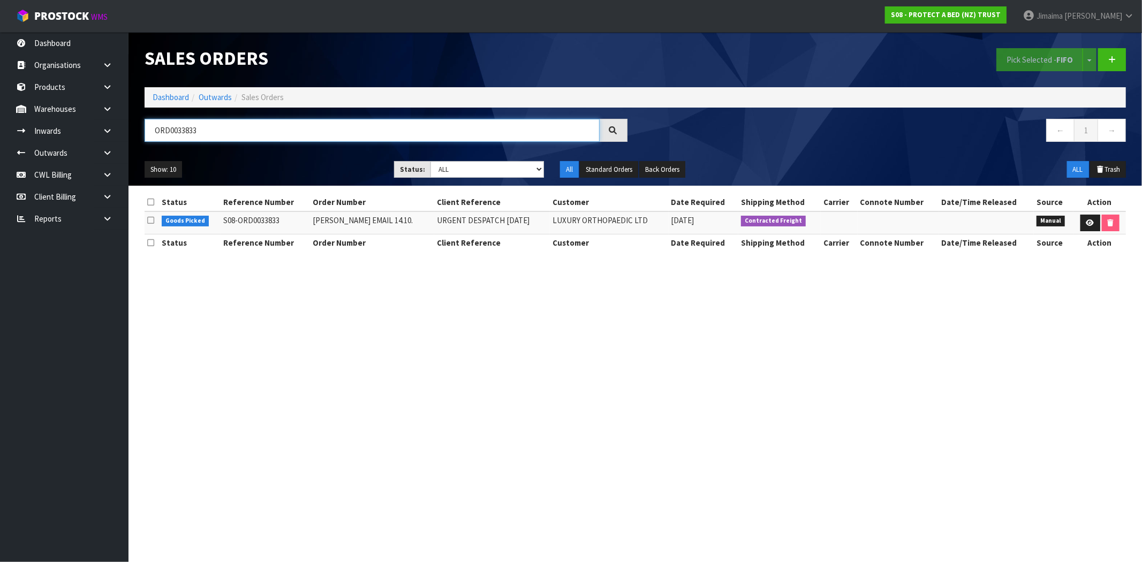
drag, startPoint x: 252, startPoint y: 130, endPoint x: 159, endPoint y: 131, distance: 93.2
click at [149, 127] on input "ORD0033833" at bounding box center [372, 130] width 455 height 23
click at [485, 172] on select "Draft Pending Allocated Pending Pick Goods Picked Goods Packed Pending Charges …" at bounding box center [488, 169] width 114 height 17
select select "string:6"
click at [431, 161] on select "Draft Pending Allocated Pending Pick Goods Picked Goods Packed Pending Charges …" at bounding box center [488, 169] width 114 height 17
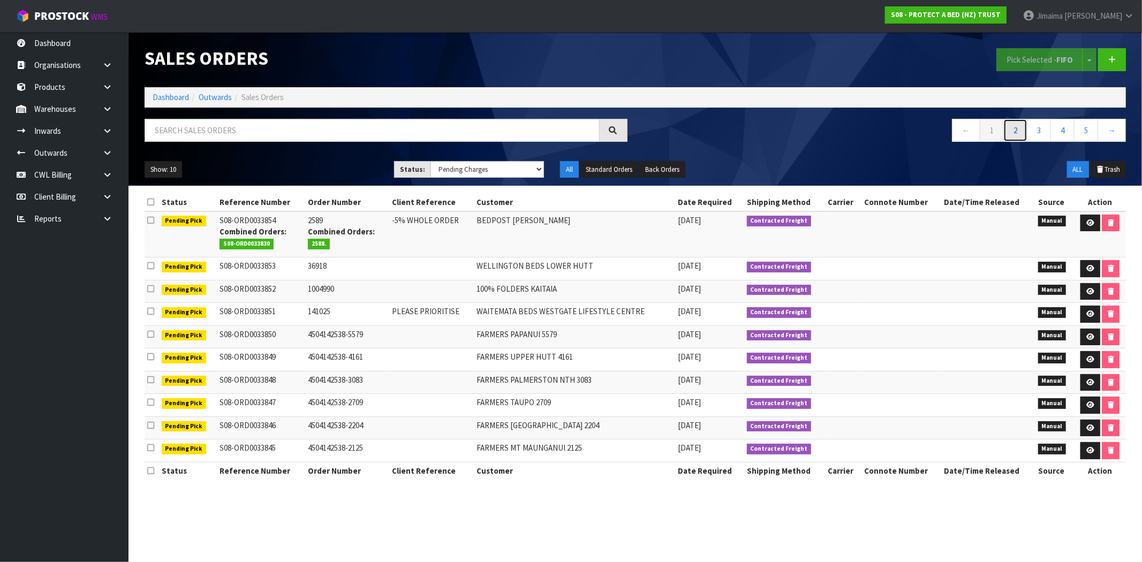
click at [1020, 139] on link "2" at bounding box center [1016, 130] width 24 height 23
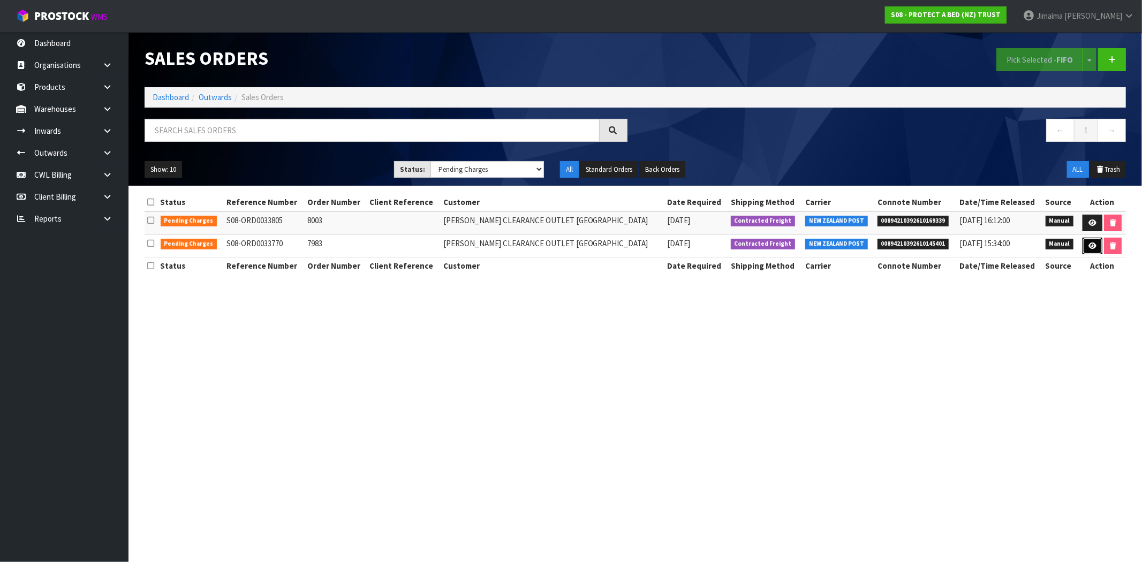
click at [1094, 247] on icon at bounding box center [1093, 246] width 8 height 7
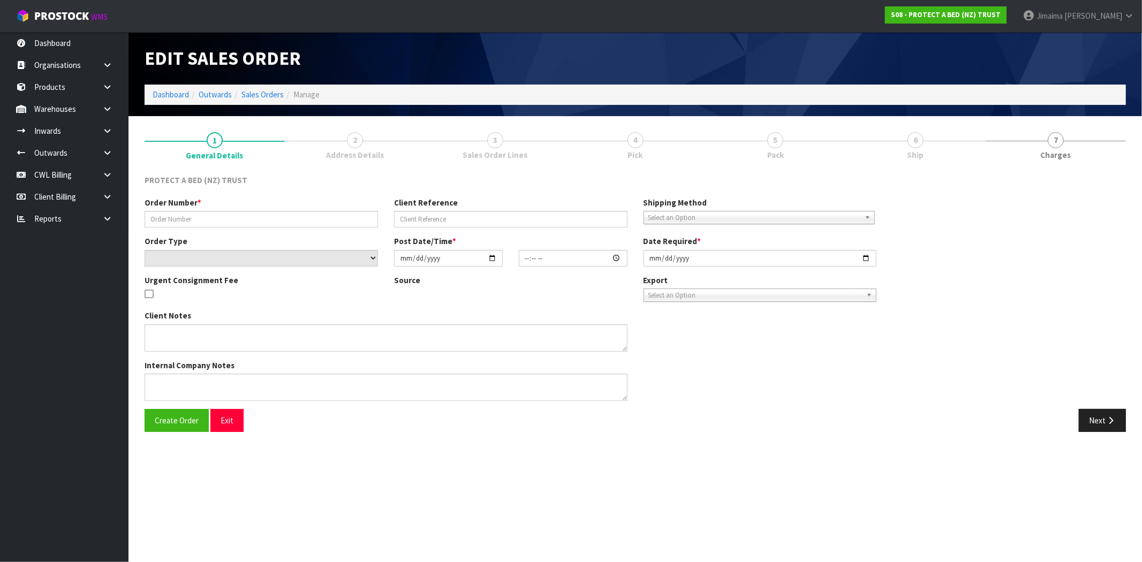
type input "7983"
select select "number:0"
type input "2025-10-08"
type input "09:55:00.000"
type input "2025-10-08"
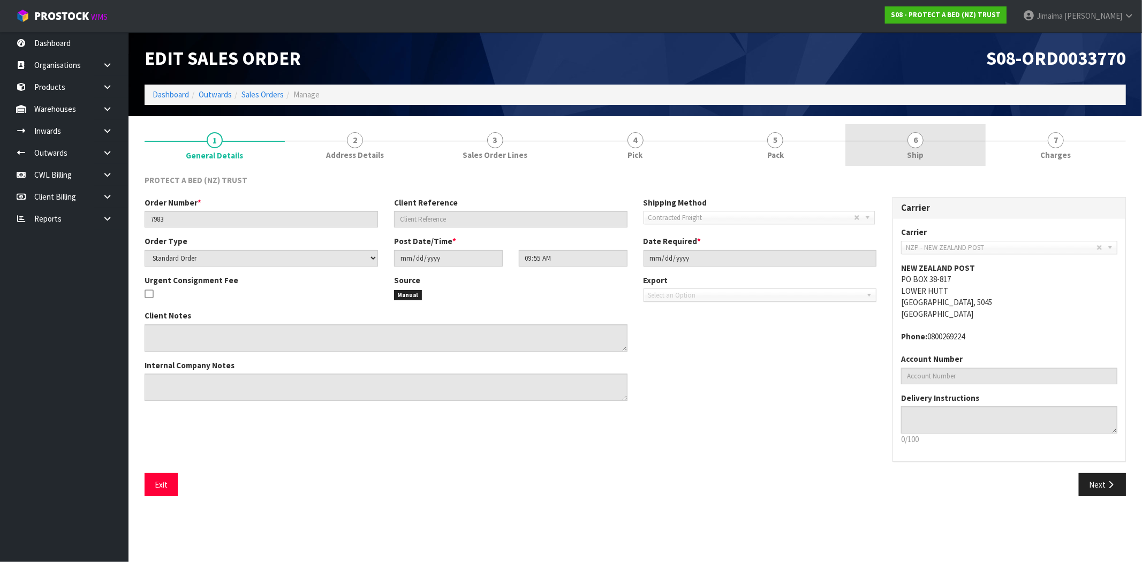
click at [916, 159] on span "Ship" at bounding box center [916, 154] width 17 height 11
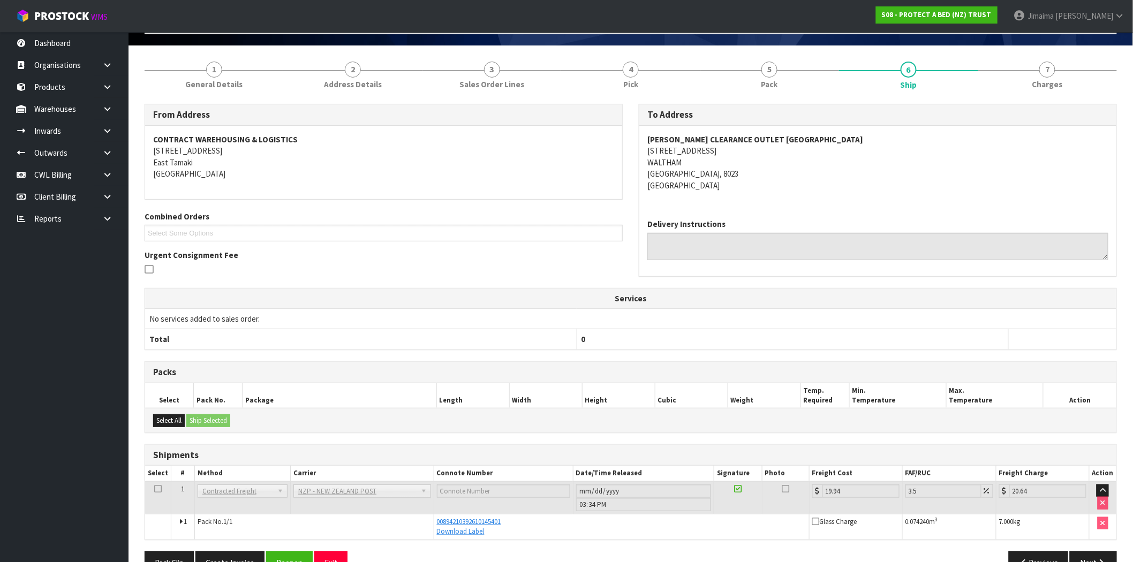
scroll to position [99, 0]
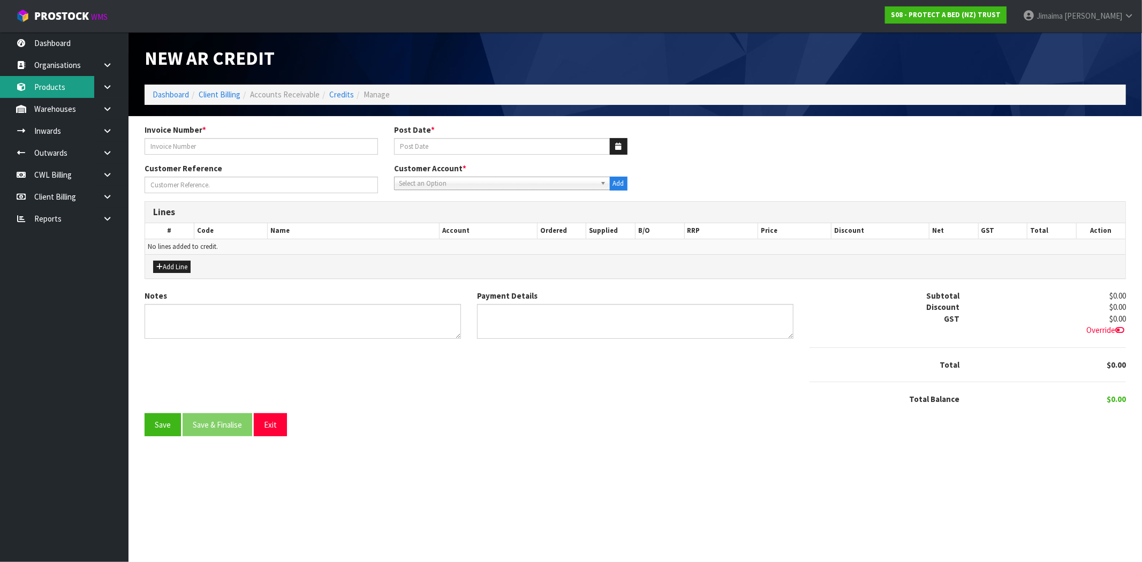
click at [74, 80] on link "Products" at bounding box center [64, 87] width 129 height 22
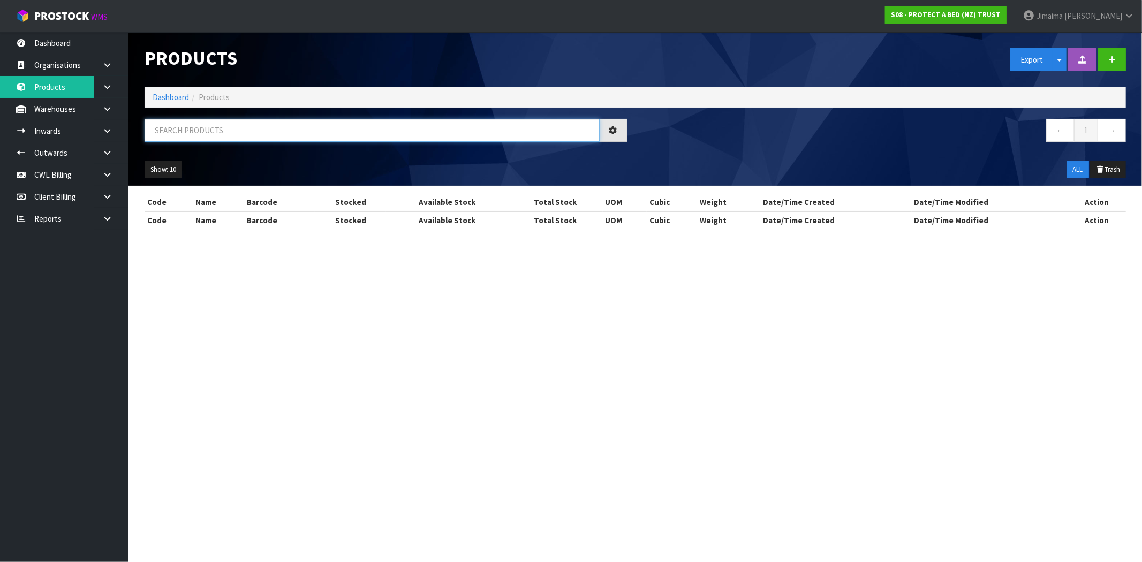
click at [224, 132] on input "text" at bounding box center [372, 130] width 455 height 23
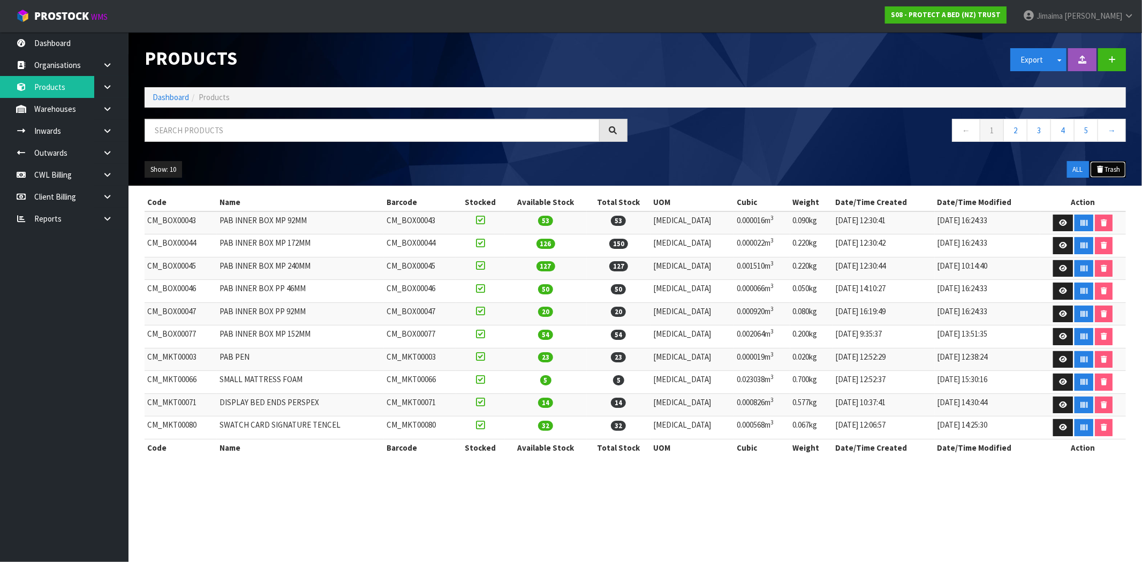
click at [1115, 167] on button "Trash" at bounding box center [1108, 169] width 36 height 17
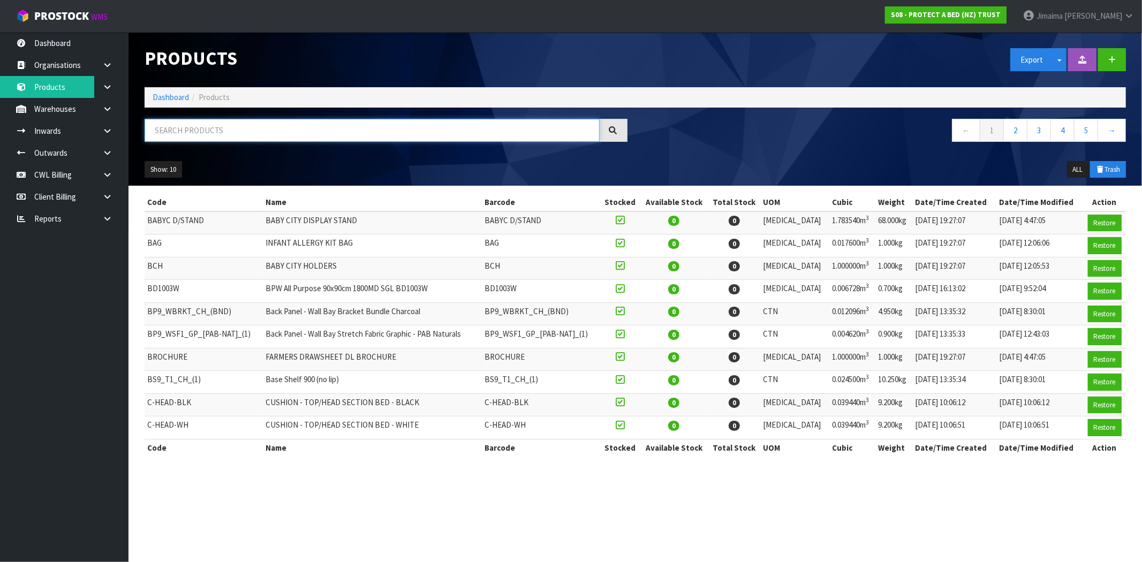
click at [226, 132] on input "text" at bounding box center [372, 130] width 455 height 23
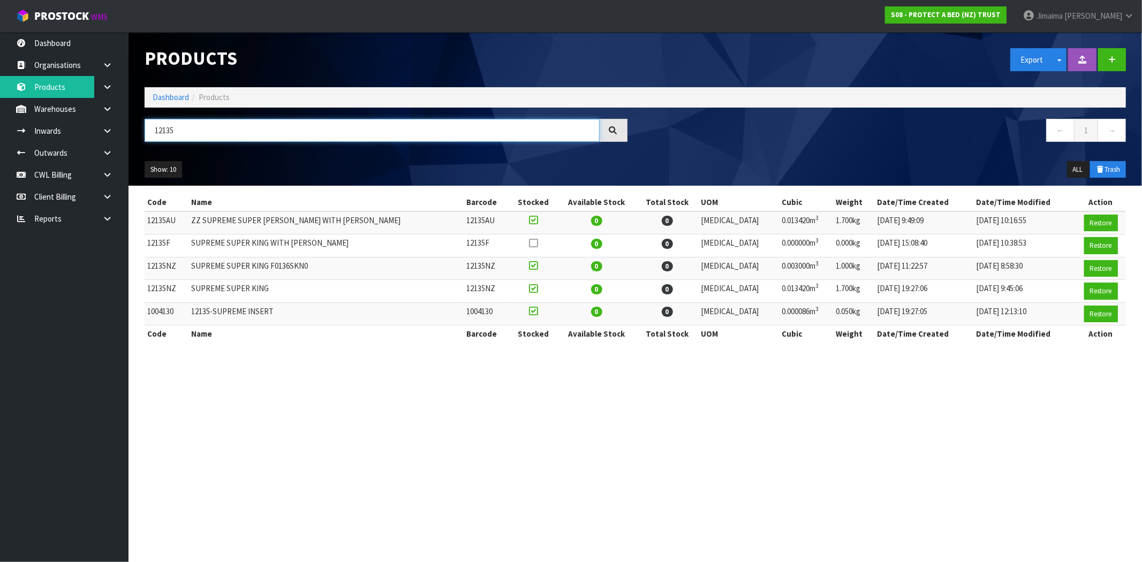
type input "12135"
click at [495, 360] on section "Code Name Barcode Stocked Available Stock Total Stock UOM Cubic Weight Date/Tim…" at bounding box center [636, 274] width 1014 height 176
click at [923, 291] on td "[DATE] 19:27:06" at bounding box center [924, 291] width 99 height 23
click at [1093, 291] on button "Restore" at bounding box center [1102, 291] width 34 height 17
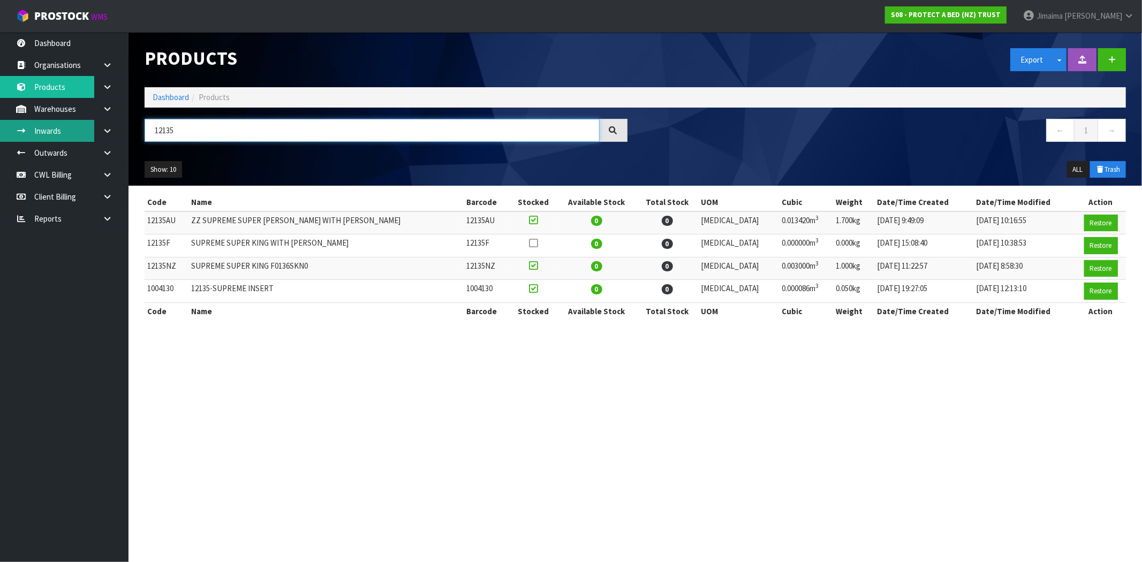
drag, startPoint x: 169, startPoint y: 132, endPoint x: 72, endPoint y: 134, distance: 96.4
click at [72, 134] on body "Toggle navigation ProStock WMS S08 - PROTECT A BED (NZ) TRUST Jimaima [PERSON_N…" at bounding box center [571, 281] width 1142 height 562
click at [1074, 167] on button "ALL" at bounding box center [1078, 169] width 22 height 17
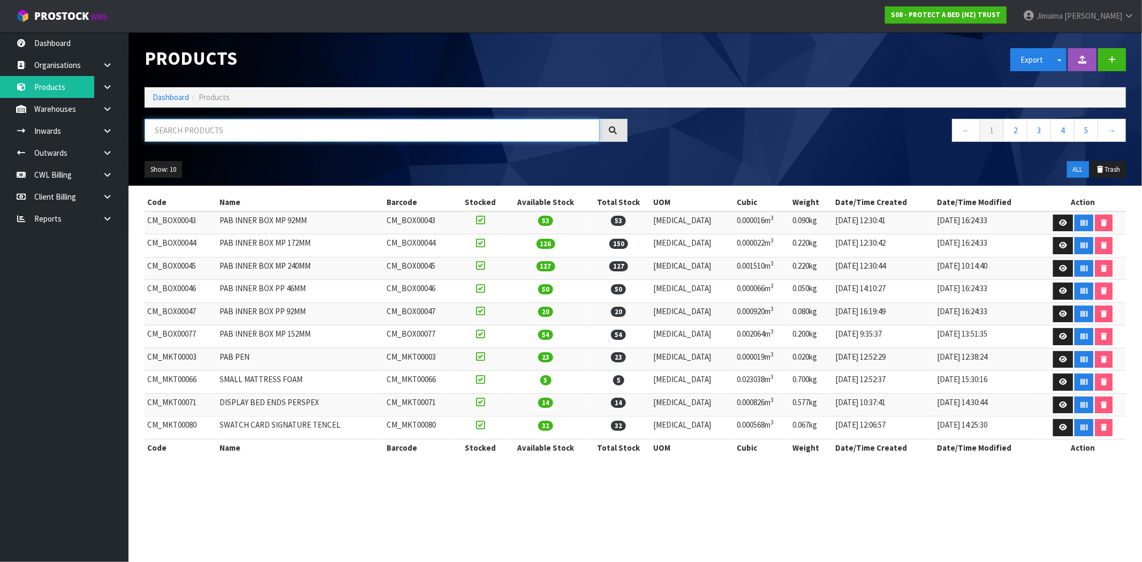
click at [199, 136] on input "text" at bounding box center [372, 130] width 455 height 23
paste input "12135"
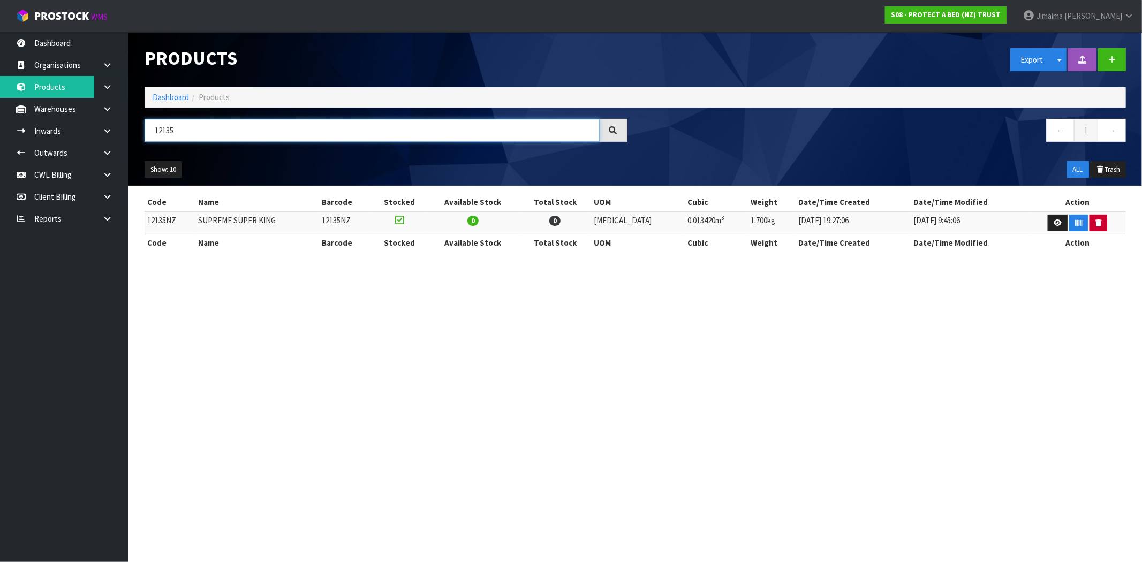
type input "12135"
click at [1096, 221] on icon "button" at bounding box center [1099, 223] width 6 height 7
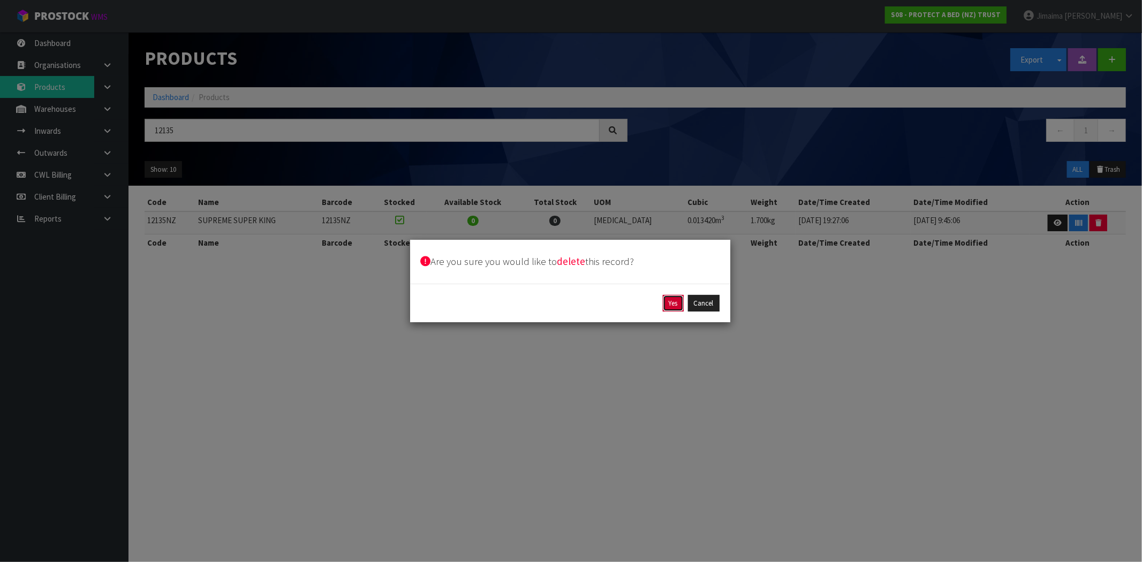
click at [672, 306] on button "Yes" at bounding box center [673, 303] width 21 height 17
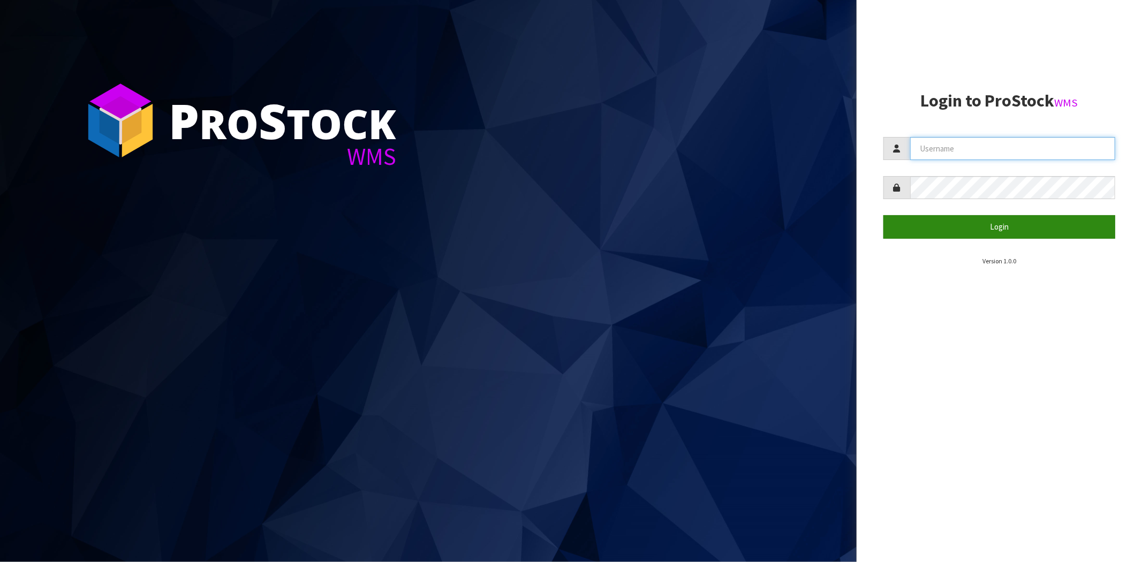
type input "[EMAIL_ADDRESS][DOMAIN_NAME]"
click at [932, 233] on button "Login" at bounding box center [1000, 226] width 232 height 23
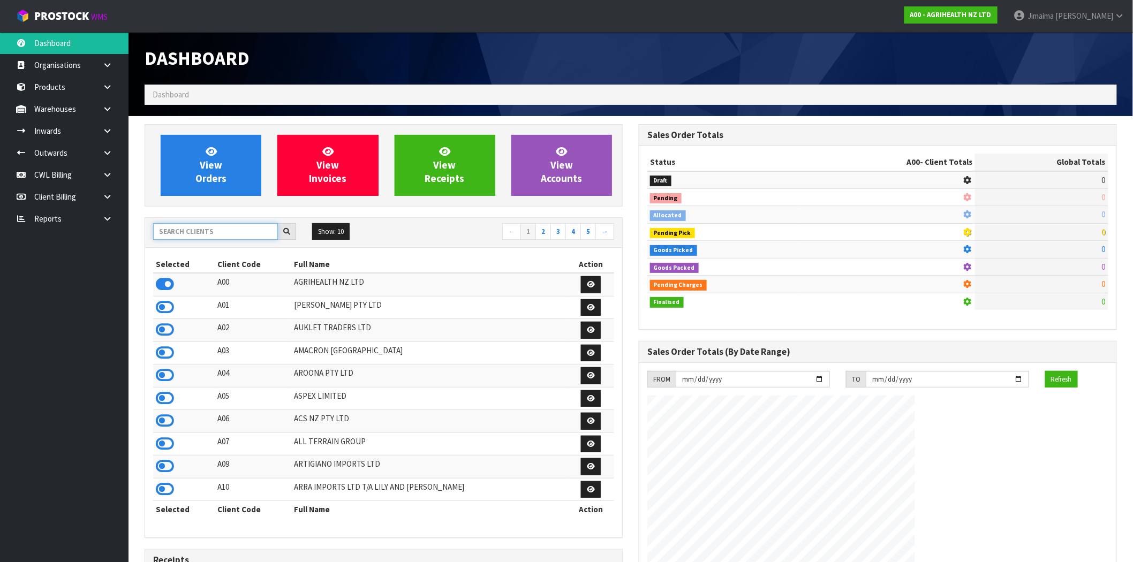
click at [252, 230] on input "text" at bounding box center [215, 231] width 125 height 17
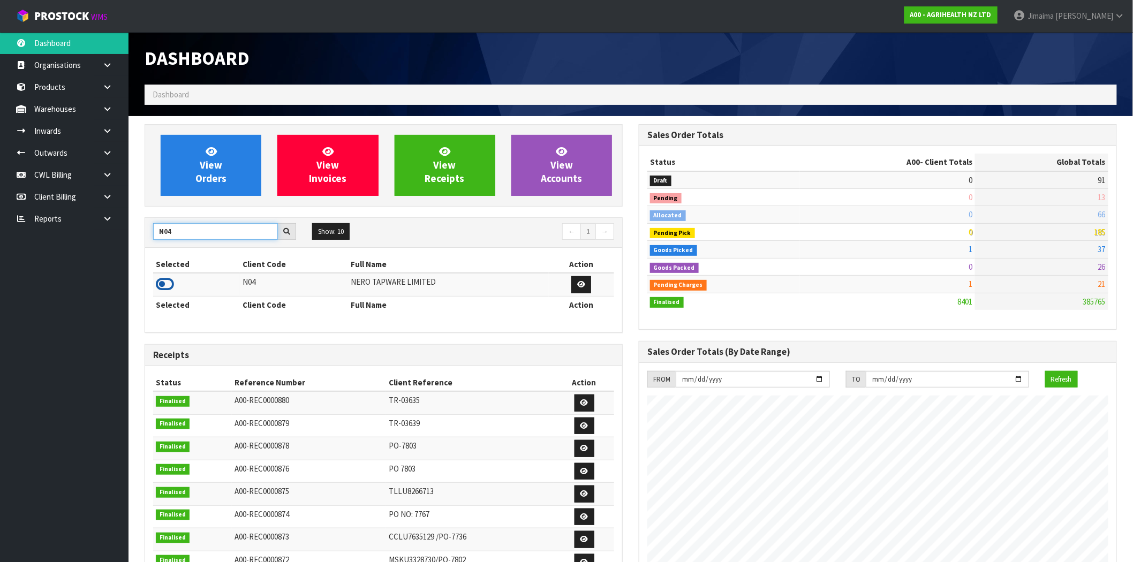
type input "N04"
drag, startPoint x: 160, startPoint y: 281, endPoint x: 180, endPoint y: 248, distance: 39.2
click at [161, 281] on icon at bounding box center [165, 284] width 18 height 16
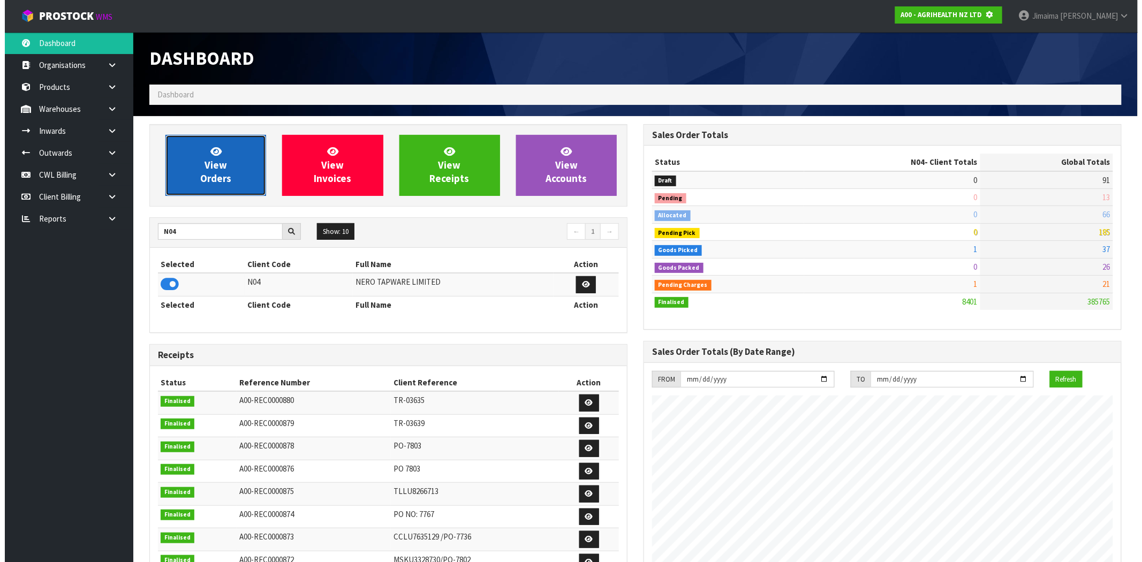
scroll to position [534930, 535103]
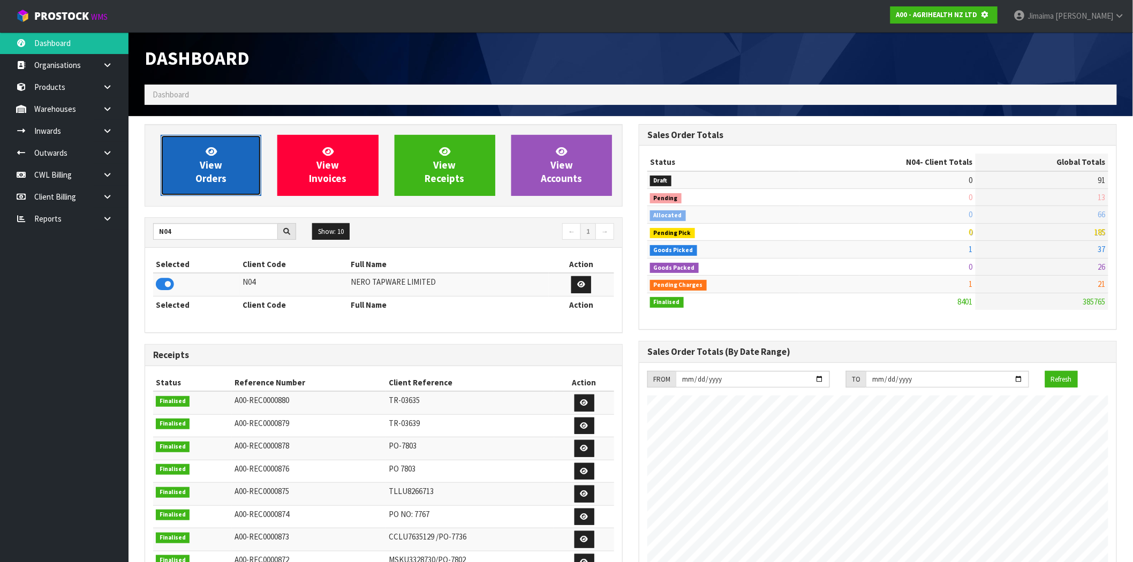
click at [210, 178] on span "View Orders" at bounding box center [210, 165] width 31 height 40
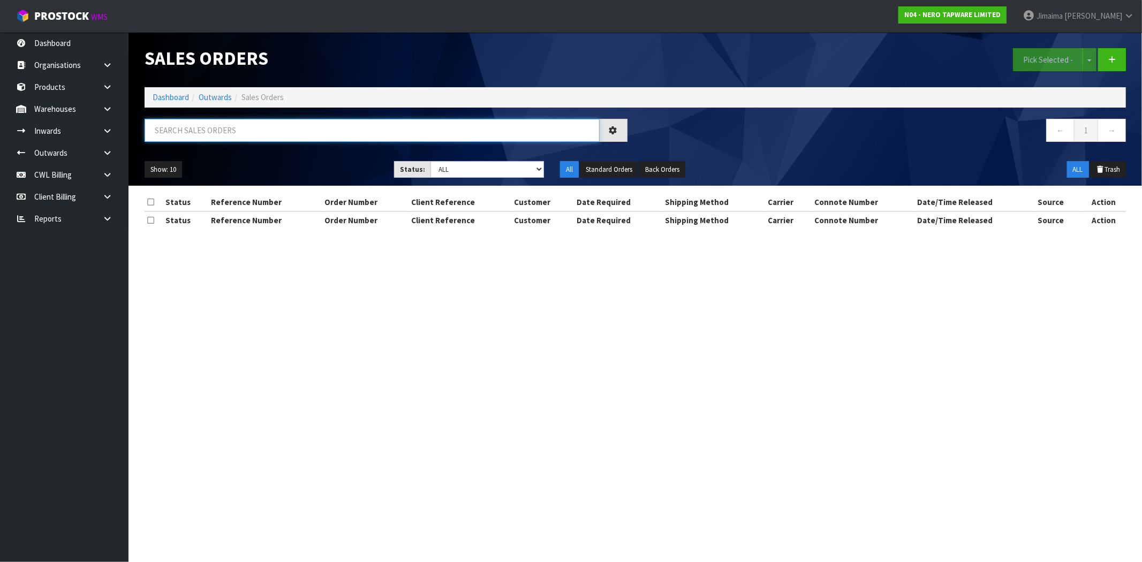
click at [242, 123] on input "text" at bounding box center [372, 130] width 455 height 23
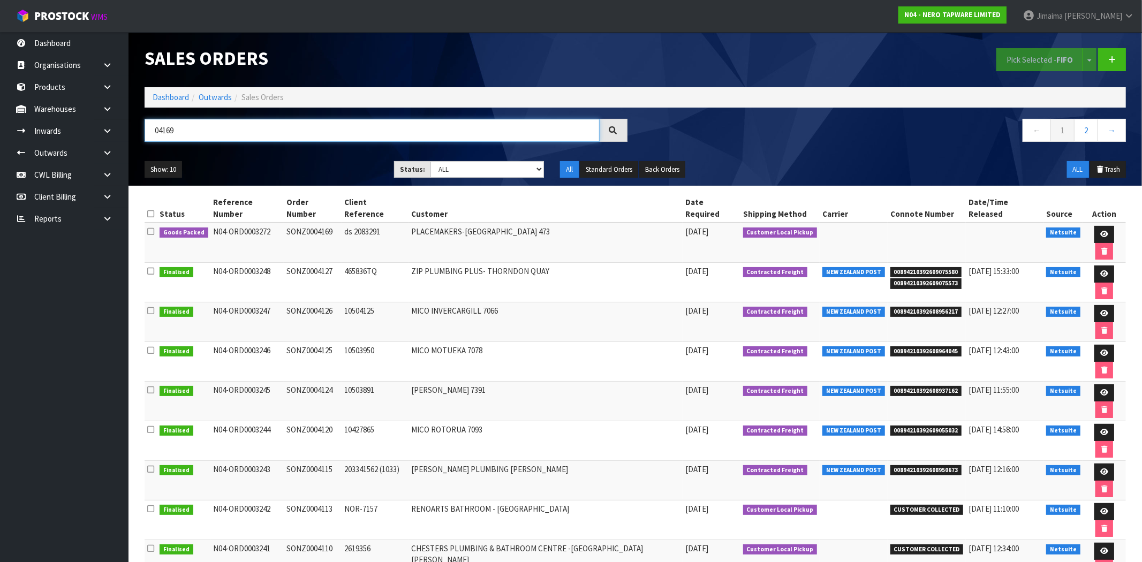
type input "04169"
click at [409, 229] on td "ds 2083291" at bounding box center [375, 243] width 67 height 40
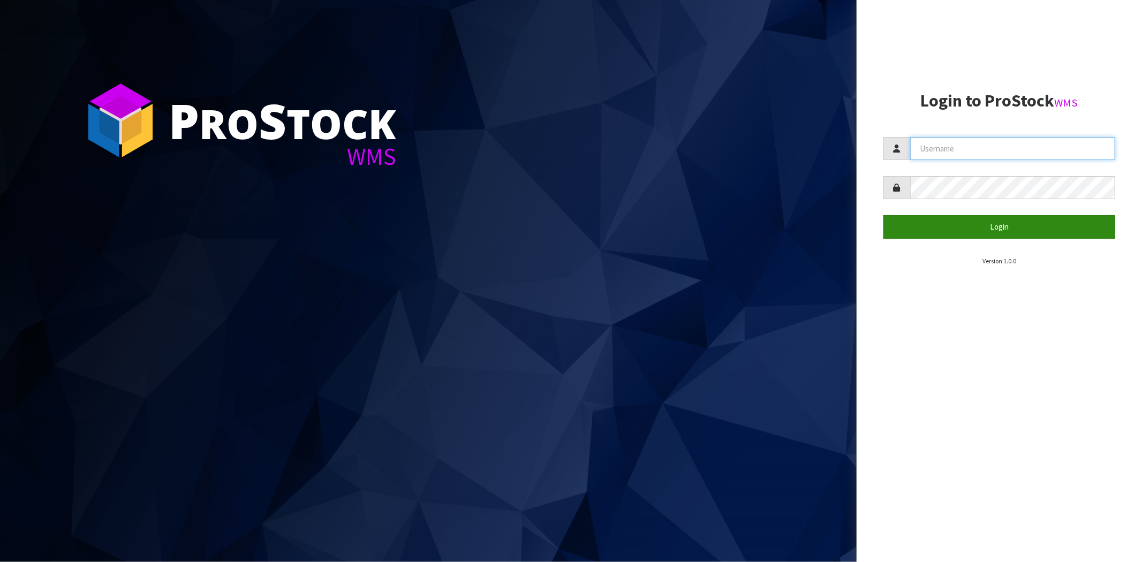
type input "[EMAIL_ADDRESS][DOMAIN_NAME]"
click at [1000, 238] on button "Login" at bounding box center [1000, 226] width 232 height 23
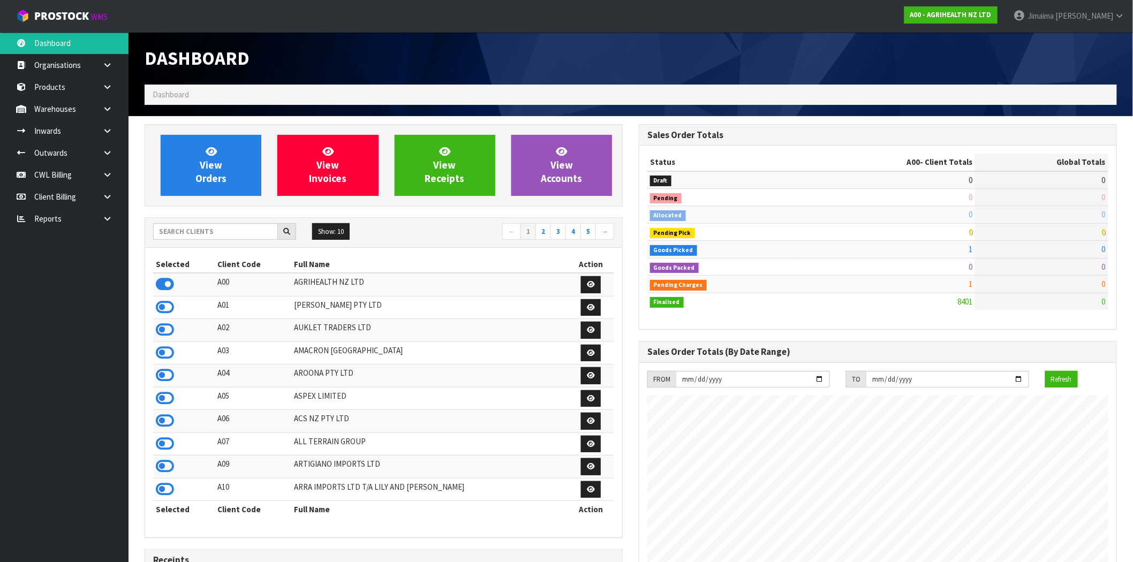
scroll to position [811, 494]
click at [244, 227] on input "text" at bounding box center [215, 231] width 125 height 17
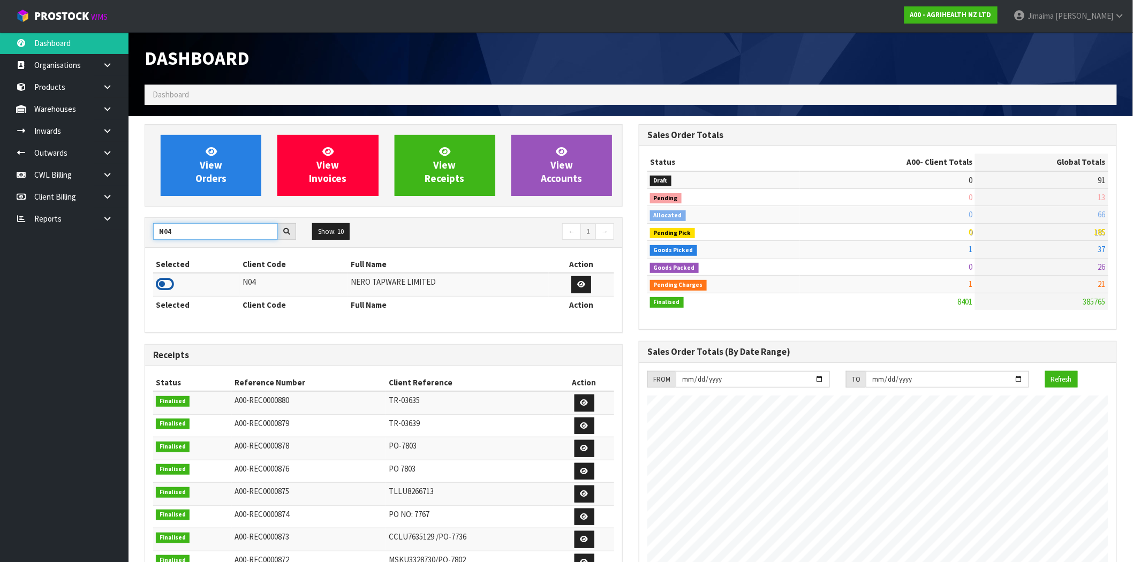
type input "N04"
click at [167, 285] on icon at bounding box center [165, 284] width 18 height 16
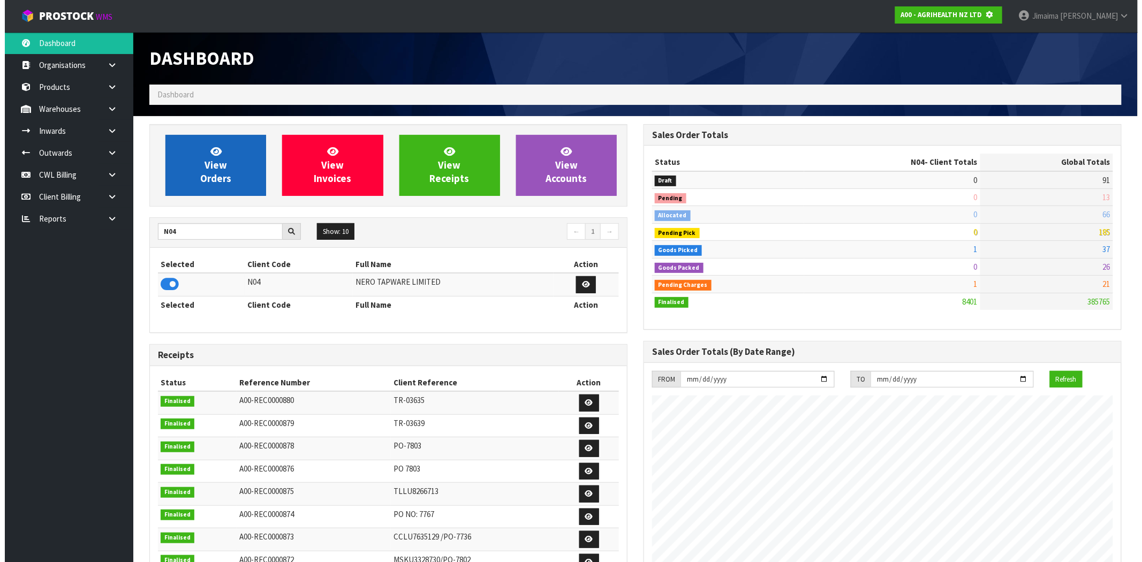
scroll to position [534930, 535103]
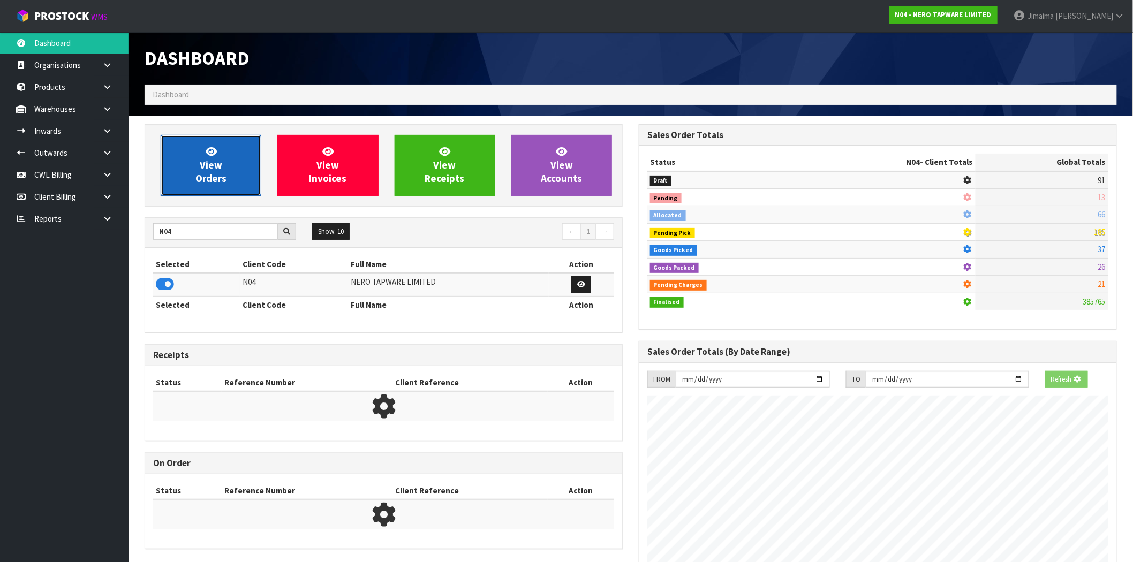
click at [227, 153] on link "View Orders" at bounding box center [211, 165] width 101 height 61
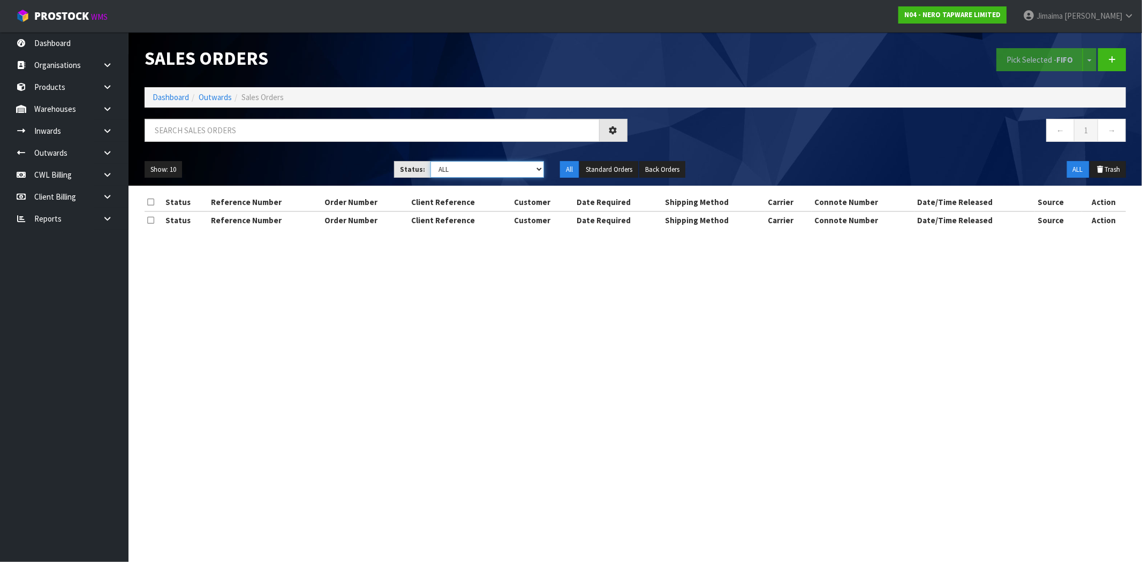
drag, startPoint x: 520, startPoint y: 168, endPoint x: 514, endPoint y: 177, distance: 10.8
click at [520, 168] on select "Draft Pending Allocated Pending Pick Goods Picked Goods Packed Pending Charges …" at bounding box center [488, 169] width 114 height 17
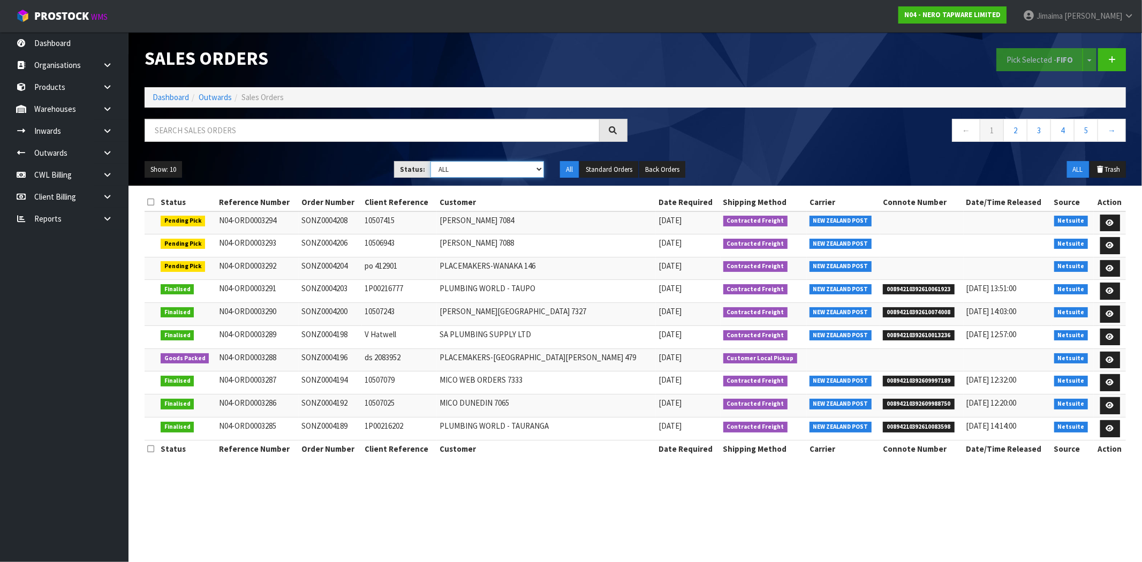
select select "string:5"
click at [431, 161] on select "Draft Pending Allocated Pending Pick Goods Picked Goods Packed Pending Charges …" at bounding box center [488, 169] width 114 height 17
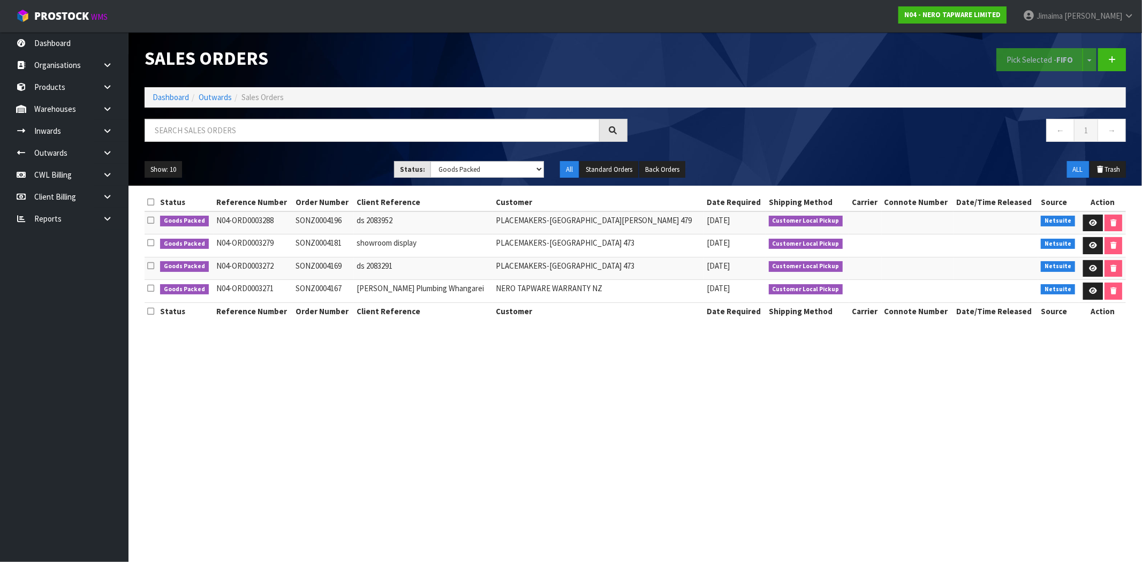
click at [344, 269] on td "SONZ0004169" at bounding box center [324, 268] width 61 height 23
drag, startPoint x: 265, startPoint y: 266, endPoint x: 290, endPoint y: 266, distance: 24.6
click at [290, 266] on td "N04-ORD0003272" at bounding box center [253, 268] width 79 height 23
click at [290, 268] on td "N04-ORD0003272" at bounding box center [253, 268] width 79 height 23
click at [326, 264] on td "SONZ0004169" at bounding box center [324, 268] width 61 height 23
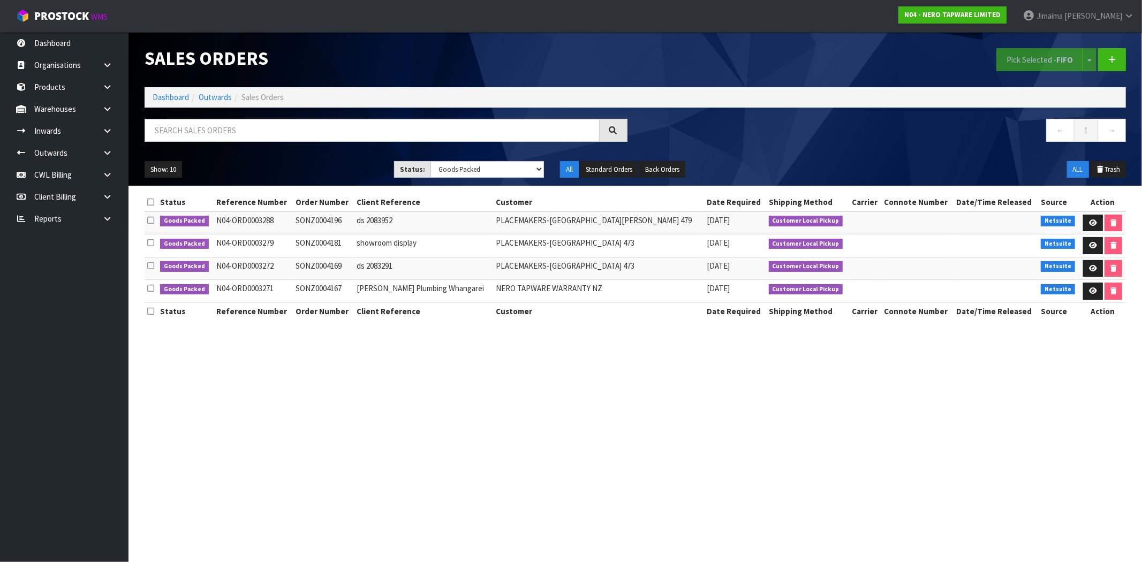
click at [340, 258] on td "SONZ0004169" at bounding box center [324, 268] width 61 height 23
click at [340, 276] on td "SONZ0004169" at bounding box center [324, 268] width 61 height 23
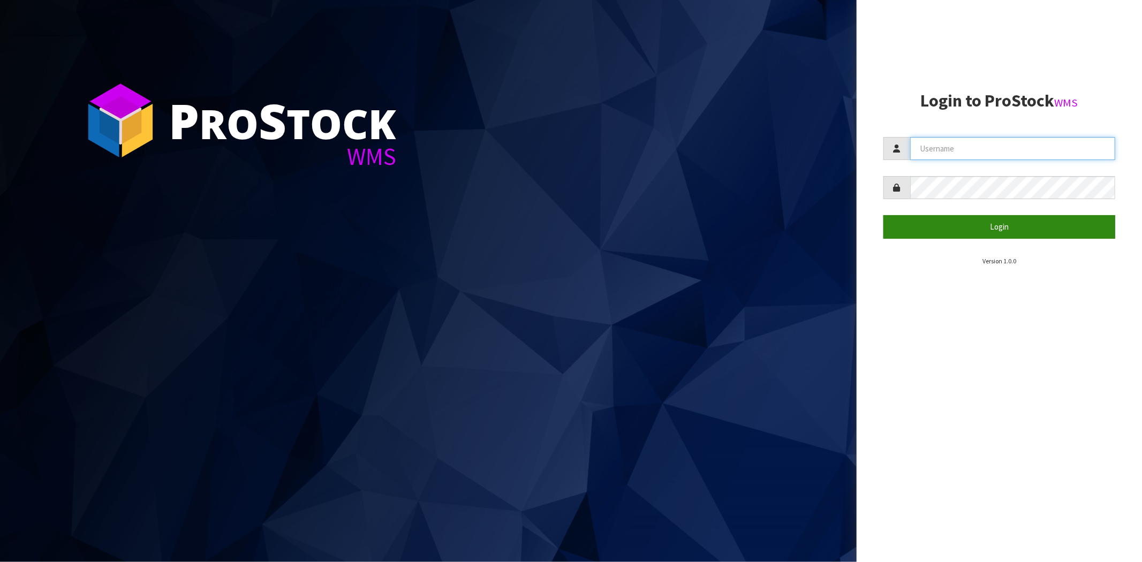
type input "[EMAIL_ADDRESS][DOMAIN_NAME]"
click at [980, 228] on button "Login" at bounding box center [1000, 226] width 232 height 23
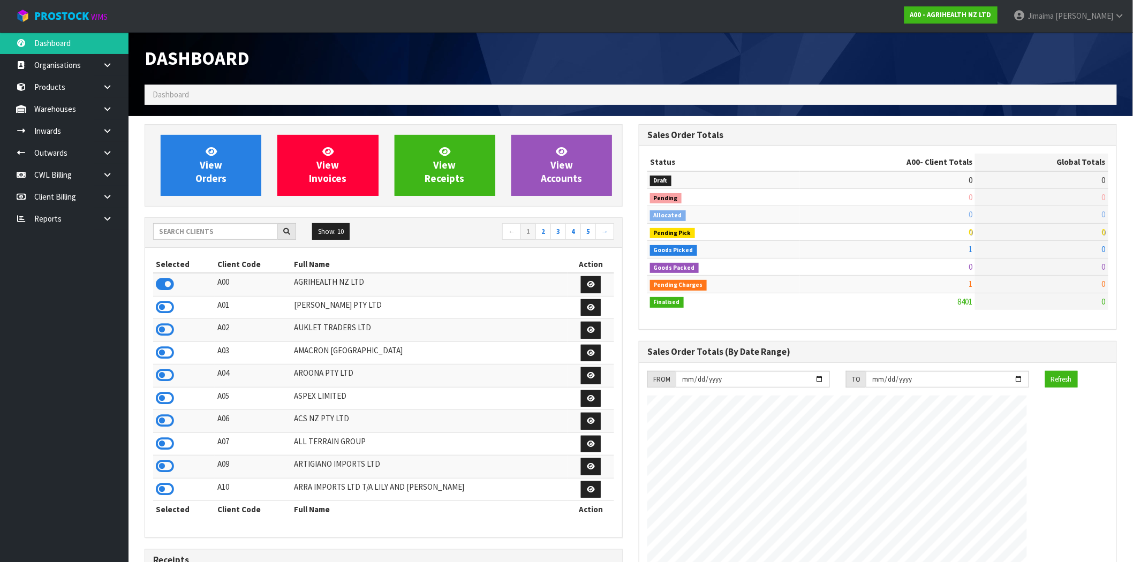
scroll to position [811, 494]
